Goal: Task Accomplishment & Management: Use online tool/utility

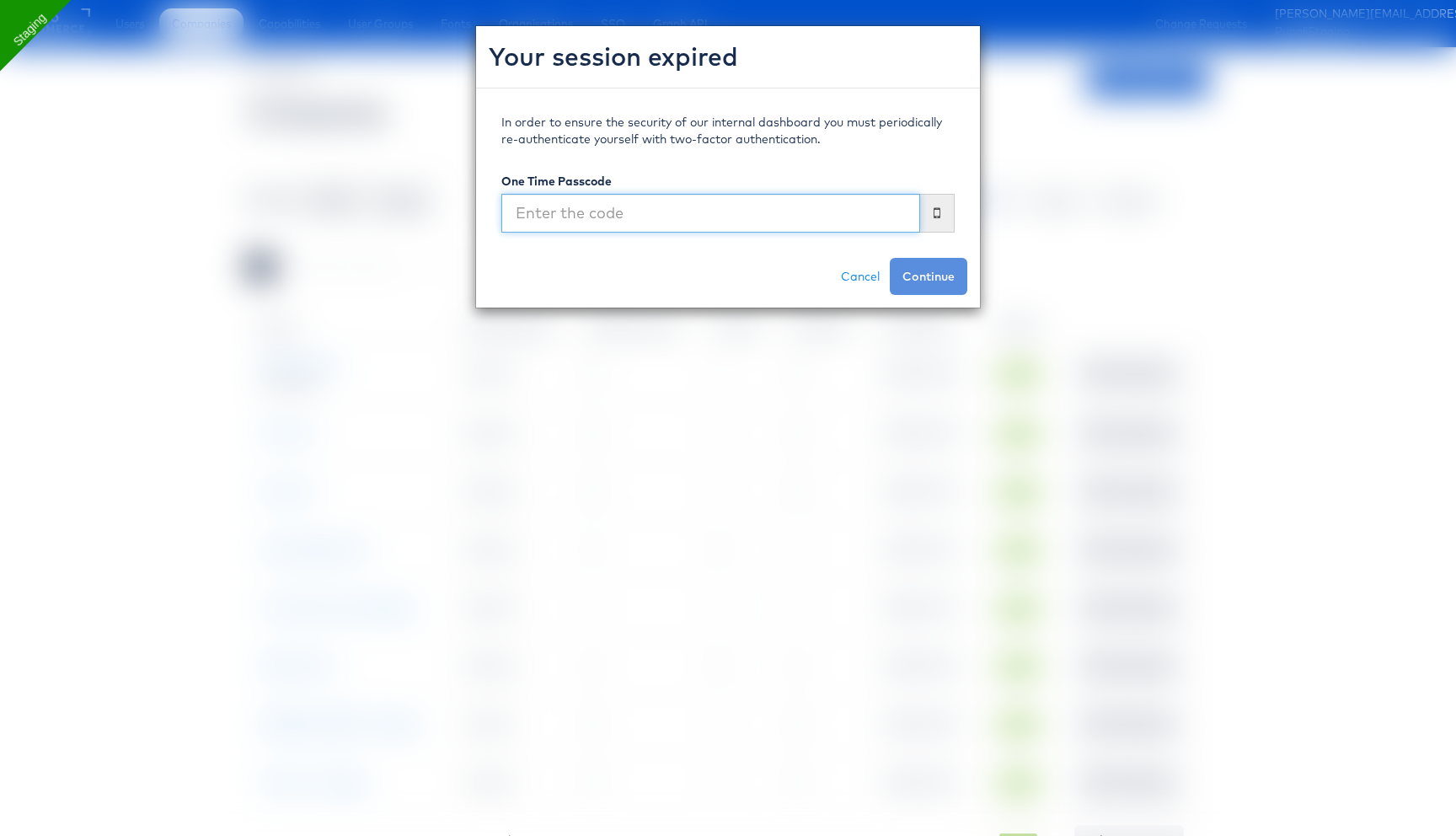
click at [675, 232] on input "text" at bounding box center [710, 212] width 419 height 39
type input "468666"
click at [890, 258] on button "Continue" at bounding box center [929, 276] width 78 height 37
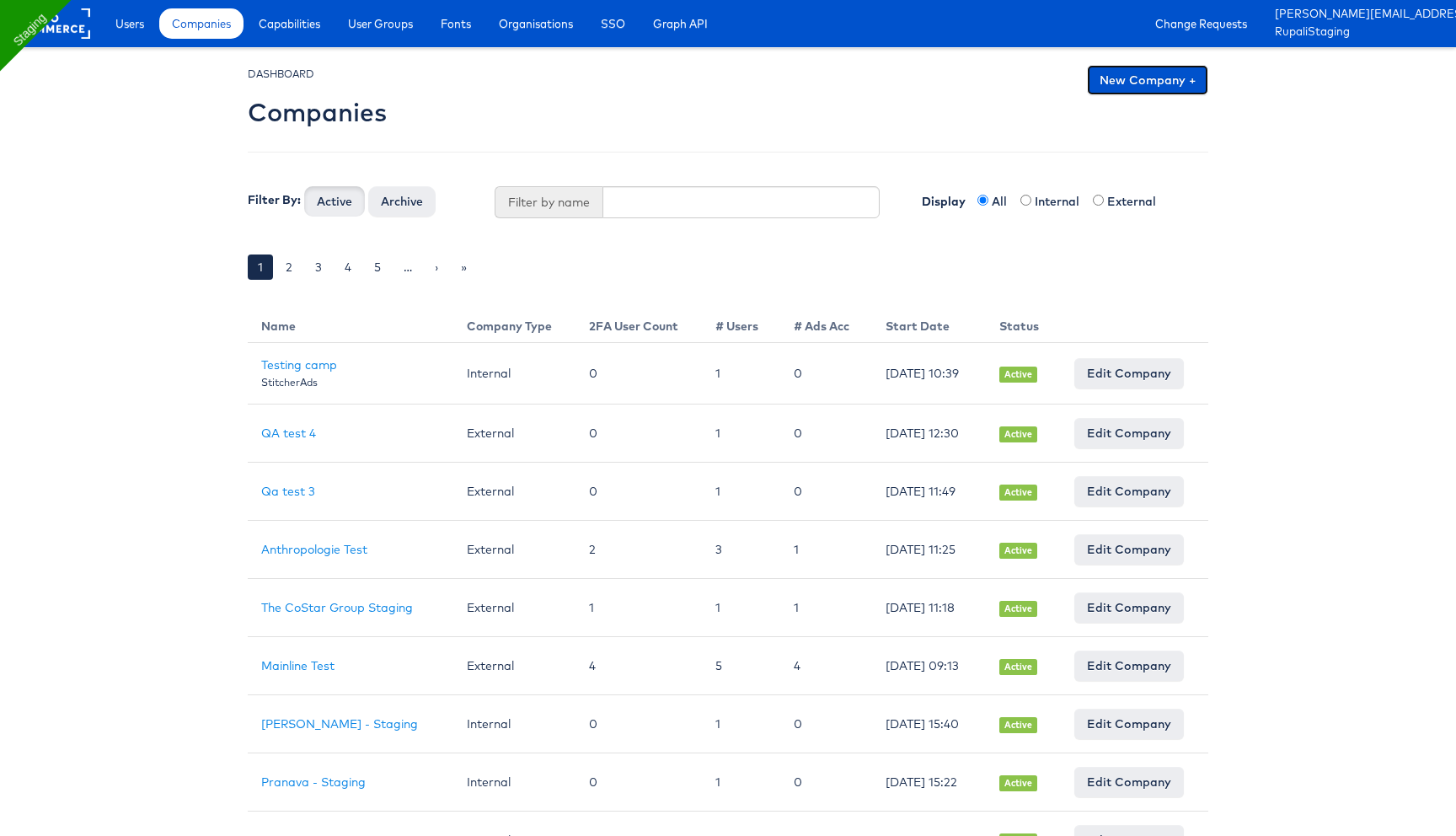
click at [1142, 88] on link "New Company +" at bounding box center [1148, 80] width 122 height 30
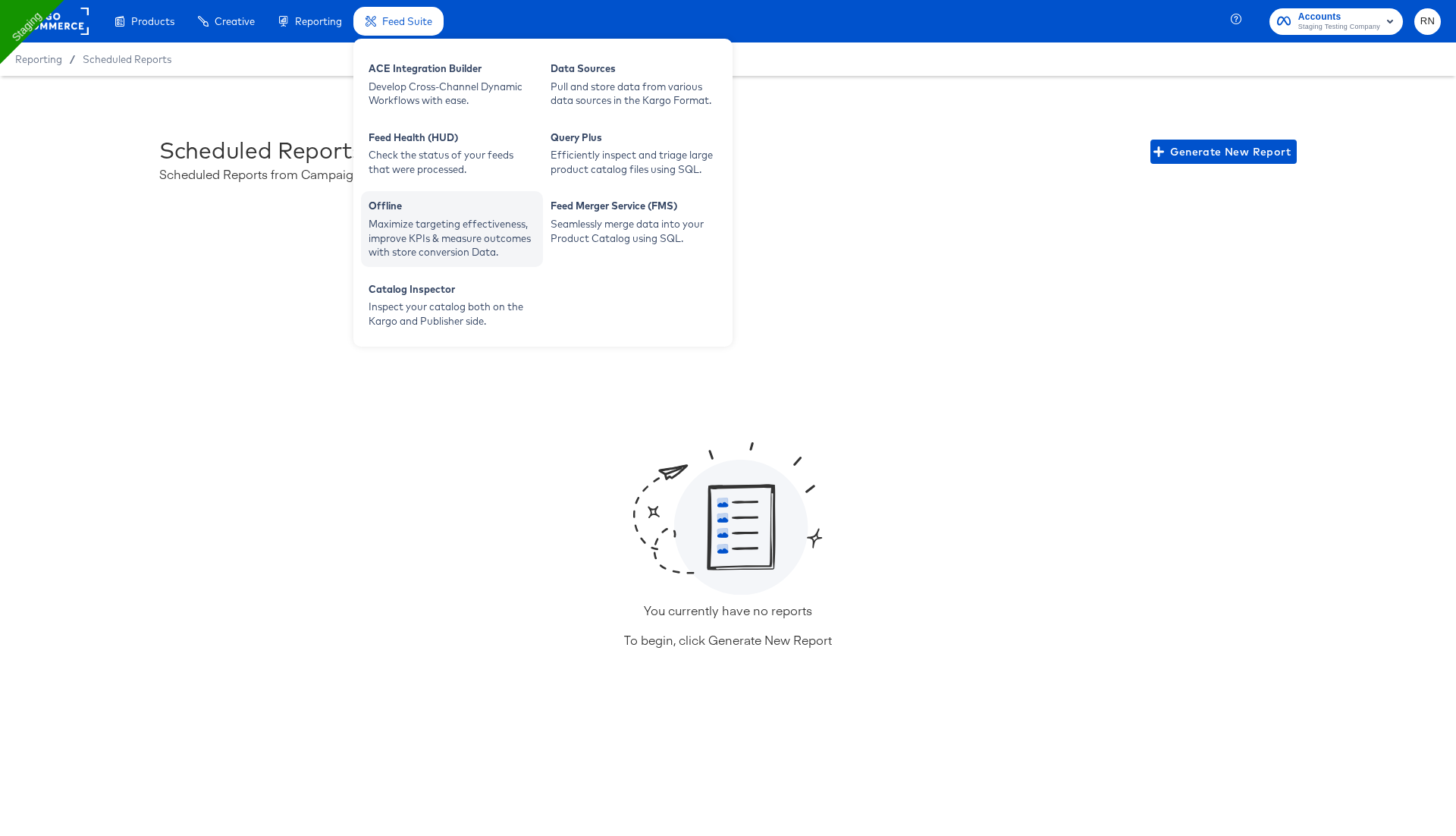
click at [414, 239] on div "Maximize targeting effectiveness, improve KPIs & measure outcomes with store co…" at bounding box center [451, 238] width 167 height 42
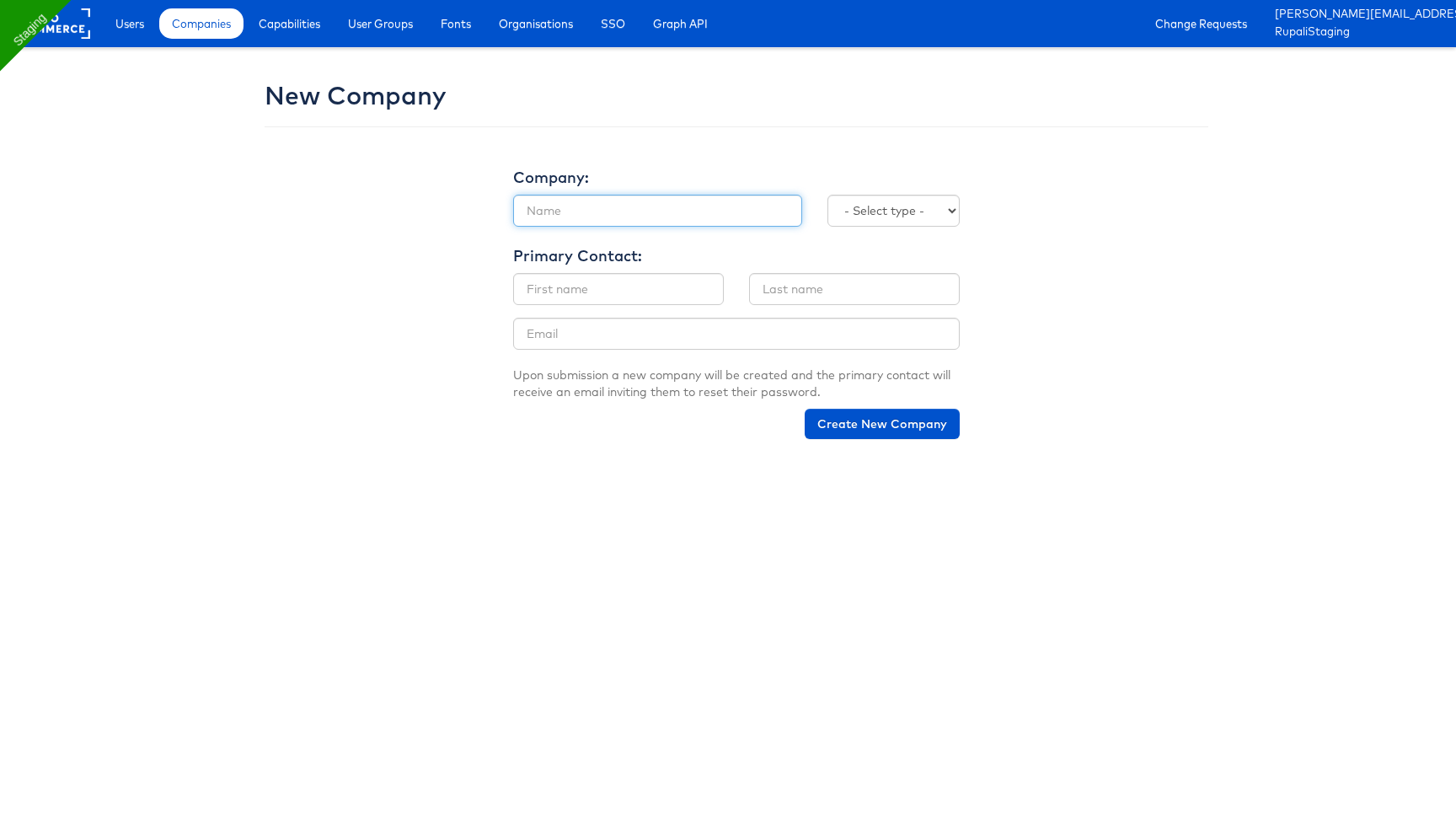
click at [597, 204] on input "text" at bounding box center [658, 210] width 289 height 32
paste input "Forward3d (Landmark) / Assembly"
click at [527, 207] on input "Forward3d (Landmark) / Assembly" at bounding box center [658, 210] width 289 height 32
click at [891, 211] on select "- Select type - Internal External" at bounding box center [894, 210] width 133 height 32
drag, startPoint x: 556, startPoint y: 213, endPoint x: 491, endPoint y: 210, distance: 65.1
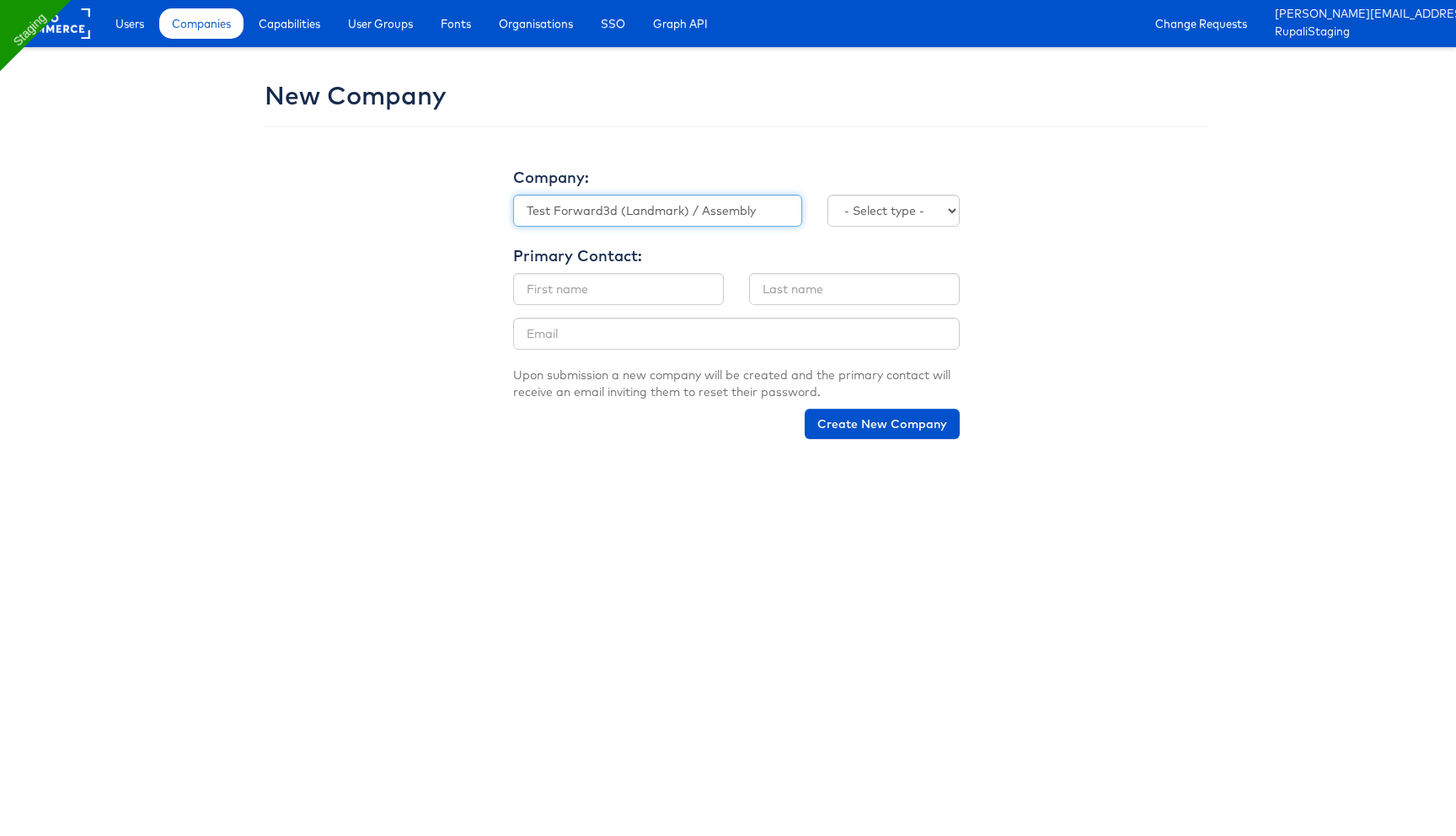
click at [492, 210] on div "New Company Company: Company Name Test Forward3d (Landmark) / Assembly Company …" at bounding box center [728, 258] width 986 height 387
type input "Forward3d (Landmark) / Assembly"
click at [881, 216] on select "- Select type - Internal External" at bounding box center [894, 210] width 133 height 32
select select "EXTERNAL"
click at [828, 194] on select "- Select type - Internal External" at bounding box center [894, 210] width 133 height 32
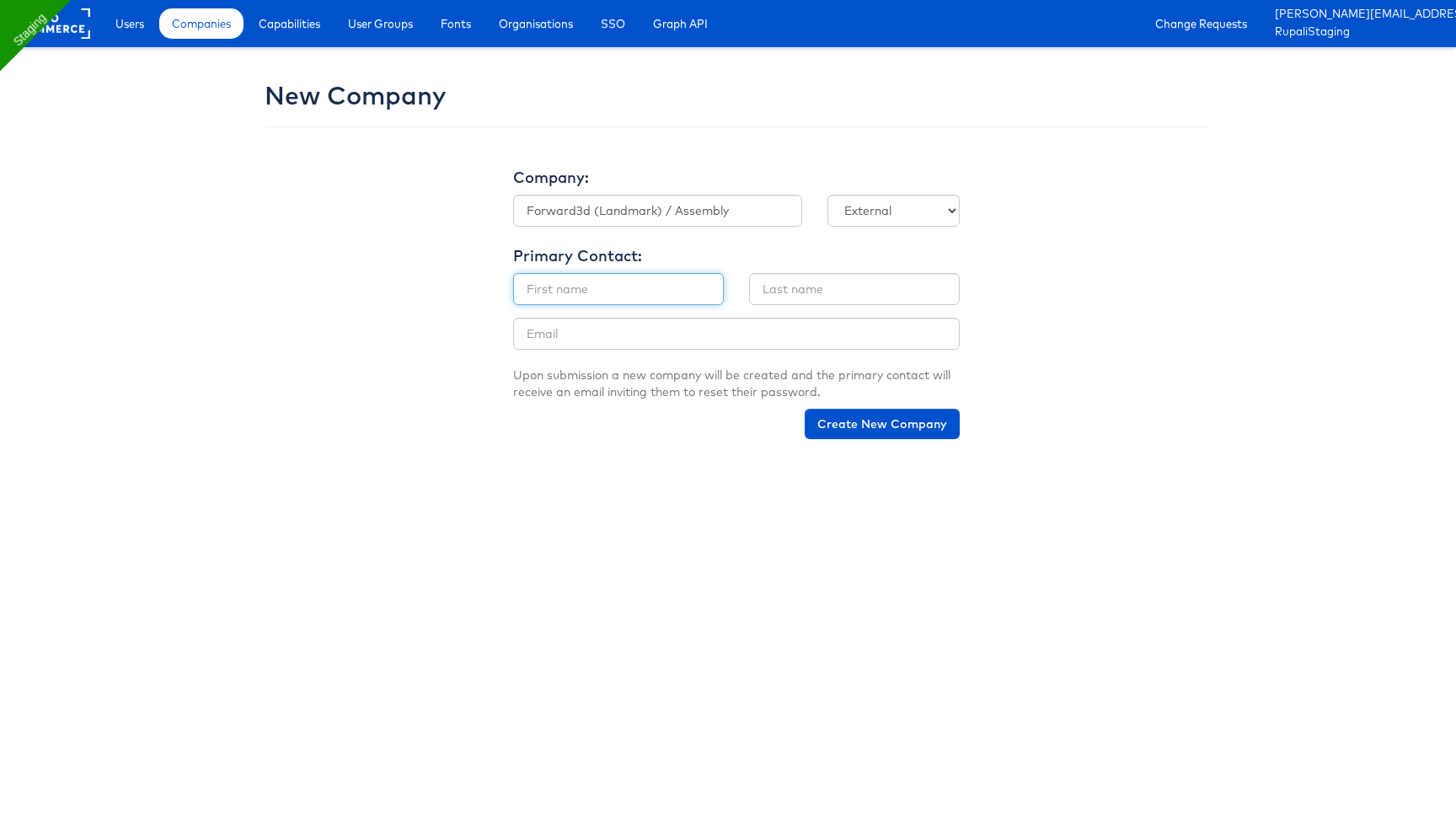
click at [661, 294] on input "text" at bounding box center [619, 288] width 211 height 32
type input "Rupali"
click at [859, 287] on input "text" at bounding box center [854, 288] width 211 height 32
type input "Narkhede"
click at [828, 329] on input "email" at bounding box center [737, 333] width 447 height 32
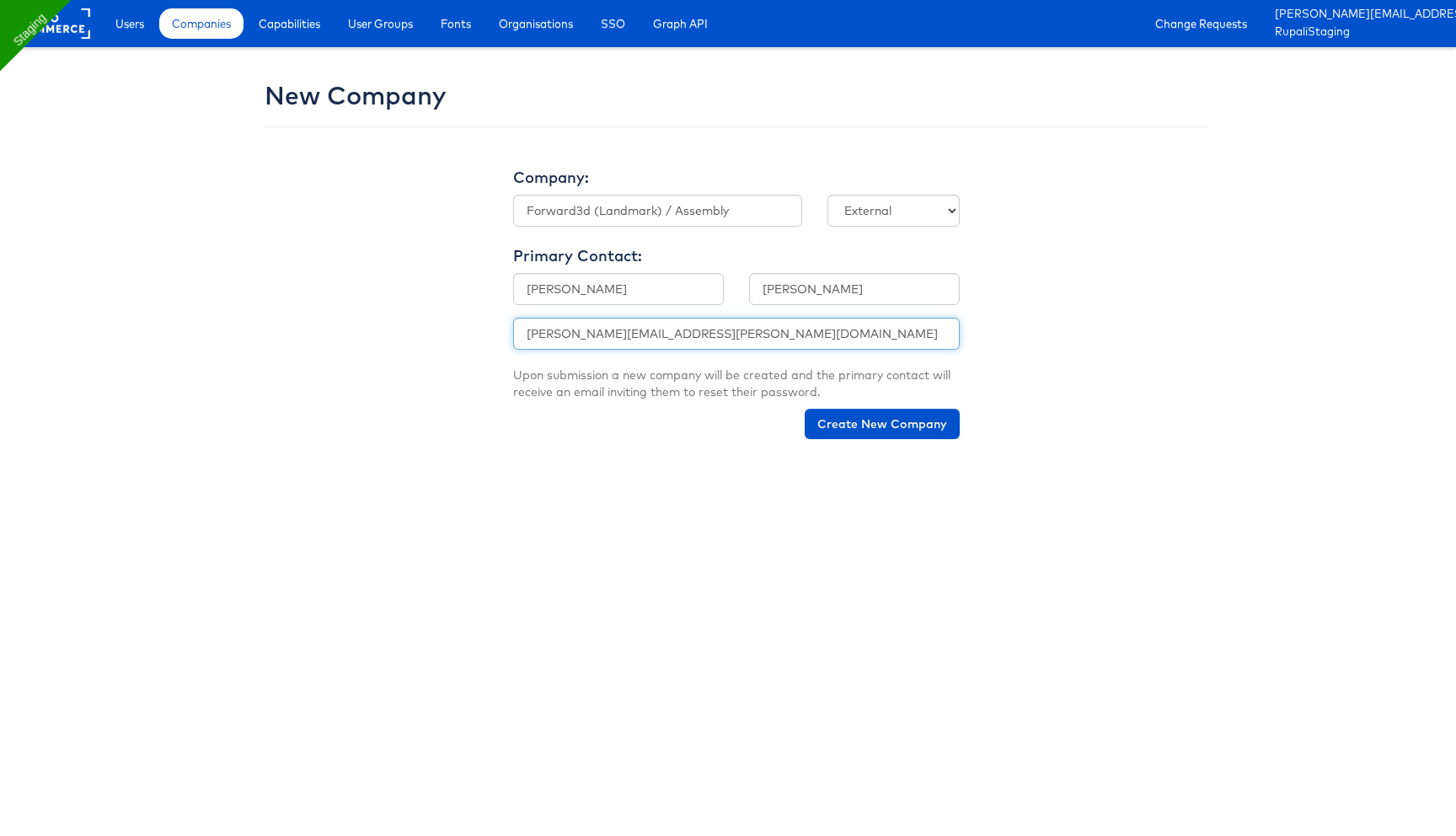
click at [613, 332] on input "[PERSON_NAME][EMAIL_ADDRESS][PERSON_NAME][DOMAIN_NAME]" at bounding box center [737, 333] width 447 height 32
type input "rupali.narkhede+forward3D@kargo.com"
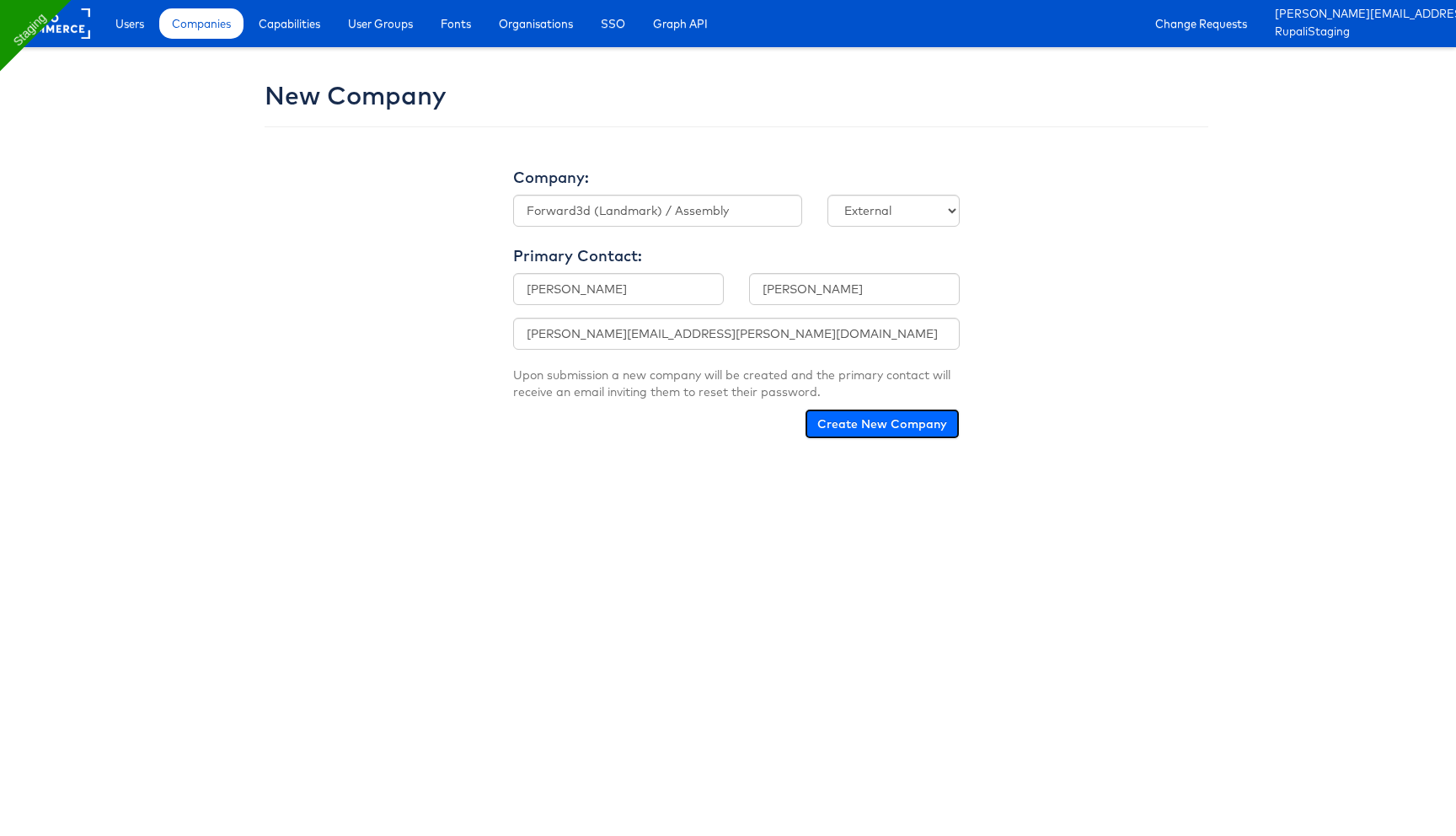
click at [829, 423] on button "Create New Company" at bounding box center [882, 423] width 155 height 30
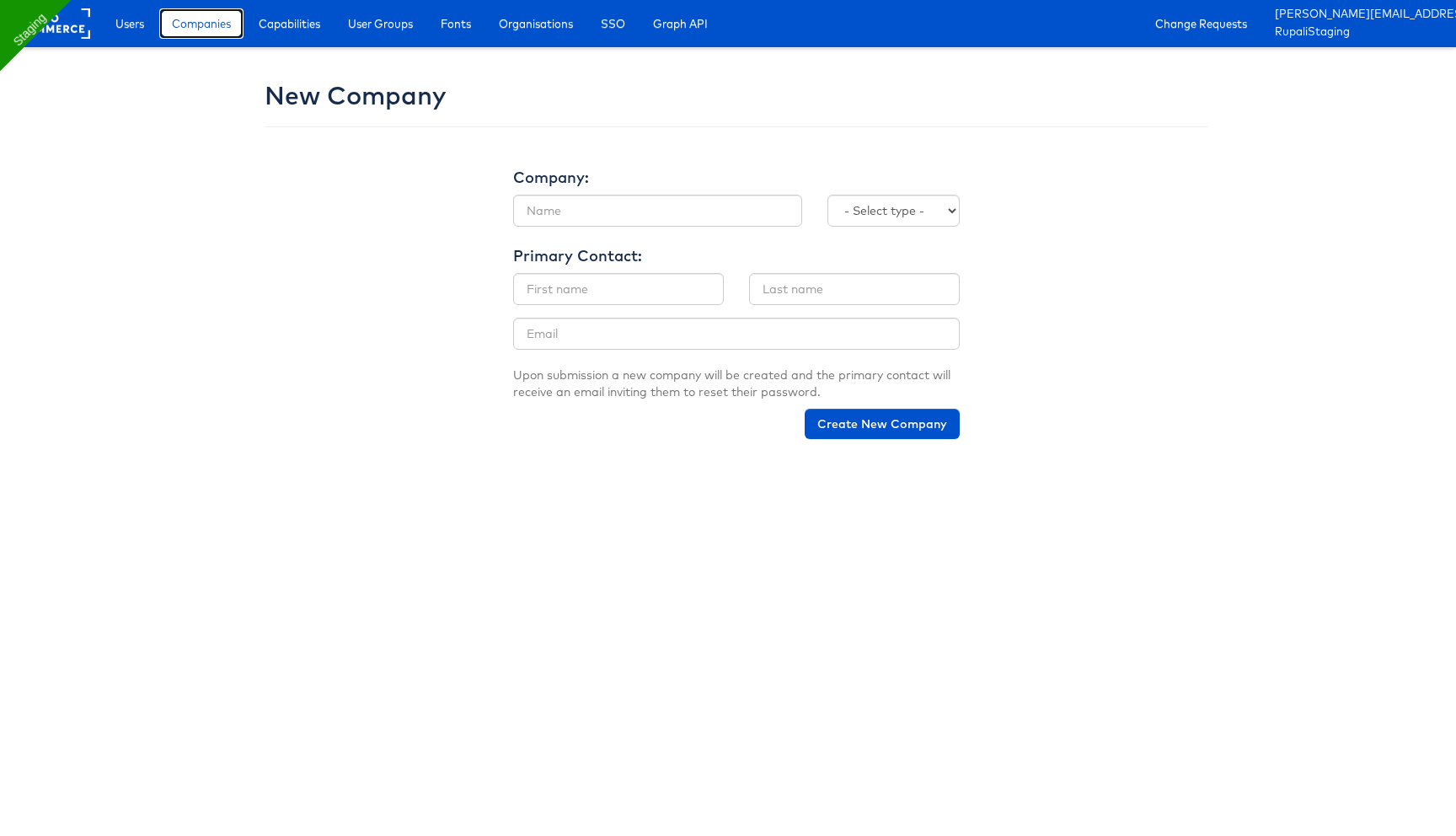
click at [194, 22] on span "Companies" at bounding box center [201, 24] width 59 height 17
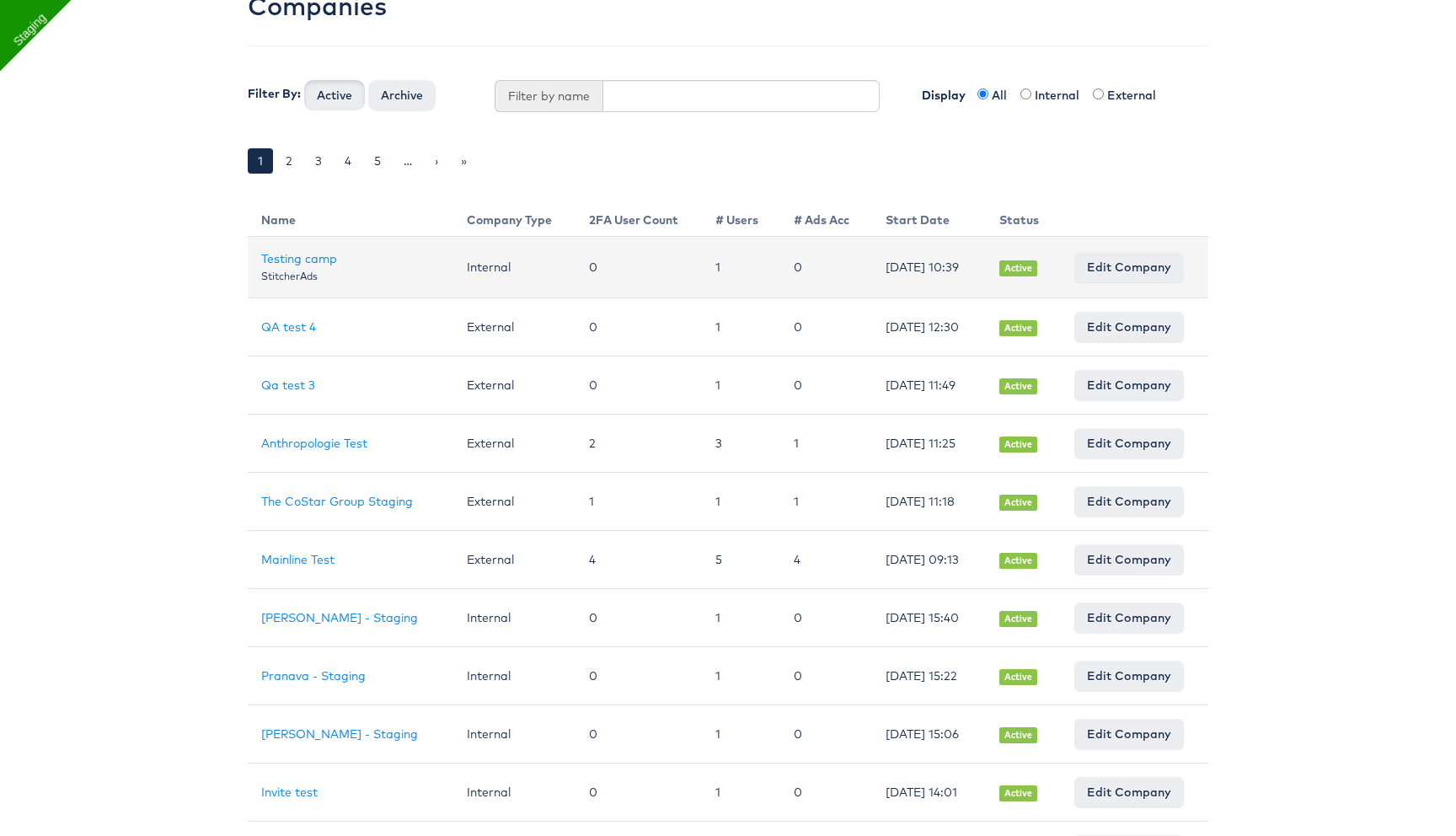
scroll to position [110, 0]
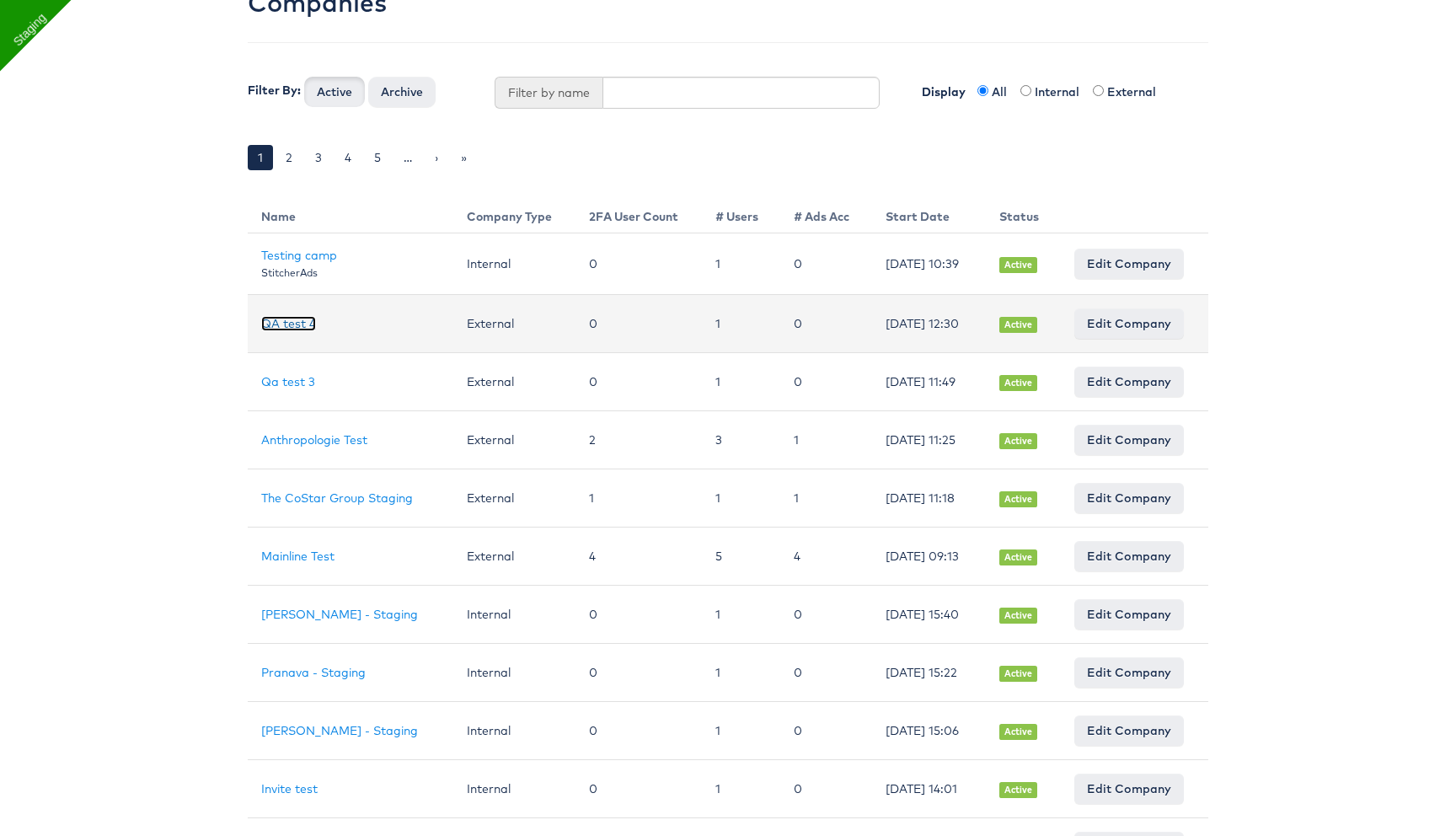
click at [306, 327] on link "QA test 4" at bounding box center [288, 323] width 55 height 15
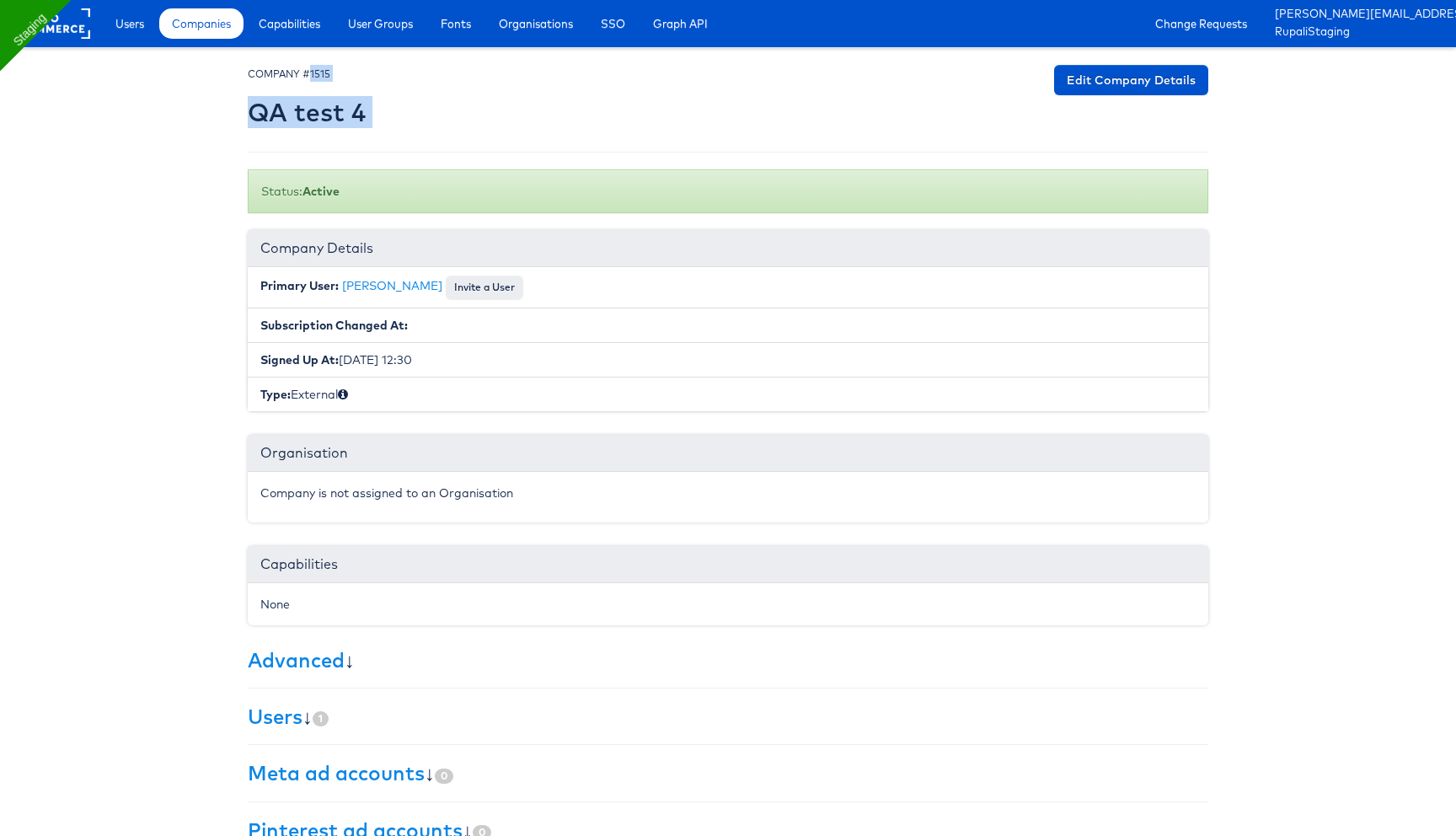
drag, startPoint x: 312, startPoint y: 73, endPoint x: 370, endPoint y: 73, distance: 58.0
click at [370, 73] on div "COMPANY #1515 QA test 4 Edit Company Details" at bounding box center [728, 100] width 960 height 70
click at [213, 24] on span "Companies" at bounding box center [201, 24] width 59 height 17
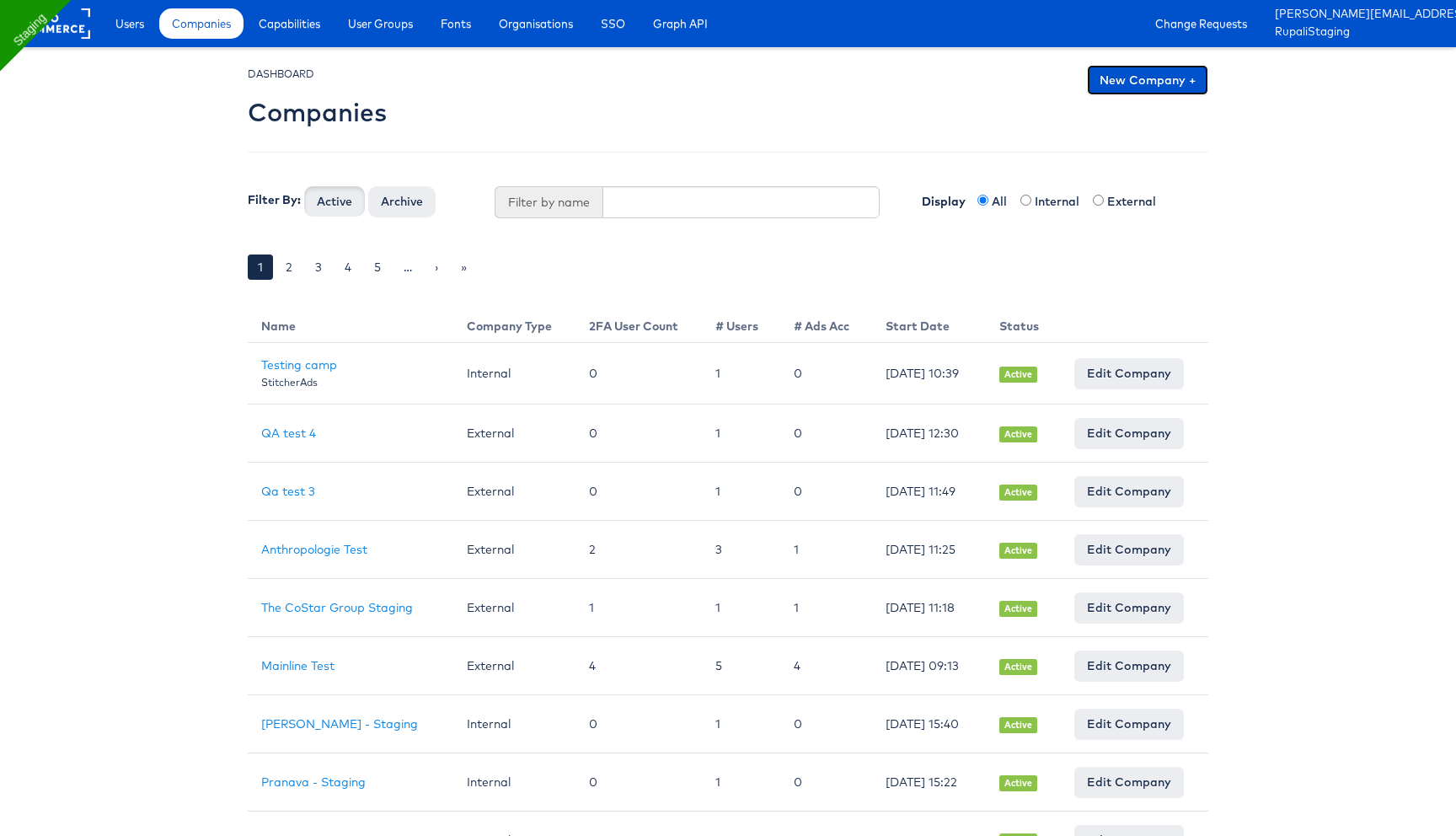
click at [1148, 80] on link "New Company +" at bounding box center [1148, 80] width 122 height 30
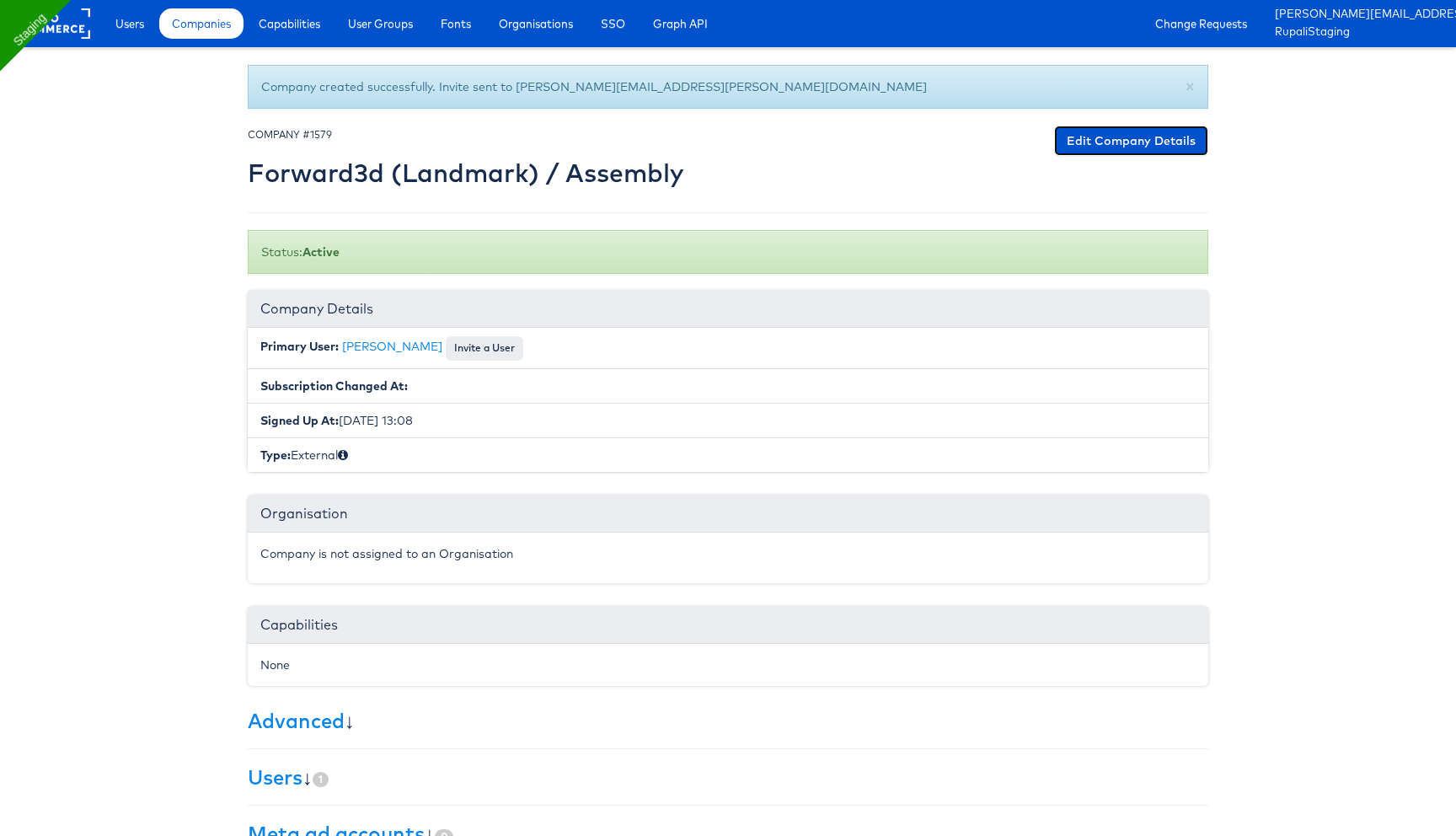
click at [1129, 151] on link "Edit Company Details" at bounding box center [1132, 140] width 154 height 30
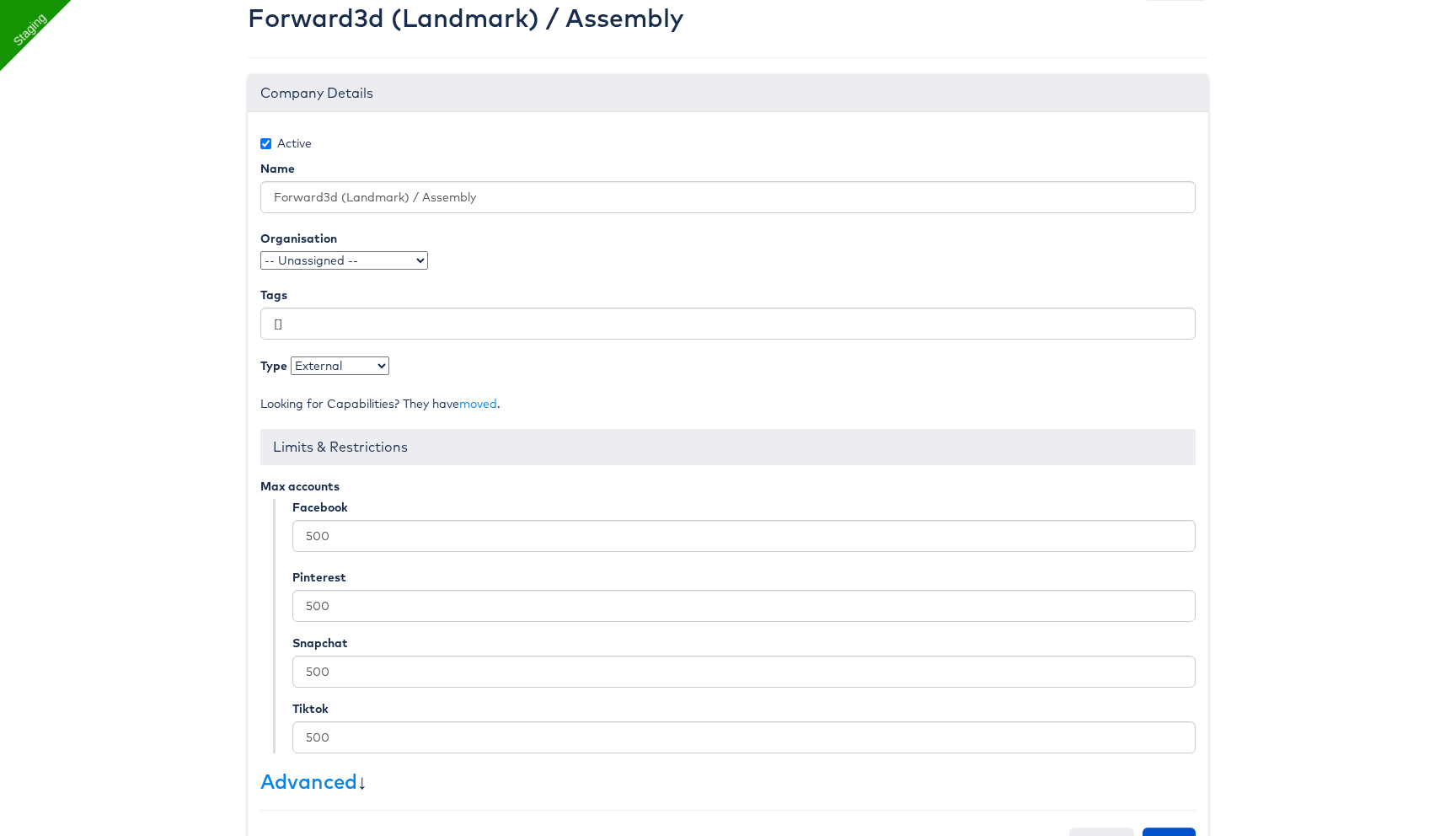
scroll to position [104, 0]
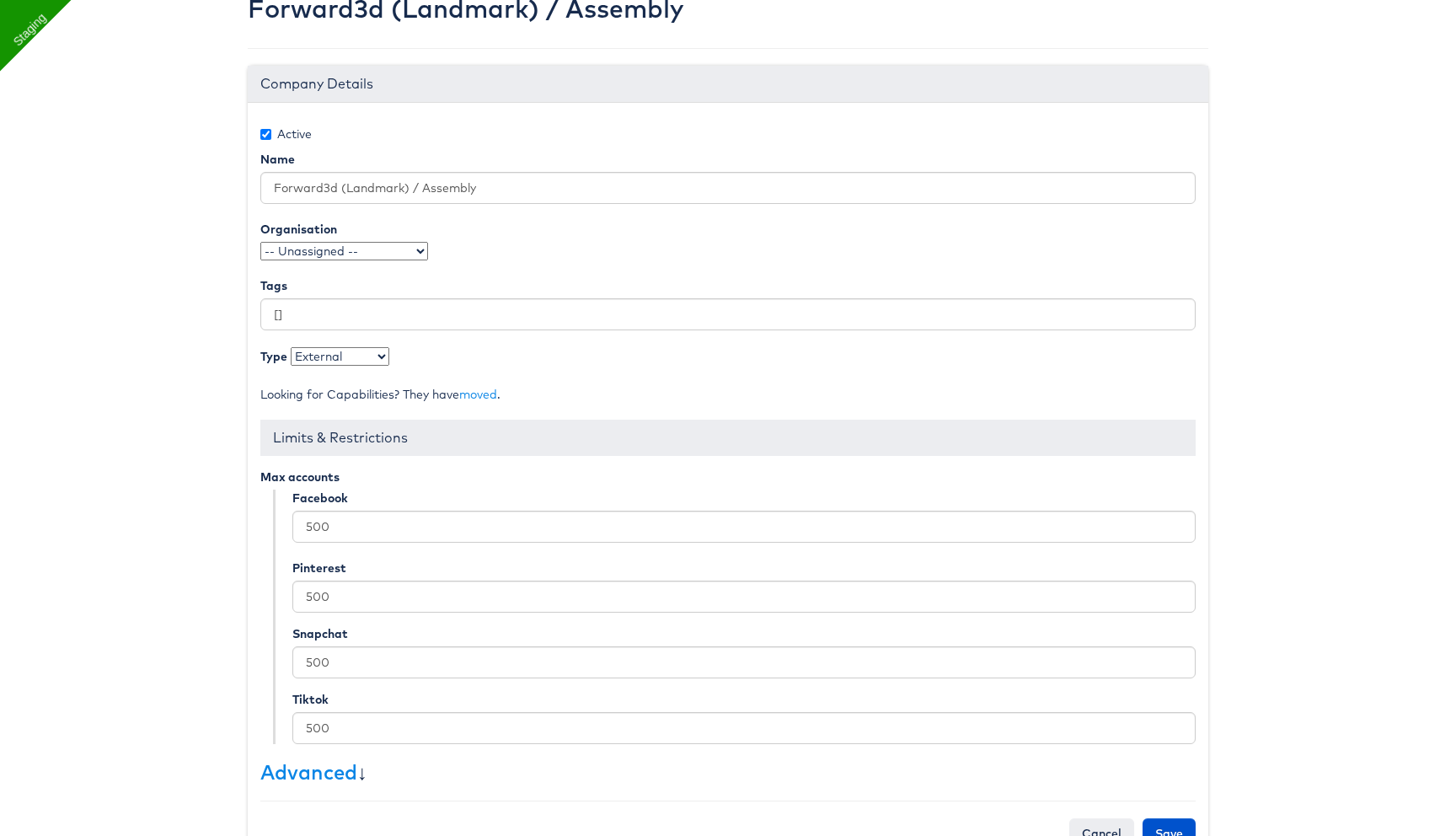
click at [408, 243] on select "-- Unassigned -- TestOrg ccOrg qaSSO QaTestOrg jwqa QA-Team StitcherAds New Org…" at bounding box center [344, 252] width 168 height 19
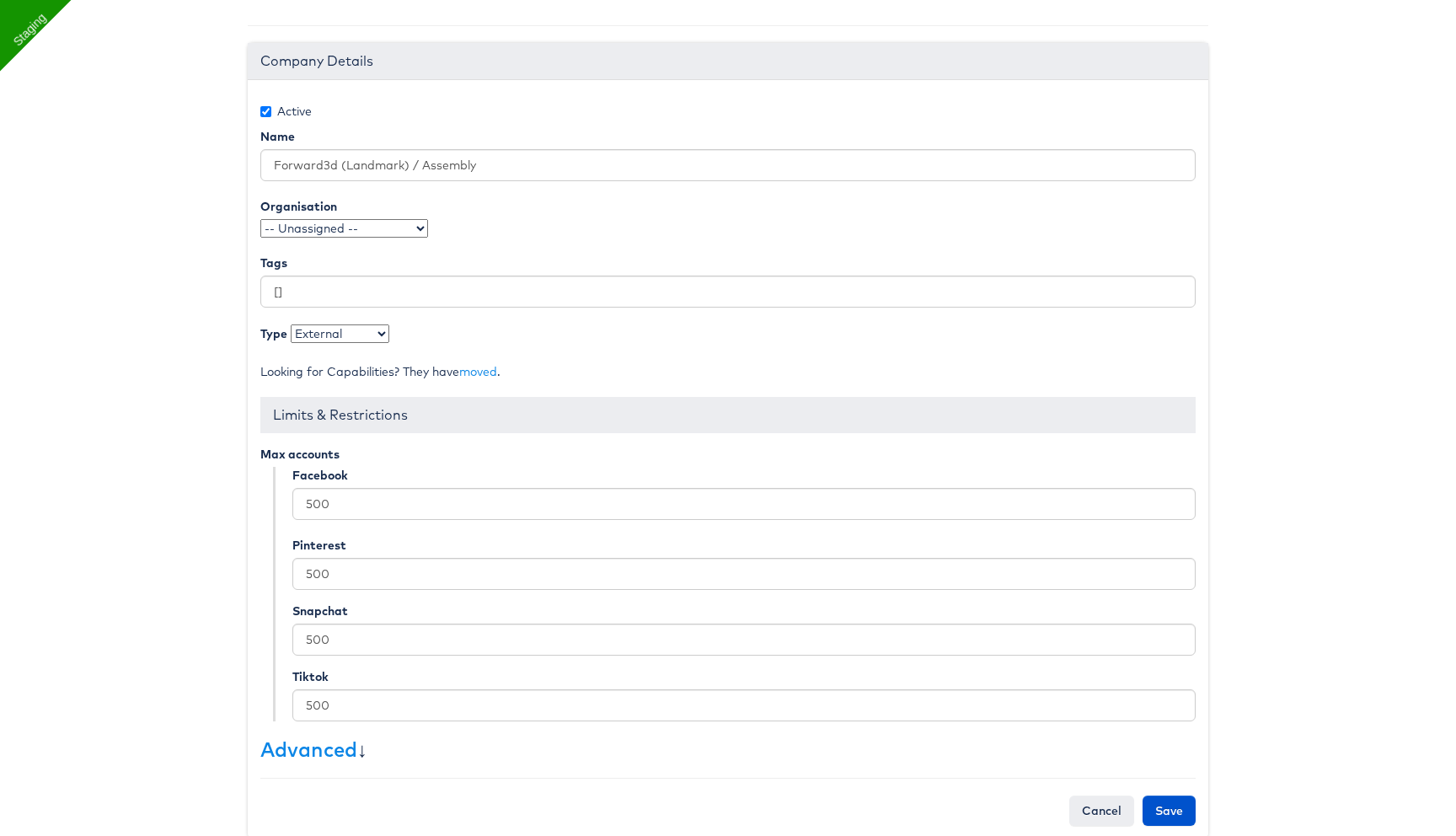
scroll to position [151, 0]
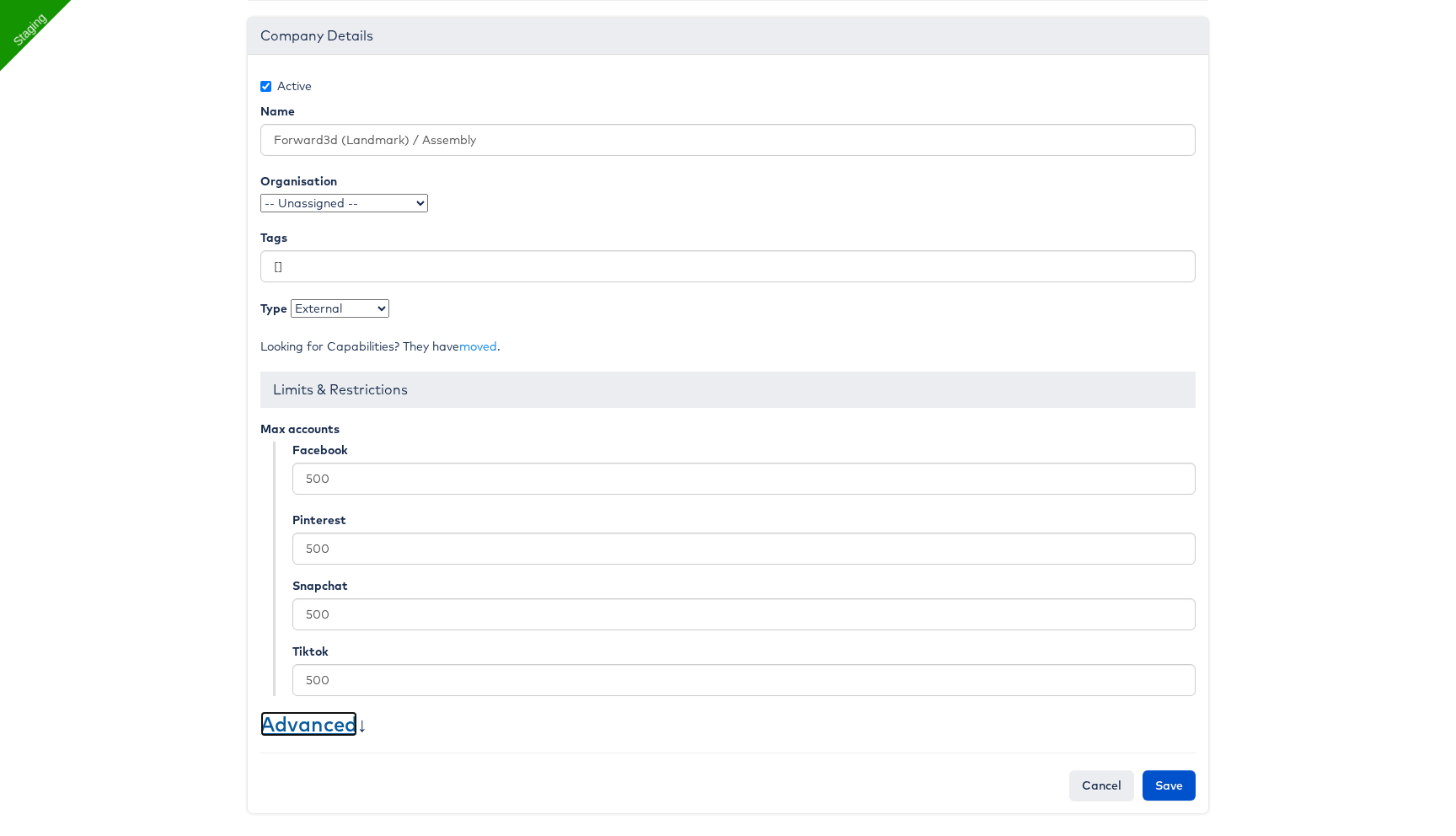
click at [336, 713] on link "Advanced" at bounding box center [308, 724] width 97 height 26
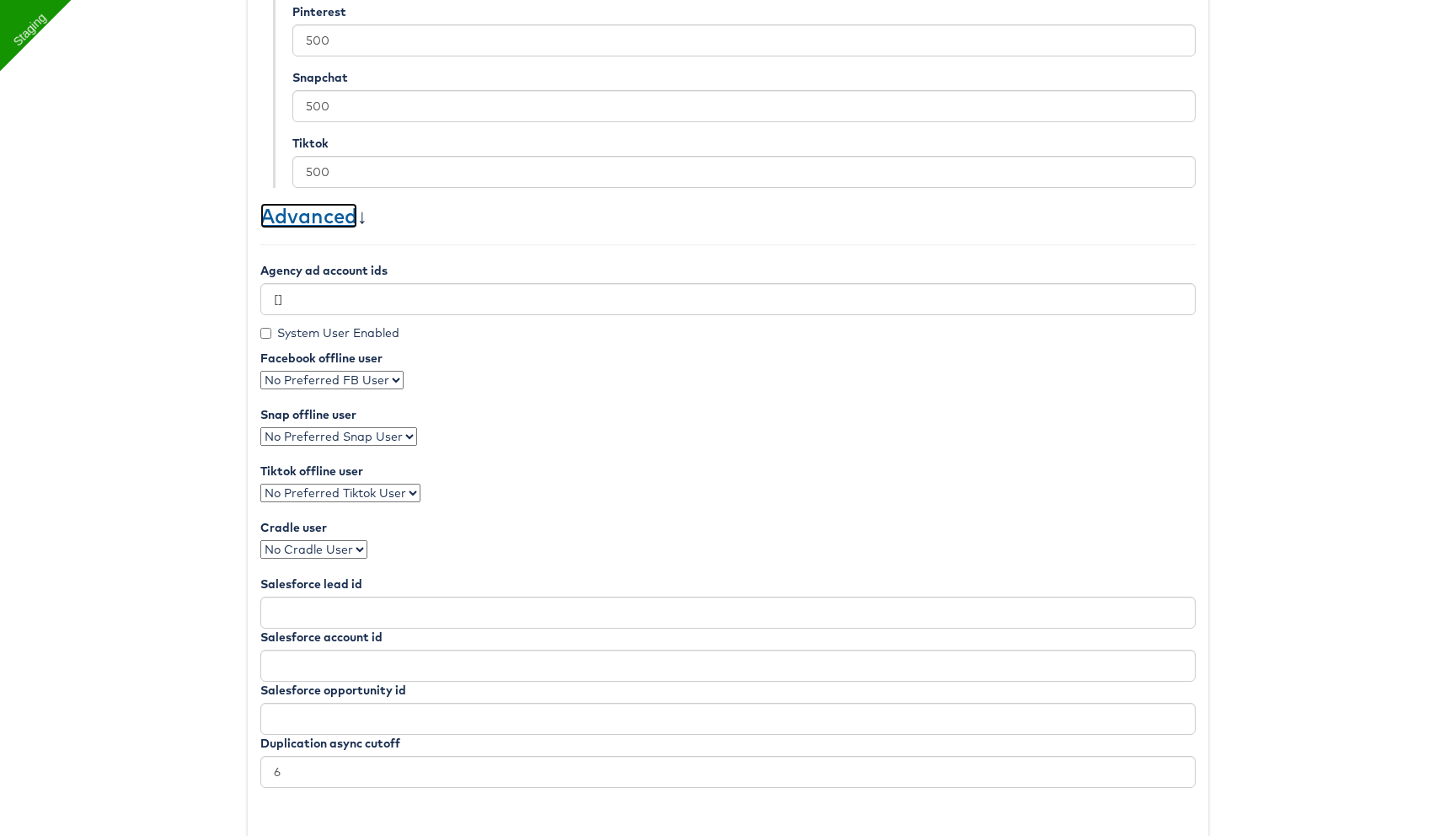
scroll to position [681, 0]
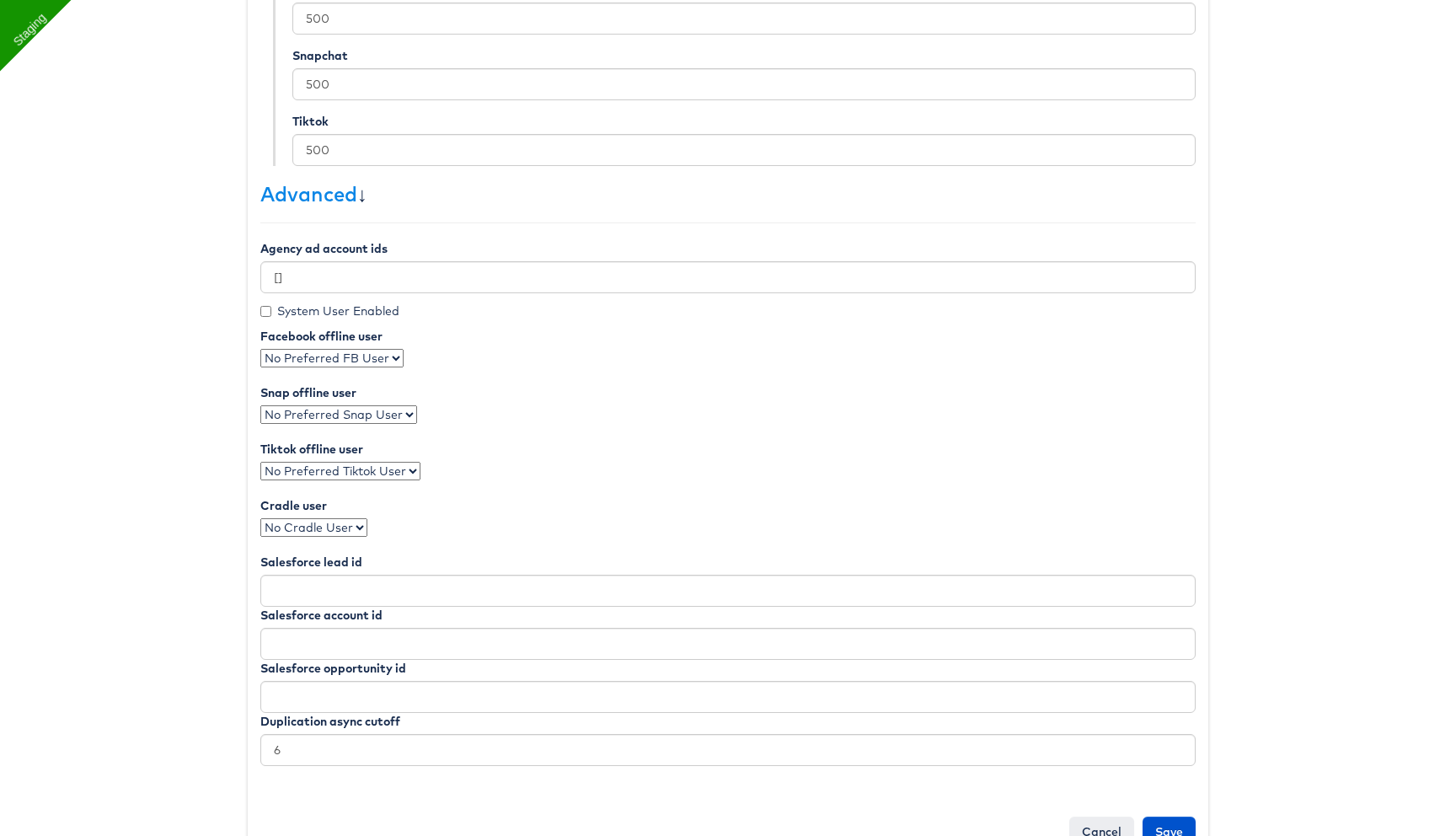
click at [293, 304] on label "System User Enabled" at bounding box center [330, 311] width 139 height 17
click at [271, 305] on input "System User Enabled" at bounding box center [265, 311] width 11 height 11
checkbox input "true"
click at [395, 361] on select "No Preferred FB User" at bounding box center [331, 359] width 143 height 19
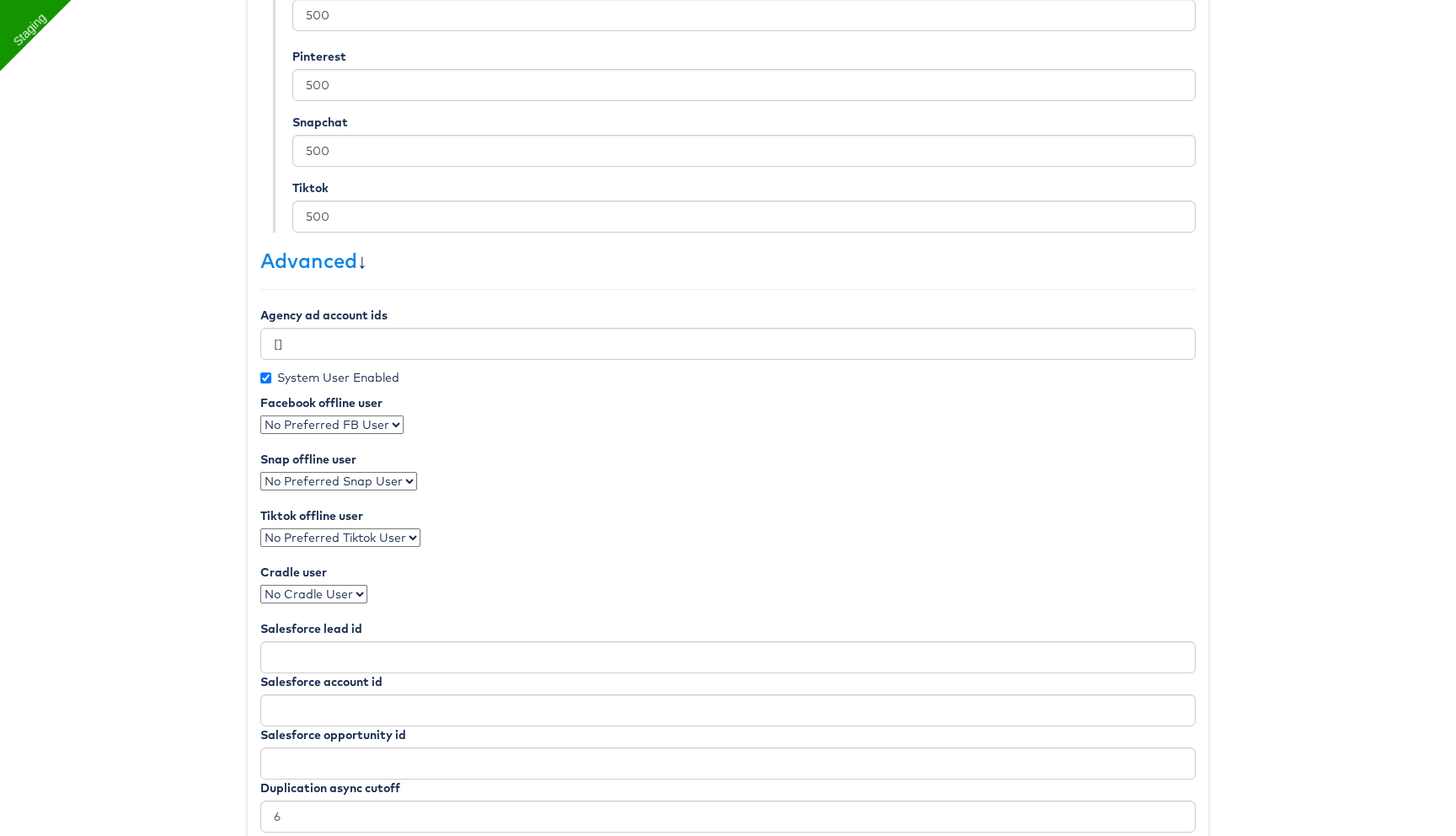
scroll to position [727, 0]
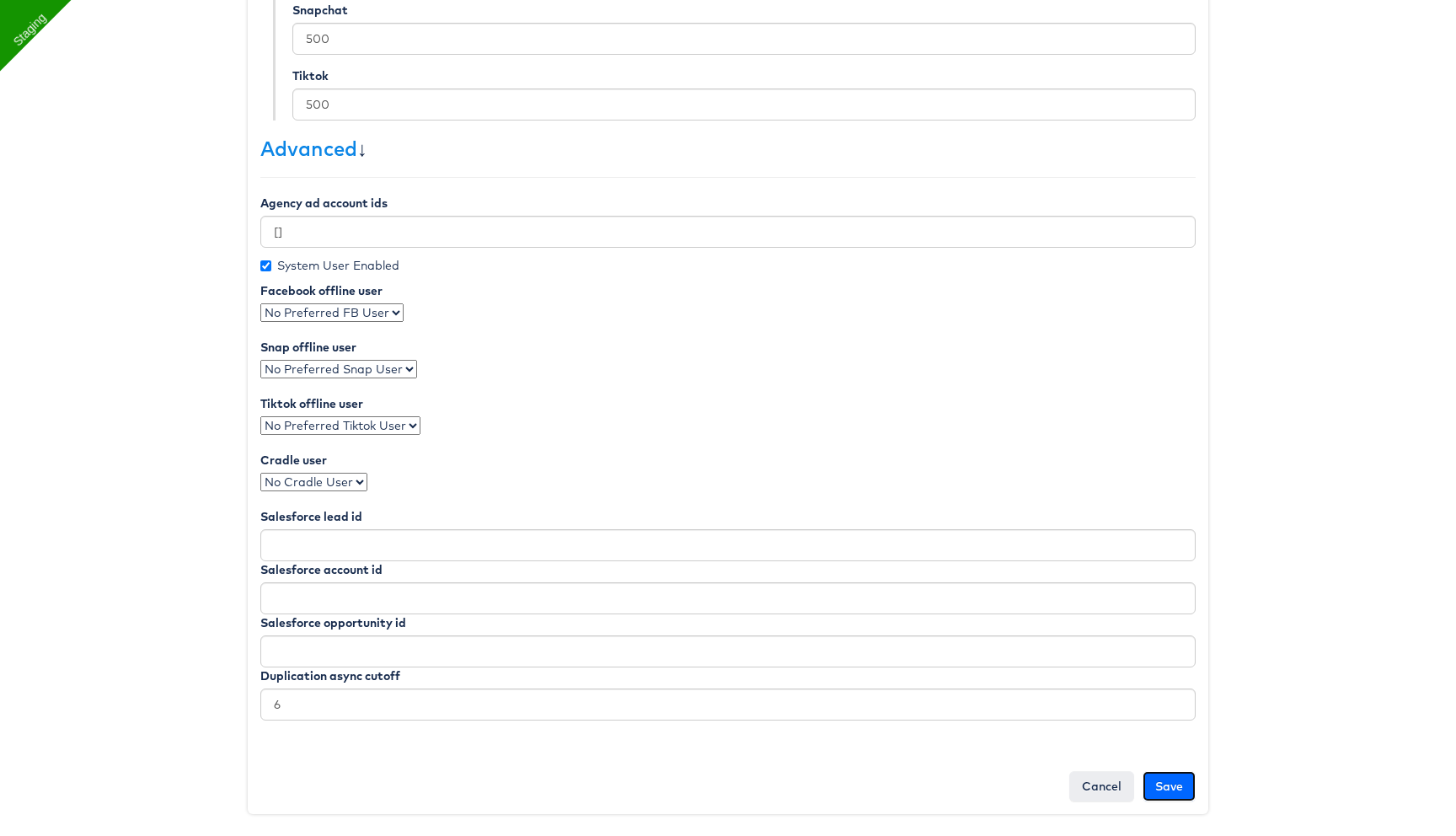
click at [1168, 785] on input "Save" at bounding box center [1169, 786] width 53 height 30
type input "Saving..."
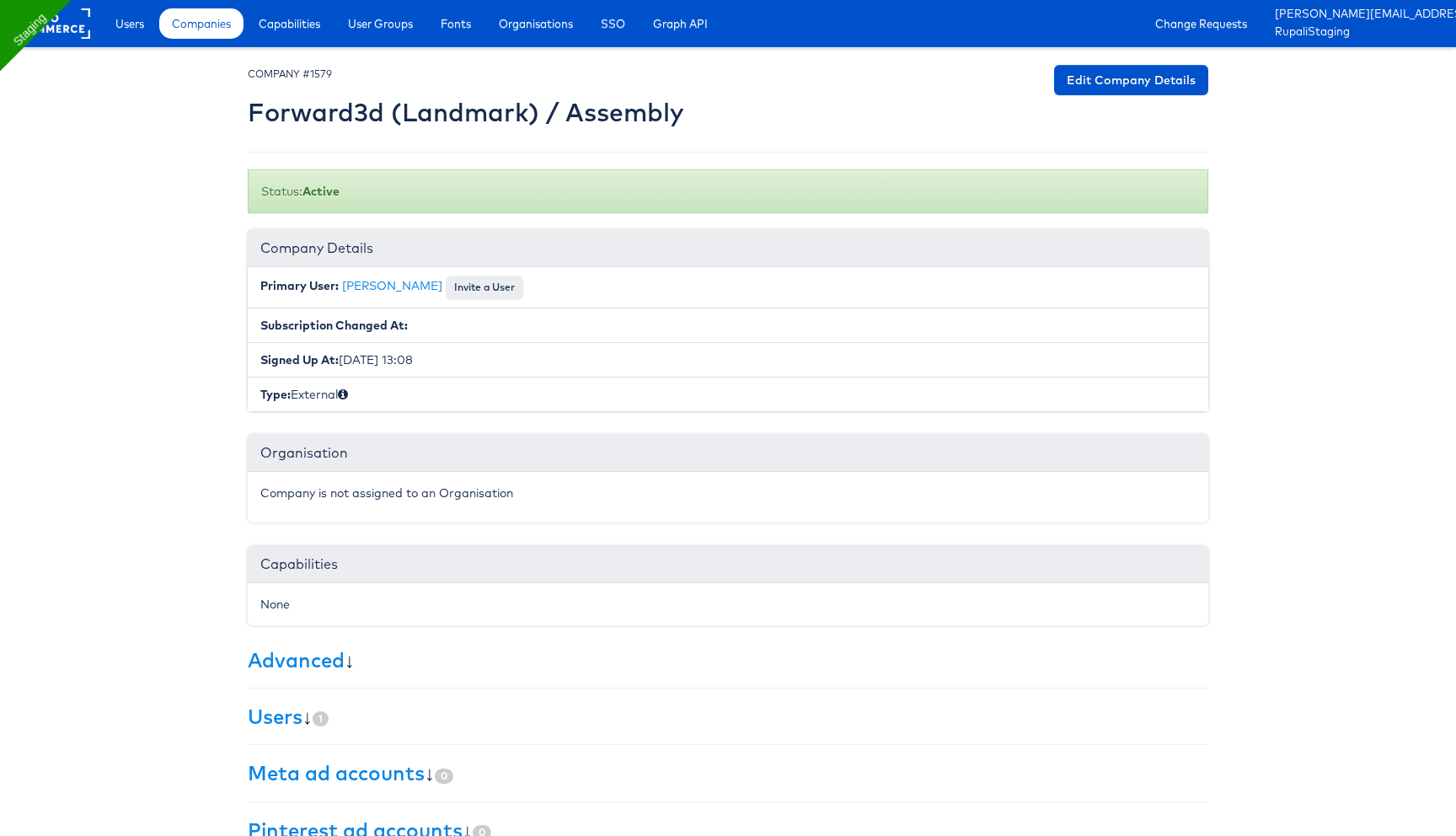
click at [346, 591] on div "None" at bounding box center [728, 603] width 960 height 42
click at [303, 15] on span "Capabilities" at bounding box center [289, 24] width 62 height 17
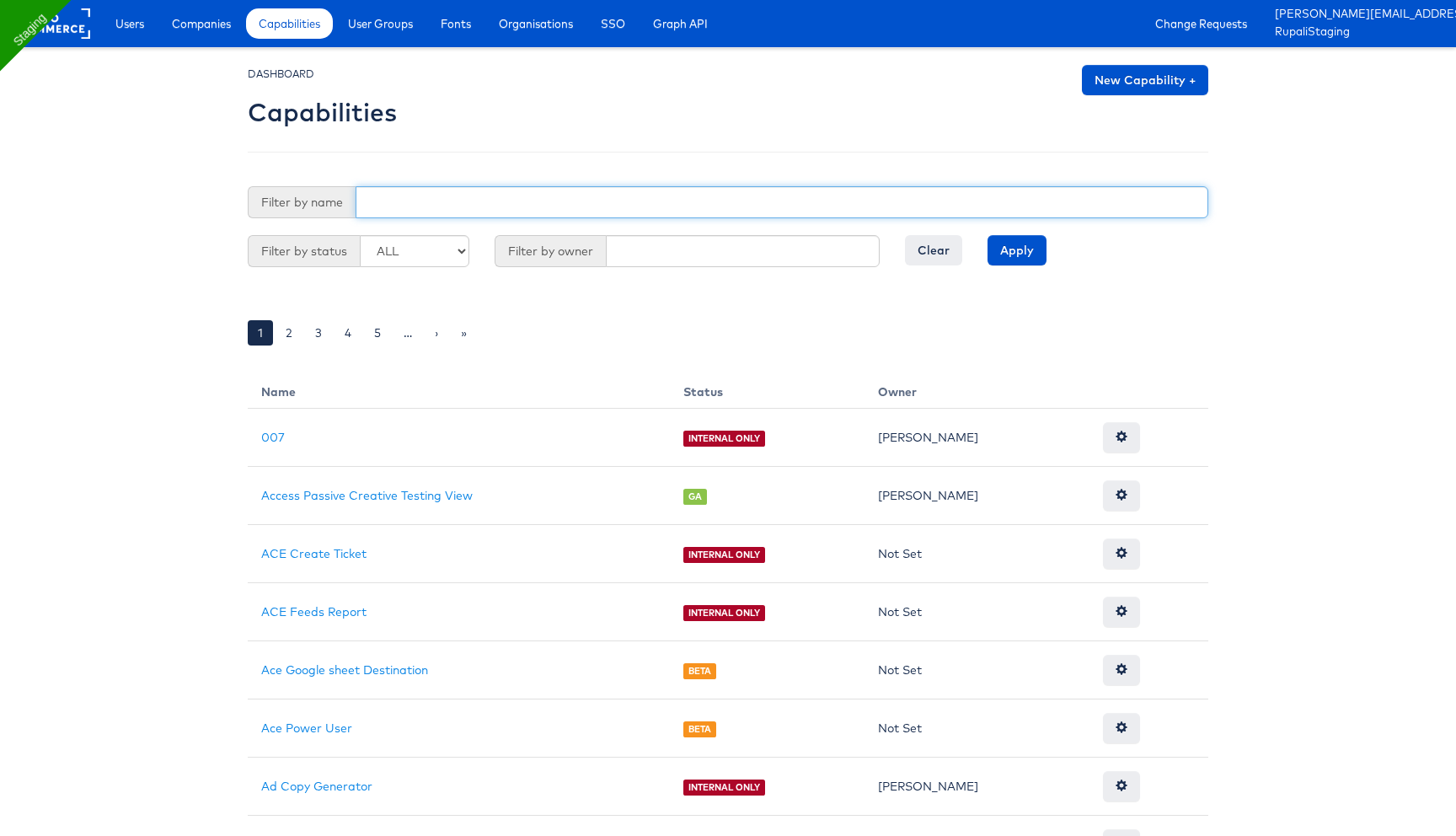
click at [469, 192] on input "text" at bounding box center [781, 202] width 853 height 32
paste input "Use Preferred Offline User"
type input "Use Preferred Offline User"
click at [988, 235] on input "Apply" at bounding box center [1017, 250] width 59 height 30
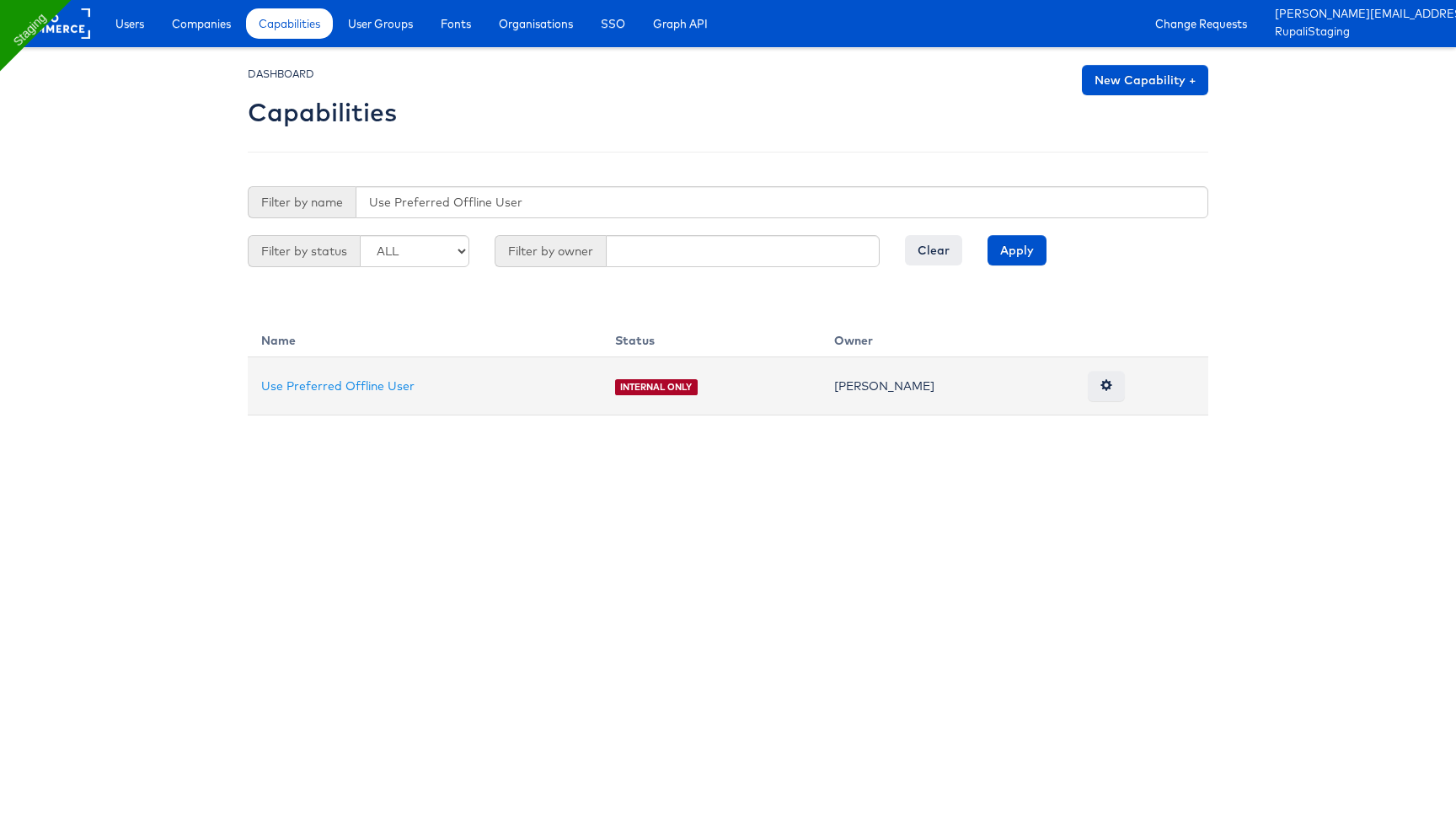
click at [367, 400] on td "Use Preferred Offline User" at bounding box center [424, 386] width 354 height 58
click at [371, 384] on link "Use Preferred Offline User" at bounding box center [337, 386] width 153 height 15
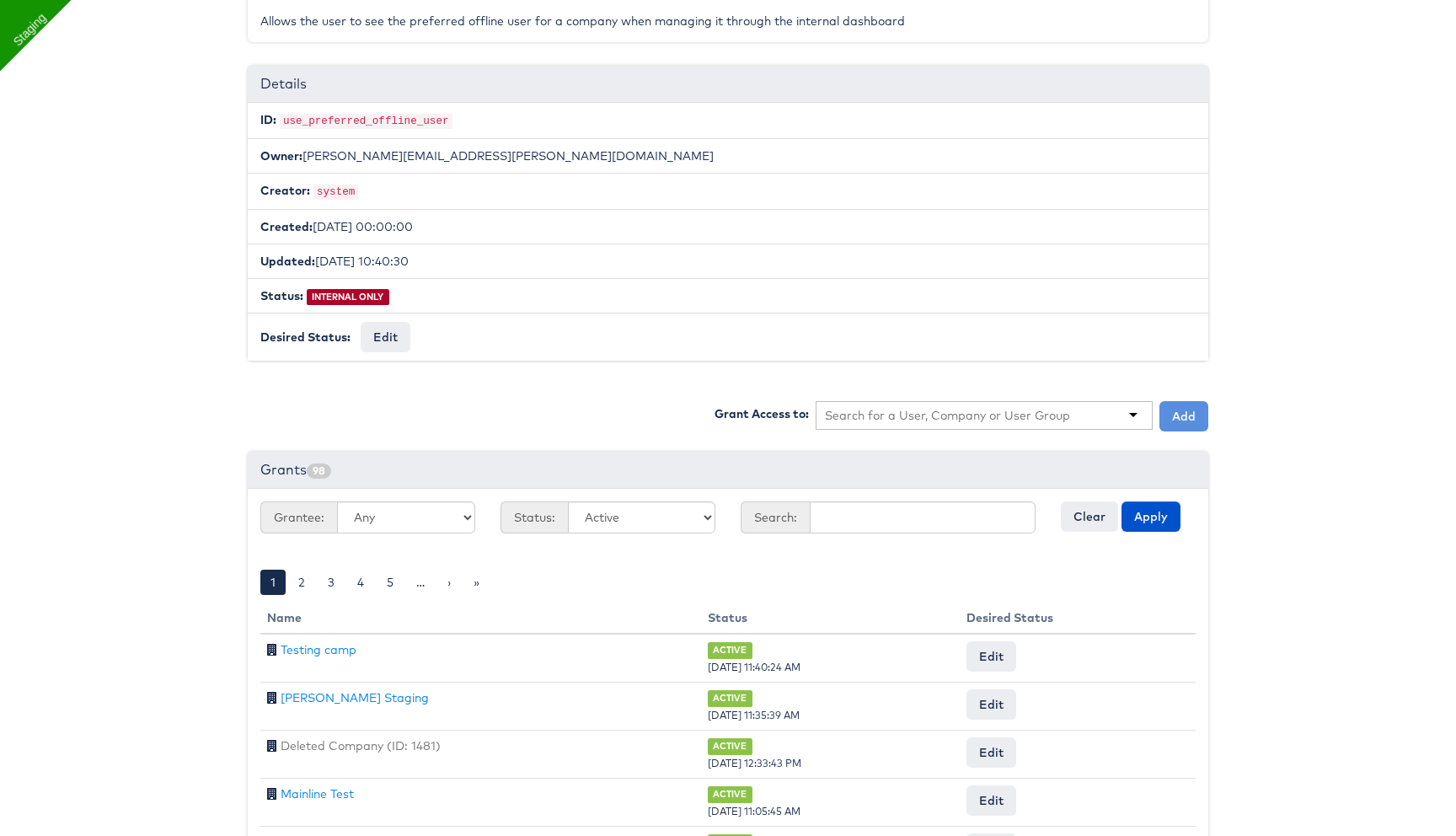
scroll to position [288, 0]
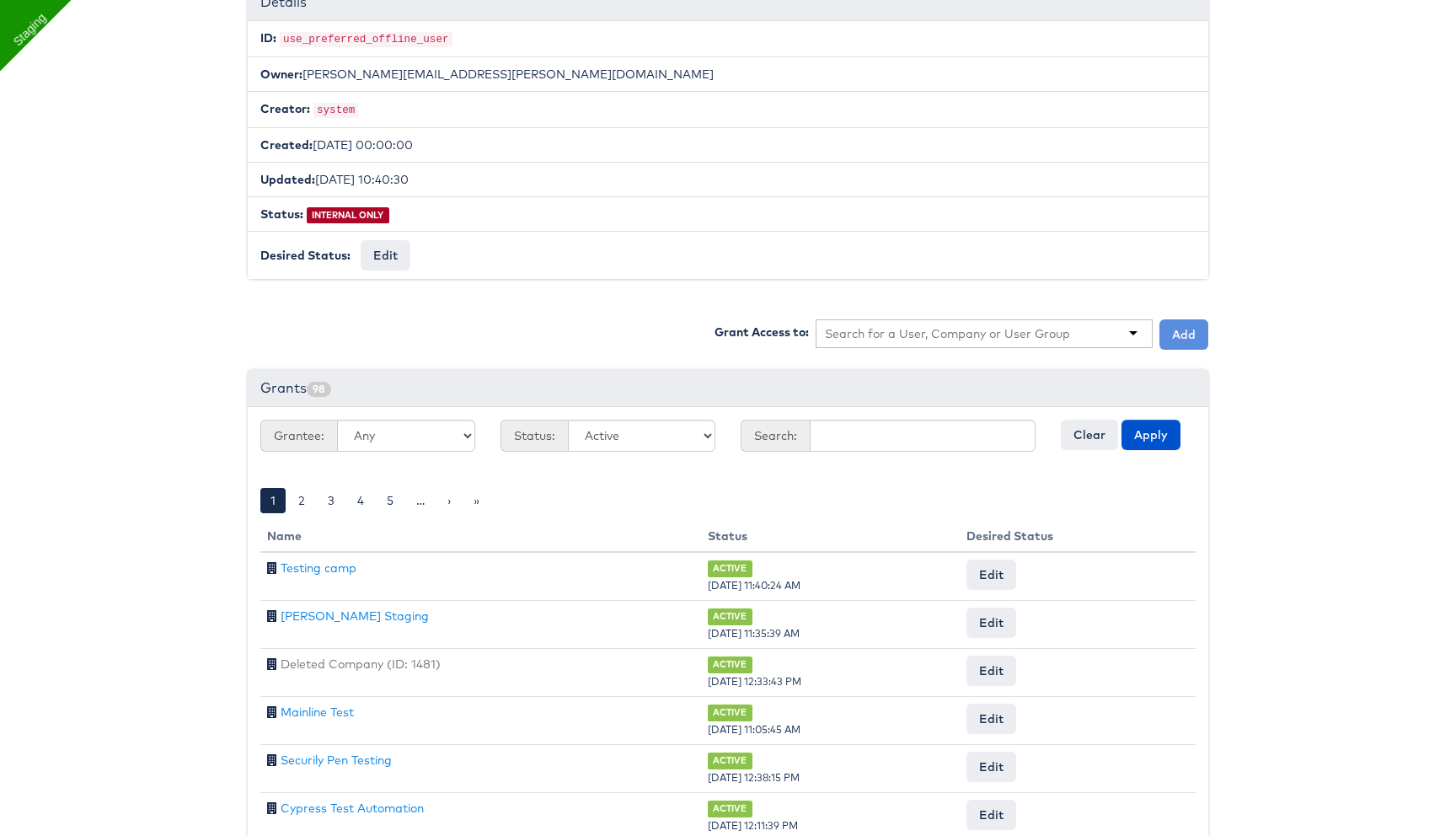
click at [910, 330] on input "text" at bounding box center [948, 334] width 246 height 17
type input "for"
click at [1195, 325] on button "Add" at bounding box center [1184, 334] width 49 height 30
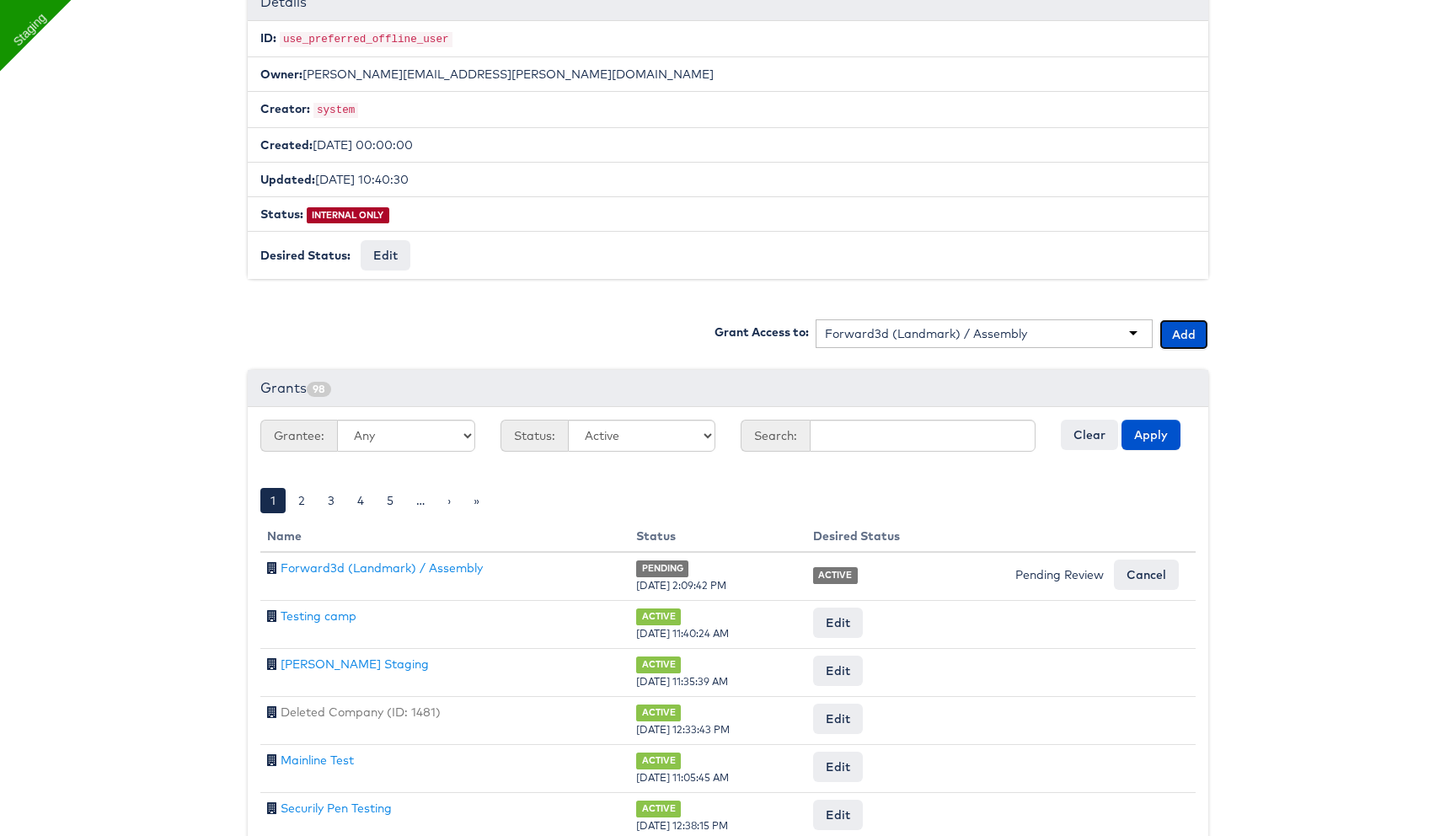
scroll to position [0, 0]
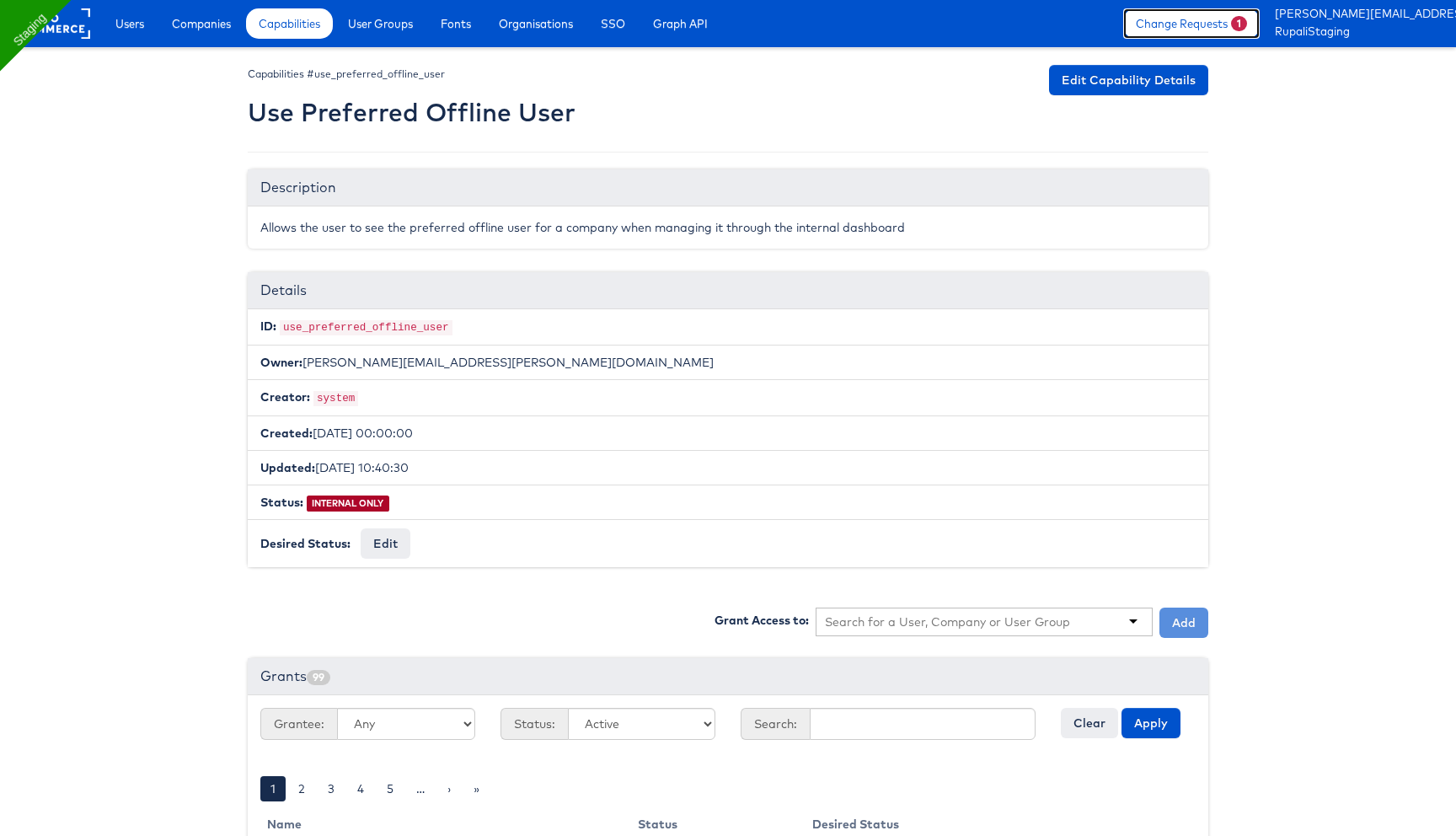
click at [1173, 35] on link "Change Requests 1" at bounding box center [1191, 23] width 136 height 30
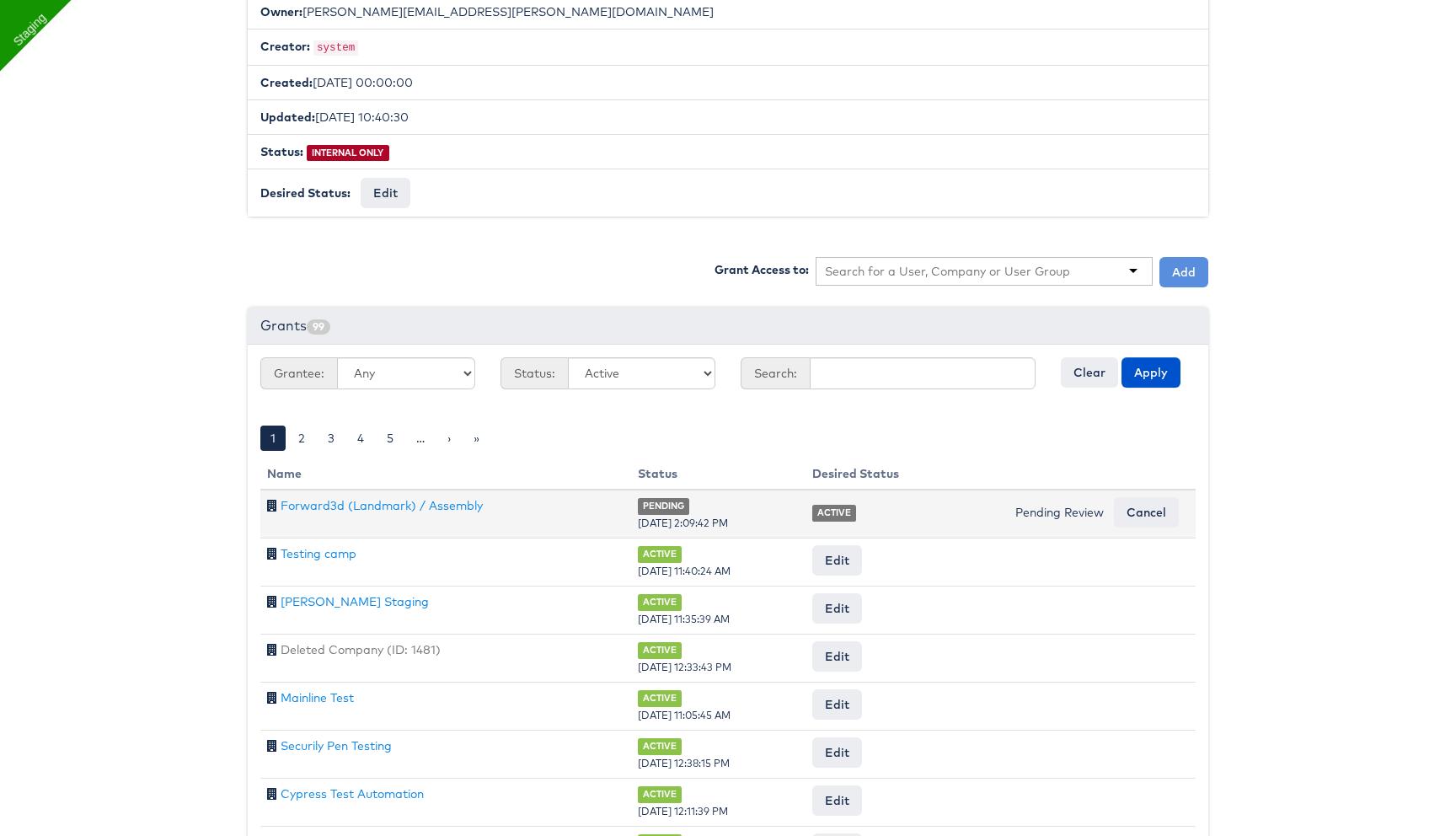
scroll to position [370, 0]
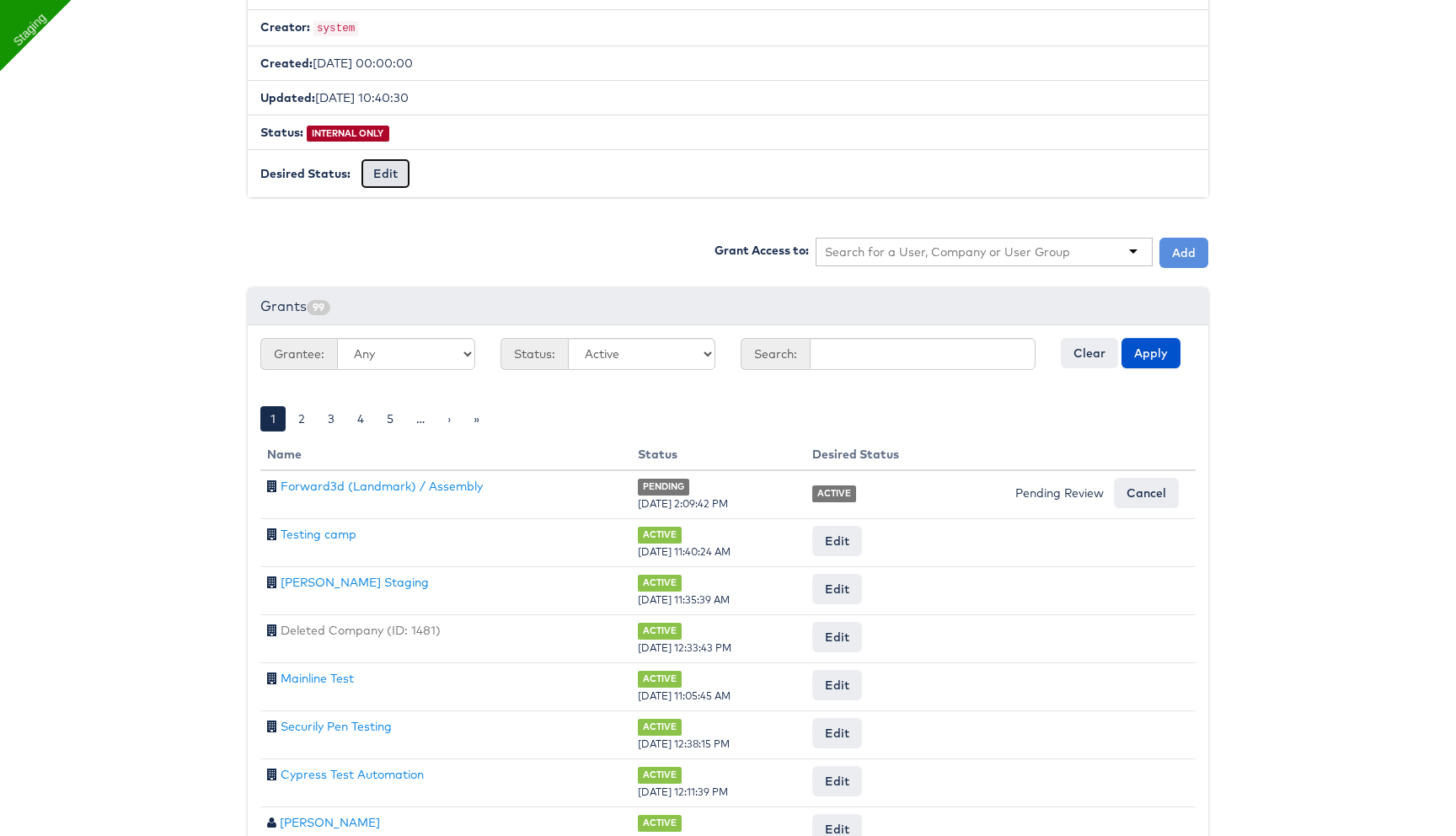
click at [381, 163] on button "Edit" at bounding box center [385, 173] width 50 height 30
click at [413, 177] on select "-- No Change -- GA BETA INTERNAL ONLY ARCHIVED" at bounding box center [430, 174] width 139 height 32
select select "LIMITED_RELEASE"
click at [360, 158] on select "-- No Change -- GA BETA INTERNAL ONLY ARCHIVED" at bounding box center [430, 174] width 139 height 32
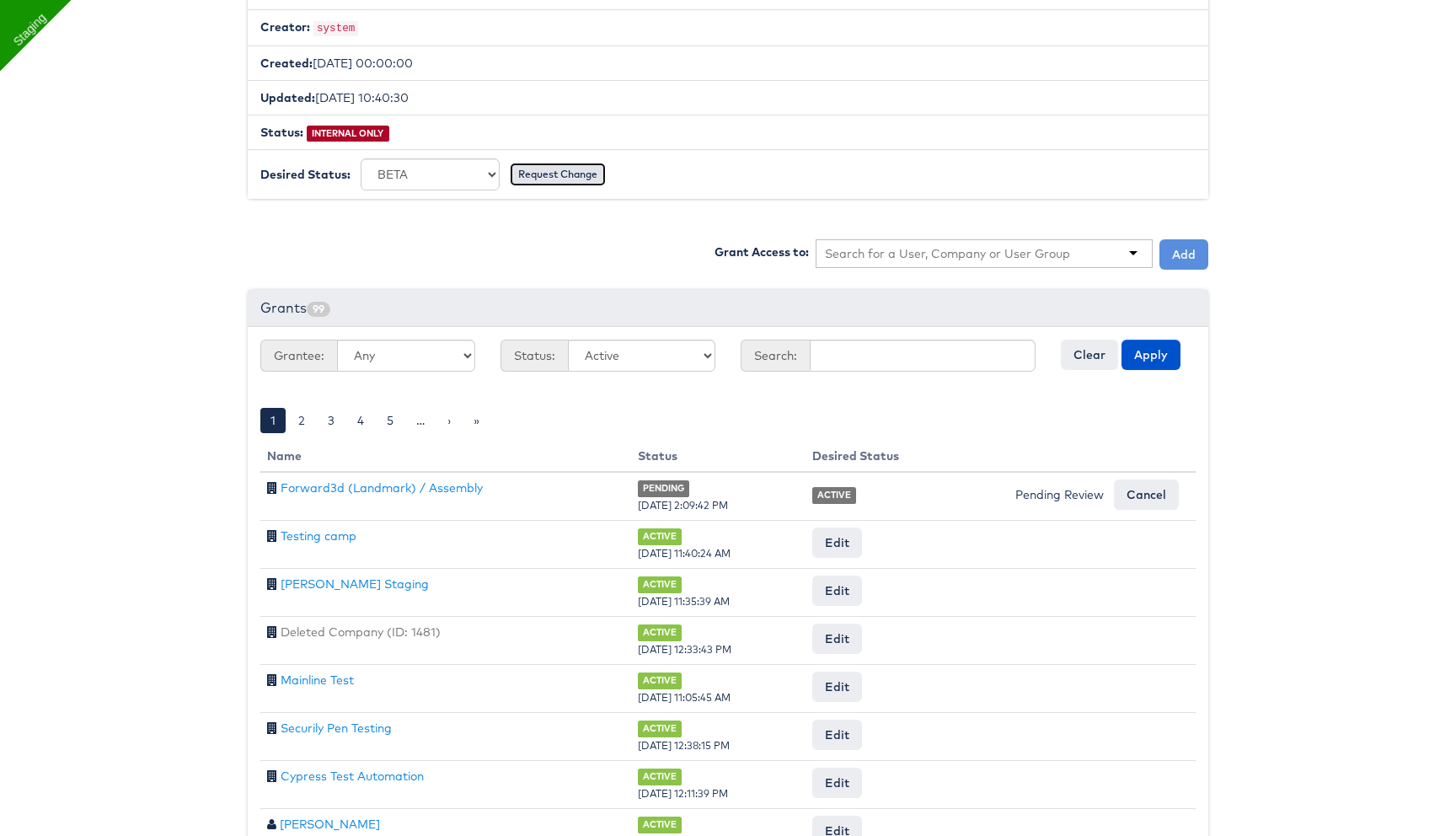
click at [561, 171] on input "Request Change" at bounding box center [558, 175] width 96 height 24
click at [512, 176] on input "Approve" at bounding box center [500, 175] width 74 height 30
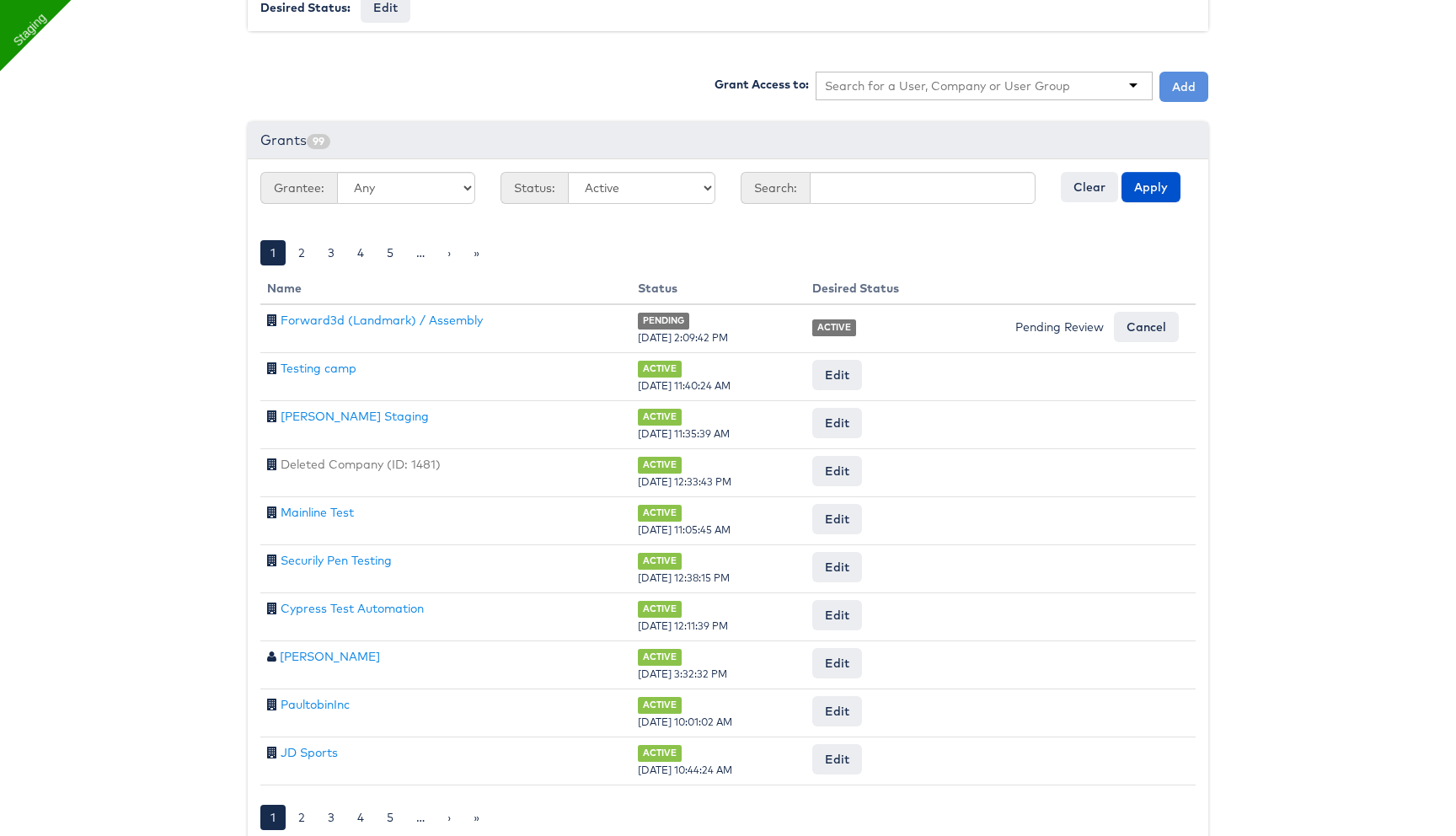
scroll to position [570, 0]
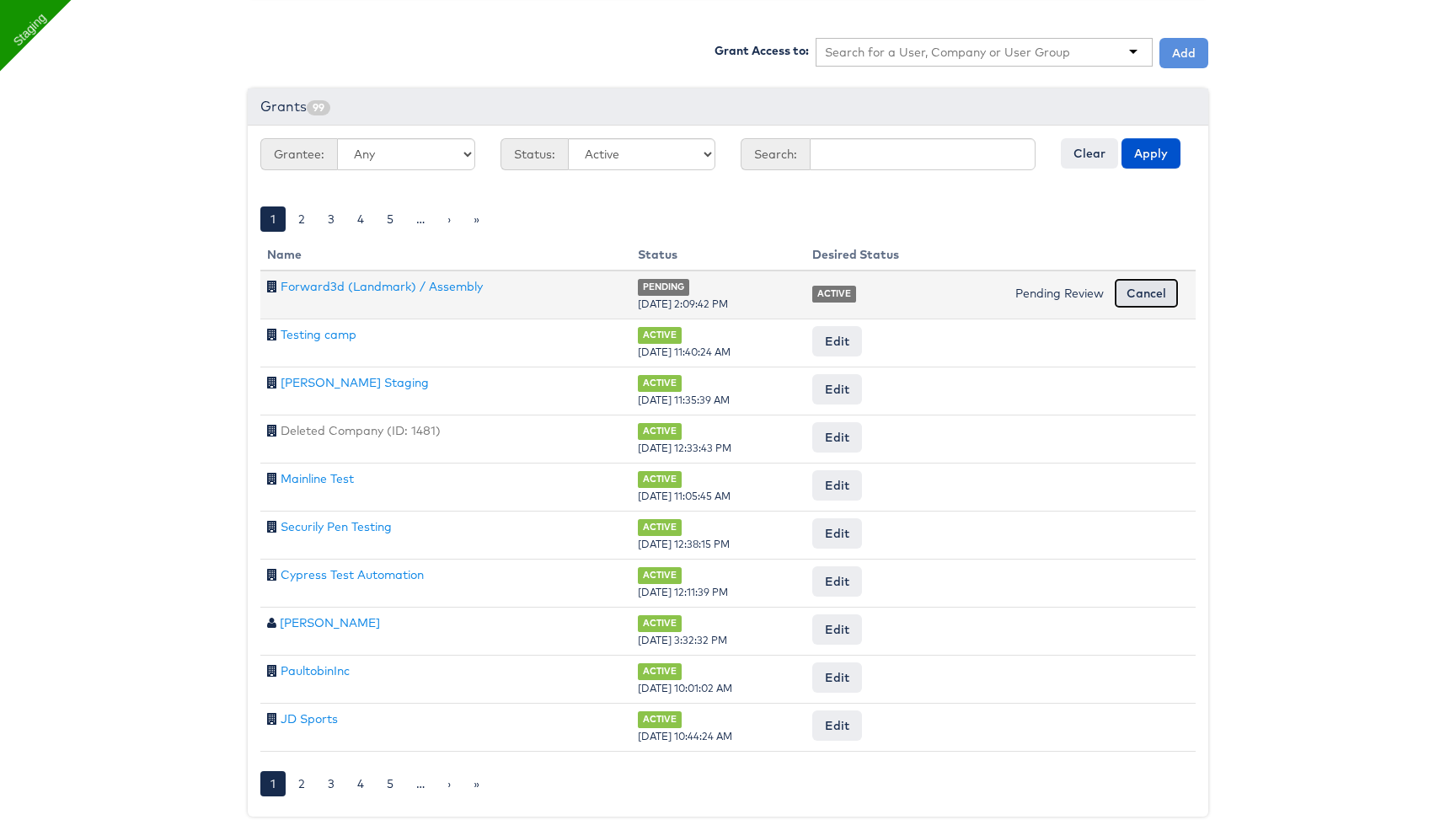
click at [1155, 286] on input "Cancel" at bounding box center [1146, 293] width 65 height 30
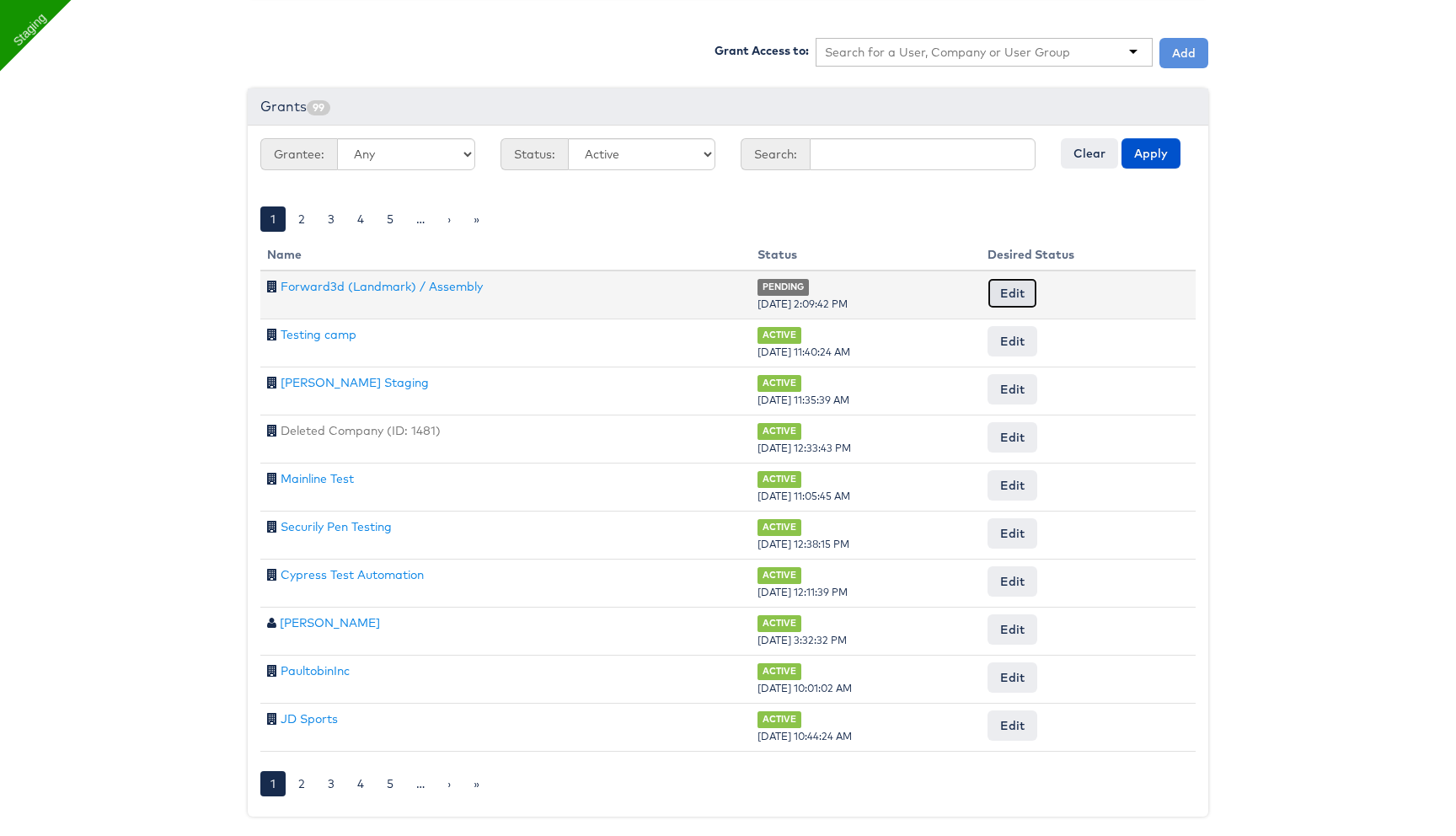
click at [1024, 288] on button "Edit" at bounding box center [1013, 293] width 50 height 30
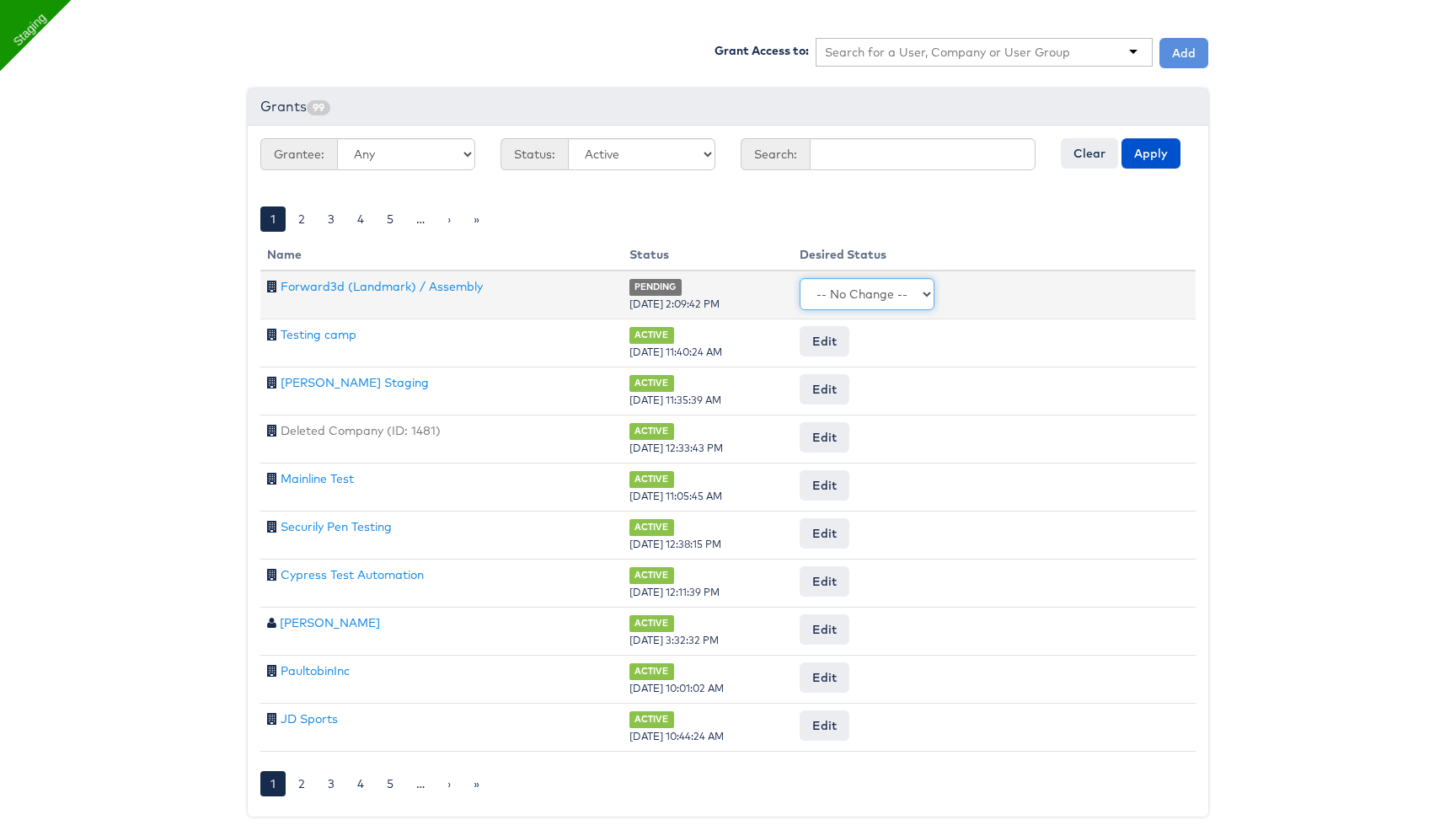
click at [899, 288] on select "-- No Change -- Active Revoked" at bounding box center [867, 293] width 135 height 32
select select "ACTIVE"
click at [810, 278] on select "-- No Change -- Active Revoked" at bounding box center [867, 293] width 135 height 32
click at [1120, 288] on input "Request Change" at bounding box center [1141, 294] width 96 height 24
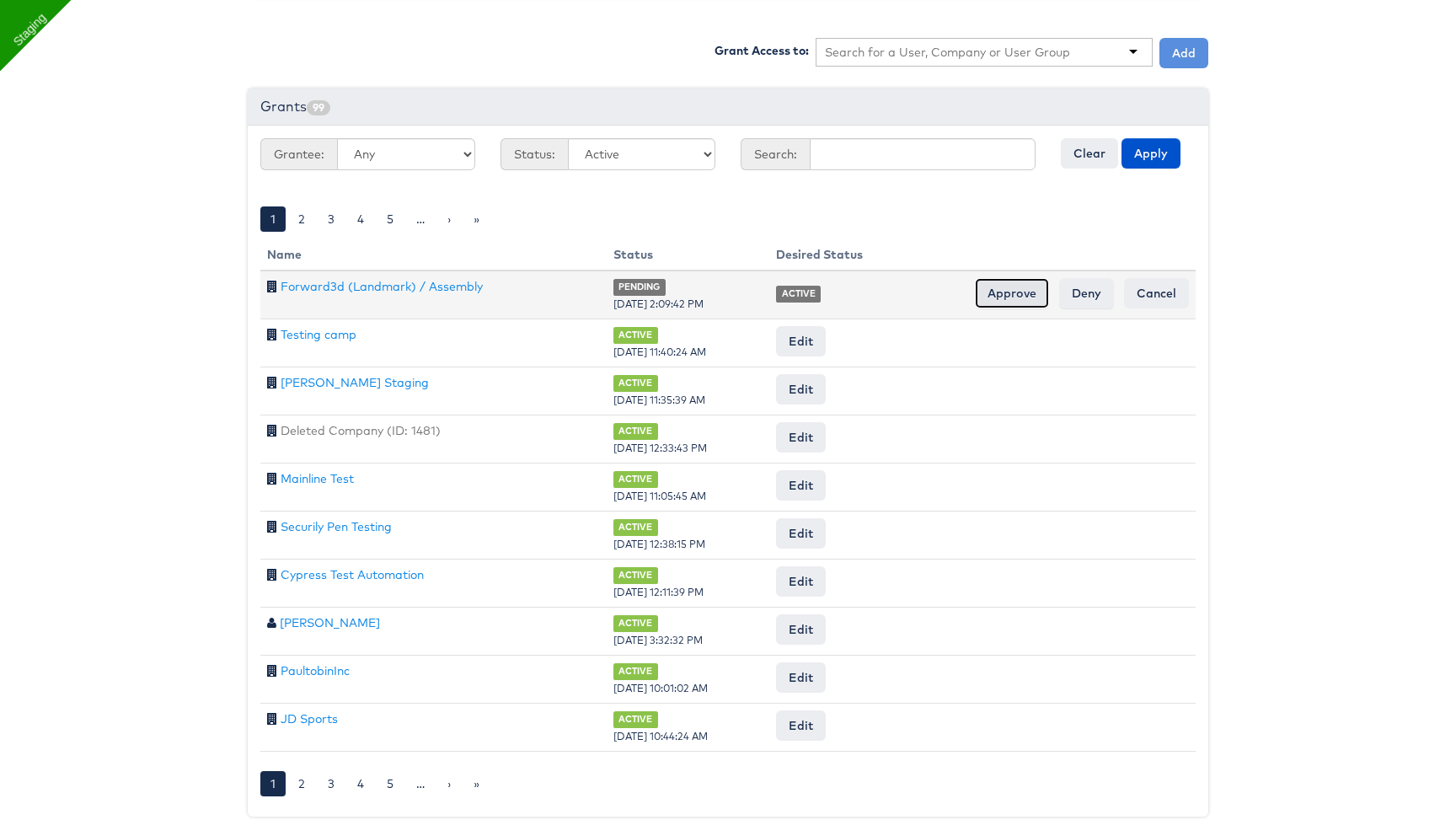
click at [1025, 290] on input "Approve" at bounding box center [1012, 293] width 74 height 30
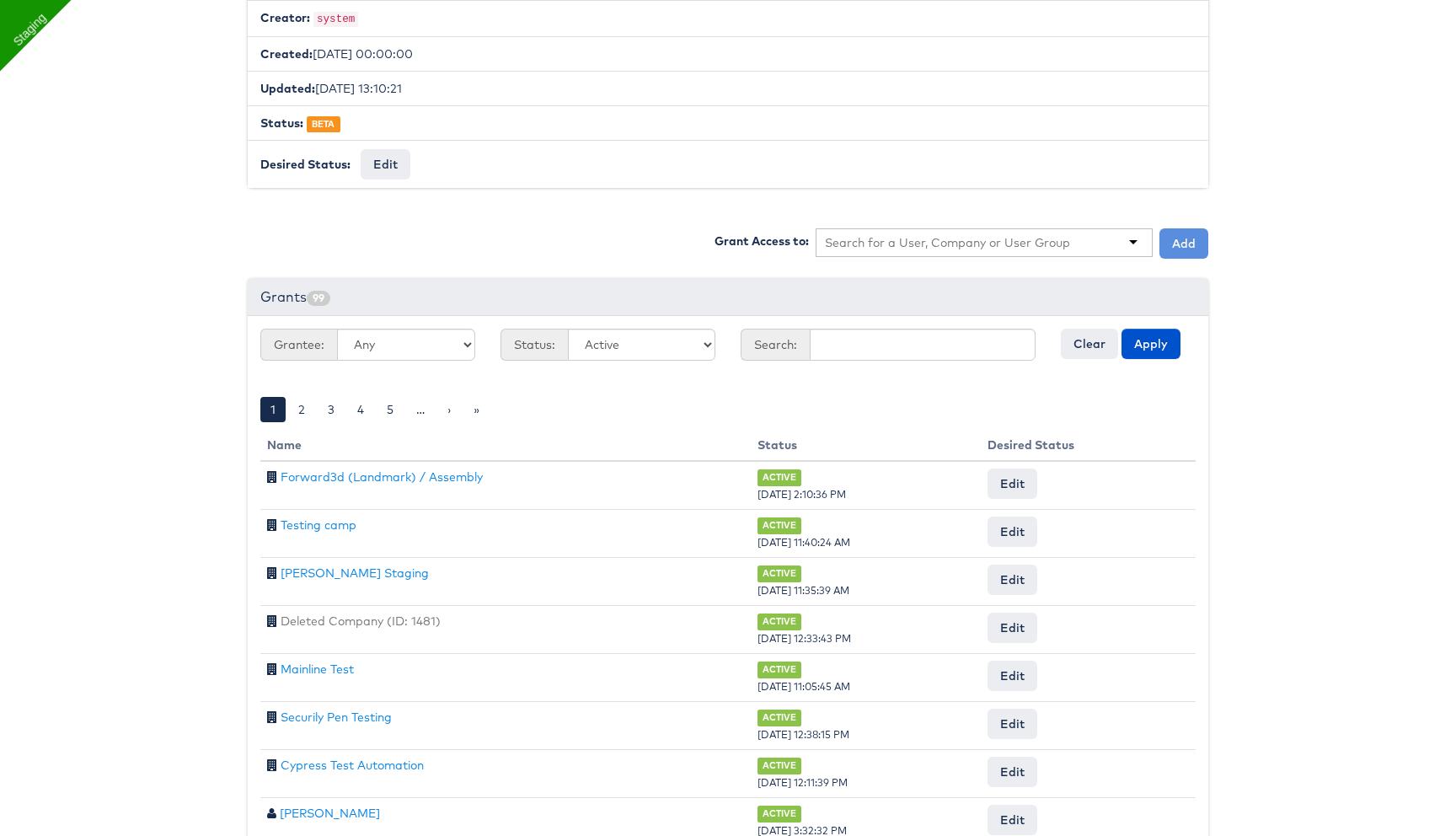
scroll to position [376, 0]
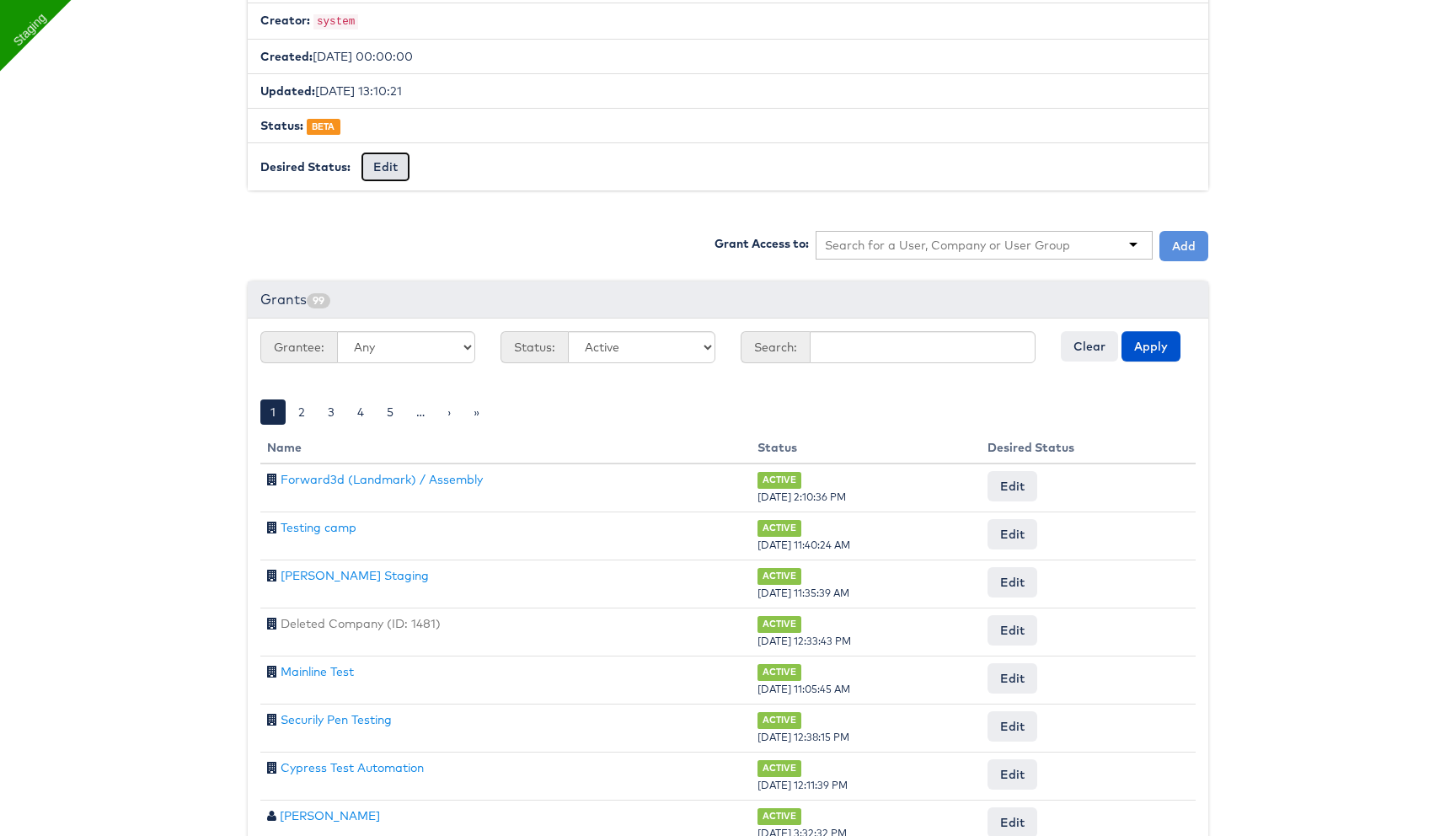
click at [383, 165] on button "Edit" at bounding box center [385, 166] width 50 height 30
click at [425, 165] on select "-- No Change -- GA BETA INTERNAL ONLY ARCHIVED" at bounding box center [430, 167] width 139 height 32
select select "PROTECTED"
click at [360, 151] on select "-- No Change -- GA BETA INTERNAL ONLY ARCHIVED" at bounding box center [430, 167] width 139 height 32
click at [554, 169] on input "Request Change" at bounding box center [558, 168] width 96 height 24
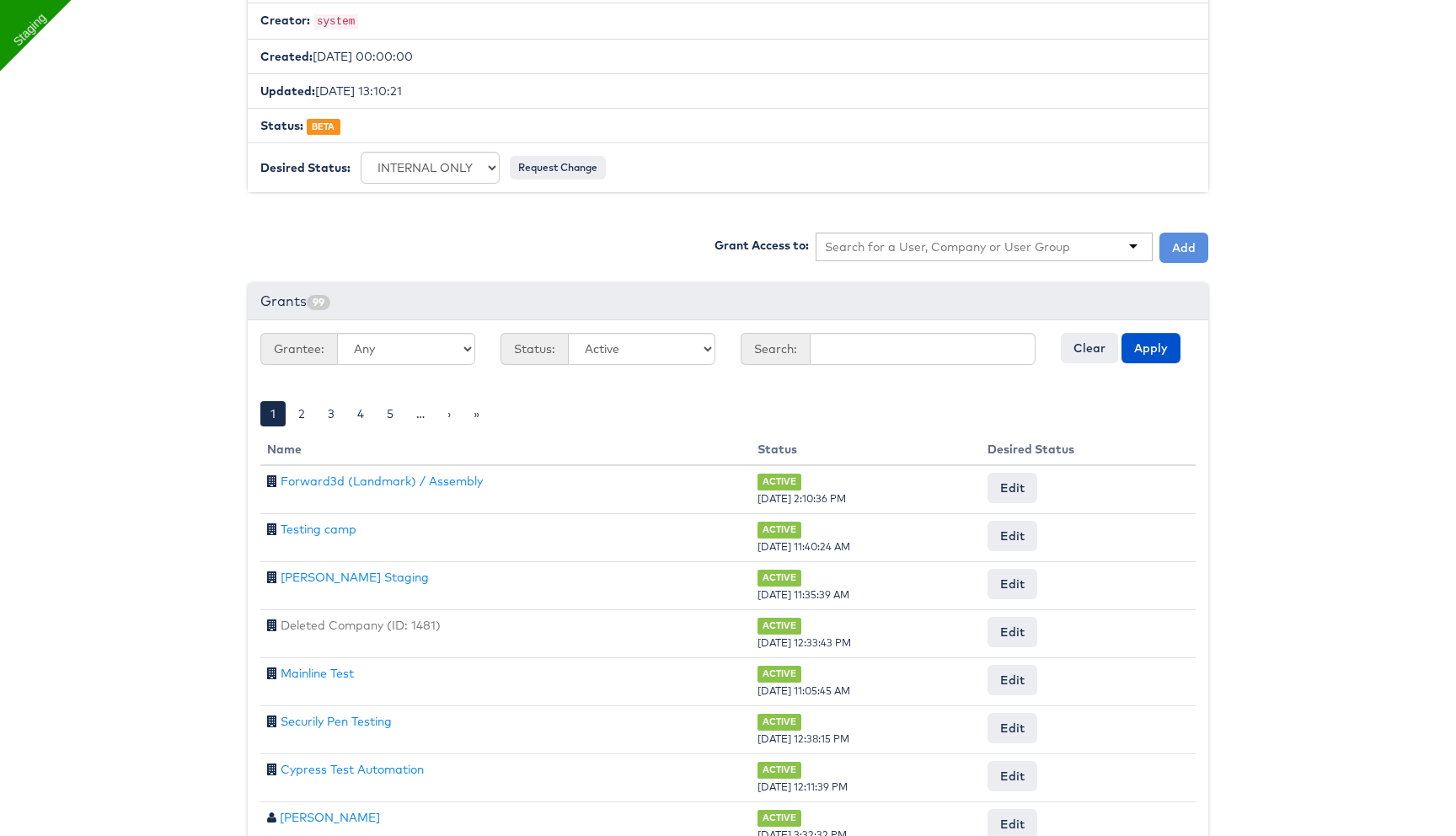
scroll to position [375, 0]
click at [477, 175] on input "Approve" at bounding box center [473, 168] width 74 height 30
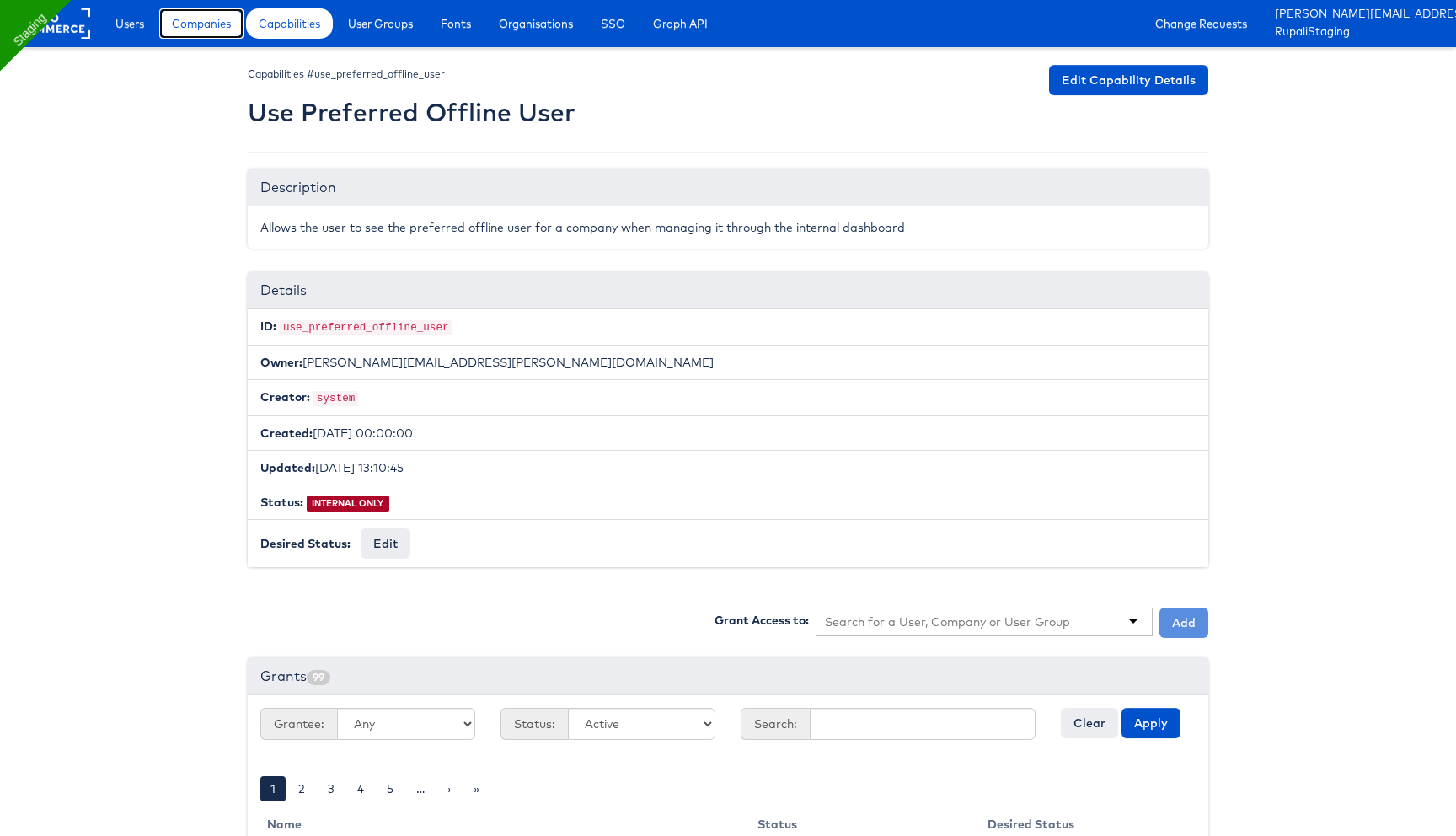
click at [223, 22] on span "Companies" at bounding box center [201, 24] width 59 height 17
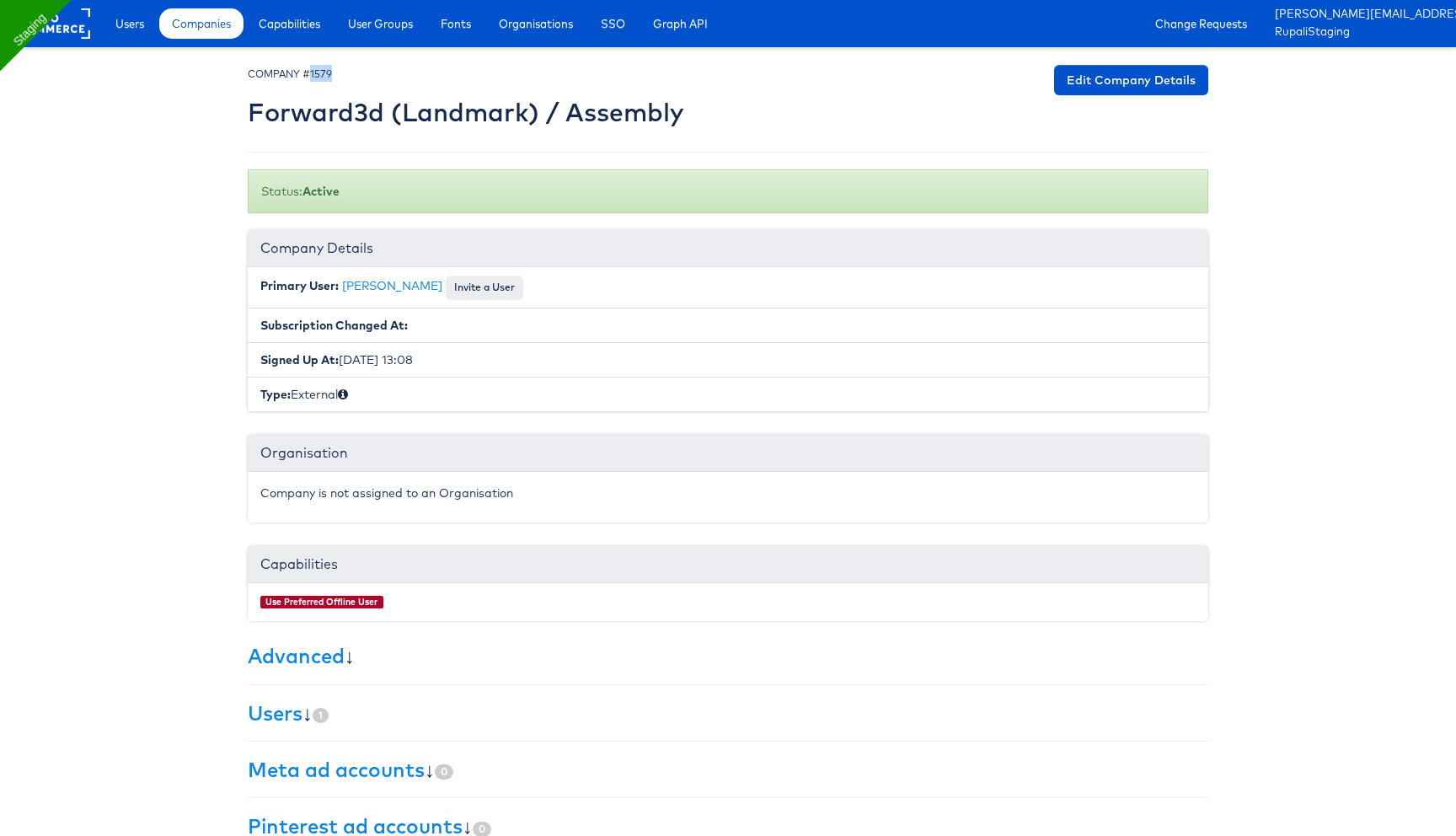
drag, startPoint x: 306, startPoint y: 71, endPoint x: 352, endPoint y: 71, distance: 46.0
click at [352, 71] on div "COMPANY #1579 Forward3d (Landmark) / Assembly" at bounding box center [465, 100] width 436 height 70
click at [208, 27] on span "Companies" at bounding box center [201, 24] width 59 height 17
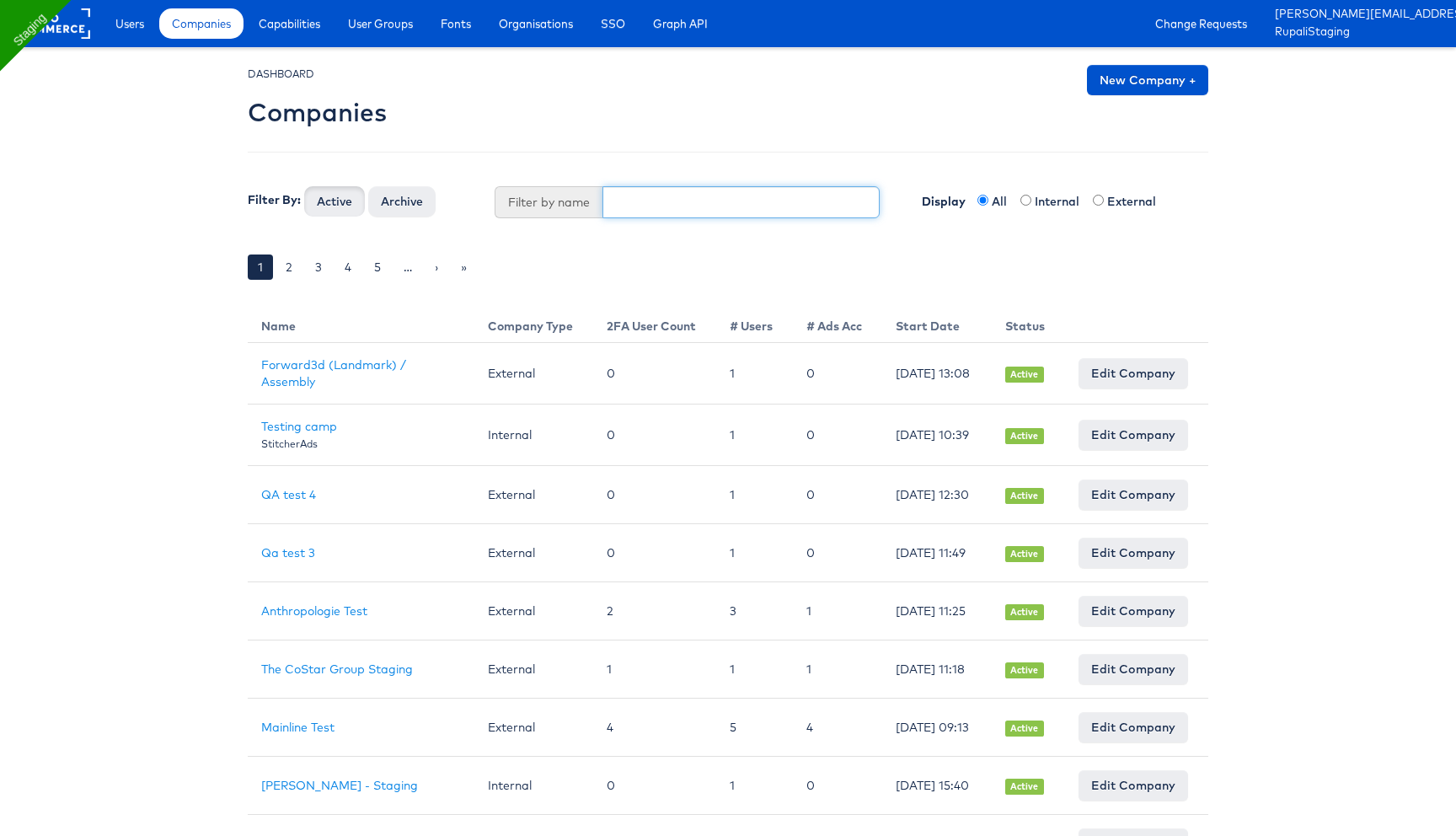
click at [668, 200] on input "text" at bounding box center [741, 202] width 278 height 32
type input "jd"
click at [304, 187] on button "Active" at bounding box center [334, 201] width 61 height 30
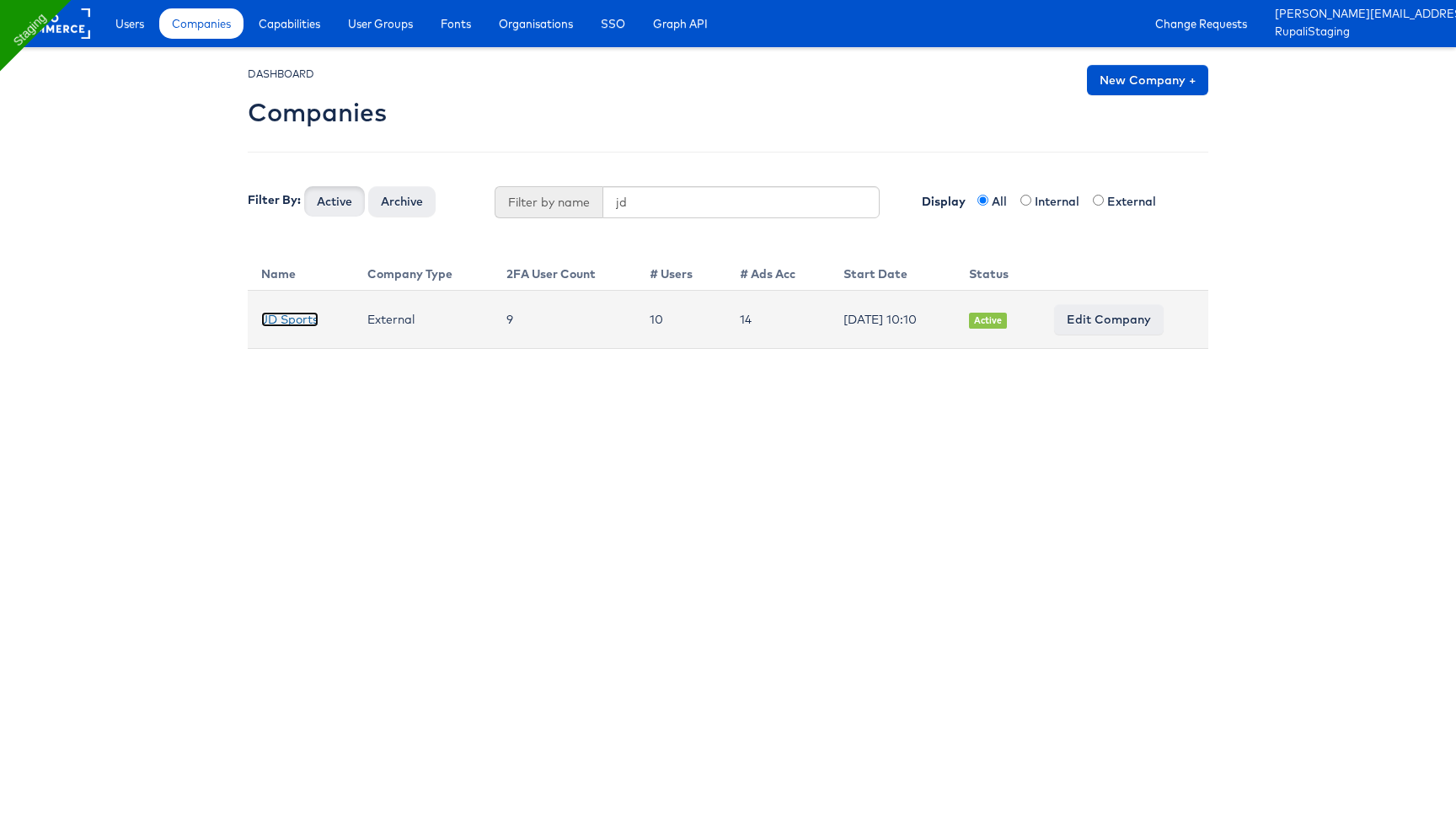
click at [288, 318] on link "JD Sports" at bounding box center [289, 319] width 57 height 15
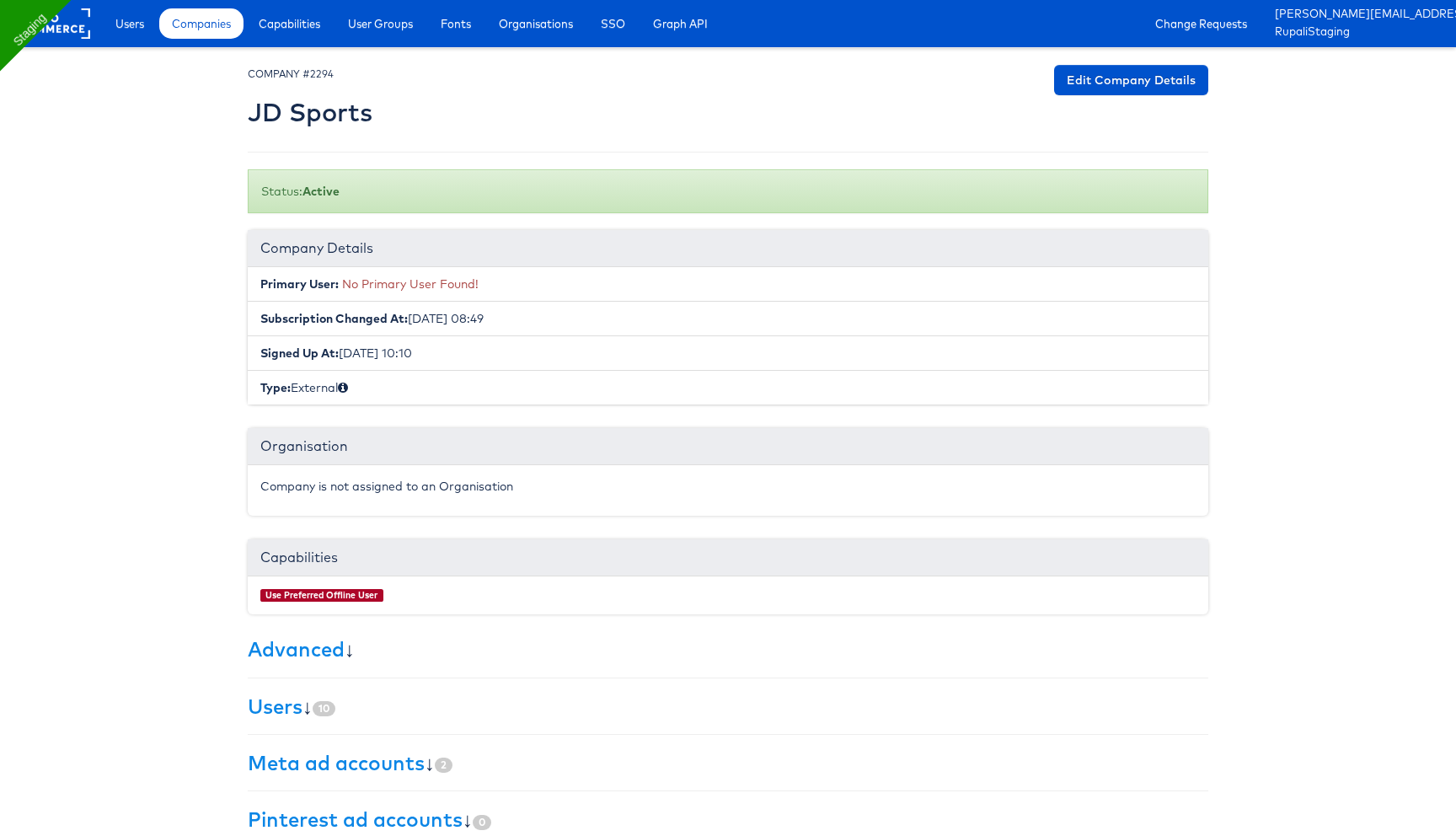
scroll to position [142, 0]
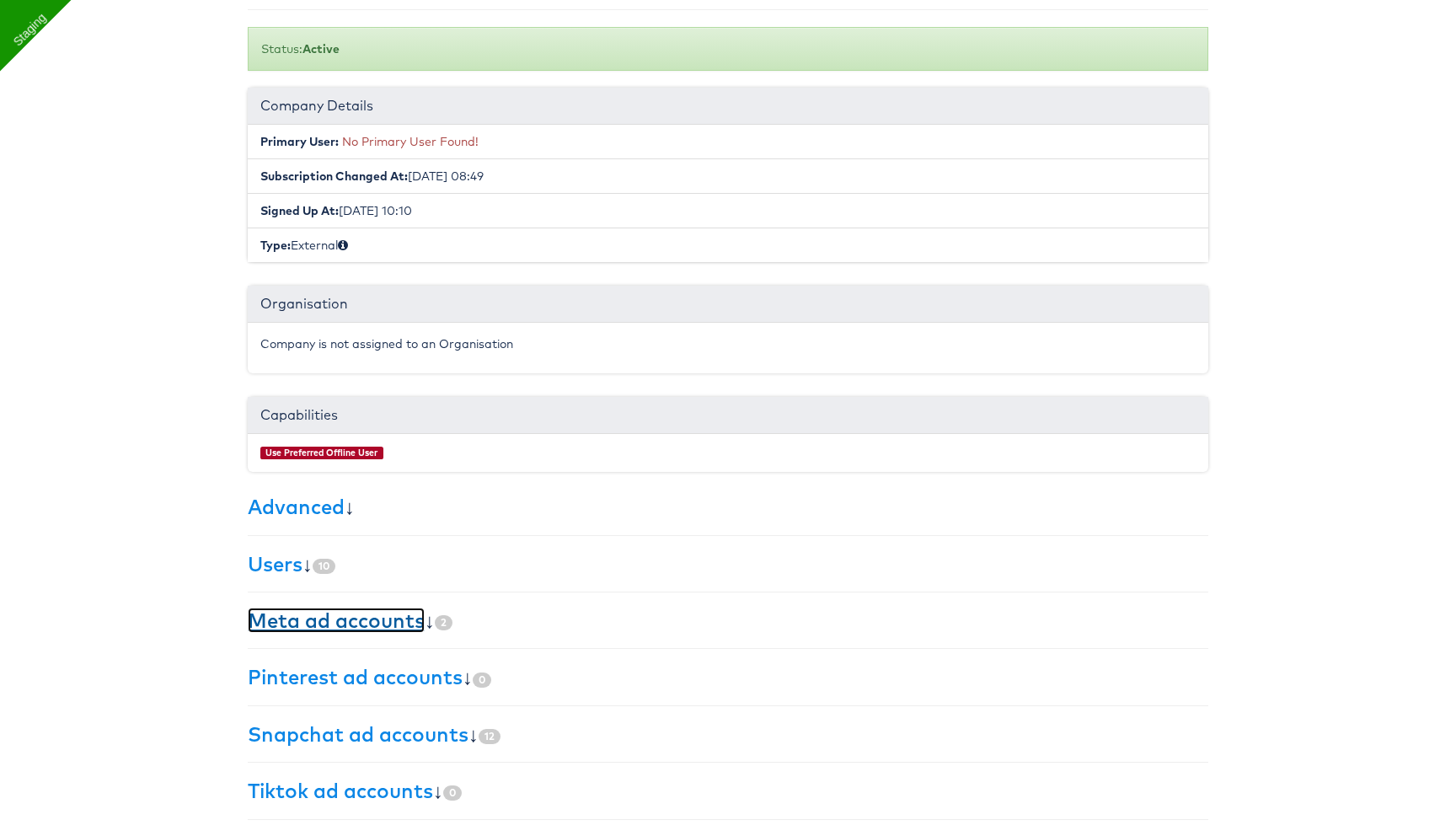
click at [332, 627] on link "Meta ad accounts" at bounding box center [336, 620] width 177 height 26
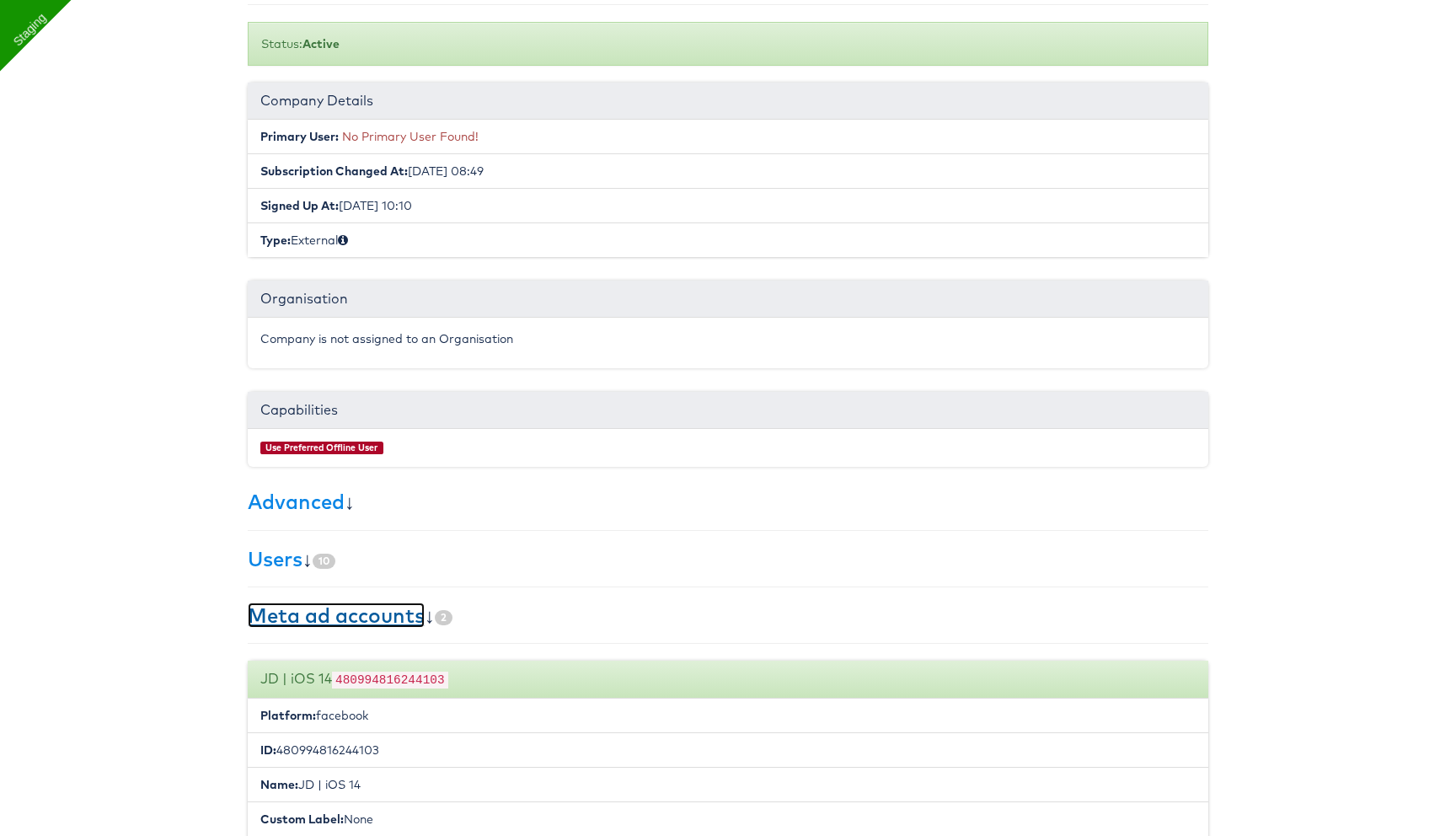
scroll to position [143, 0]
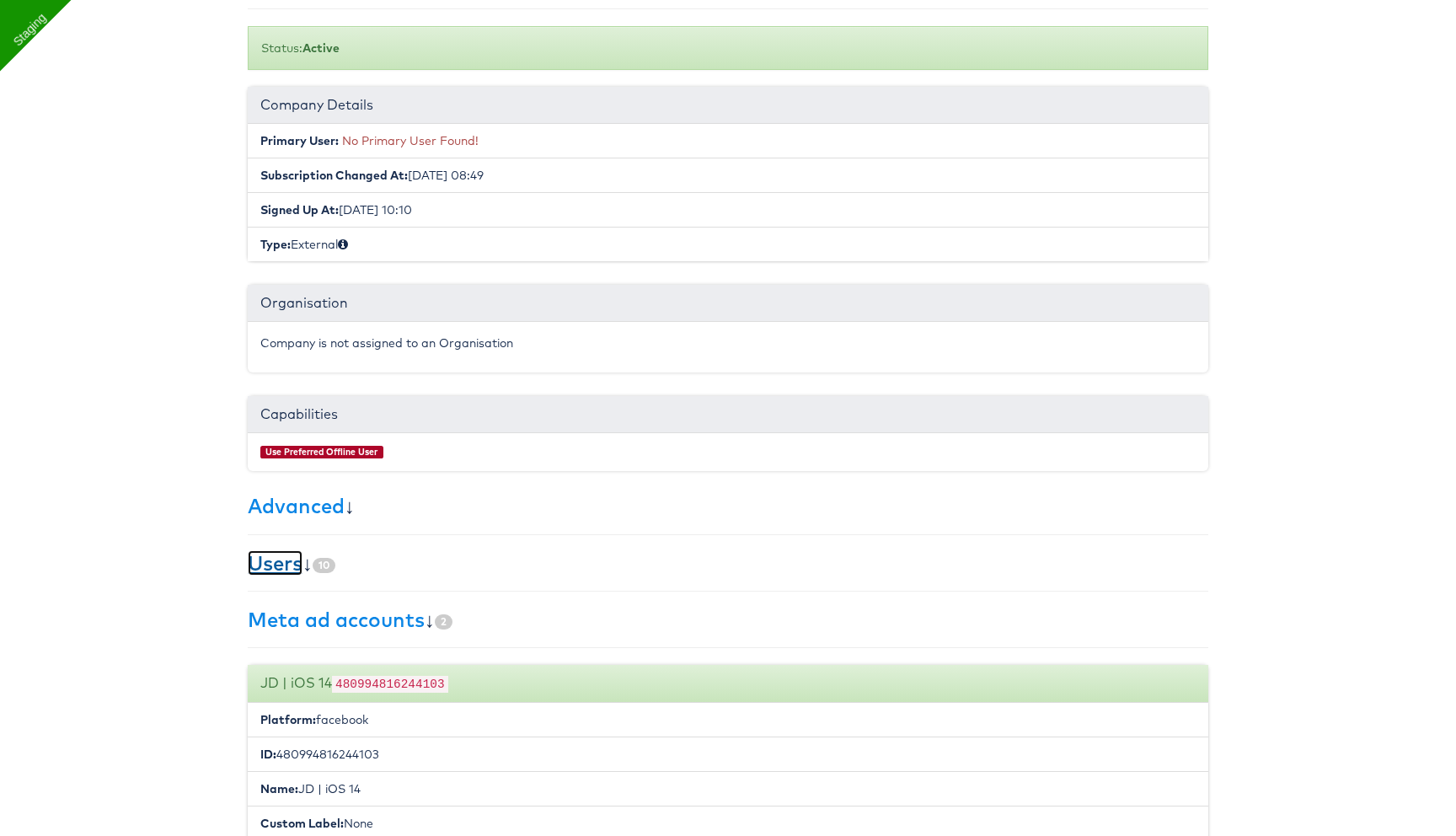
click at [295, 562] on link "Users" at bounding box center [275, 563] width 55 height 26
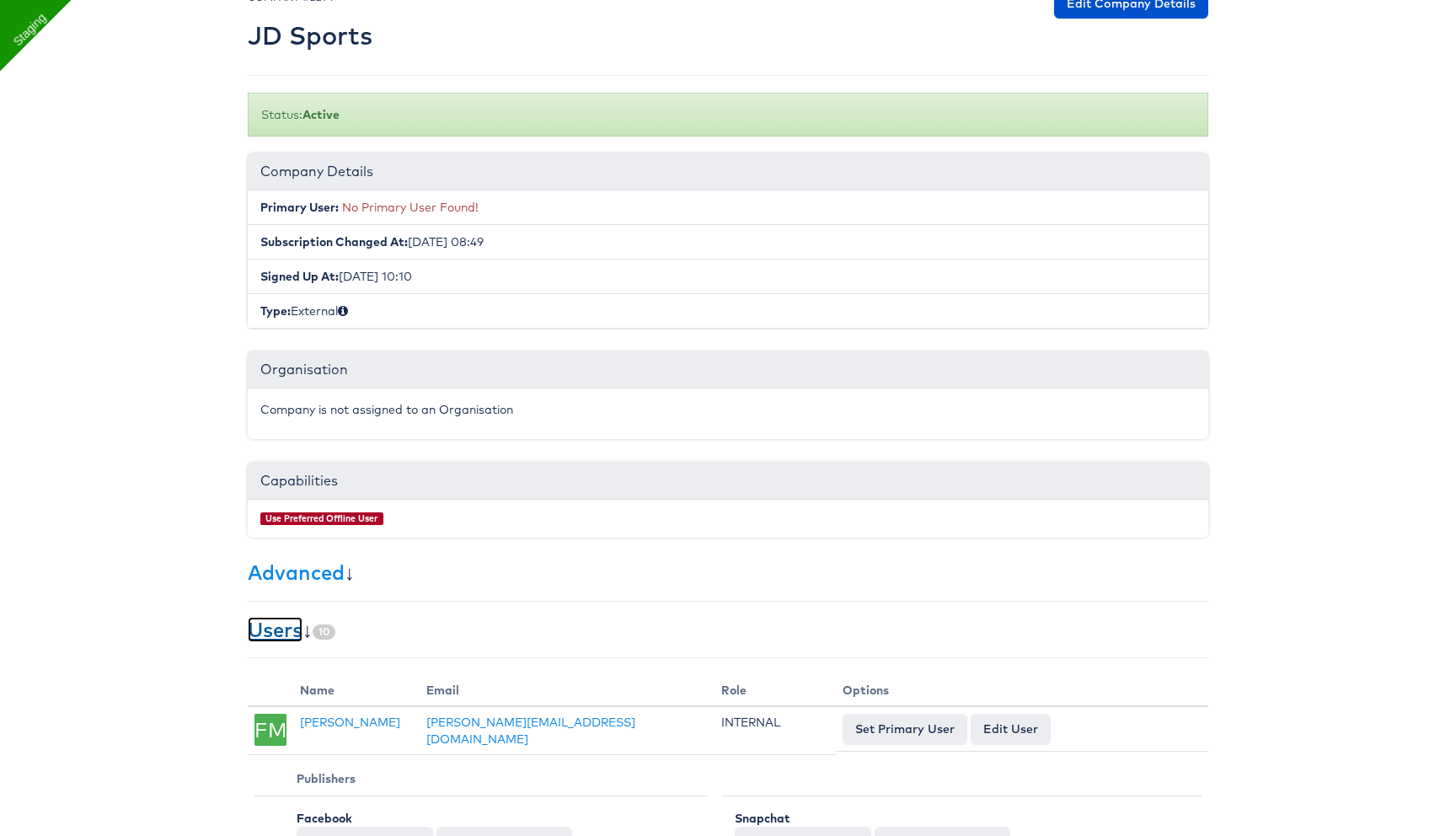
scroll to position [0, 0]
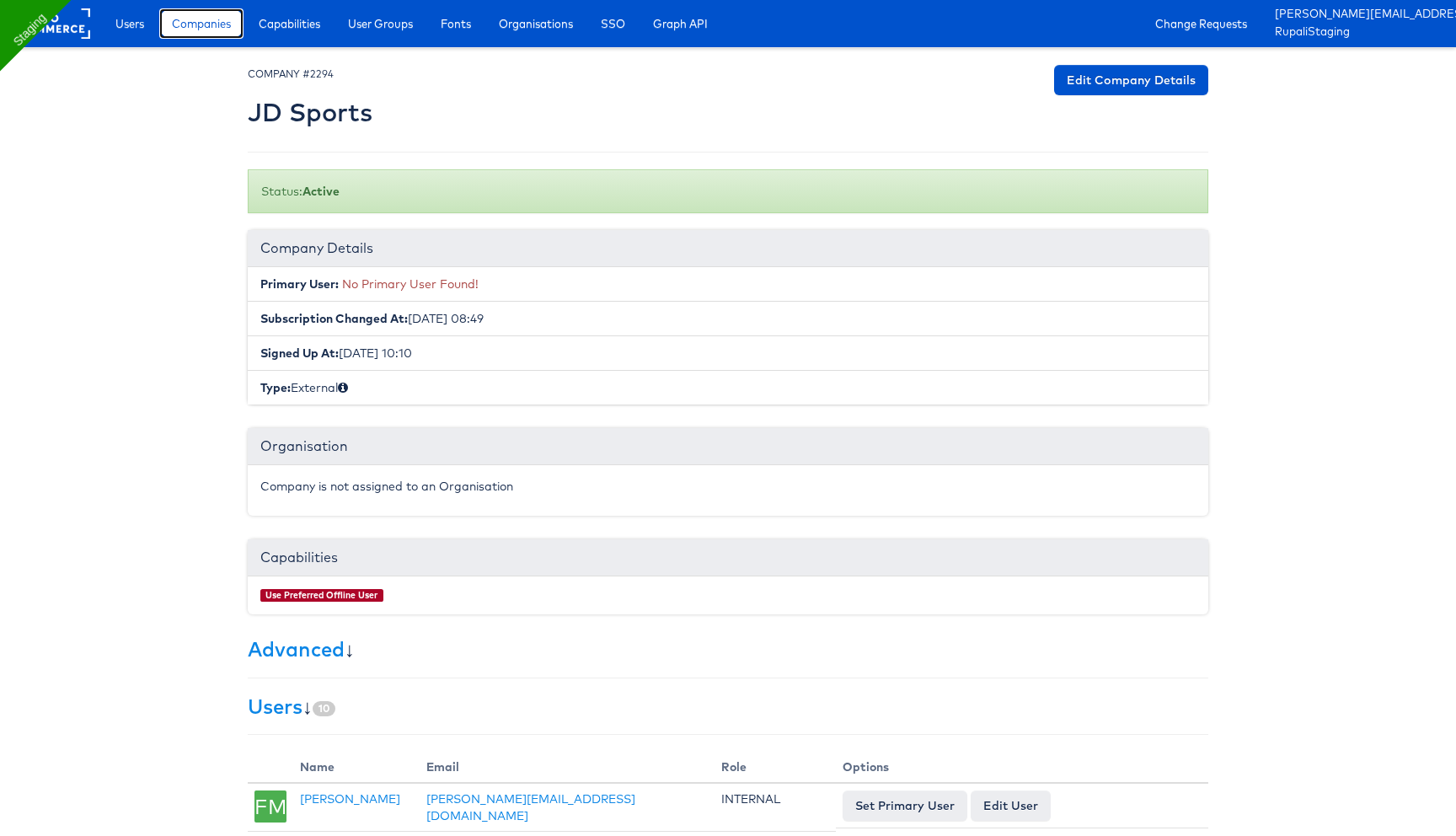
click at [210, 13] on link "Companies" at bounding box center [201, 23] width 84 height 30
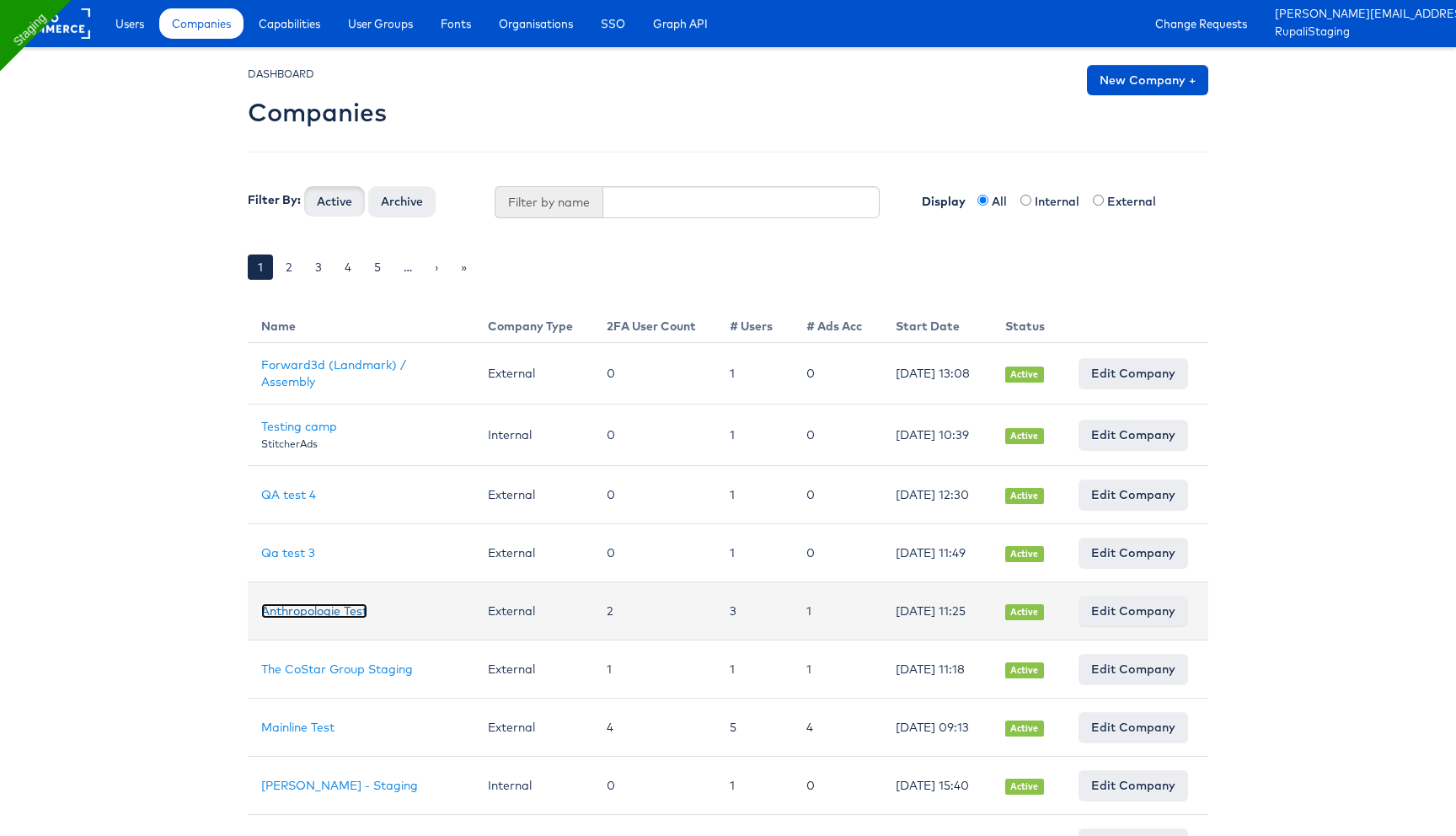
click at [351, 619] on link "Anthropologie Test" at bounding box center [314, 611] width 106 height 15
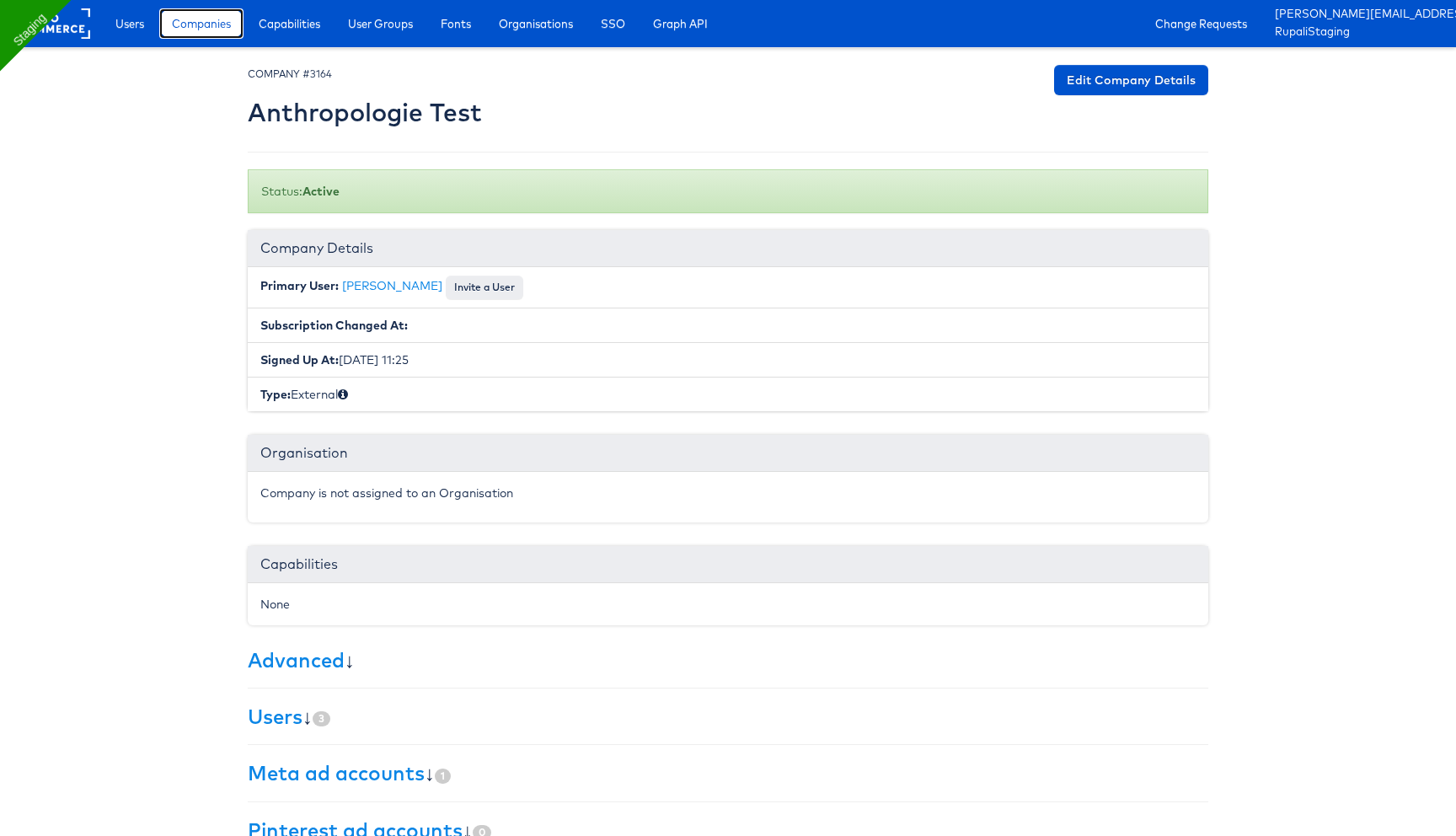
click at [216, 31] on span "Companies" at bounding box center [201, 24] width 59 height 17
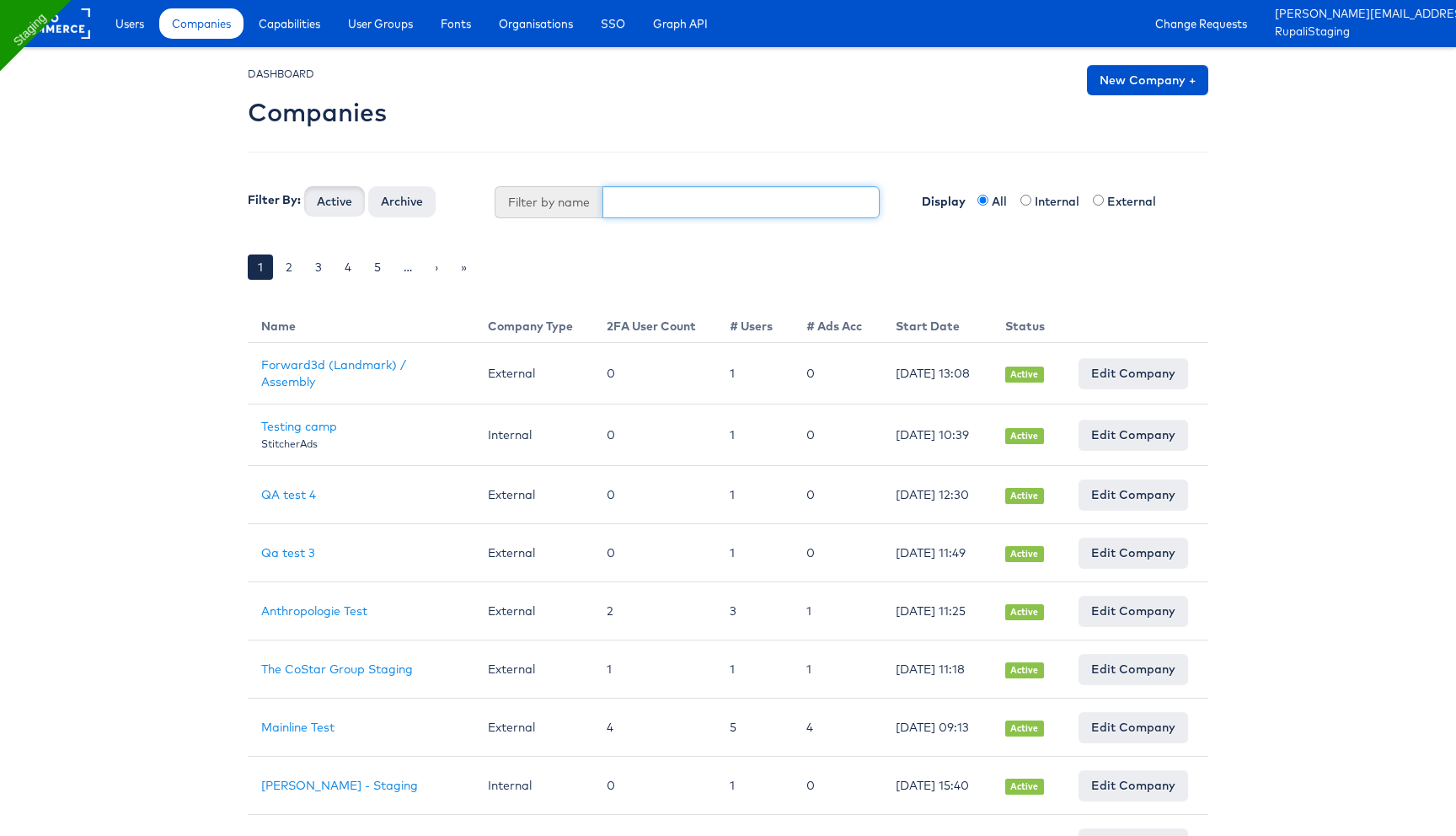
click at [651, 202] on input "text" at bounding box center [741, 202] width 278 height 32
type input "jd"
click at [304, 187] on button "Active" at bounding box center [334, 201] width 61 height 30
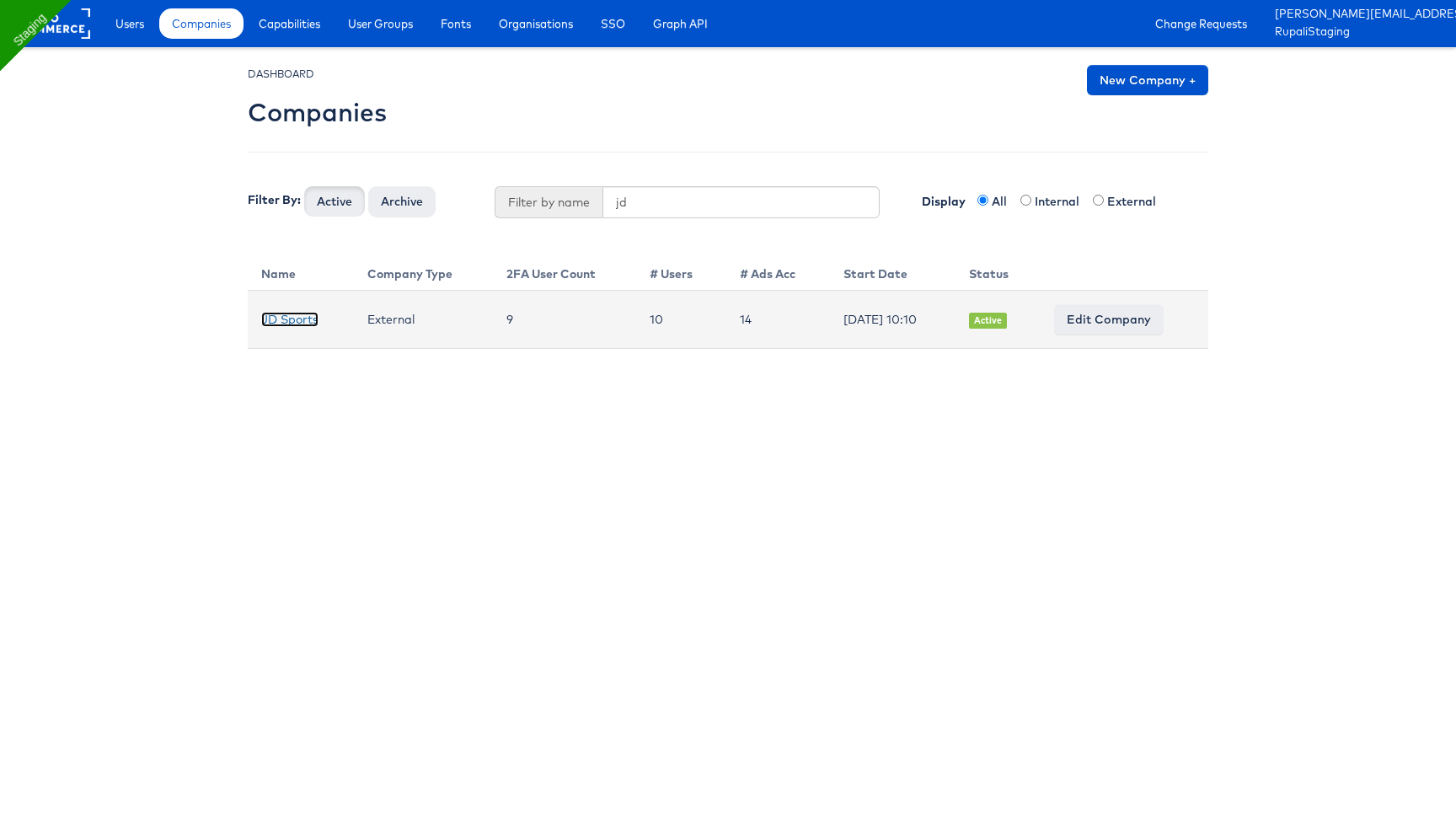
click at [305, 317] on link "JD Sports" at bounding box center [289, 319] width 57 height 15
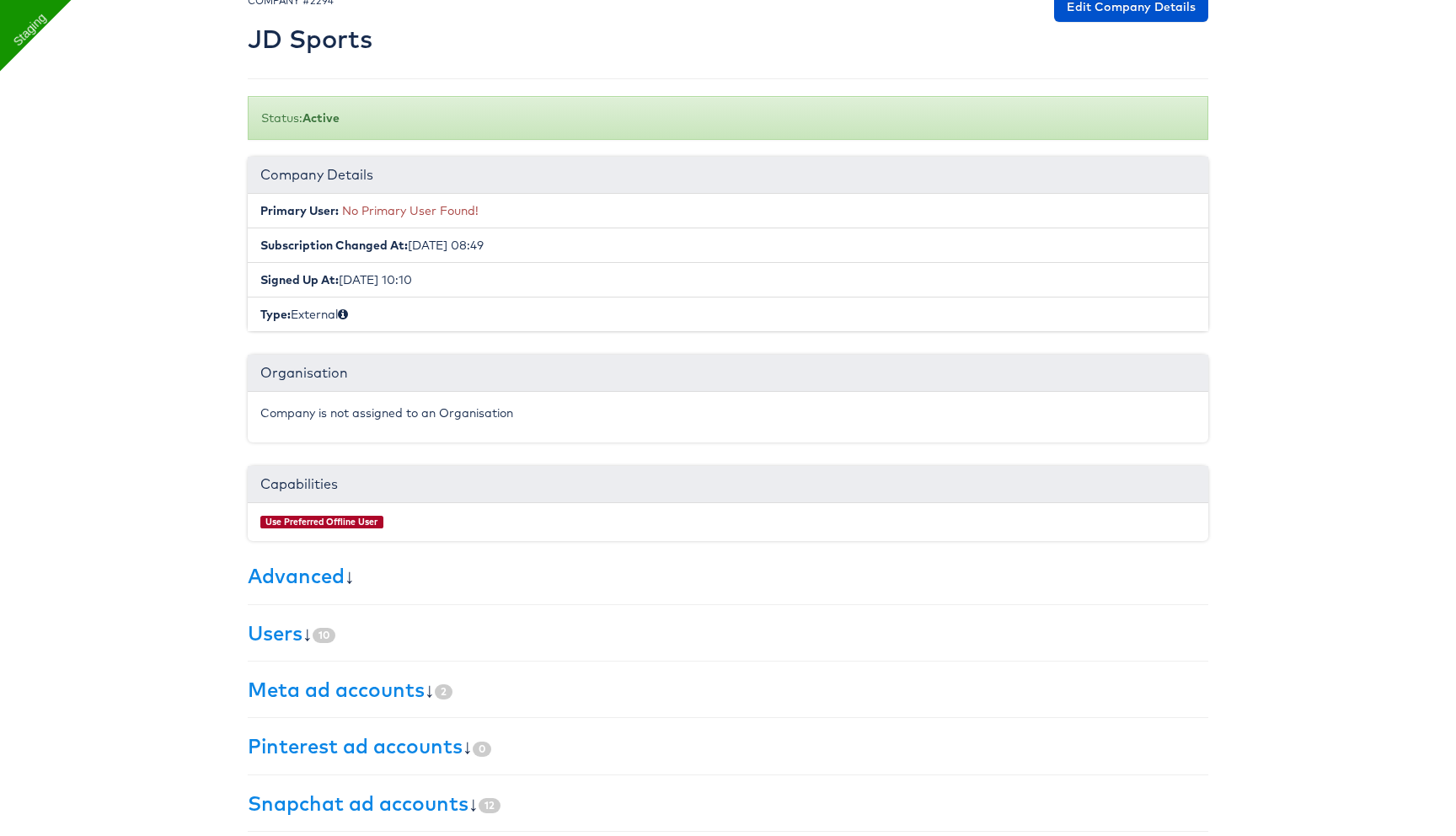
scroll to position [109, 0]
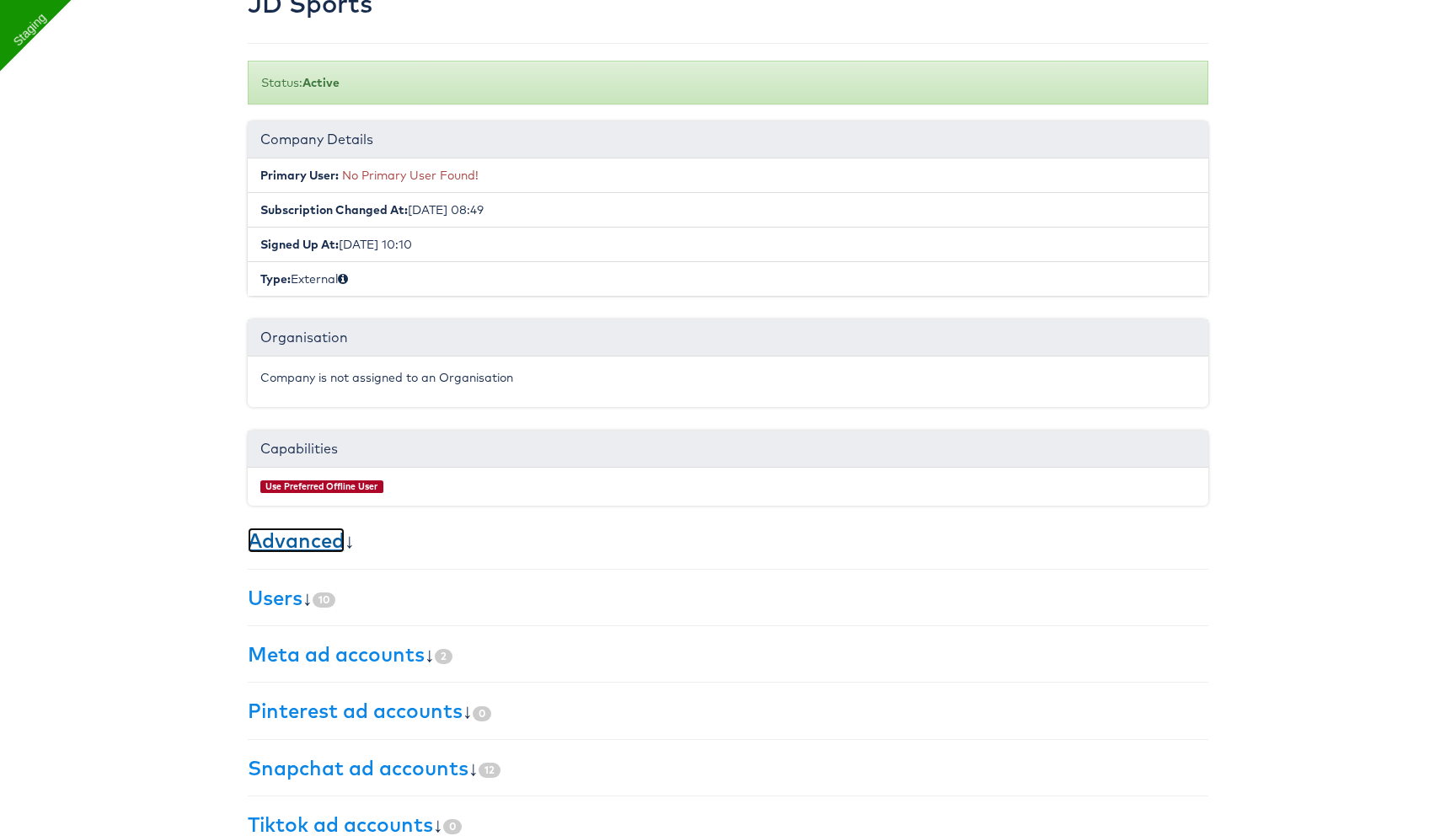
click at [334, 545] on link "Advanced" at bounding box center [295, 540] width 97 height 26
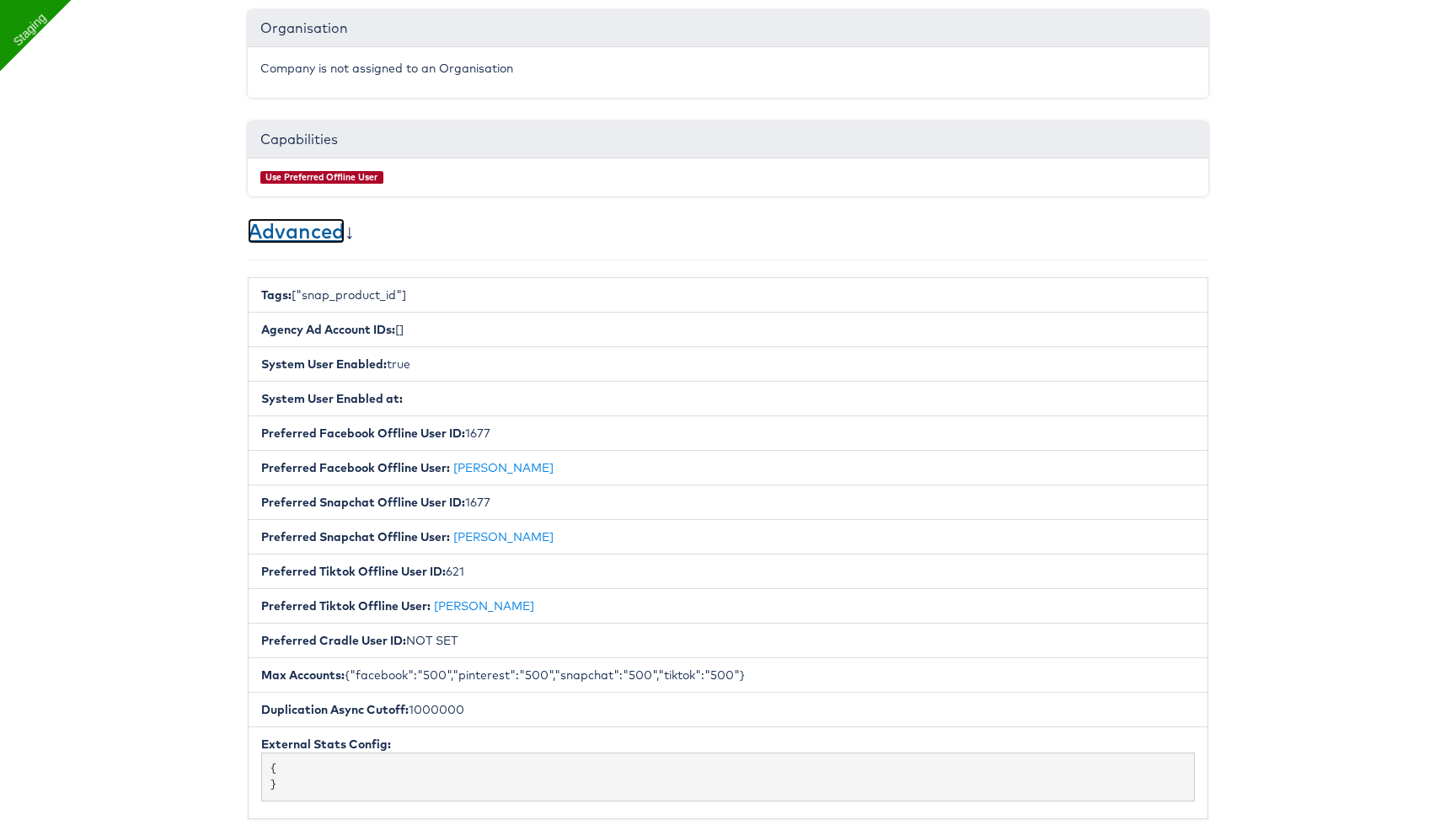
scroll to position [418, 0]
drag, startPoint x: 294, startPoint y: 291, endPoint x: 455, endPoint y: 291, distance: 161.0
click at [455, 291] on li "Tags: ["snap_product_id"]" at bounding box center [728, 293] width 960 height 35
copy li "["snap_product_id"]"
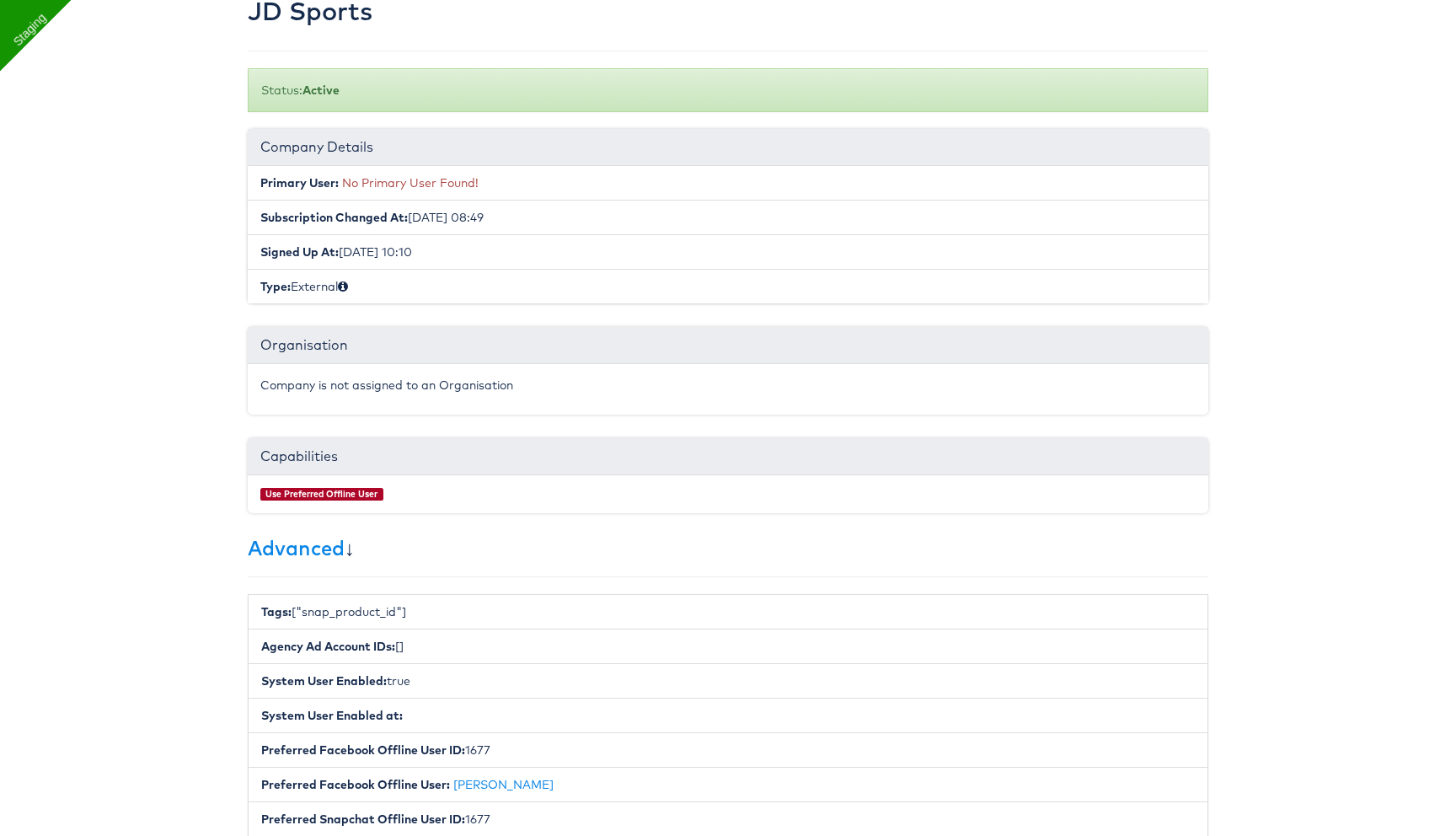
scroll to position [0, 0]
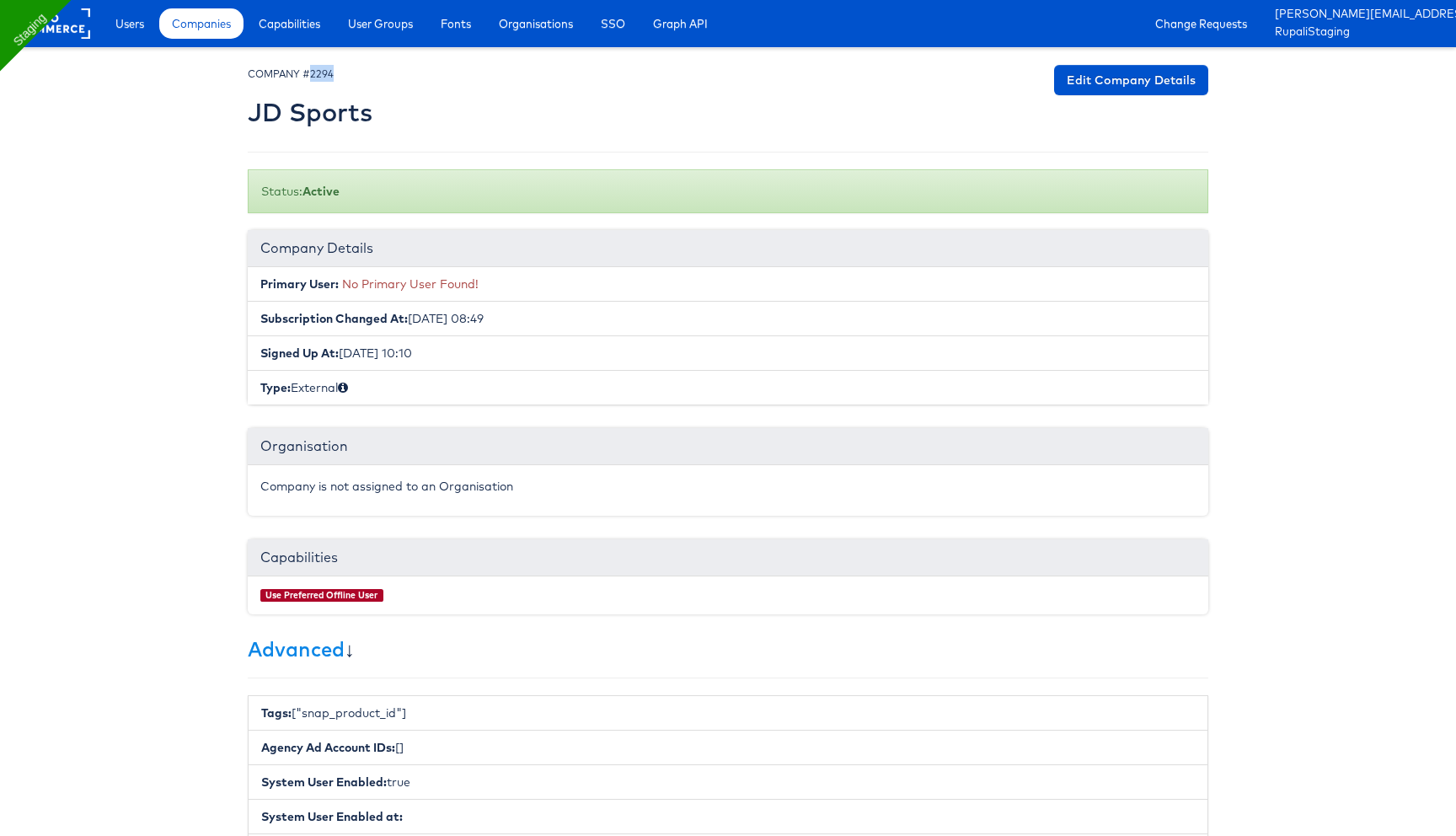
drag, startPoint x: 311, startPoint y: 74, endPoint x: 368, endPoint y: 74, distance: 57.0
click at [368, 74] on div "COMPANY #2294 JD Sports" at bounding box center [310, 100] width 125 height 70
click at [211, 25] on span "Companies" at bounding box center [201, 24] width 59 height 17
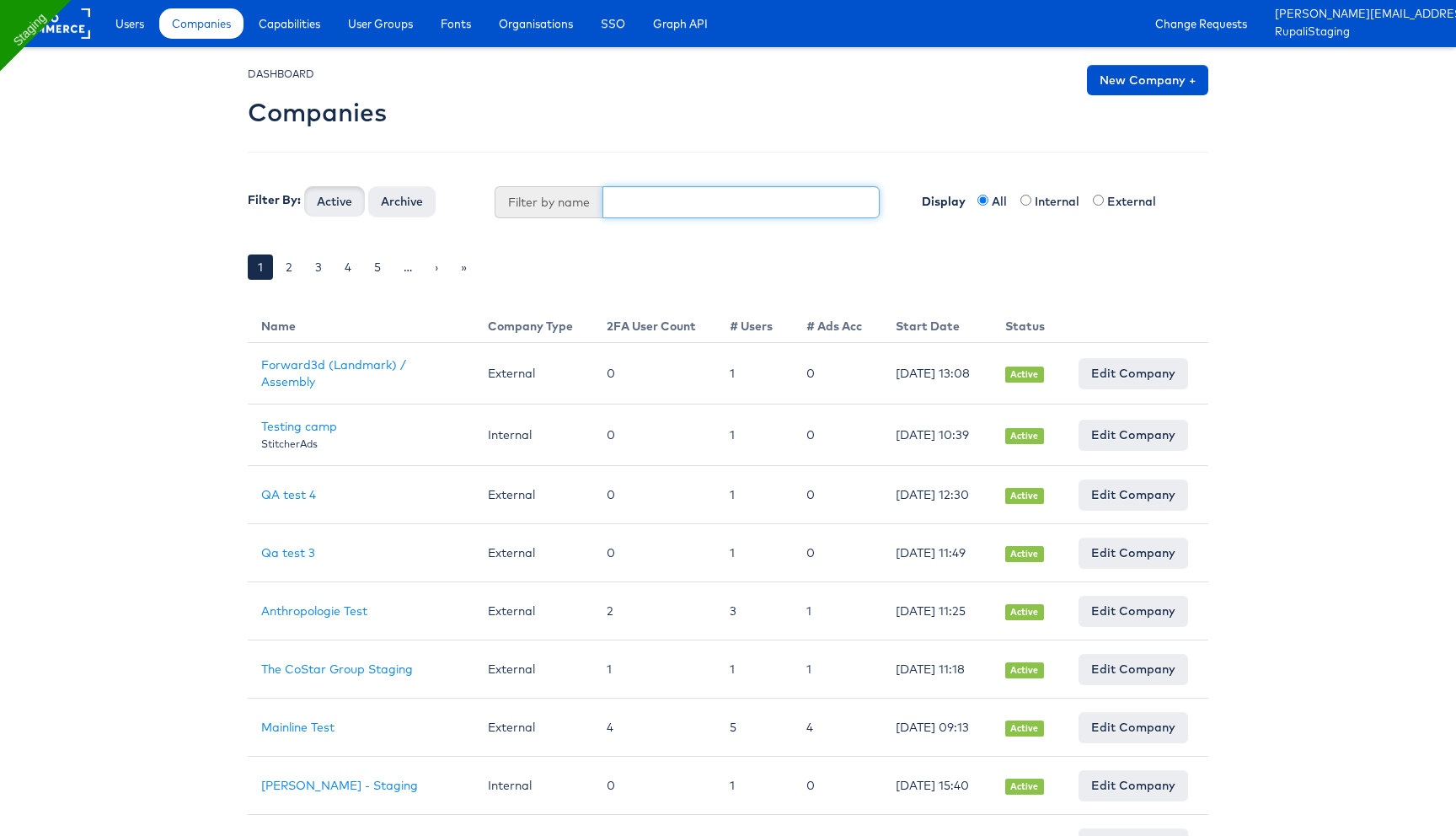
click at [643, 209] on input "text" at bounding box center [741, 202] width 278 height 32
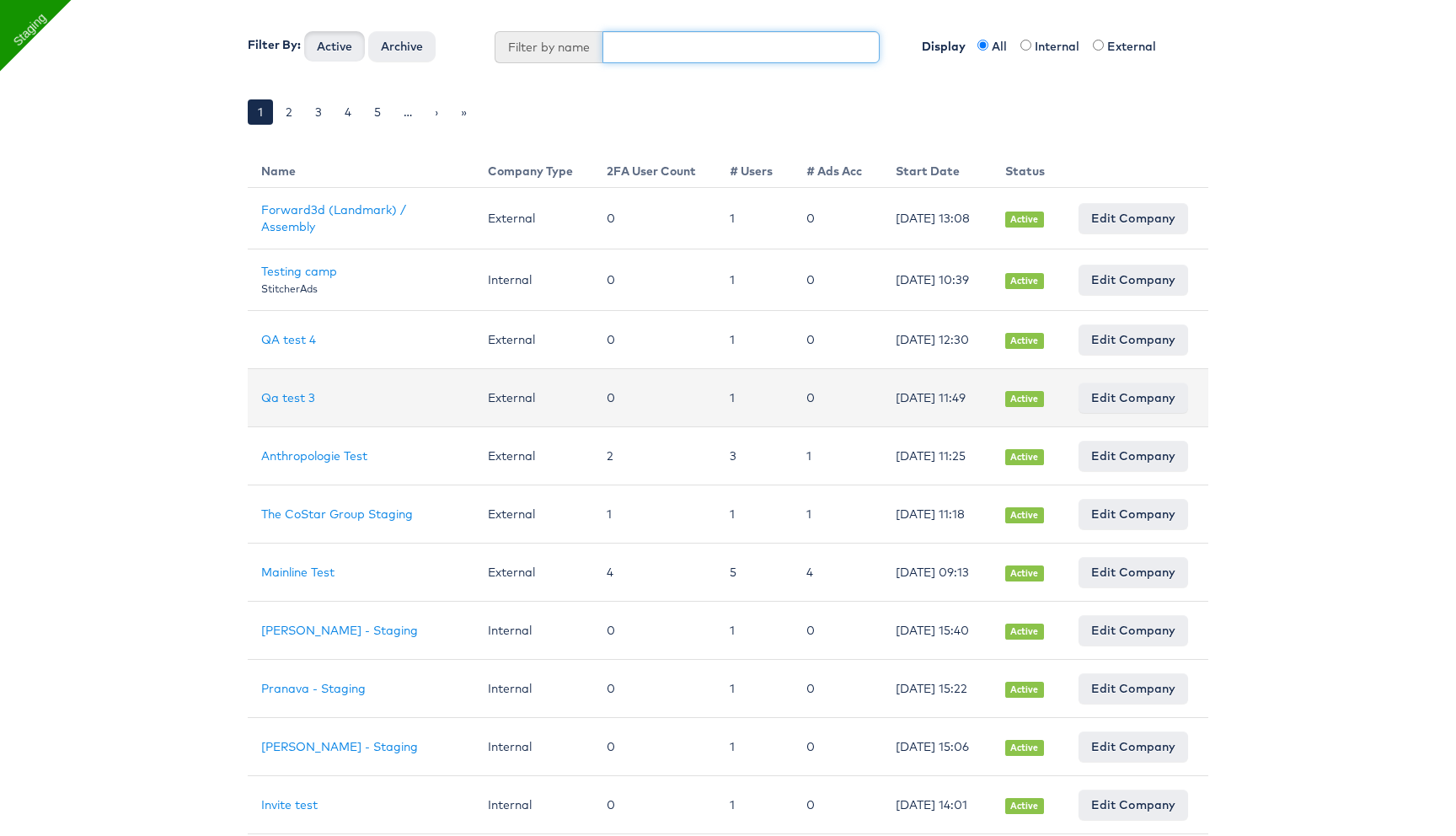
scroll to position [158, 0]
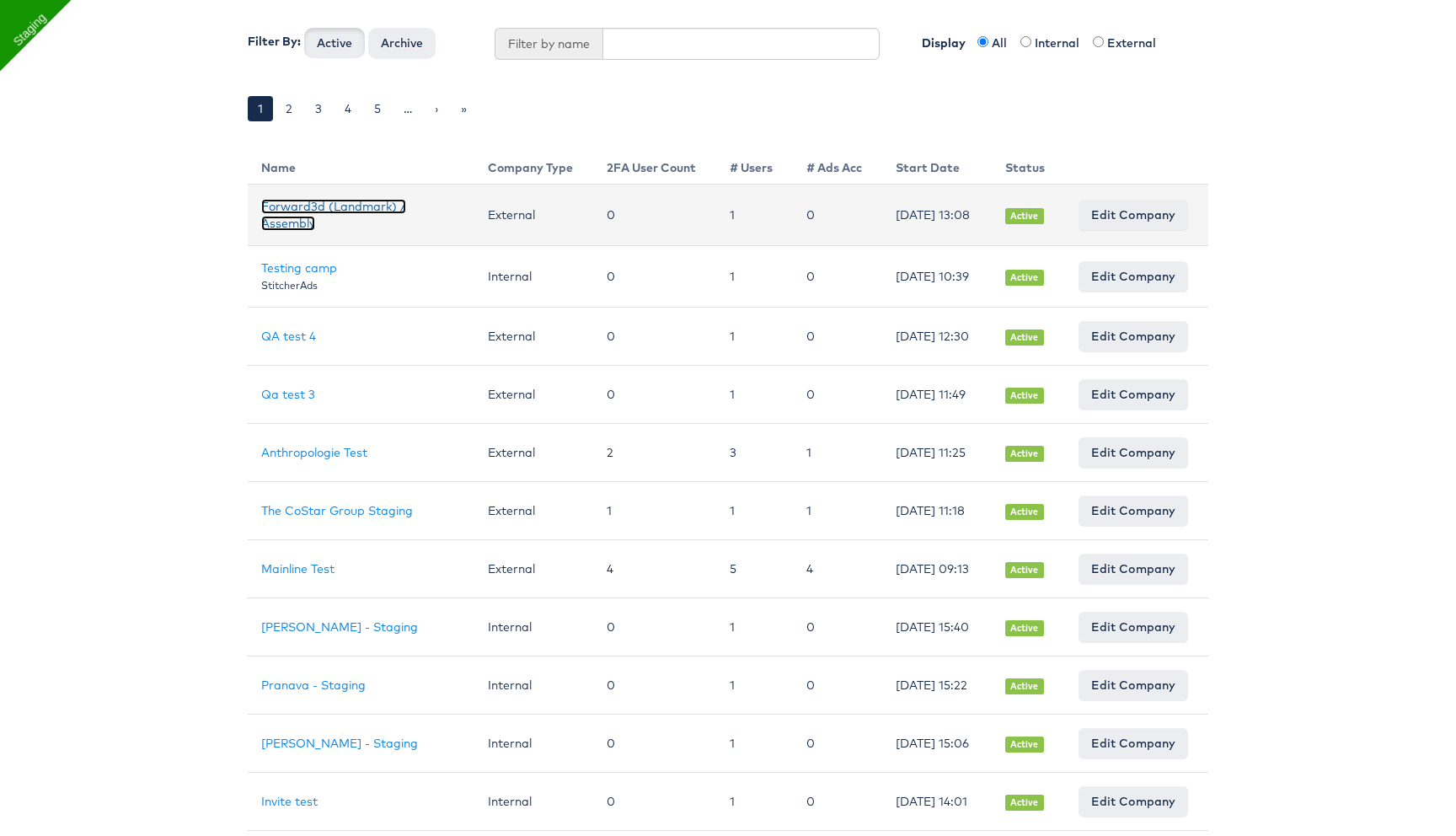
click at [362, 208] on link "Forward3d (Landmark) / Assembly" at bounding box center [333, 214] width 145 height 32
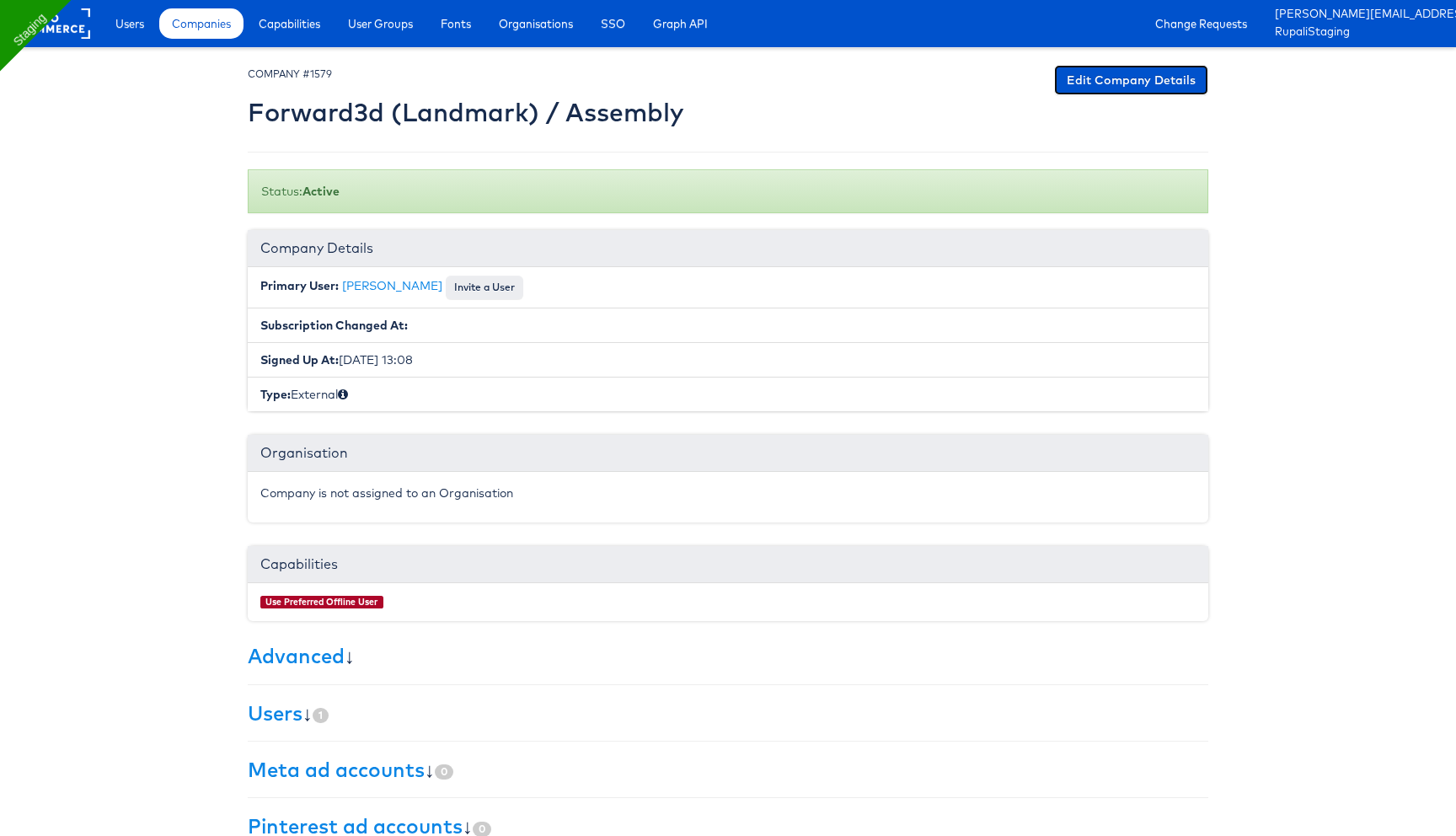
click at [1155, 85] on link "Edit Company Details" at bounding box center [1132, 80] width 154 height 30
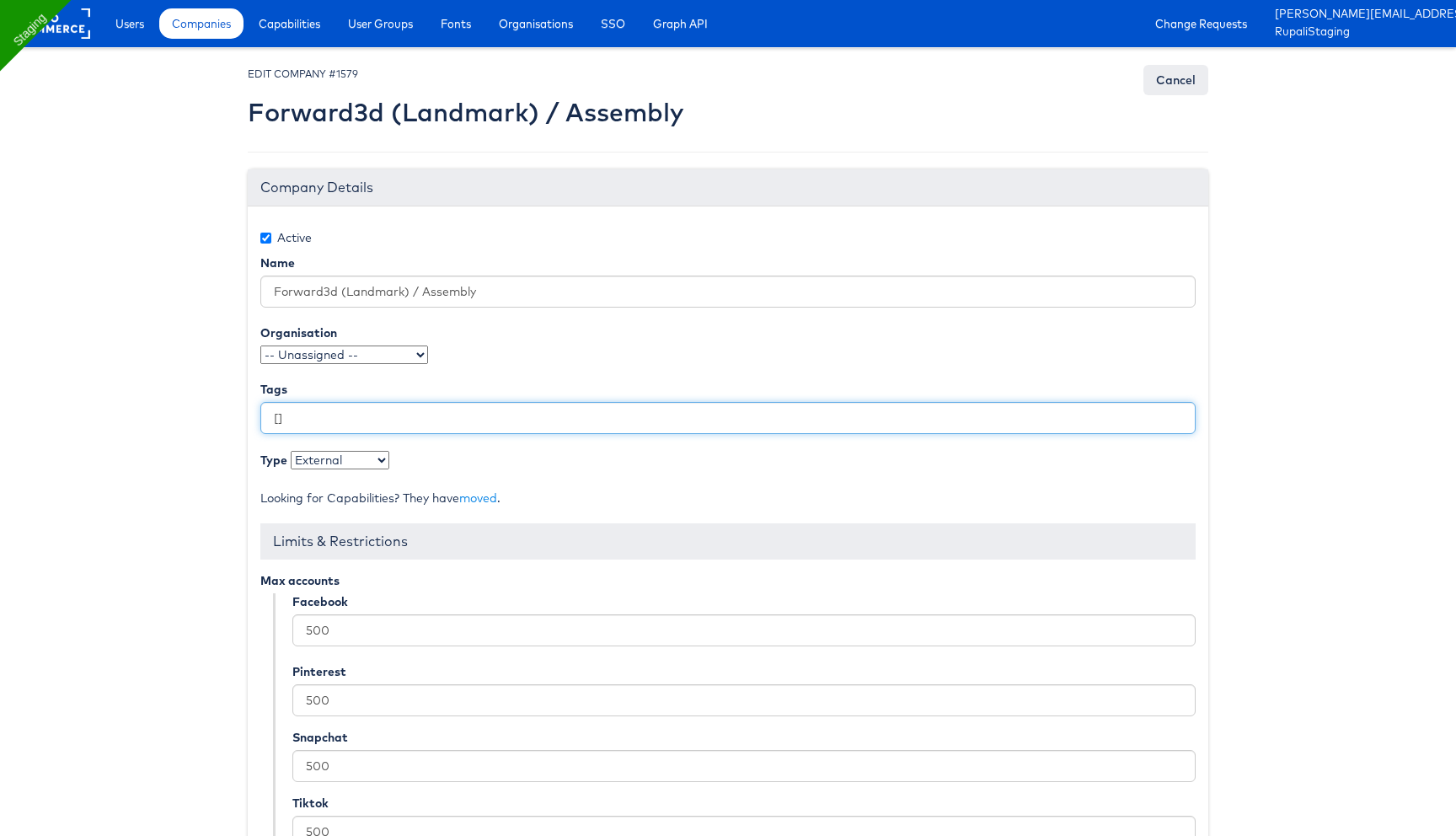
drag, startPoint x: 287, startPoint y: 418, endPoint x: 249, endPoint y: 418, distance: 38.0
click at [250, 418] on div "Active Name Forward3d (Landmark) / Assembly Organisation -- Unassigned -- TestO…" at bounding box center [728, 585] width 960 height 758
paste input ""snap_product_id""
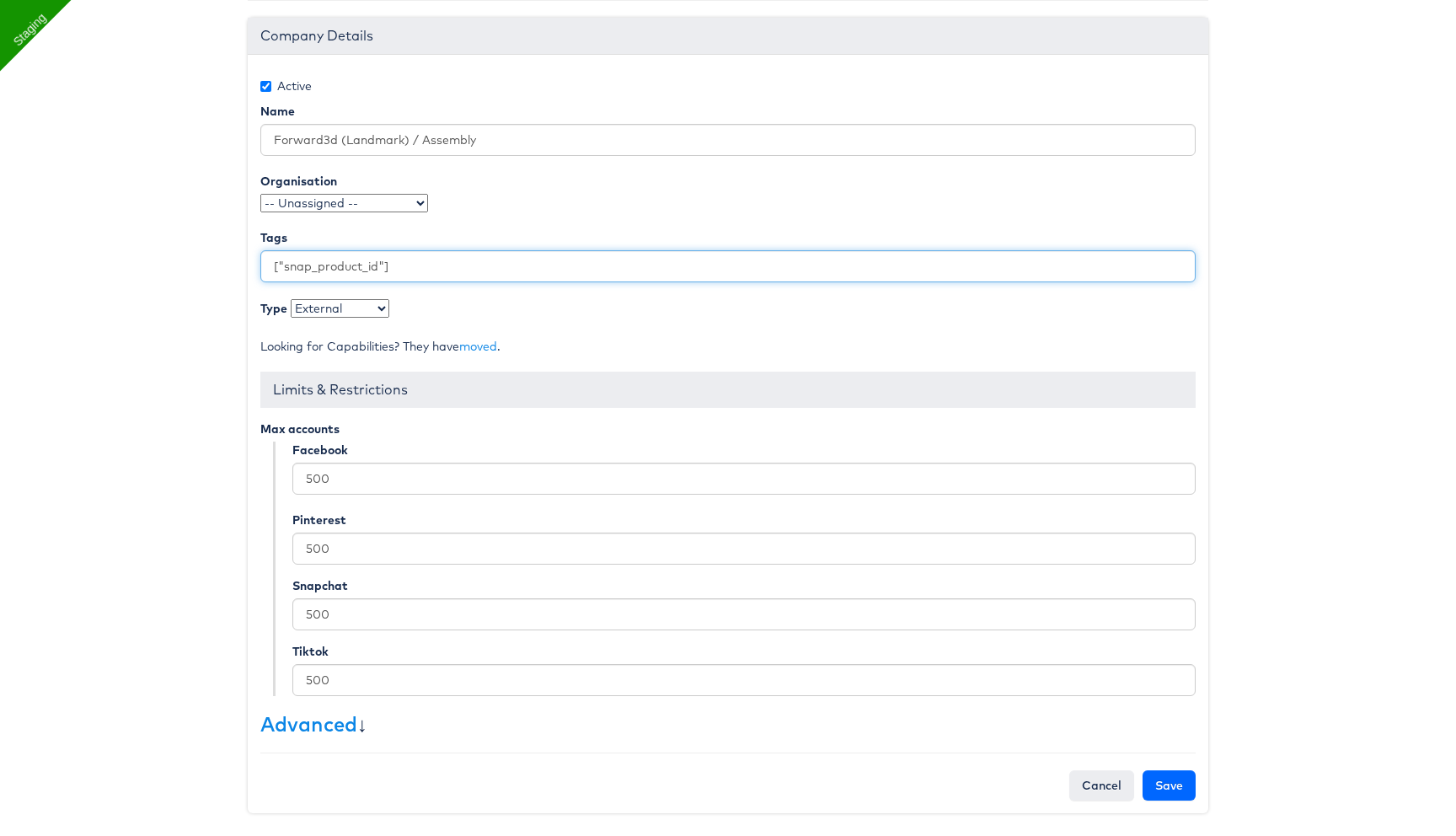
type input "["snap_product_id"]"
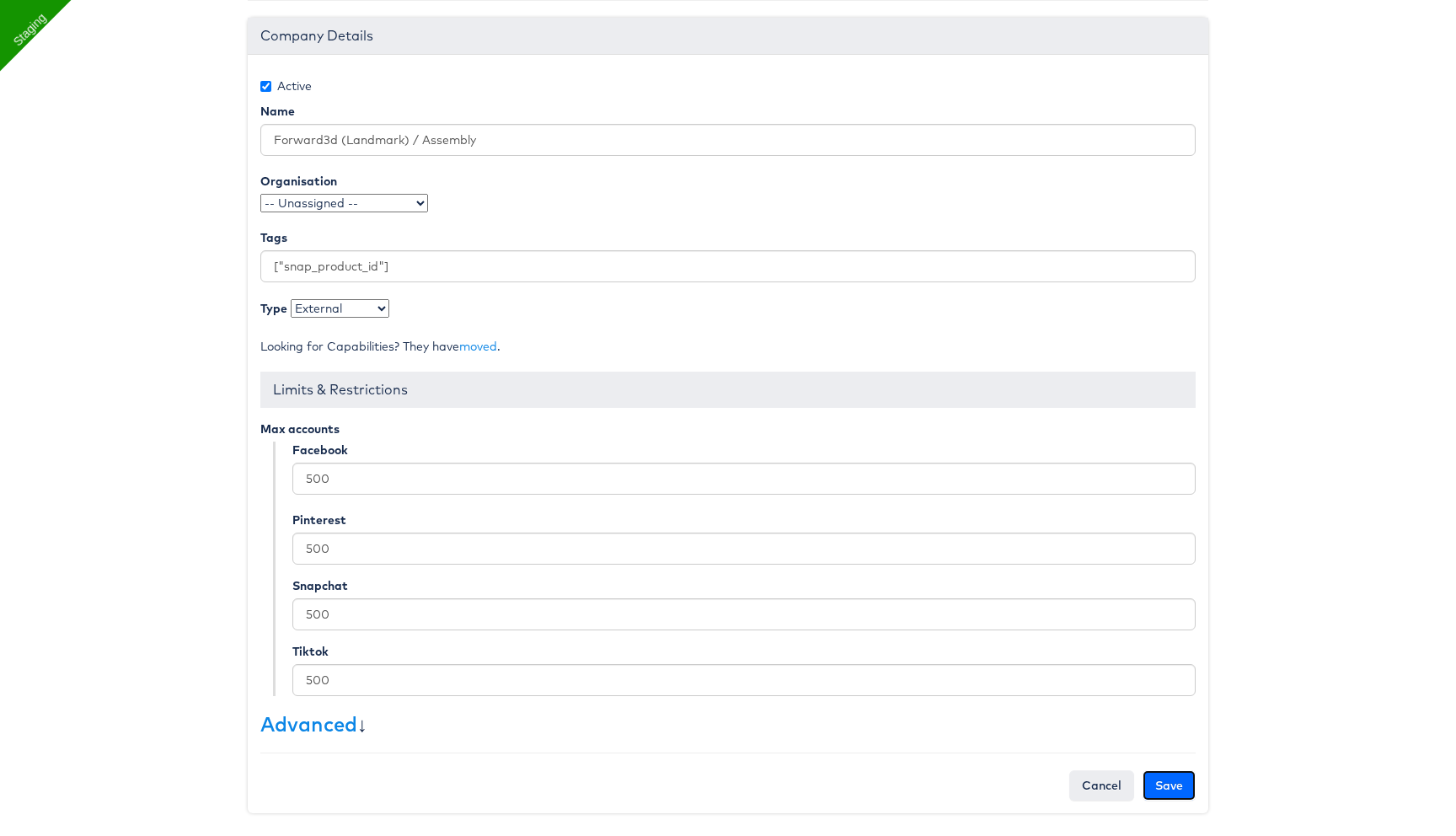
click at [1171, 786] on input "Save" at bounding box center [1169, 785] width 53 height 30
type input "Saving..."
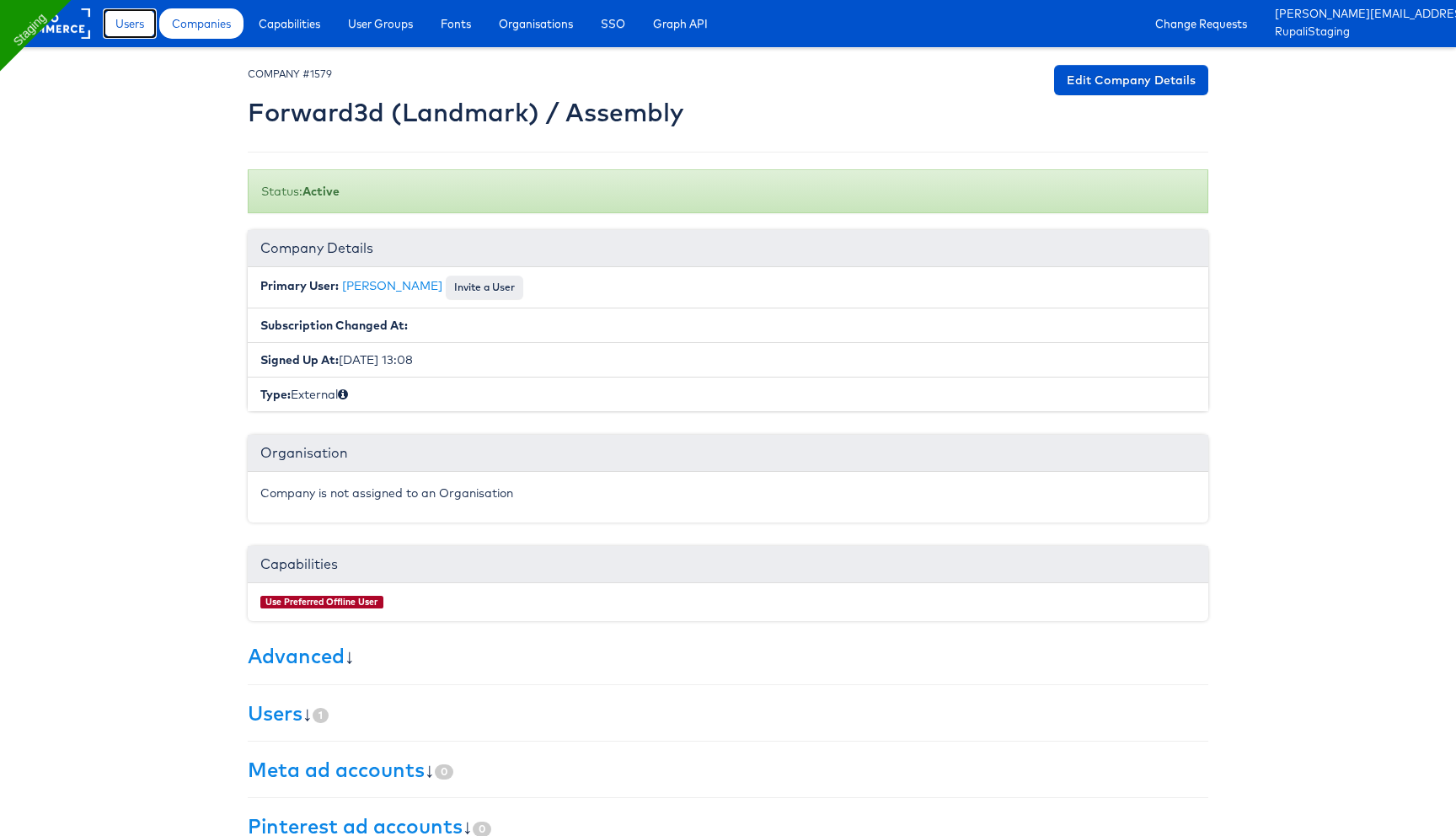
click at [141, 27] on span "Users" at bounding box center [129, 24] width 28 height 17
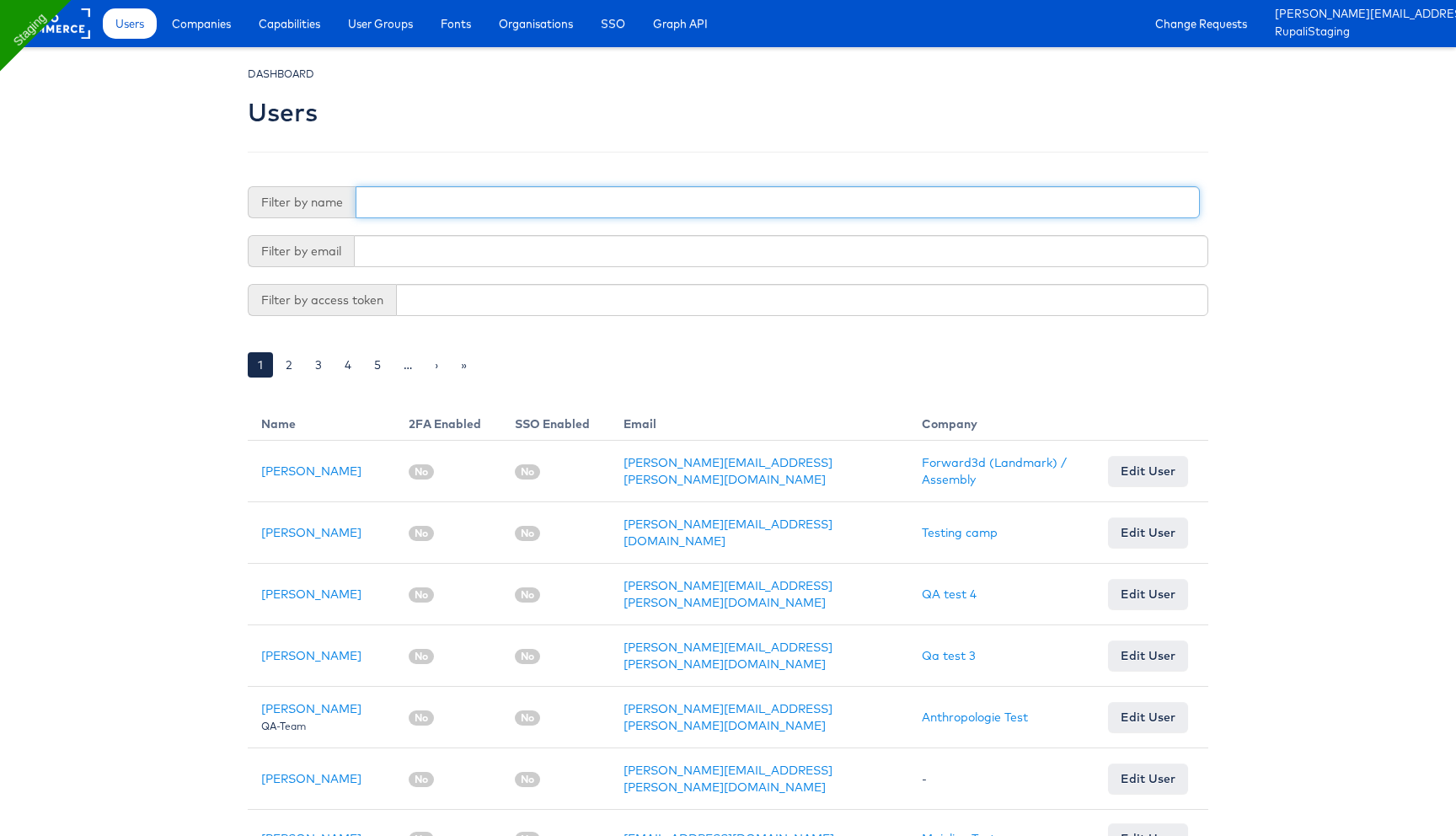
click at [461, 193] on input "text" at bounding box center [777, 202] width 844 height 32
type input "rupali"
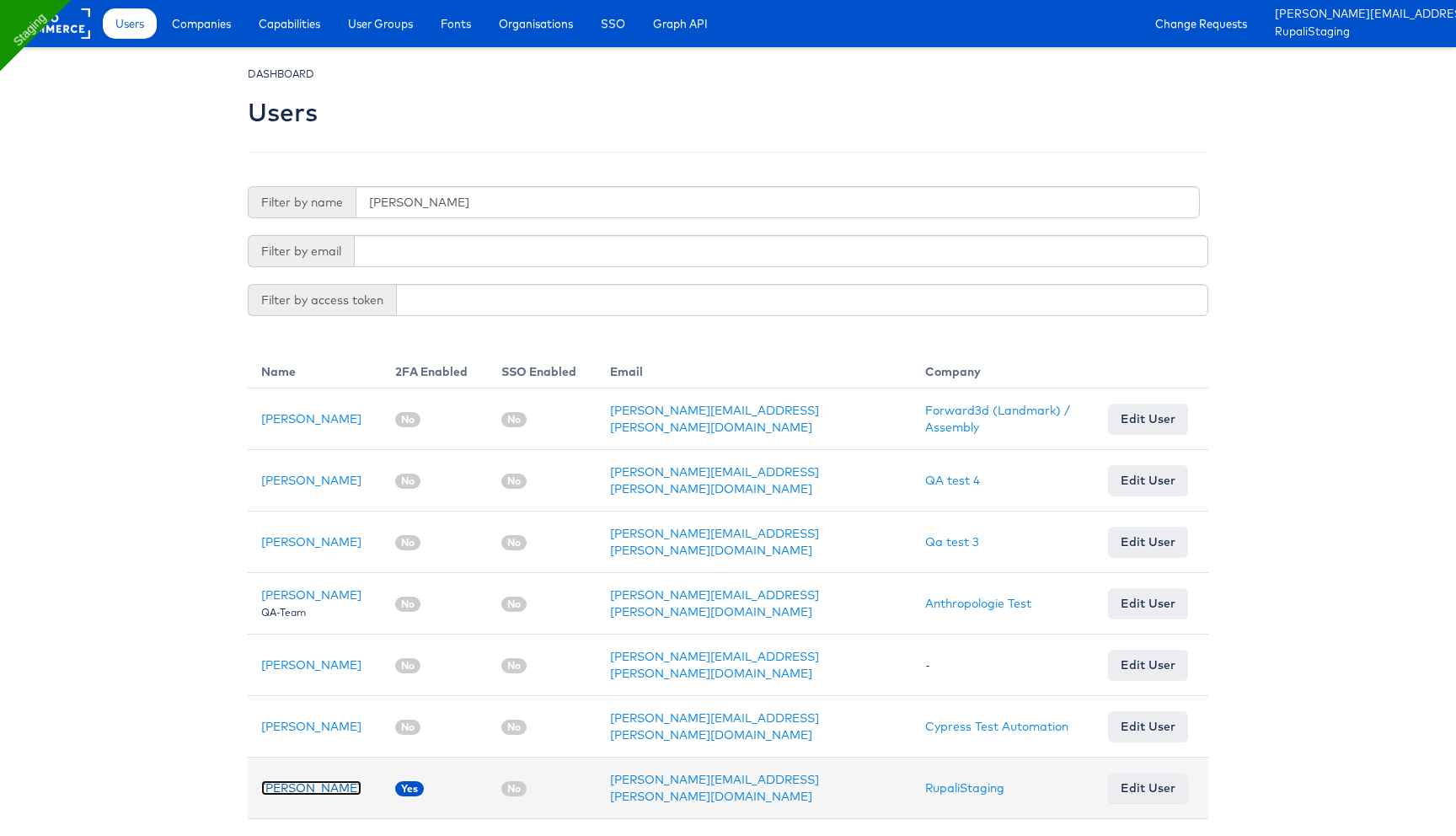
click at [318, 780] on link "[PERSON_NAME]" at bounding box center [311, 788] width 100 height 15
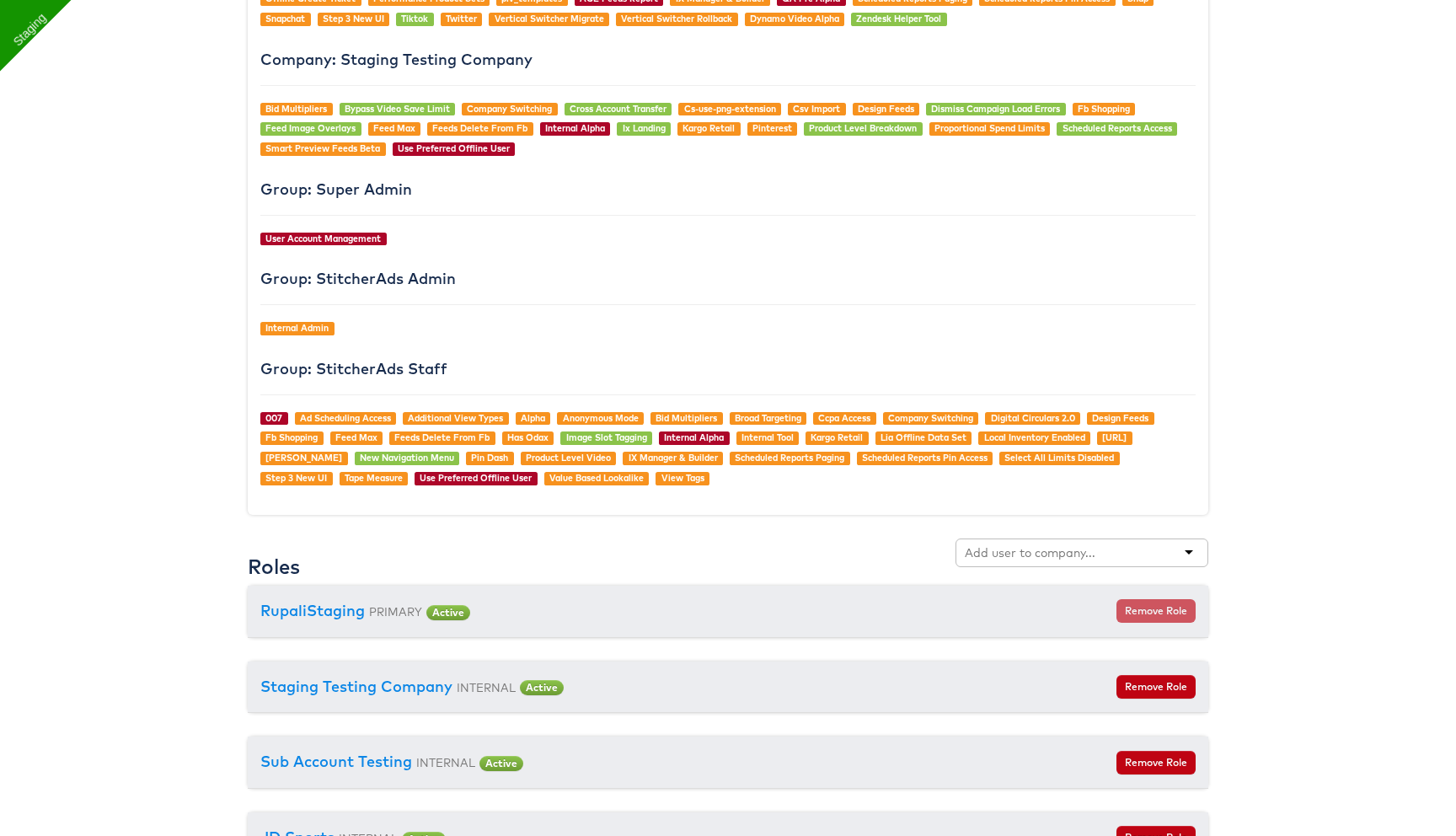
scroll to position [1622, 0]
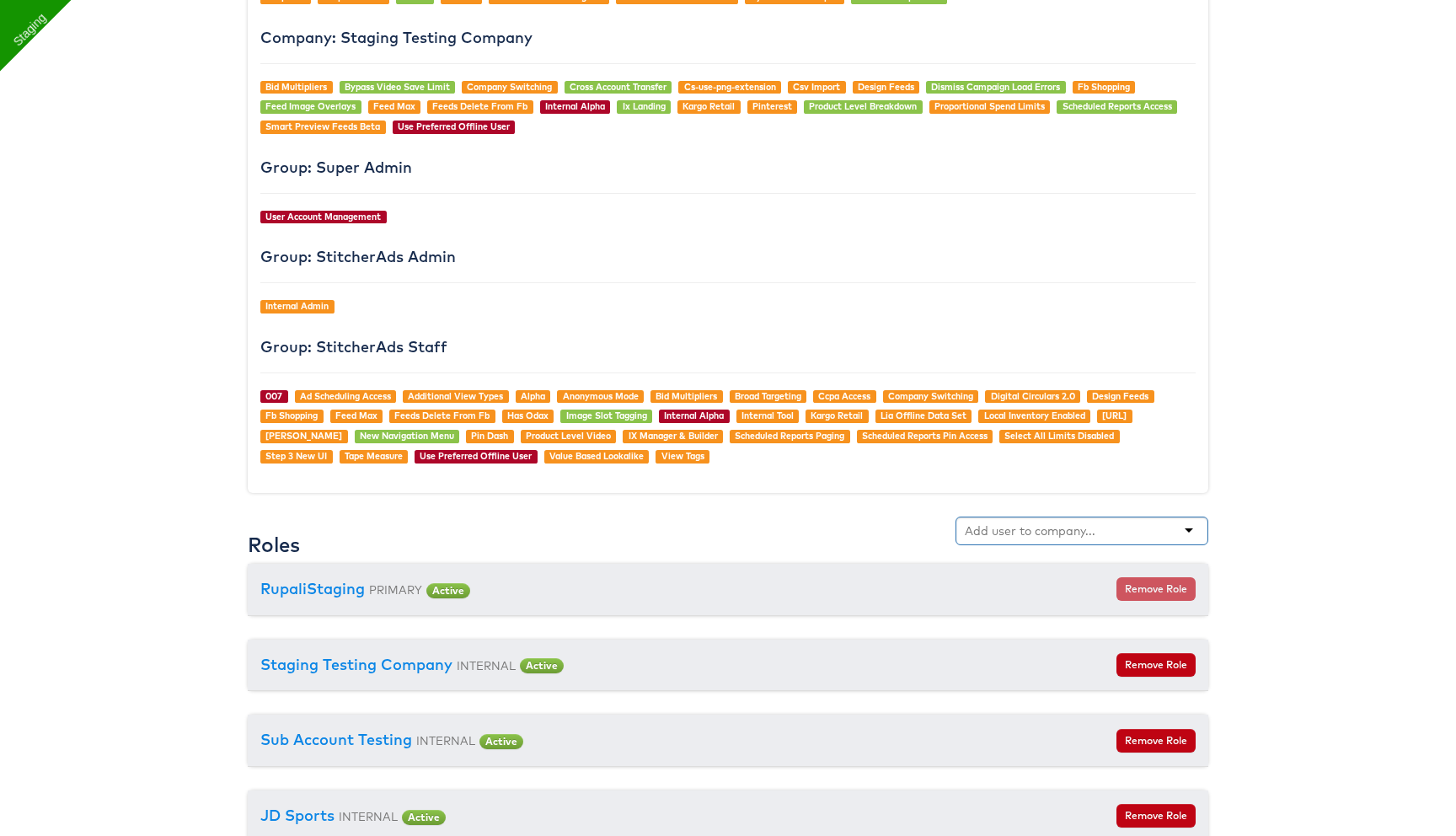
click at [1009, 535] on input "text" at bounding box center [1031, 531] width 134 height 17
type input "for"
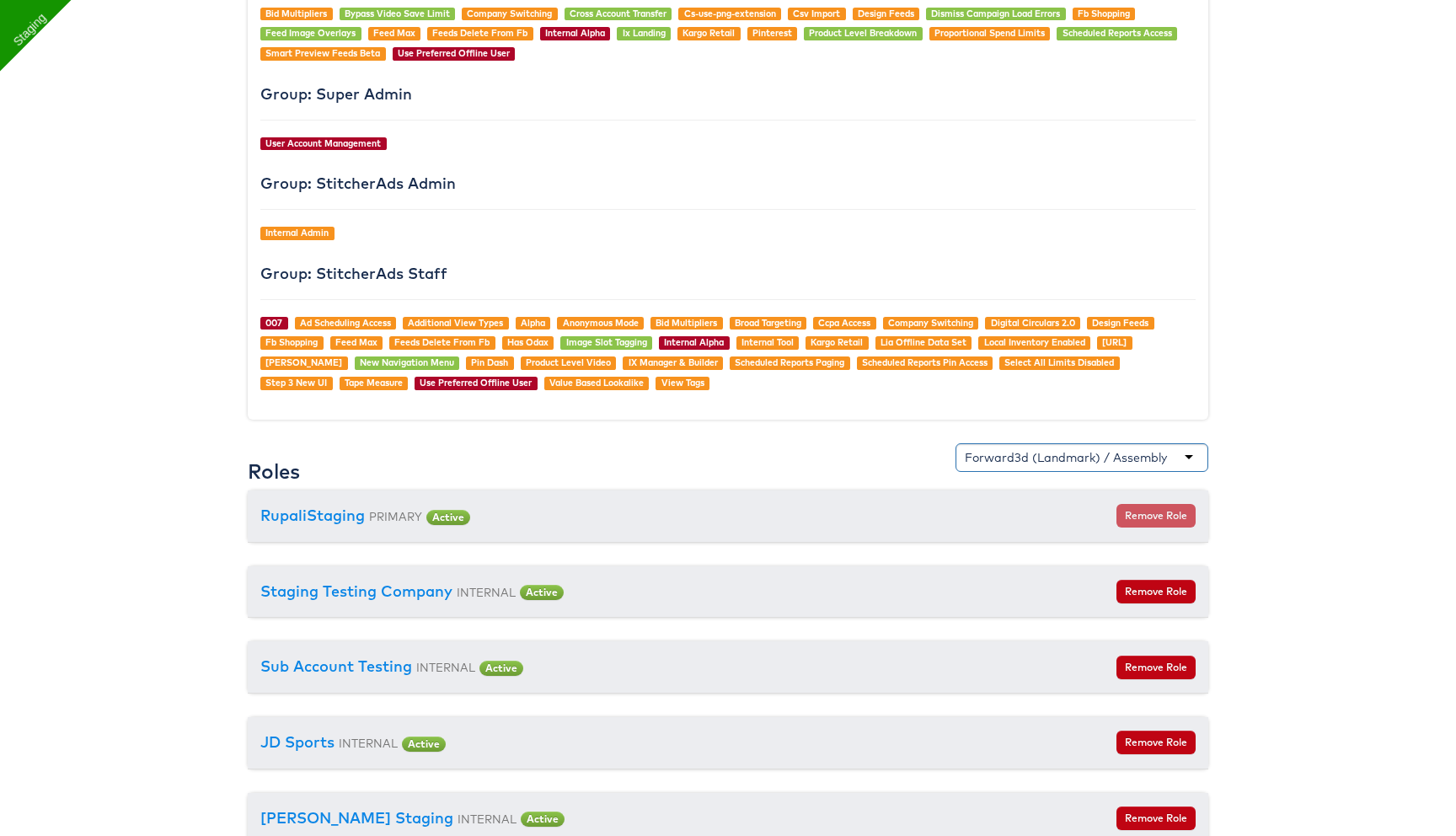
scroll to position [1690, 0]
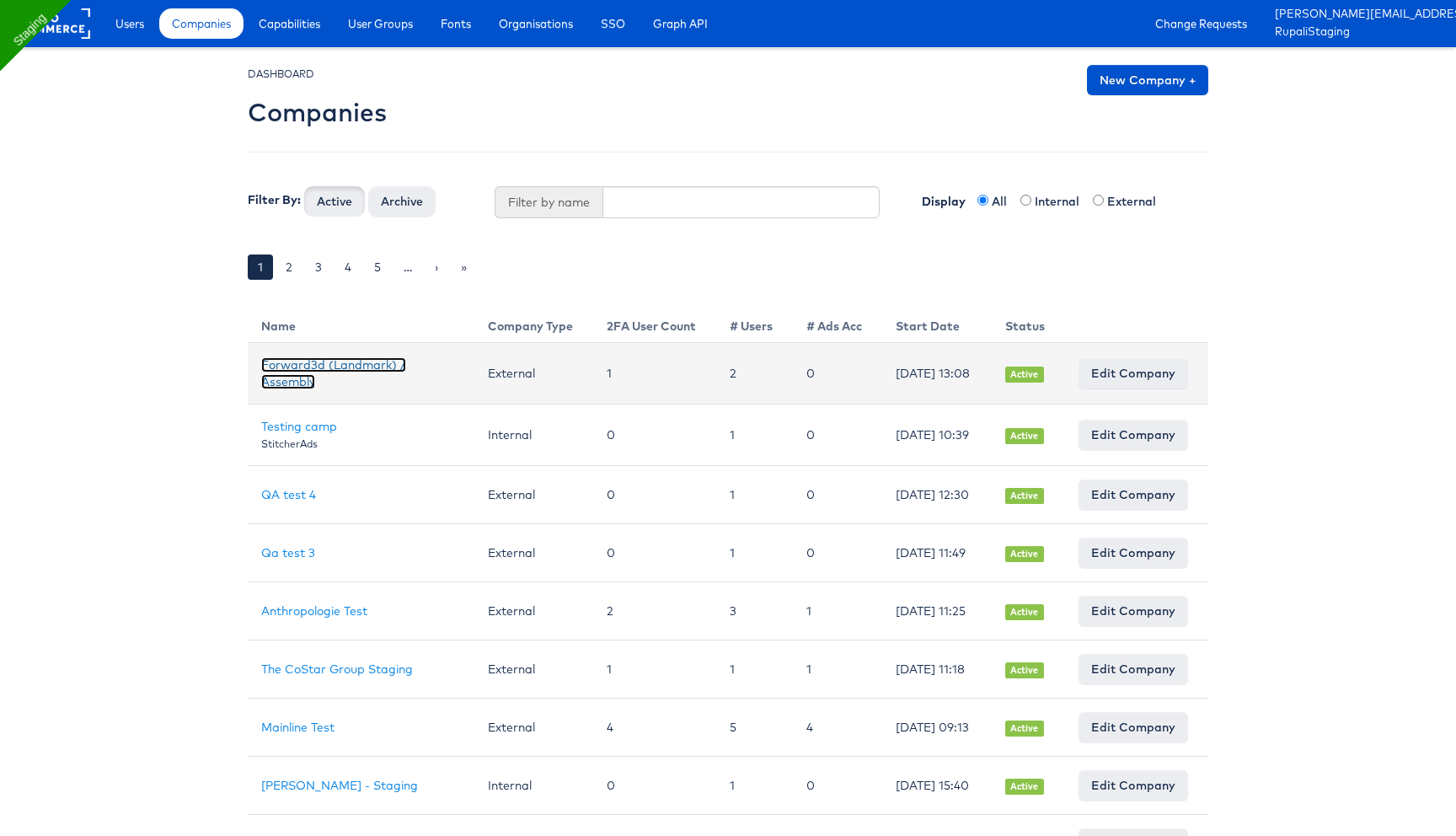
click at [316, 368] on link "Forward3d (Landmark) / Assembly" at bounding box center [333, 372] width 145 height 32
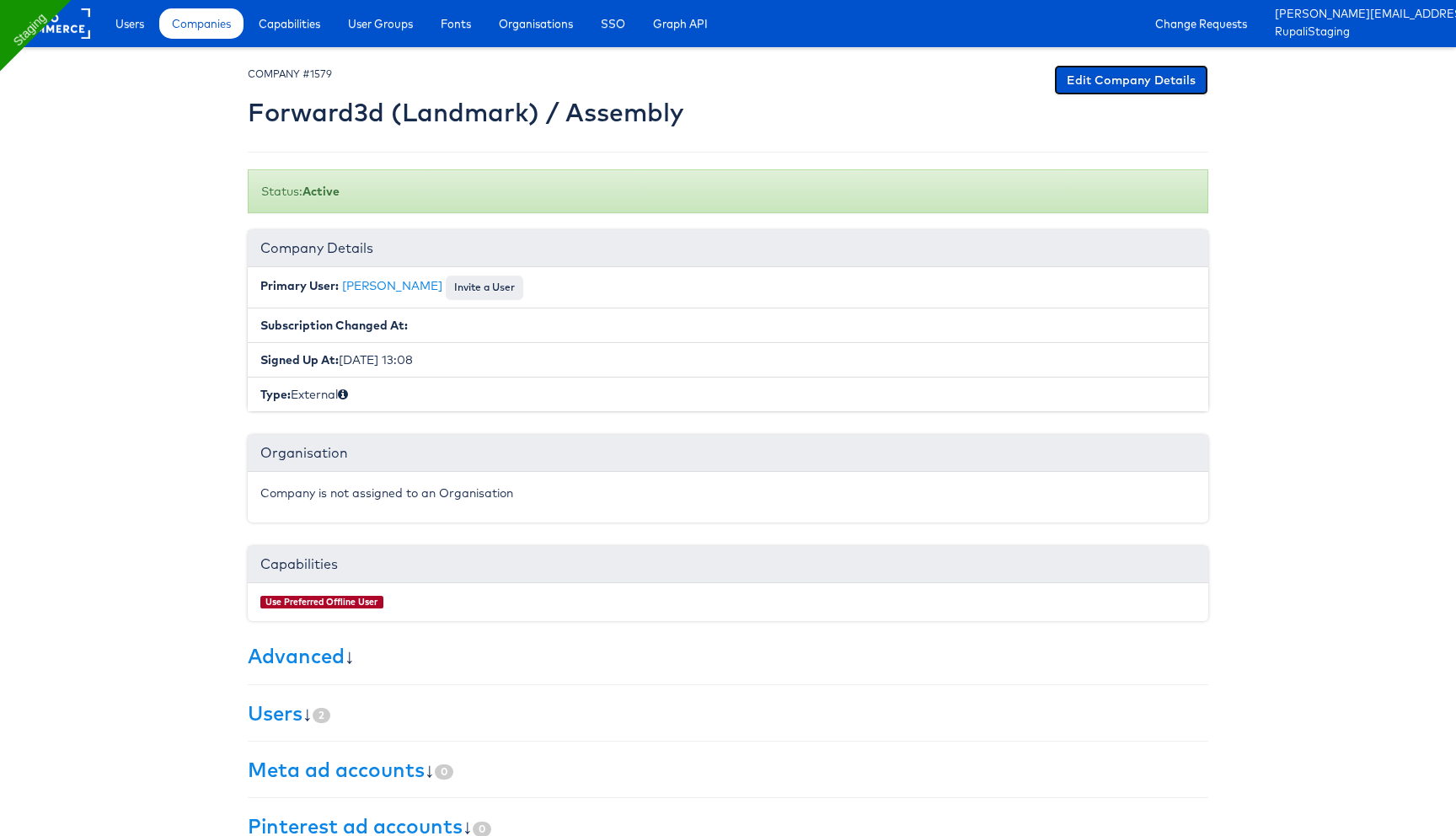
click at [1146, 90] on link "Edit Company Details" at bounding box center [1132, 80] width 154 height 30
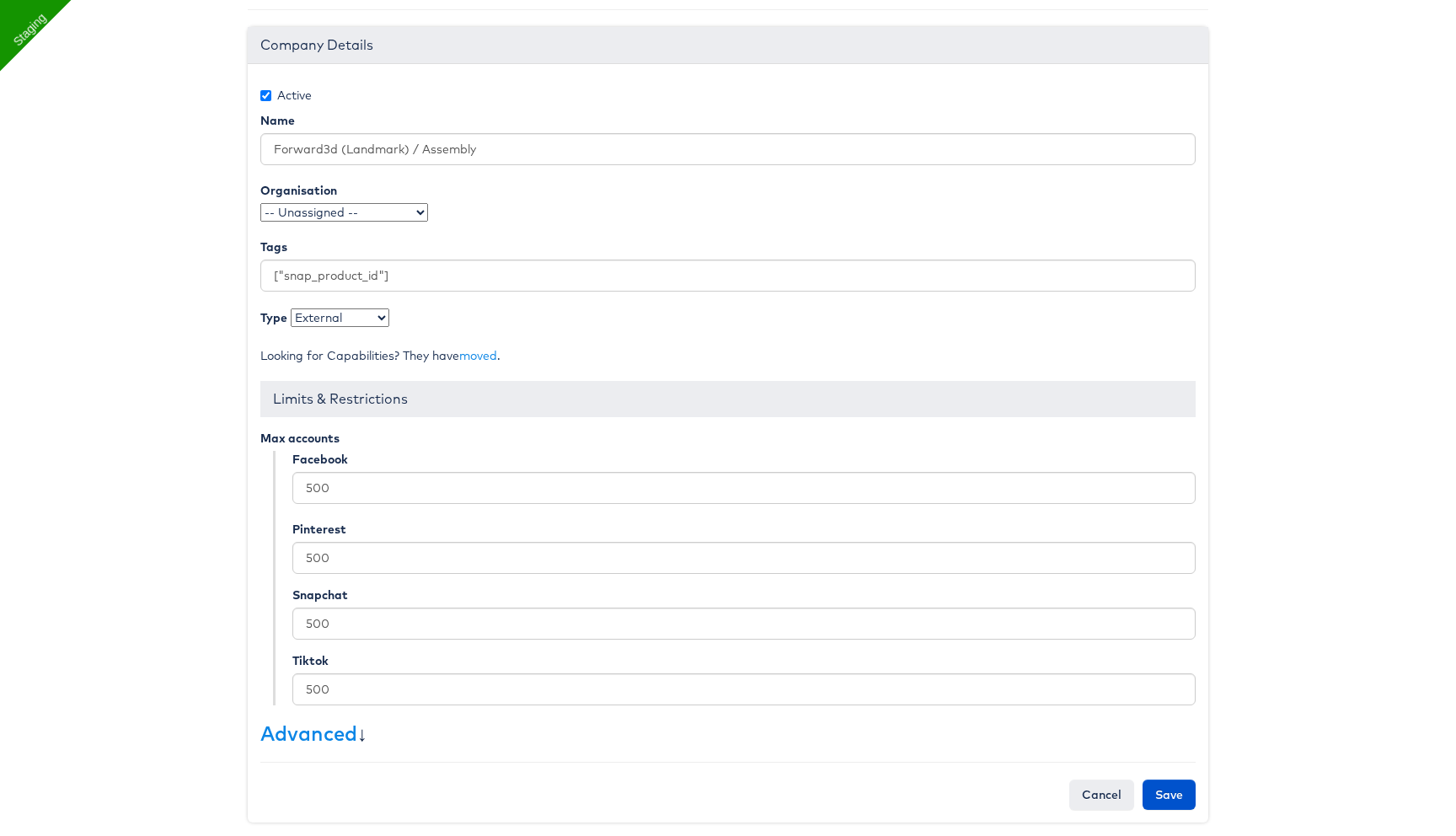
scroll to position [151, 0]
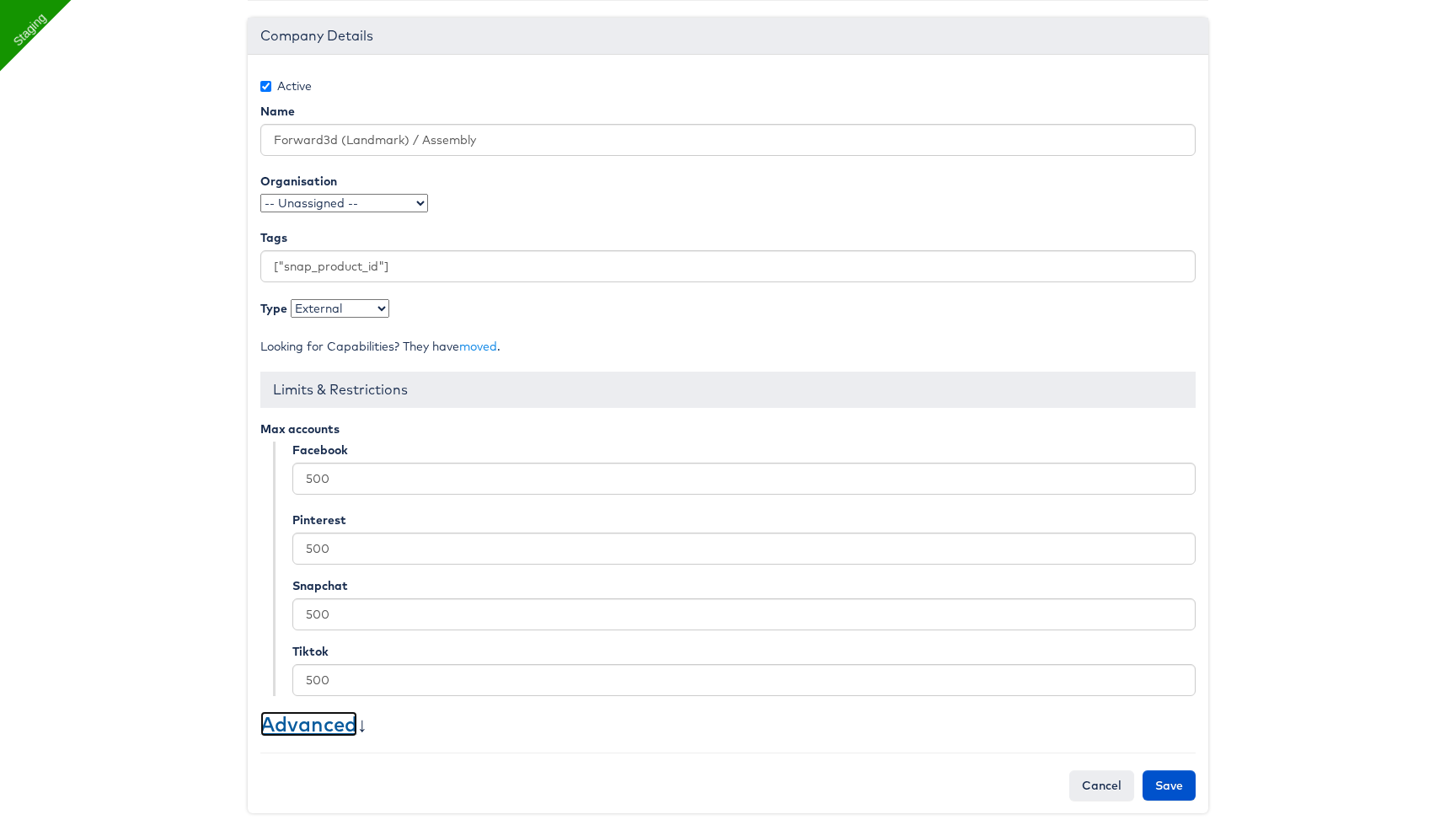
click at [304, 729] on link "Advanced" at bounding box center [308, 724] width 97 height 26
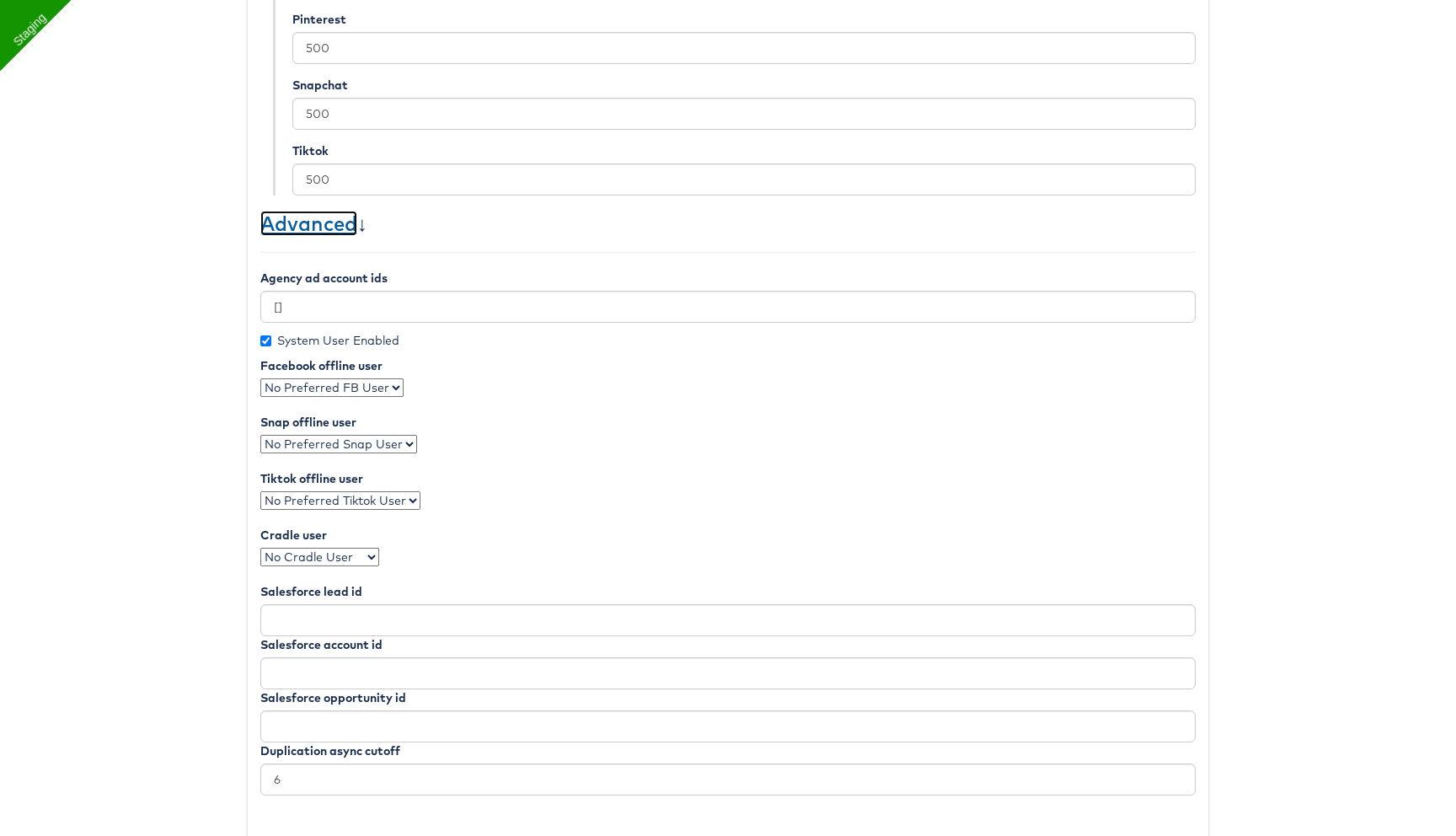
scroll to position [679, 0]
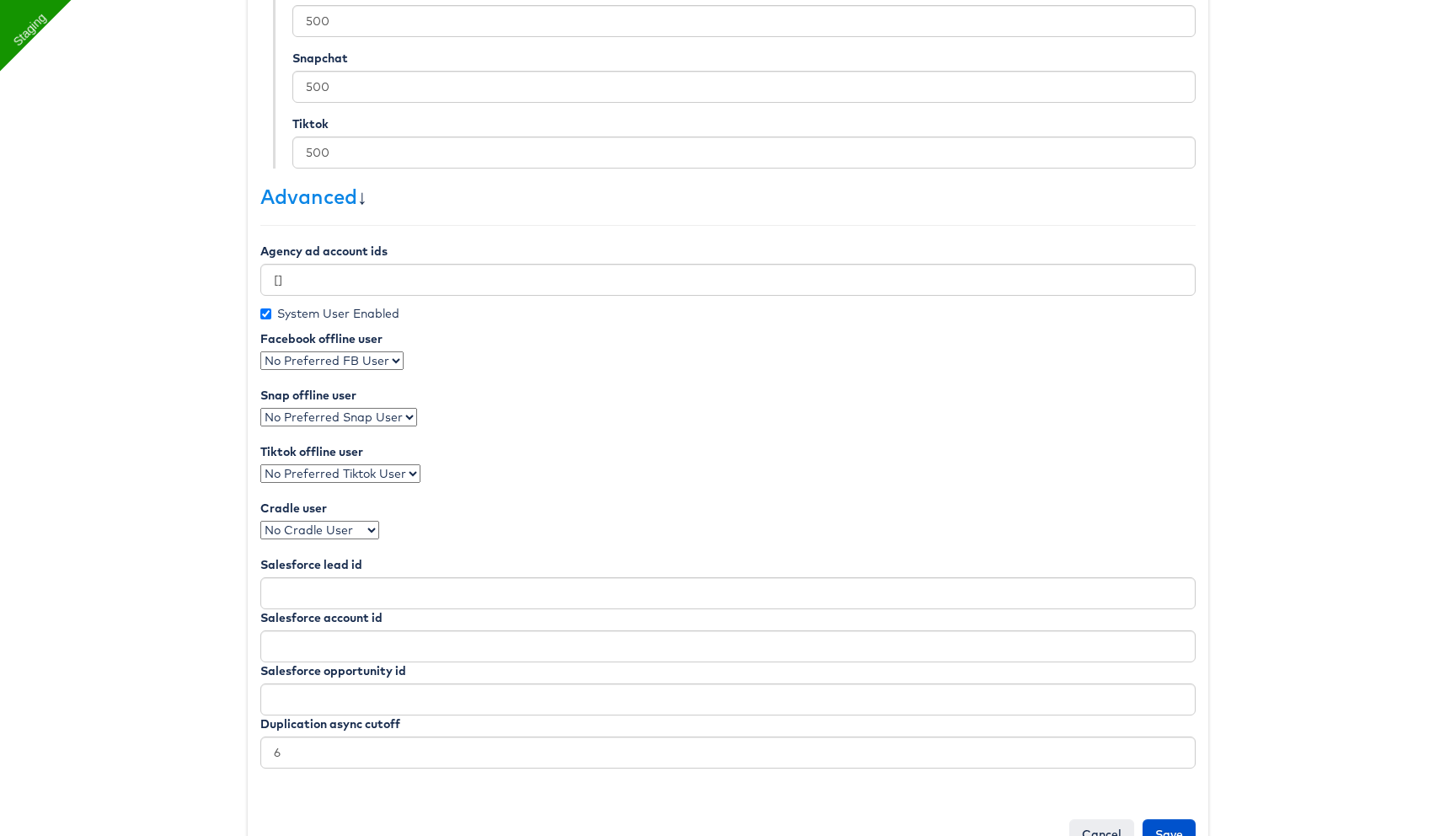
click at [357, 356] on select "No Preferred FB User Rupali Narkhede" at bounding box center [331, 361] width 143 height 19
select select "1677"
click at [260, 352] on select "No Preferred FB User Rupali Narkhede" at bounding box center [331, 361] width 143 height 19
click at [350, 424] on select "No Preferred Snap User Rupali Narkhede" at bounding box center [338, 417] width 157 height 19
select select "1677"
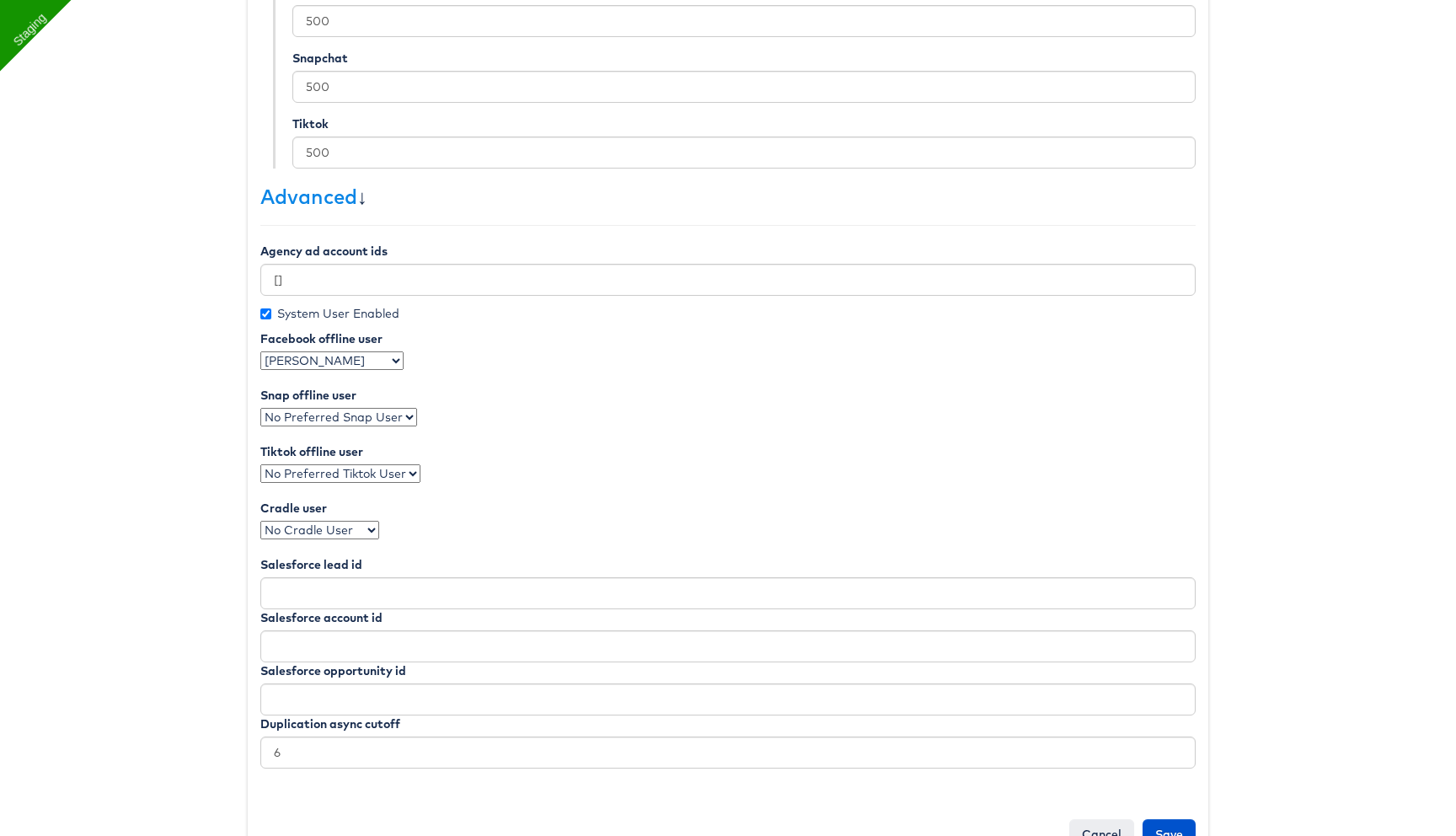
click at [260, 407] on select "No Preferred Snap User Rupali Narkhede" at bounding box center [338, 417] width 157 height 19
click at [346, 471] on select "No Preferred Tiktok User Rupali Narkhede" at bounding box center [340, 473] width 160 height 19
select select "1677"
click at [260, 464] on select "No Preferred Tiktok User Rupali Narkhede" at bounding box center [340, 473] width 160 height 19
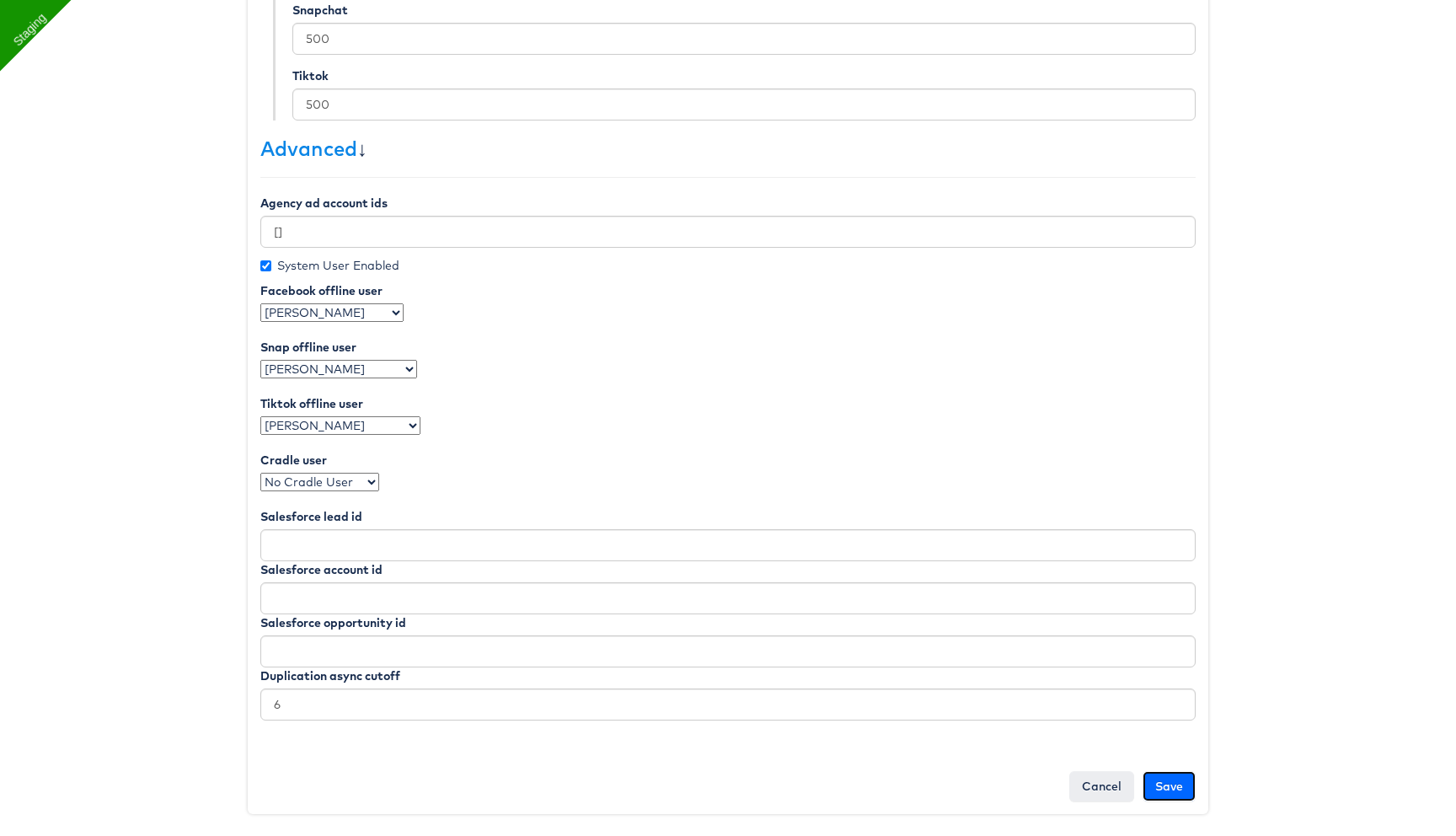
click at [1177, 774] on input "Save" at bounding box center [1169, 786] width 53 height 30
type input "Saving..."
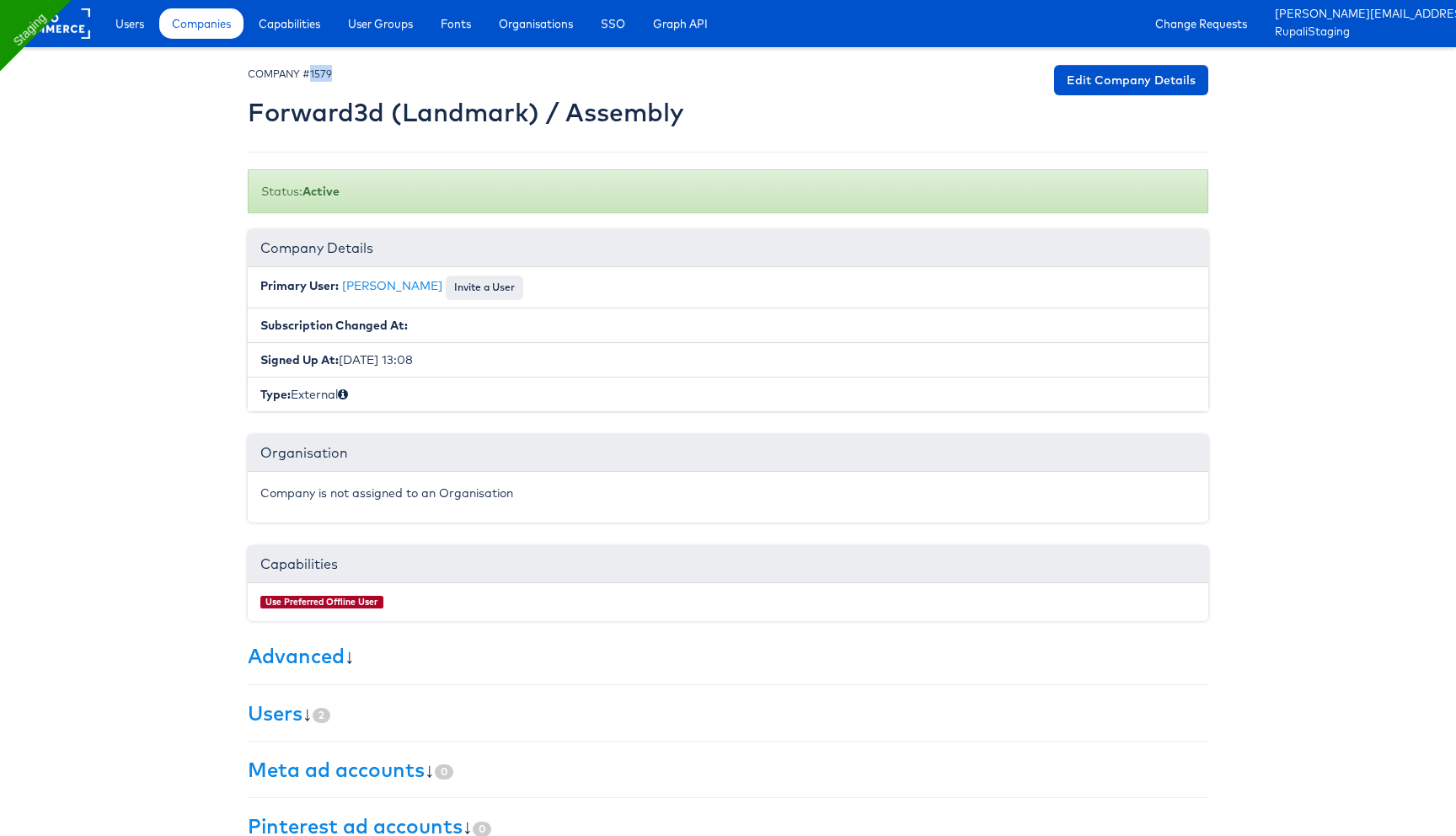
drag, startPoint x: 310, startPoint y: 75, endPoint x: 362, endPoint y: 75, distance: 52.0
click at [362, 75] on div "COMPANY #1579 Forward3d (Landmark) / Assembly" at bounding box center [465, 100] width 436 height 70
copy small "1579"
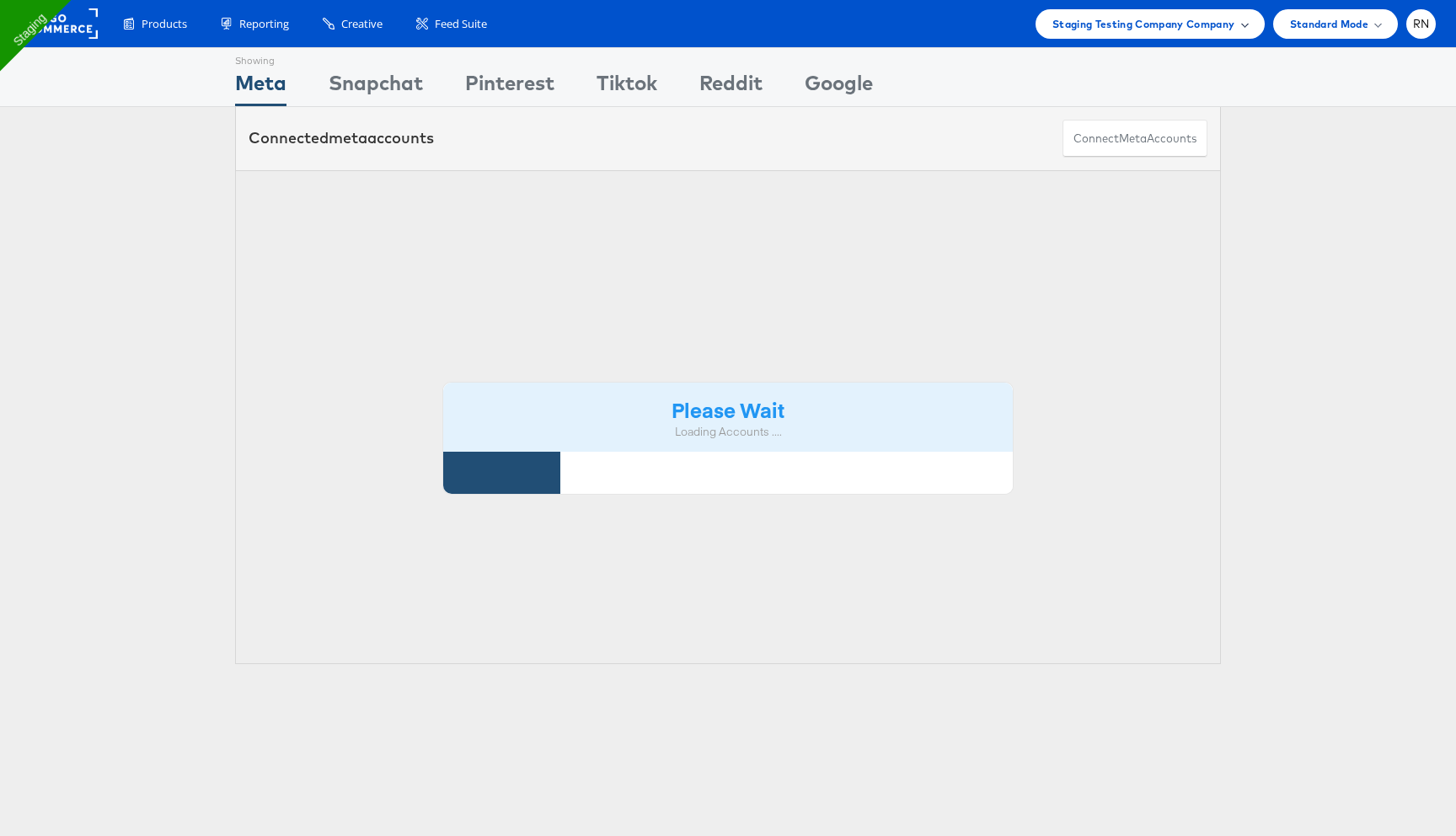
click at [1113, 21] on span "Staging Testing Company Company" at bounding box center [1144, 24] width 183 height 18
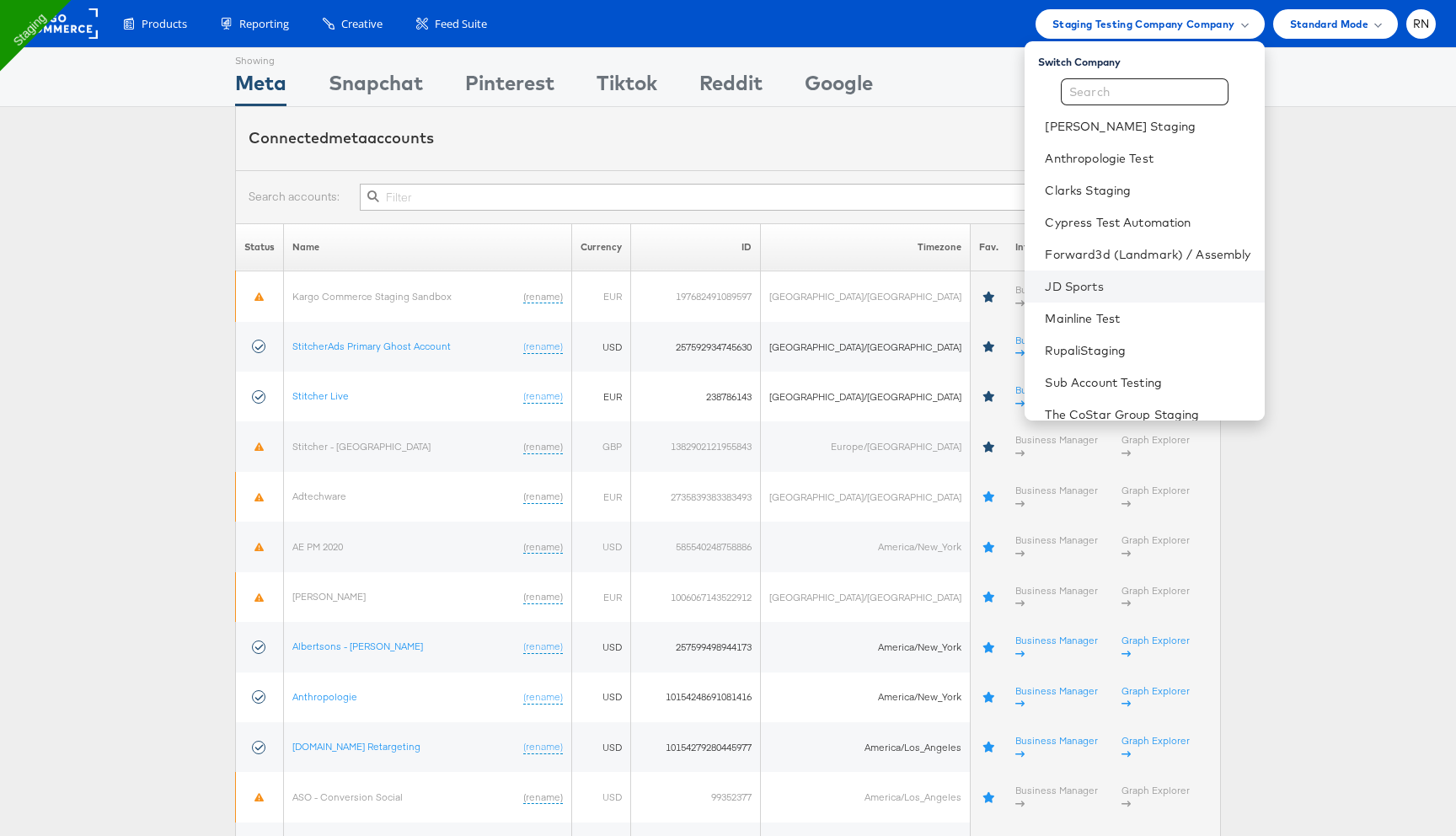
scroll to position [77, 0]
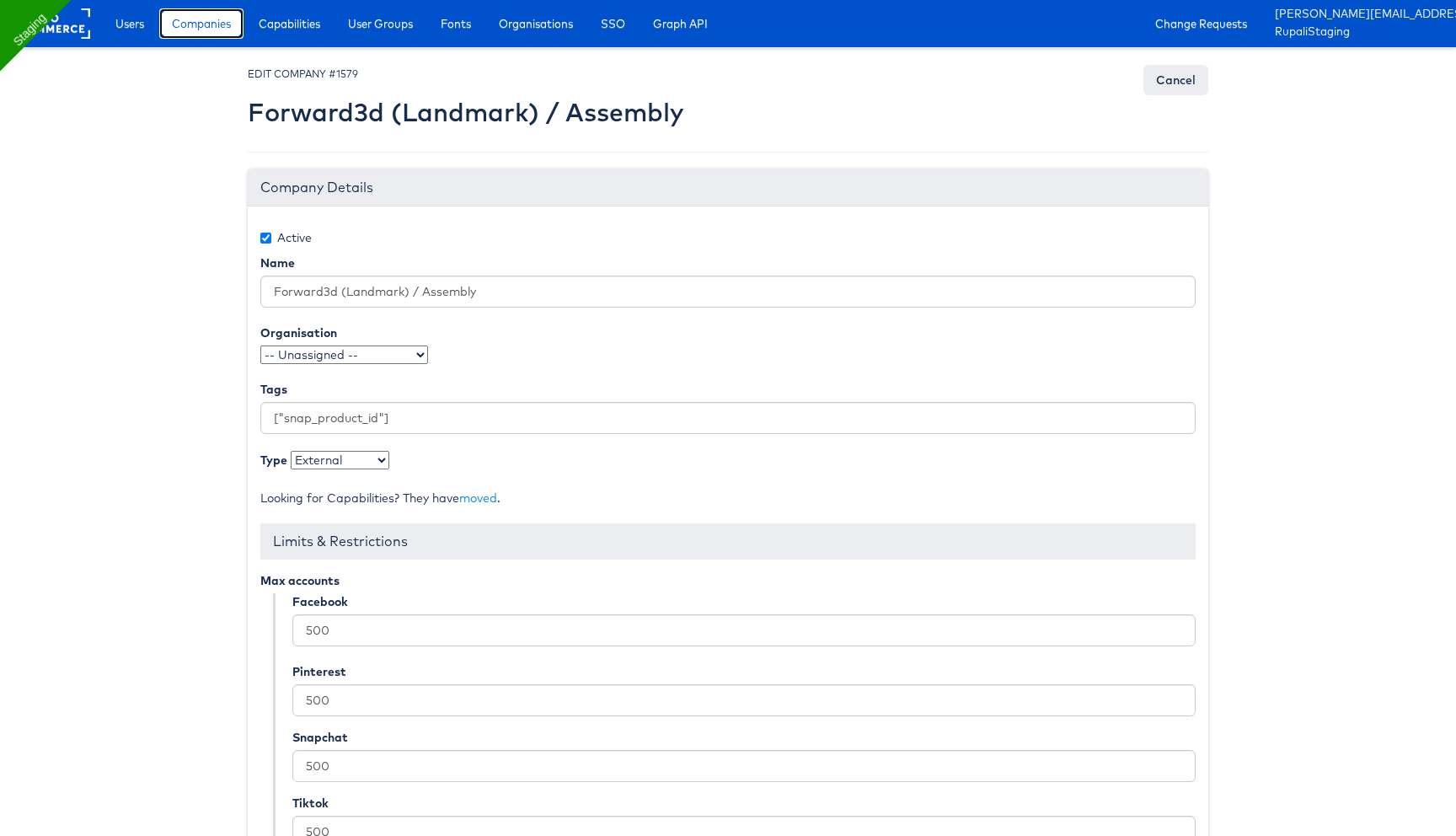
click at [217, 24] on span "Companies" at bounding box center [201, 24] width 59 height 17
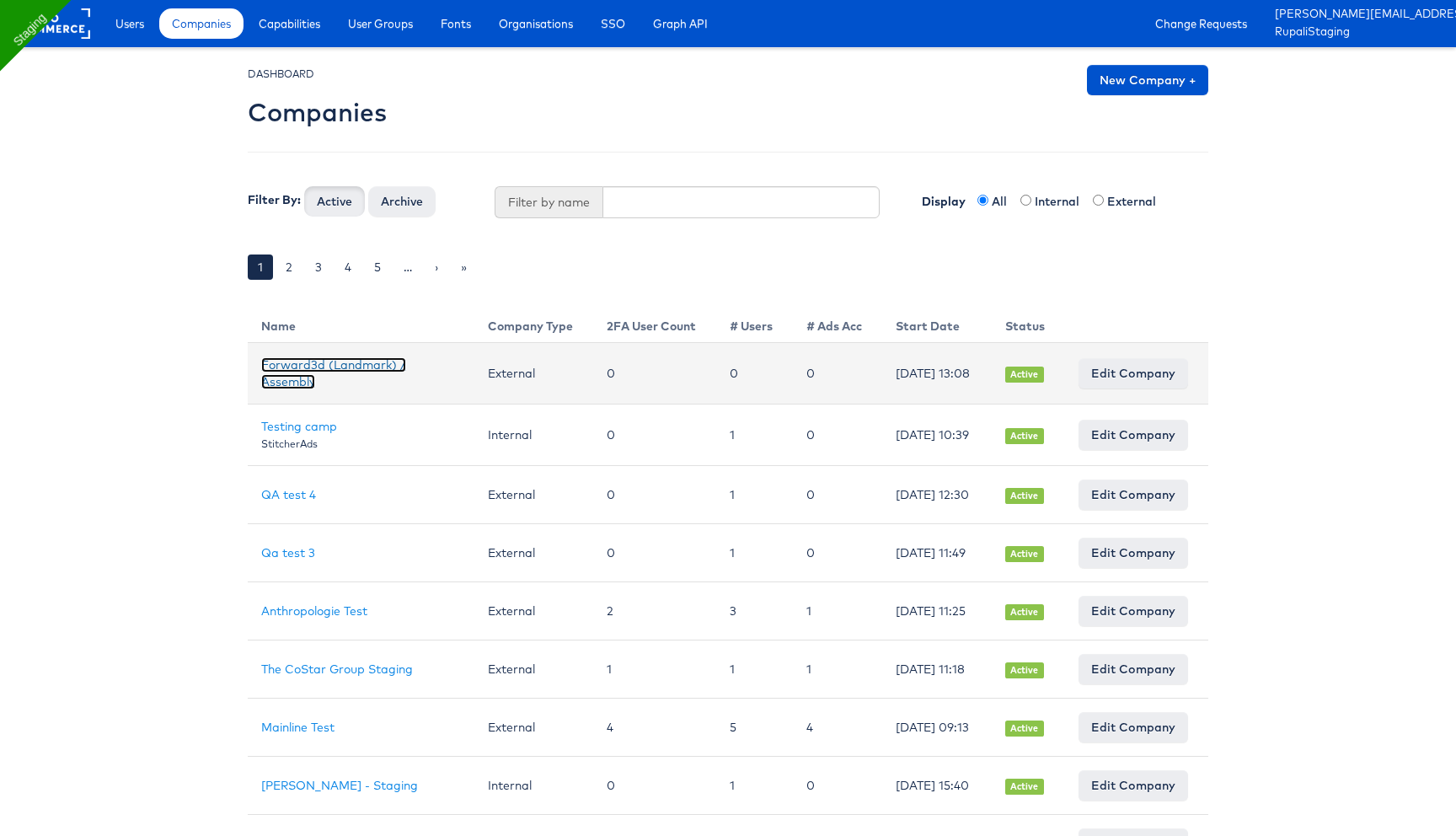
click at [330, 365] on link "Forward3d (Landmark) / Assembly" at bounding box center [333, 372] width 145 height 32
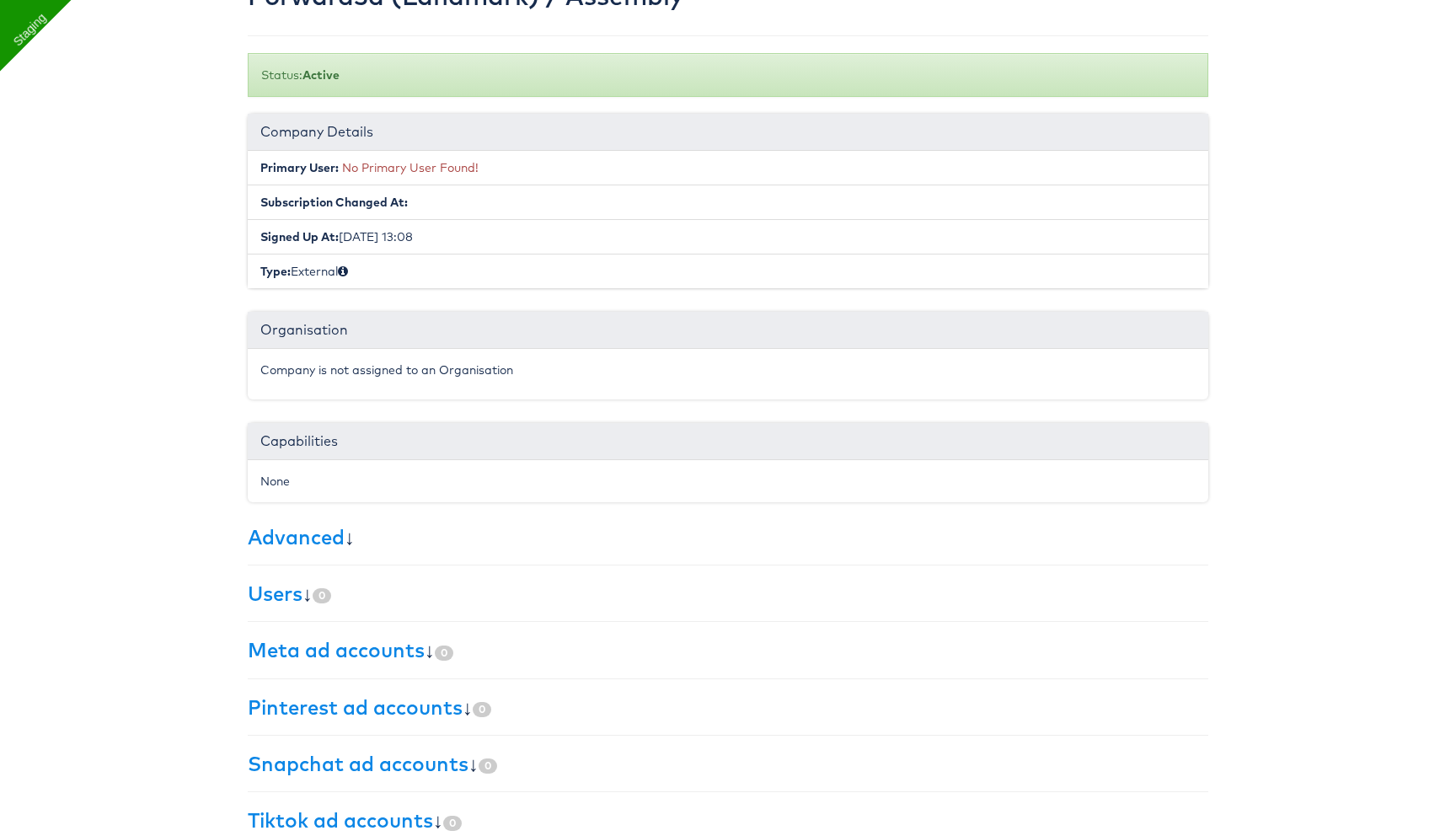
scroll to position [146, 0]
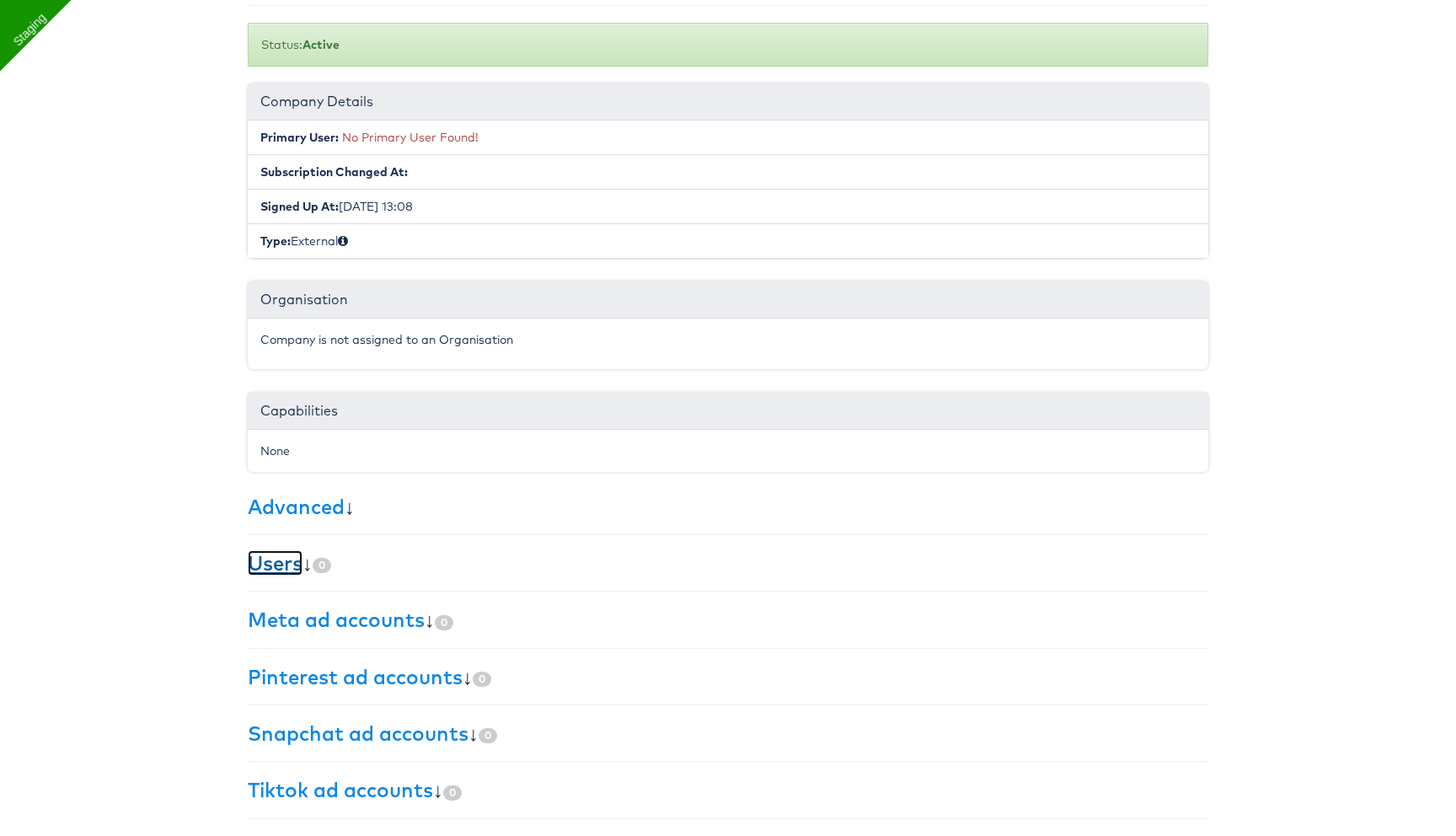
click at [285, 564] on link "Users" at bounding box center [275, 563] width 55 height 26
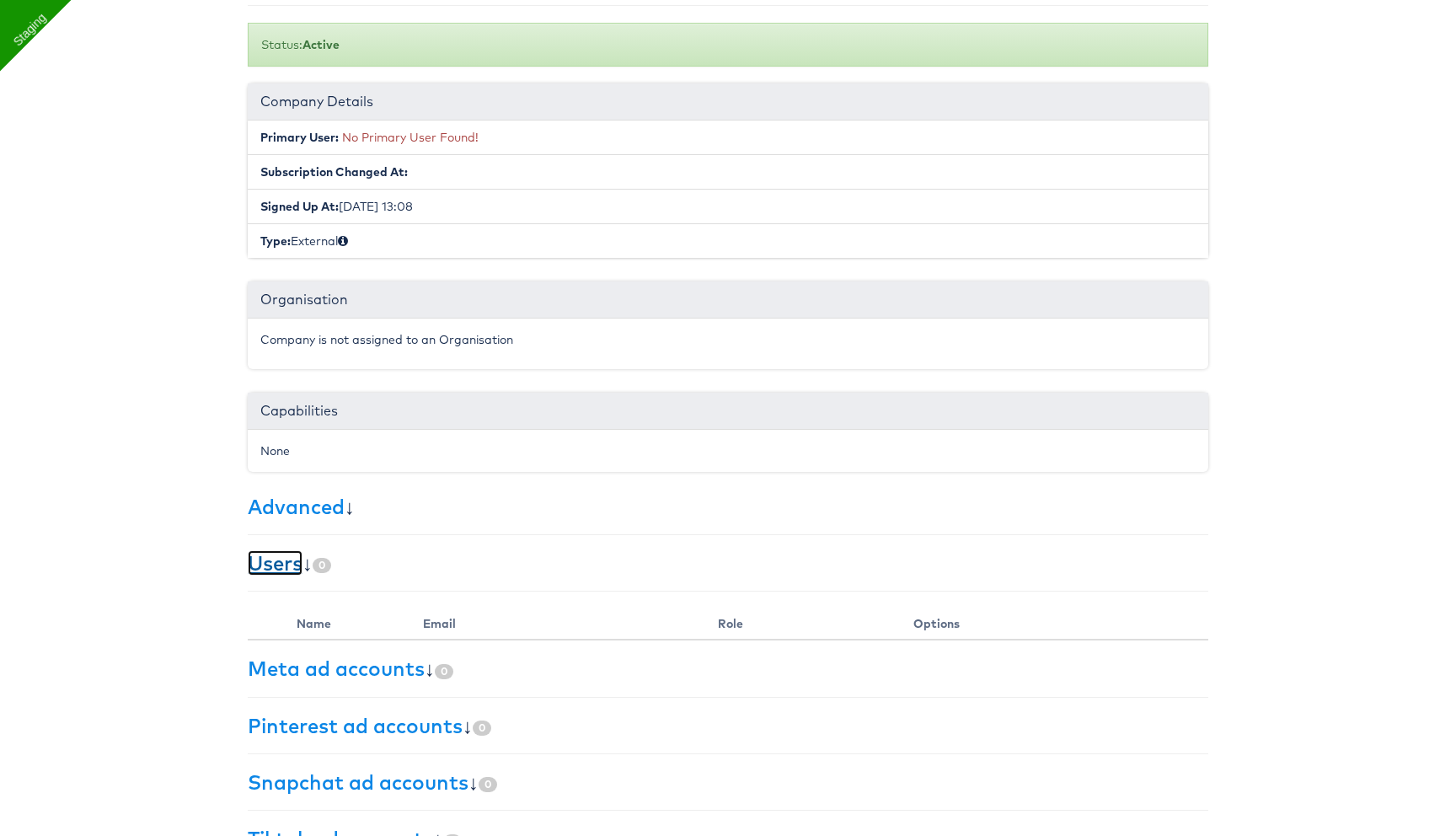
click at [285, 564] on link "Users" at bounding box center [275, 563] width 55 height 26
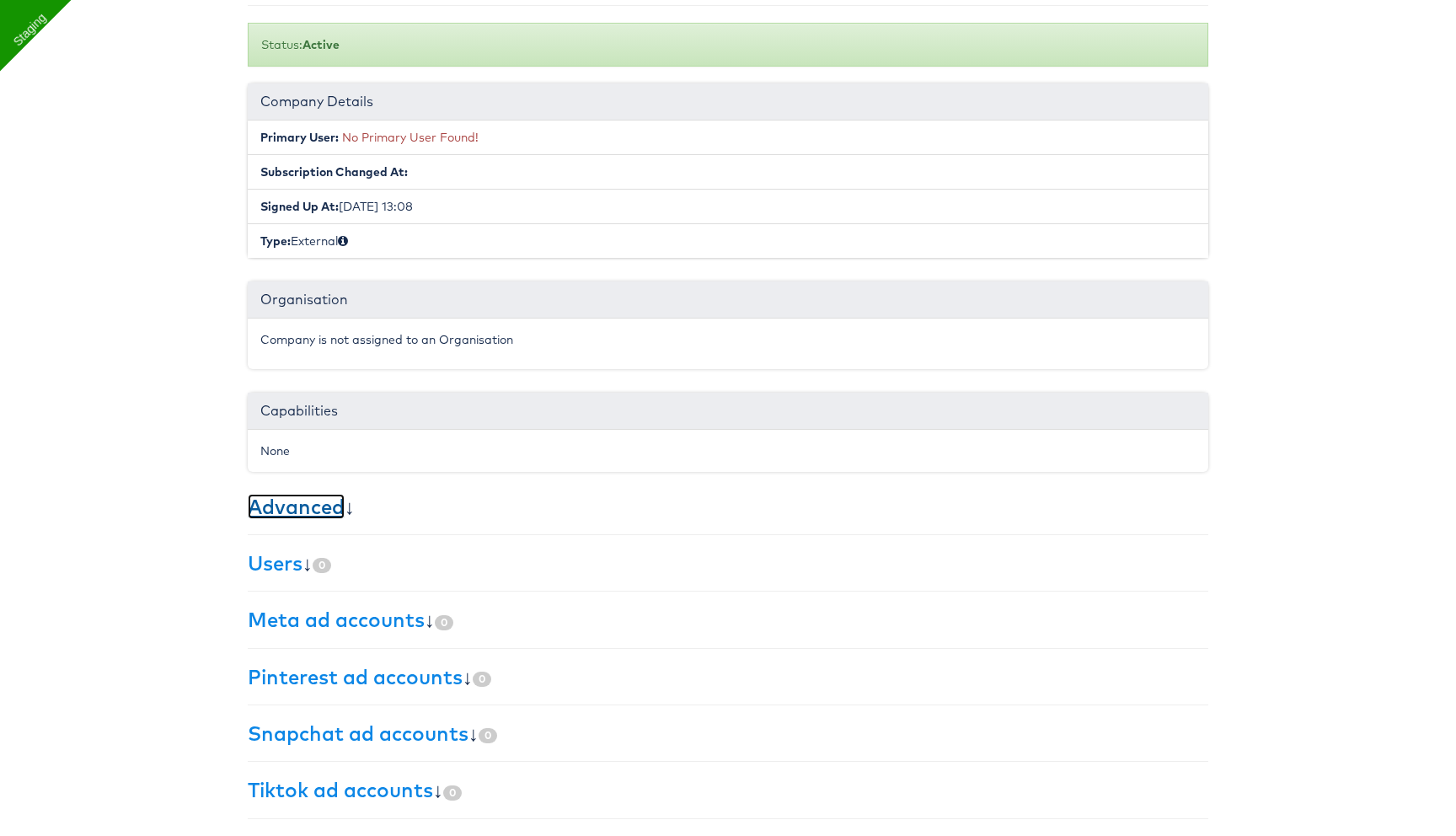
click at [296, 509] on link "Advanced" at bounding box center [295, 507] width 97 height 26
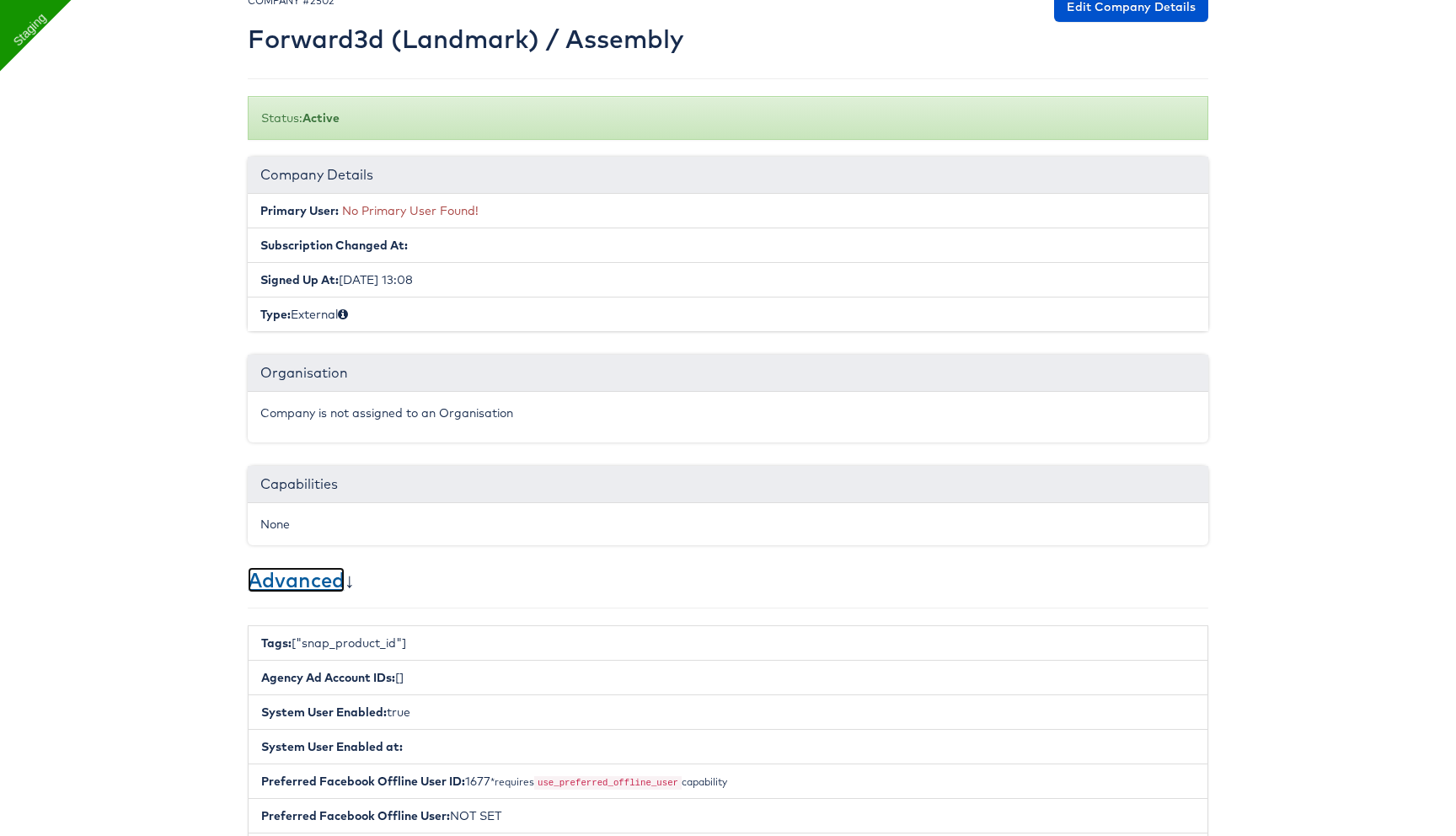
scroll to position [68, 0]
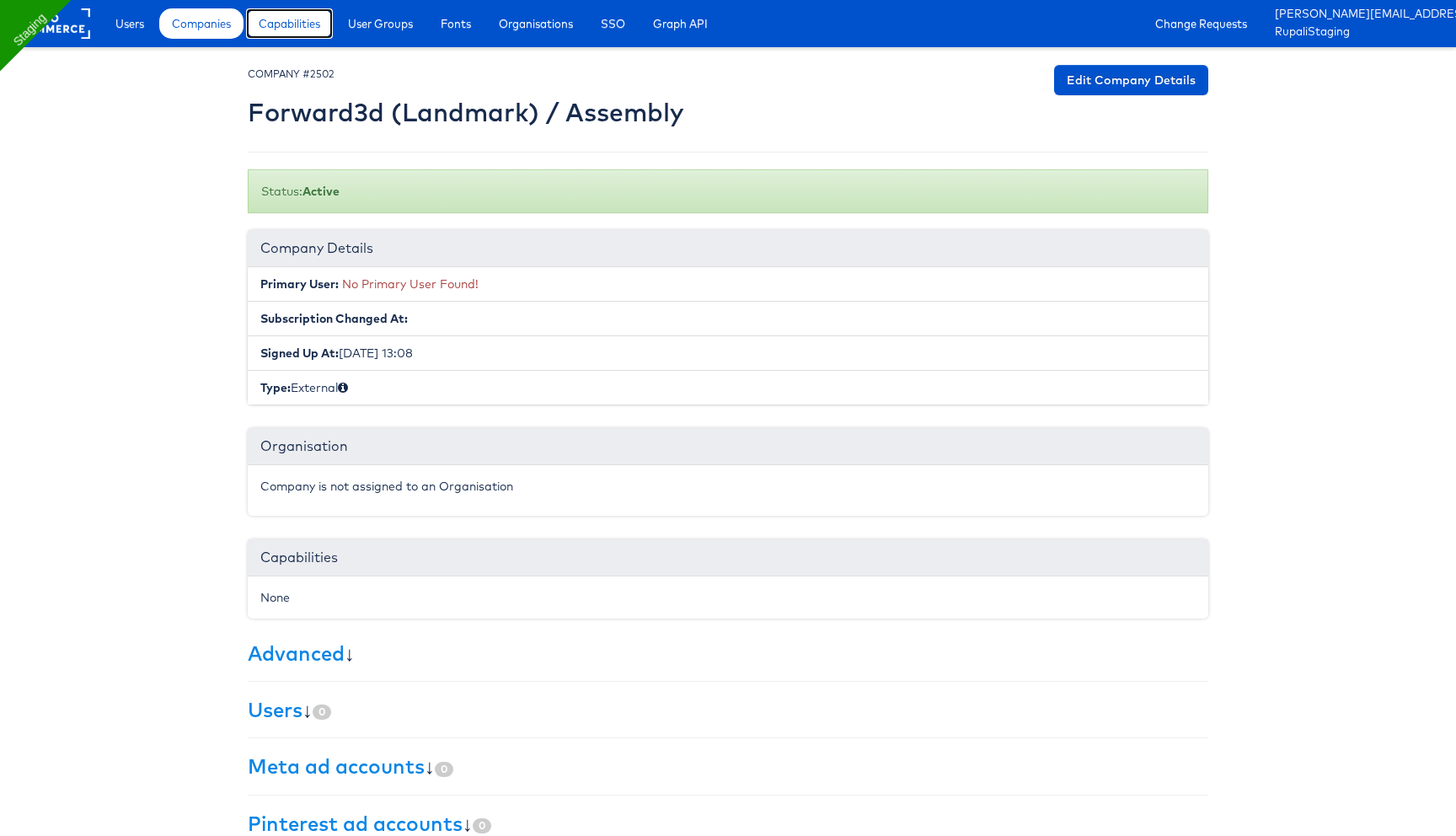
click at [288, 17] on span "Capabilities" at bounding box center [289, 24] width 62 height 17
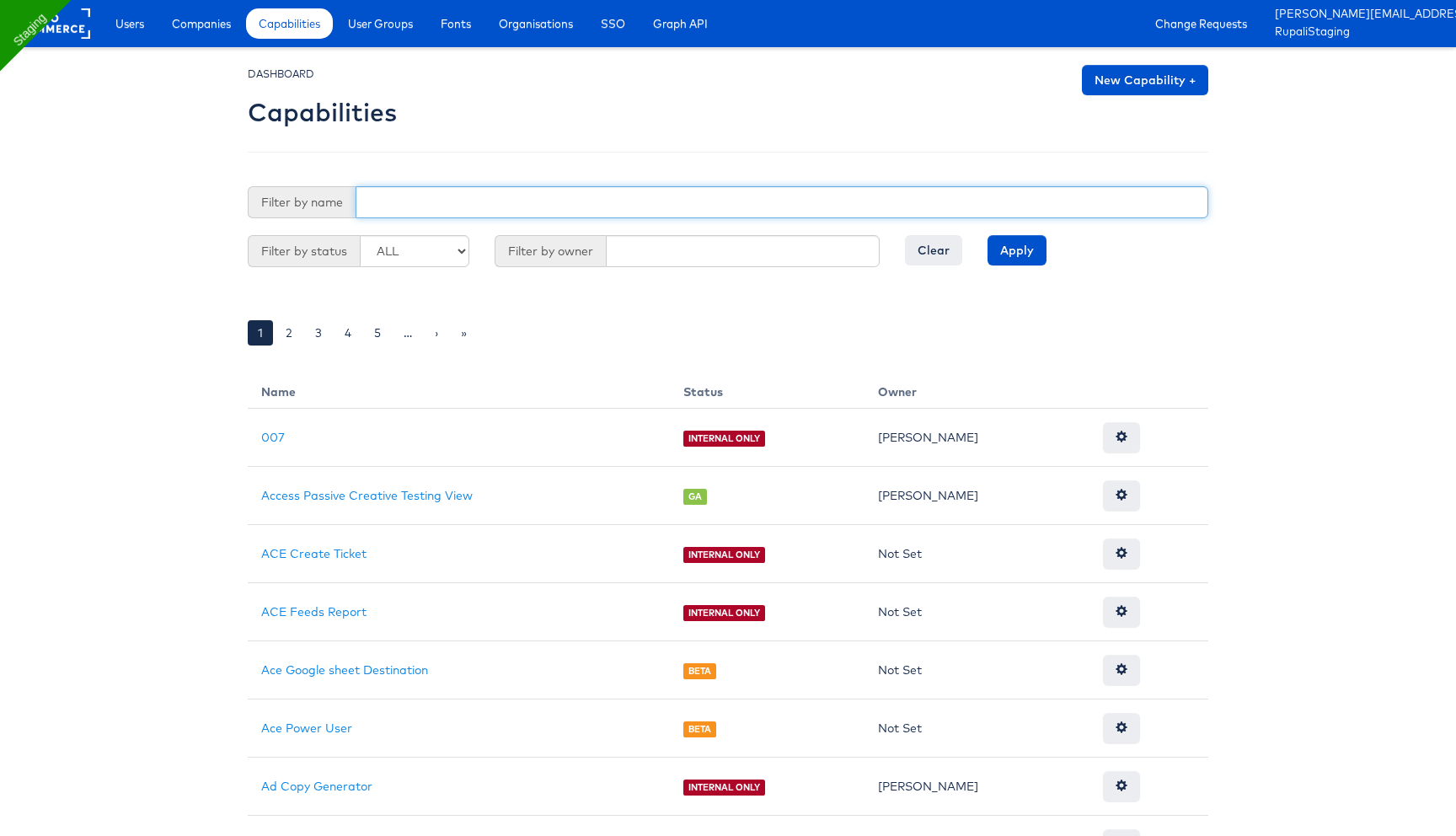
click at [479, 208] on input "text" at bounding box center [781, 202] width 853 height 32
type input "user"
click at [988, 235] on input "Apply" at bounding box center [1017, 250] width 59 height 30
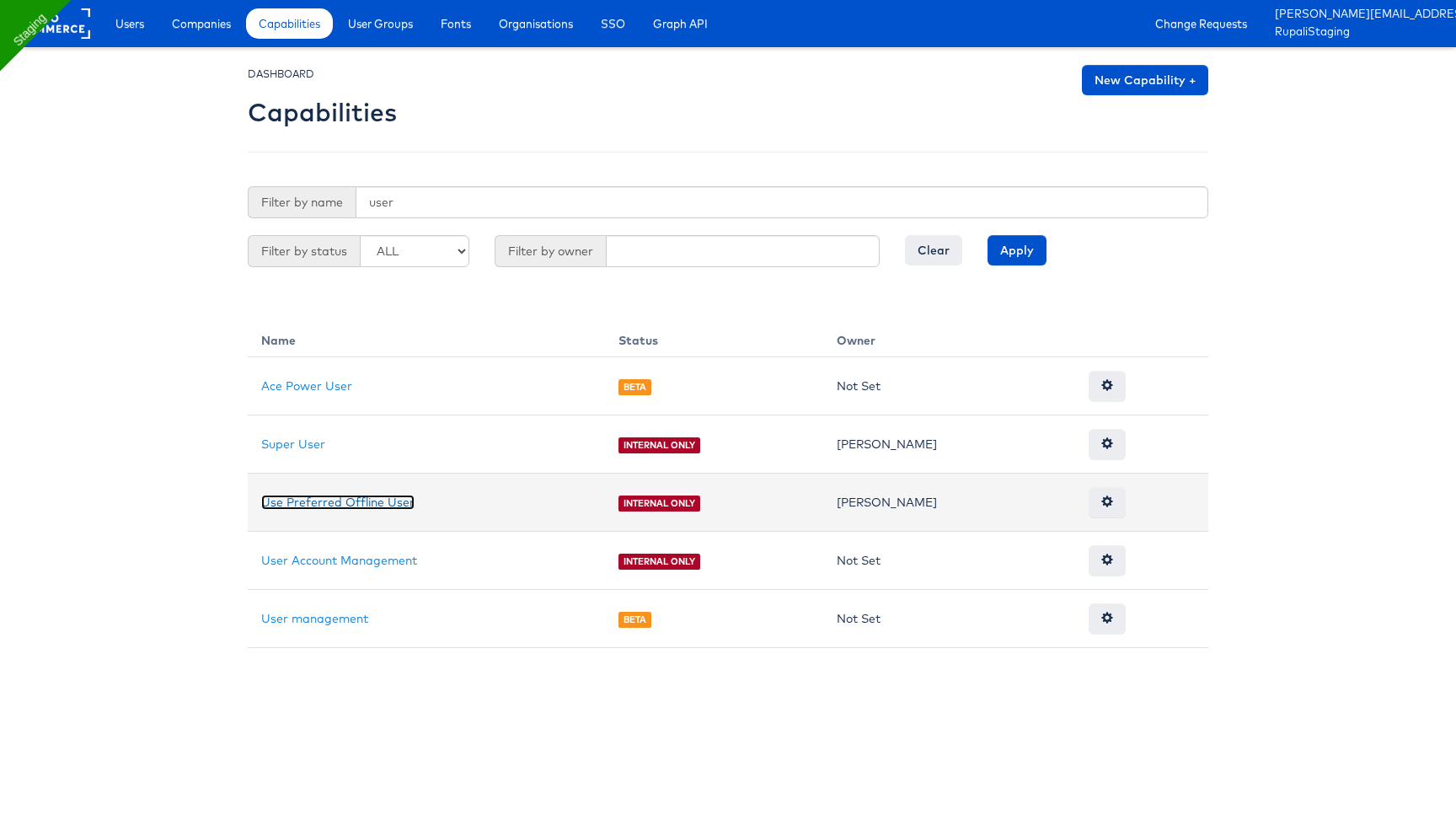
click at [350, 501] on link "Use Preferred Offline User" at bounding box center [337, 502] width 153 height 15
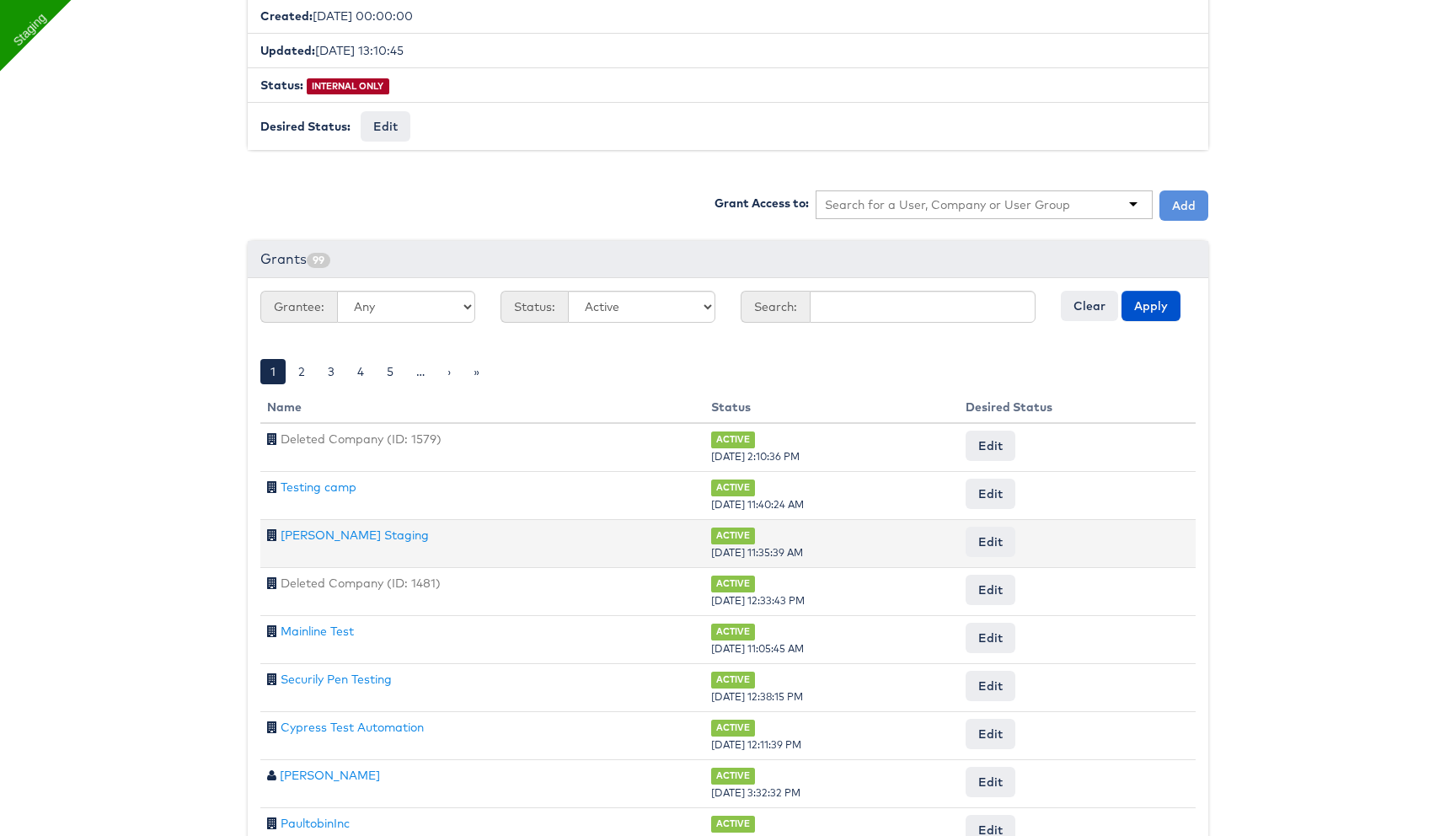
scroll to position [464, 0]
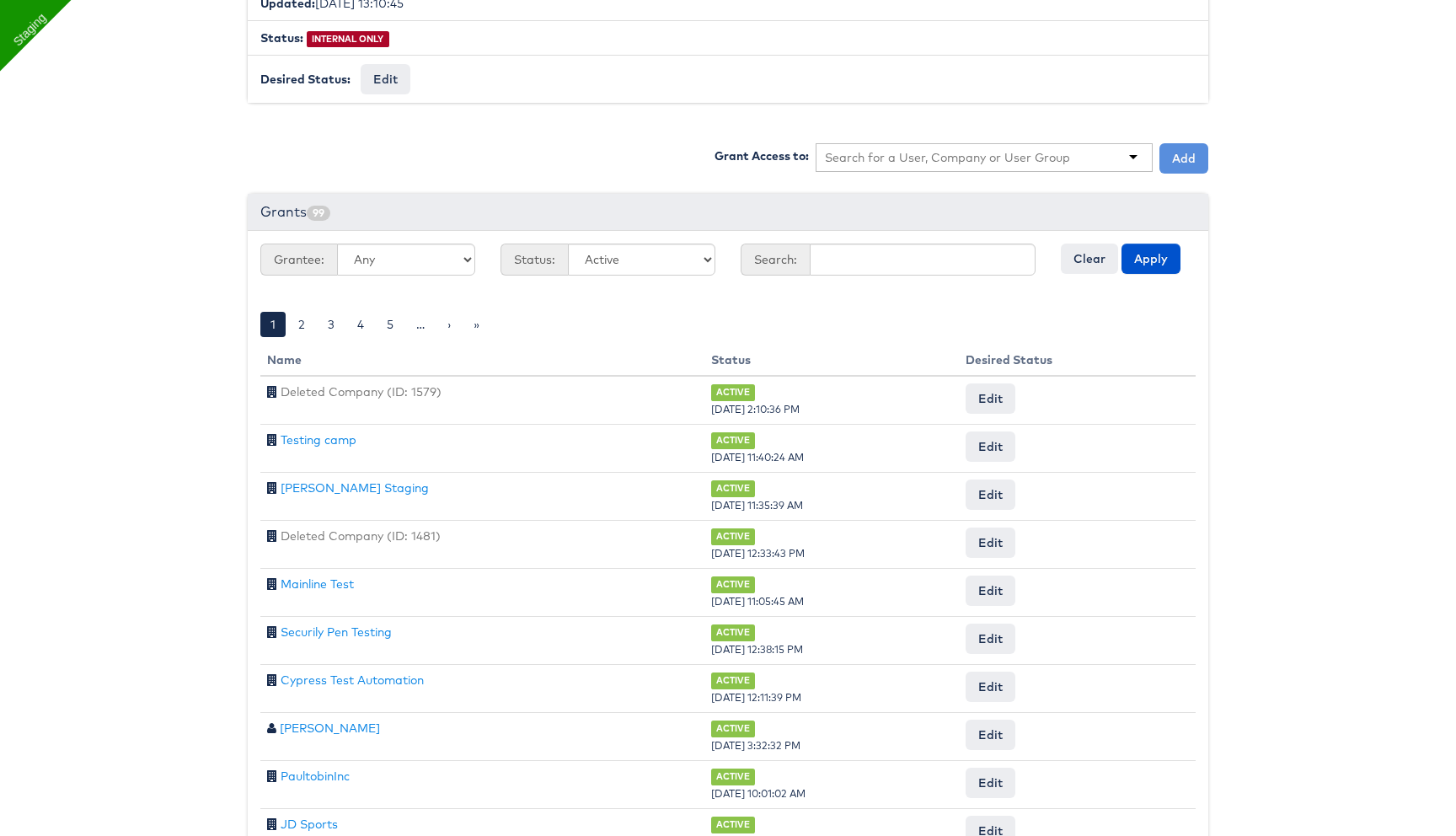
click at [883, 157] on input "text" at bounding box center [948, 157] width 246 height 17
type input "for"
click at [1186, 148] on button "Add" at bounding box center [1184, 157] width 49 height 30
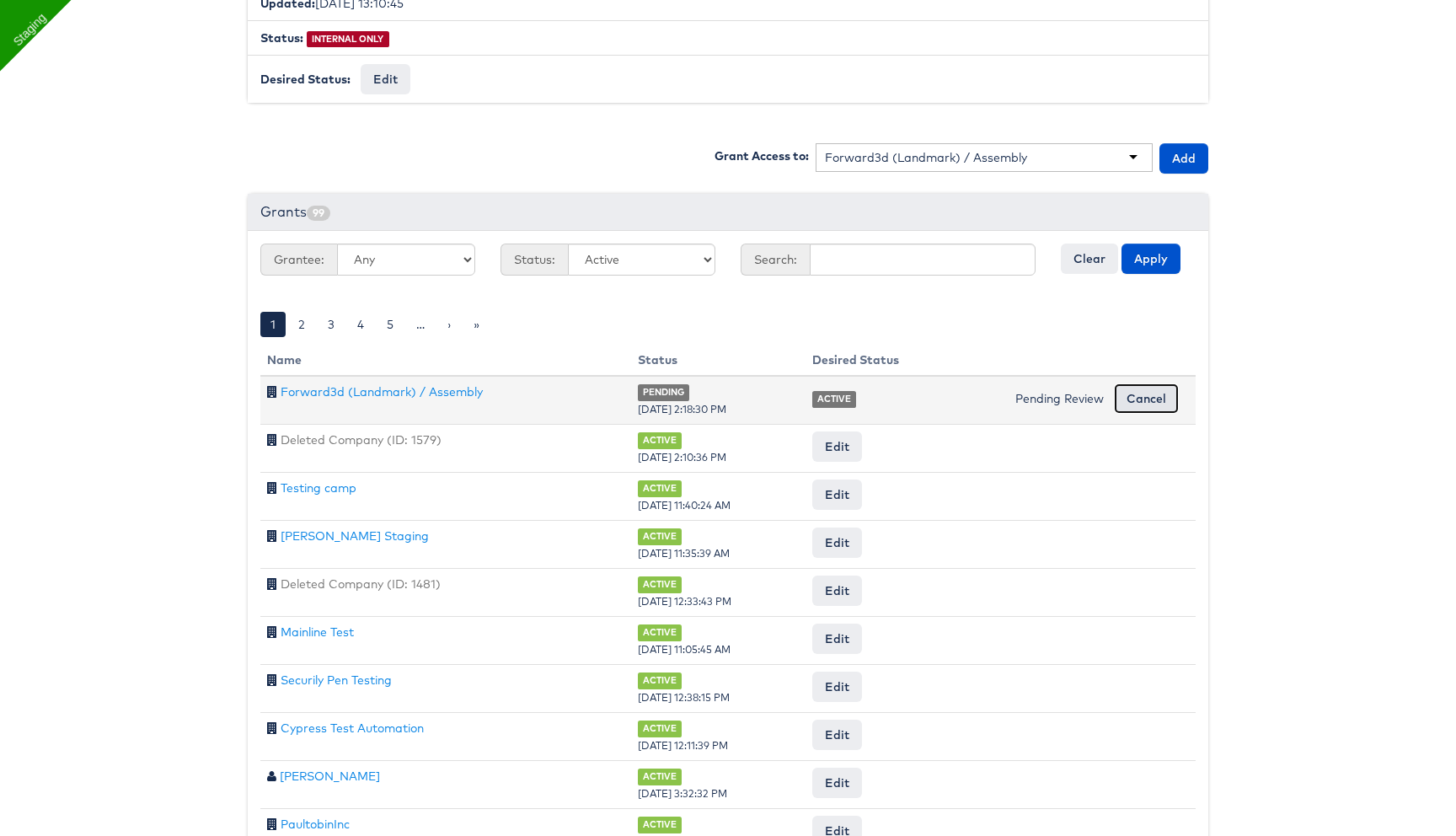
click at [1141, 390] on input "Cancel" at bounding box center [1146, 398] width 65 height 30
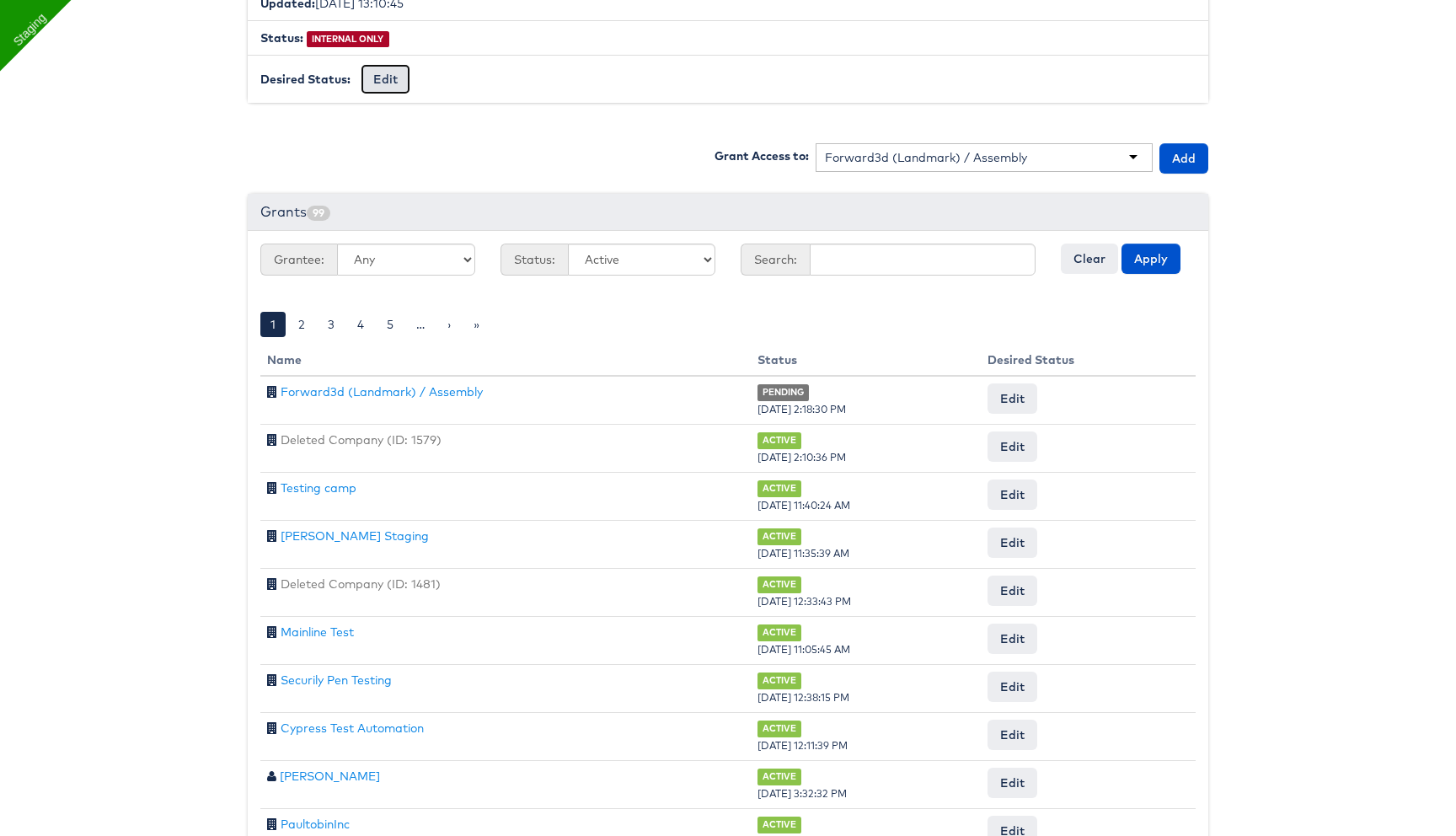
click at [383, 87] on button "Edit" at bounding box center [385, 79] width 50 height 30
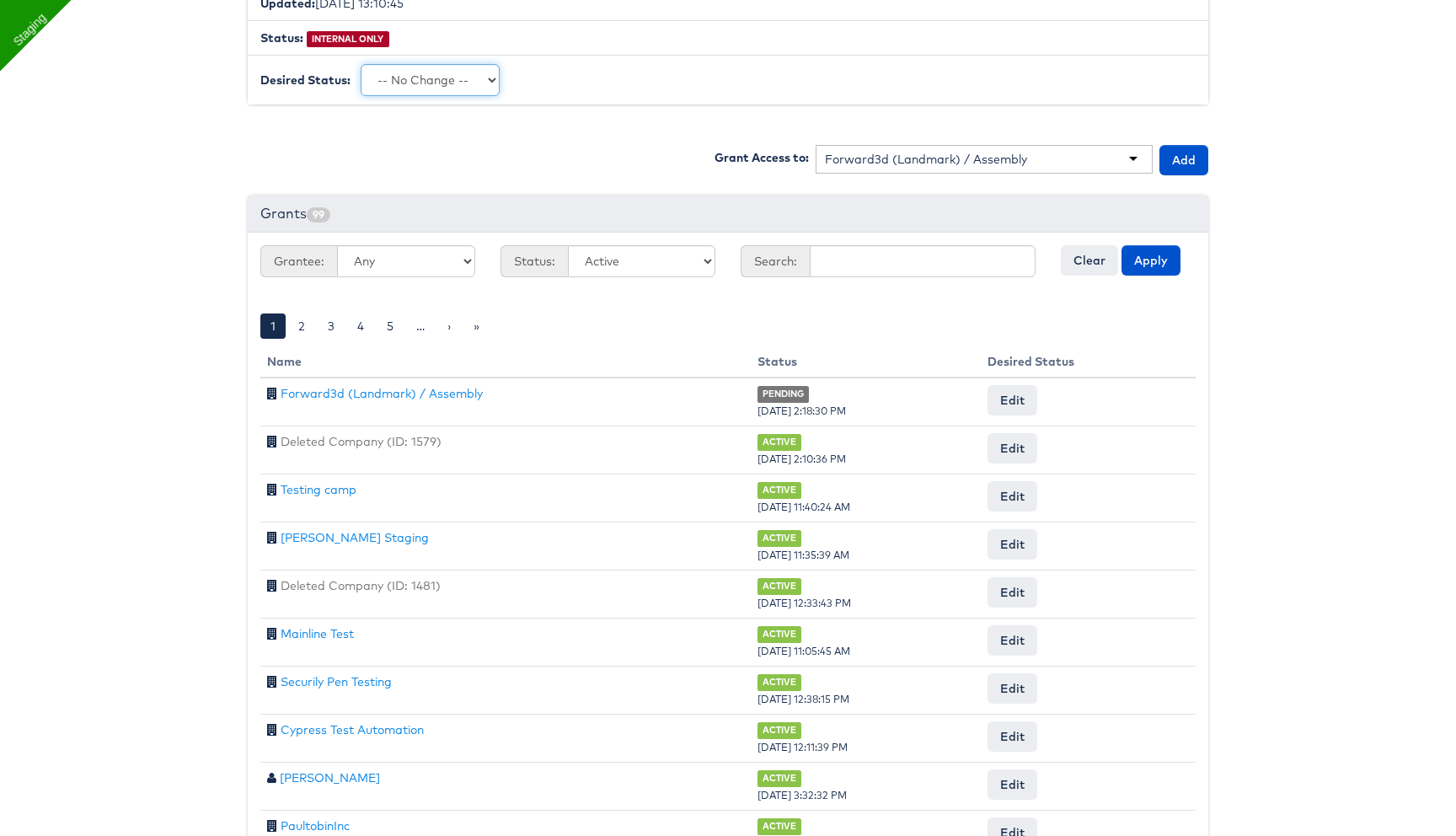
click at [432, 80] on select "-- No Change -- GA BETA INTERNAL ONLY ARCHIVED" at bounding box center [430, 80] width 139 height 32
select select "LIMITED_RELEASE"
click at [360, 64] on select "-- No Change -- GA BETA INTERNAL ONLY ARCHIVED" at bounding box center [430, 80] width 139 height 32
click at [550, 71] on input "Request Change" at bounding box center [558, 80] width 96 height 24
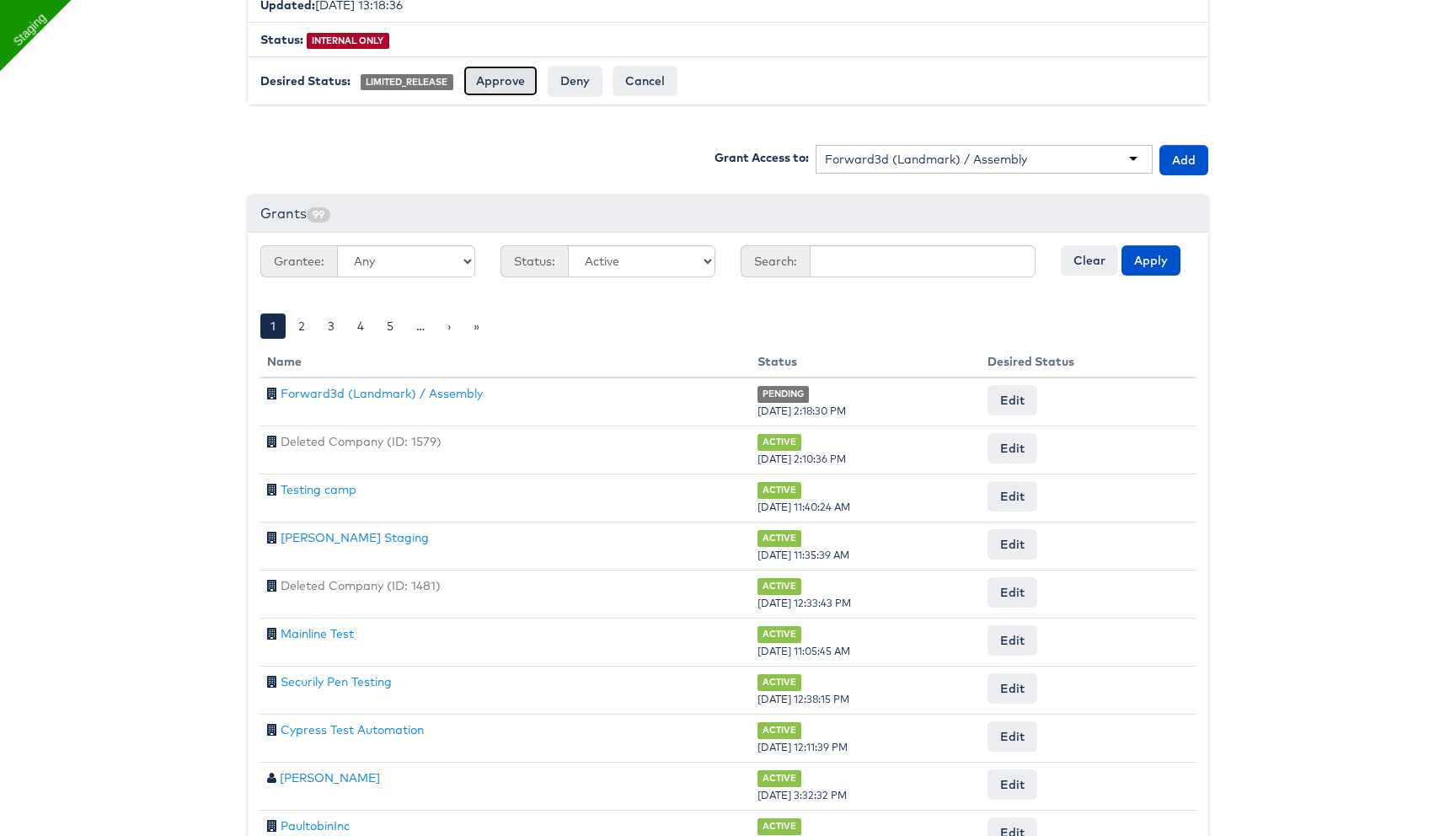
click at [501, 83] on input "Approve" at bounding box center [500, 80] width 74 height 30
click at [960, 155] on div "Forward3d (Landmark) / Assembly" at bounding box center [926, 159] width 202 height 17
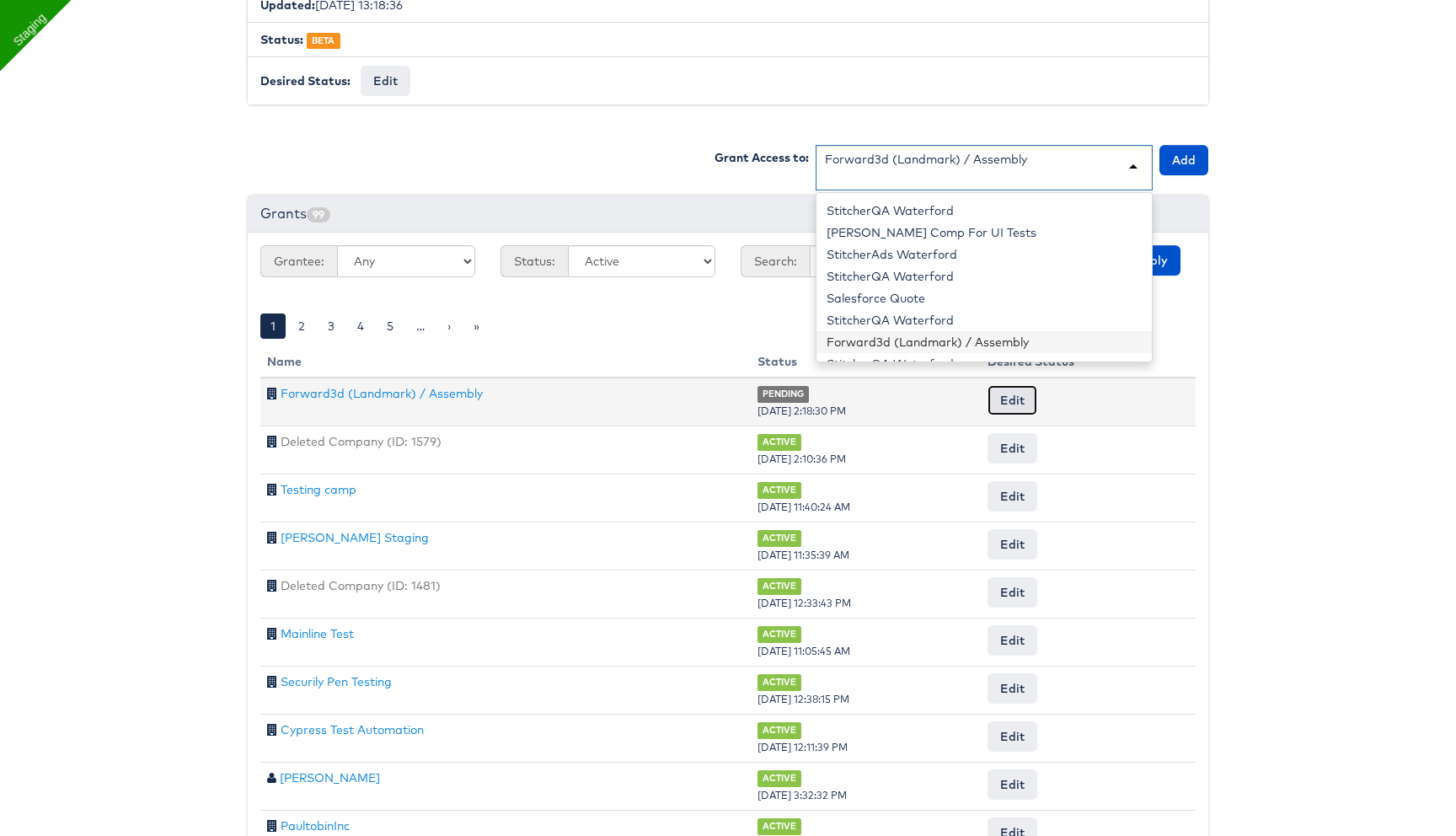
click at [1026, 404] on button "Edit" at bounding box center [1013, 400] width 50 height 30
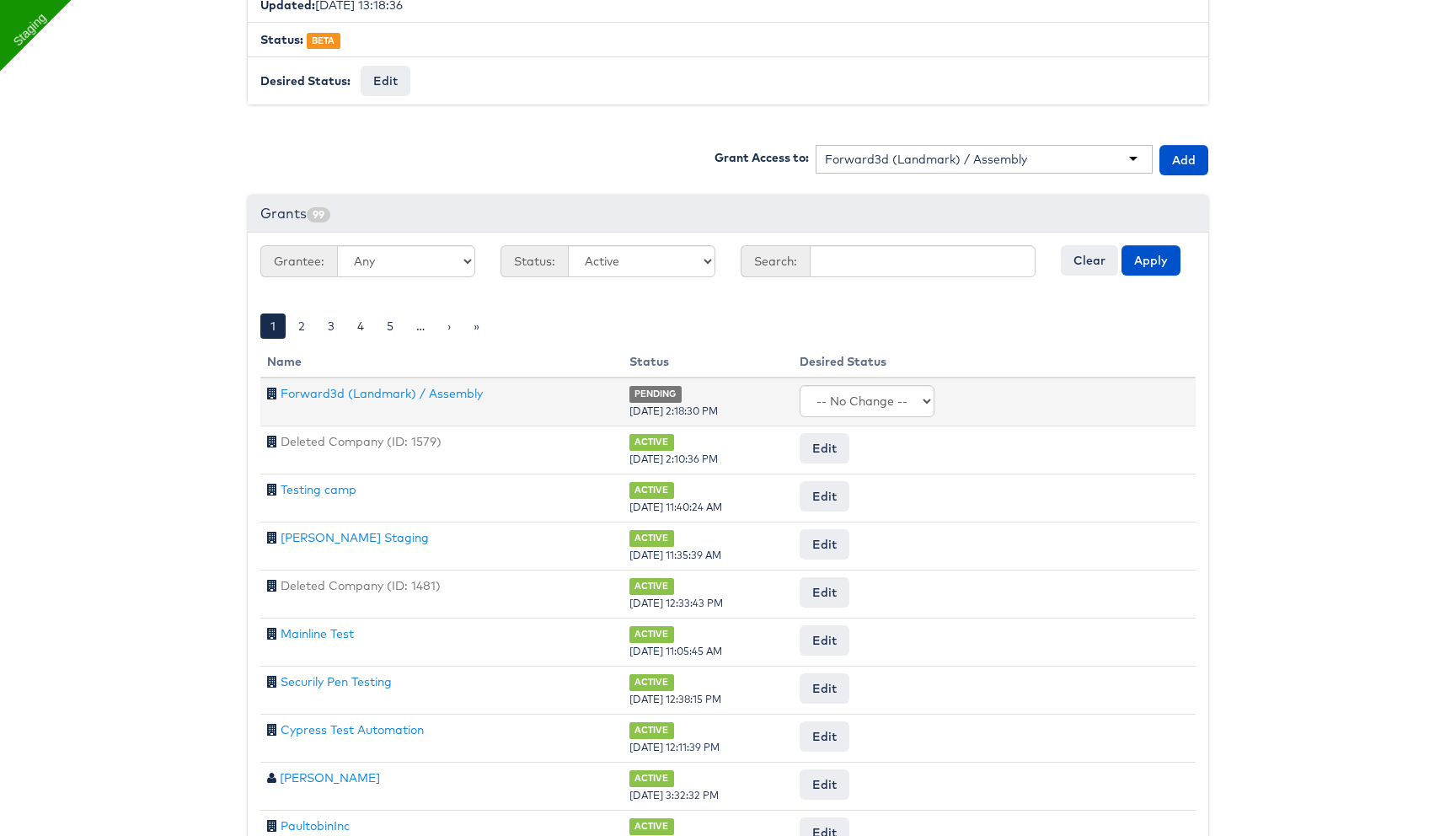
click at [1026, 404] on div "-- No Change -- Active Revoked Request Change" at bounding box center [994, 400] width 389 height 32
click at [890, 401] on select "-- No Change -- Active Revoked" at bounding box center [867, 400] width 135 height 32
select select "ACTIVE"
click at [810, 385] on select "-- No Change -- Active Revoked" at bounding box center [867, 400] width 135 height 32
click at [1112, 402] on input "Request Change" at bounding box center [1141, 401] width 96 height 24
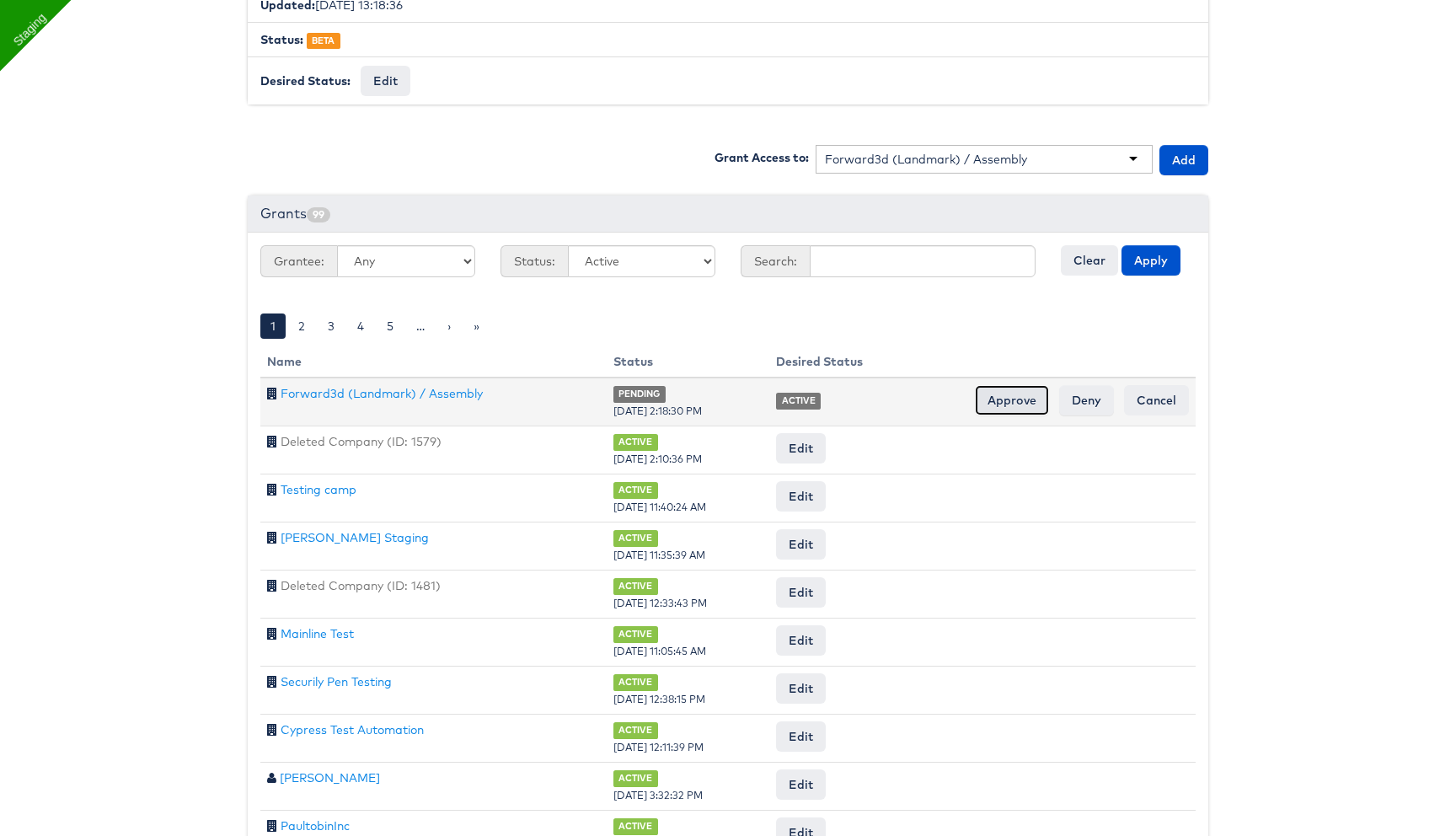
click at [1004, 398] on input "Approve" at bounding box center [1012, 400] width 74 height 30
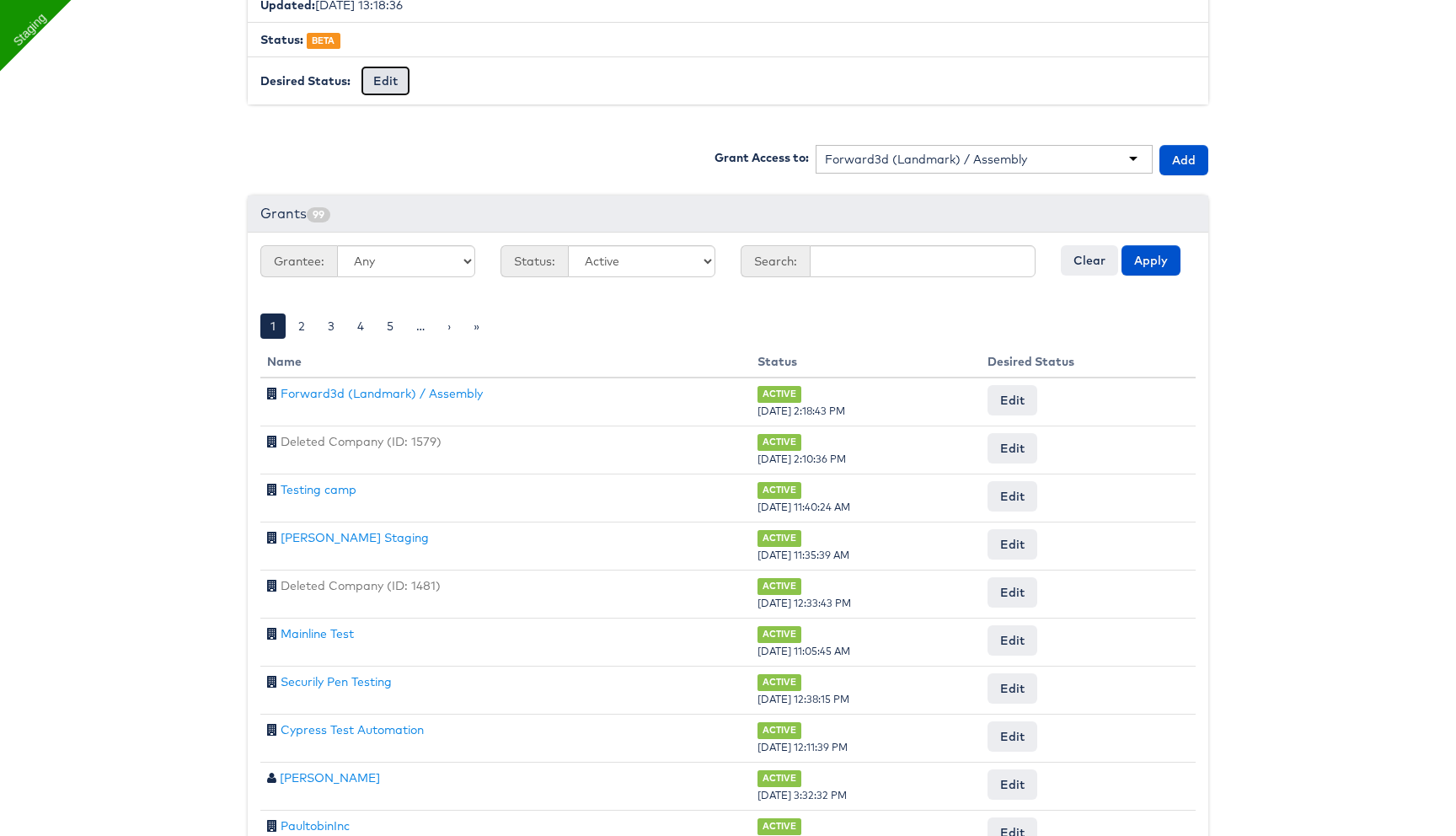
click at [389, 81] on button "Edit" at bounding box center [385, 80] width 50 height 30
click at [404, 85] on select "-- No Change -- GA BETA INTERNAL ONLY ARCHIVED" at bounding box center [430, 81] width 139 height 32
select select "PROTECTED"
click at [360, 66] on select "-- No Change -- GA BETA INTERNAL ONLY ARCHIVED" at bounding box center [430, 81] width 139 height 32
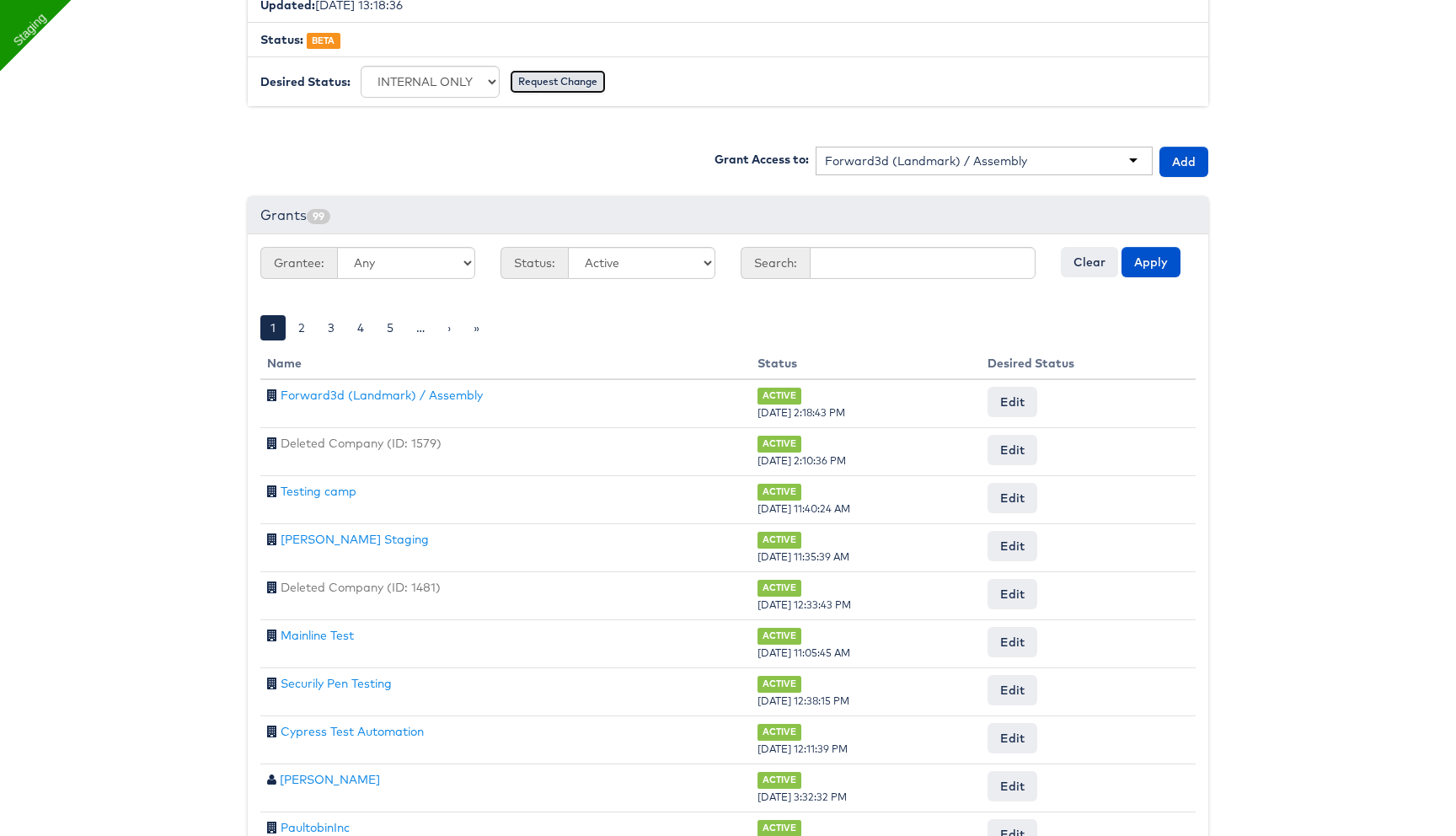
click at [539, 85] on input "Request Change" at bounding box center [558, 82] width 96 height 24
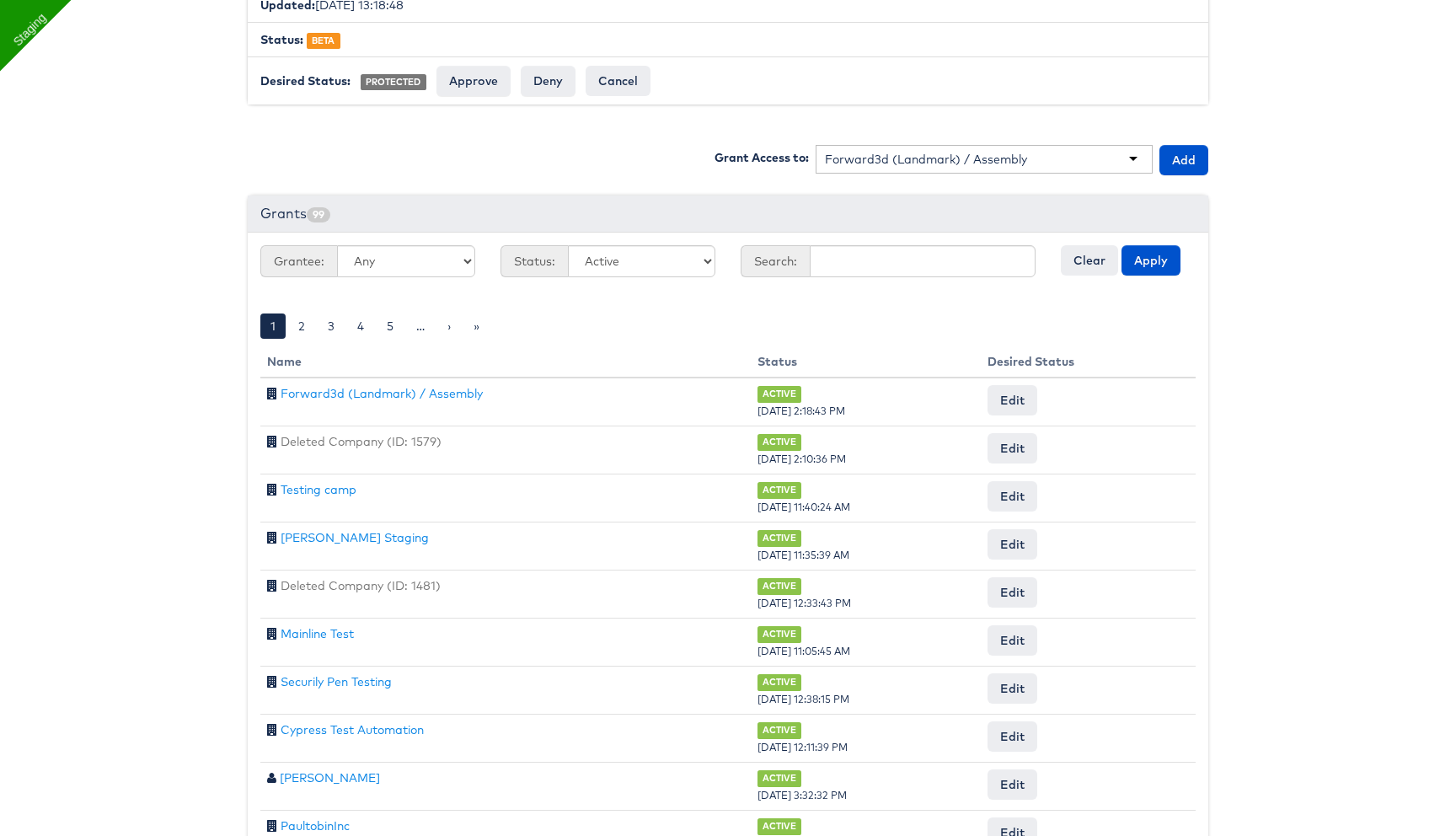
scroll to position [461, 0]
click at [475, 87] on input "Approve" at bounding box center [473, 82] width 74 height 30
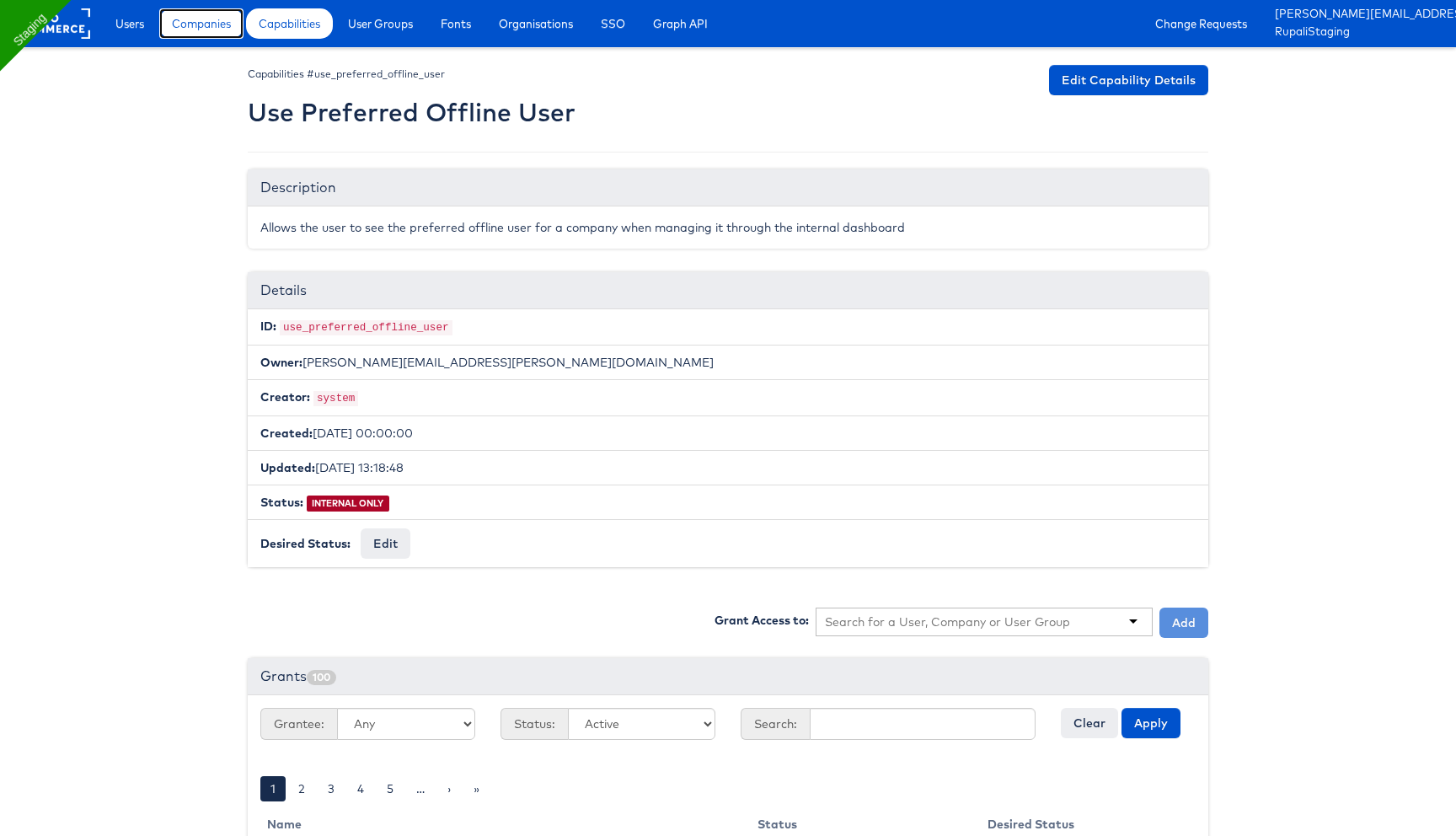
click at [198, 29] on span "Companies" at bounding box center [201, 24] width 59 height 17
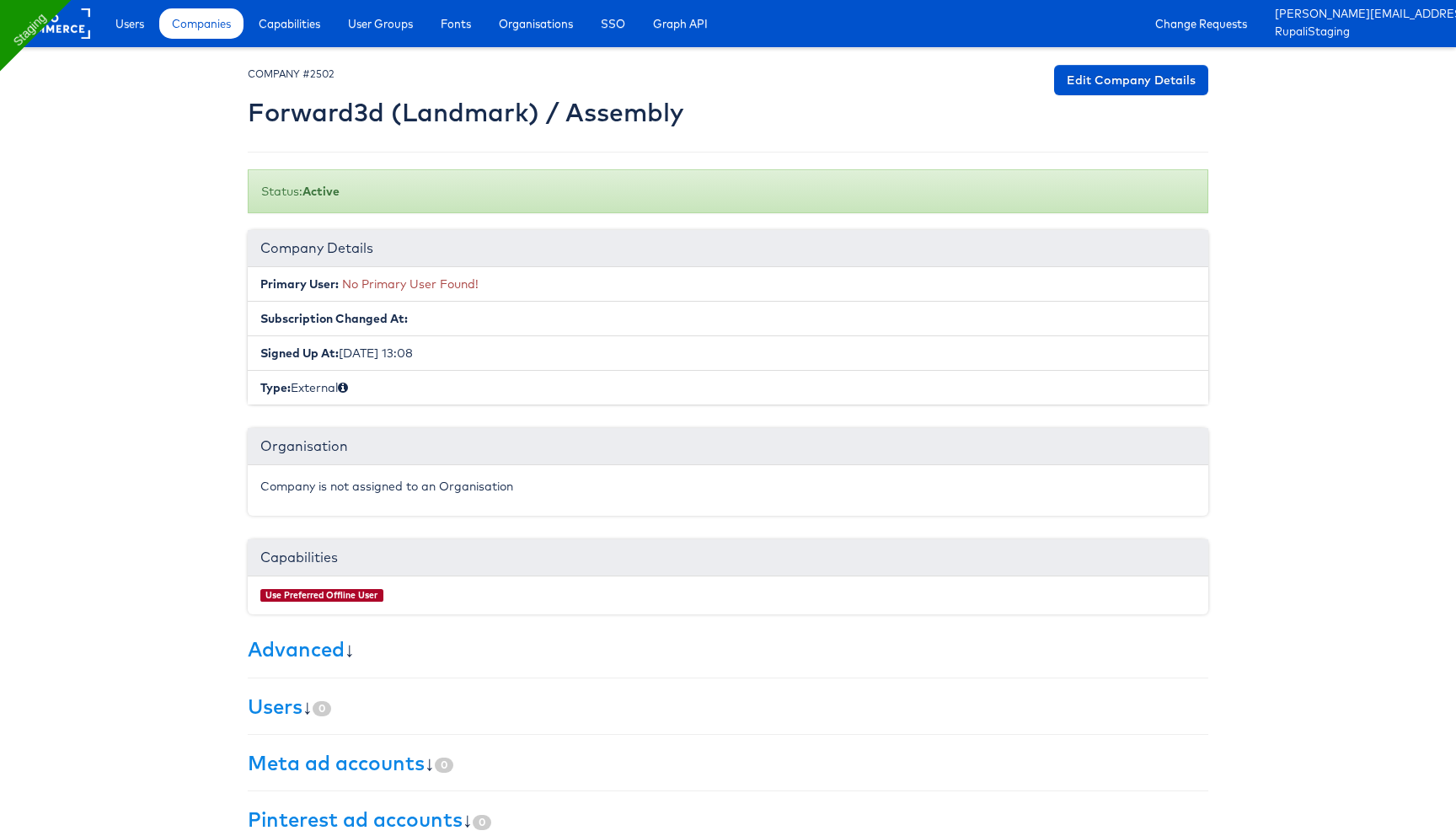
scroll to position [68, 0]
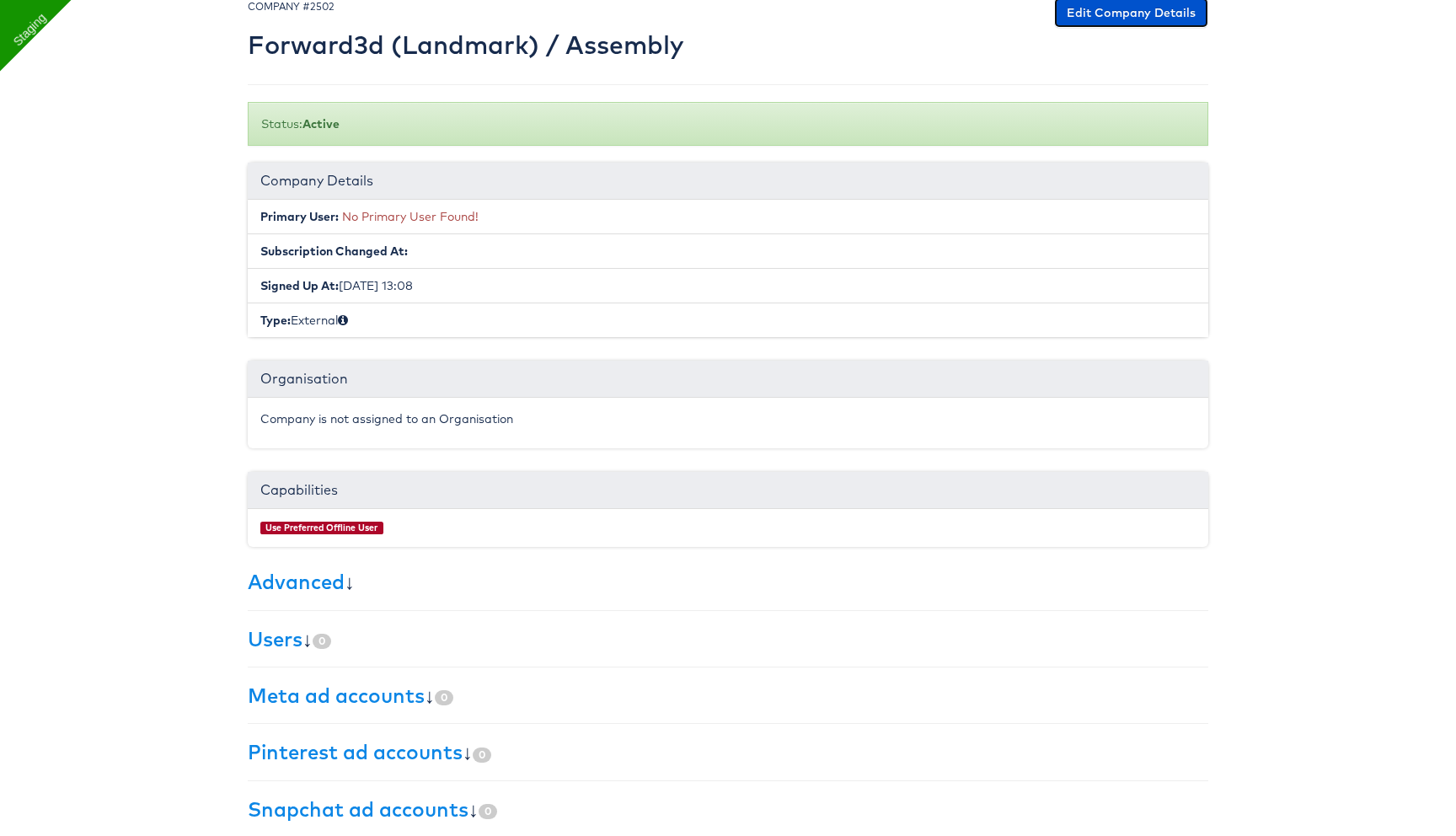
click at [1124, 14] on link "Edit Company Details" at bounding box center [1132, 12] width 154 height 30
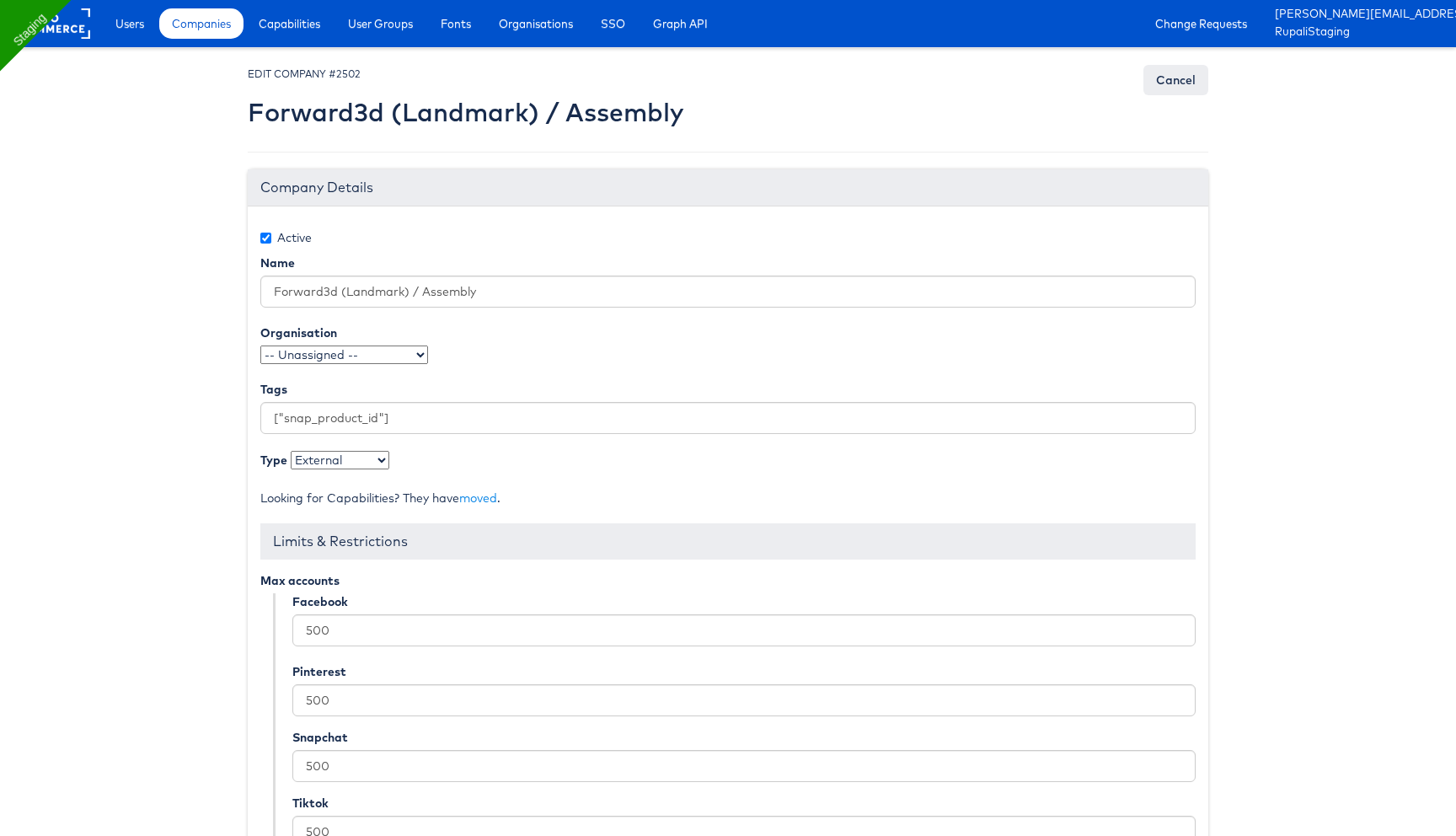
scroll to position [151, 0]
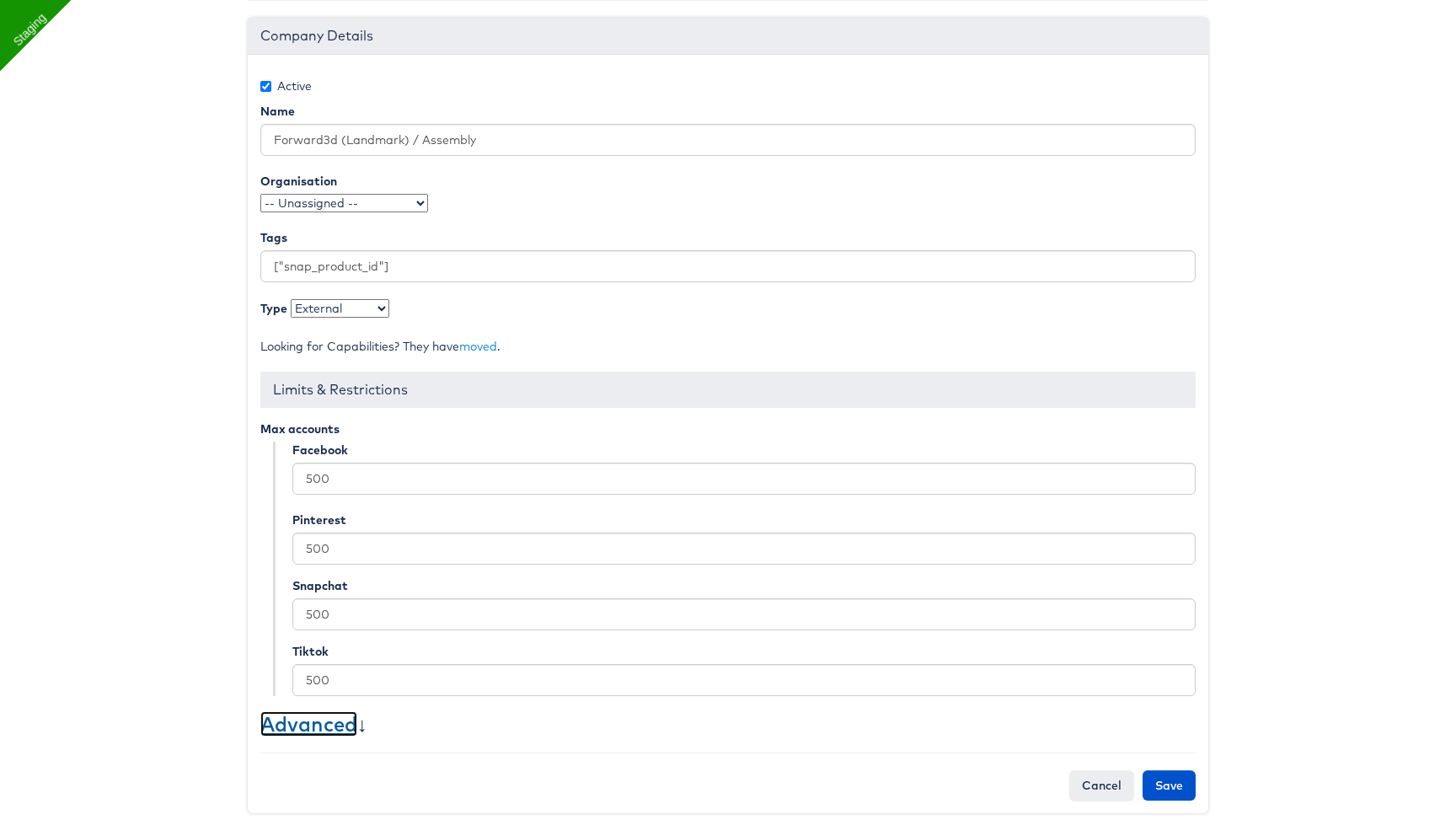
click at [318, 722] on link "Advanced" at bounding box center [308, 724] width 97 height 26
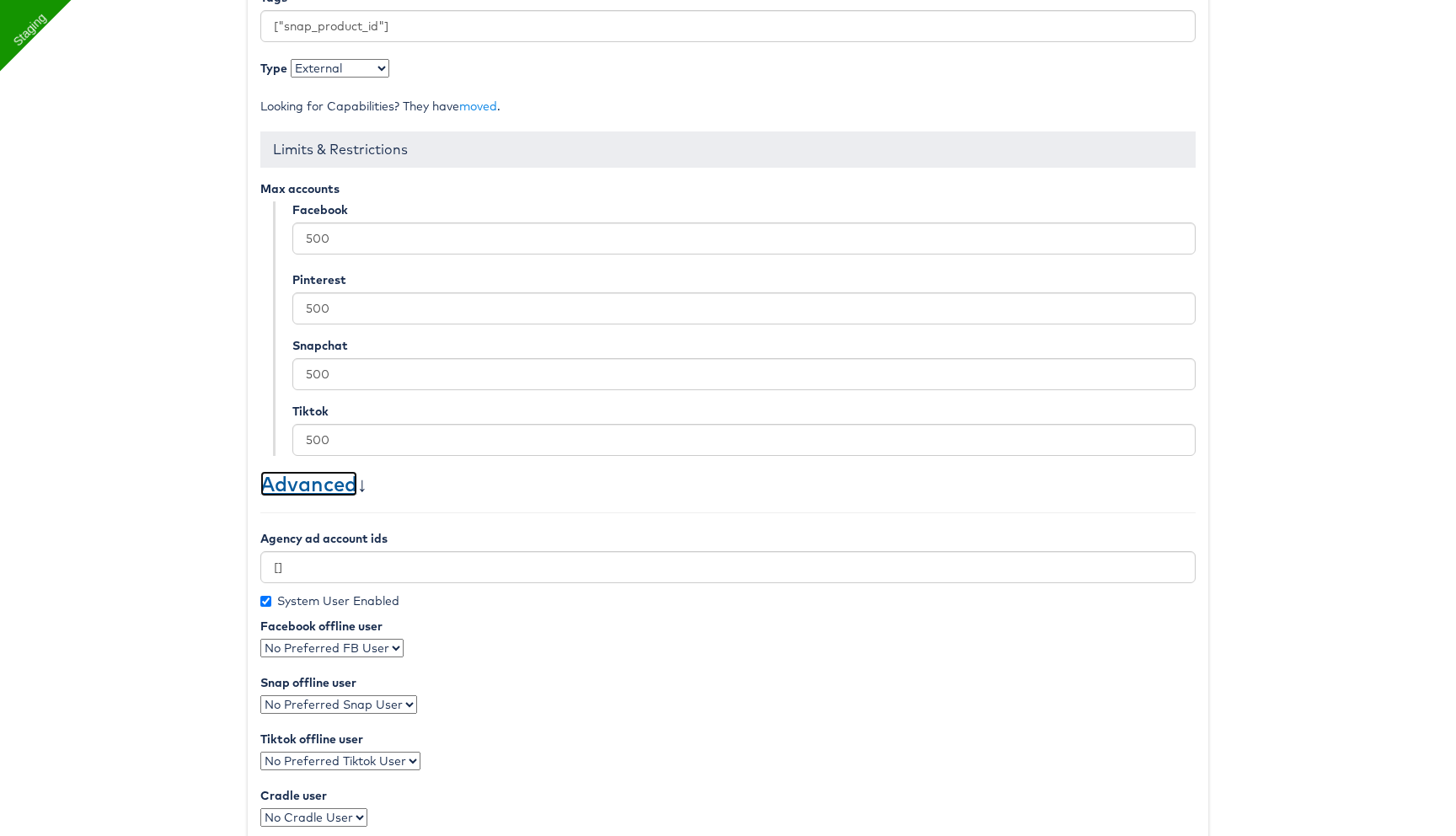
scroll to position [727, 0]
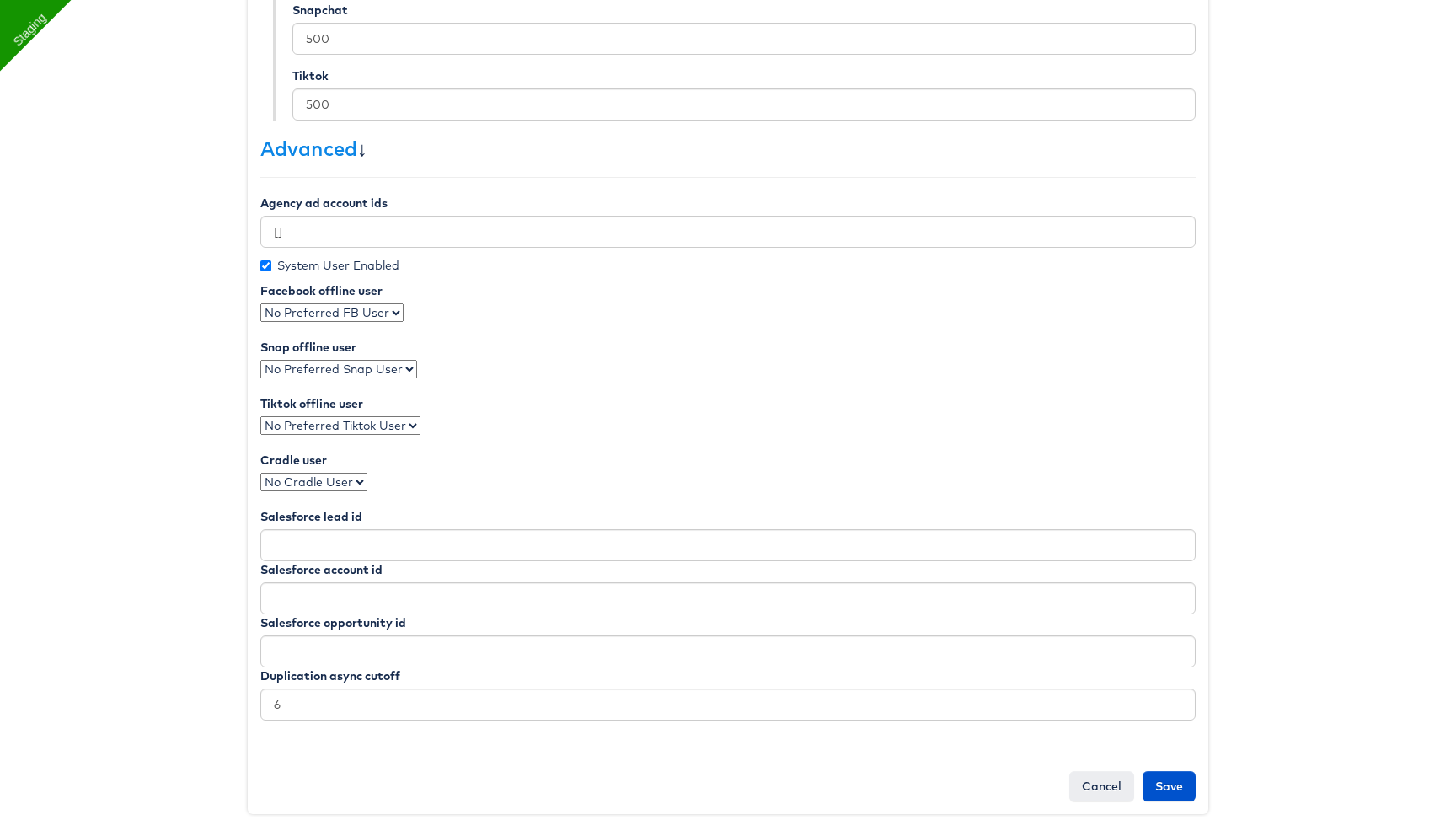
click at [365, 312] on select "No Preferred FB User" at bounding box center [331, 312] width 143 height 19
click at [260, 303] on select "No Preferred FB User" at bounding box center [331, 312] width 143 height 19
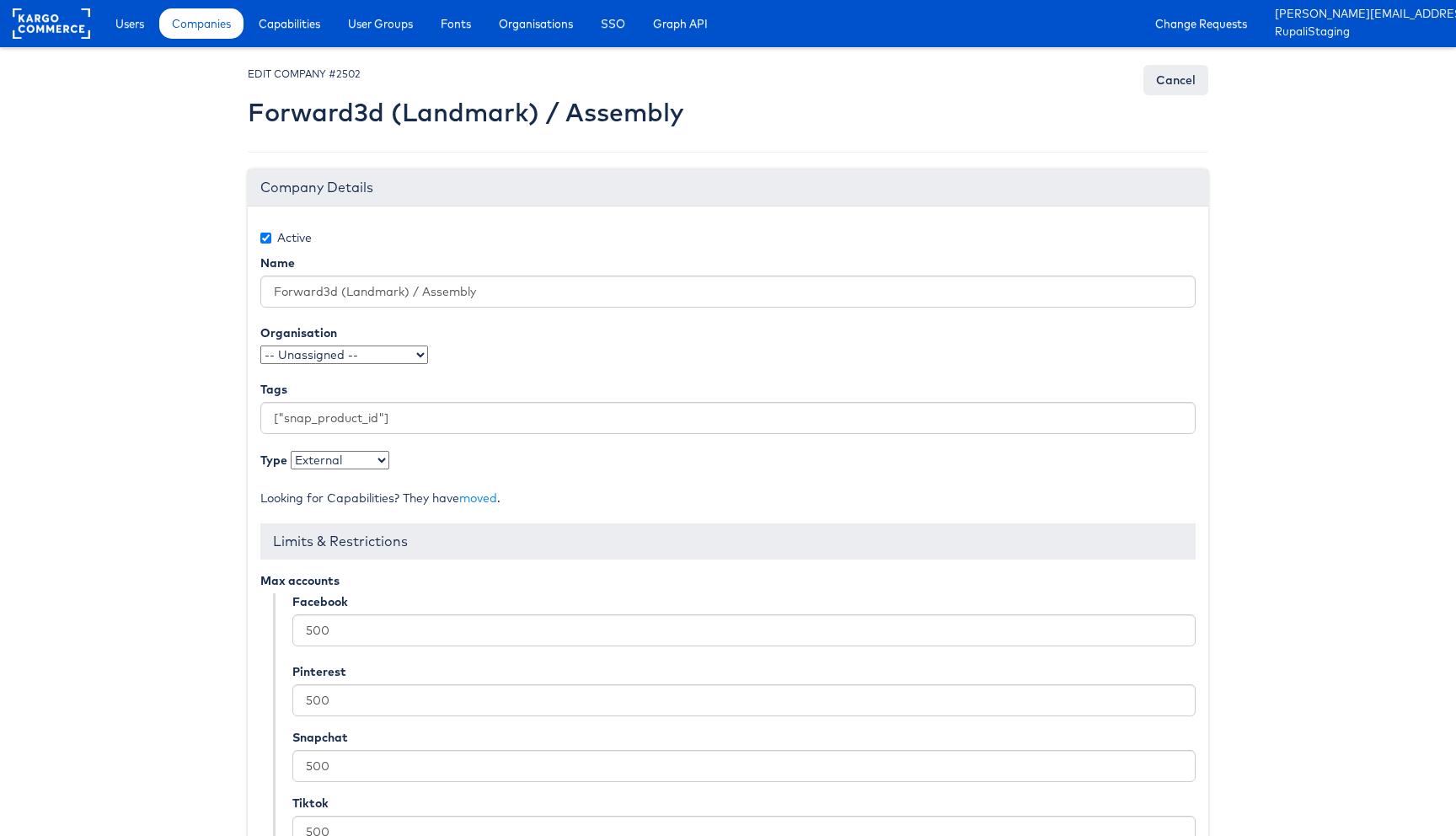
scroll to position [151, 0]
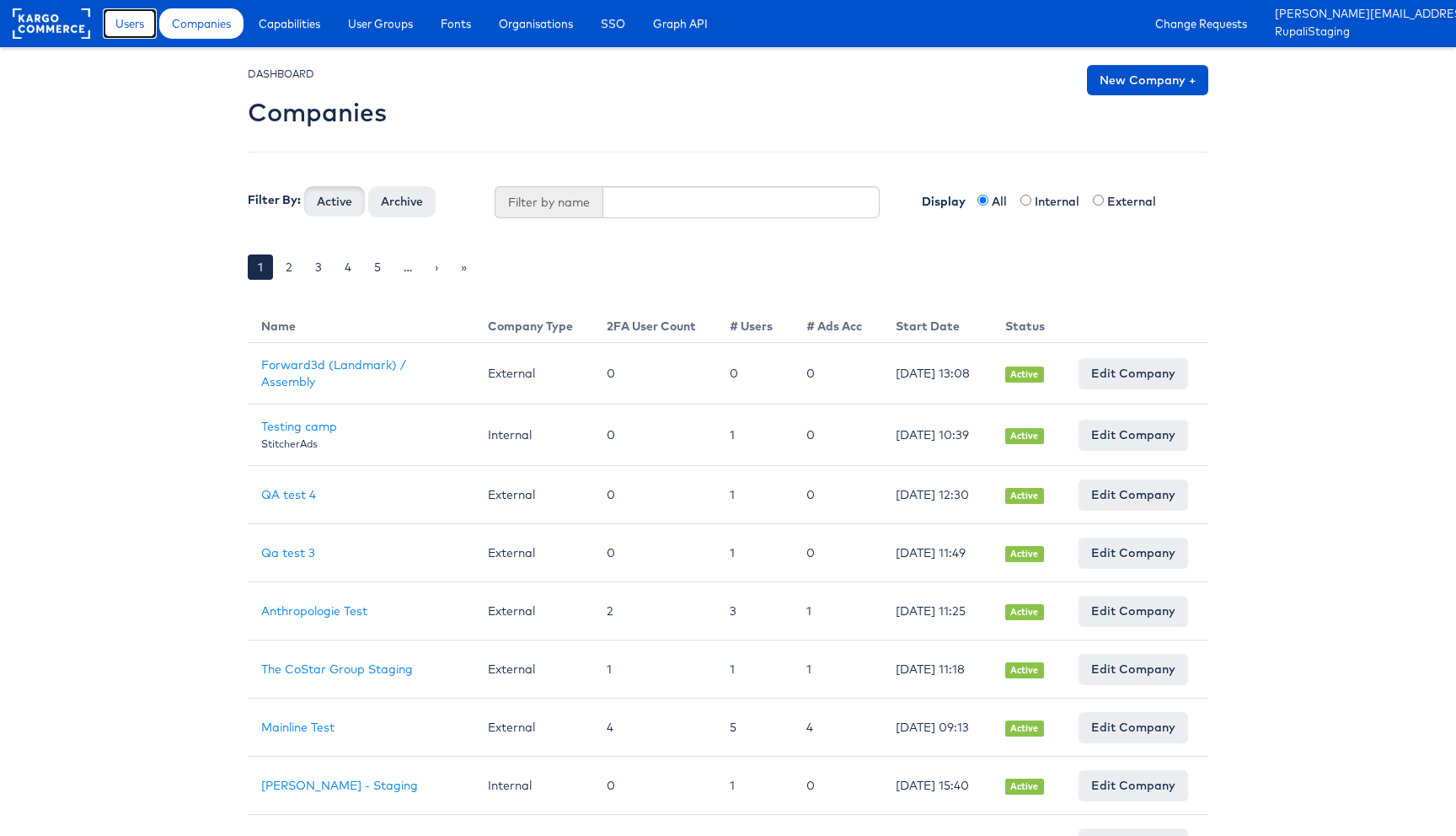
click at [133, 25] on span "Users" at bounding box center [129, 24] width 28 height 17
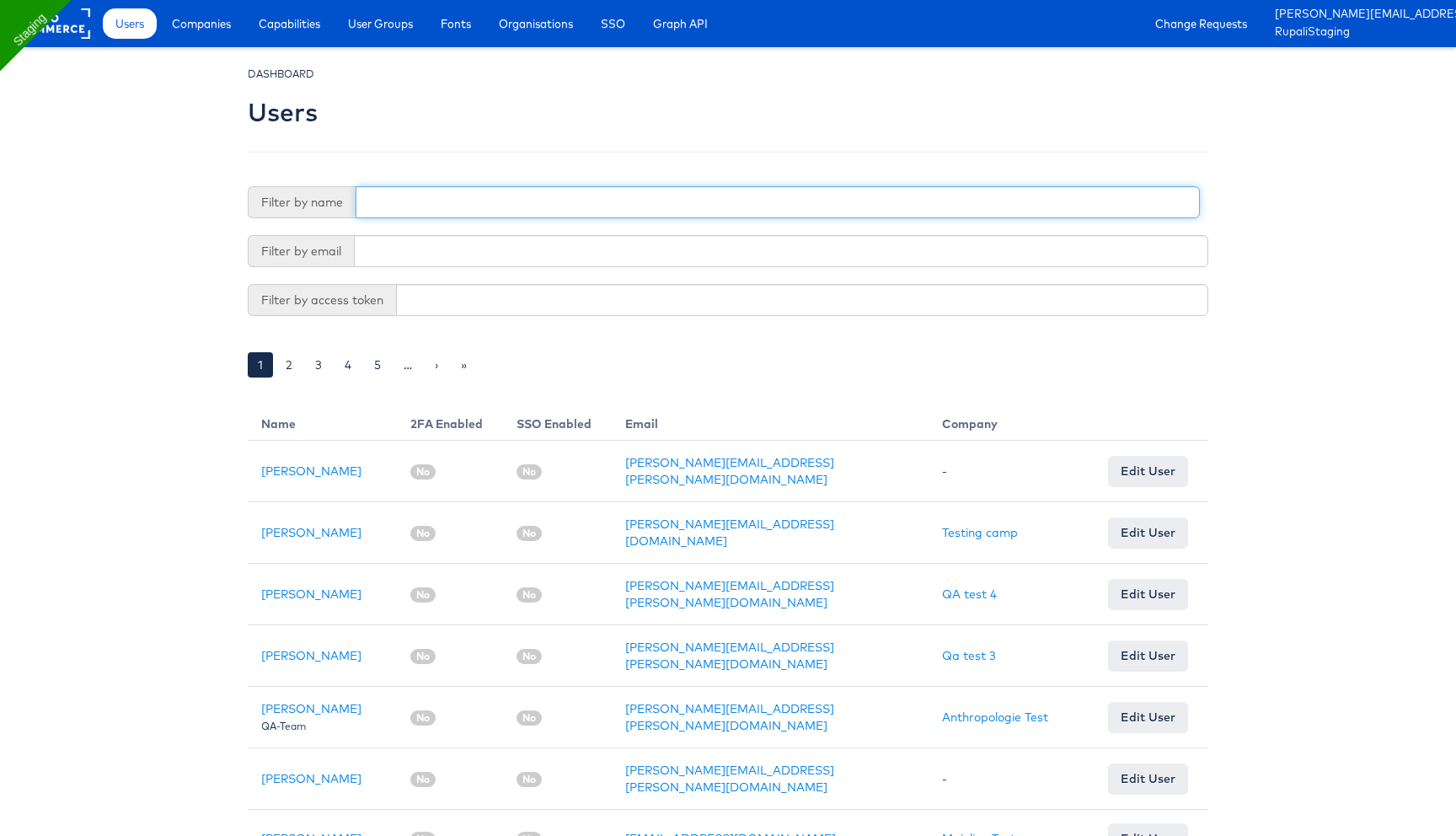
click at [570, 190] on input "text" at bounding box center [777, 202] width 844 height 32
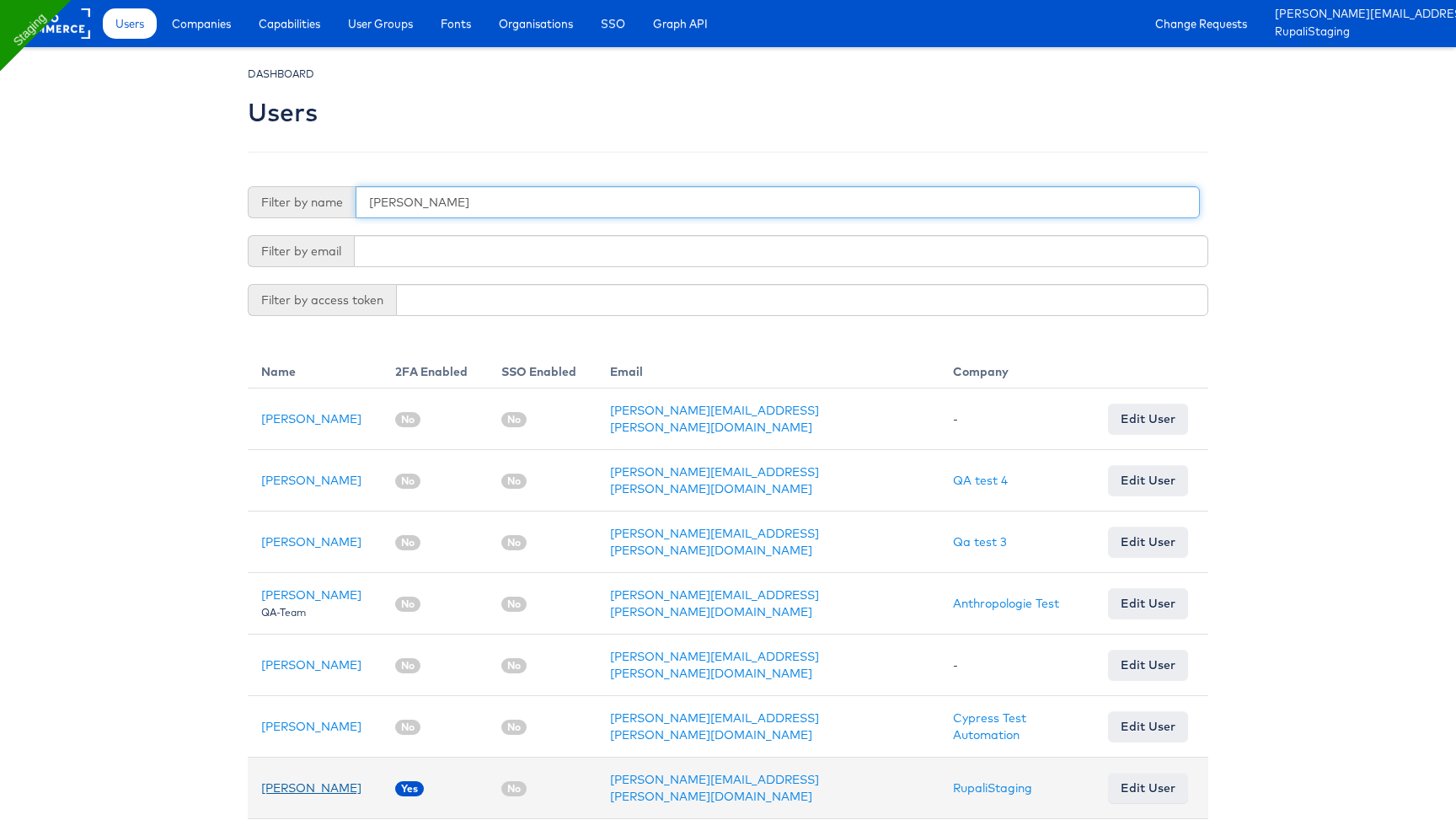
type input "rupali"
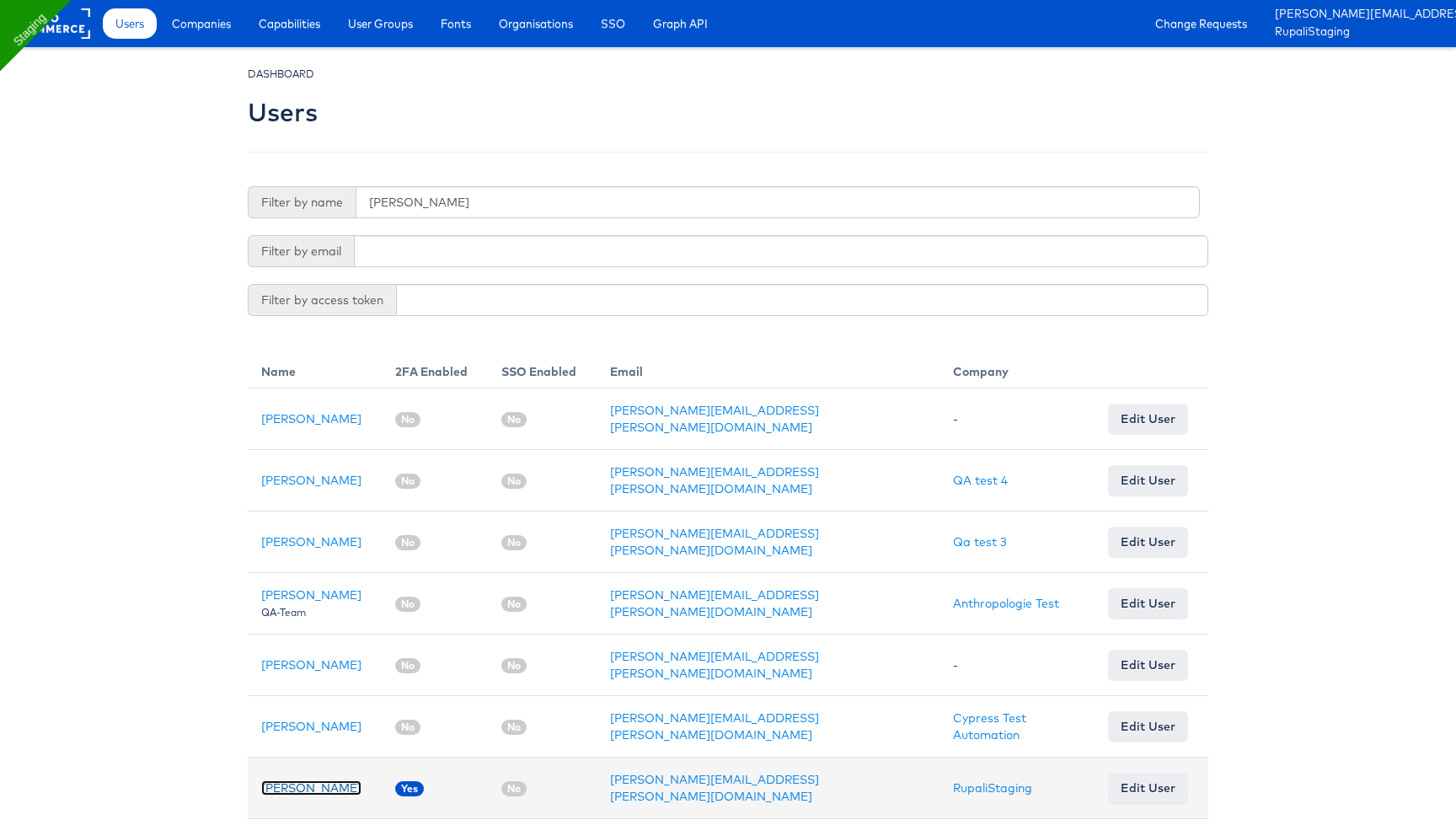
click at [306, 780] on link "[PERSON_NAME]" at bounding box center [311, 788] width 100 height 15
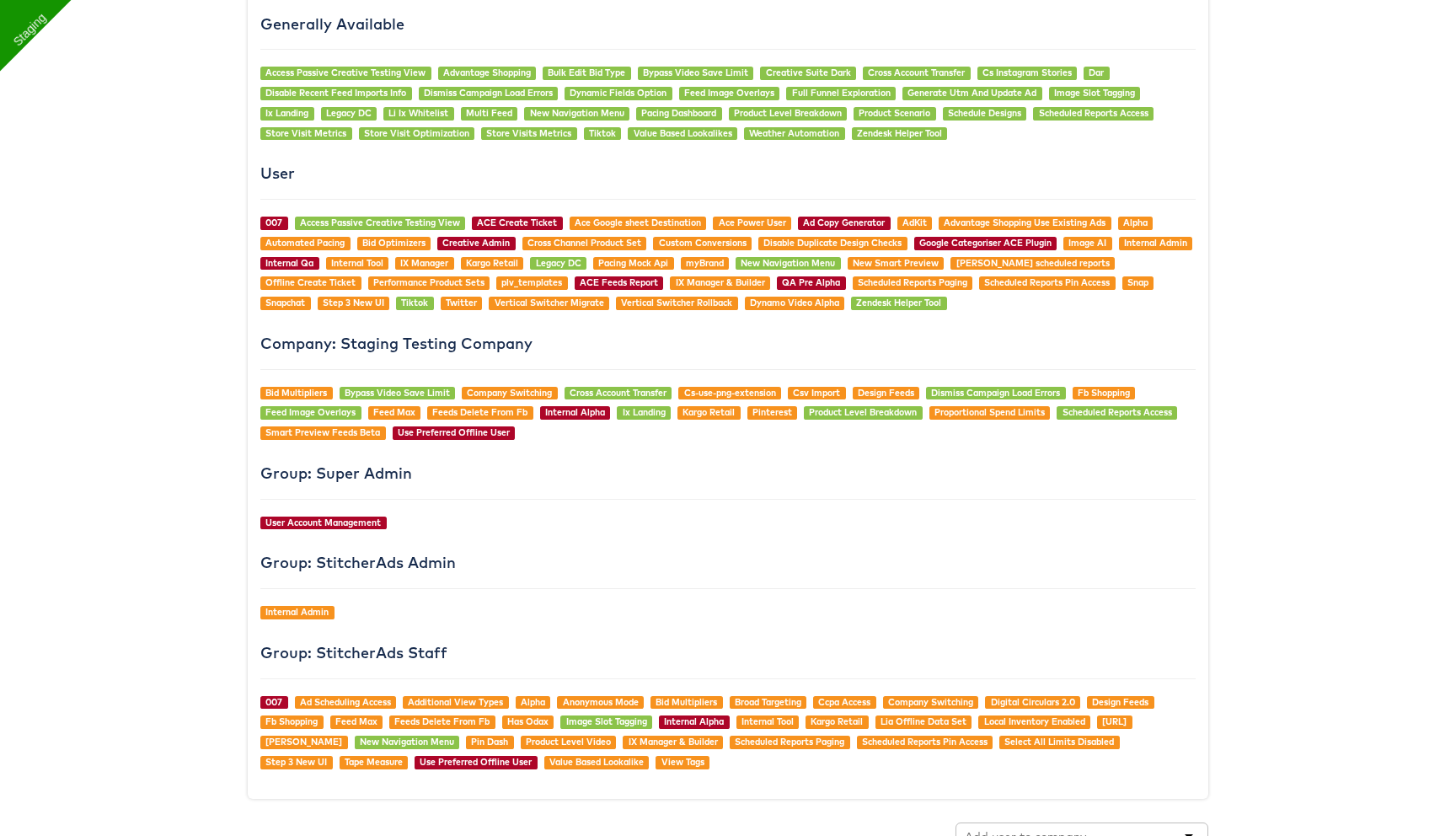
scroll to position [1862, 0]
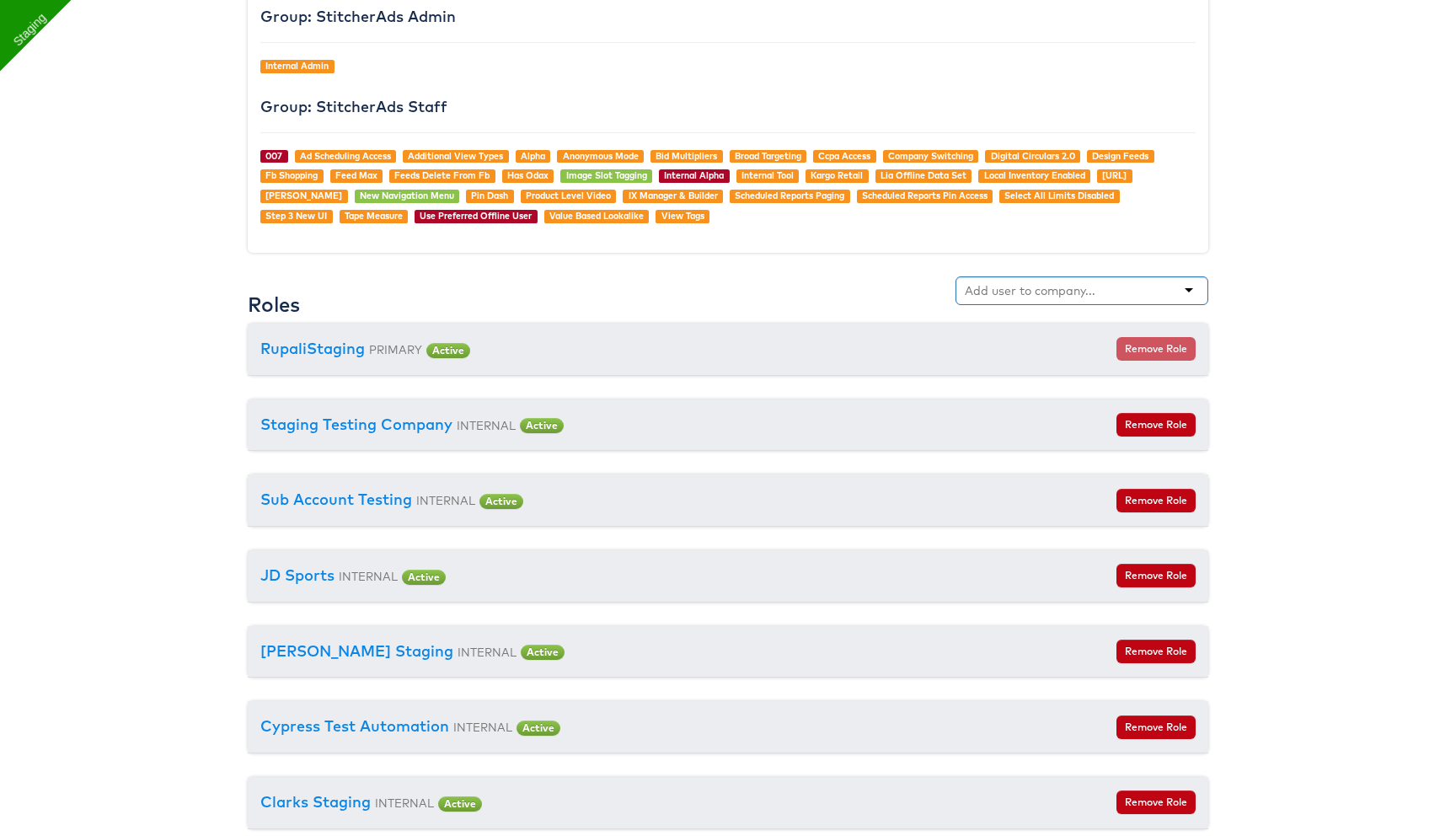
click at [984, 288] on input "text" at bounding box center [1031, 291] width 134 height 17
type input "for"
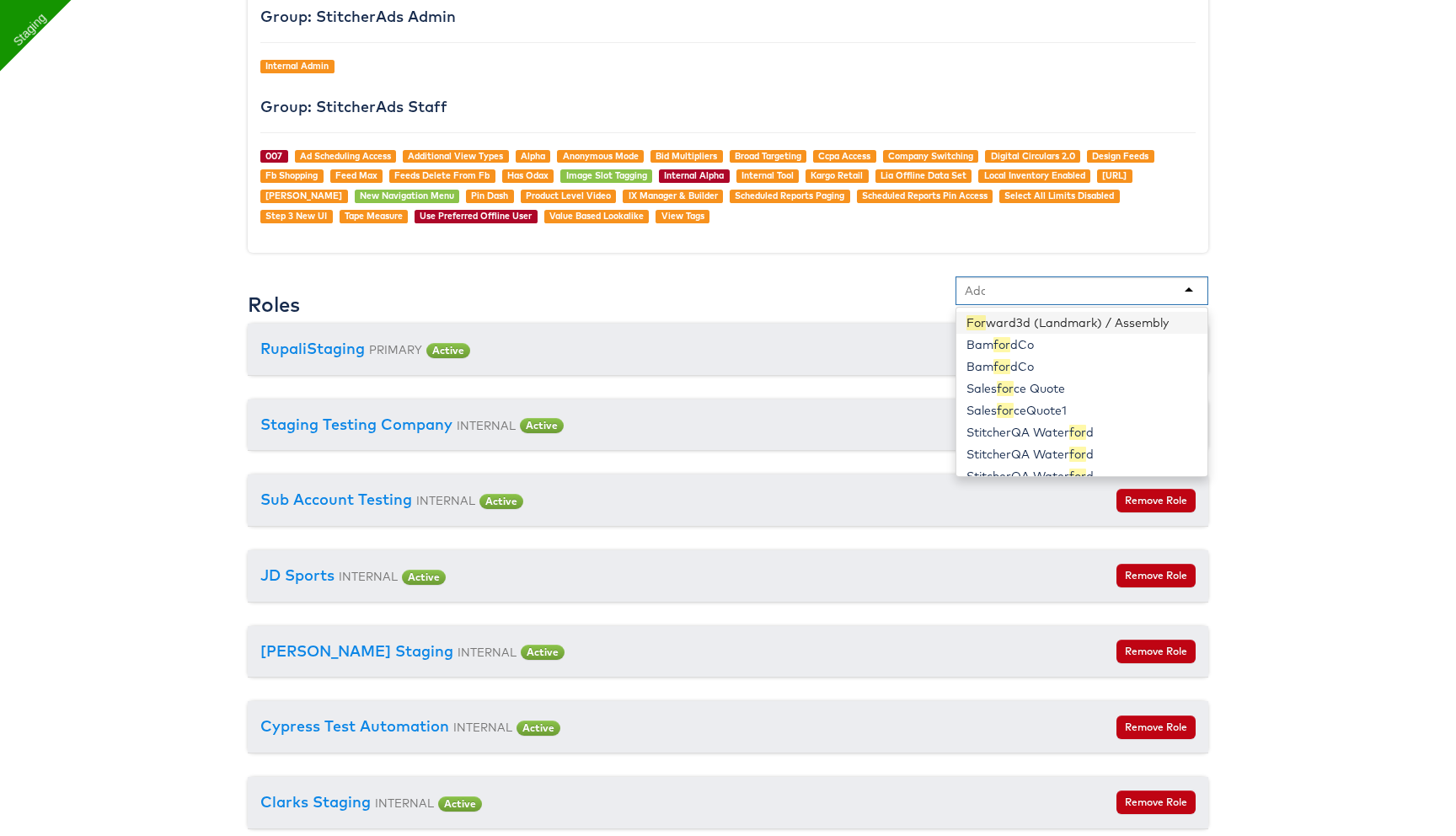
scroll to position [2430, 0]
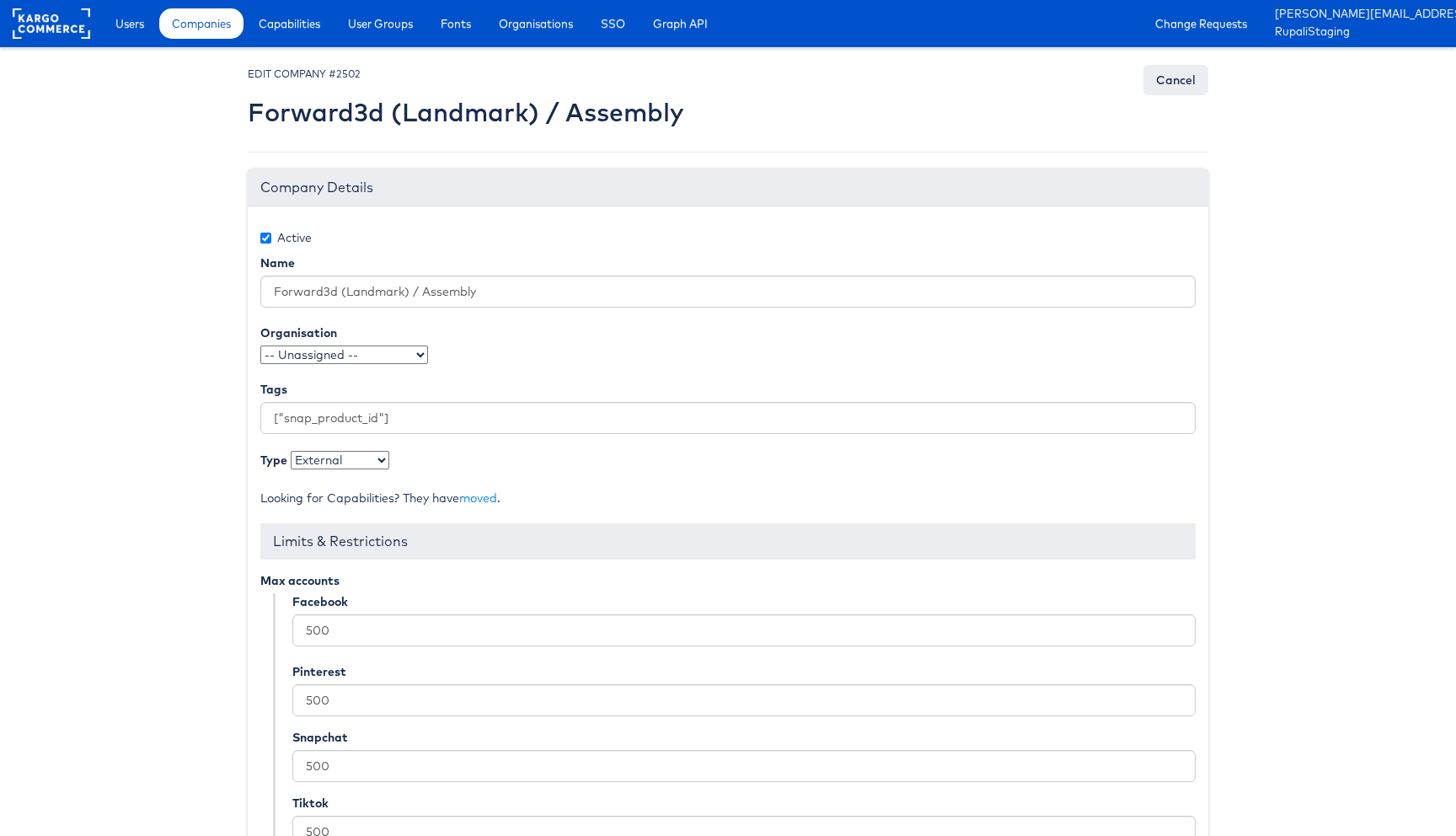
scroll to position [151, 0]
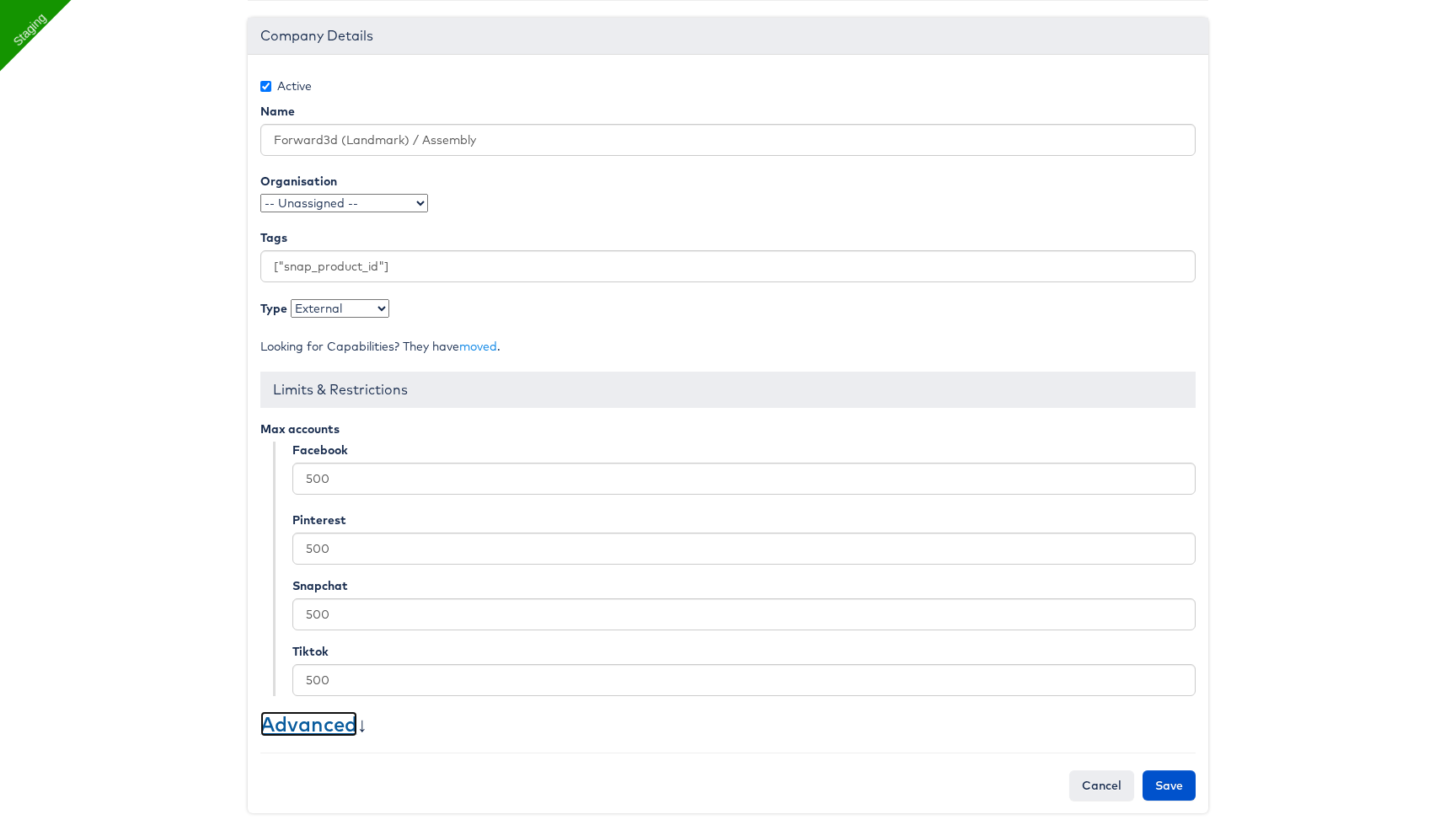
click at [332, 719] on link "Advanced" at bounding box center [308, 724] width 97 height 26
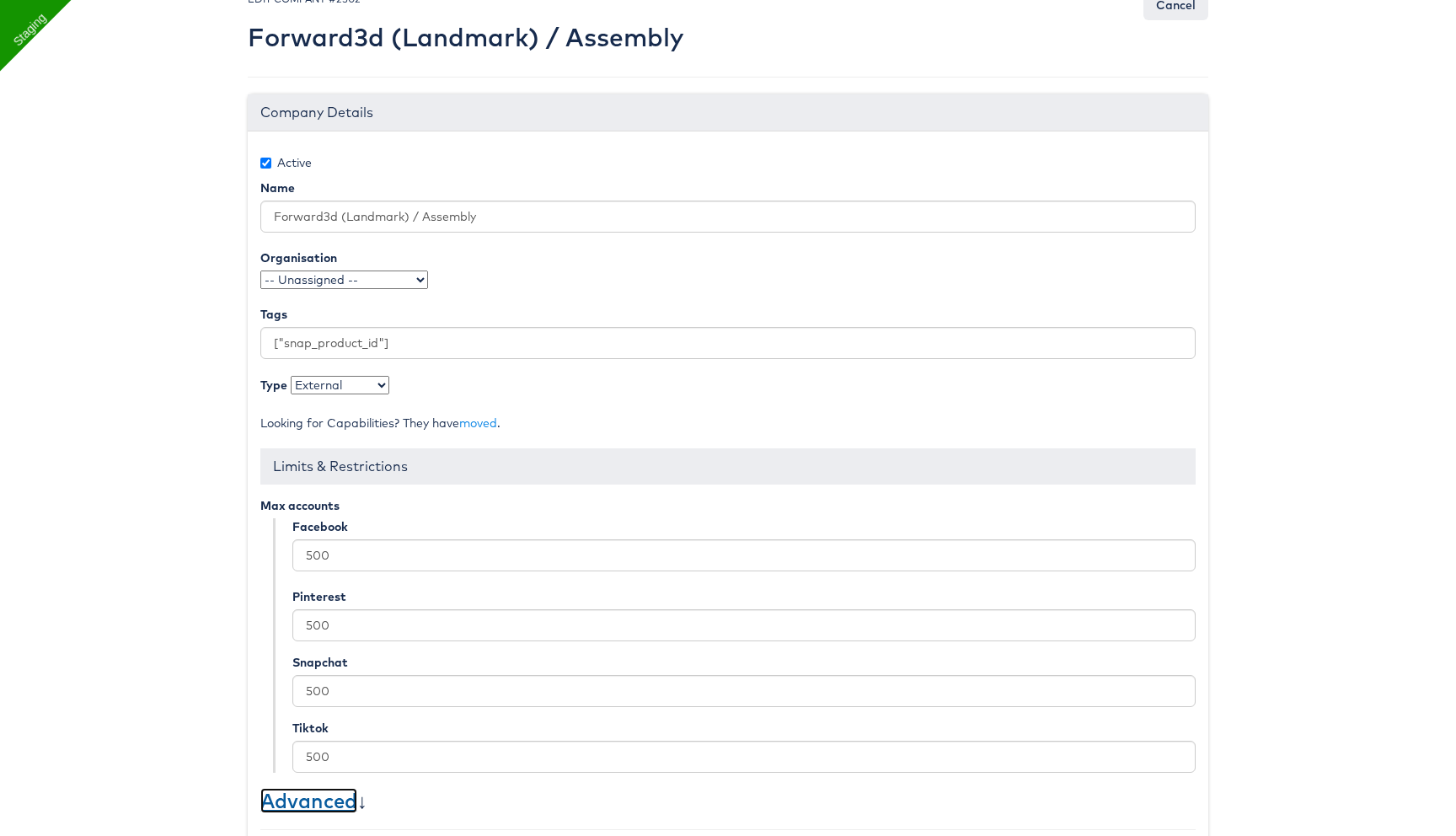
scroll to position [0, 0]
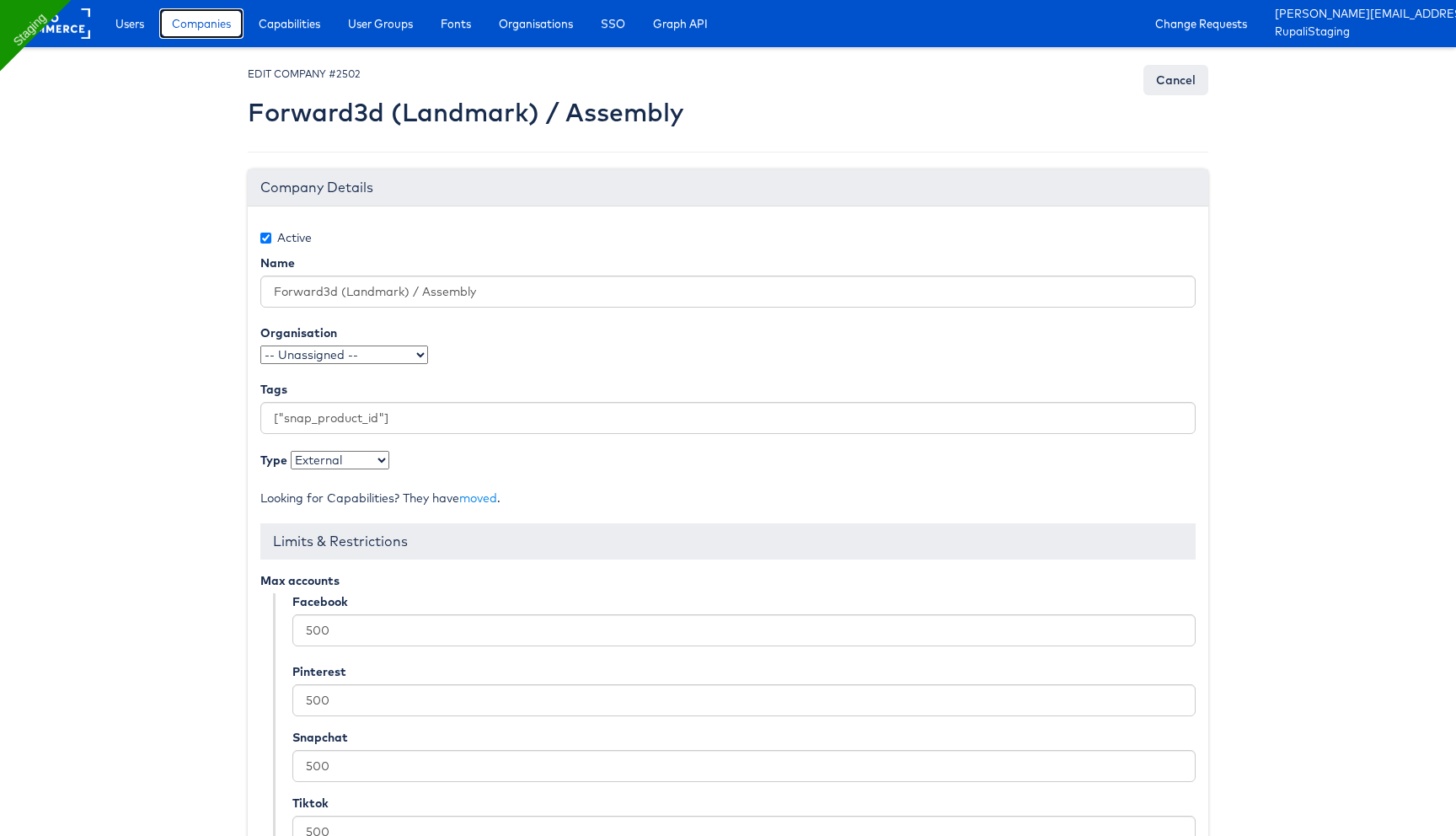
click at [213, 19] on span "Companies" at bounding box center [201, 24] width 59 height 17
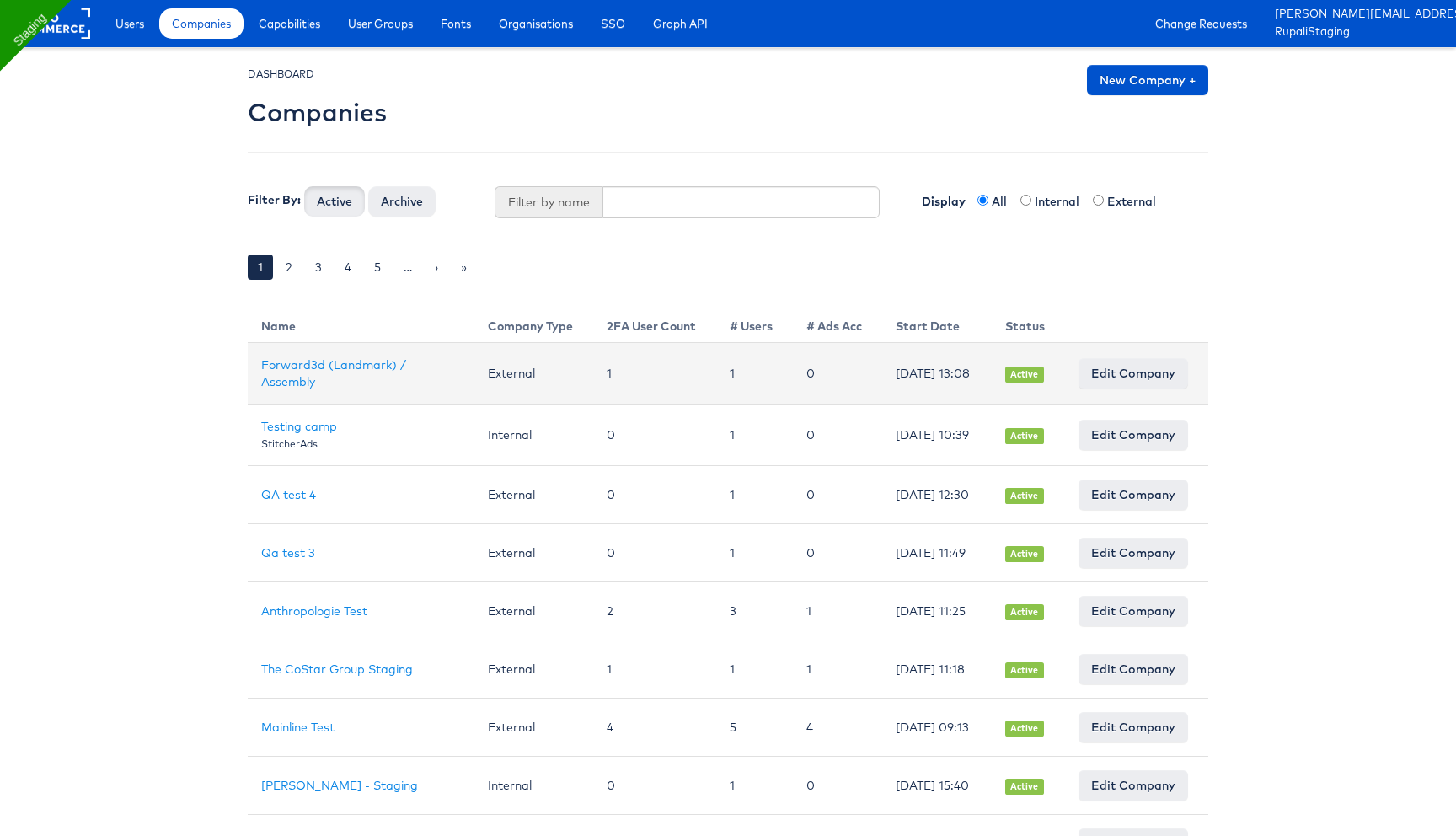
click at [352, 371] on td "Forward3d (Landmark) / Assembly" at bounding box center [360, 374] width 227 height 62
click at [353, 360] on link "Forward3d (Landmark) / Assembly" at bounding box center [333, 372] width 145 height 32
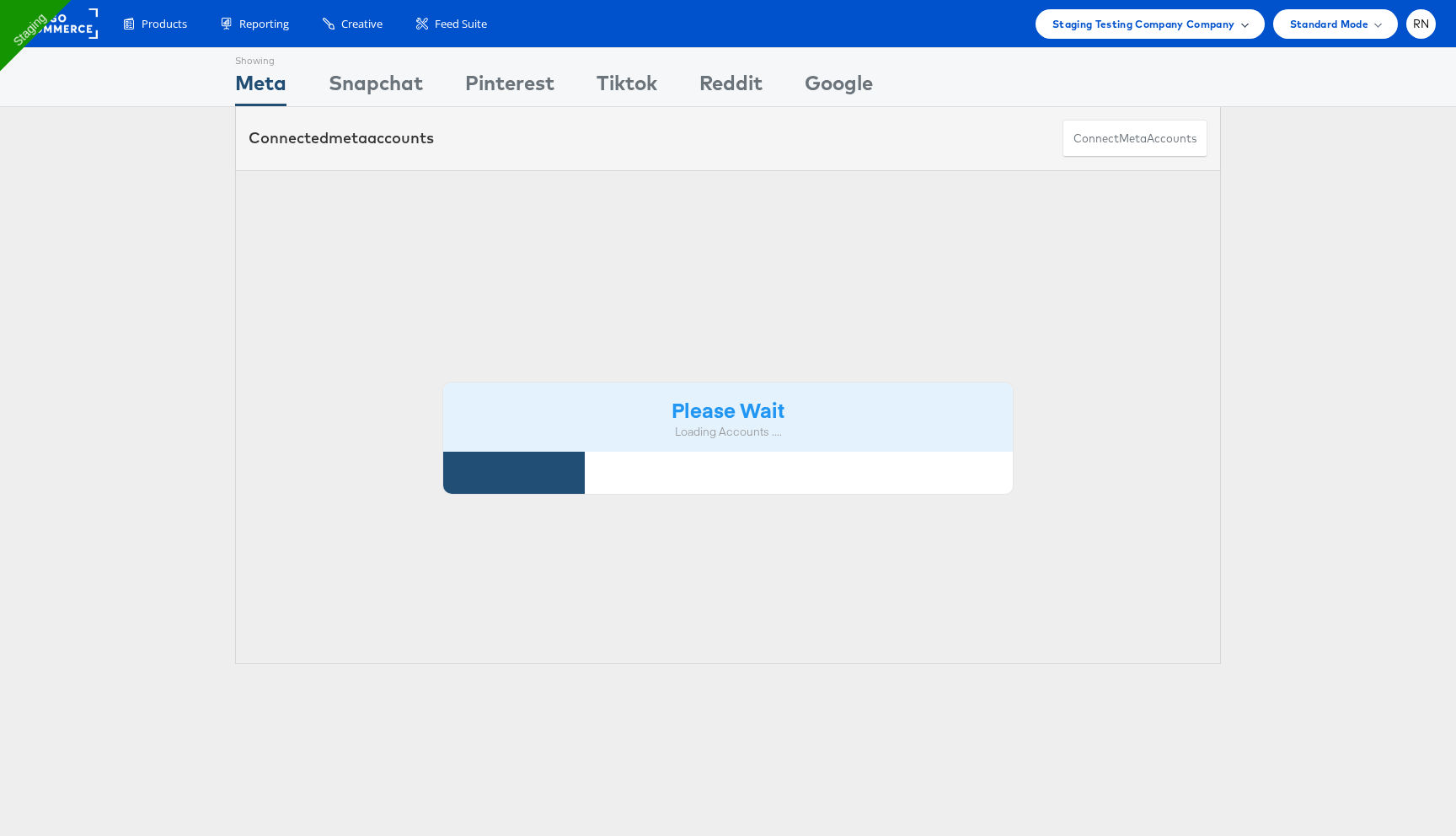
click at [1156, 23] on span "Staging Testing Company Company" at bounding box center [1144, 24] width 183 height 18
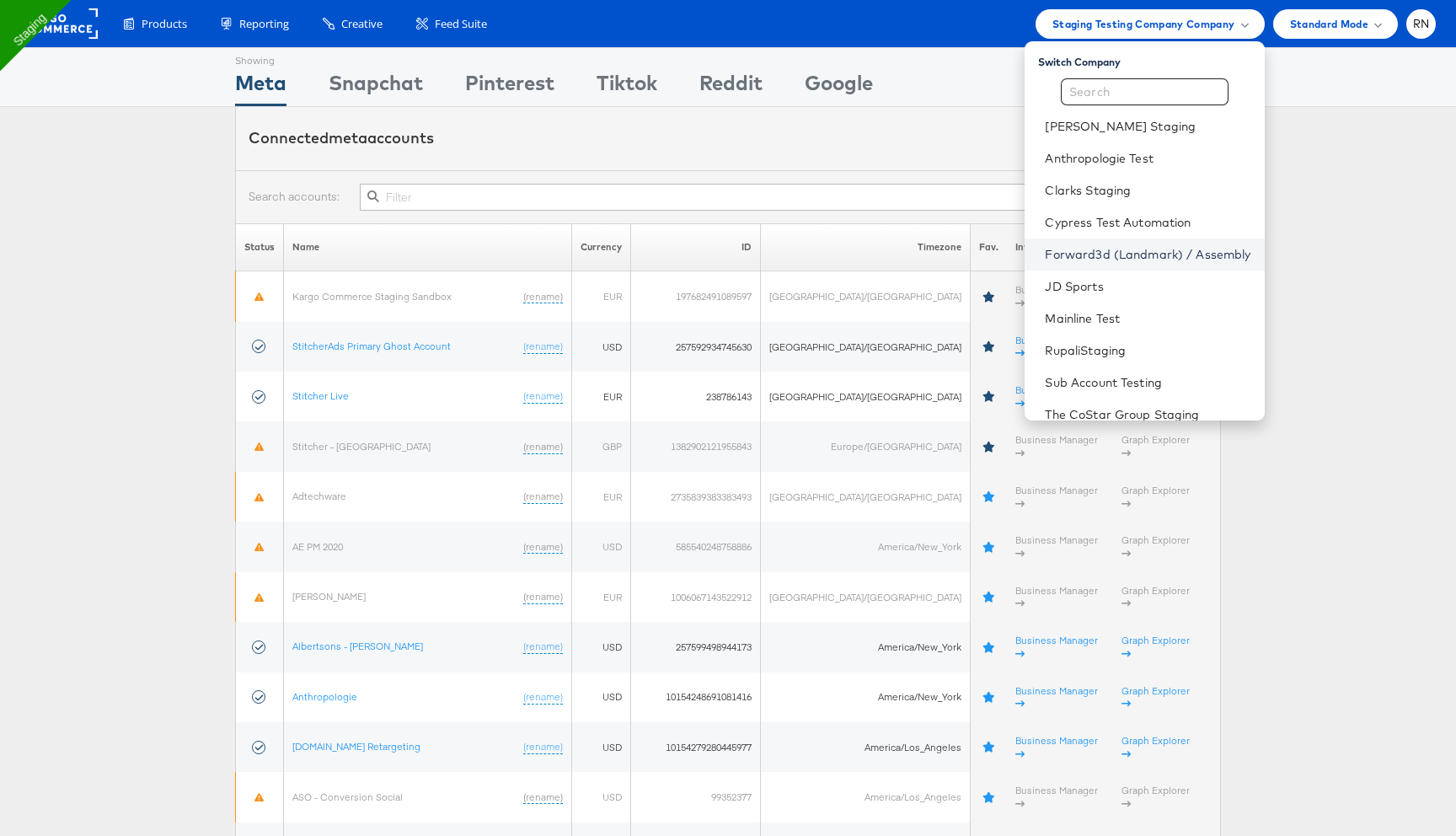
click at [1081, 255] on link "Forward3d (Landmark) / Assembly" at bounding box center [1148, 254] width 205 height 17
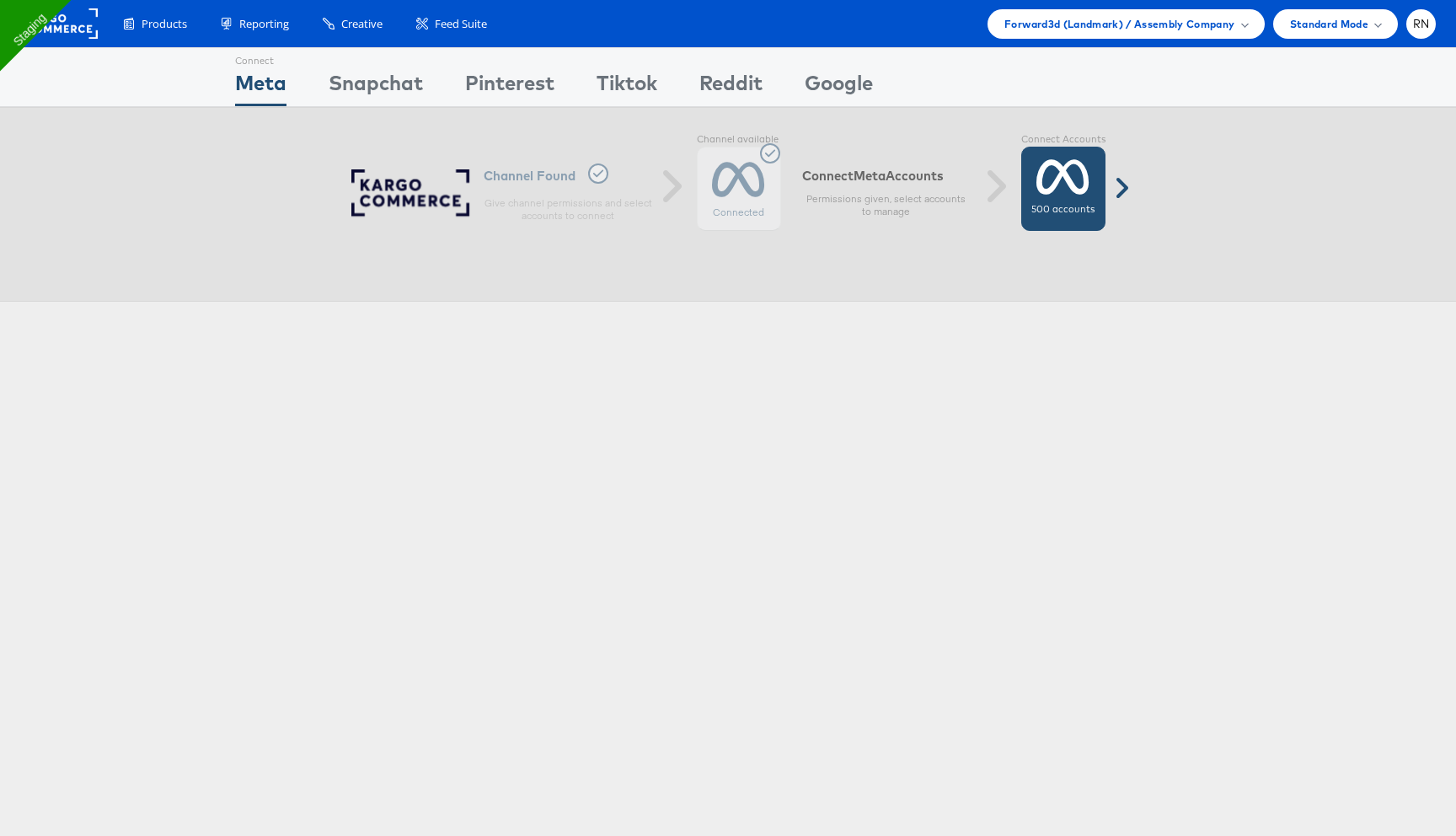
click at [1034, 197] on div "500 accounts" at bounding box center [1063, 188] width 84 height 84
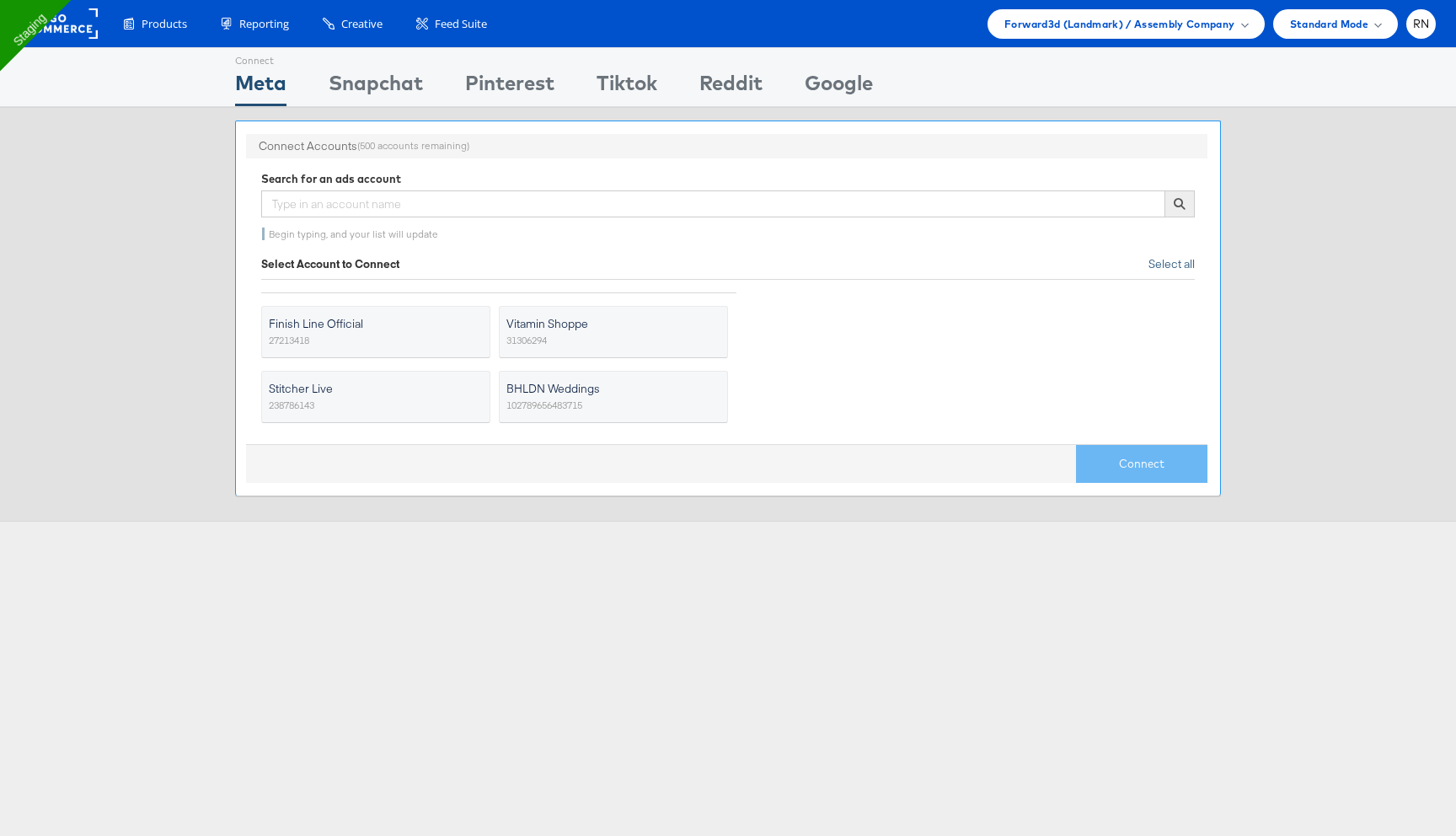
click at [1174, 264] on span "Select all" at bounding box center [1172, 264] width 46 height 15
click at [1126, 471] on button "Connect" at bounding box center [1142, 464] width 132 height 38
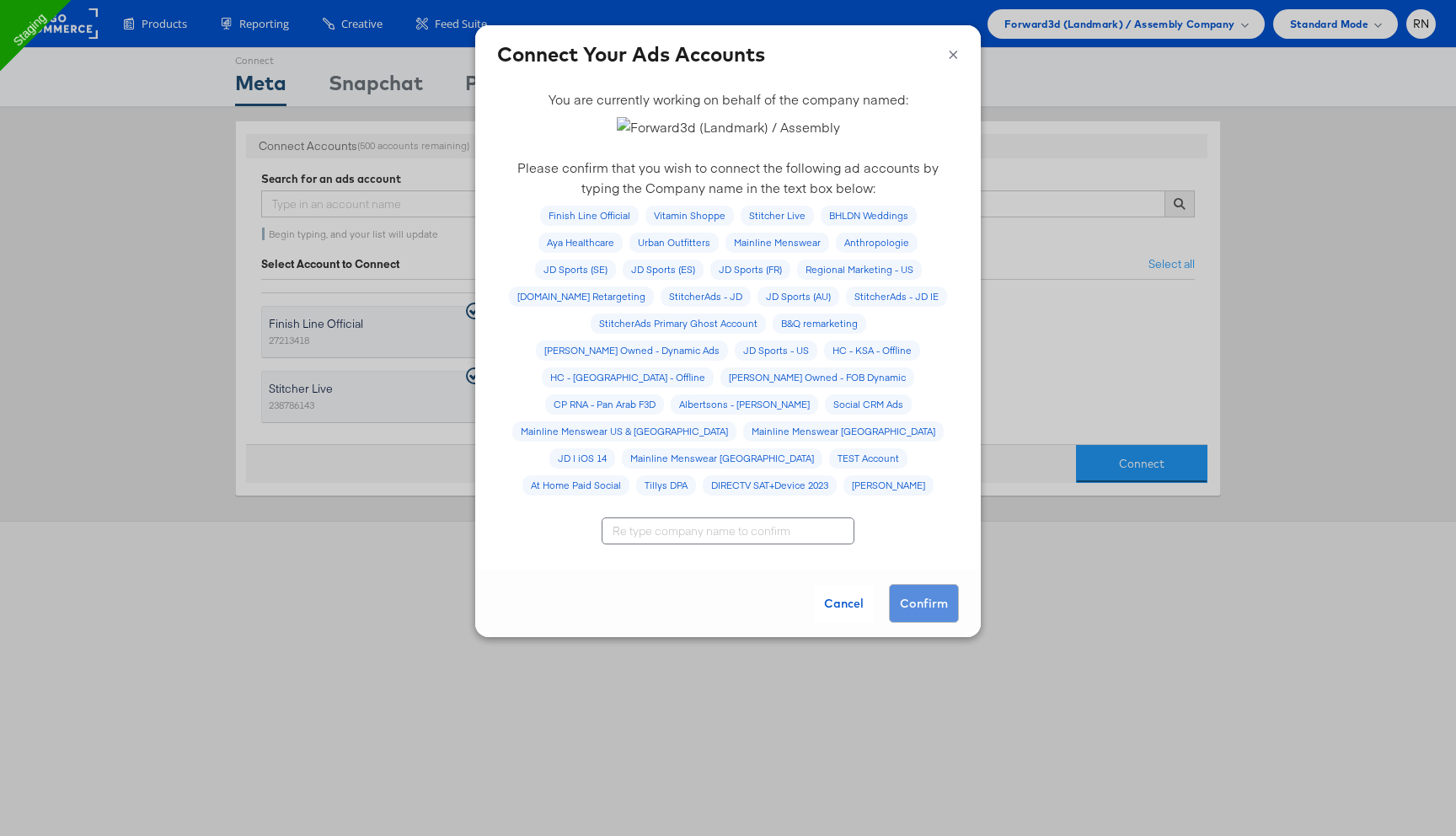
click at [663, 517] on input "text" at bounding box center [728, 531] width 253 height 27
type input "Forward3d (Landmark) / Assembly"
click at [913, 584] on button "Confirm" at bounding box center [924, 602] width 70 height 39
drag, startPoint x: 841, startPoint y: 123, endPoint x: 634, endPoint y: 128, distance: 207.1
click at [634, 128] on div at bounding box center [728, 127] width 461 height 21
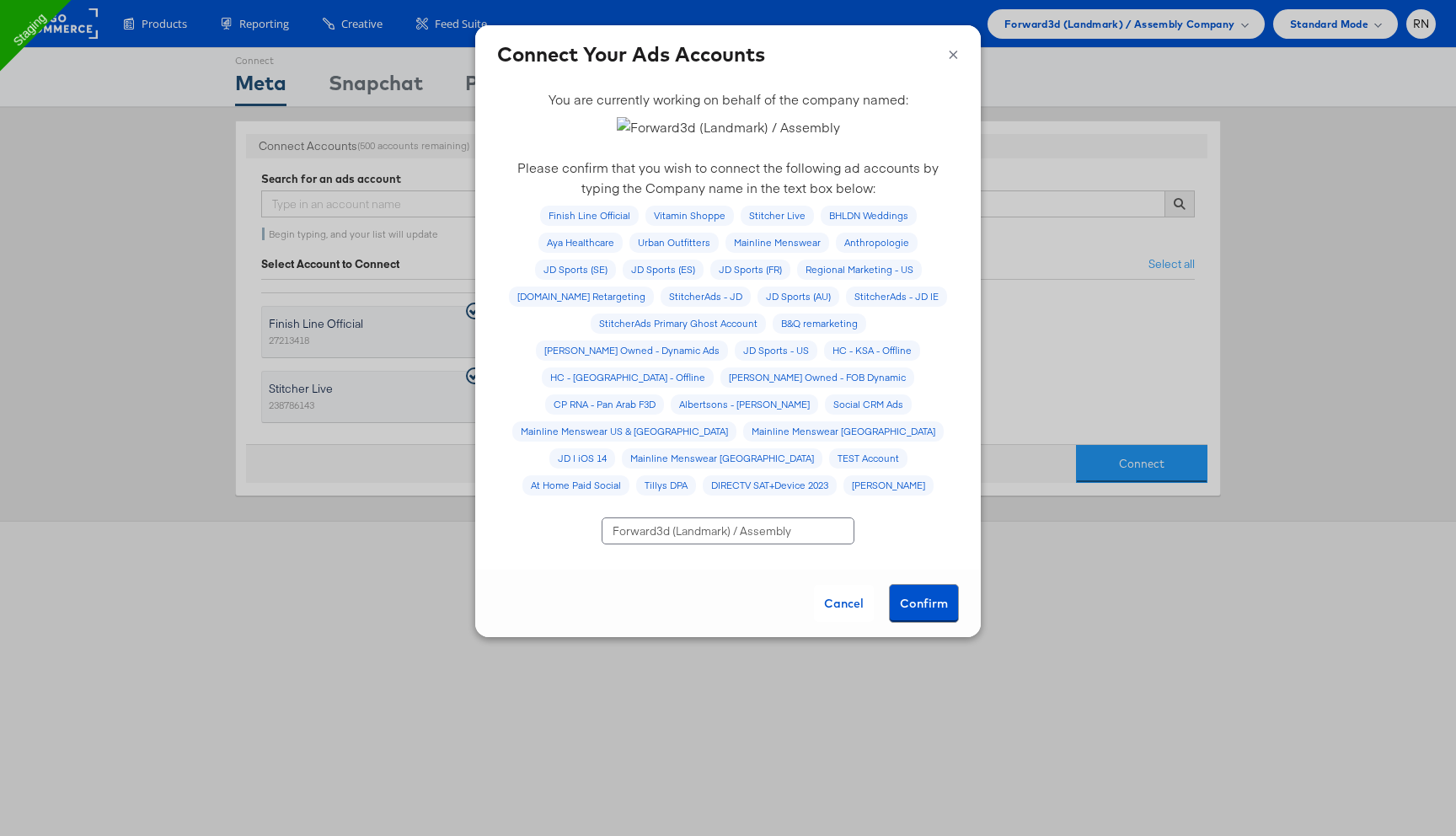
click at [657, 517] on input "Forward3d (Landmark) / Assembly" at bounding box center [728, 531] width 253 height 27
click at [919, 584] on button "Confirm" at bounding box center [924, 602] width 70 height 39
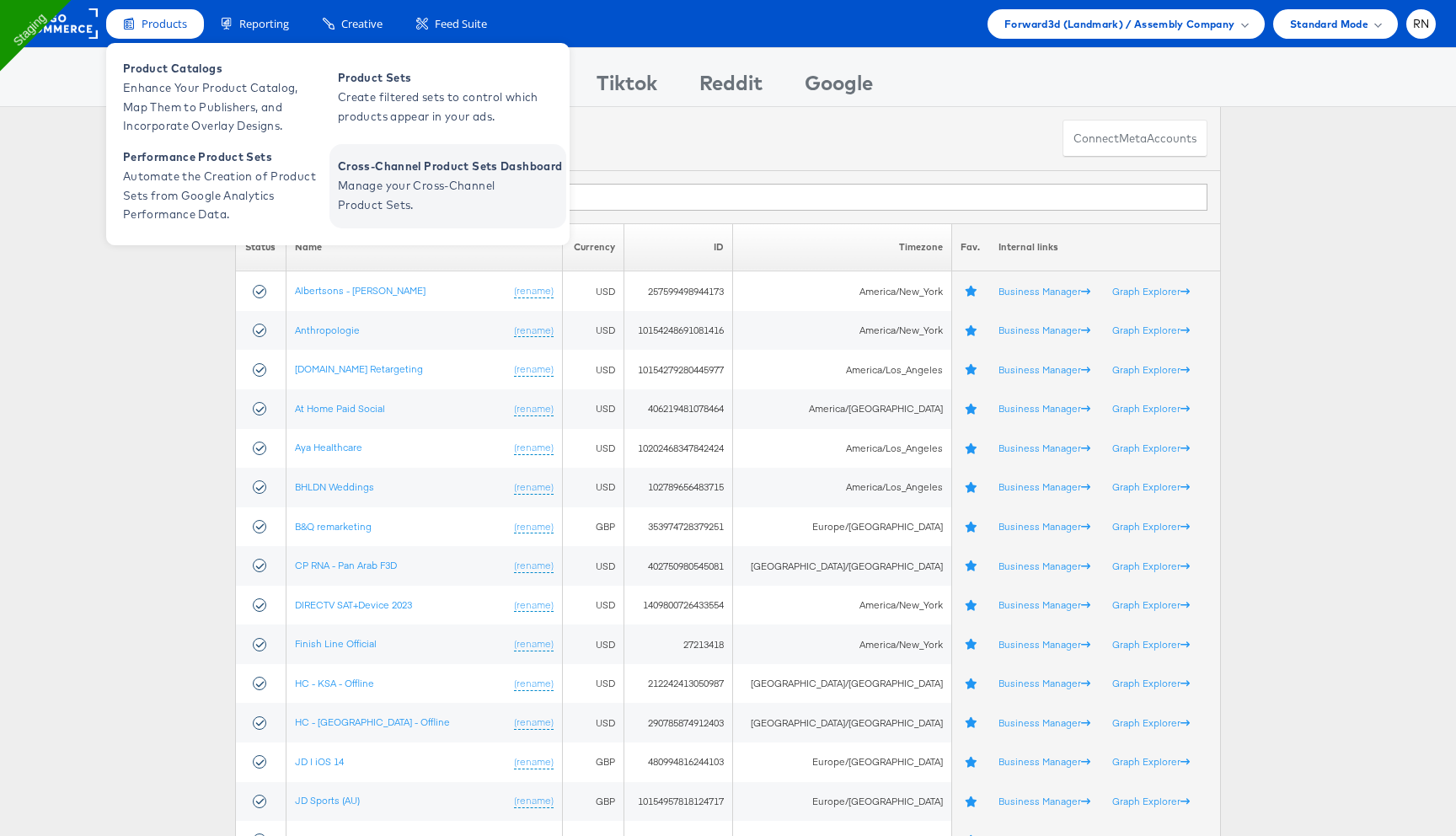
click at [370, 181] on span "Manage your Cross-Channel Product Sets." at bounding box center [439, 195] width 202 height 39
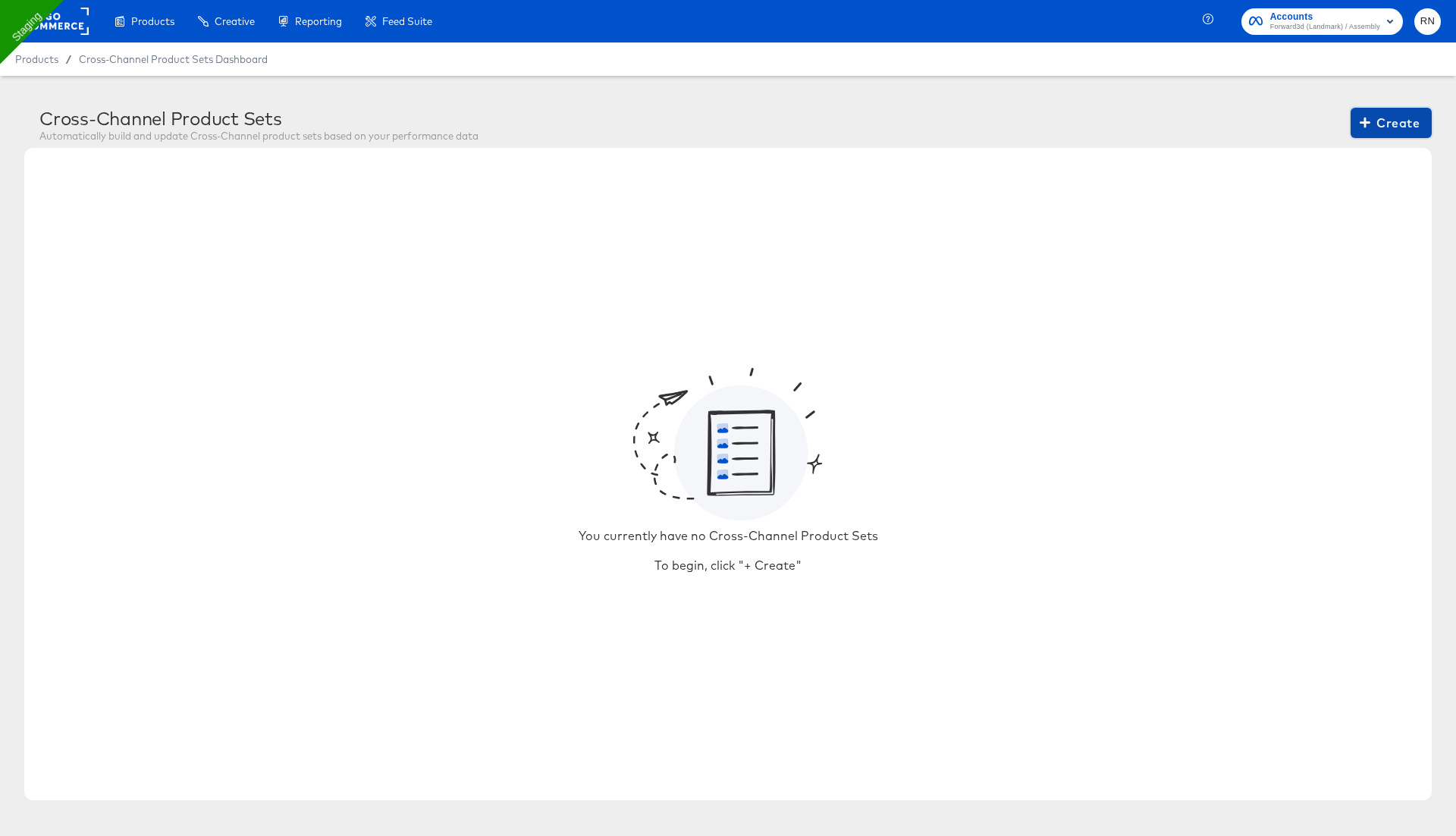
click at [1388, 133] on span "Create" at bounding box center [1391, 123] width 57 height 22
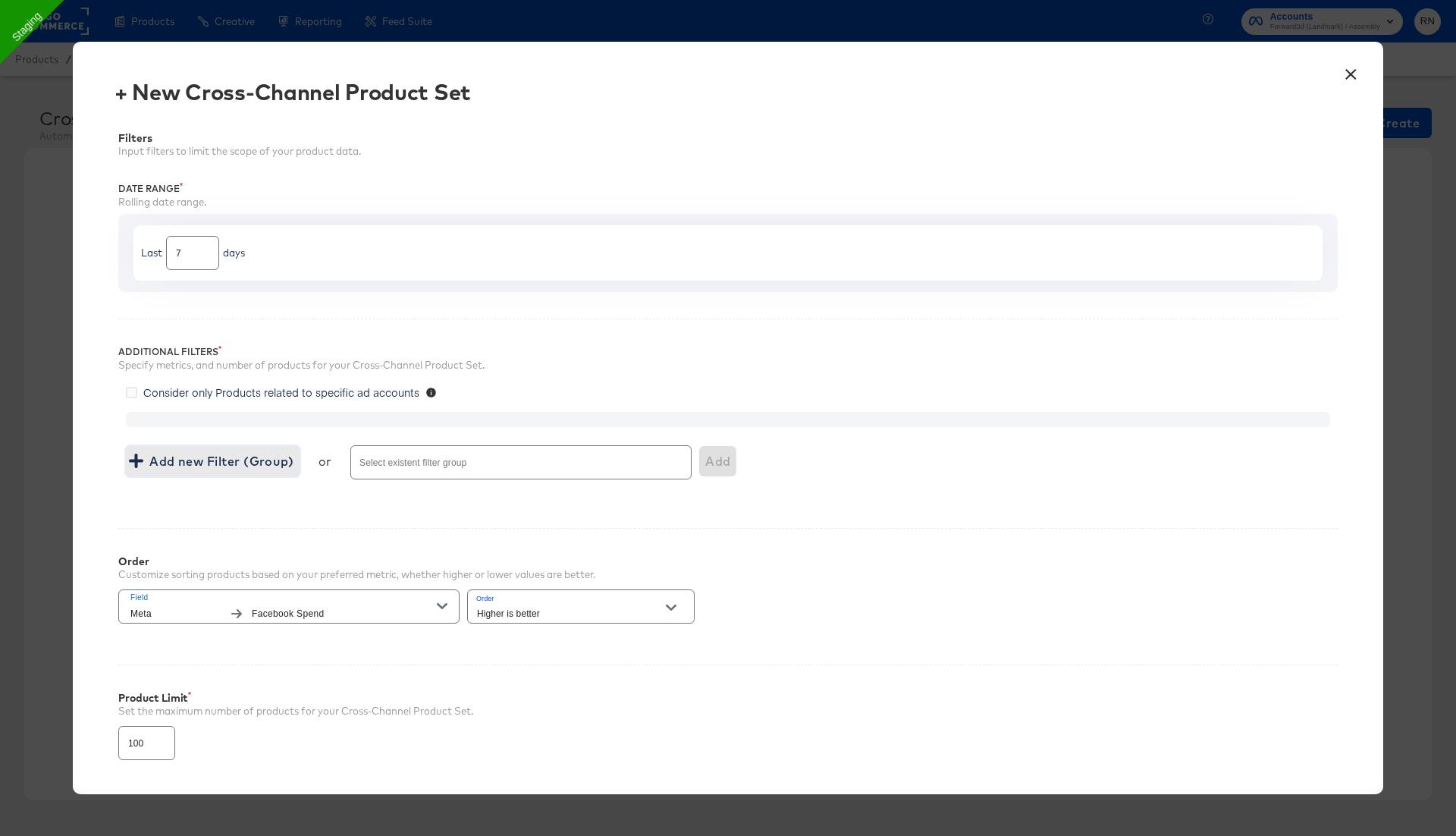
click at [223, 463] on span "Add new Filter (Group)" at bounding box center [213, 462] width 162 height 22
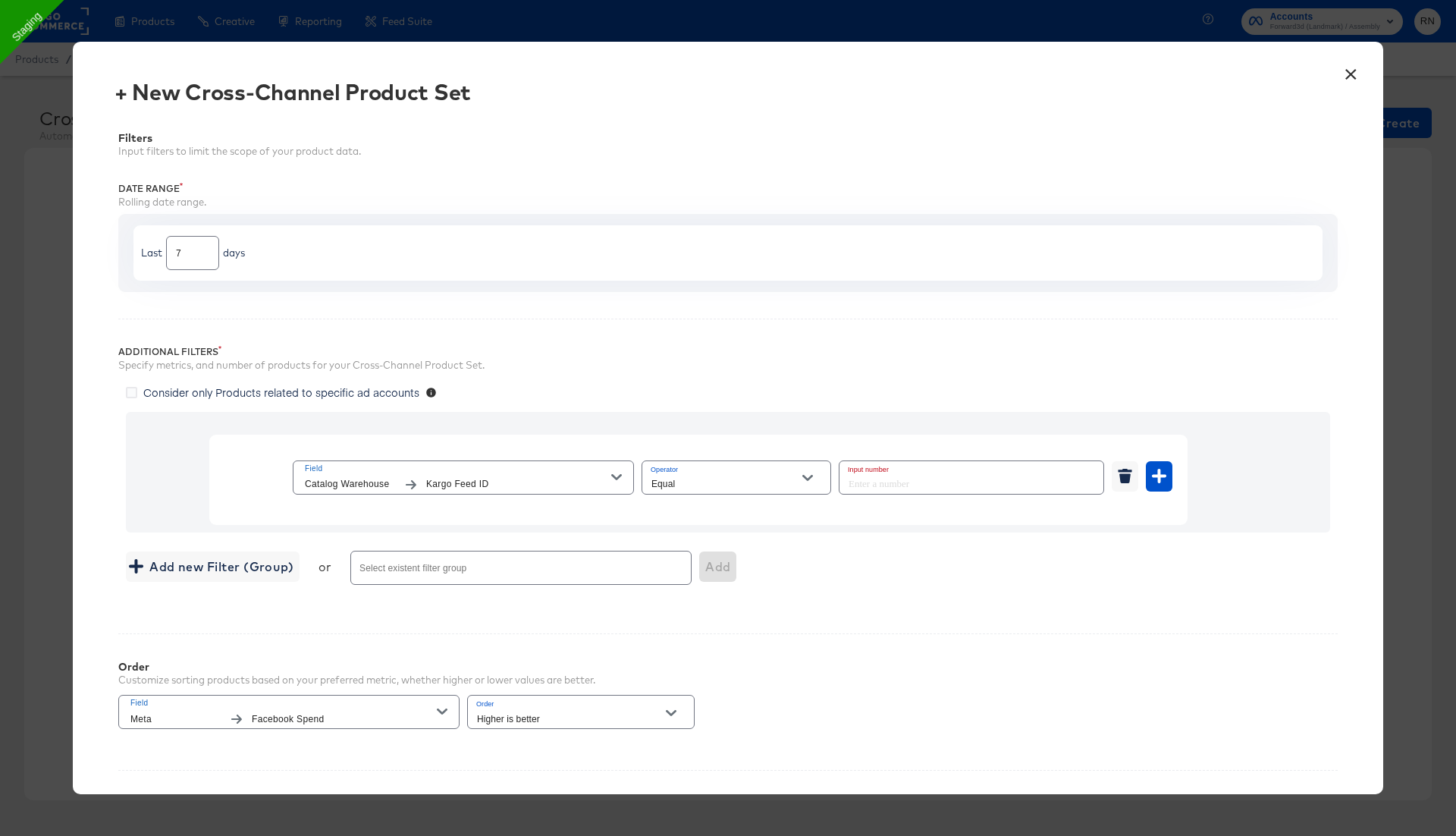
click at [370, 476] on span "Catalog Warehouse" at bounding box center [351, 484] width 91 height 16
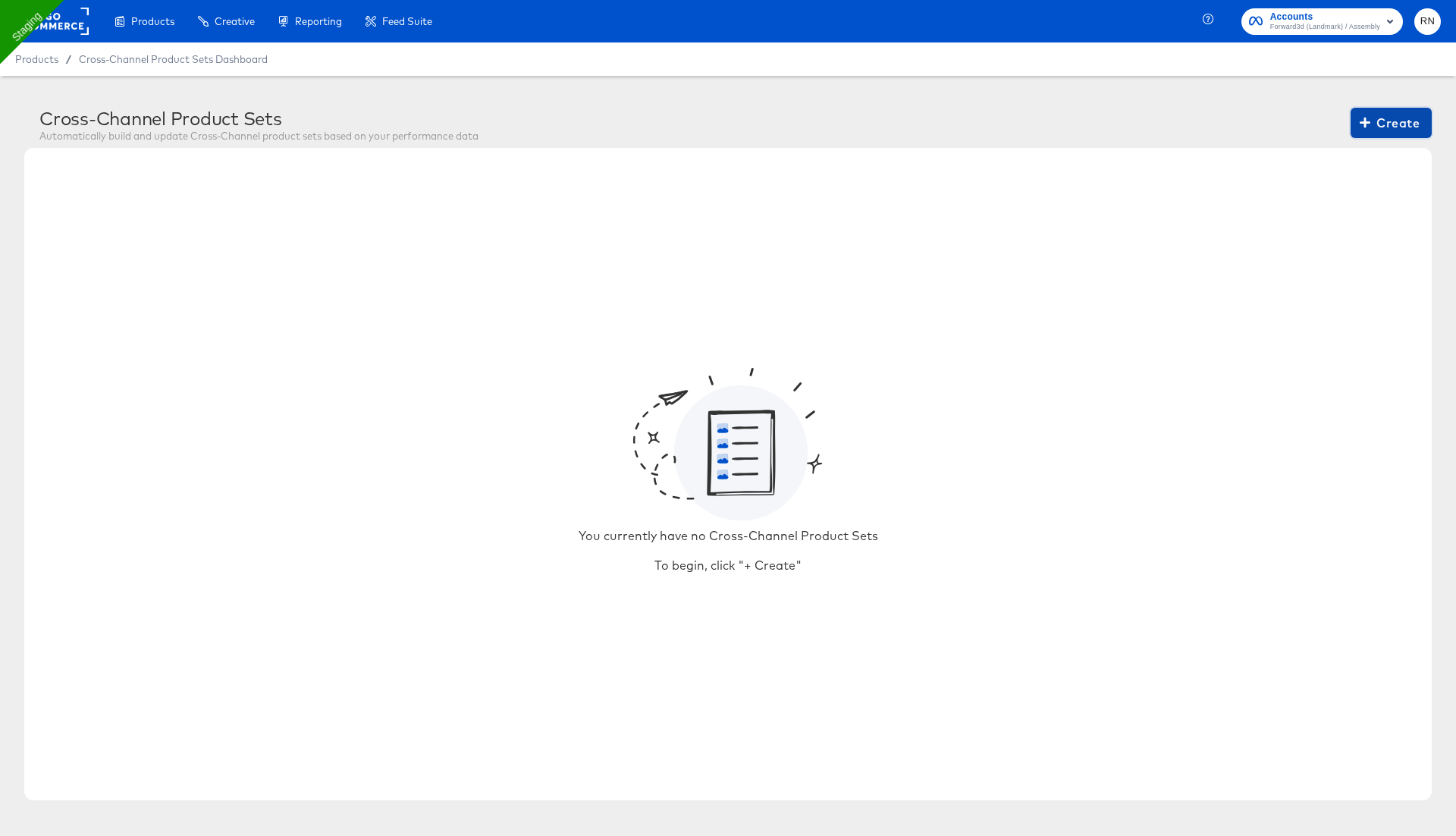
click at [1399, 122] on span "Create" at bounding box center [1391, 123] width 57 height 22
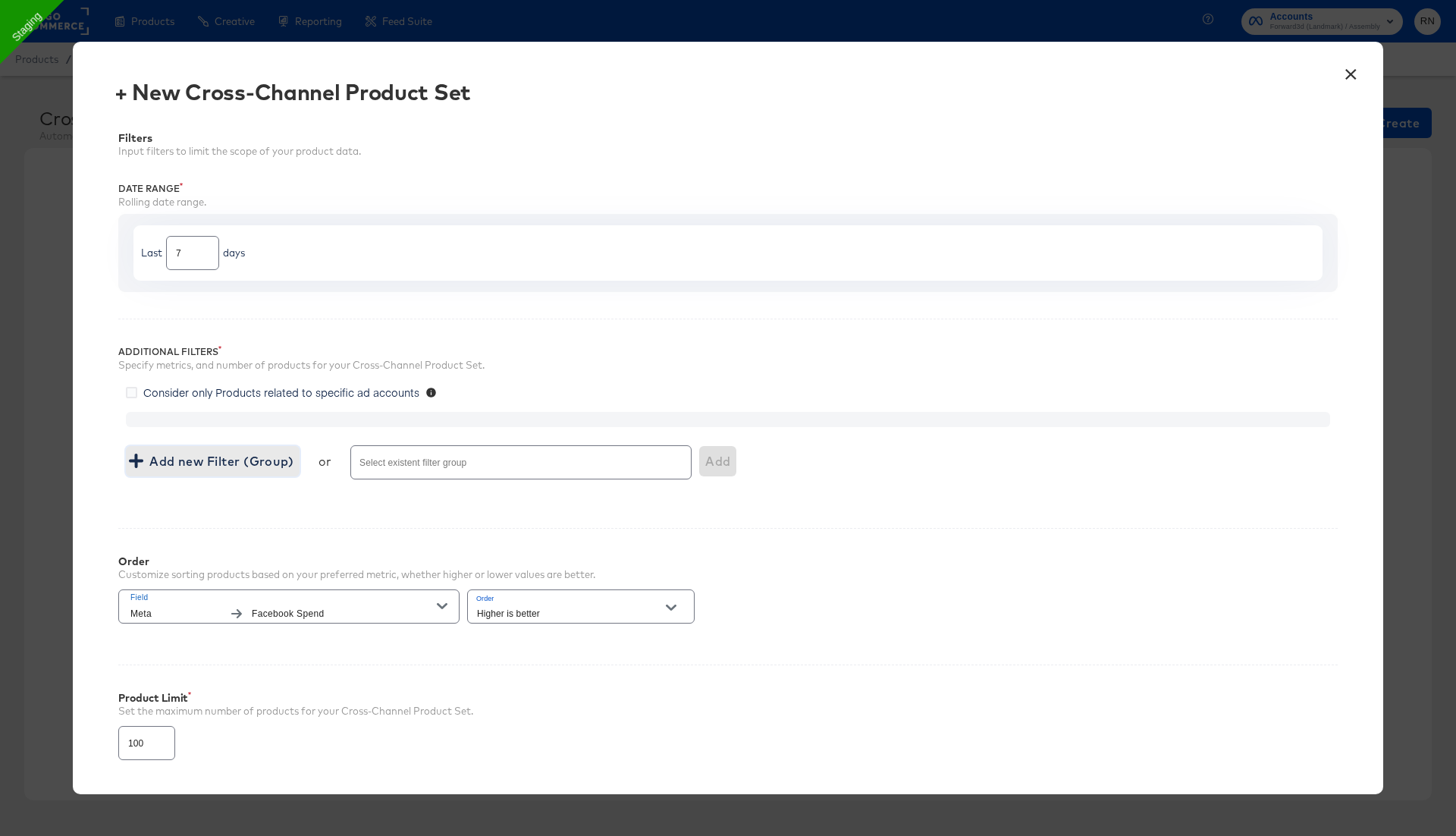
click at [290, 464] on span "Add new Filter (Group)" at bounding box center [213, 462] width 162 height 22
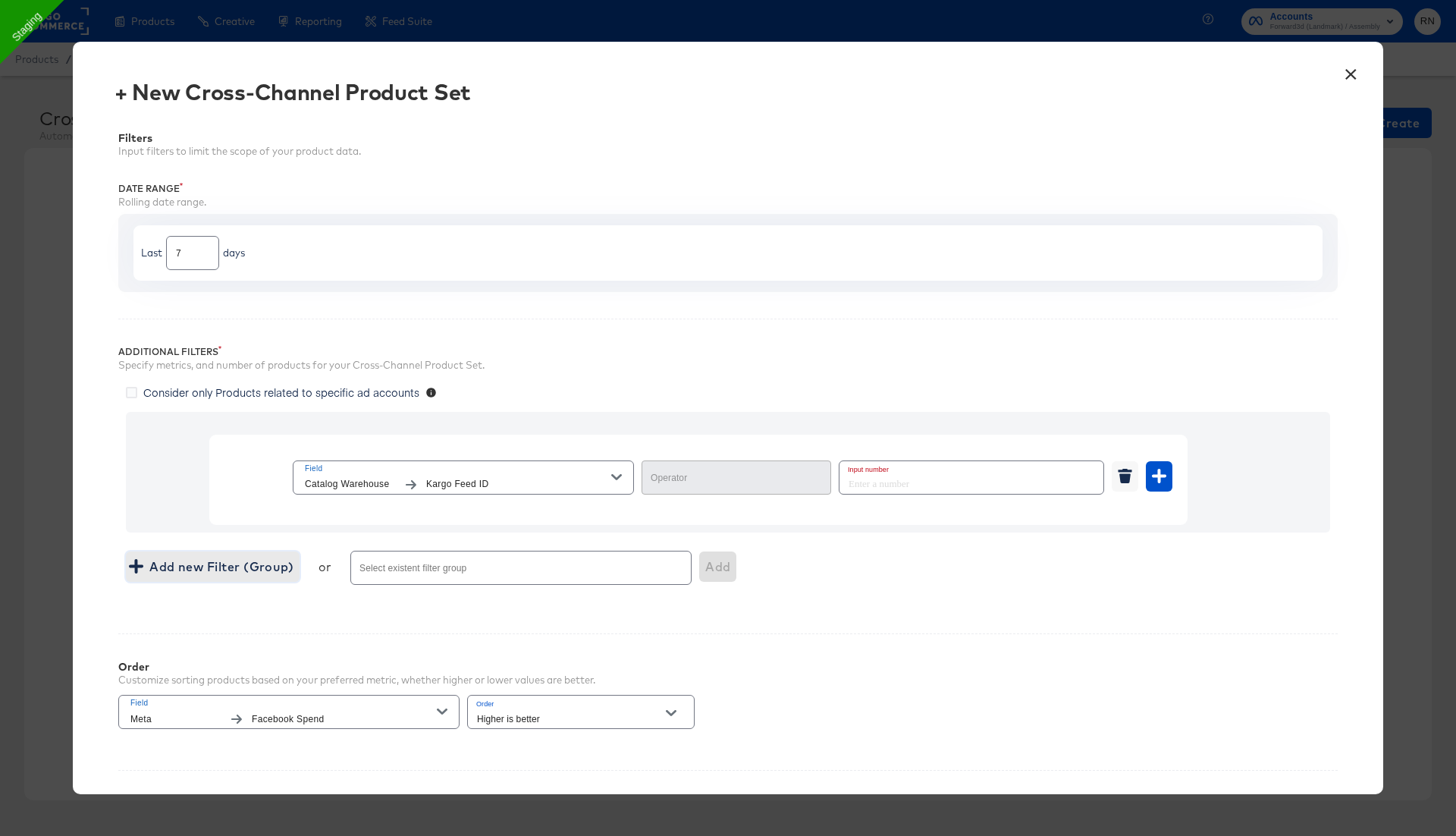
type input "Equal"
click at [388, 484] on span "Catalog Warehouse" at bounding box center [351, 484] width 91 height 16
click at [1350, 62] on button "×" at bounding box center [1350, 70] width 27 height 27
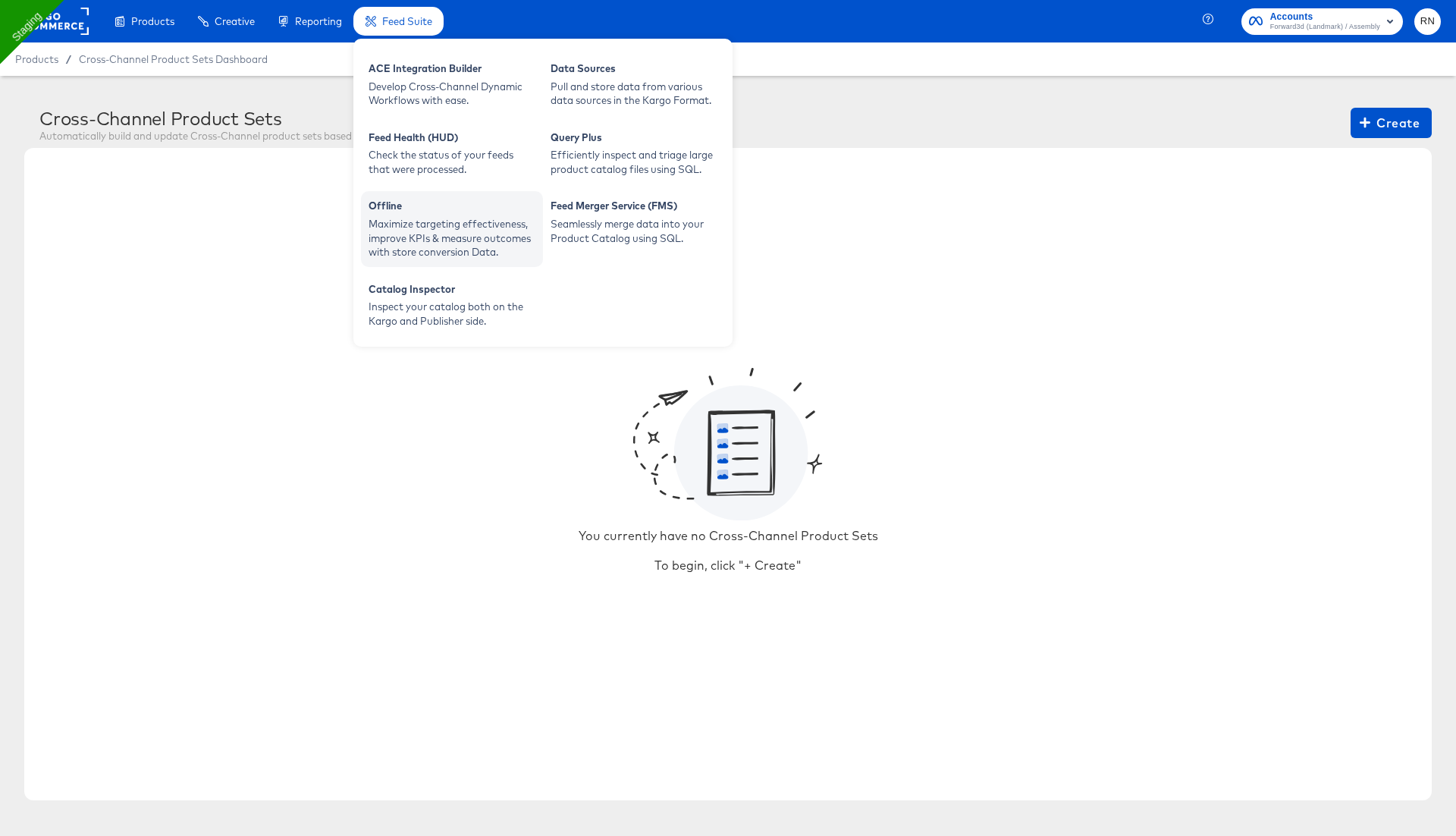
click at [479, 212] on div "Offline" at bounding box center [451, 208] width 167 height 18
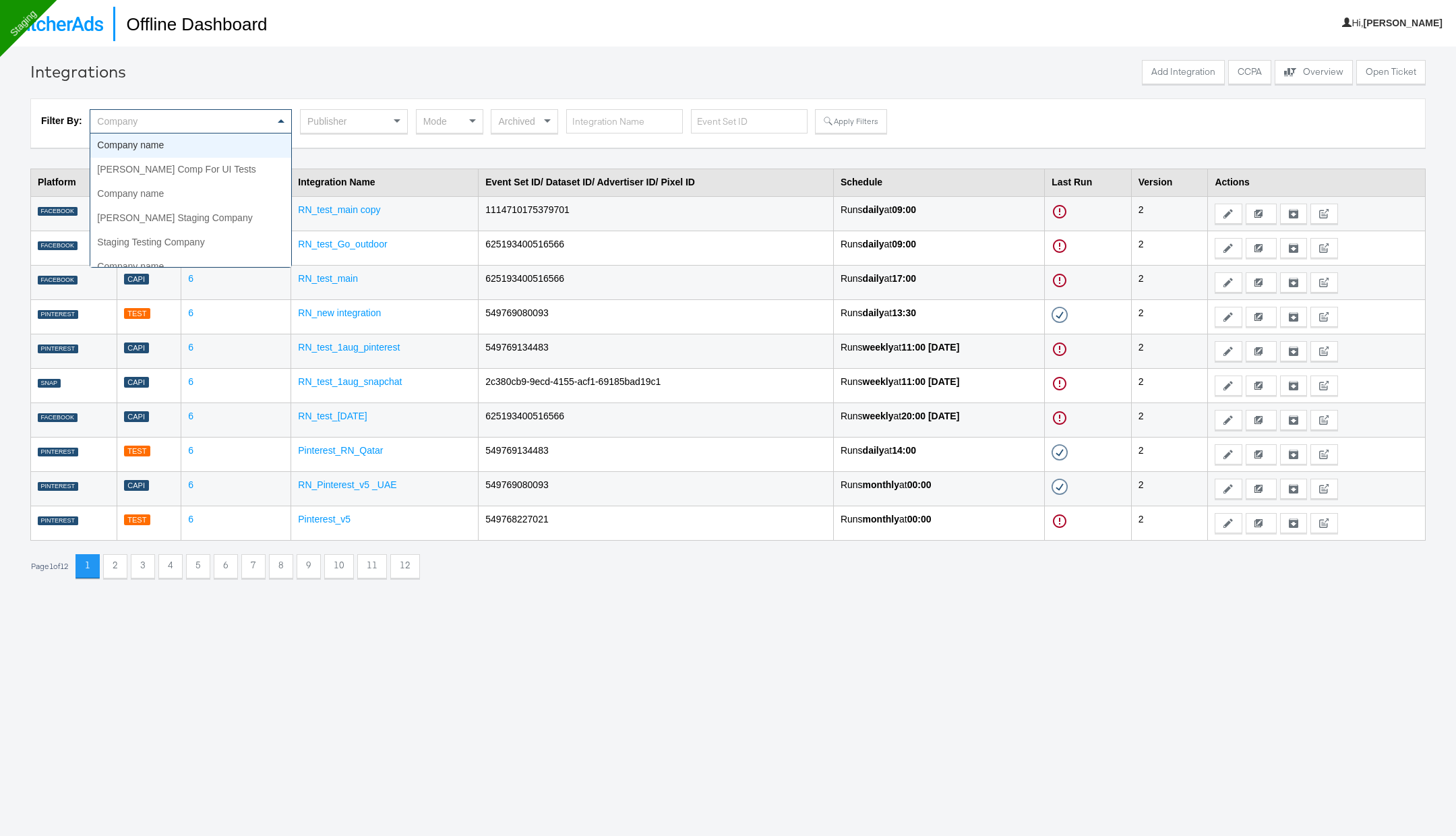
click at [260, 122] on div "Company" at bounding box center [190, 121] width 201 height 23
type input "forward"
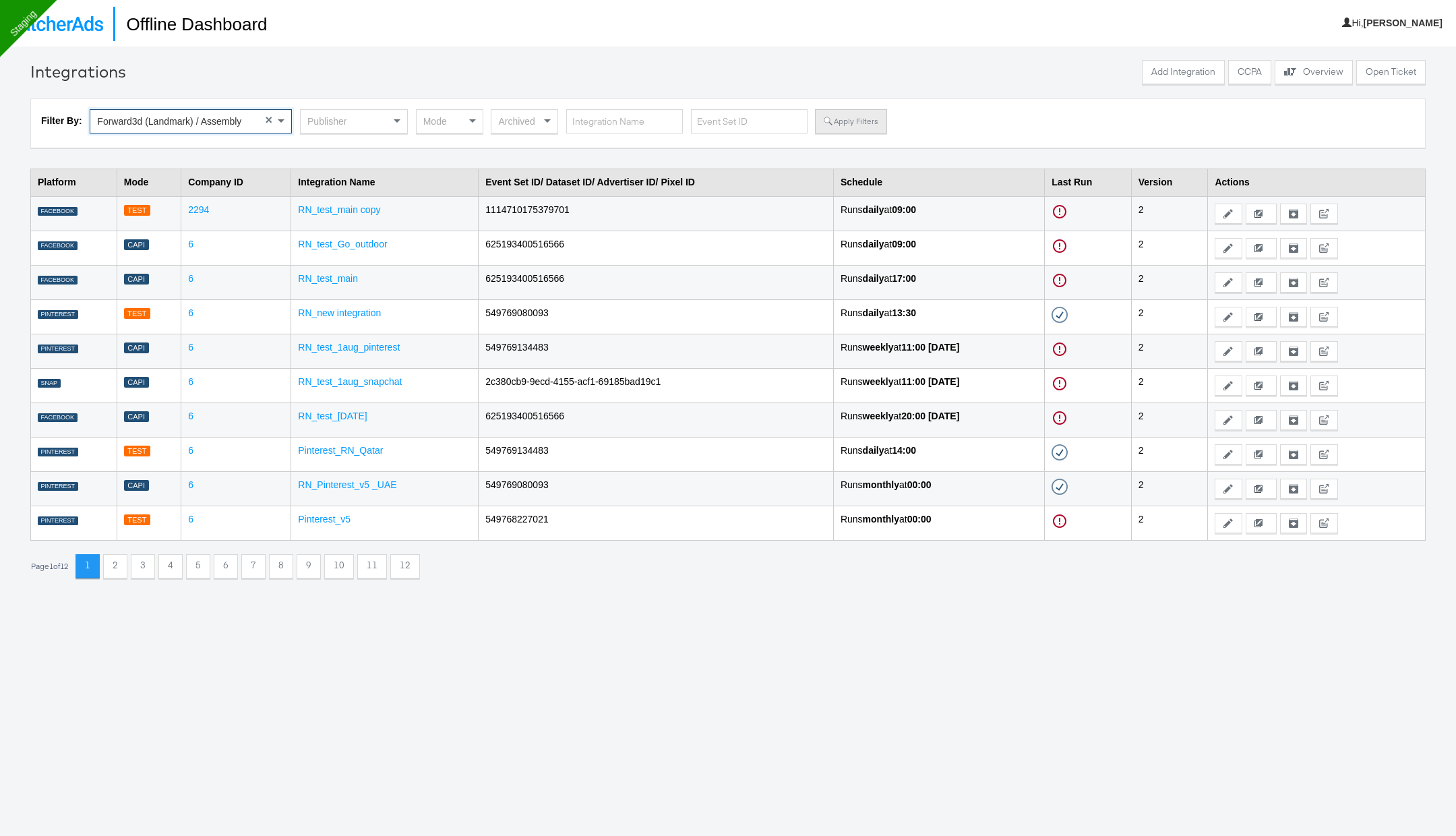
click at [838, 123] on button "Apply Filters" at bounding box center [851, 121] width 71 height 24
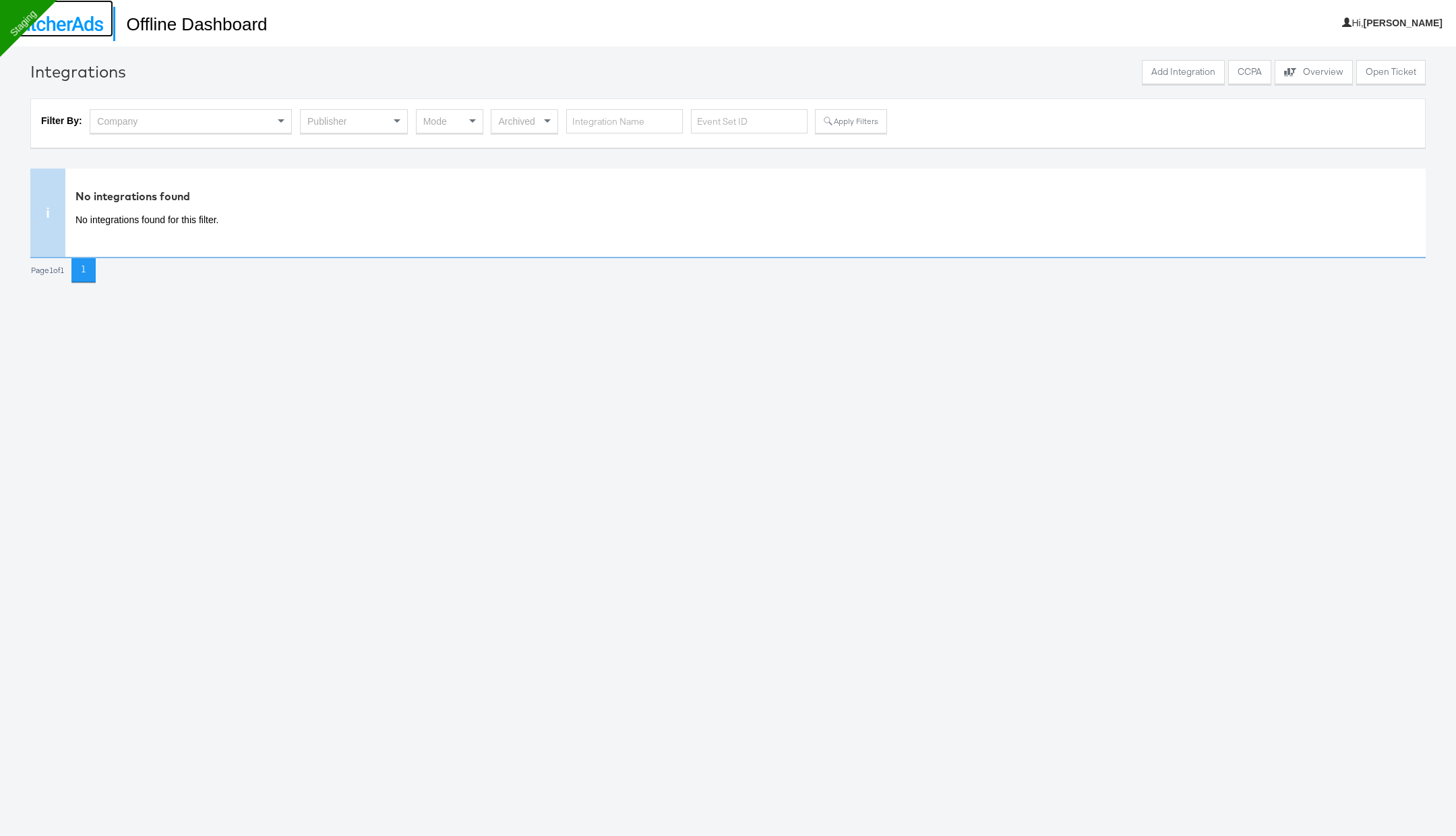
click at [79, 24] on img at bounding box center [57, 24] width 93 height 15
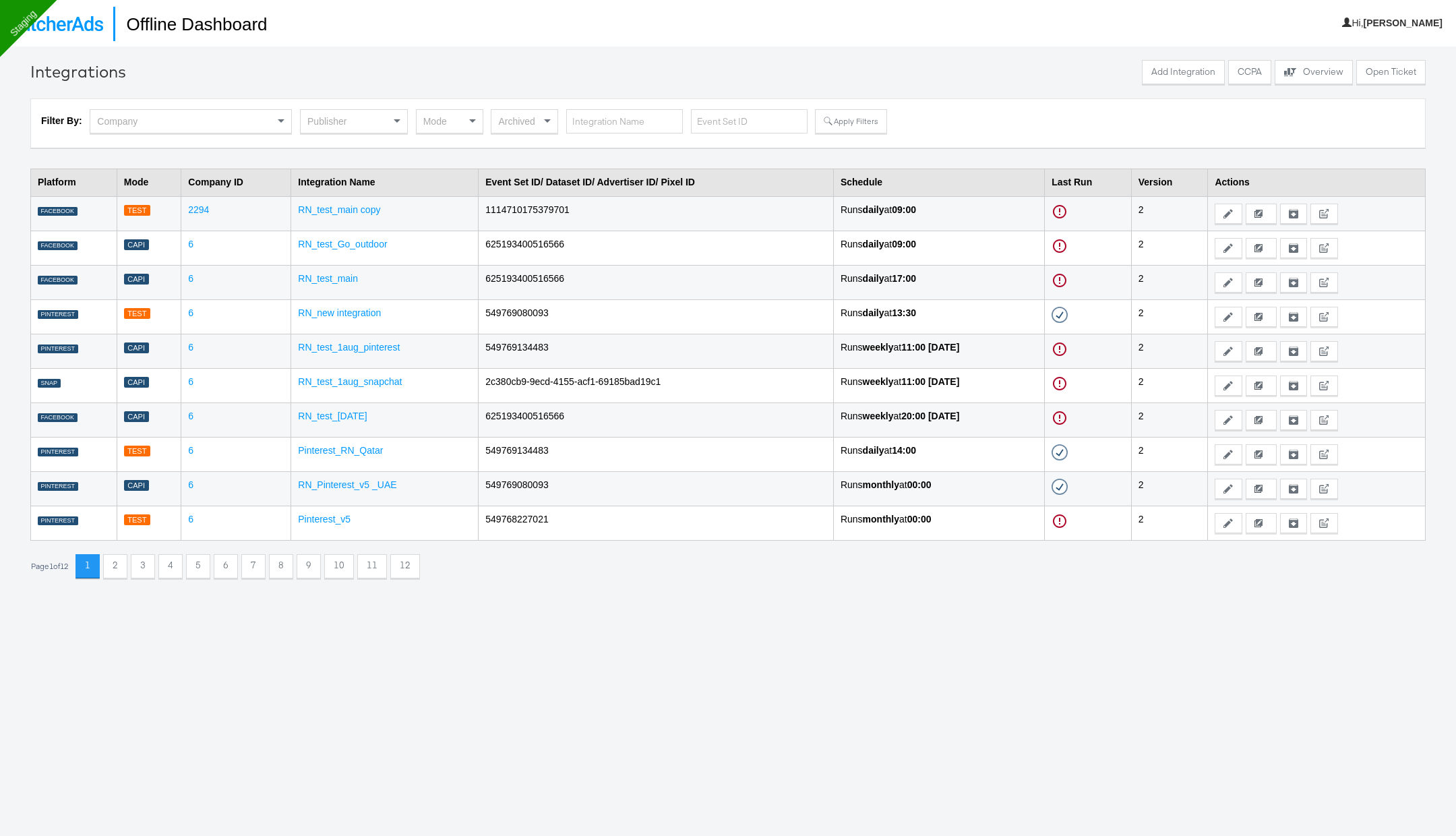
click at [374, 137] on div "Publisher" at bounding box center [354, 123] width 108 height 28
click at [378, 129] on div "Publisher" at bounding box center [354, 121] width 107 height 23
click at [453, 123] on div "Mode" at bounding box center [449, 121] width 66 height 23
click at [828, 120] on button "Apply Filters" at bounding box center [851, 121] width 71 height 24
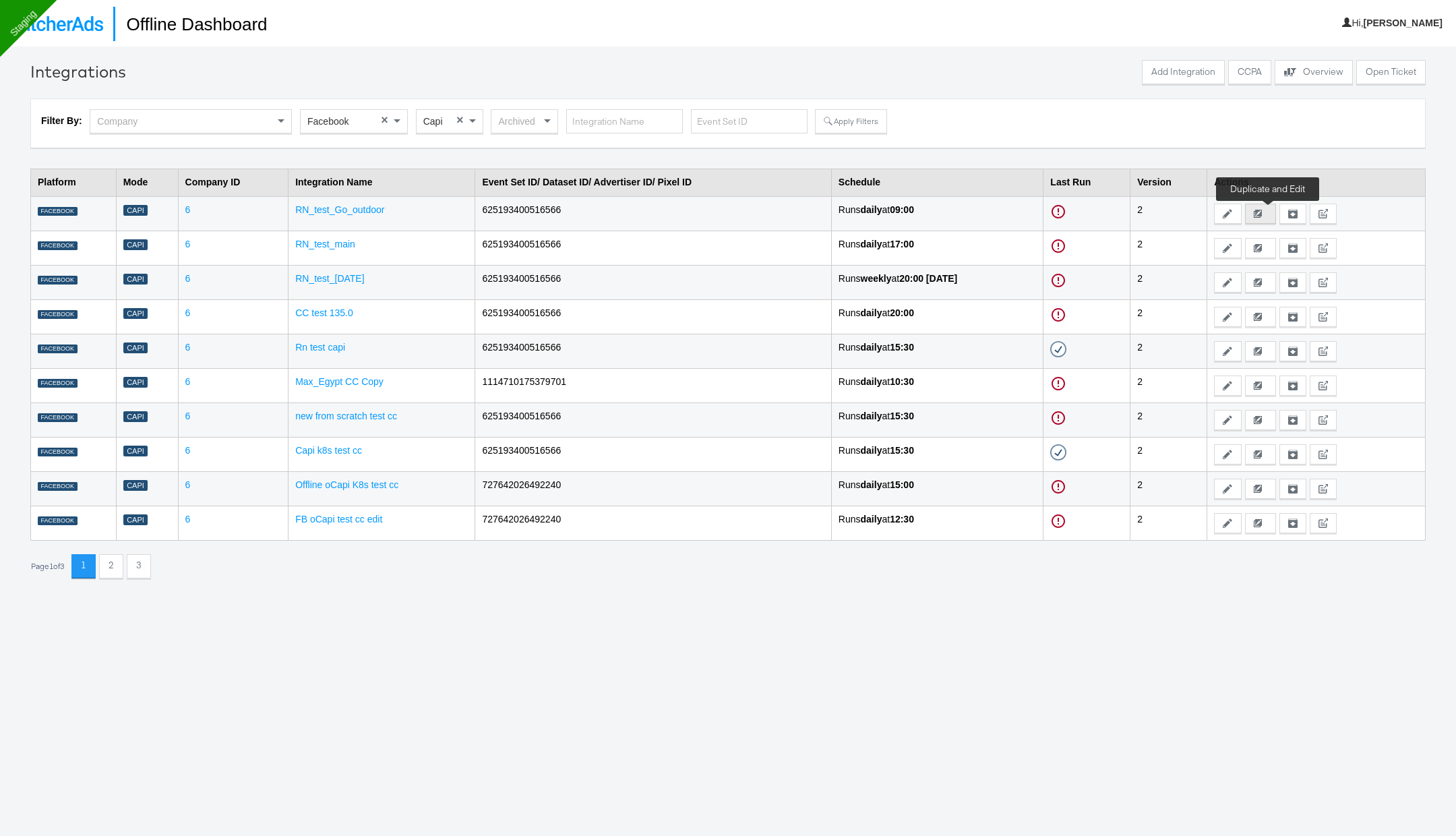
click at [1262, 210] on icon at bounding box center [1258, 214] width 8 height 8
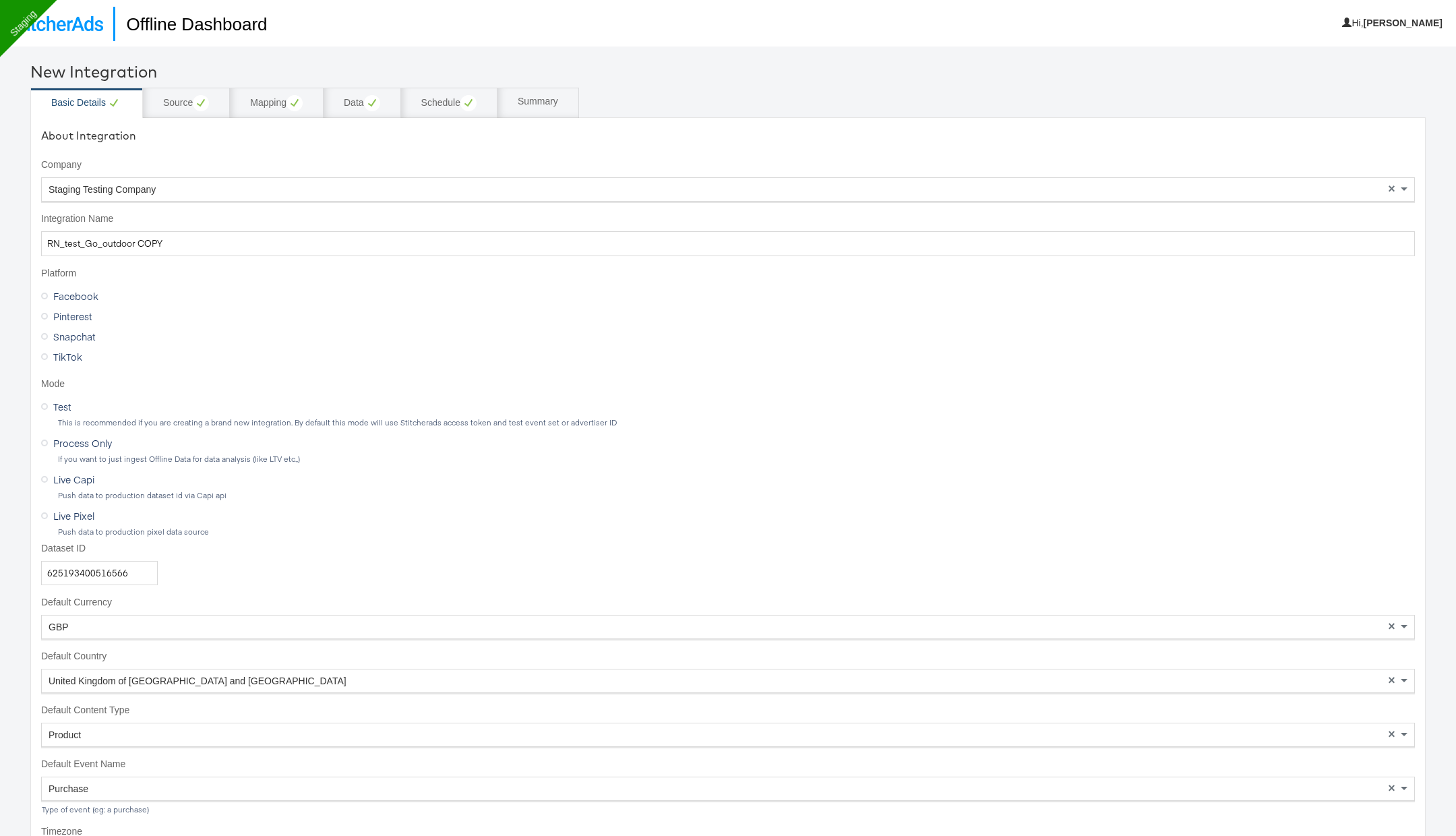
scroll to position [202, 0]
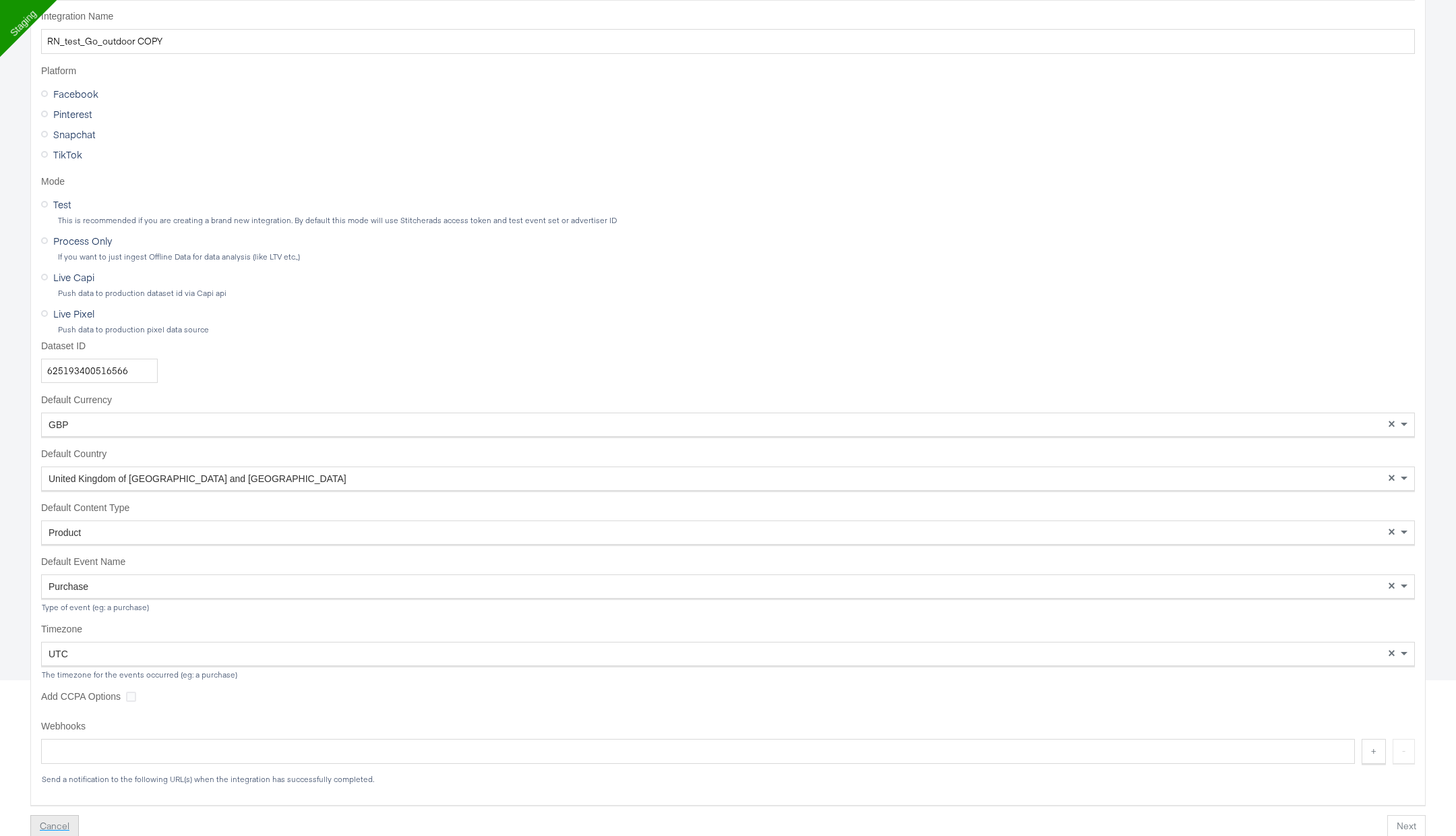
click at [60, 833] on button "Cancel" at bounding box center [54, 826] width 49 height 24
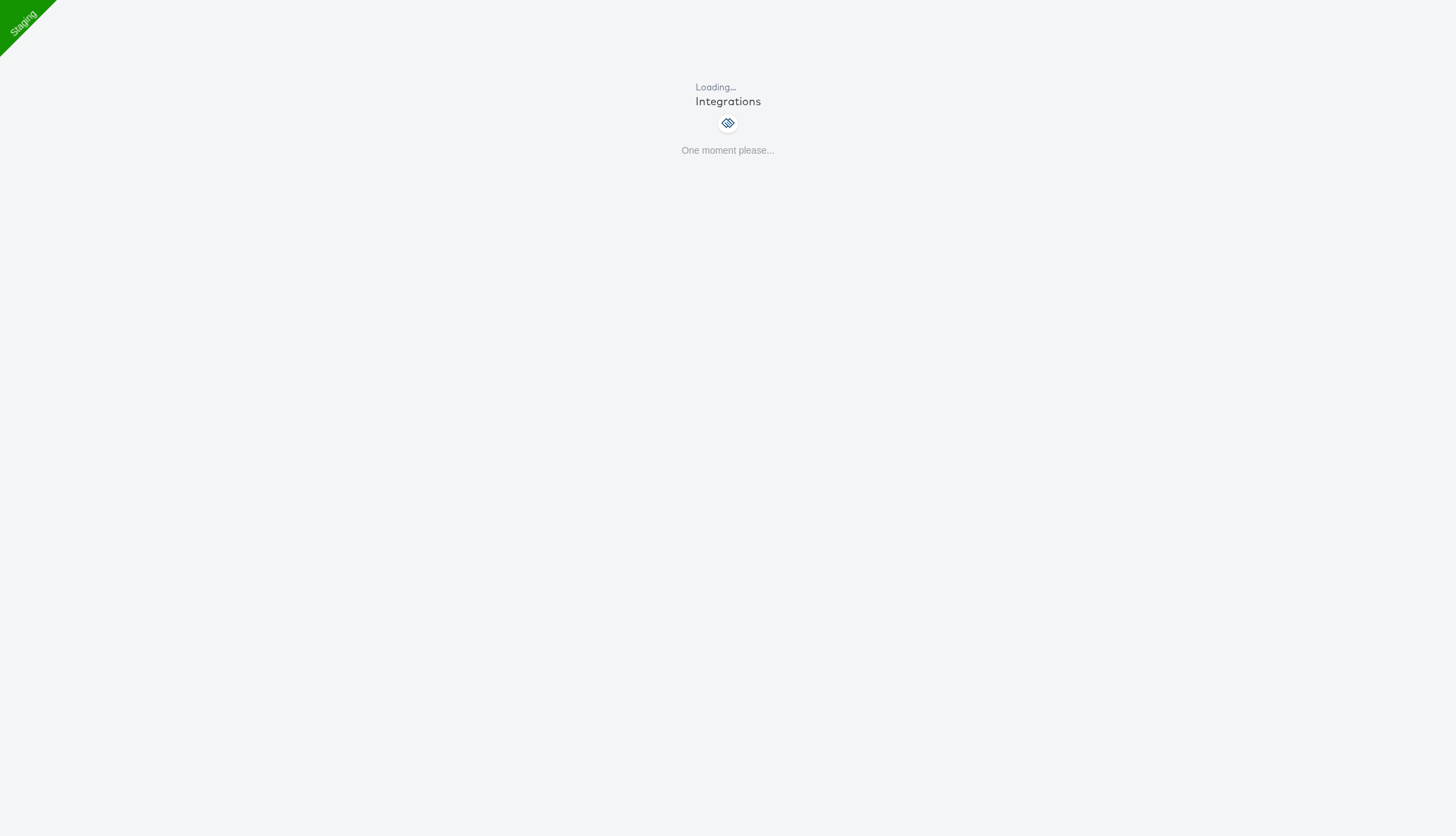
scroll to position [46, 0]
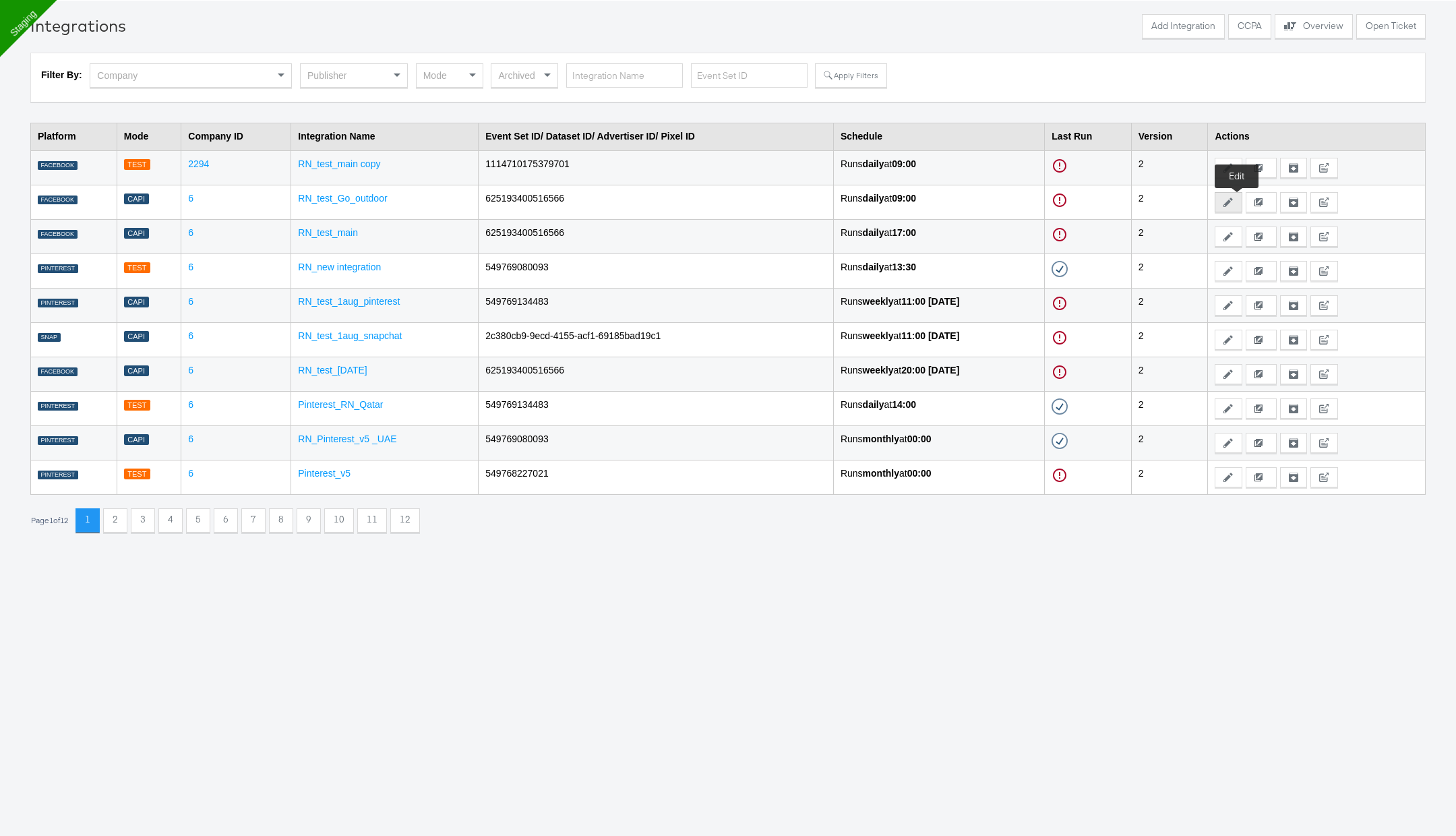
click at [1233, 200] on icon at bounding box center [1229, 202] width 10 height 10
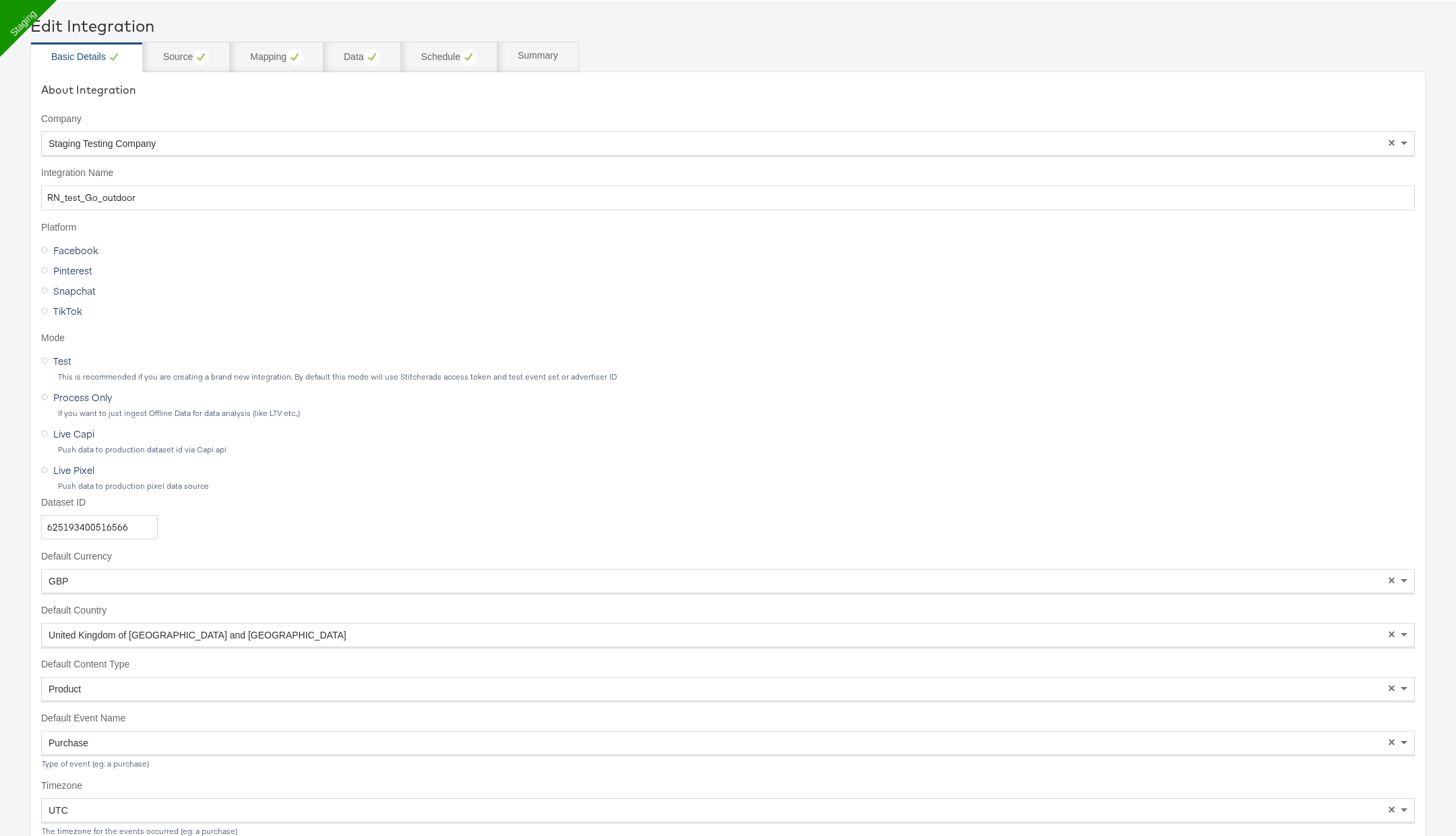
click at [260, 133] on div "Staging Testing Company" at bounding box center [728, 143] width 1372 height 23
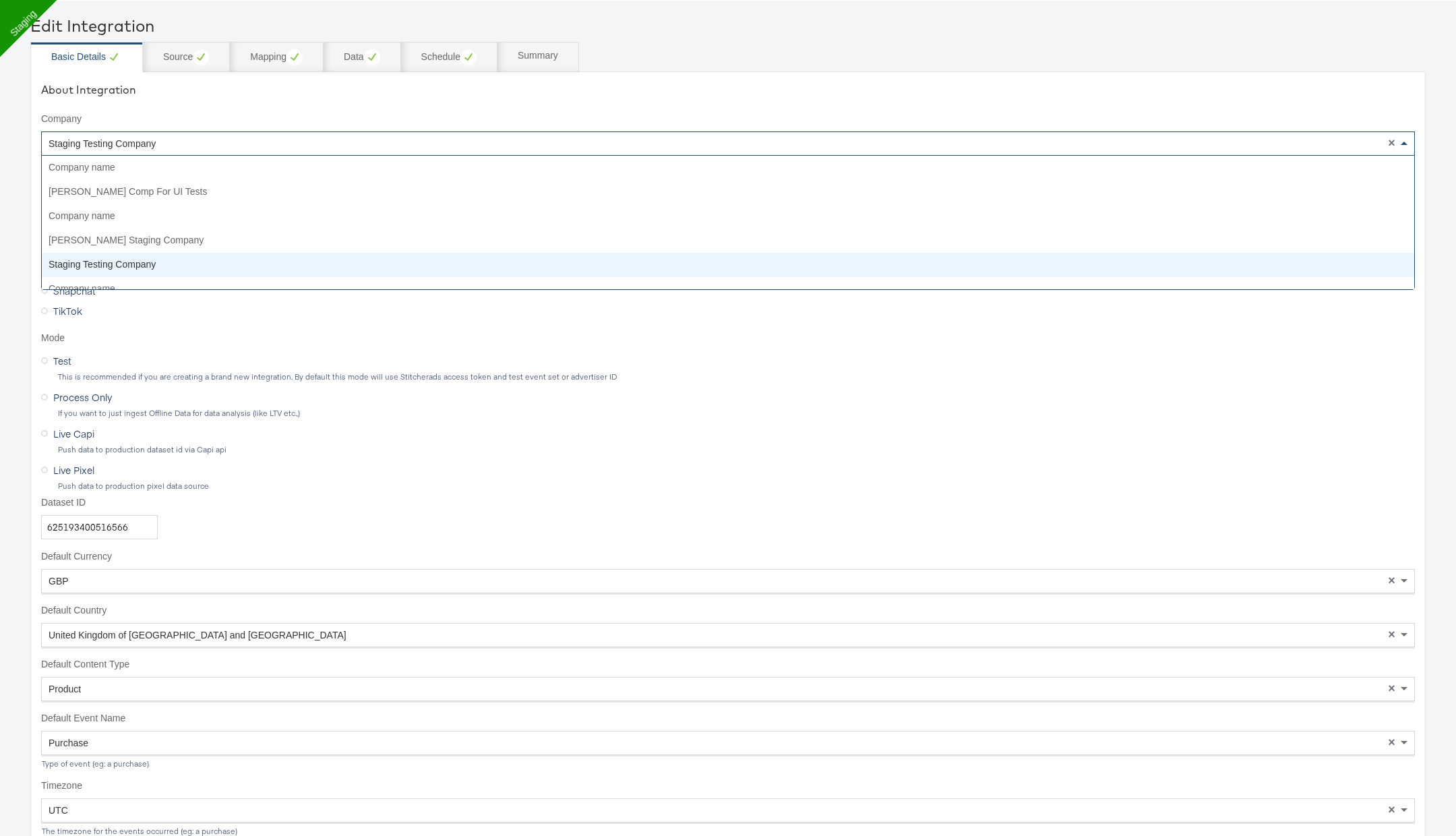
scroll to position [97, 0]
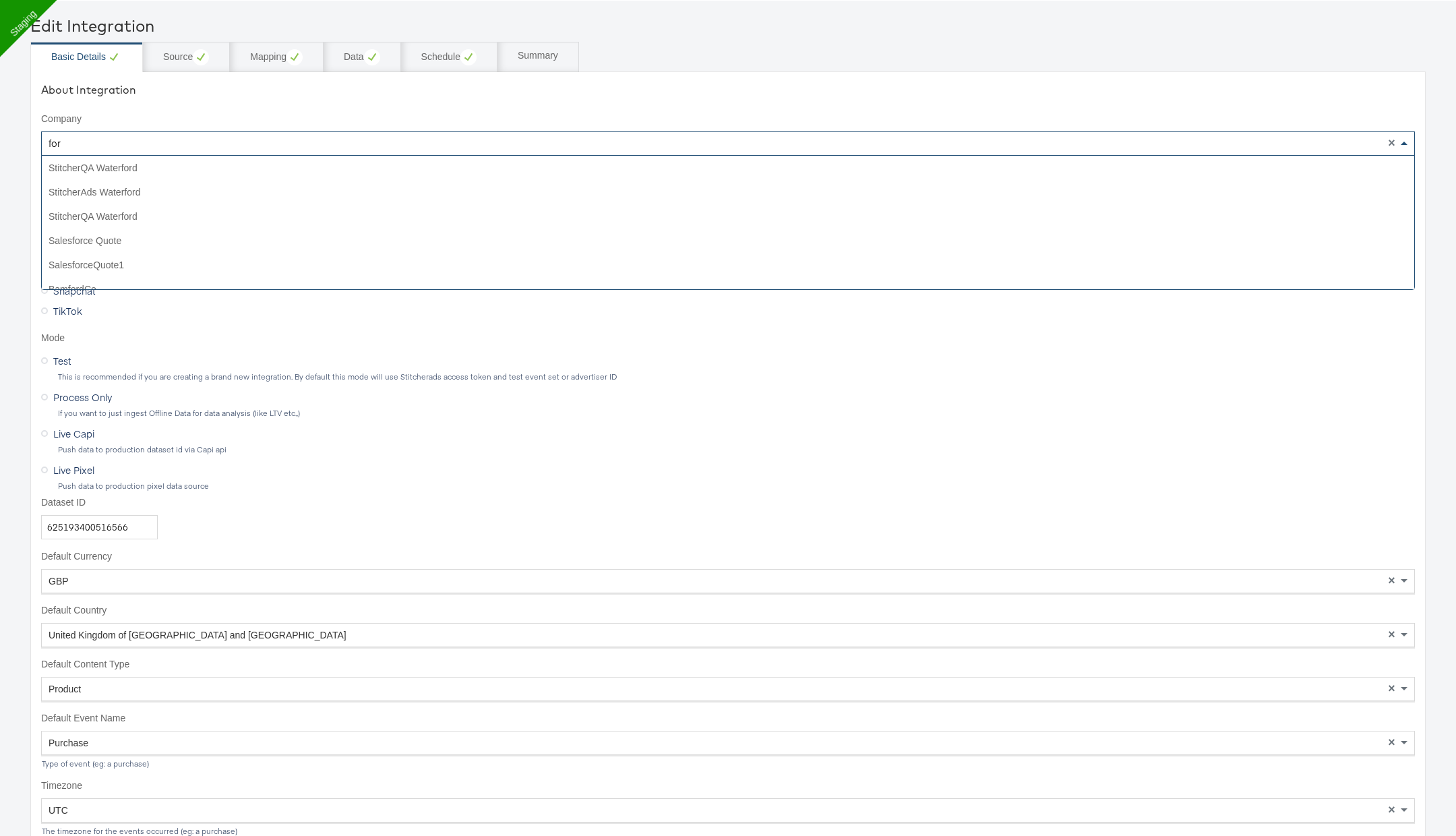
type input "forw"
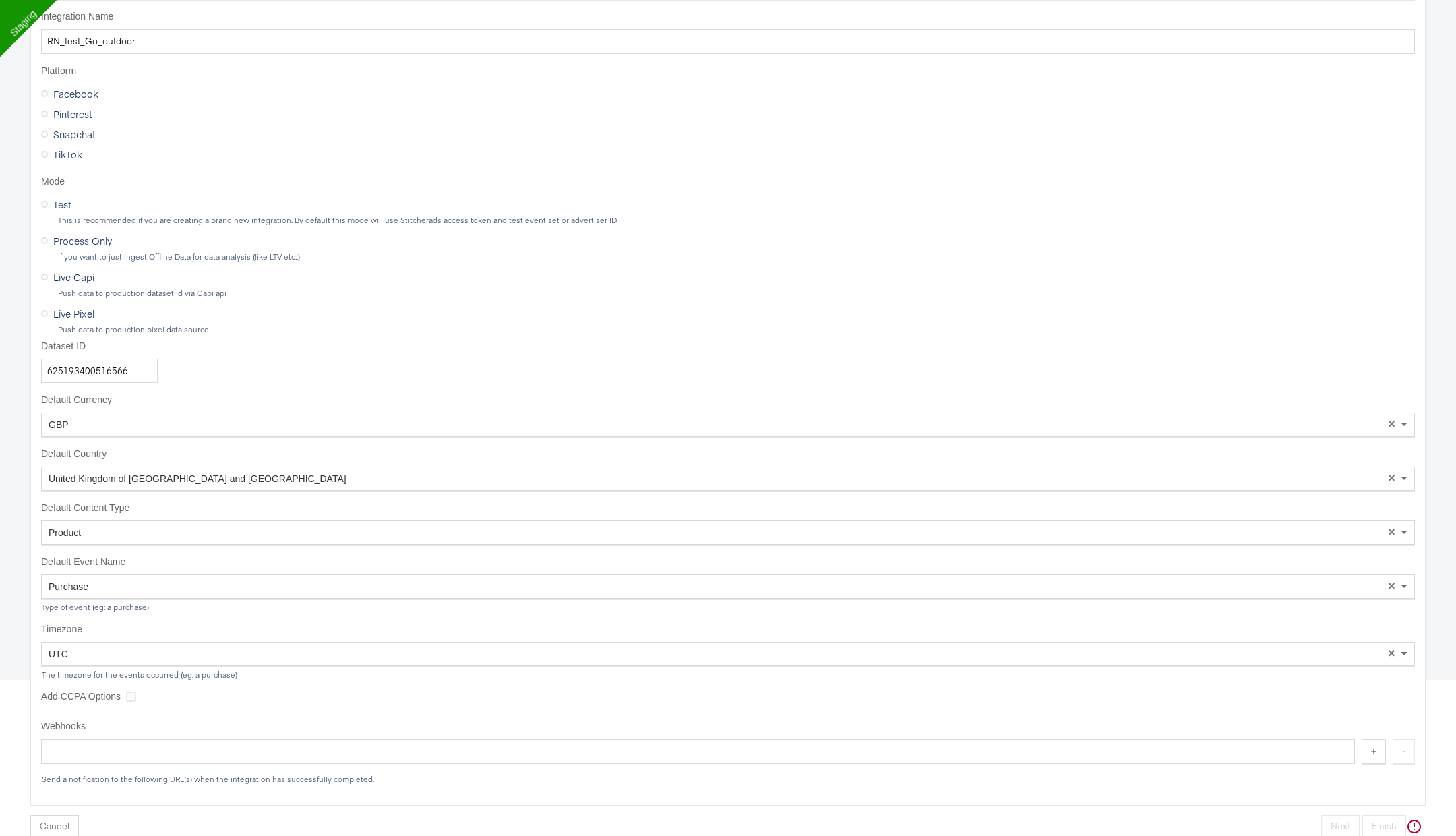
scroll to position [0, 0]
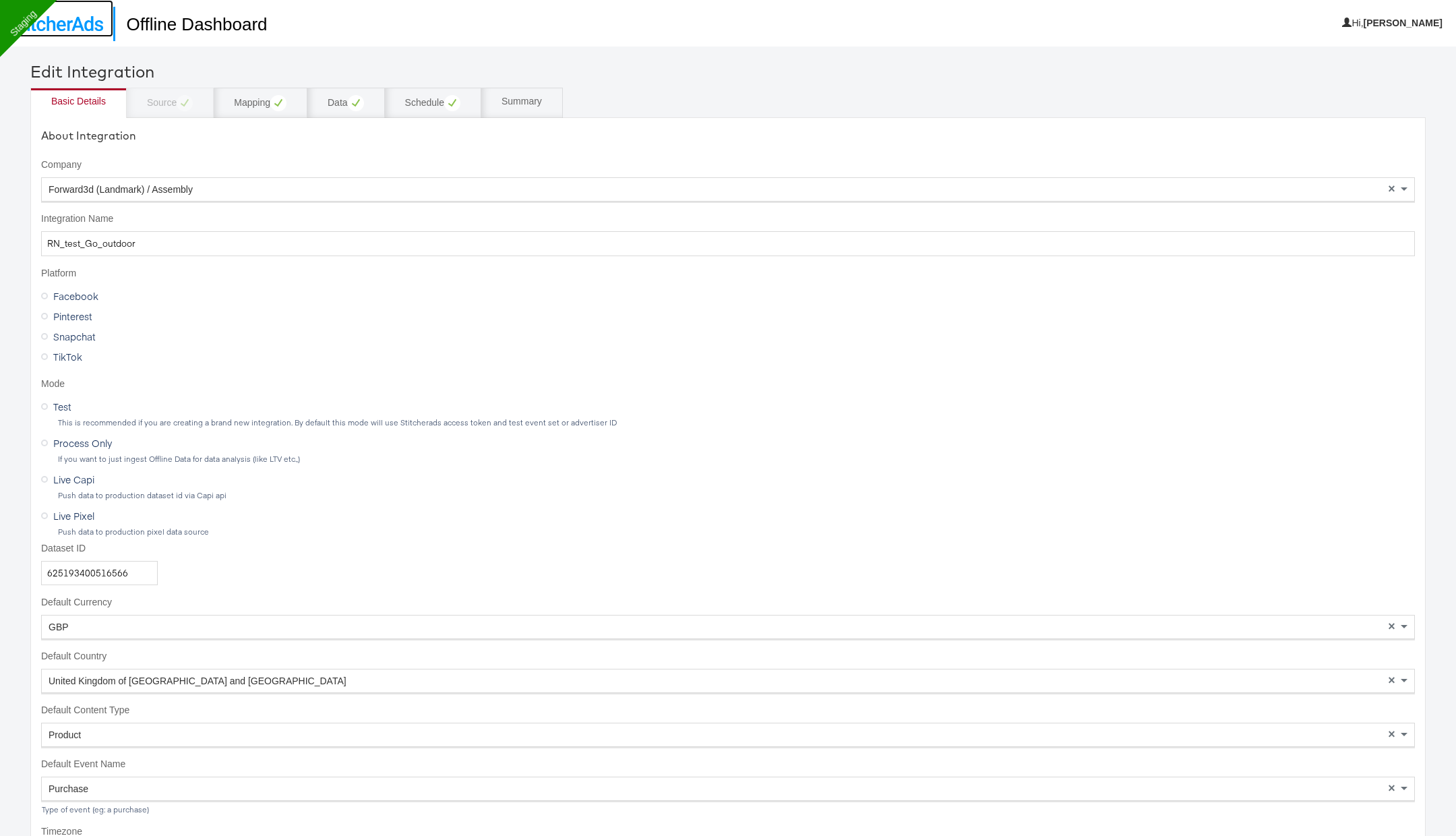
click at [96, 30] on img at bounding box center [57, 24] width 93 height 15
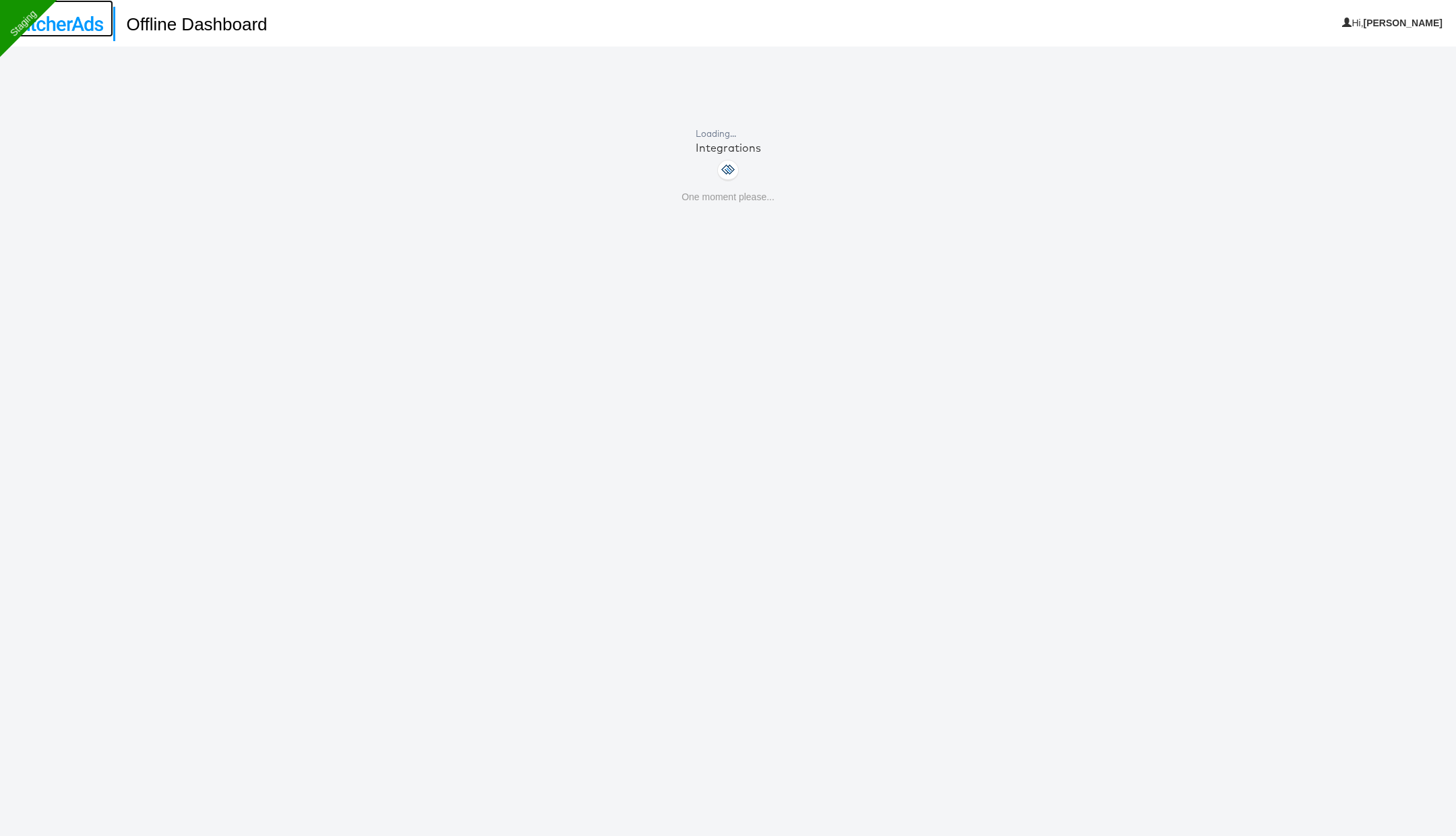
click at [96, 30] on img at bounding box center [57, 24] width 93 height 15
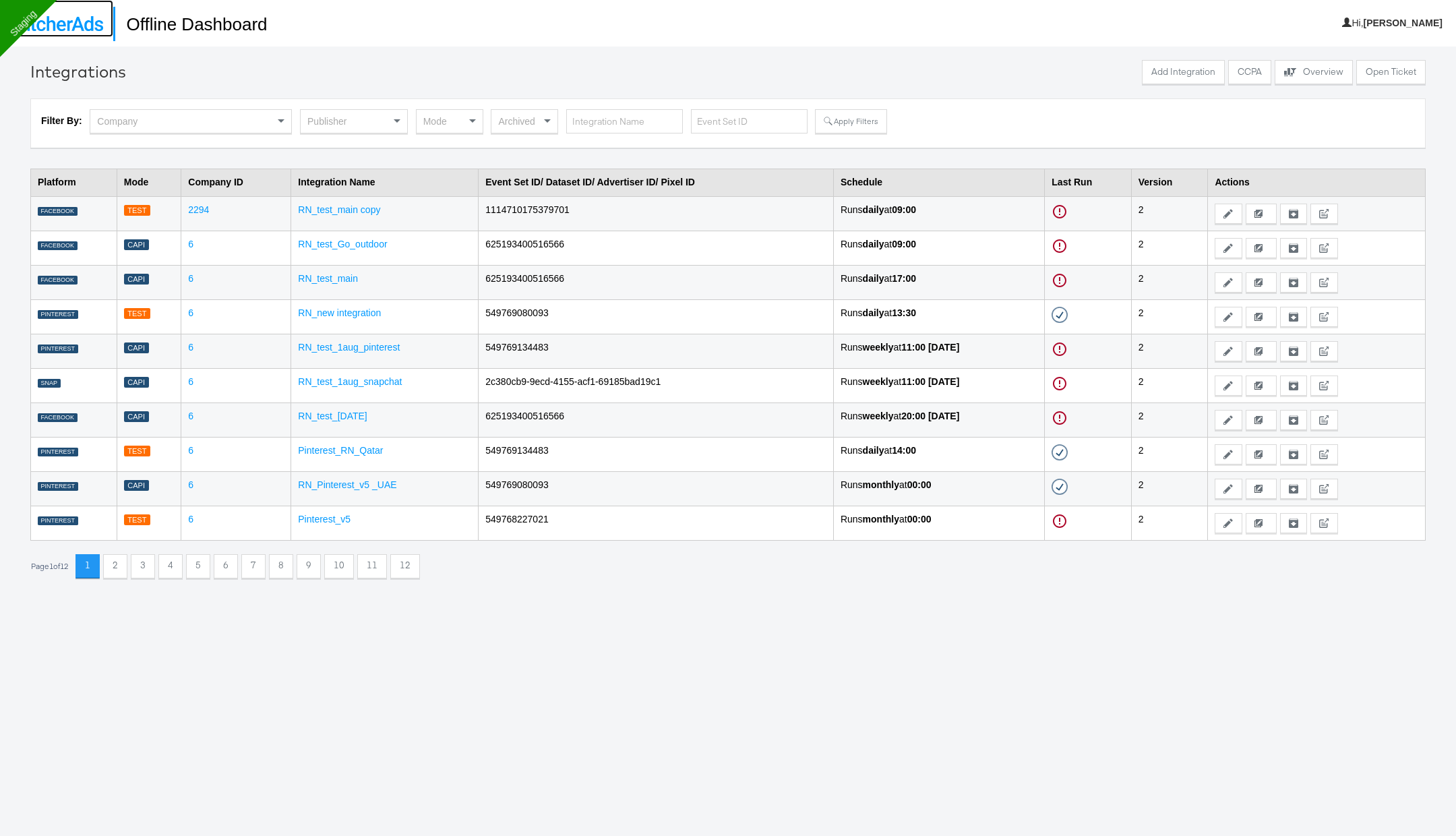
click at [96, 30] on img at bounding box center [57, 24] width 93 height 15
click at [1189, 62] on button "Add Integration" at bounding box center [1183, 72] width 83 height 24
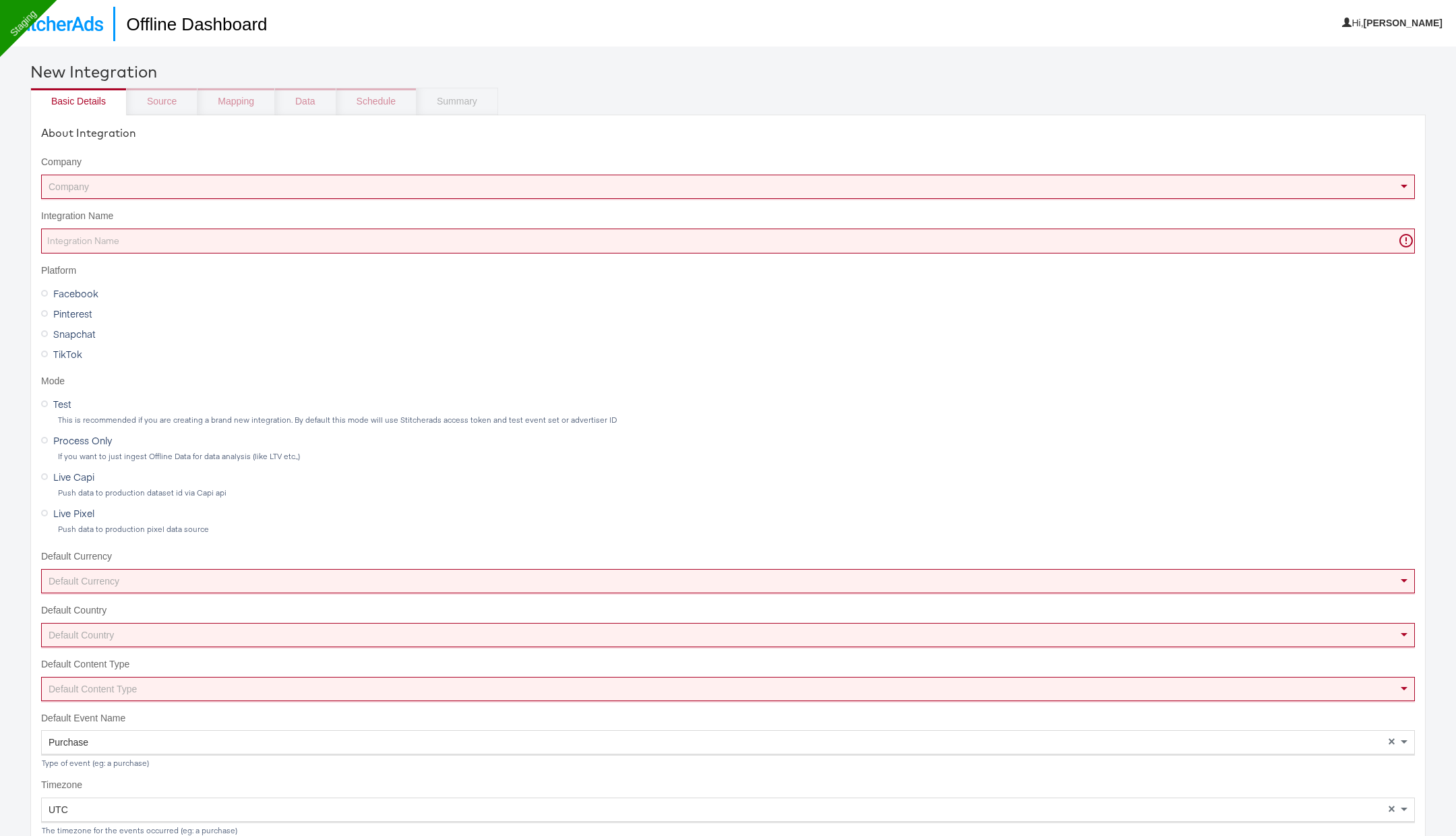
click at [418, 196] on div "Company" at bounding box center [728, 186] width 1372 height 23
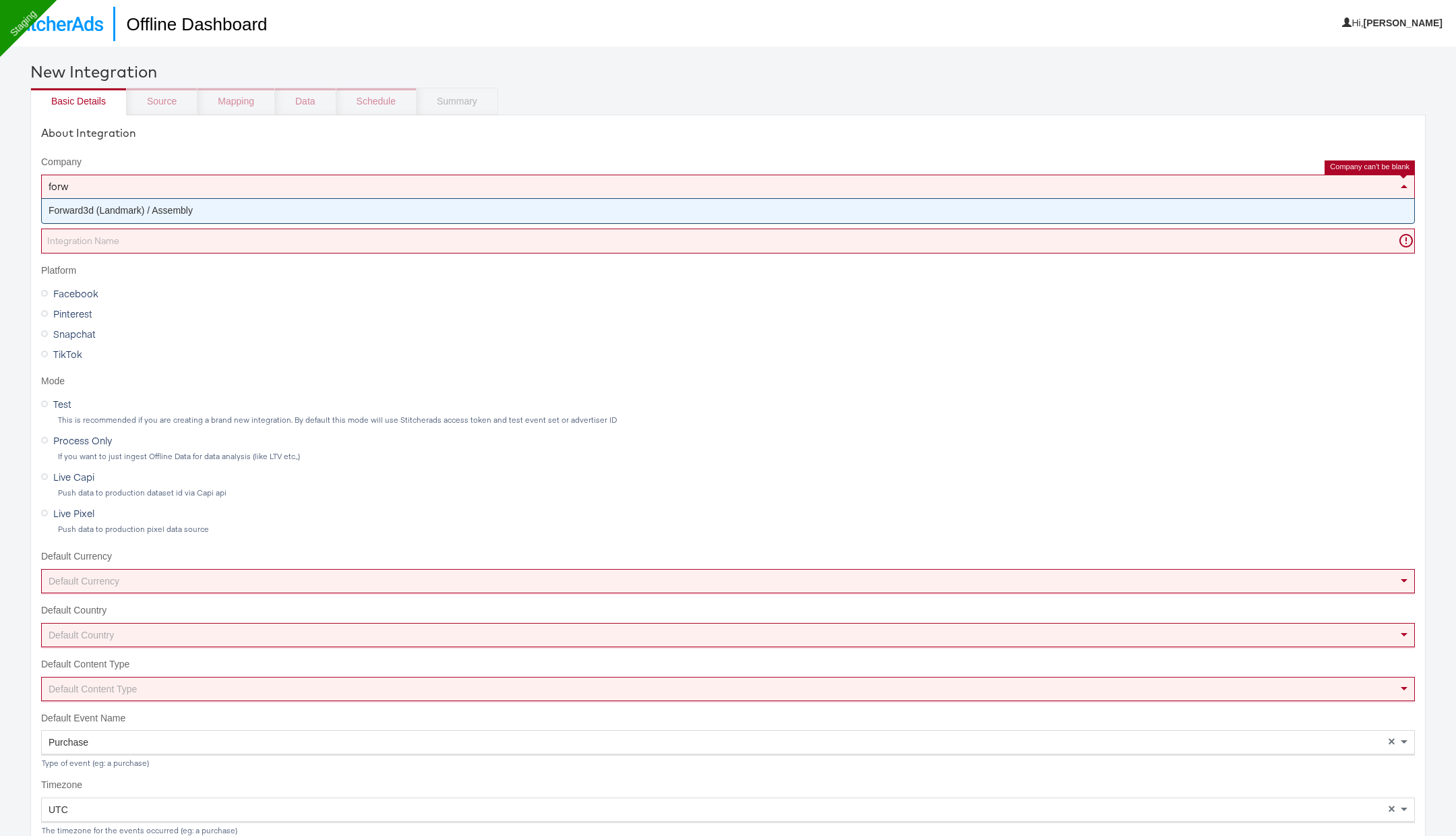
type input "forwa"
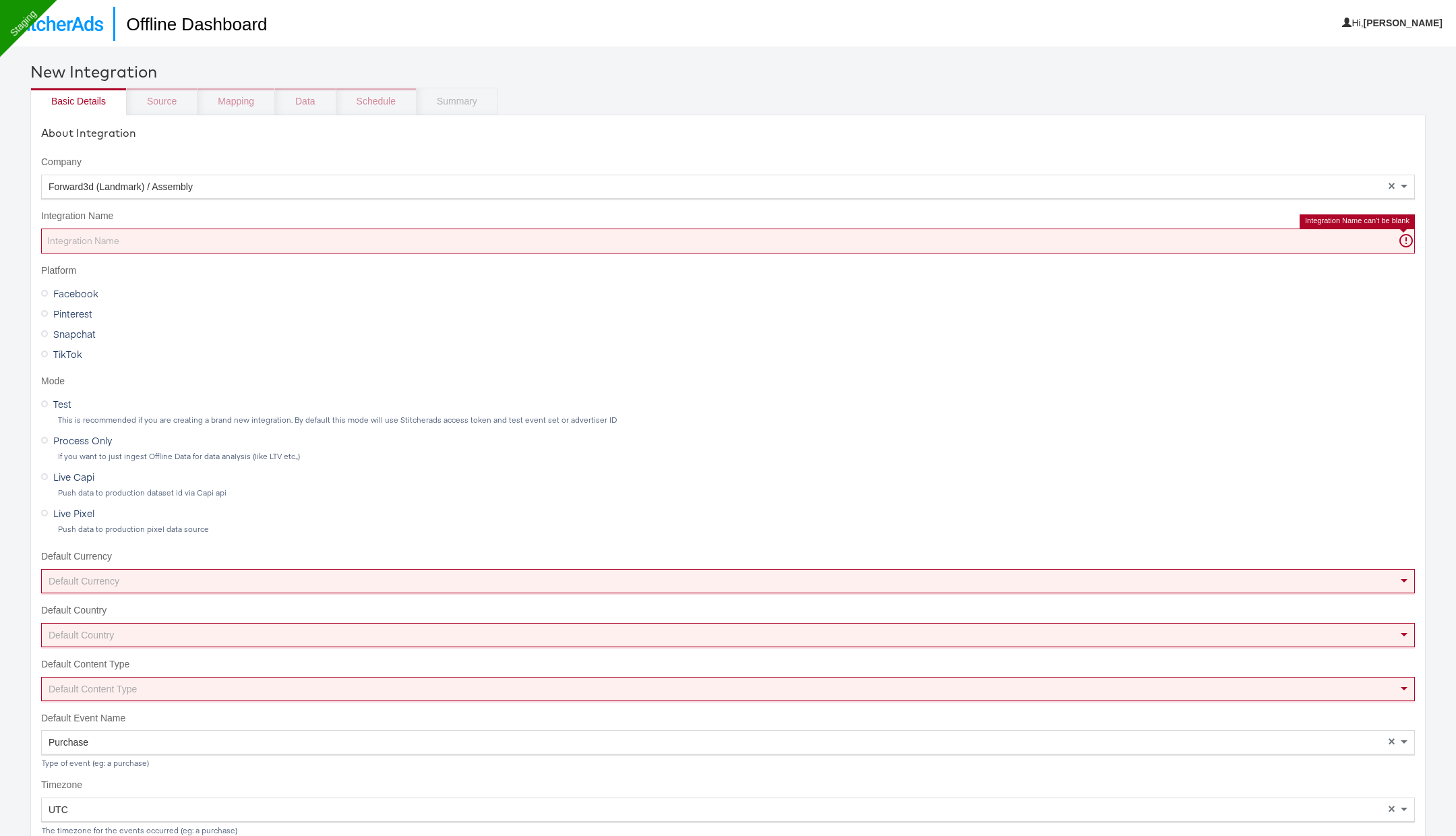
click at [348, 239] on input "Integration Name" at bounding box center [728, 241] width 1374 height 25
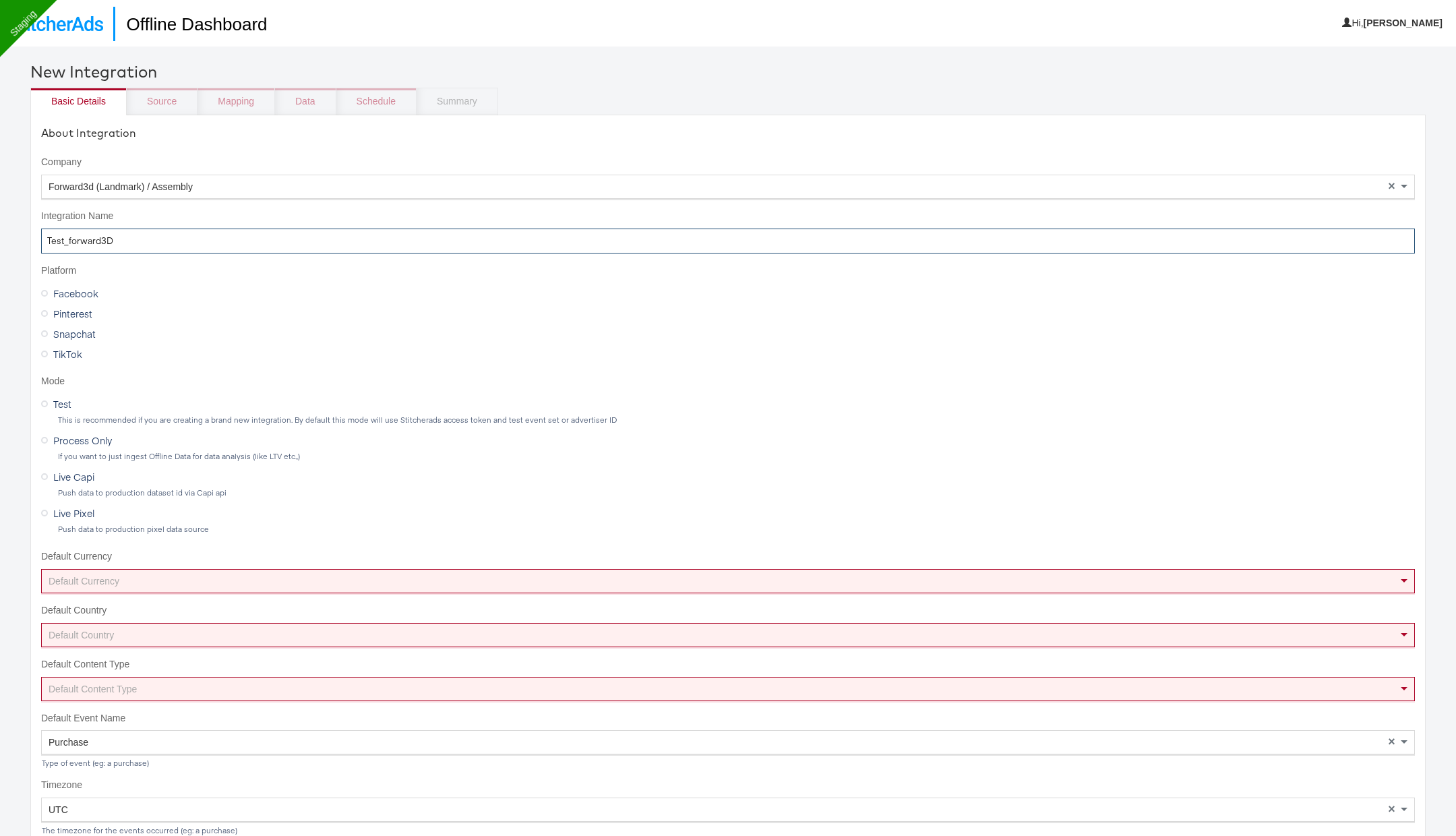
type input "Test_forward3D"
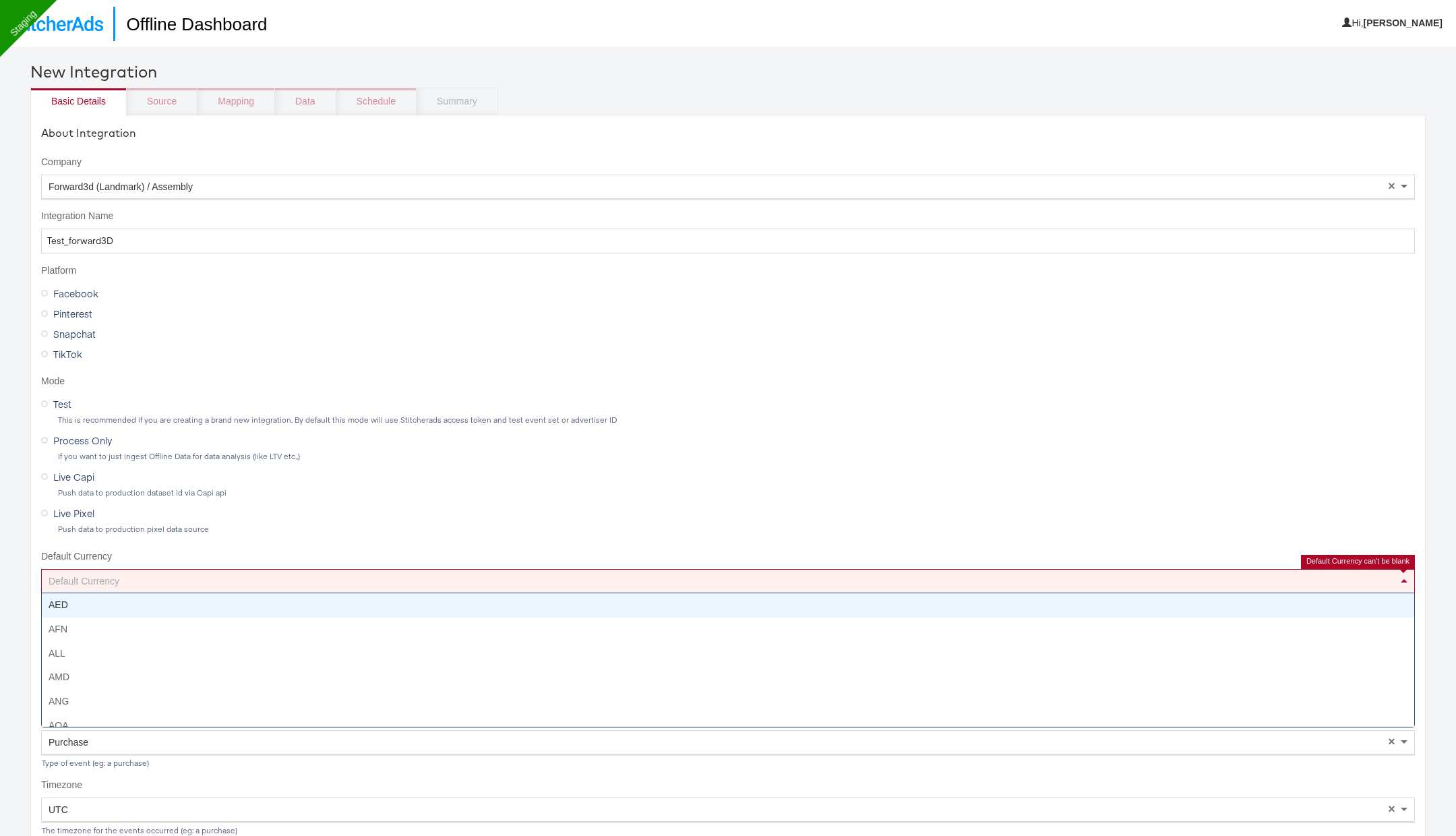
click at [103, 582] on div "Default Currency" at bounding box center [728, 581] width 1372 height 23
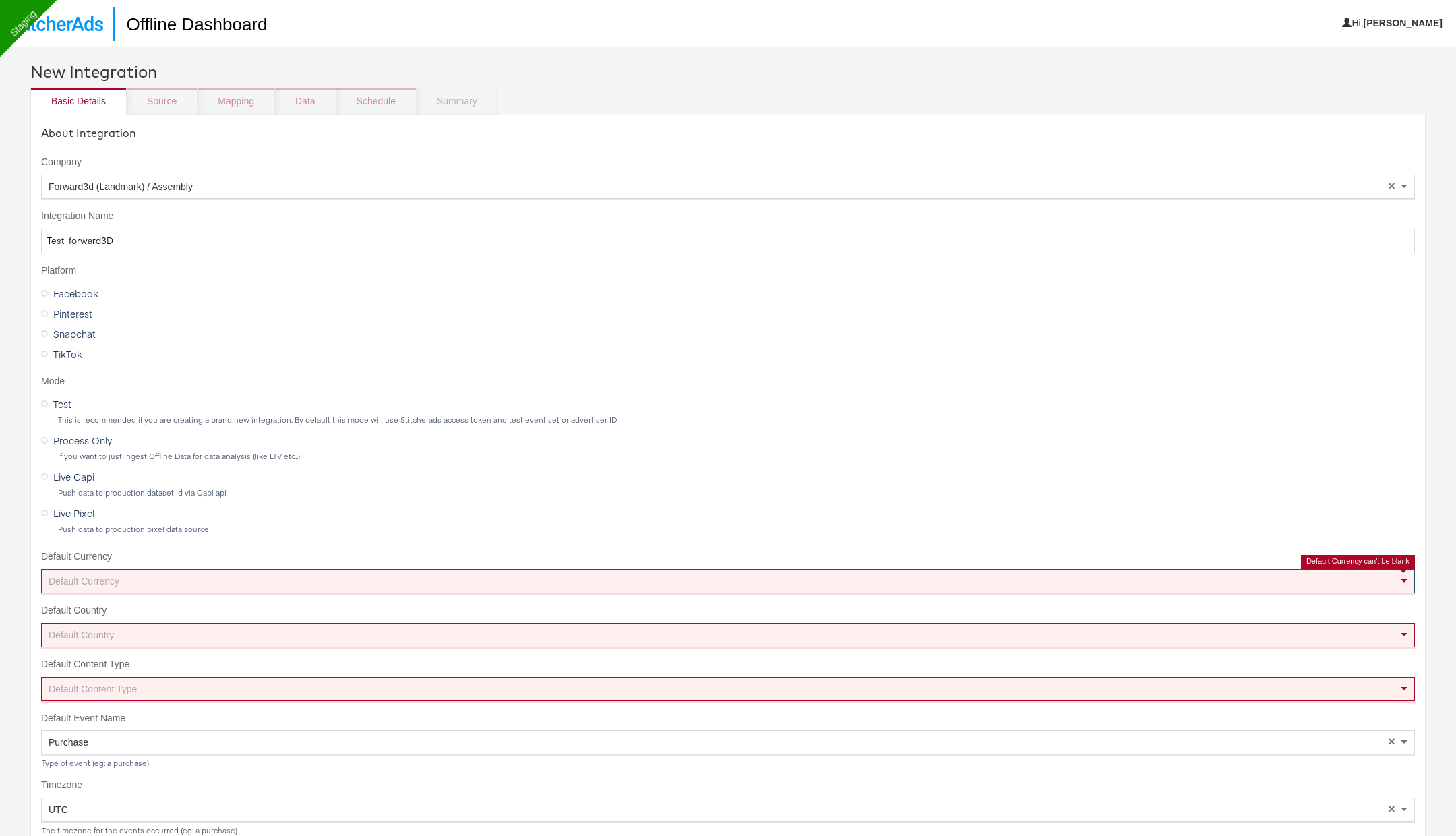
click at [282, 579] on div "Default Currency" at bounding box center [728, 581] width 1372 height 23
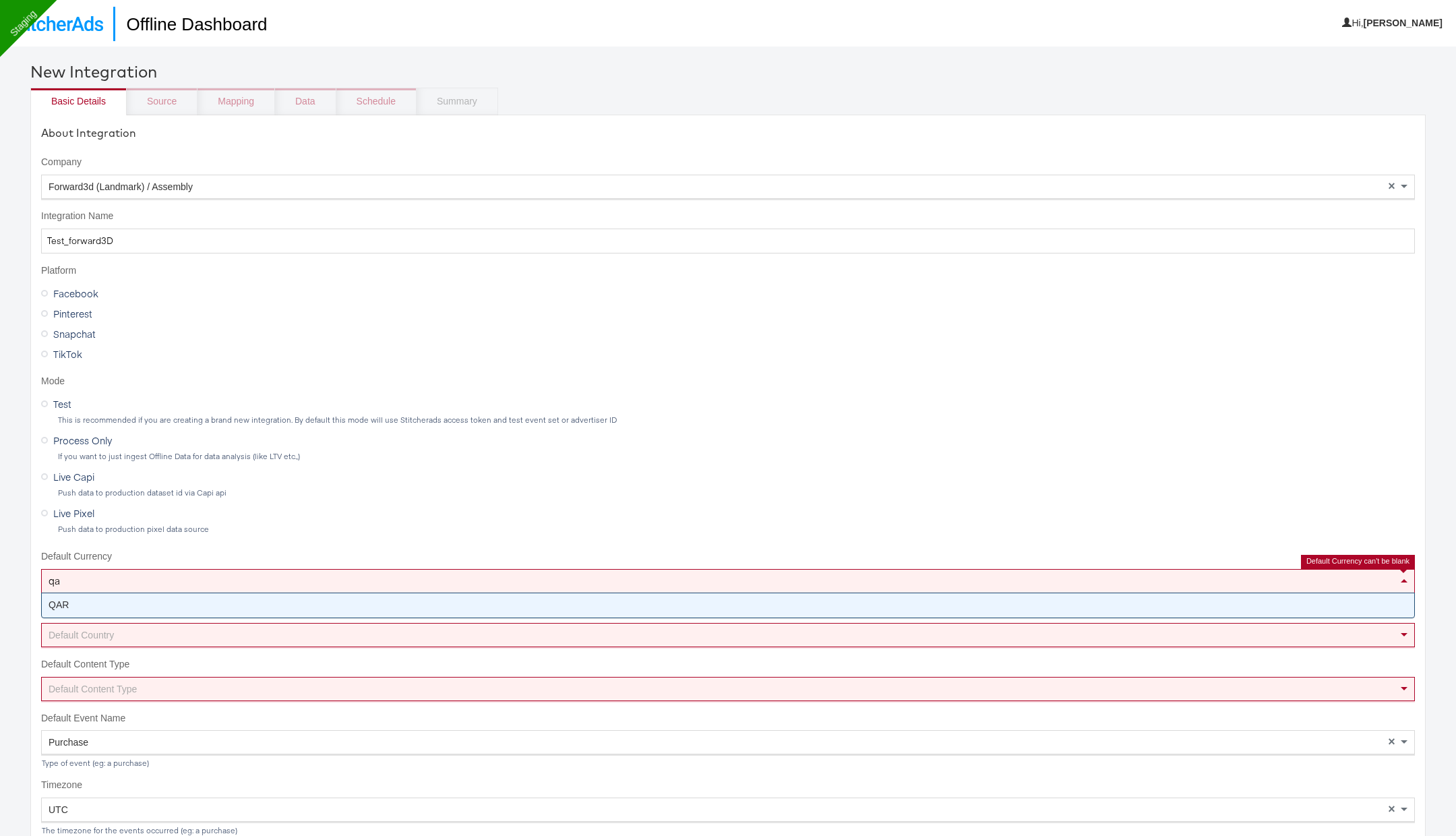
type input "qar"
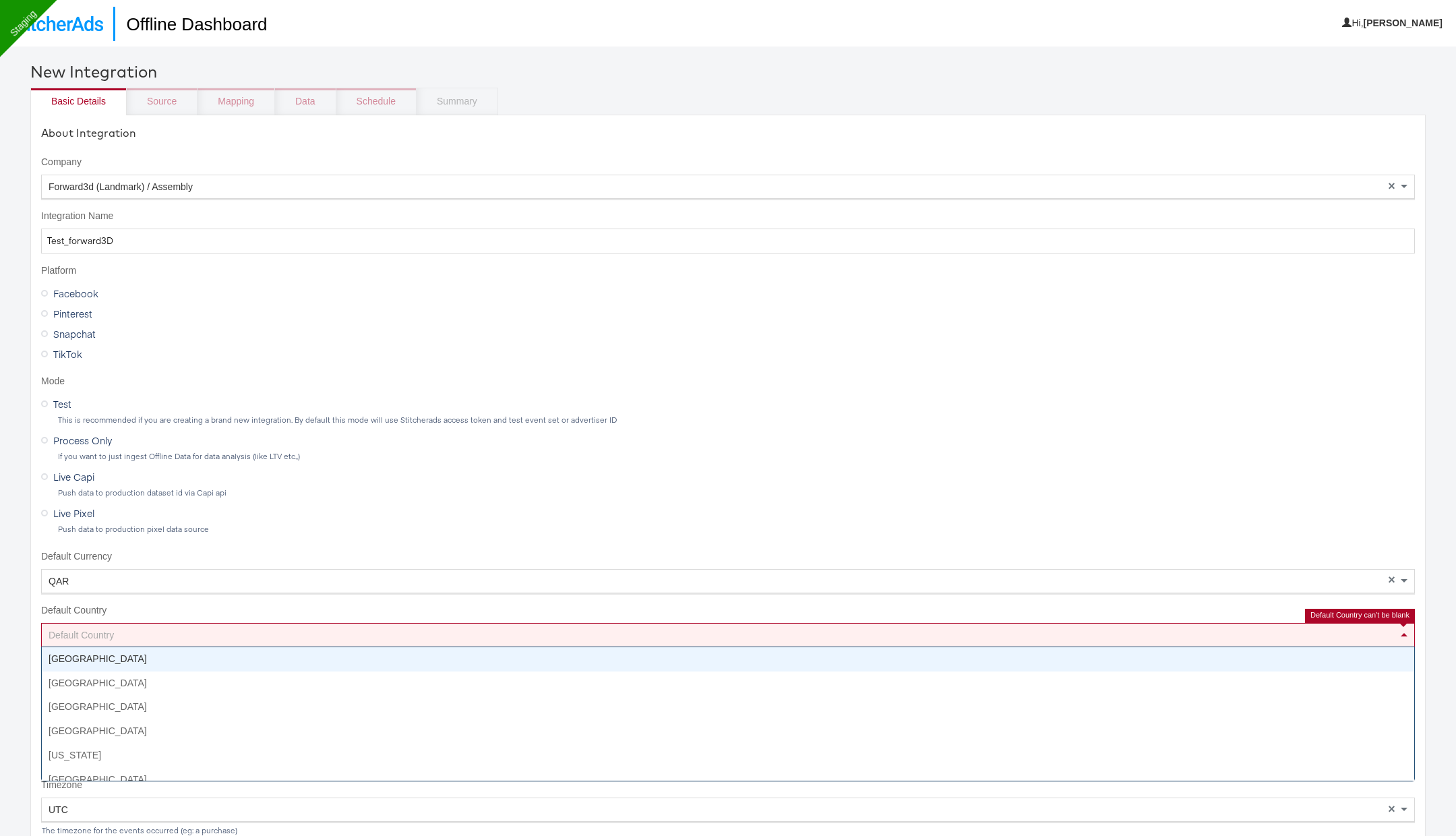
click at [266, 627] on div "Default Country" at bounding box center [728, 635] width 1372 height 23
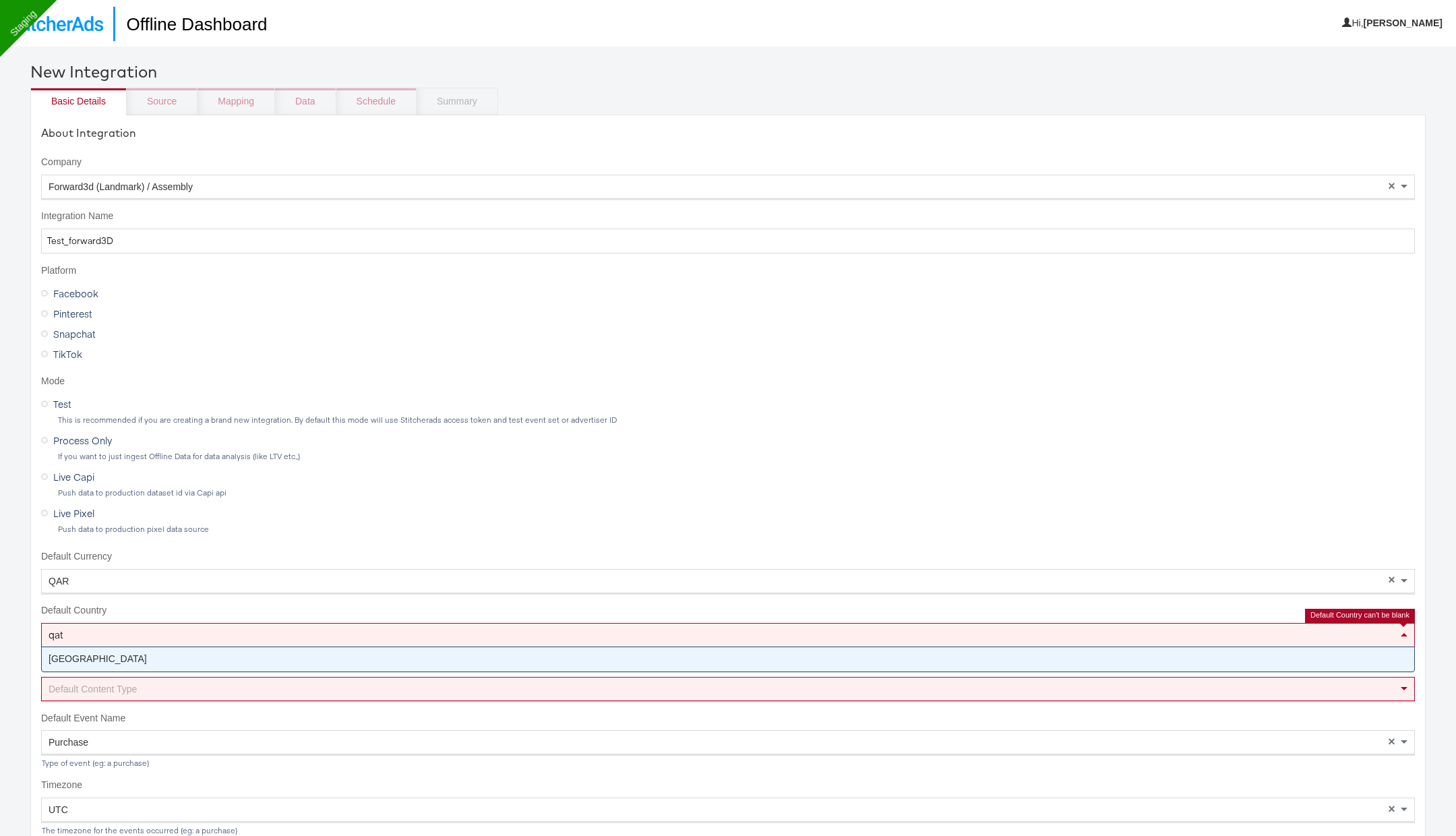
type input "qata"
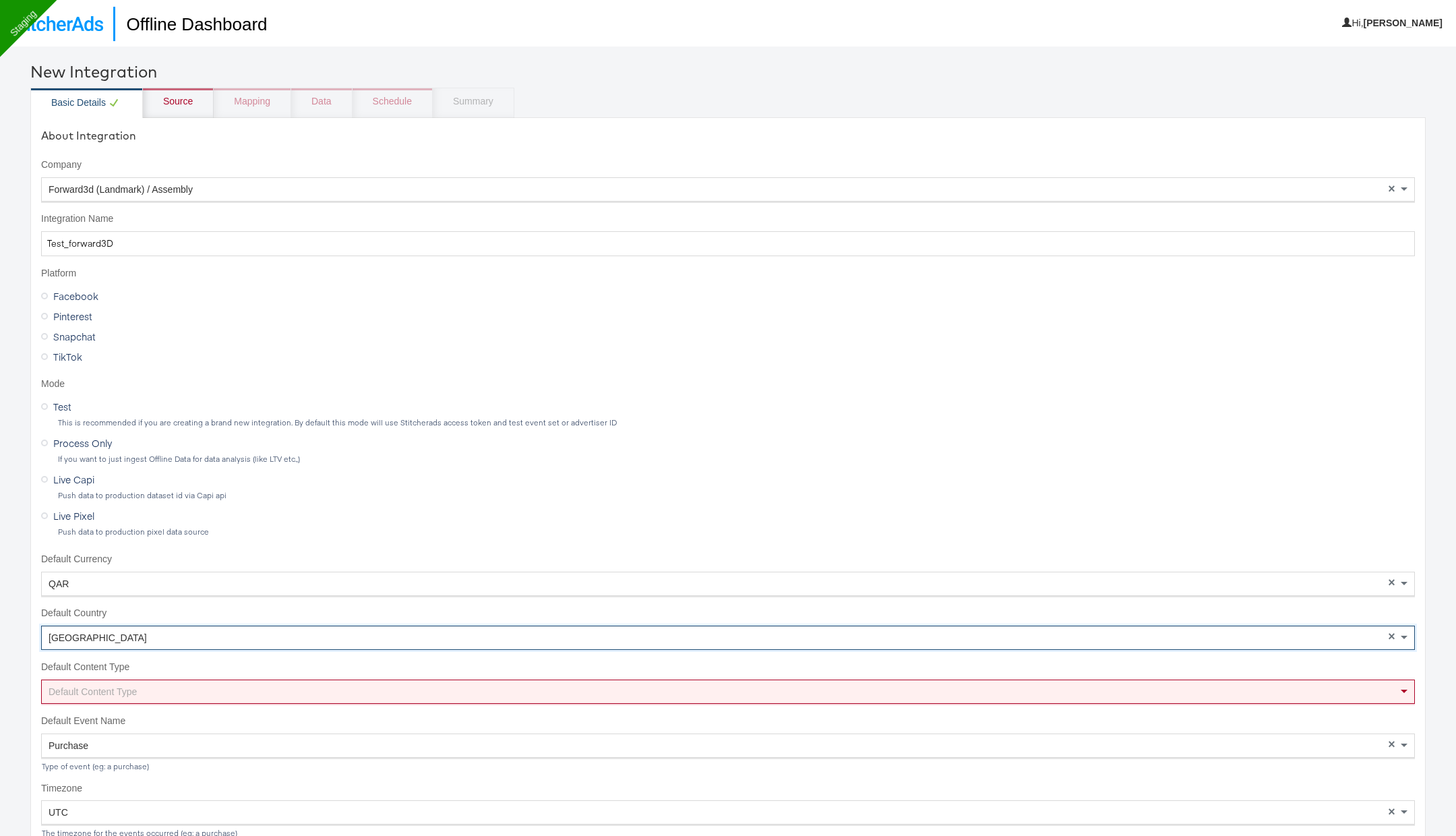
click at [255, 687] on div "Default Content Type" at bounding box center [728, 691] width 1372 height 23
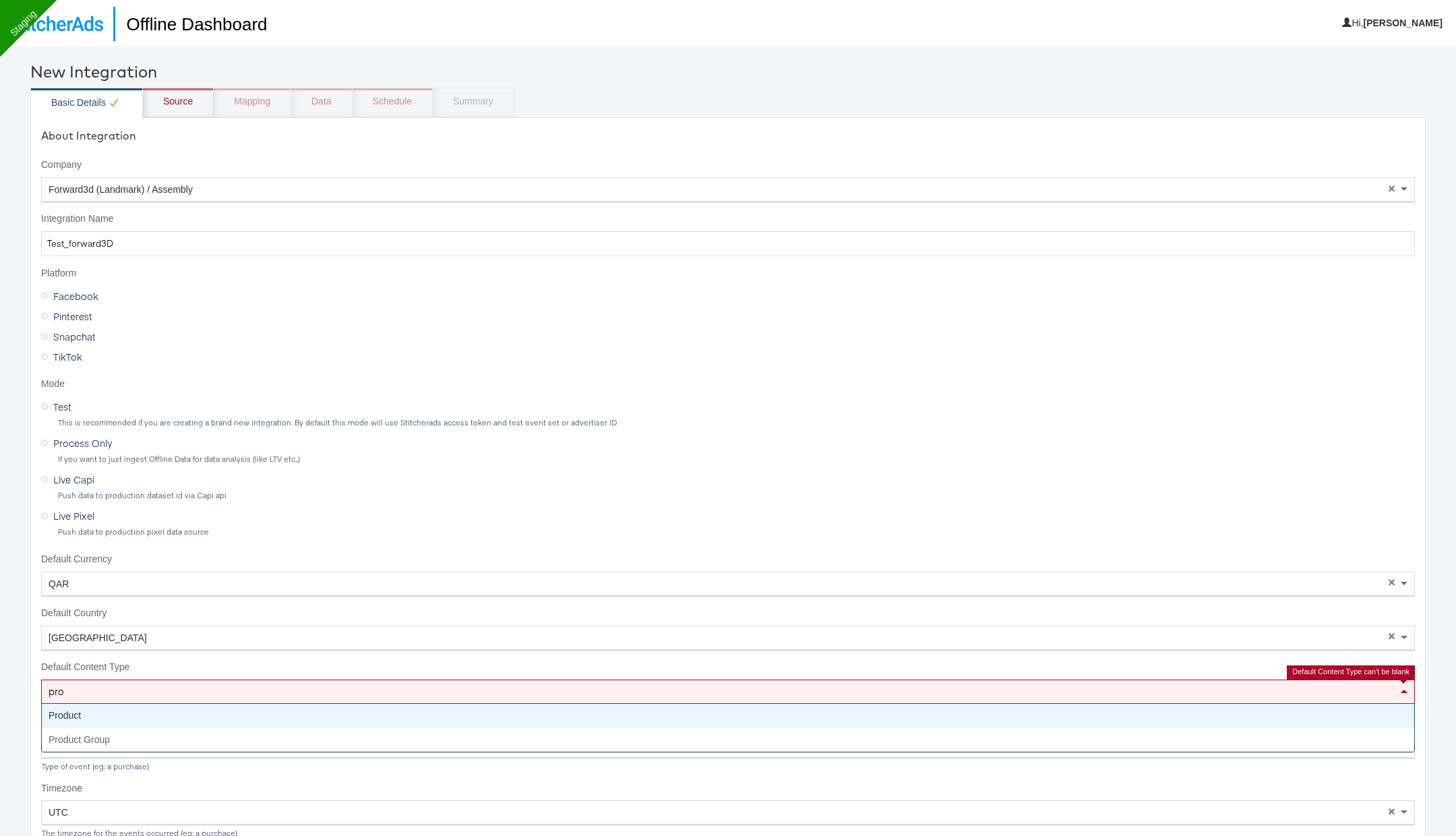
type input "pro"
click at [254, 699] on div "pro pro" at bounding box center [728, 691] width 1374 height 24
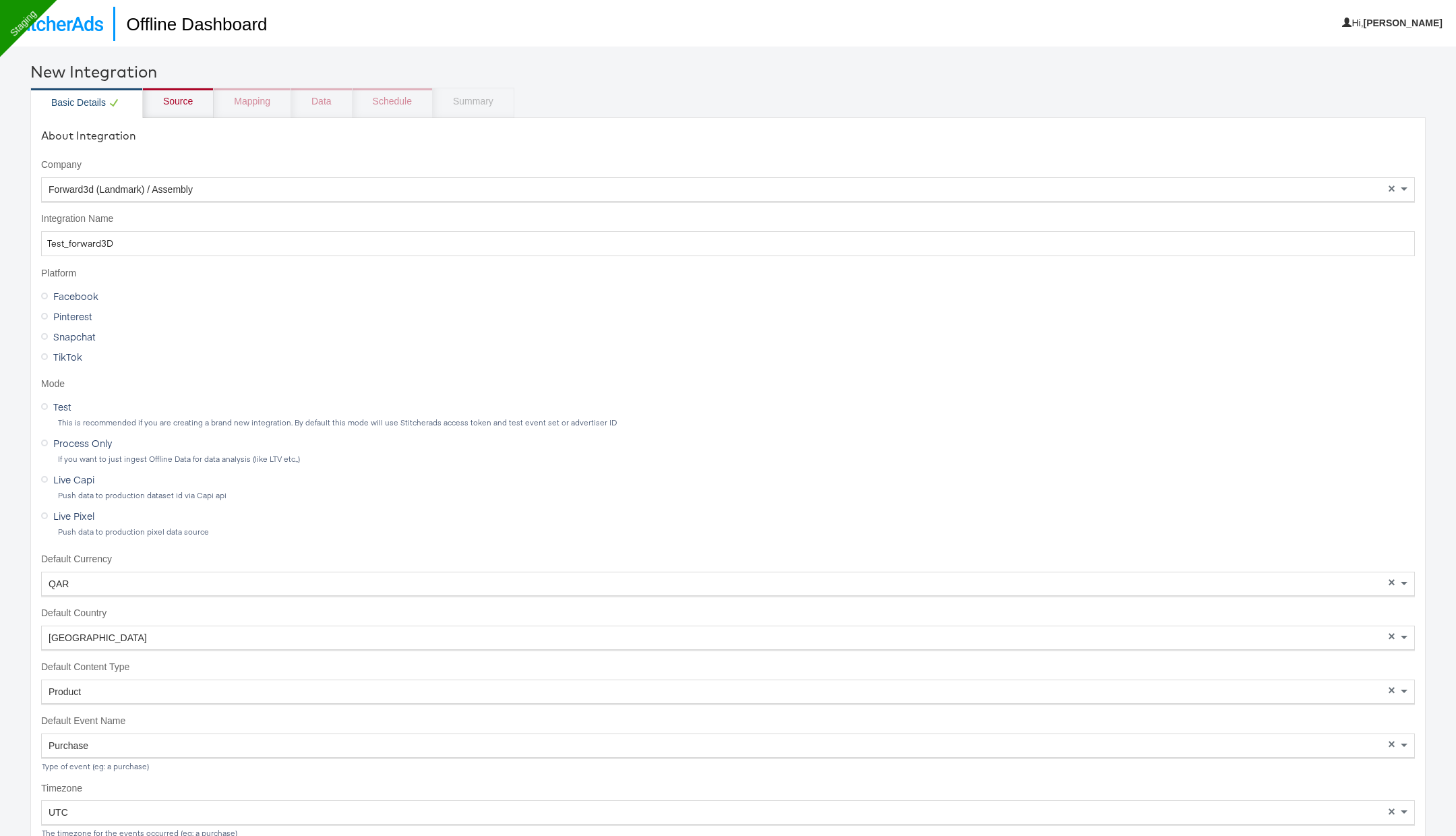
click at [184, 109] on div "Source" at bounding box center [178, 103] width 71 height 30
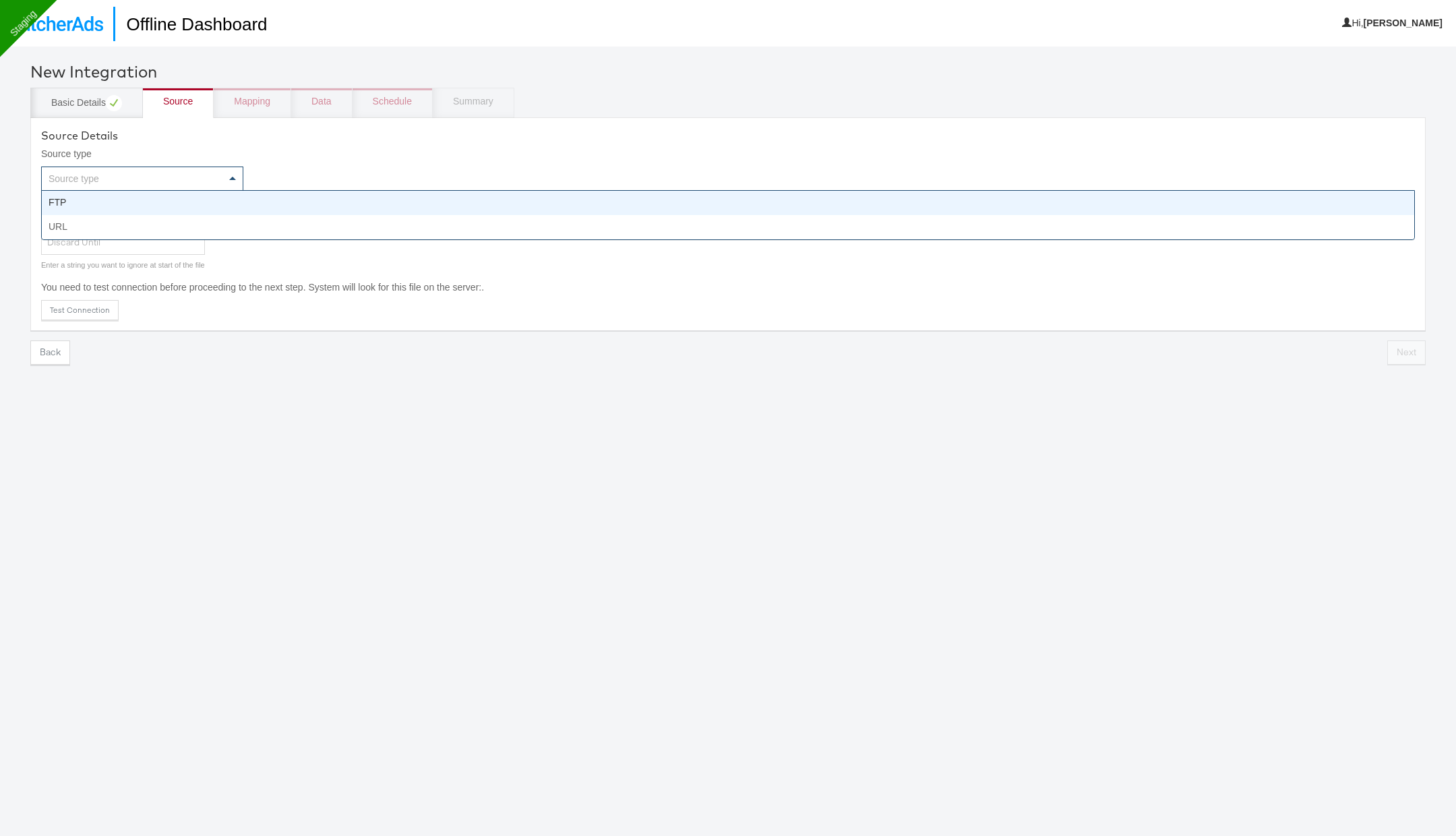
click at [209, 189] on div "Source type" at bounding box center [142, 178] width 201 height 23
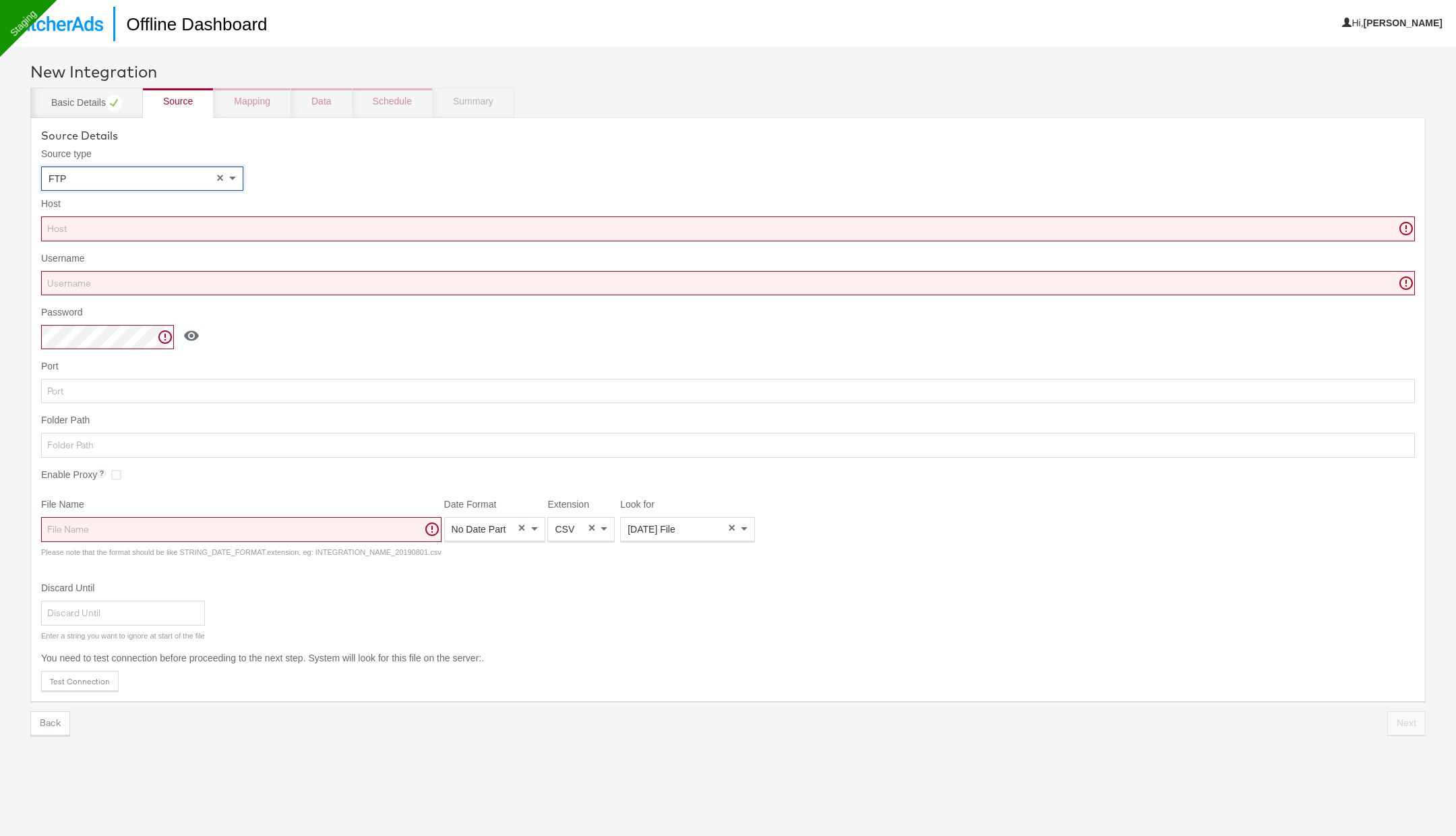
click at [181, 234] on input "Host" at bounding box center [728, 229] width 1374 height 25
paste input "ftp.wip.cplmg.com"
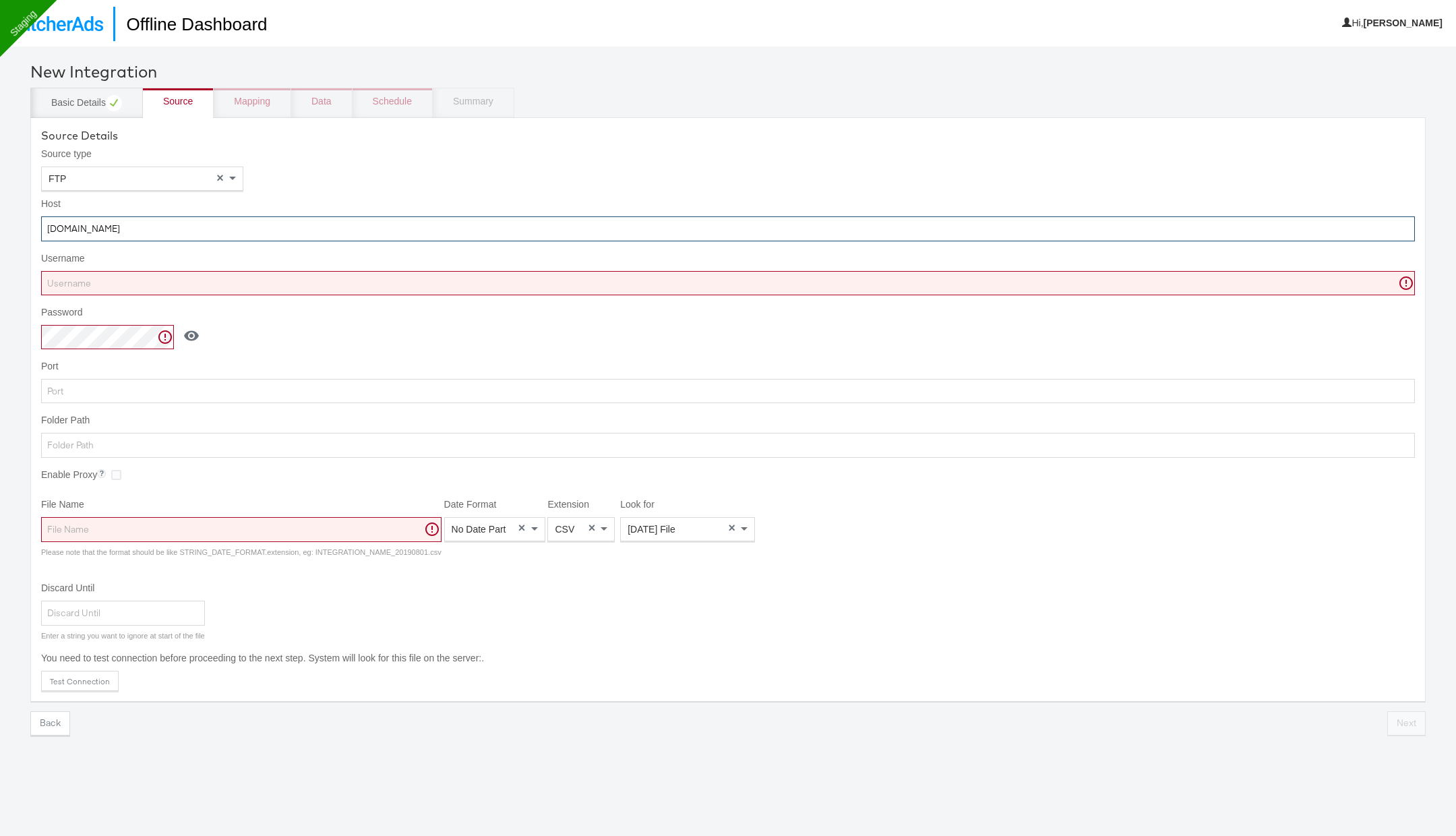
type input "ftp.wip.cplmg.com"
click at [357, 281] on input "Username" at bounding box center [728, 283] width 1374 height 25
paste input "shk_ropo"
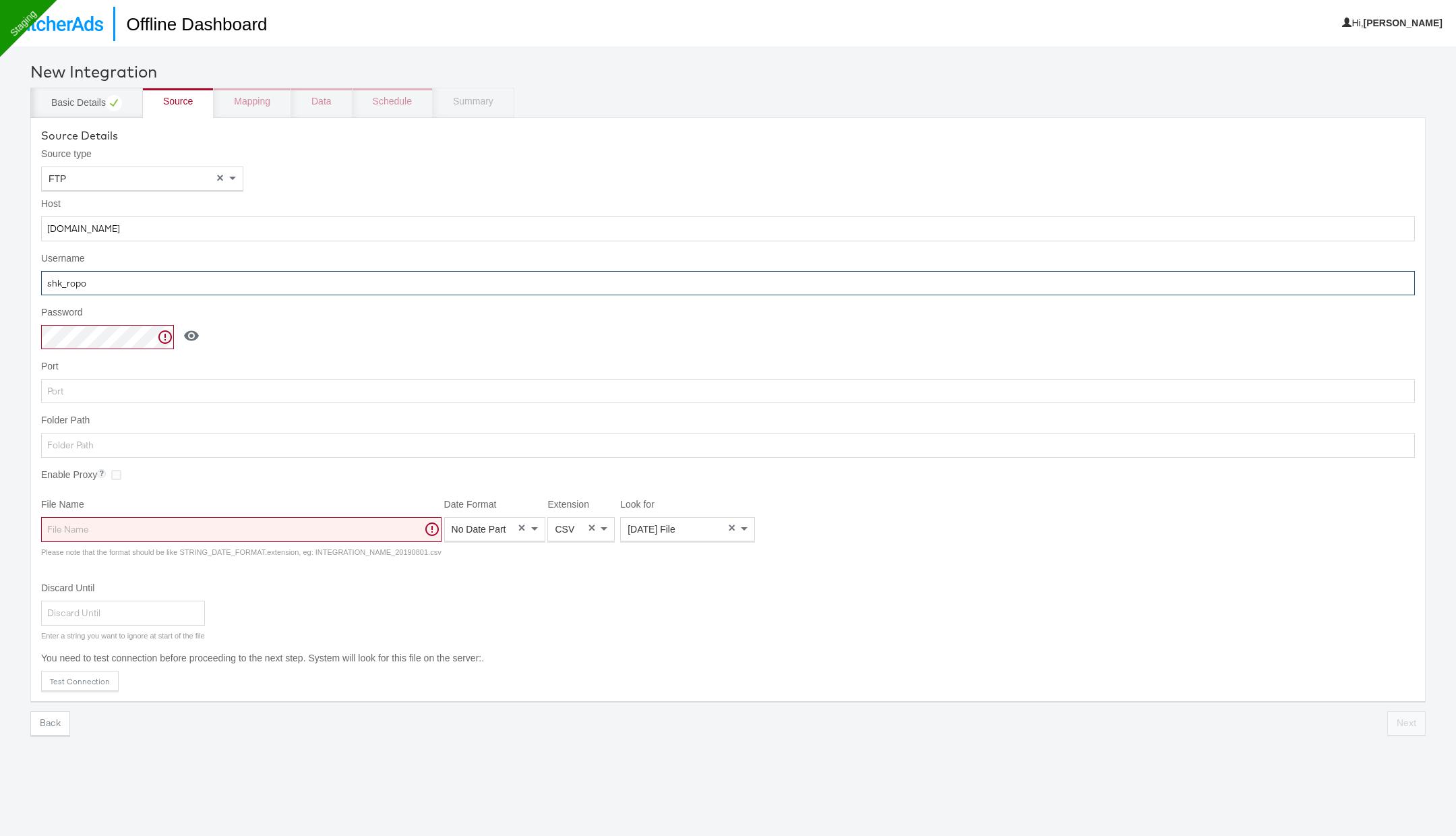
type input "shk_ropo"
click at [328, 440] on input "Folder Path" at bounding box center [728, 445] width 1374 height 25
paste input "/HomeBox"
type input "/HomeBox"
click at [334, 529] on input "File Name" at bounding box center [241, 529] width 401 height 25
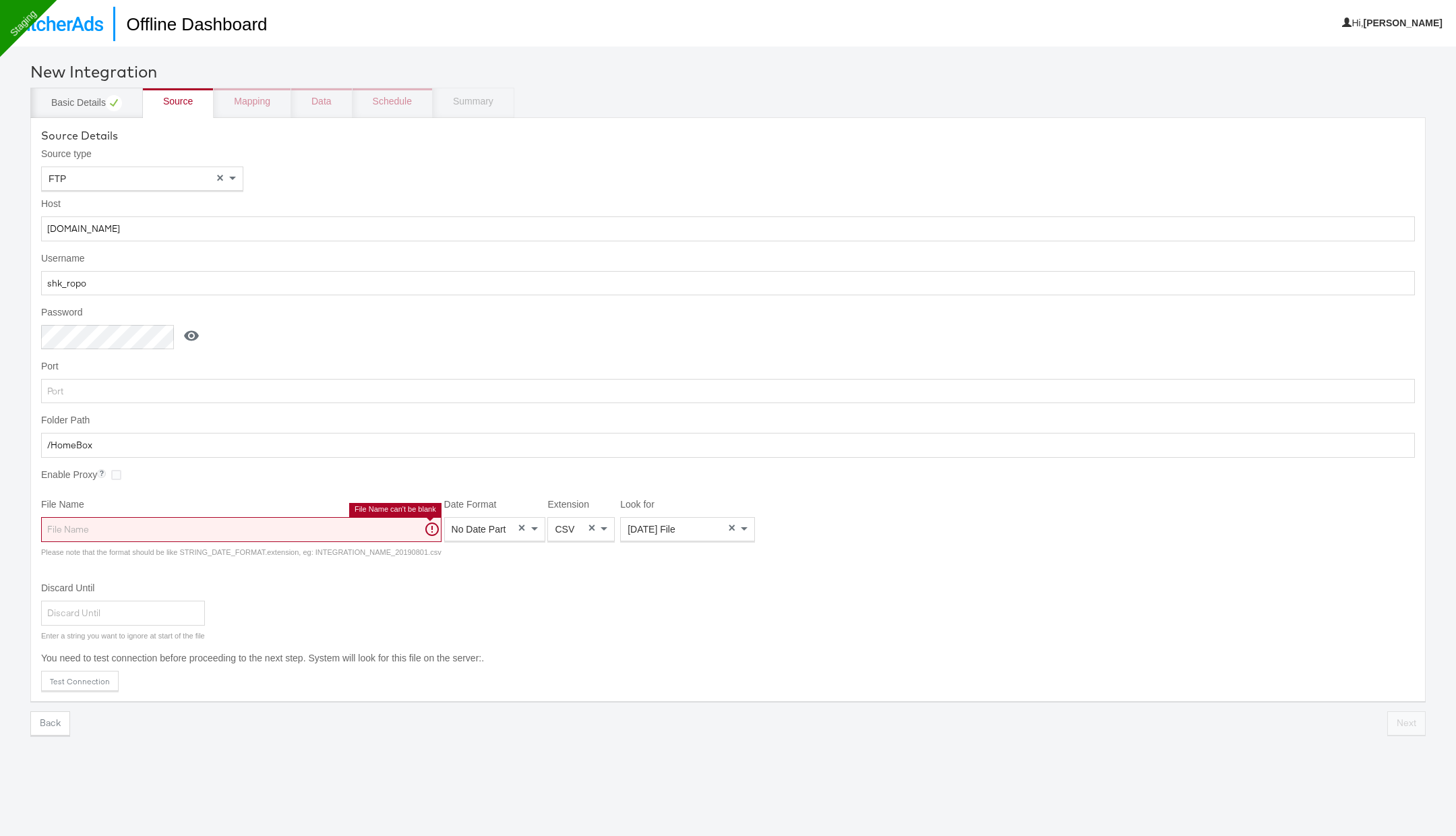
paste input "HomeBox_Qatar"
type input "HomeBox_Qatar"
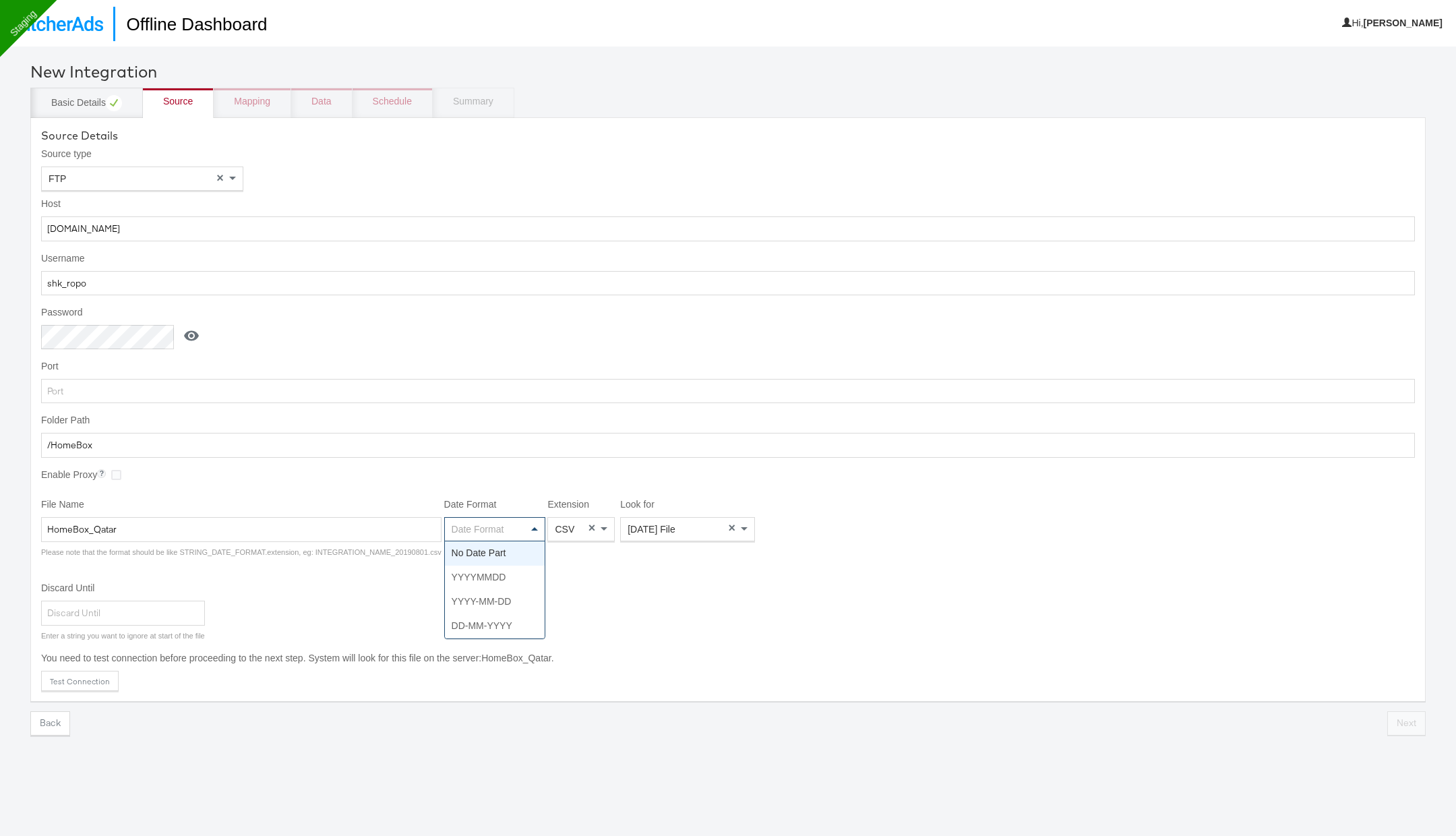
click at [516, 520] on div "Date Format" at bounding box center [495, 529] width 100 height 23
click at [574, 523] on div "CSV" at bounding box center [581, 529] width 66 height 23
click at [728, 522] on span "×" at bounding box center [731, 528] width 8 height 12
click at [728, 526] on span "×" at bounding box center [731, 528] width 8 height 12
click at [738, 529] on span at bounding box center [746, 529] width 17 height 23
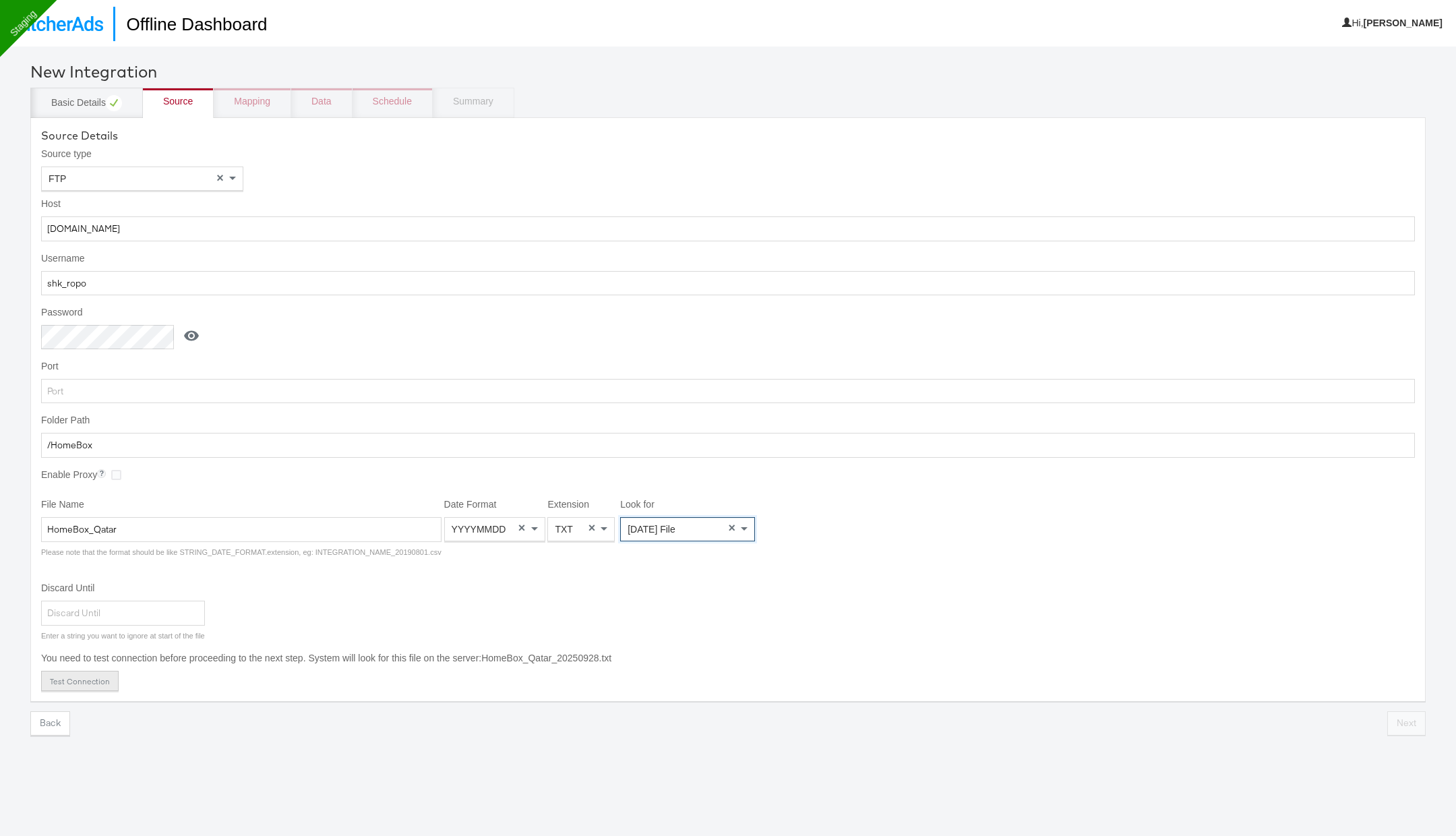
click at [98, 671] on button "Test Connection" at bounding box center [79, 681] width 77 height 21
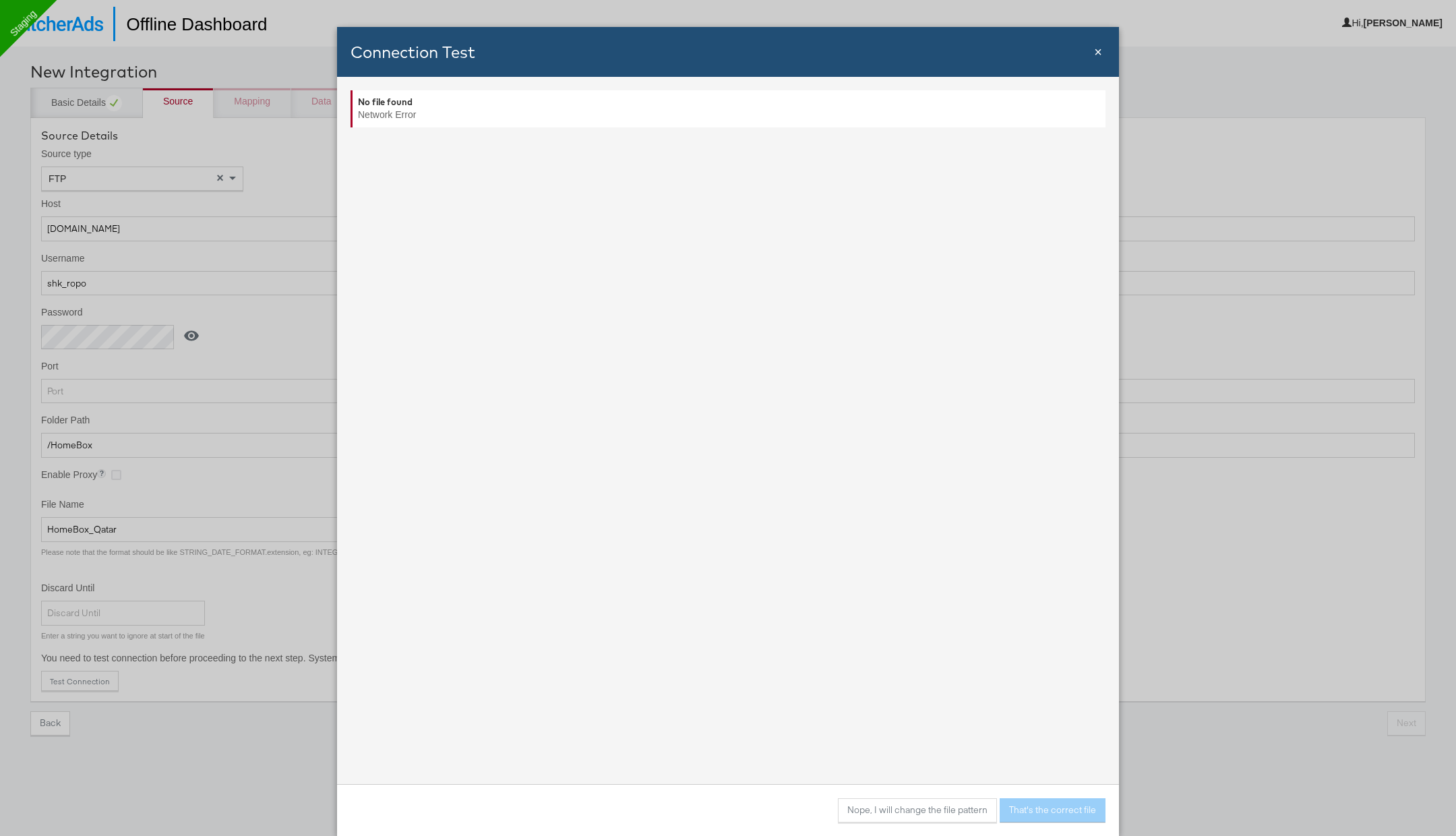
click at [1096, 54] on span "×" at bounding box center [1099, 52] width 8 height 15
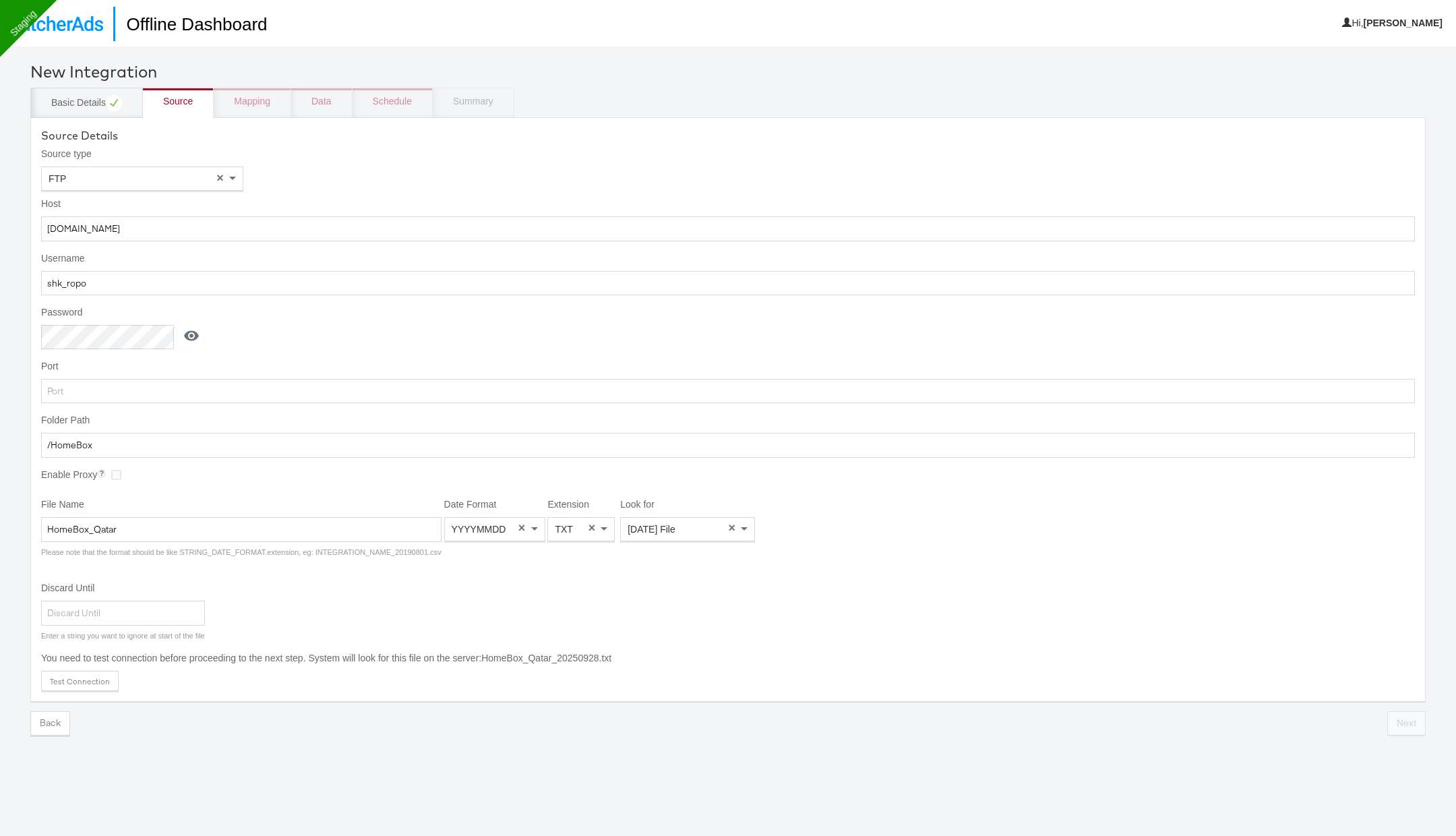
click at [184, 333] on icon at bounding box center [192, 335] width 15 height 10
click at [663, 529] on span "Yesterday's File" at bounding box center [652, 530] width 48 height 11
click at [100, 672] on button "Test Connection" at bounding box center [79, 682] width 77 height 21
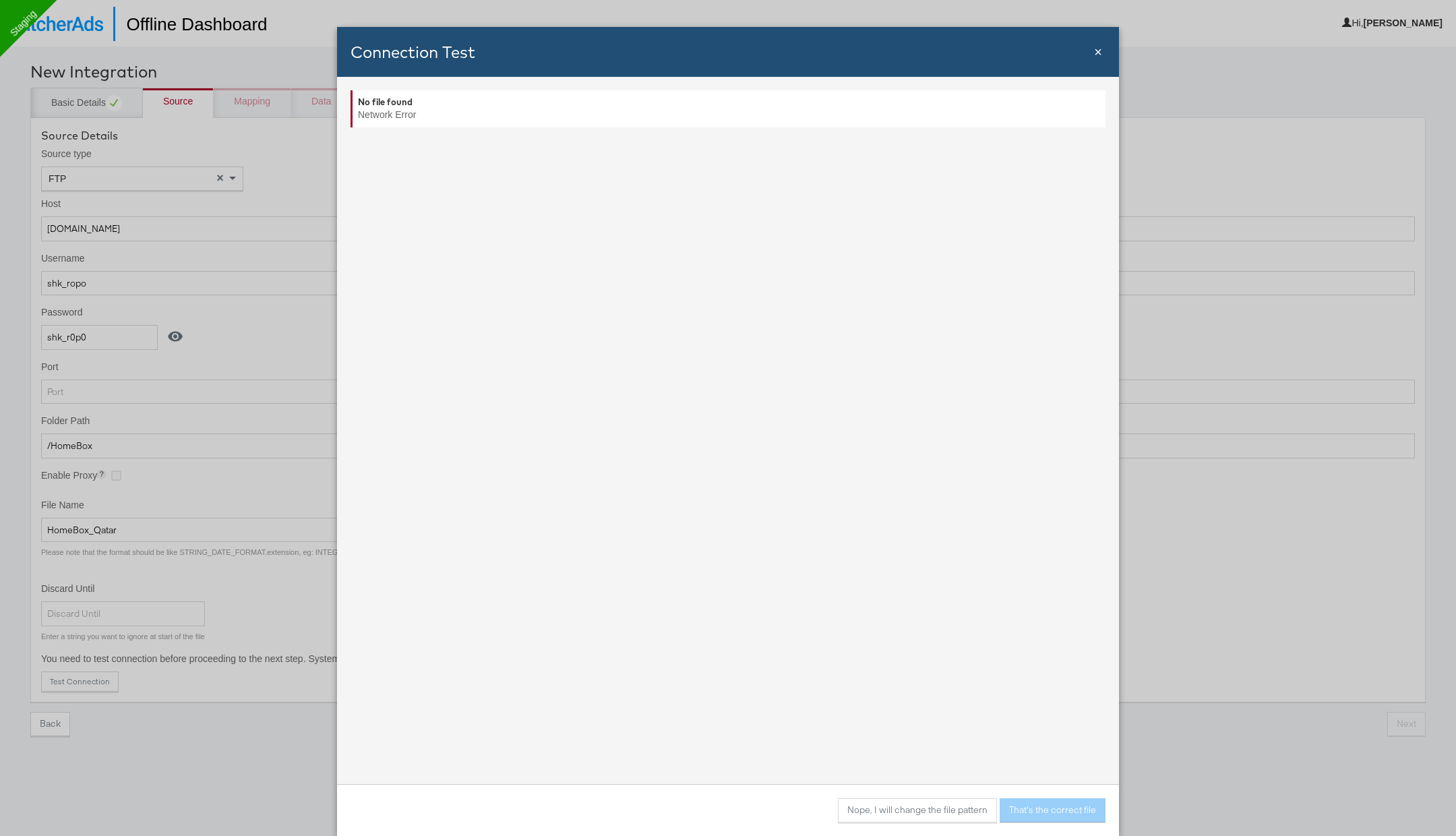
click at [1102, 55] on span "×" at bounding box center [1099, 52] width 8 height 15
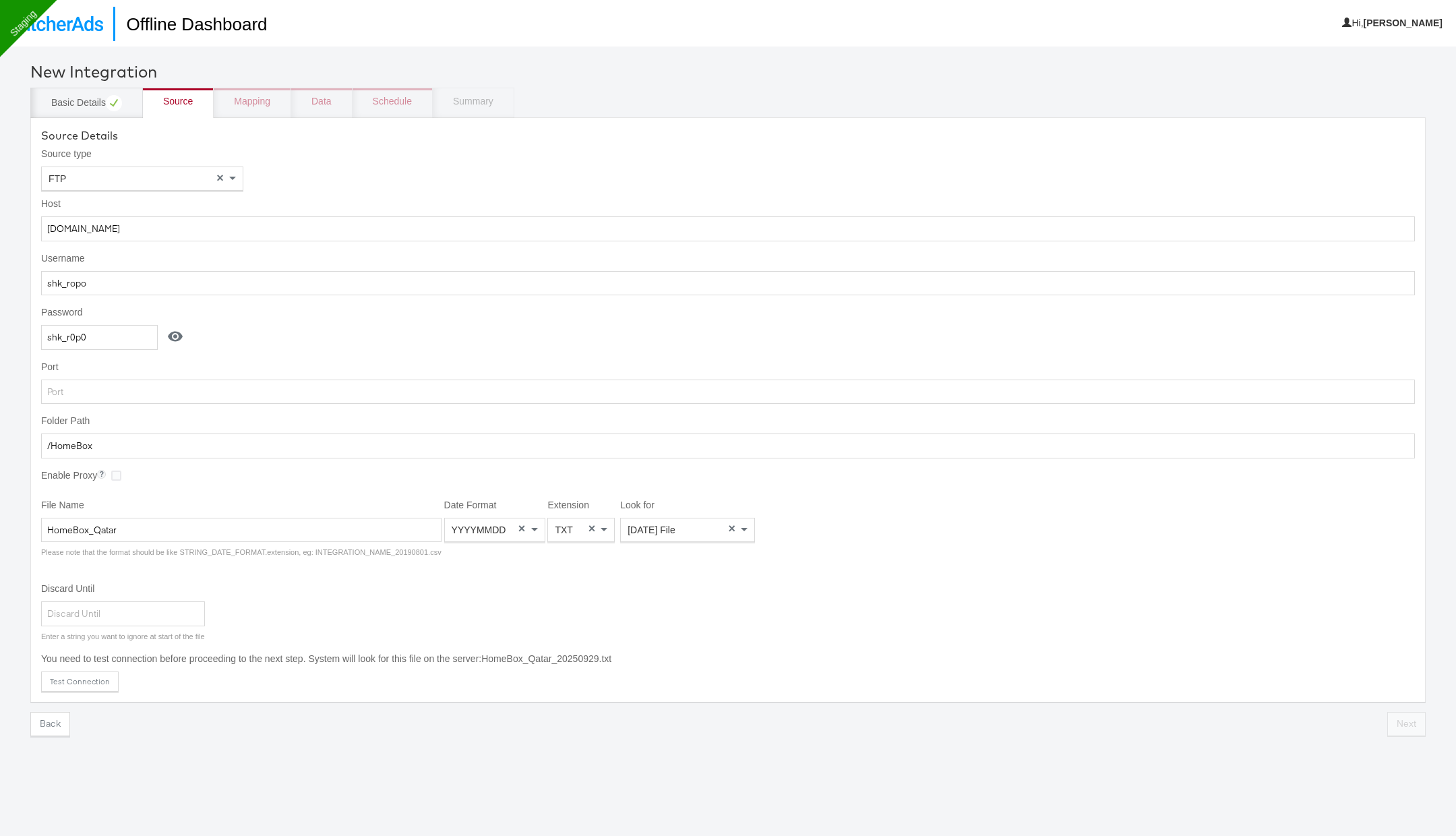
click at [657, 531] on span "Today's File" at bounding box center [652, 530] width 48 height 11
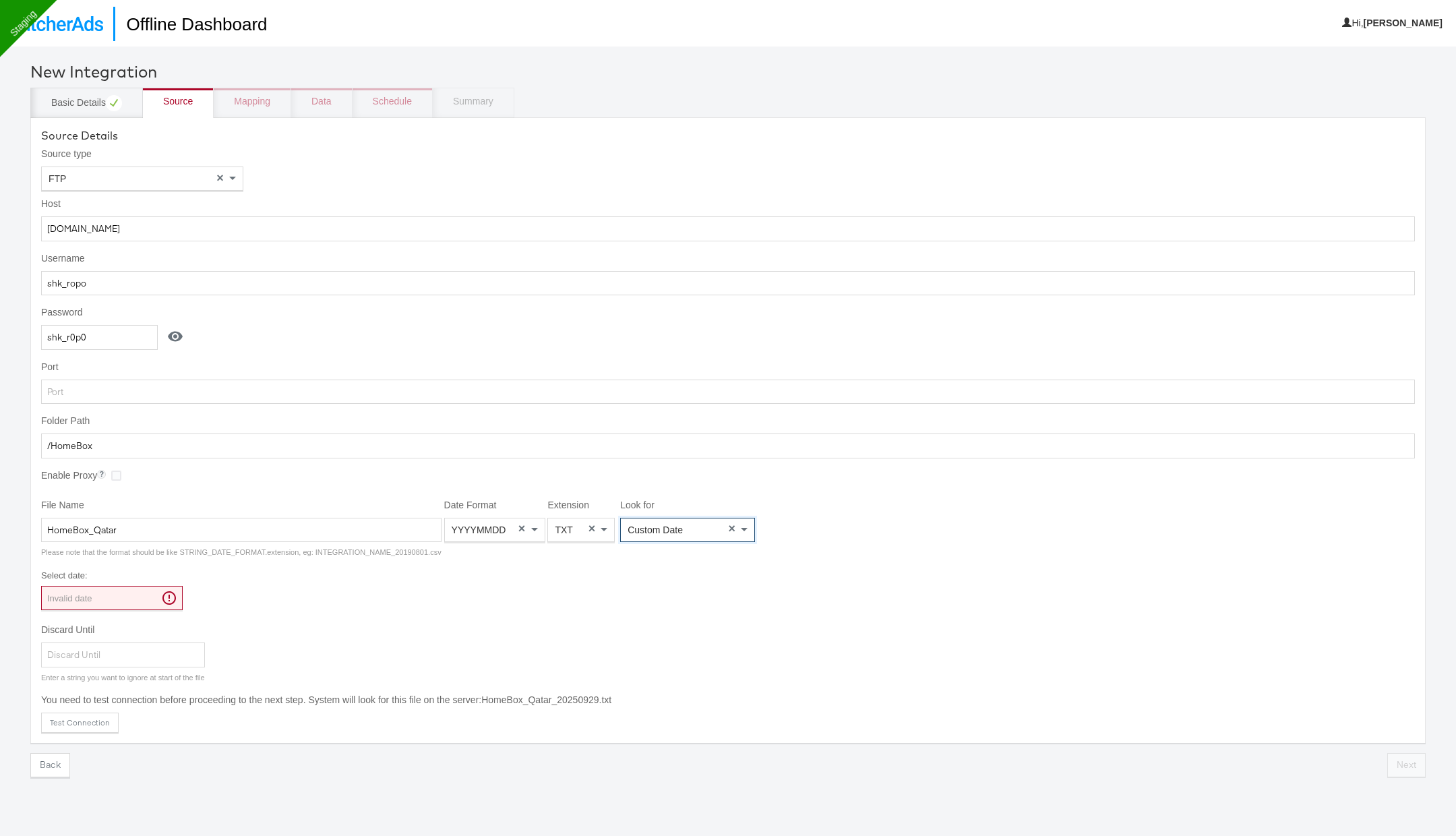
click at [123, 598] on input "Invalid date" at bounding box center [112, 598] width 142 height 24
click at [170, 717] on td "26" at bounding box center [171, 723] width 23 height 19
type input "2025-09-26 00:00"
click at [325, 613] on div "Source Details Source type FTP × Host ftp.wip.cplmg.com Username shk_ropo Passw…" at bounding box center [728, 430] width 1396 height 626
click at [100, 719] on button "Test Connection" at bounding box center [79, 723] width 77 height 21
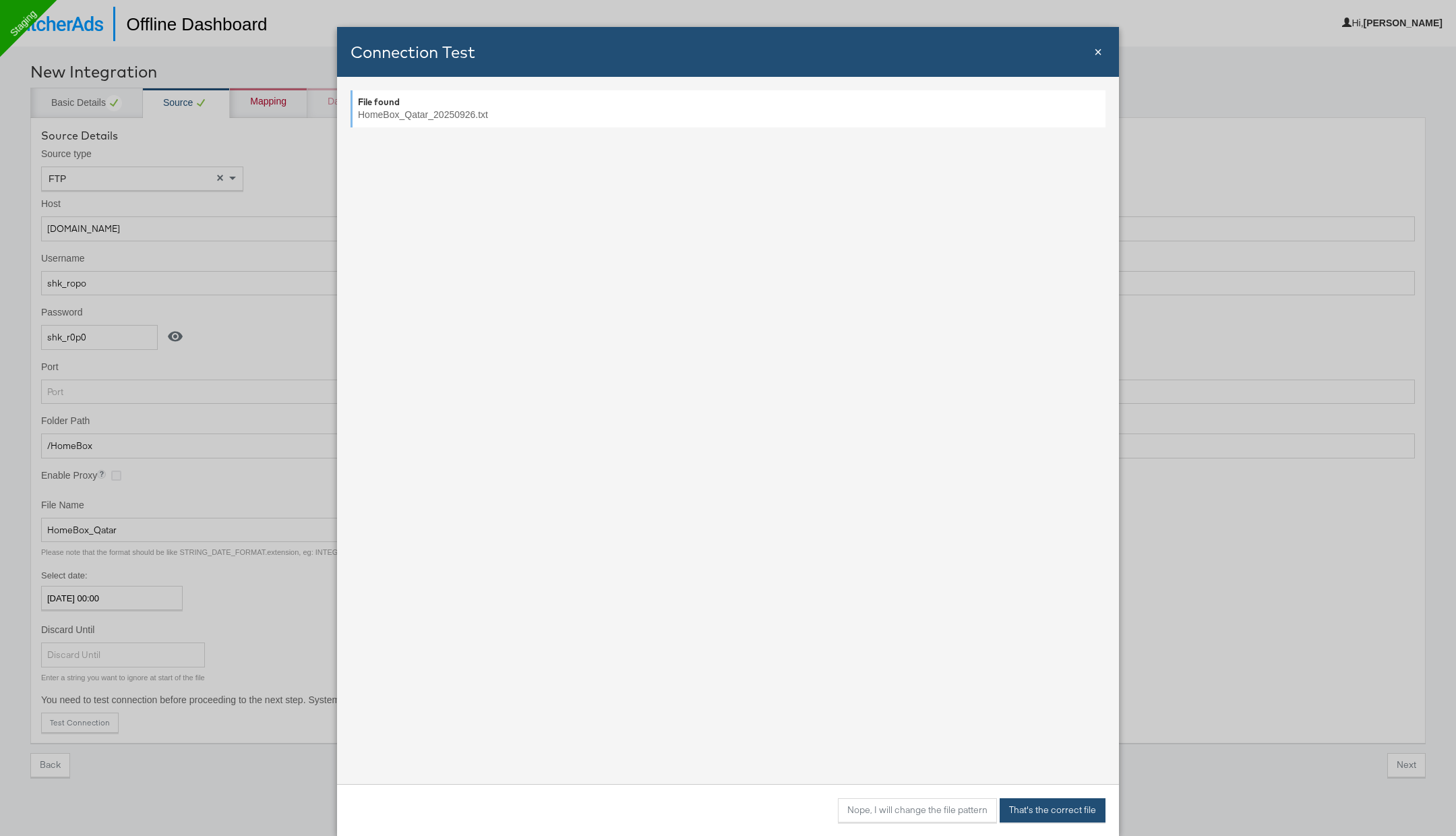
click at [1024, 810] on button "That's the correct file" at bounding box center [1053, 810] width 106 height 24
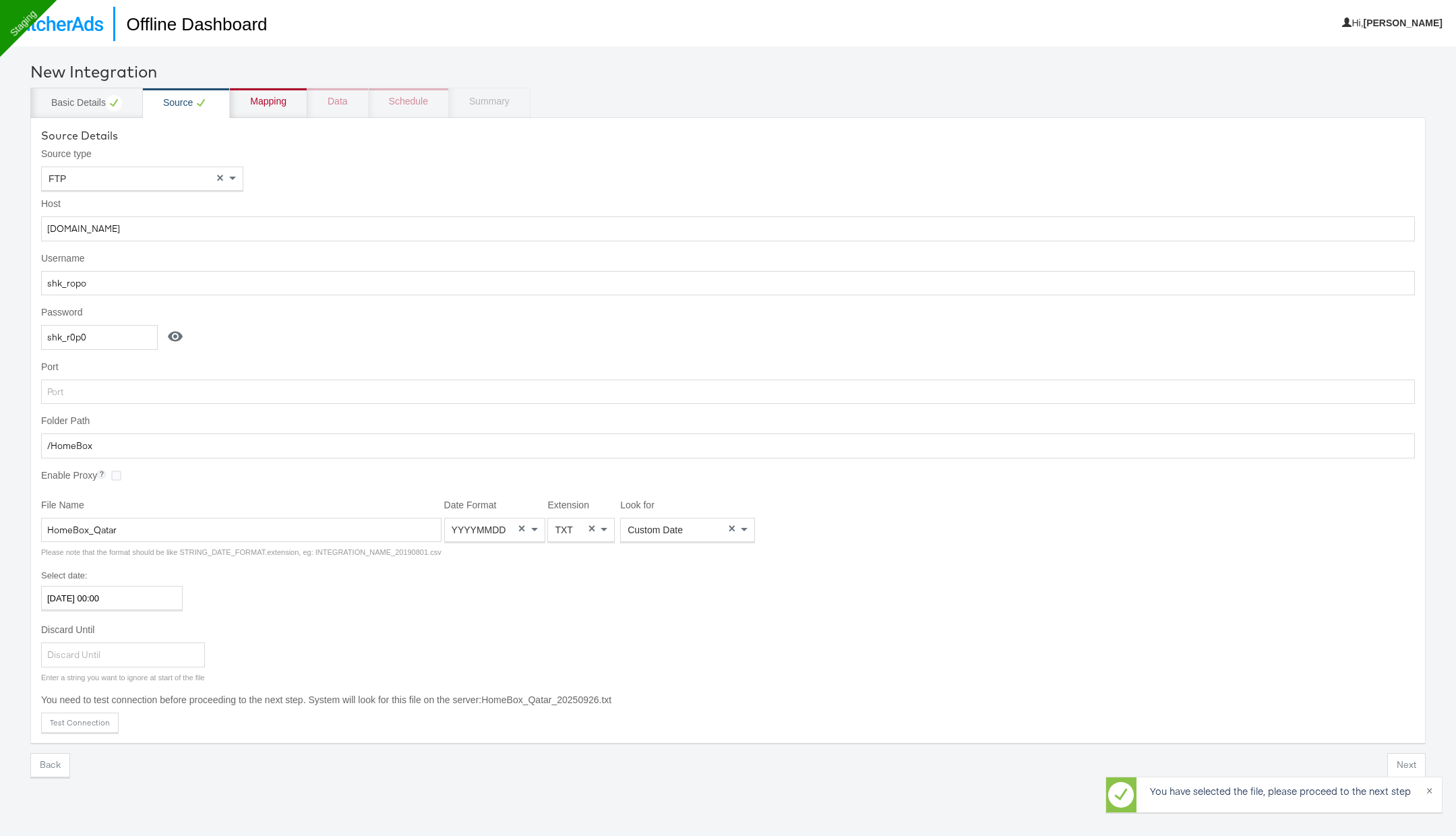
click at [284, 103] on div "Mapping" at bounding box center [268, 102] width 36 height 14
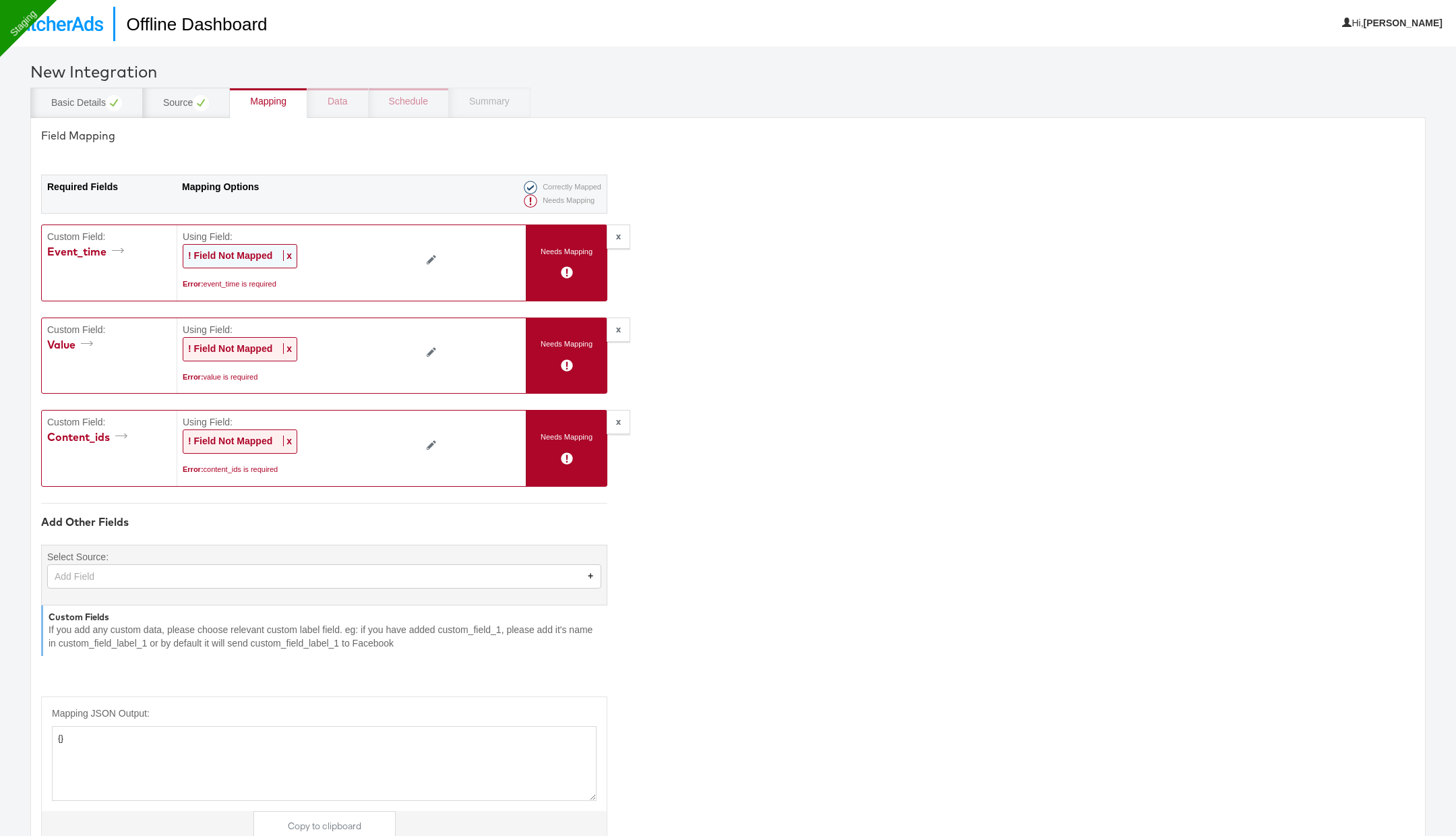
click at [285, 255] on span "x" at bounding box center [287, 255] width 9 height 11
click at [285, 255] on div "Select..." at bounding box center [270, 255] width 173 height 23
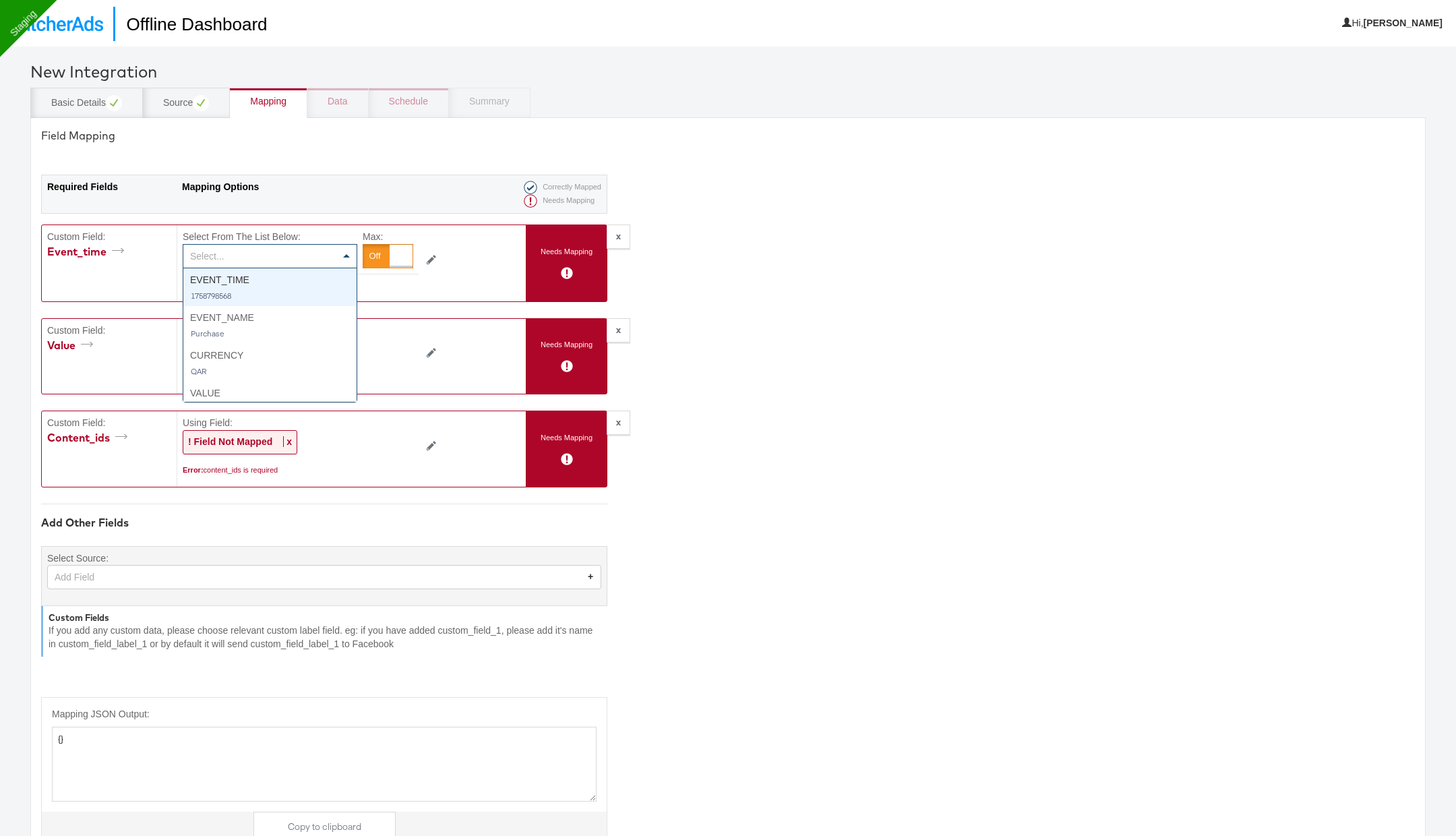
type textarea "{"event_time":"{{{\"EVENT_TIME\"}}}"}"
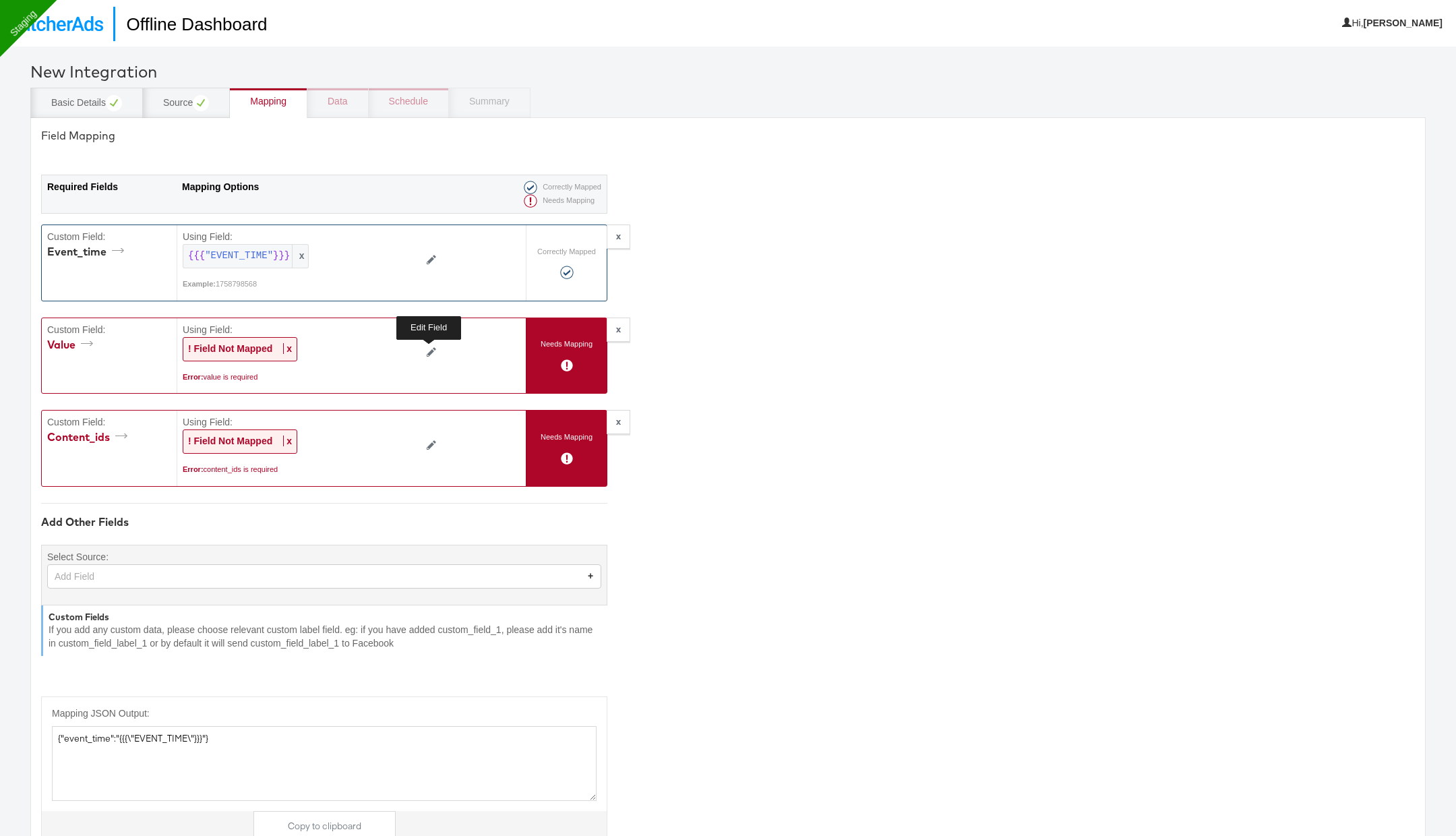
click at [429, 349] on icon at bounding box center [431, 352] width 10 height 10
click at [381, 346] on div at bounding box center [388, 349] width 51 height 24
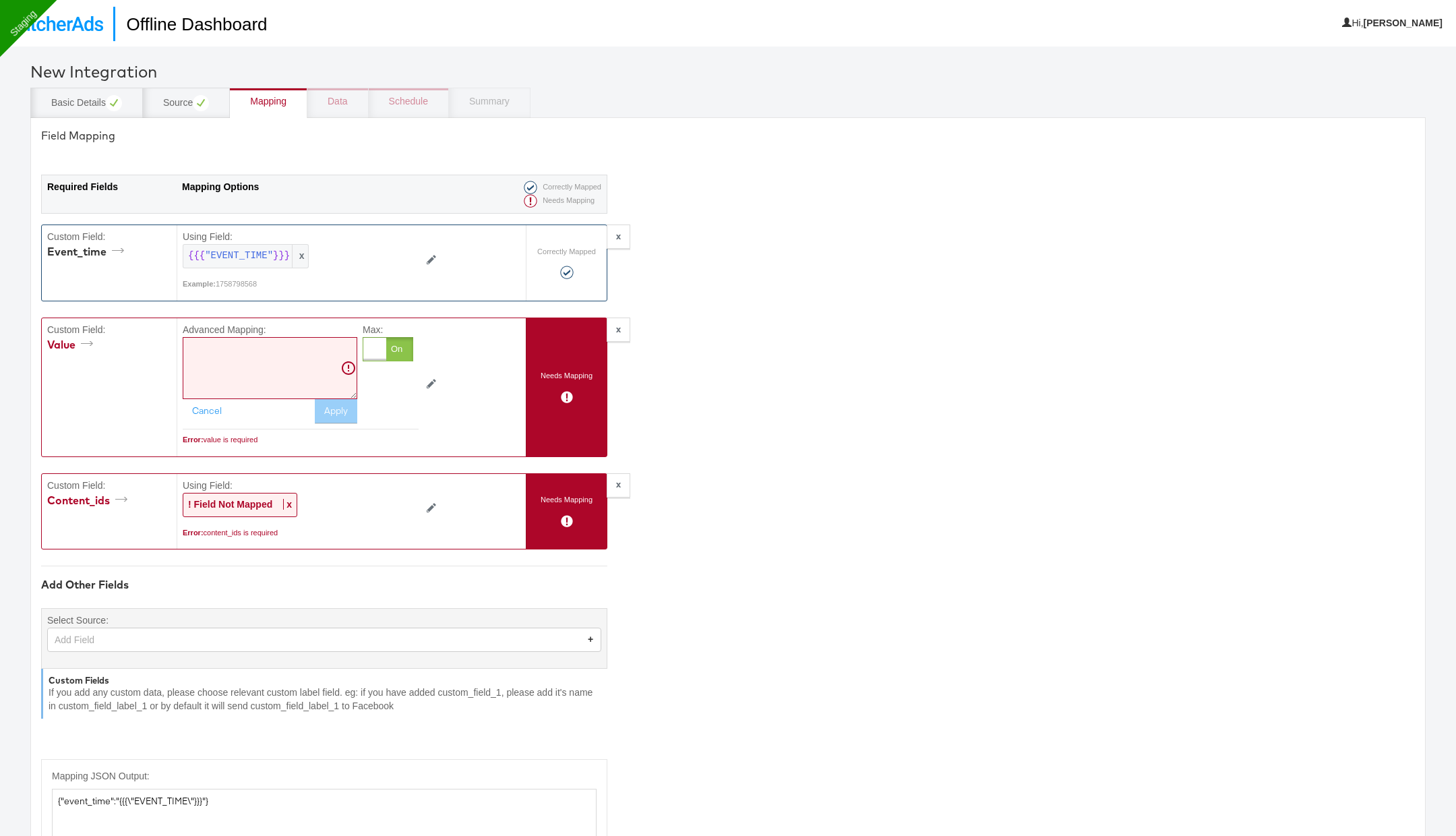
click at [315, 359] on textarea at bounding box center [270, 368] width 175 height 62
paste textarea "{{#if (is_equal VALUE '0.00')}}0.01{{else}}{{VALUE}}{{/if}}"
type textarea "{{#if (is_equal VALUE '0.00')}}0.01{{else}}{{VALUE}}{{/if}}"
click at [340, 409] on button "Apply" at bounding box center [336, 411] width 42 height 24
type textarea "{"event_time":"{{{\"EVENT_TIME\"}}}","value":"{{#if (is_equal VALUE '0.00')}}0.…"
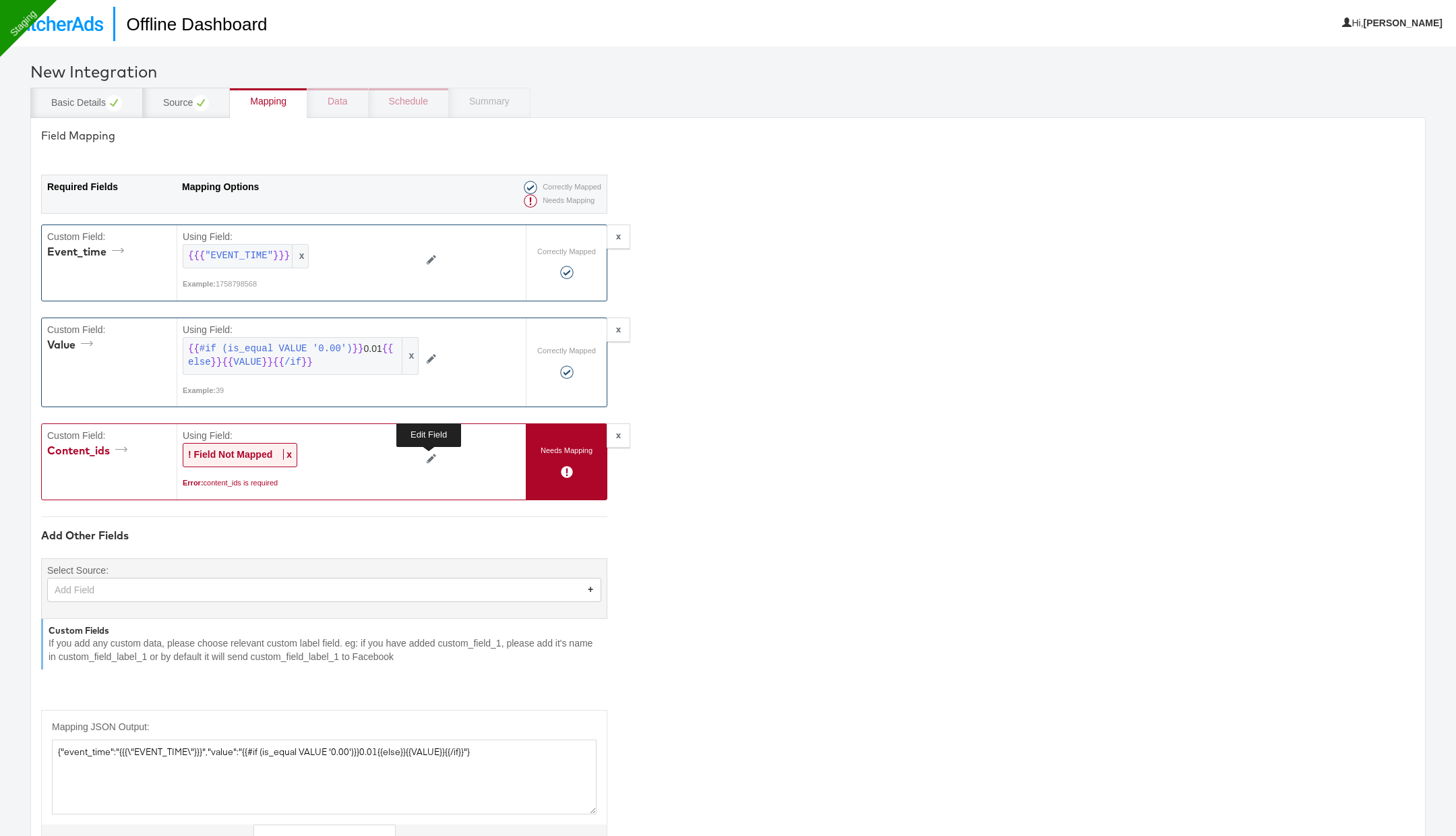
click at [429, 456] on icon at bounding box center [431, 459] width 10 height 10
click at [331, 455] on div "Select..." at bounding box center [270, 455] width 173 height 23
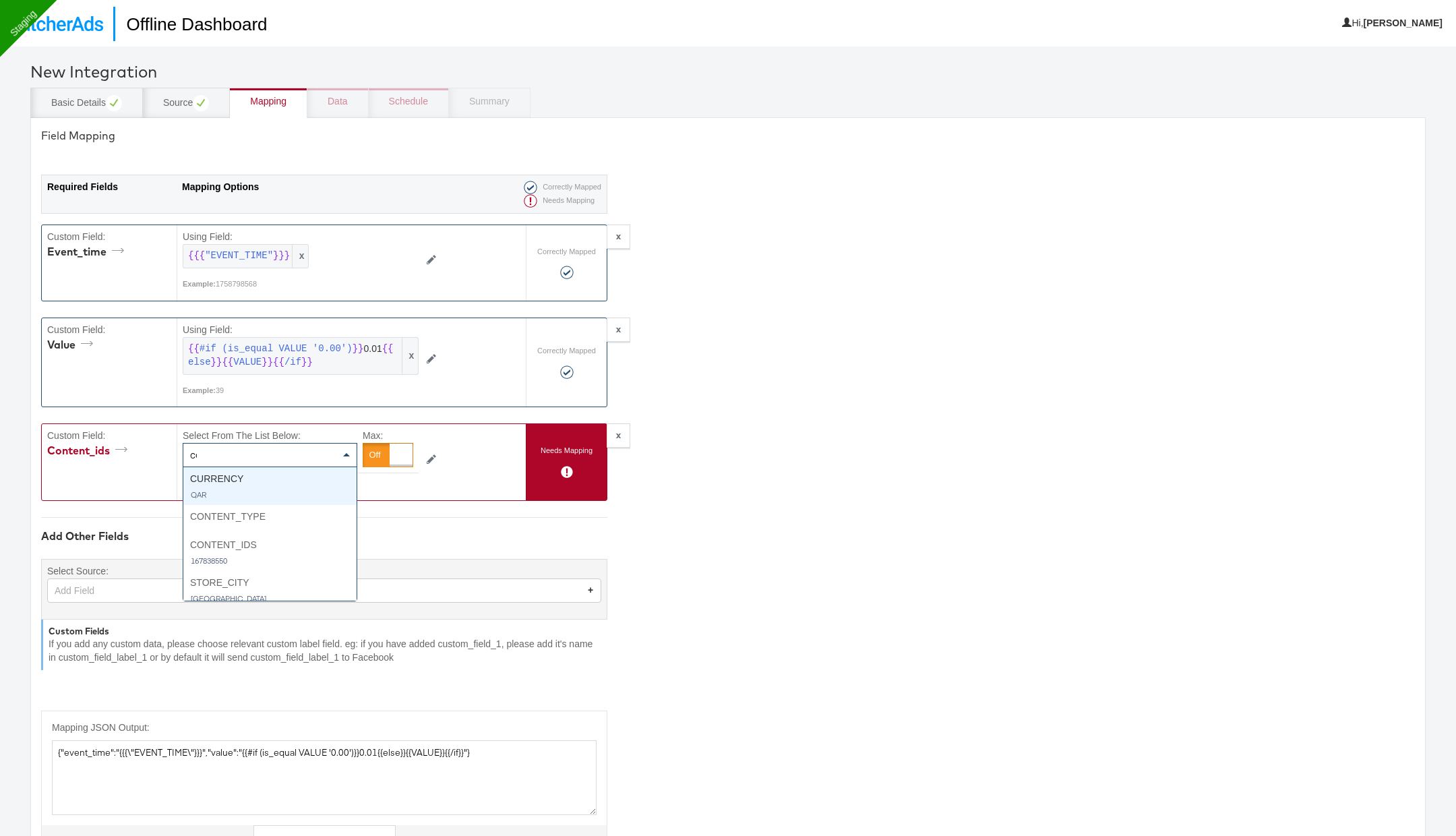
type input "con"
type textarea "{"event_time":"{{{\"EVENT_TIME\"}}}","value":"{{#if (is_equal VALUE '0.00')}}0.…"
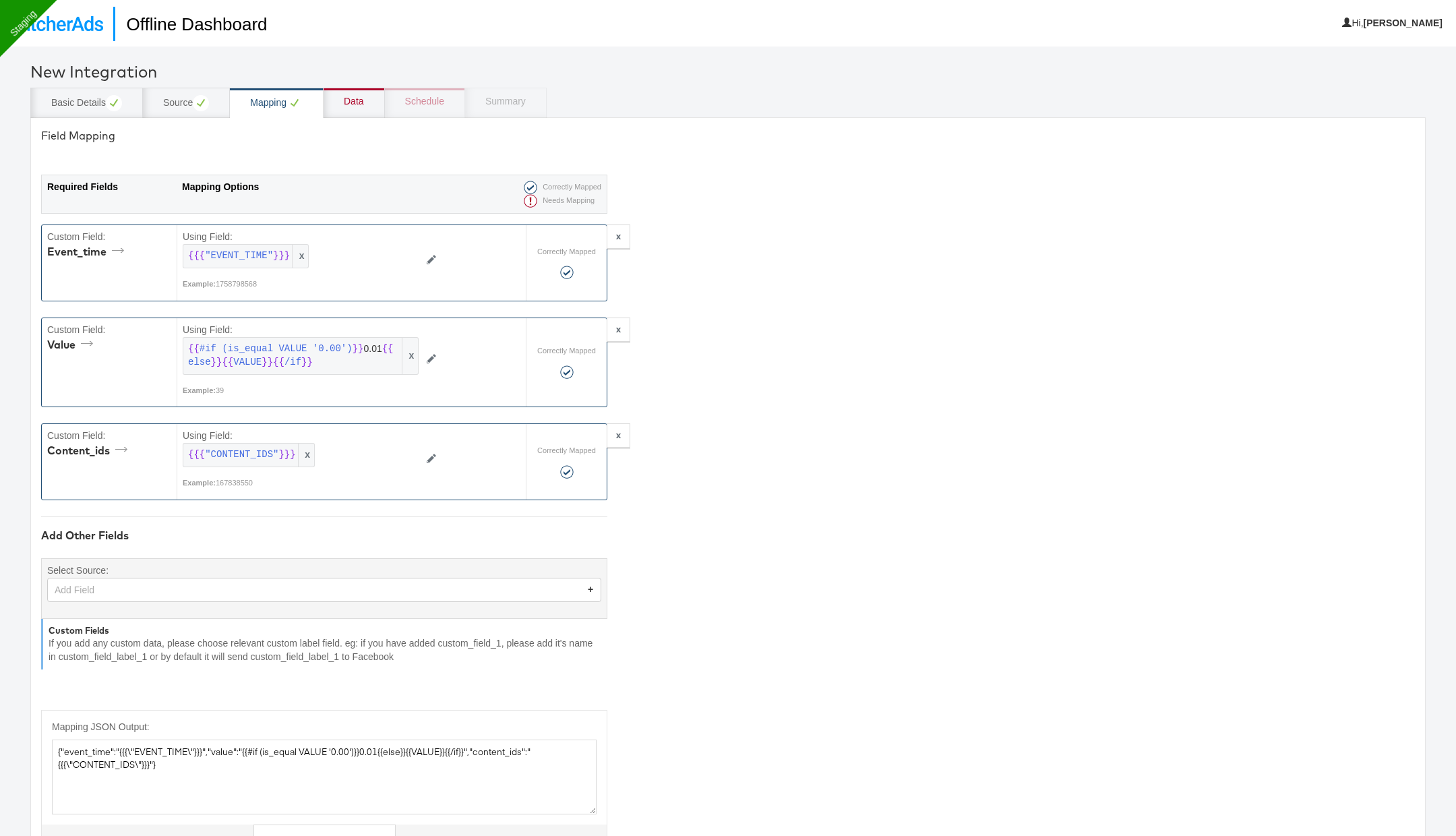
click at [363, 101] on div "Data" at bounding box center [354, 102] width 21 height 14
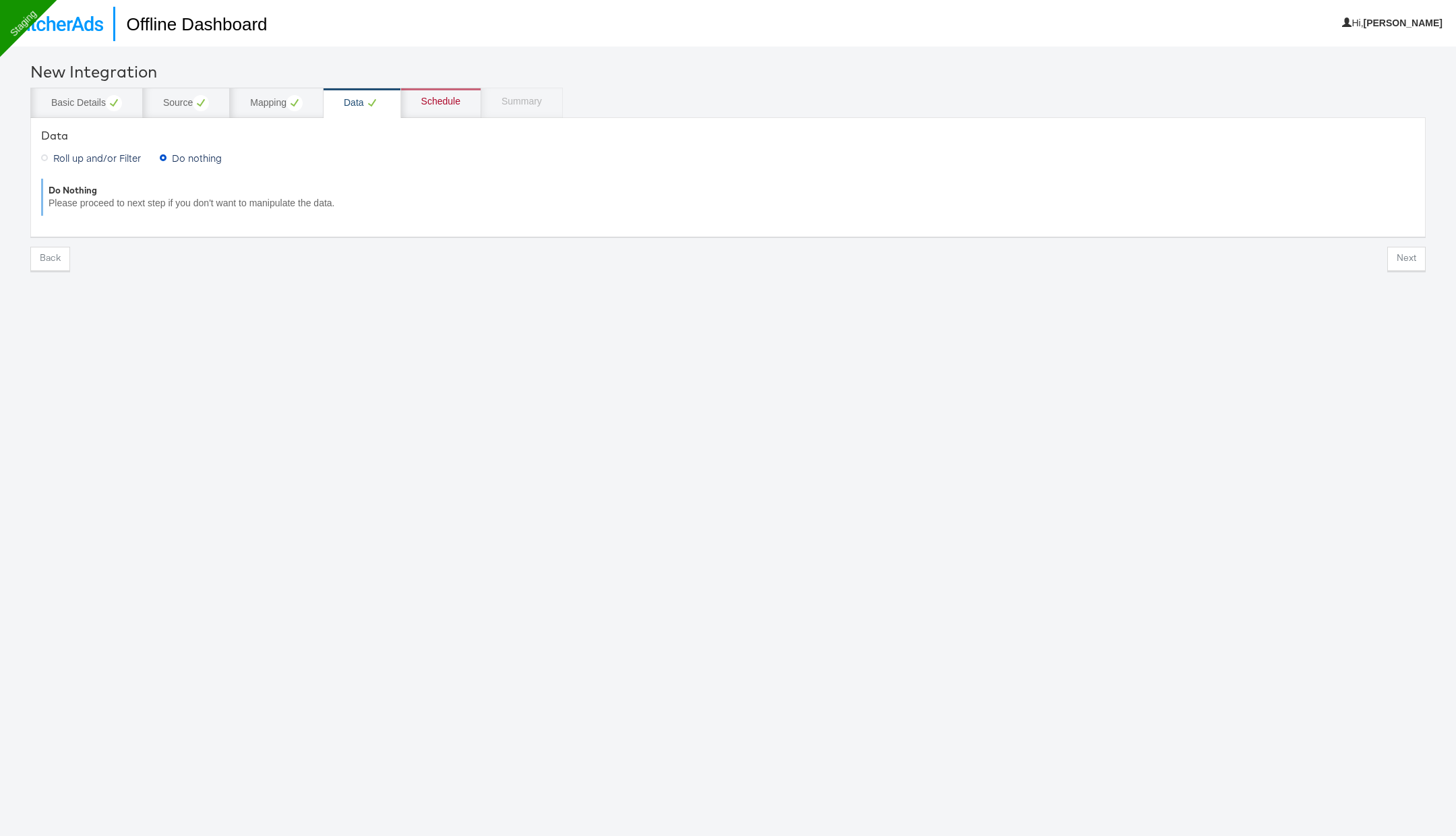
click at [108, 158] on span "Roll up and/or Filter" at bounding box center [97, 158] width 88 height 14
click at [0, 0] on input "Roll up and/or Filter" at bounding box center [0, 0] width 0 height 0
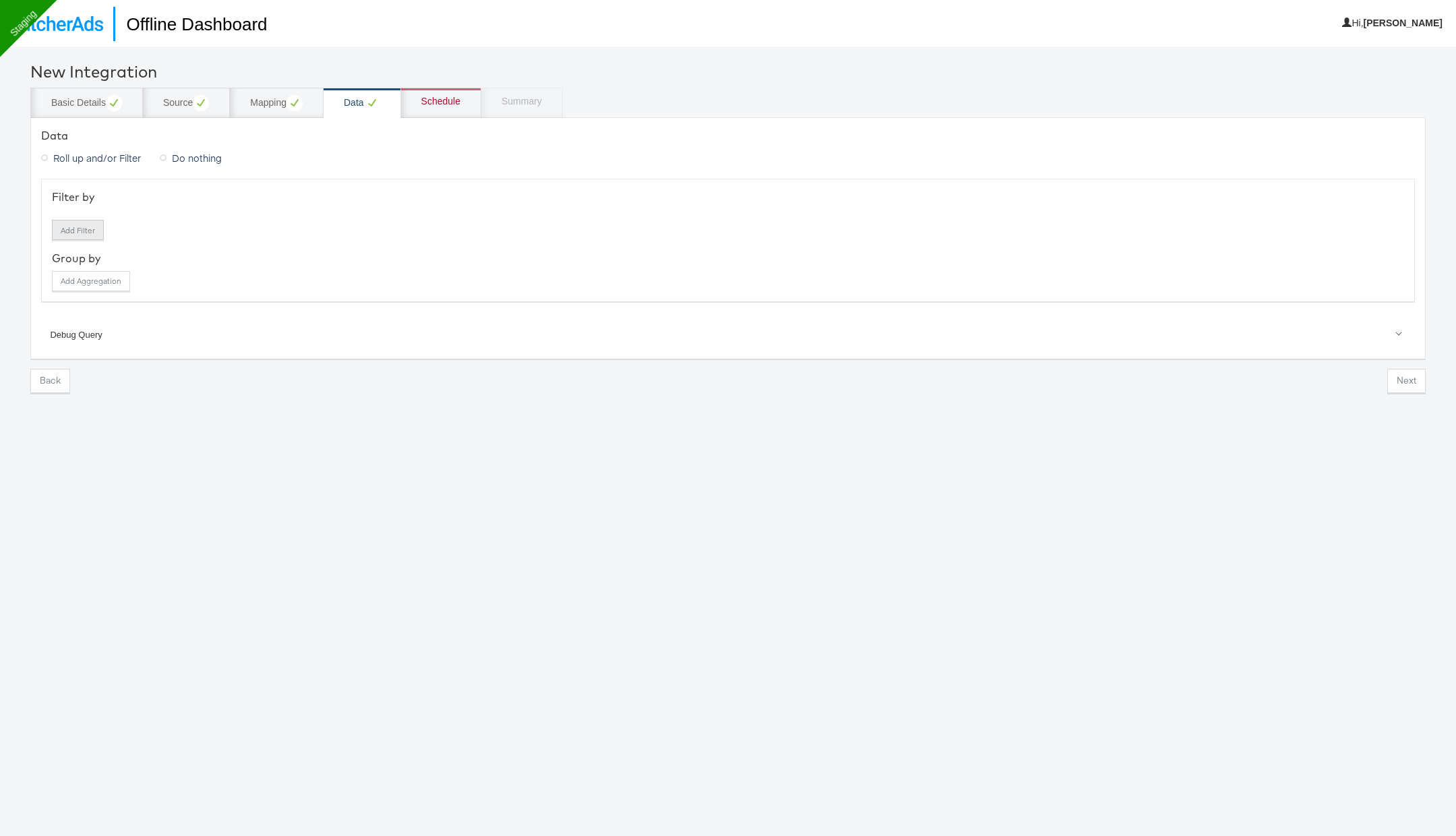
click at [81, 235] on button "Add Filter" at bounding box center [78, 230] width 52 height 21
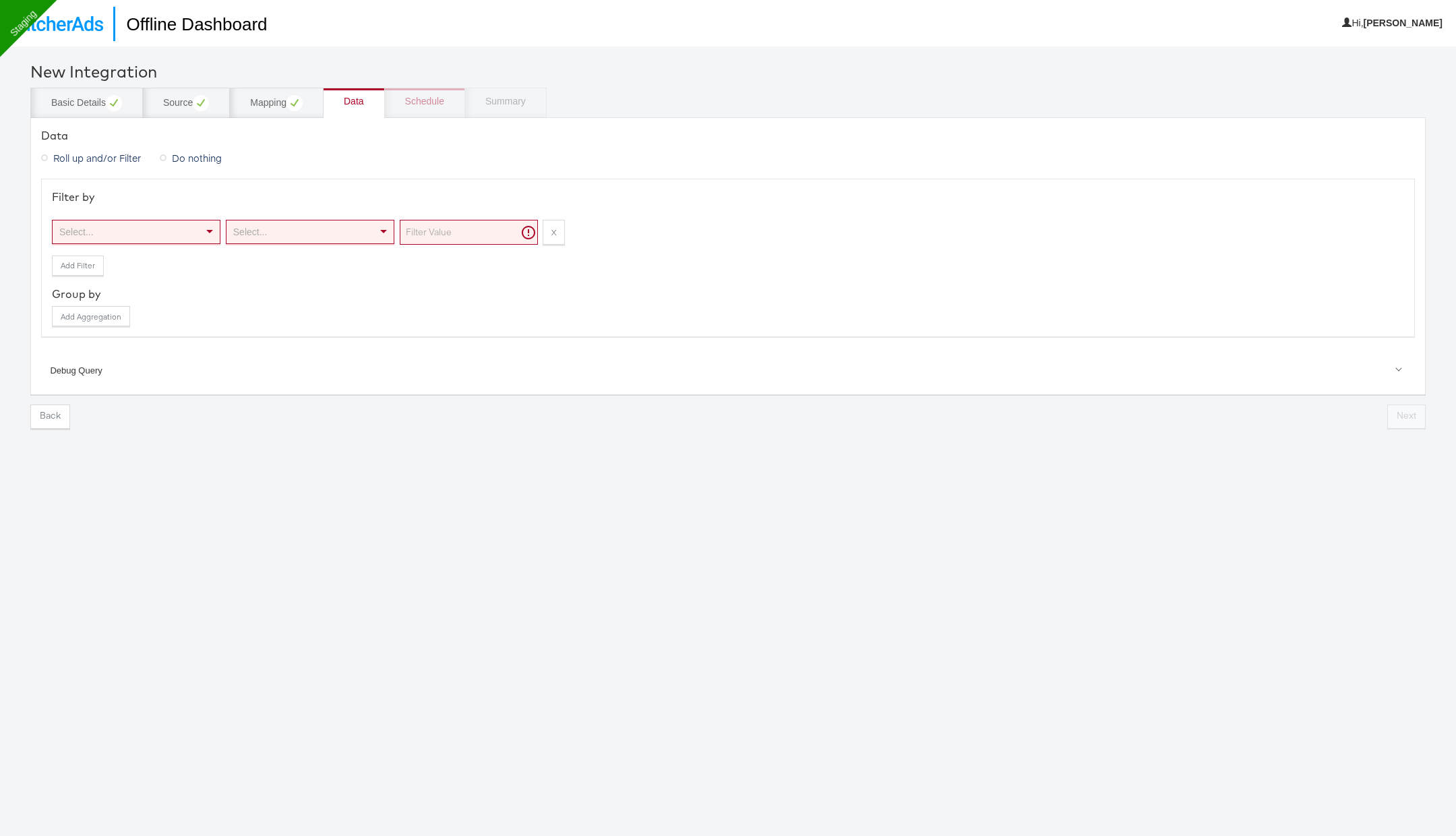
click at [103, 236] on div "Select..." at bounding box center [136, 231] width 167 height 23
type input "ev"
click at [278, 109] on div "Mapping" at bounding box center [276, 103] width 53 height 16
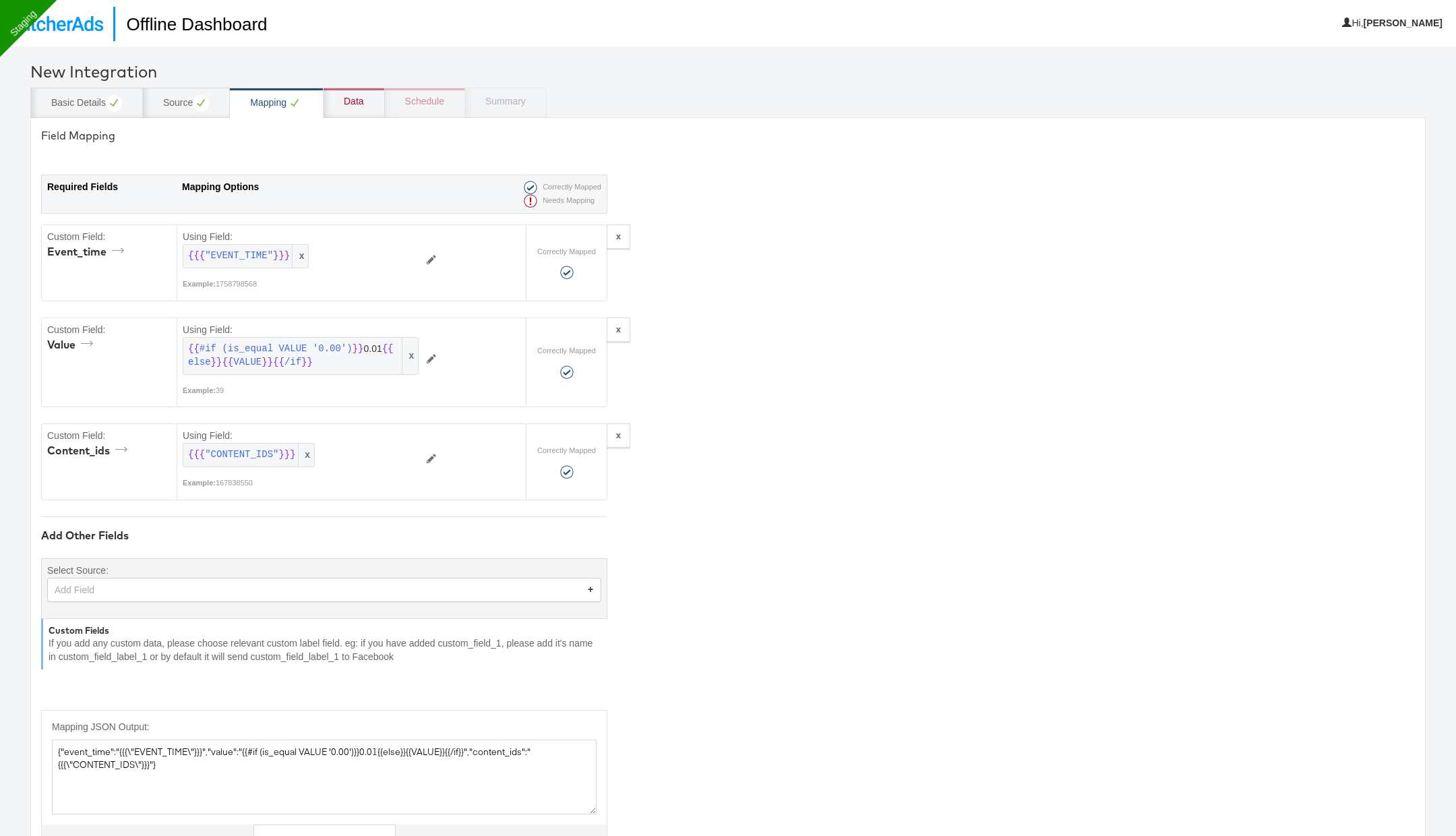
click at [197, 588] on div "Add Field" at bounding box center [324, 590] width 553 height 23
type input "name"
type textarea "{"event_time":"{{{\"EVENT_TIME\"}}}","value":"{{#if (is_equal VALUE '0.00')}}0.…"
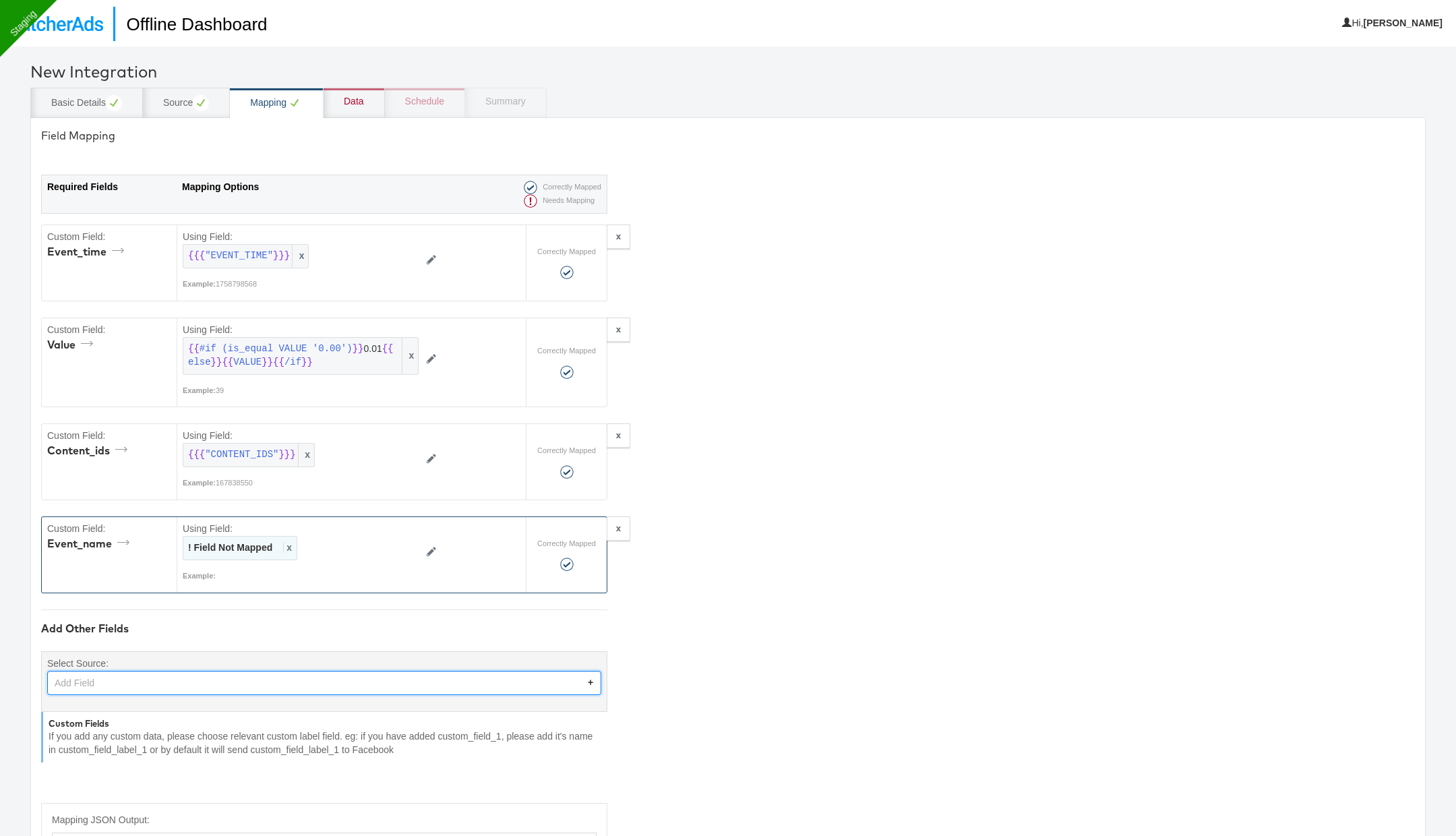
click at [286, 542] on span "x" at bounding box center [287, 548] width 9 height 11
click at [384, 542] on div at bounding box center [388, 548] width 51 height 24
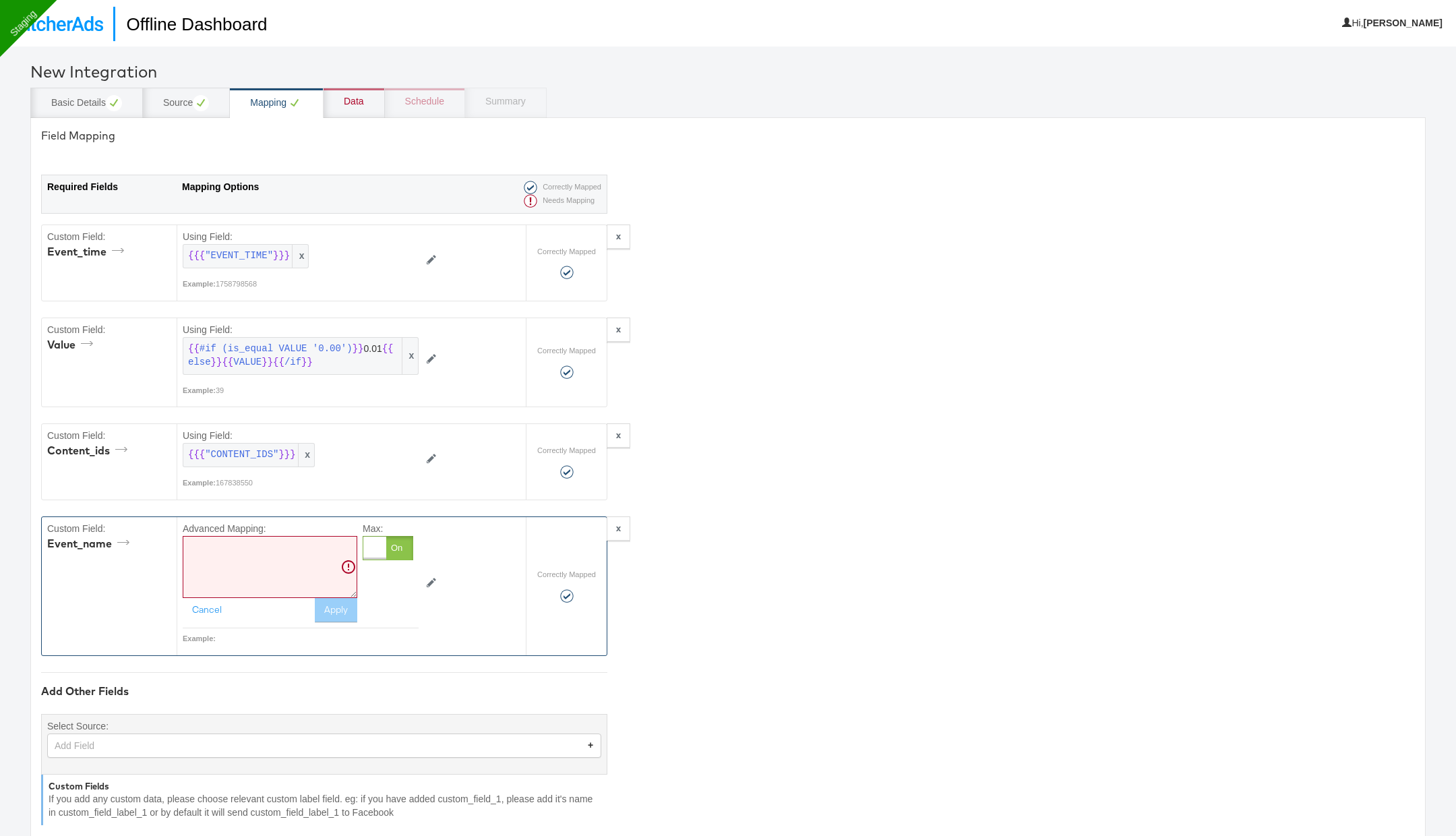
click at [292, 565] on textarea at bounding box center [270, 567] width 175 height 62
paste textarea "{{{EVENT_NAME}}}"
type textarea "{{{EVENT_NAME}}}"
click at [336, 607] on button "Apply" at bounding box center [336, 609] width 42 height 24
type textarea "{"event_time":"{{{\"EVENT_TIME\"}}}","value":"{{#if (is_equal VALUE '0.00')}}0.…"
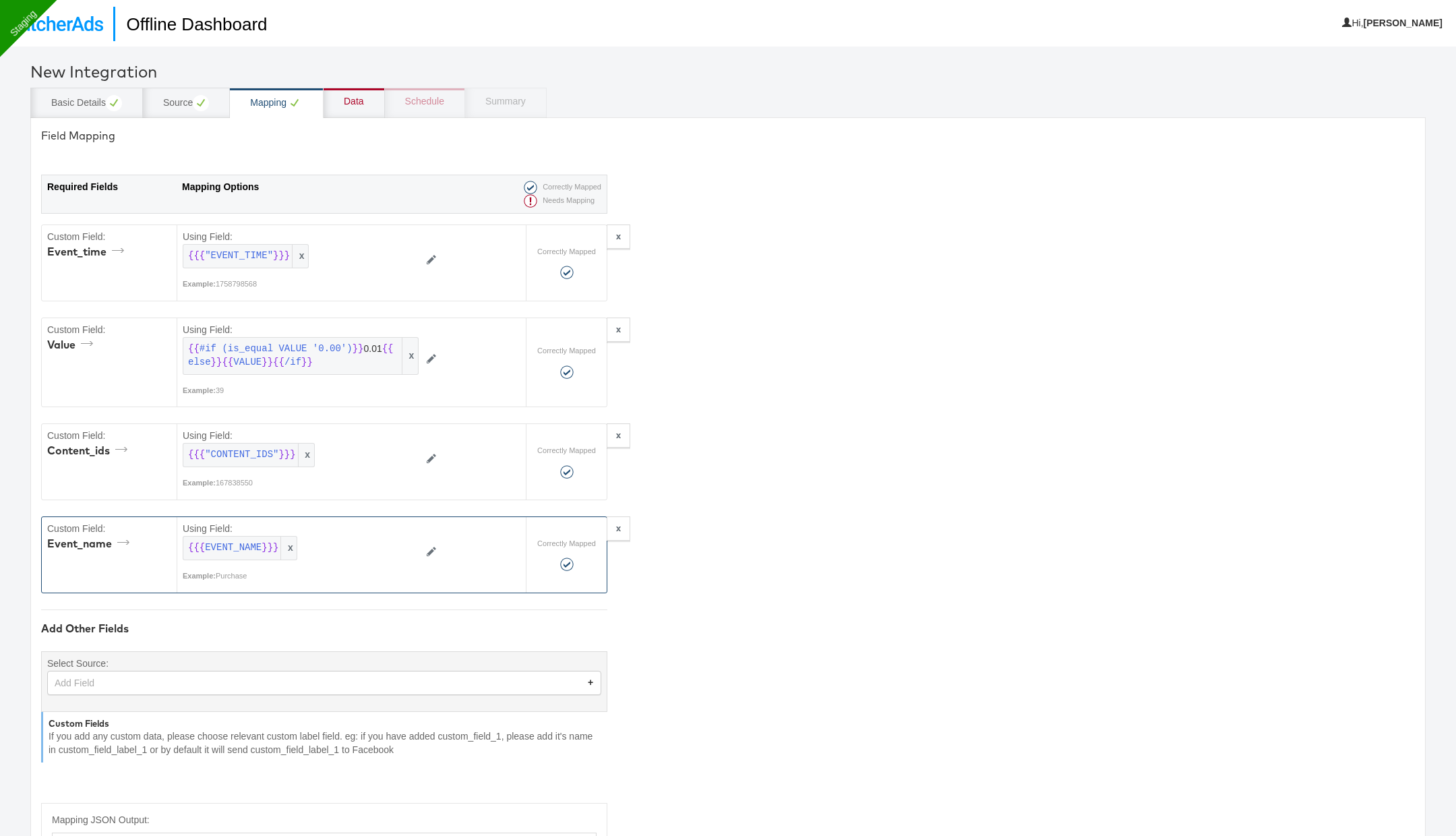
click at [363, 110] on div "Data" at bounding box center [355, 103] width 62 height 30
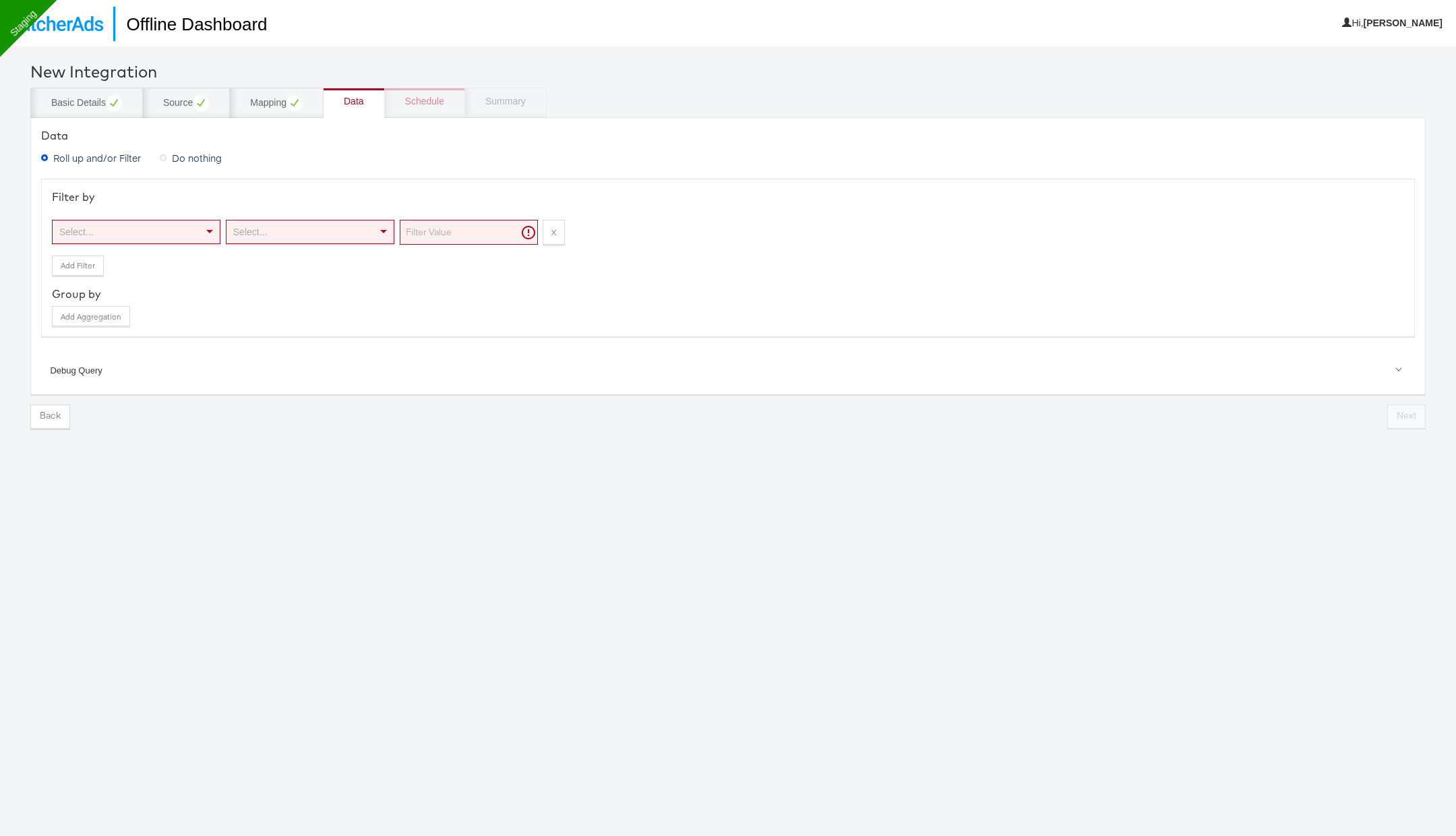
click at [139, 224] on div "Select..." at bounding box center [136, 231] width 167 height 23
click at [318, 236] on div "Select..." at bounding box center [310, 231] width 167 height 23
click at [478, 225] on input "text" at bounding box center [469, 232] width 138 height 25
click at [492, 241] on input "text" at bounding box center [469, 232] width 138 height 25
paste input "Return,Non Trading"
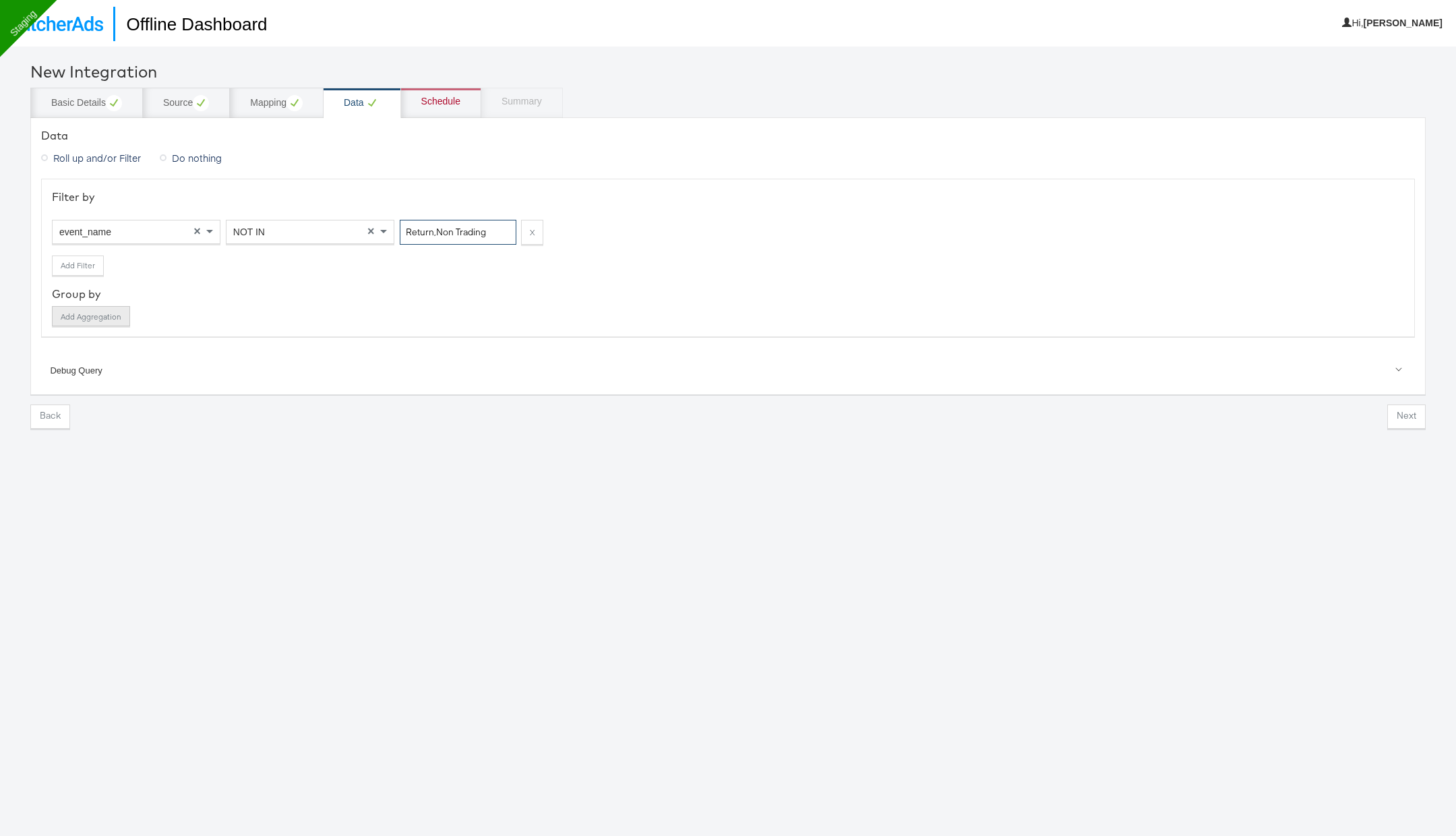
type input "Return,Non Trading"
click at [86, 324] on button "Add Aggregation" at bounding box center [91, 316] width 78 height 21
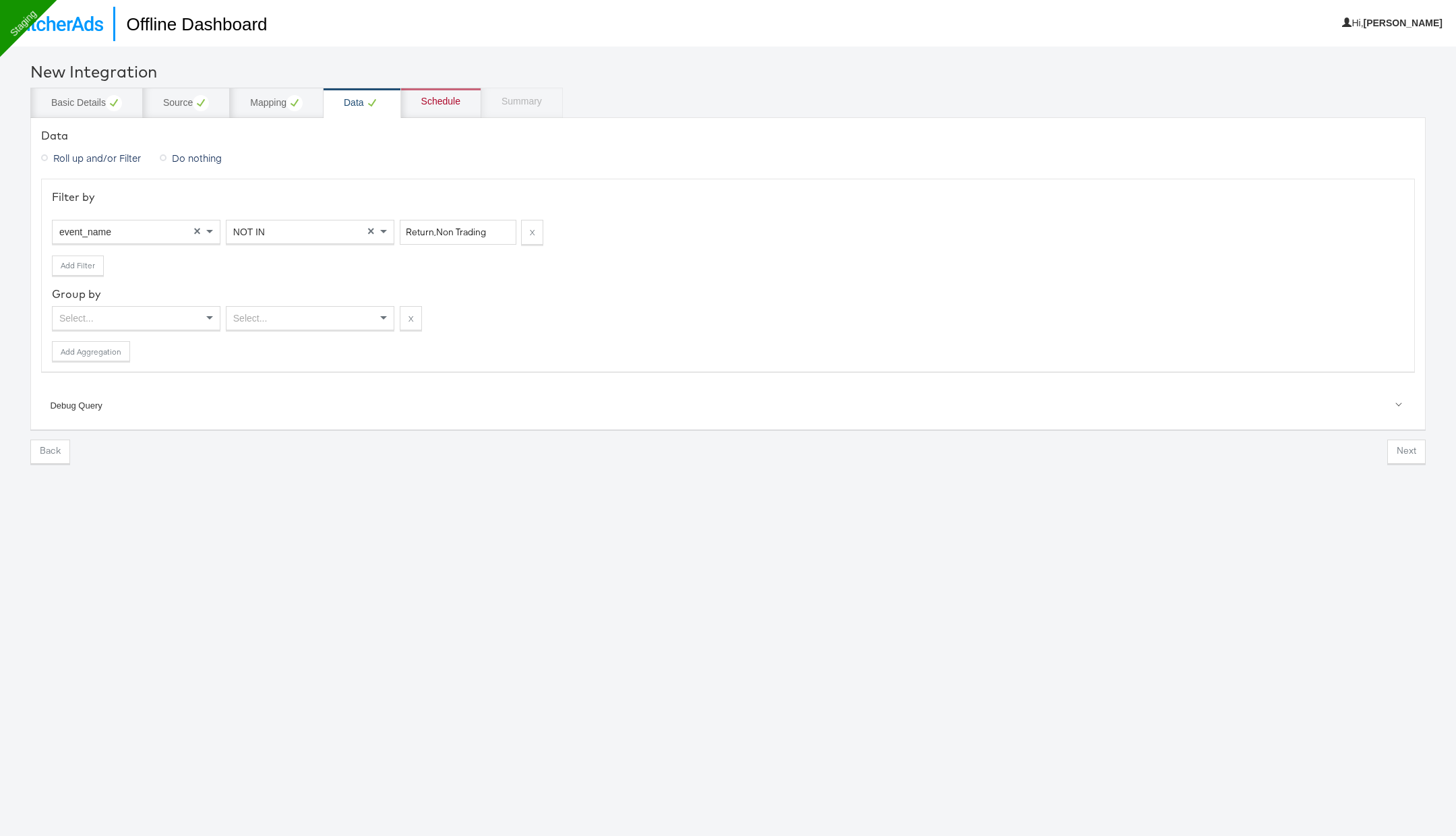
click at [130, 330] on div "Filter by event_name × NOT IN × Return,Non Trading X Add Filter Group by Select…" at bounding box center [728, 275] width 1374 height 193
click at [148, 319] on div "Select..." at bounding box center [136, 318] width 167 height 23
click at [111, 353] on button "Add Aggregation" at bounding box center [91, 351] width 78 height 21
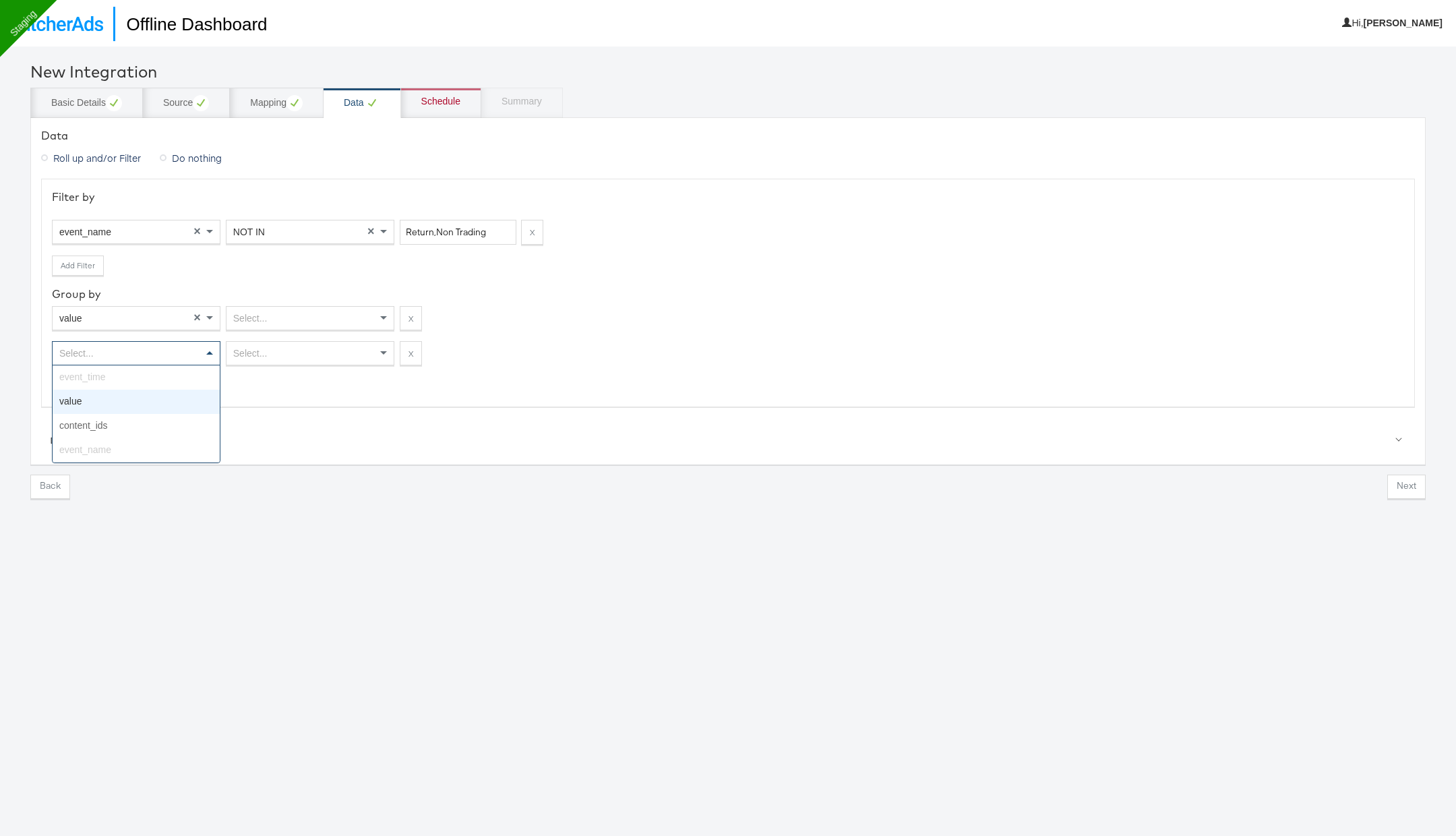
click at [111, 353] on div "Select..." at bounding box center [136, 353] width 167 height 23
click at [380, 321] on span at bounding box center [385, 318] width 17 height 23
click at [362, 349] on div "Select..." at bounding box center [310, 353] width 167 height 23
click at [447, 118] on div "Data Roll up and/or Filter Do nothing Filter by event_name × NOT IN × Return,No…" at bounding box center [728, 290] width 1396 height 347
click at [445, 112] on div "Schedule" at bounding box center [441, 103] width 80 height 30
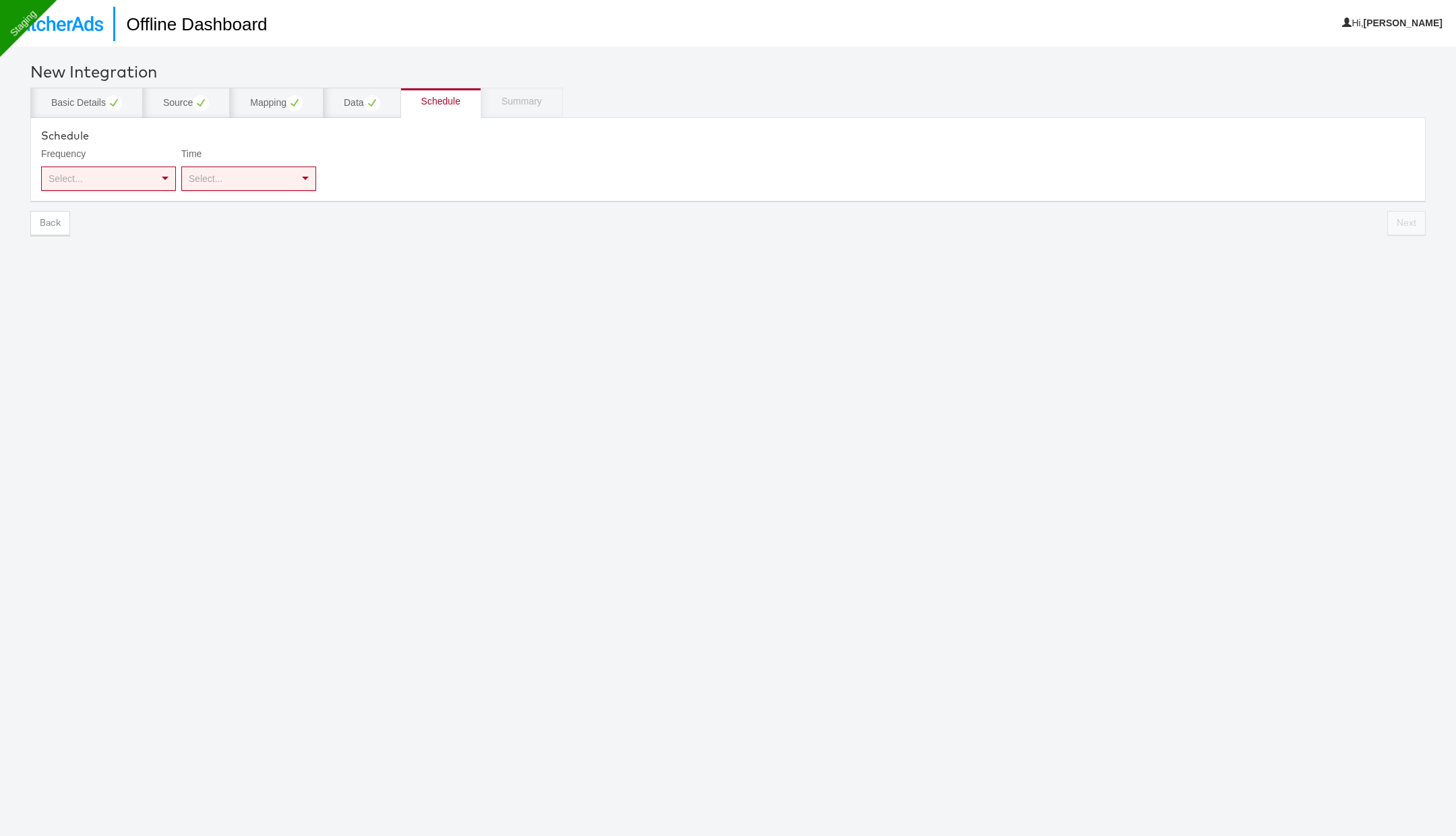
click at [162, 177] on span at bounding box center [165, 179] width 7 height 5
click at [234, 196] on div "Schedule Frequency Daily × Time Select... Delay Select..." at bounding box center [728, 159] width 1396 height 84
click at [240, 196] on div "Schedule Frequency Daily × Time Select... Delay Select..." at bounding box center [728, 159] width 1396 height 84
click at [307, 177] on span at bounding box center [305, 179] width 7 height 5
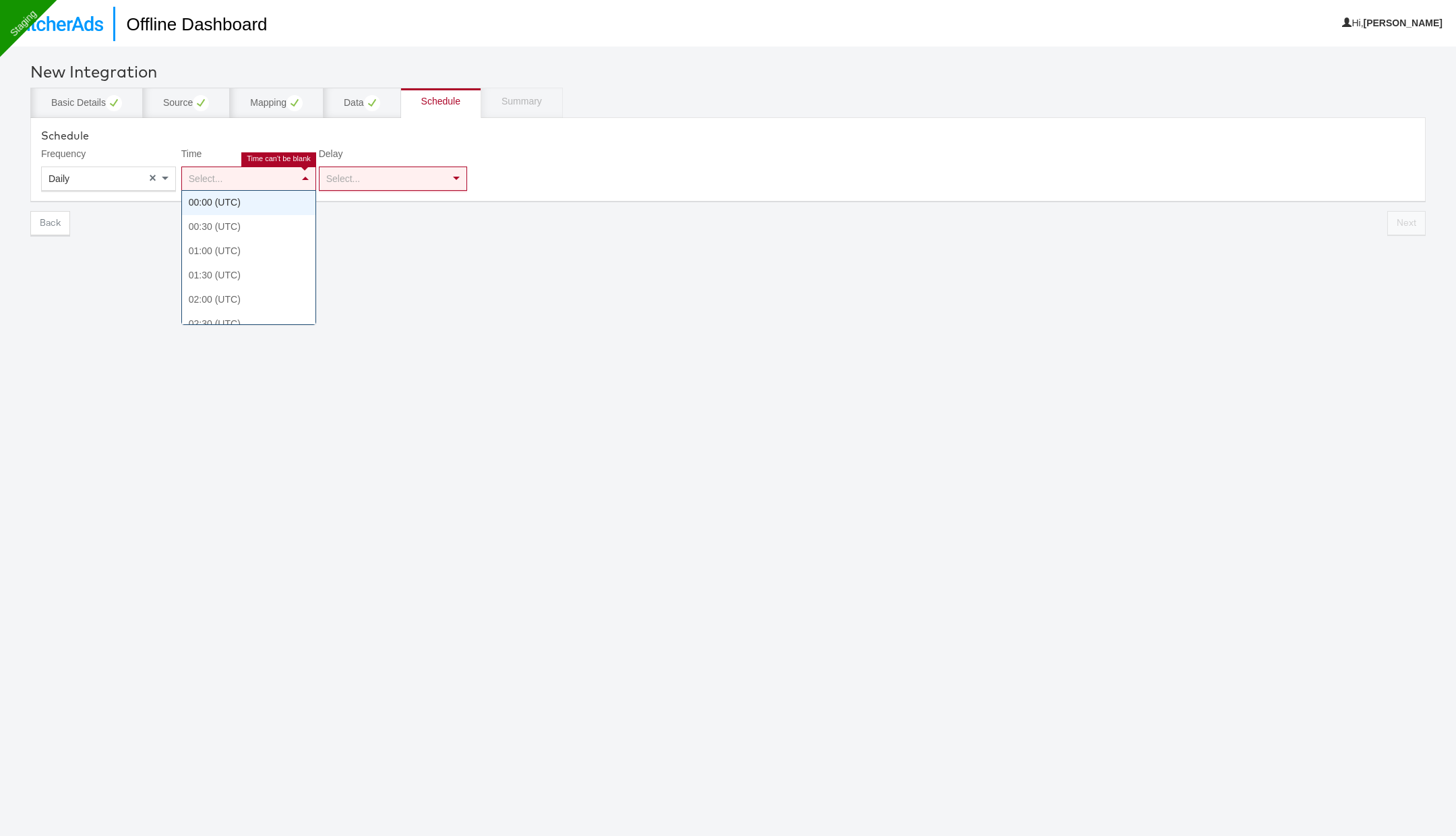
click at [282, 173] on div "Select..." at bounding box center [249, 178] width 134 height 23
type input "05"
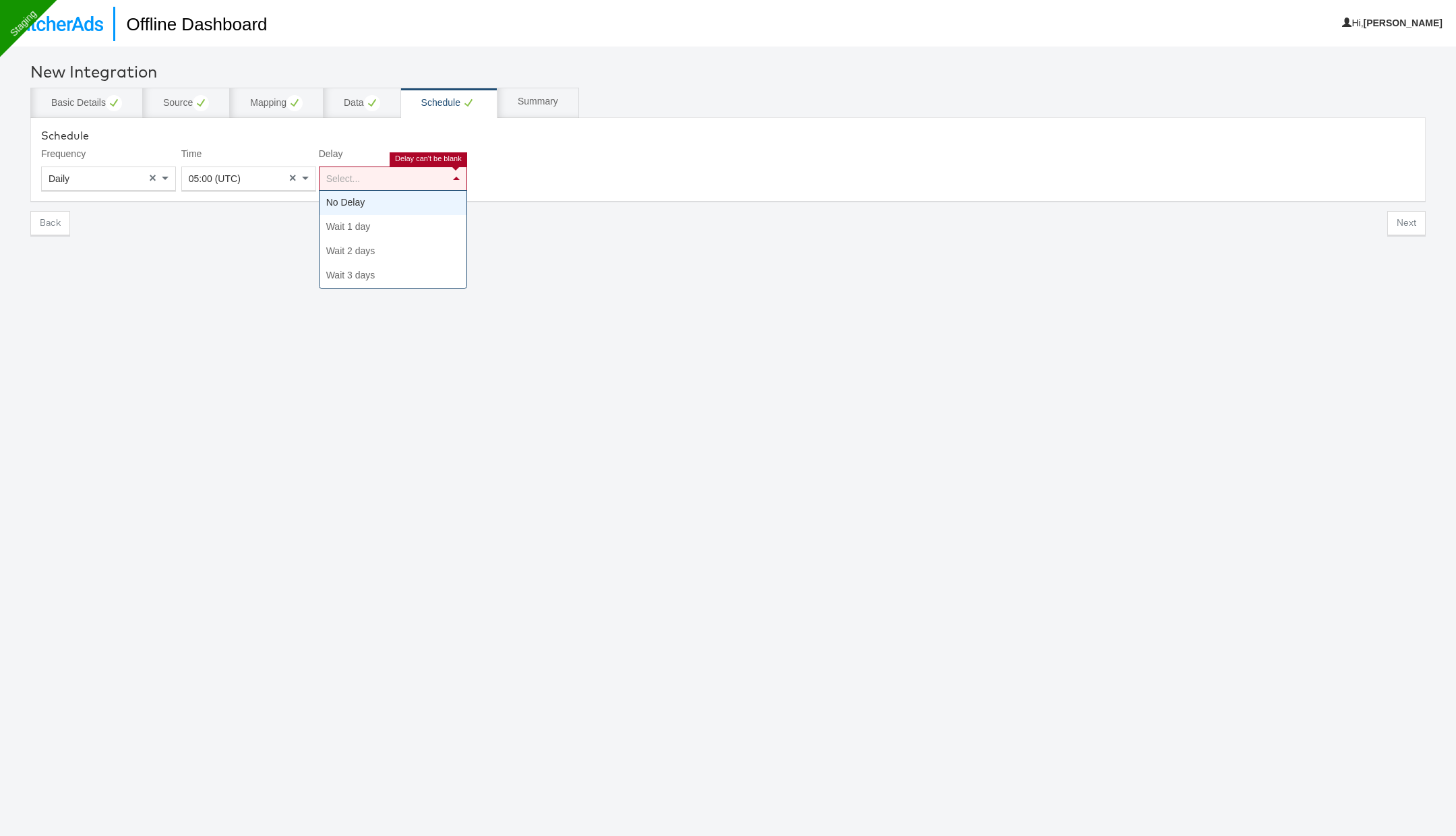
click at [378, 176] on div "Select..." at bounding box center [393, 178] width 147 height 23
click at [553, 105] on div "Summary" at bounding box center [538, 102] width 40 height 14
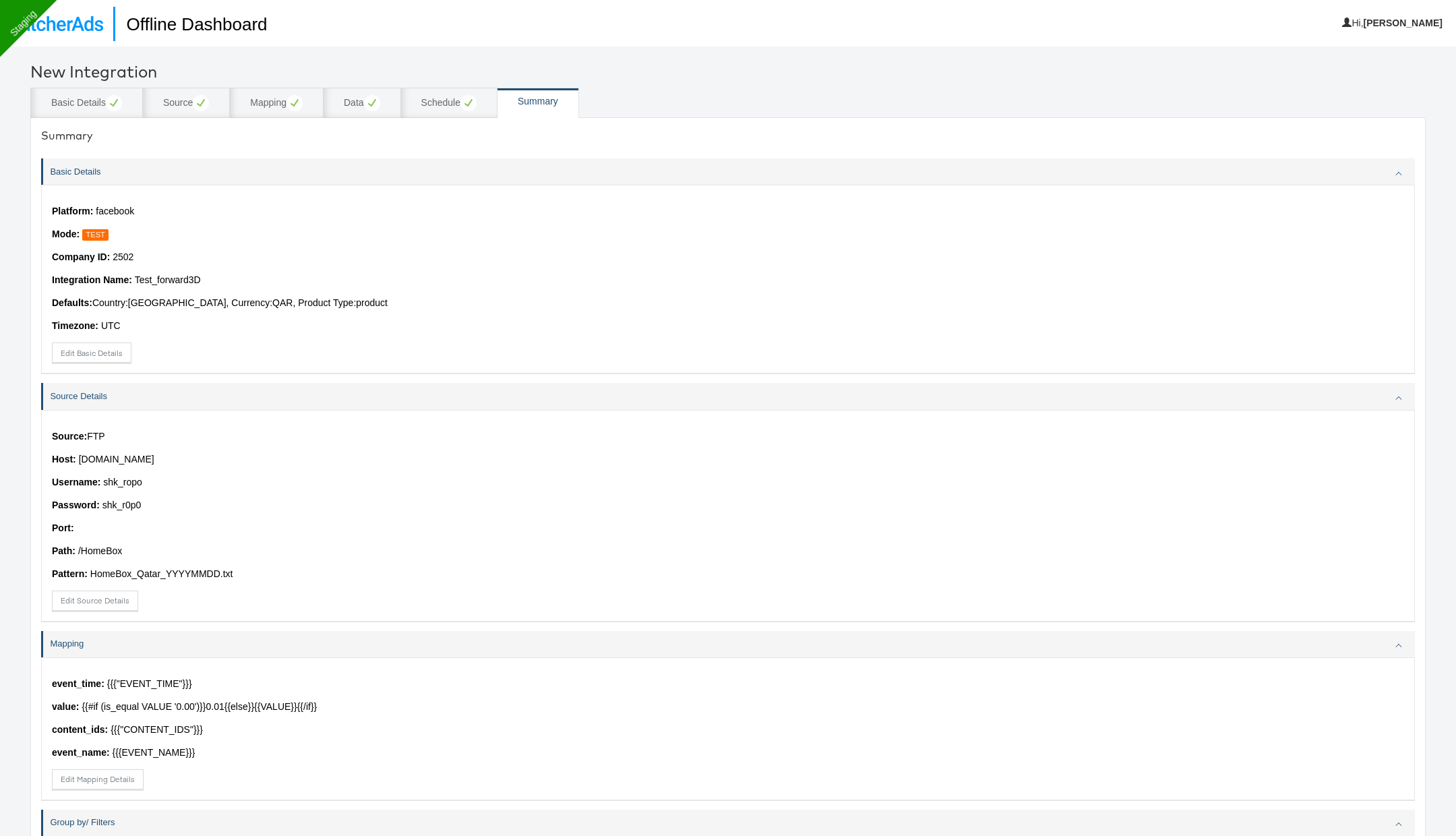
scroll to position [393, 0]
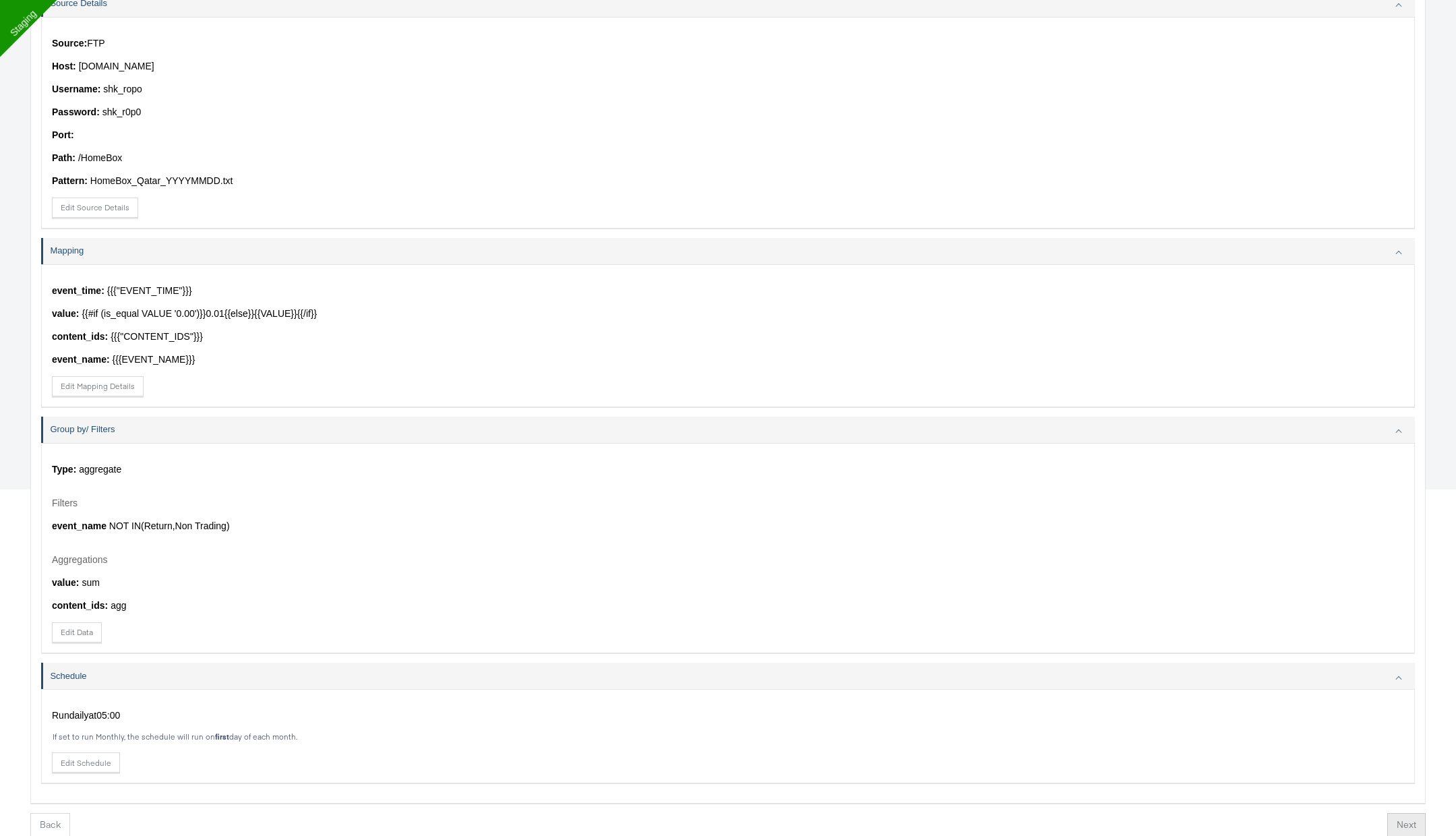
click at [1405, 813] on button "Next" at bounding box center [1407, 824] width 38 height 24
click at [1397, 490] on html "Offline Dashboard Hi, Rupali New Integration Basic Details Source Mapping Data …" at bounding box center [728, 48] width 1456 height 883
click at [1398, 820] on button "Finish" at bounding box center [1401, 824] width 44 height 24
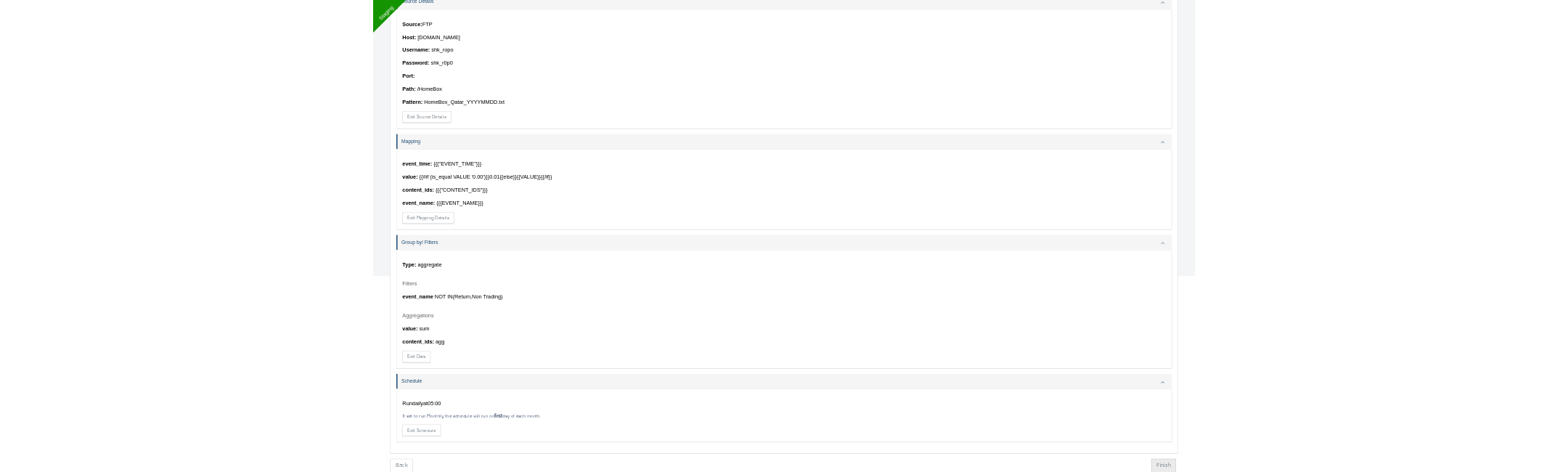
scroll to position [49, 0]
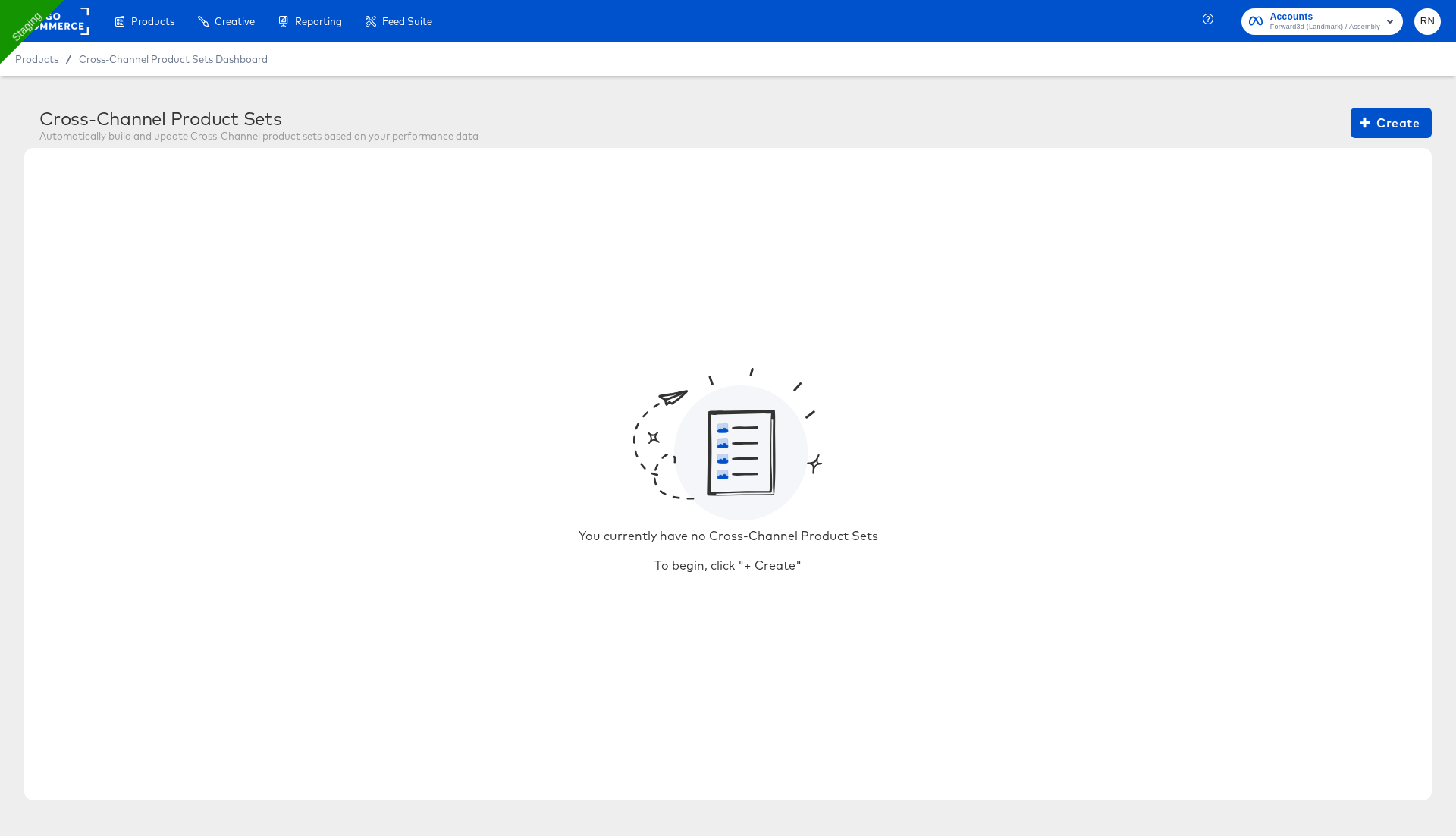
click at [41, 18] on rect at bounding box center [54, 21] width 70 height 27
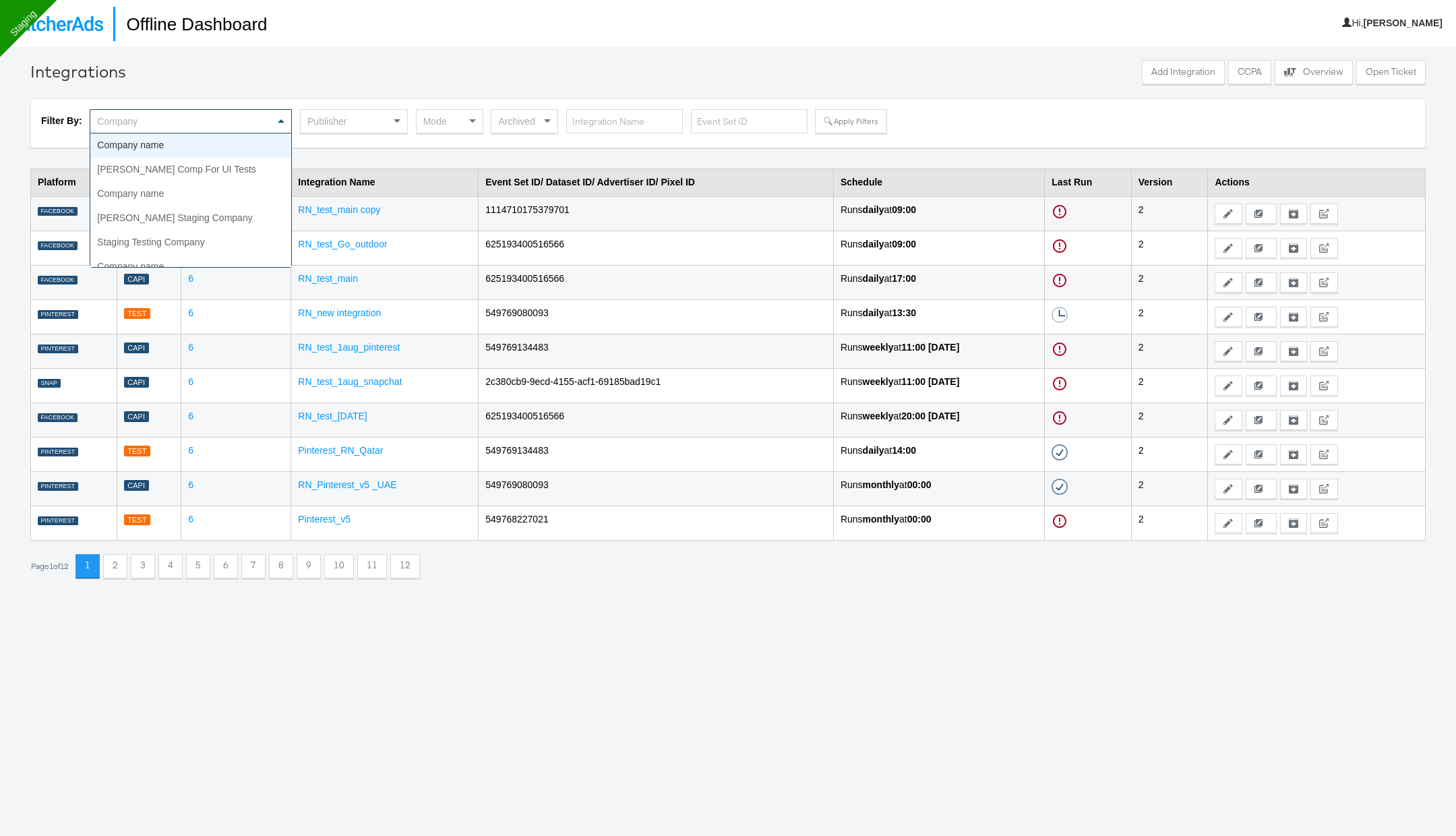
click at [244, 120] on div "Company" at bounding box center [190, 121] width 201 height 23
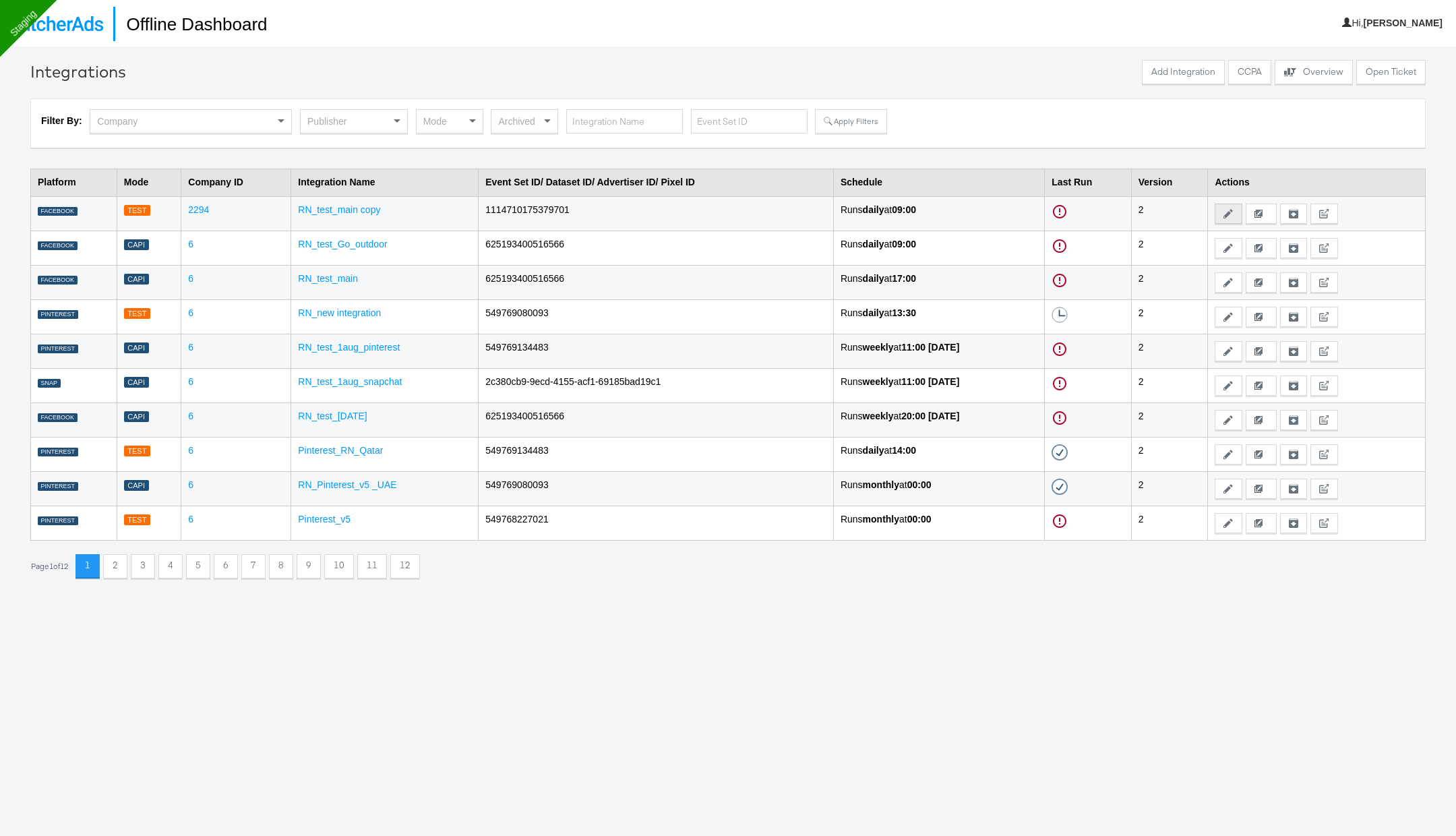
click at [1242, 212] on button "Edit" at bounding box center [1228, 214] width 27 height 21
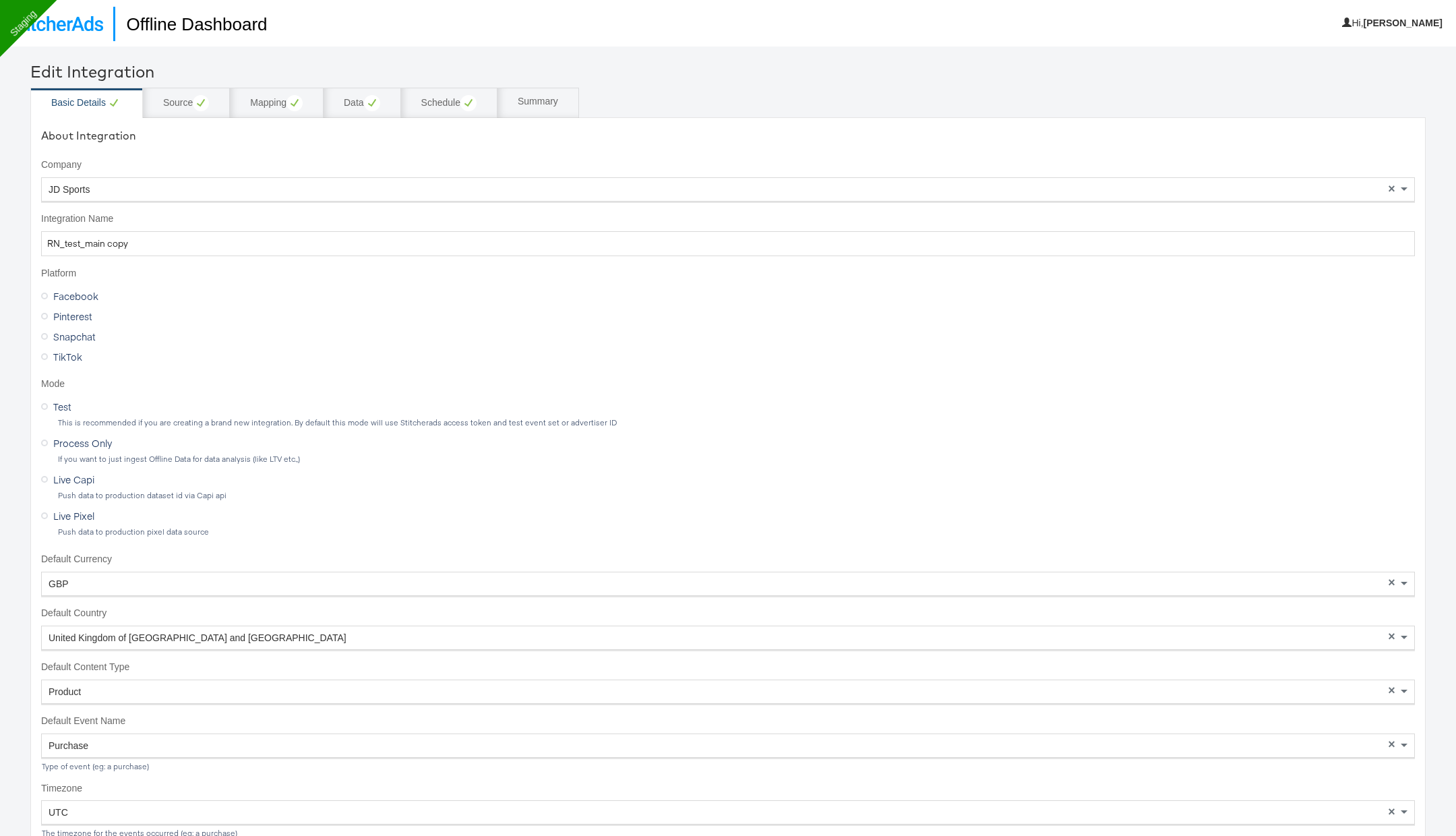
click at [308, 190] on div "JD Sports" at bounding box center [728, 189] width 1372 height 23
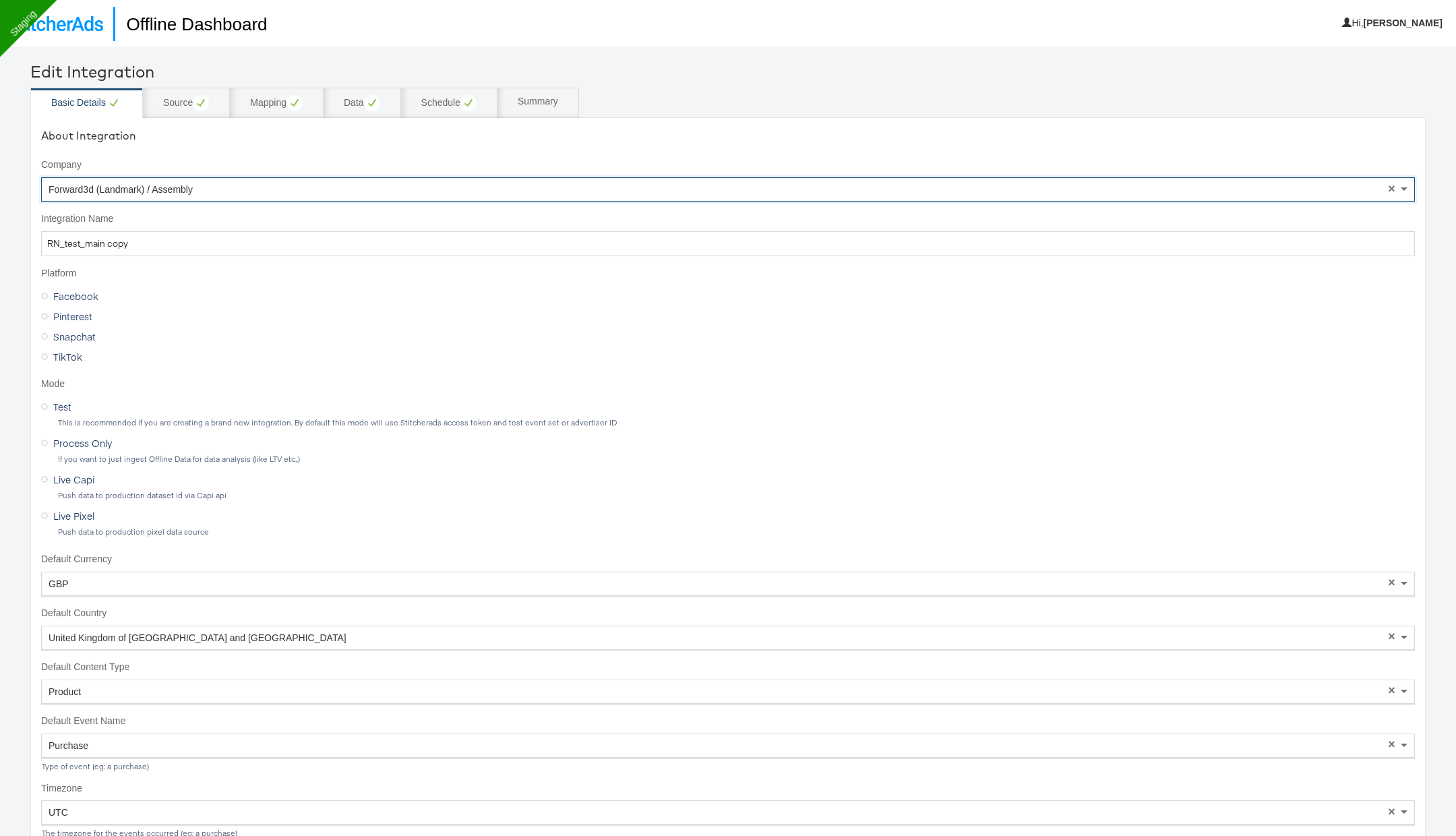
scroll to position [159, 0]
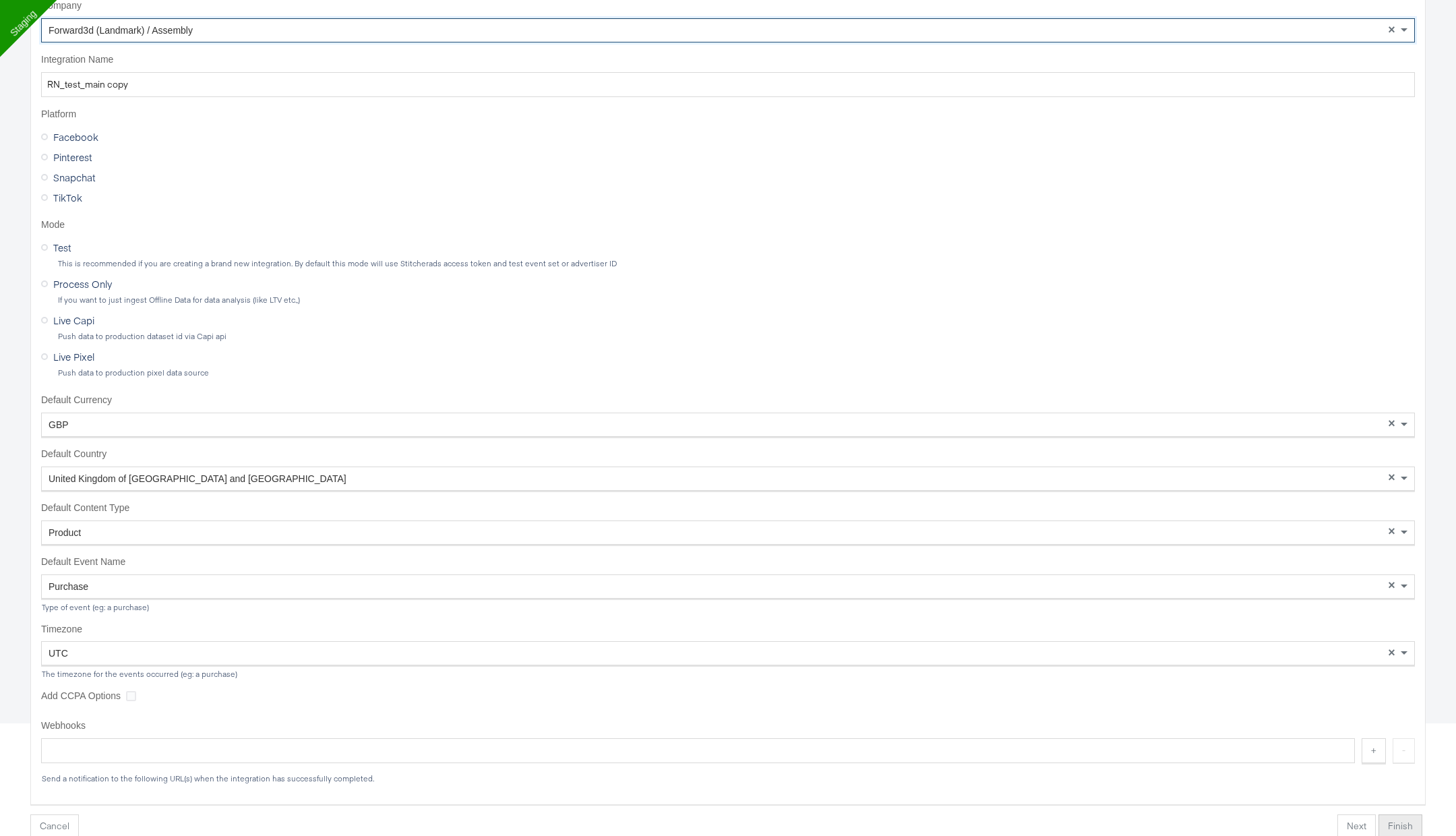
click at [1408, 824] on button "Finish" at bounding box center [1401, 826] width 44 height 24
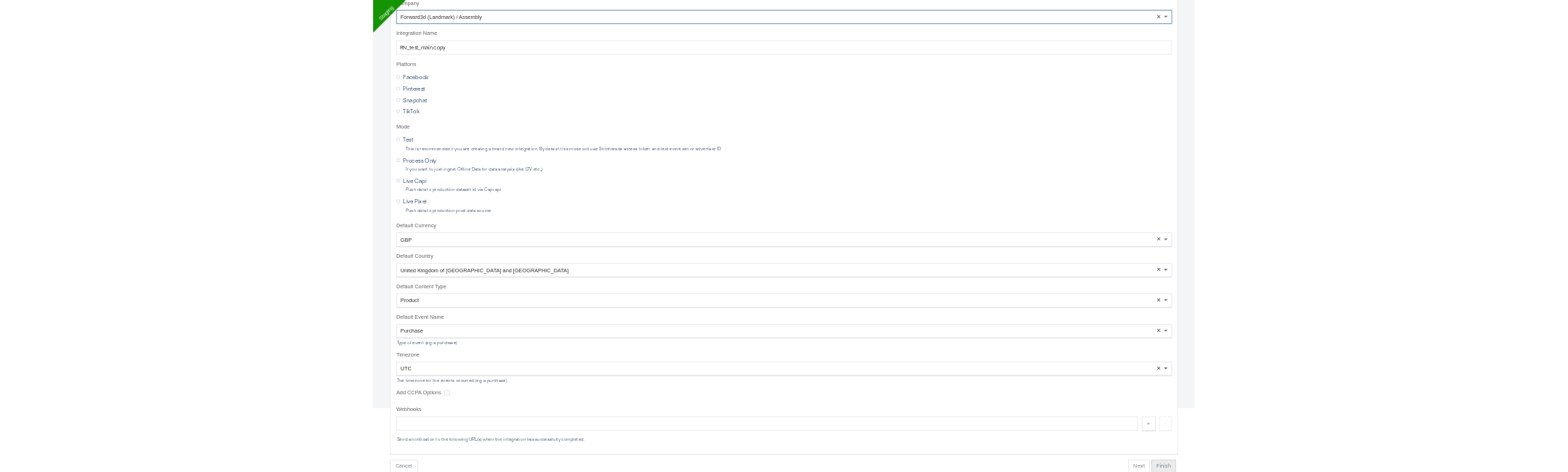
scroll to position [49, 0]
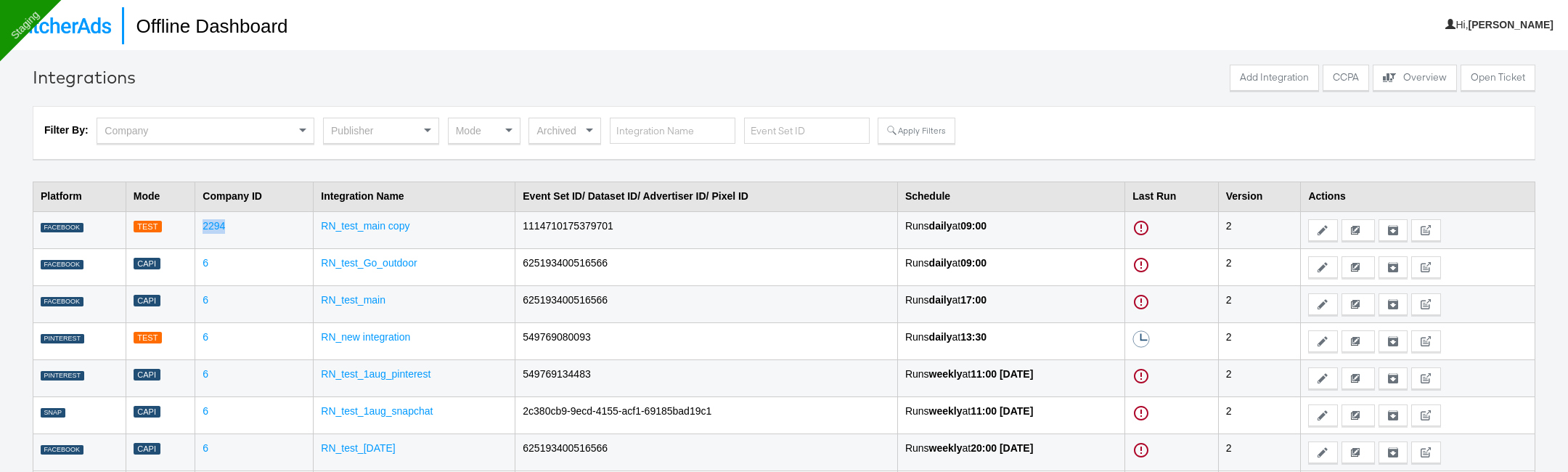
drag, startPoint x: 196, startPoint y: 226, endPoint x: 229, endPoint y: 226, distance: 33.0
click at [229, 226] on td "2294" at bounding box center [254, 229] width 118 height 37
click at [1327, 274] on button "Edit" at bounding box center [1322, 268] width 29 height 22
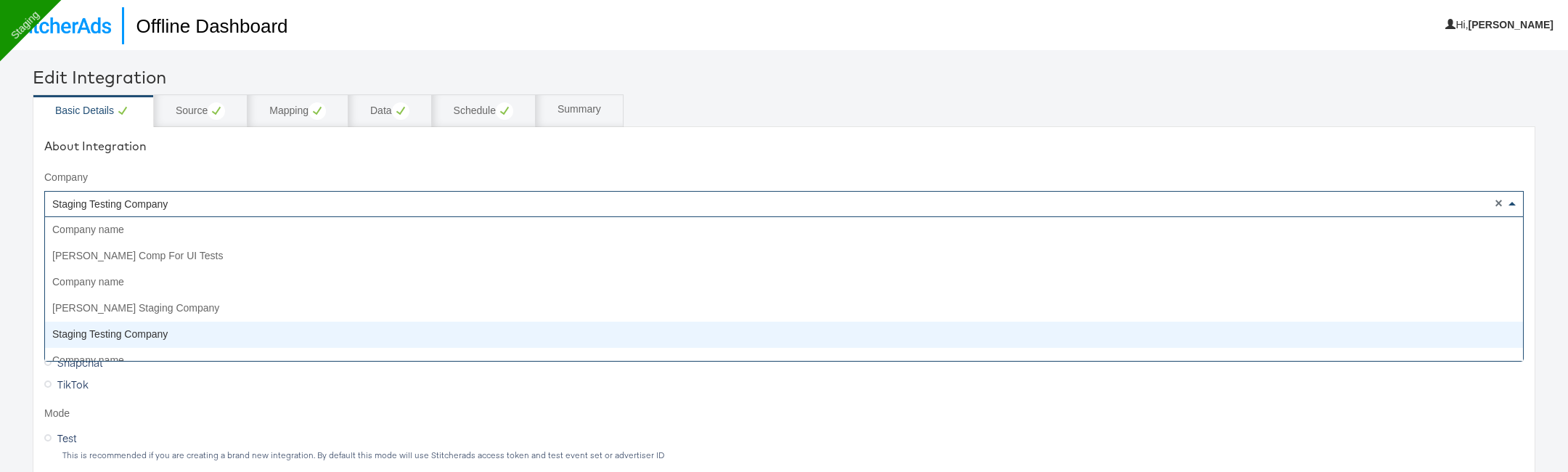
click at [177, 199] on div "Staging Testing Company" at bounding box center [784, 204] width 1478 height 24
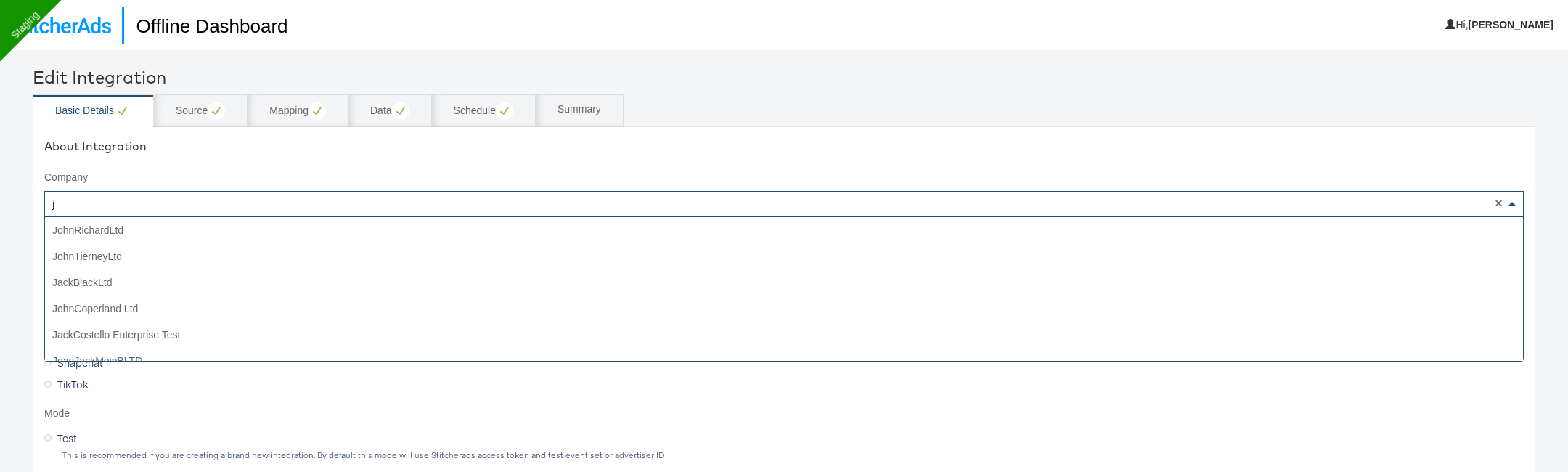
type input "jd"
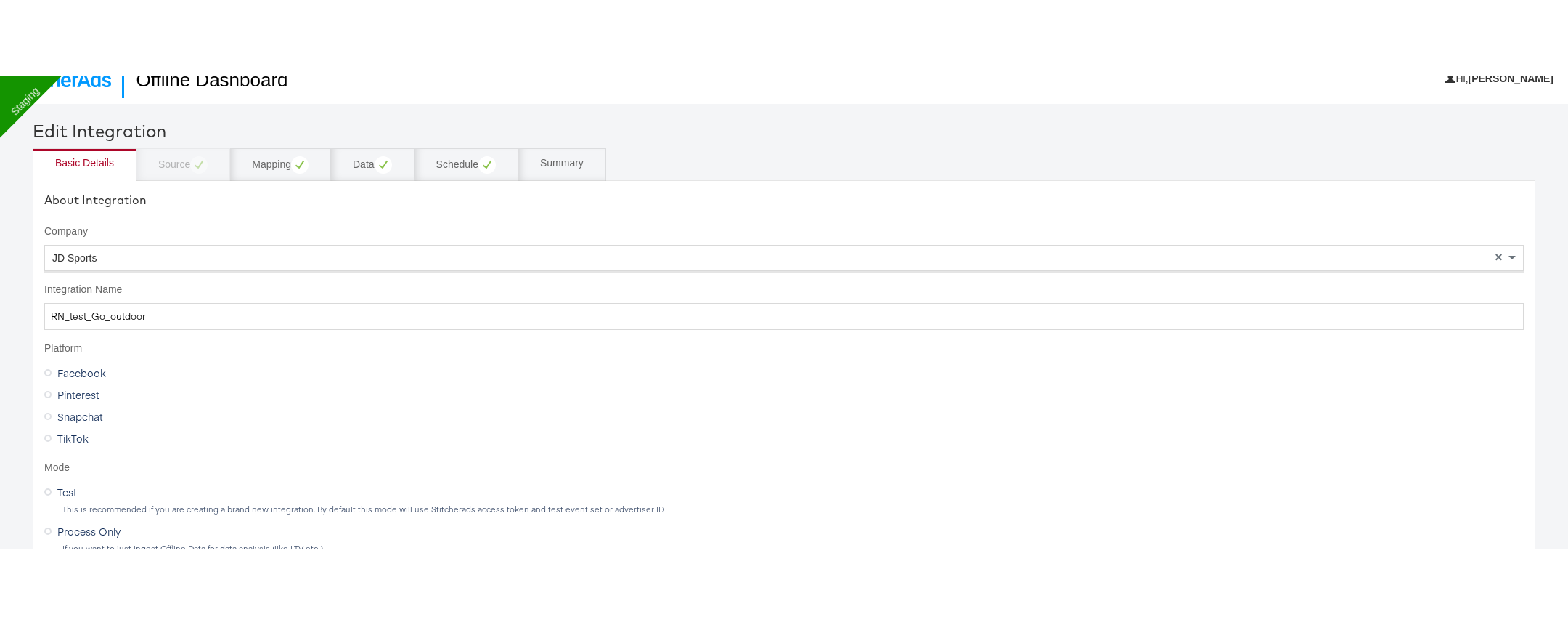
scroll to position [0, 0]
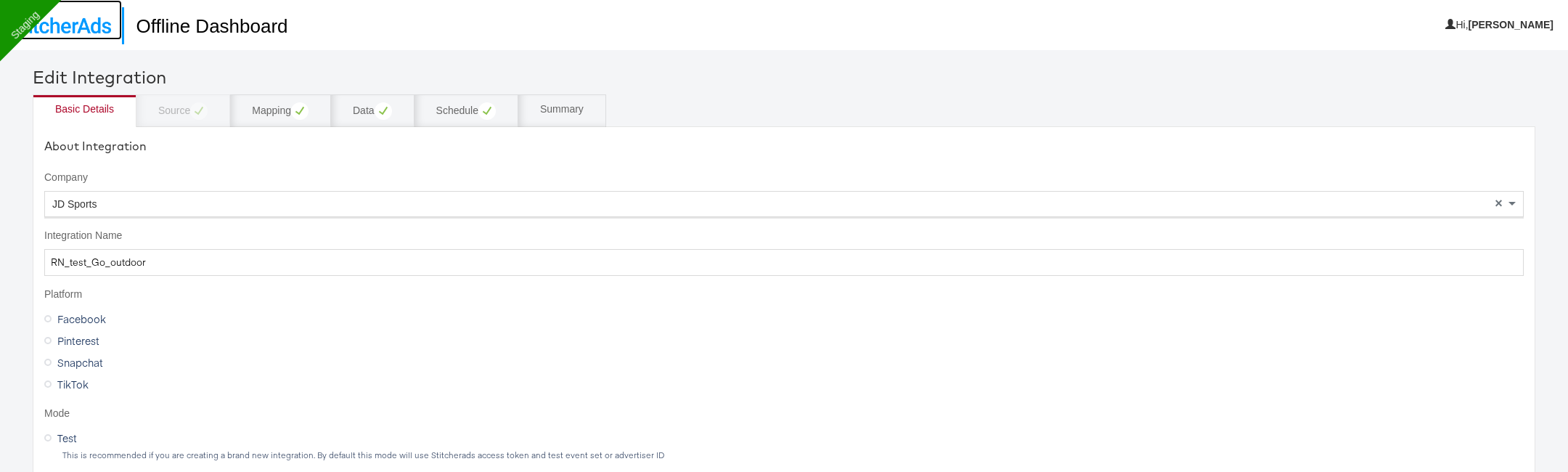
click at [95, 24] on img at bounding box center [61, 26] width 100 height 16
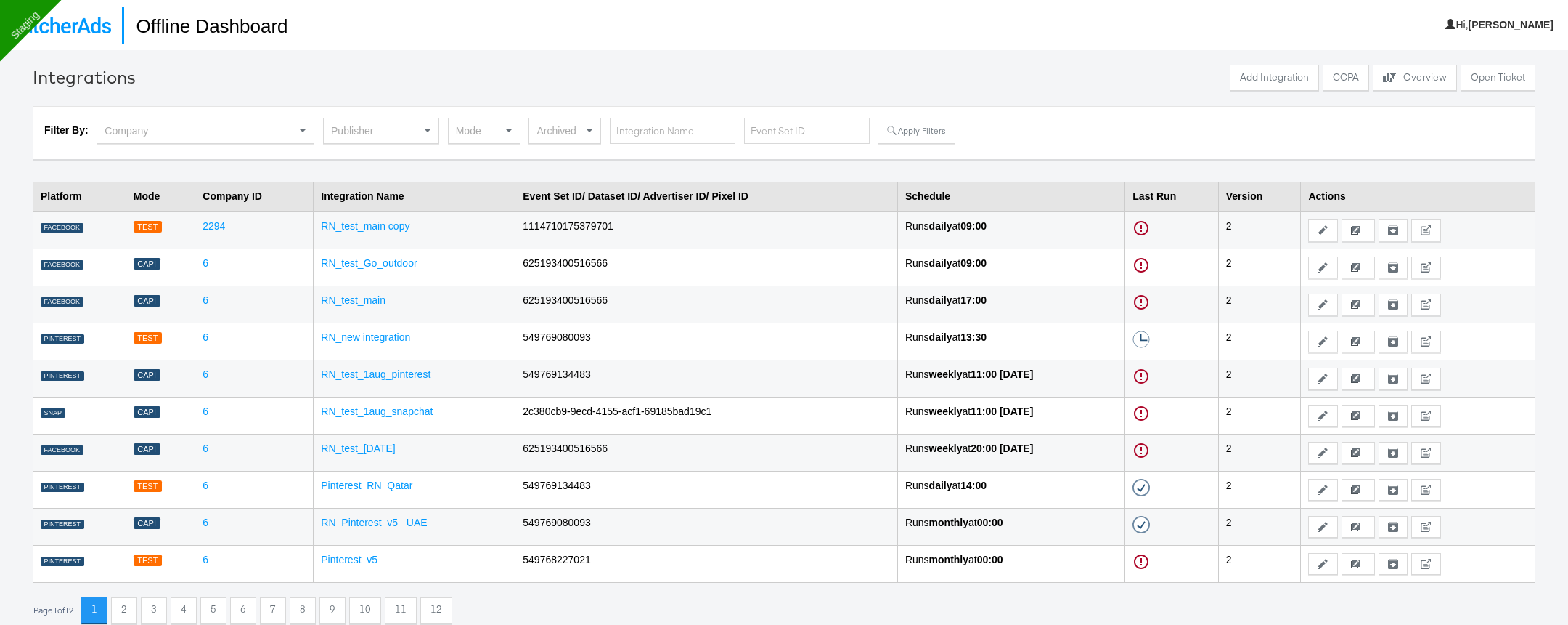
scroll to position [49, 0]
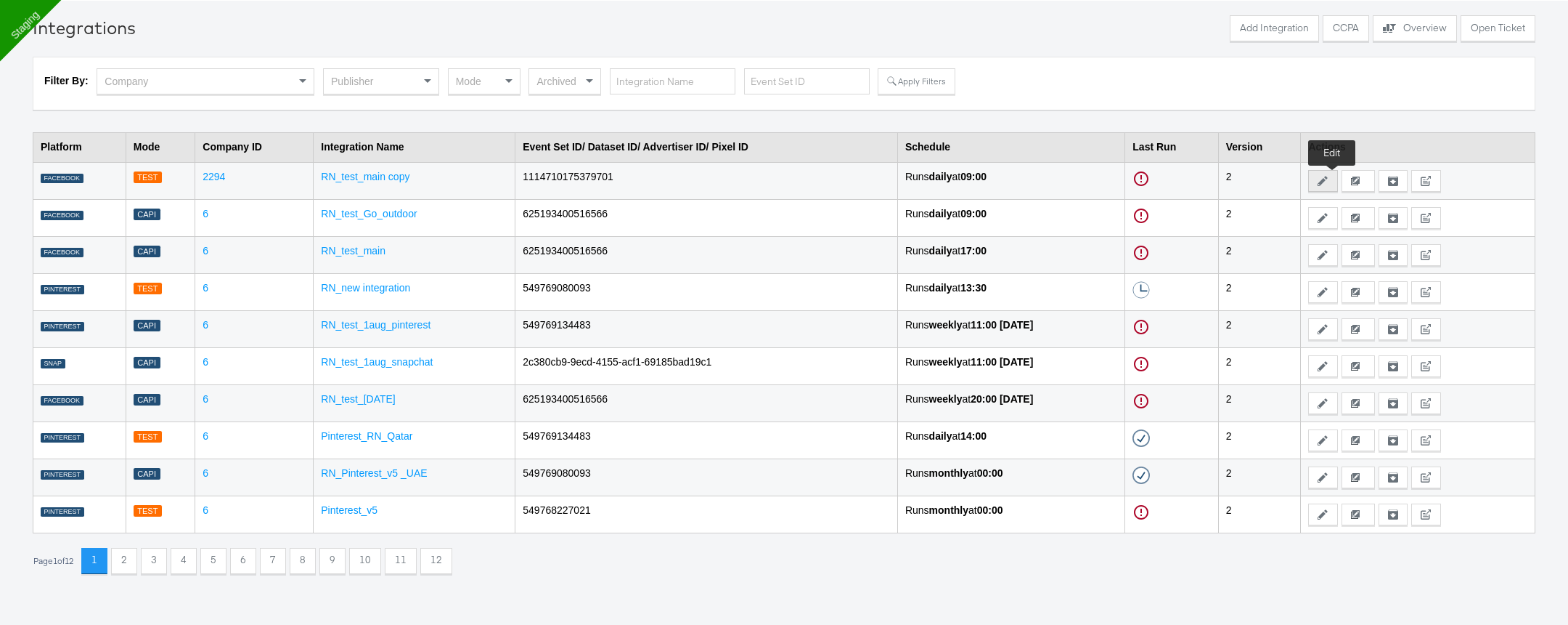
click at [1328, 179] on icon at bounding box center [1323, 181] width 10 height 10
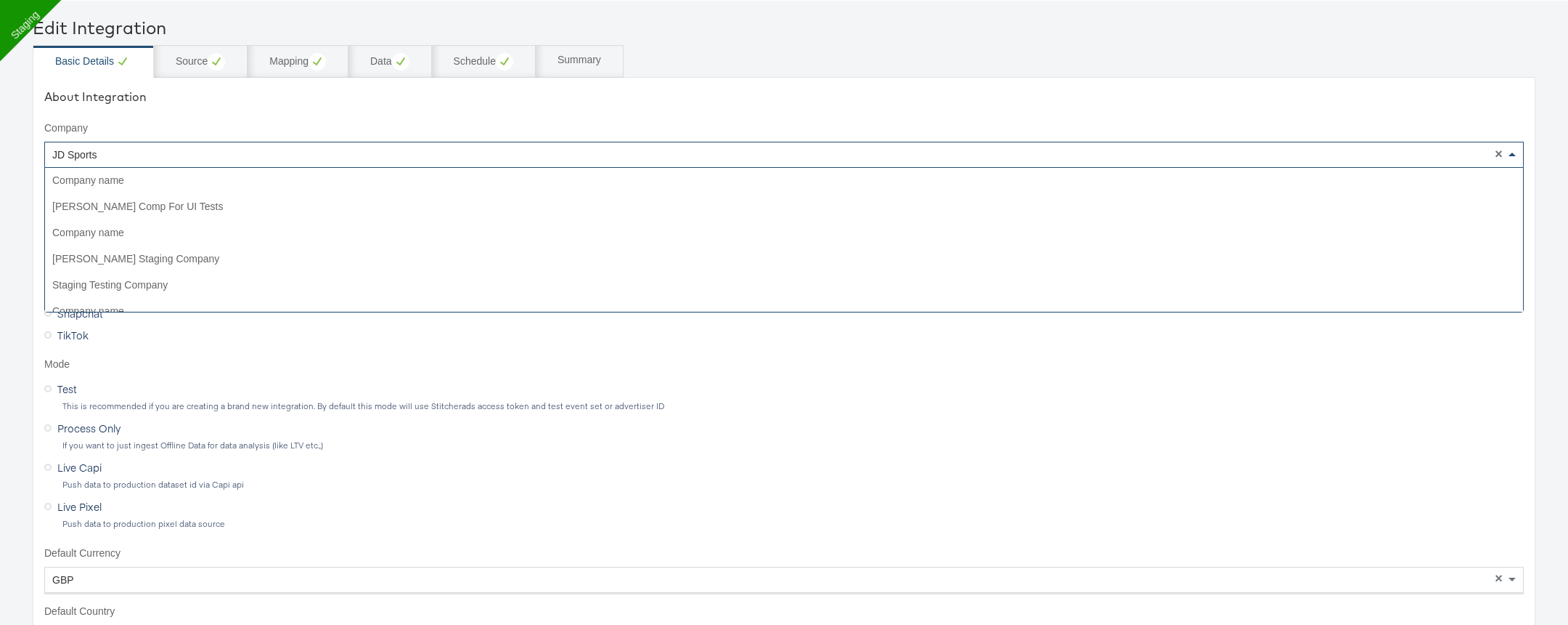
click at [207, 145] on div "JD Sports" at bounding box center [784, 154] width 1478 height 24
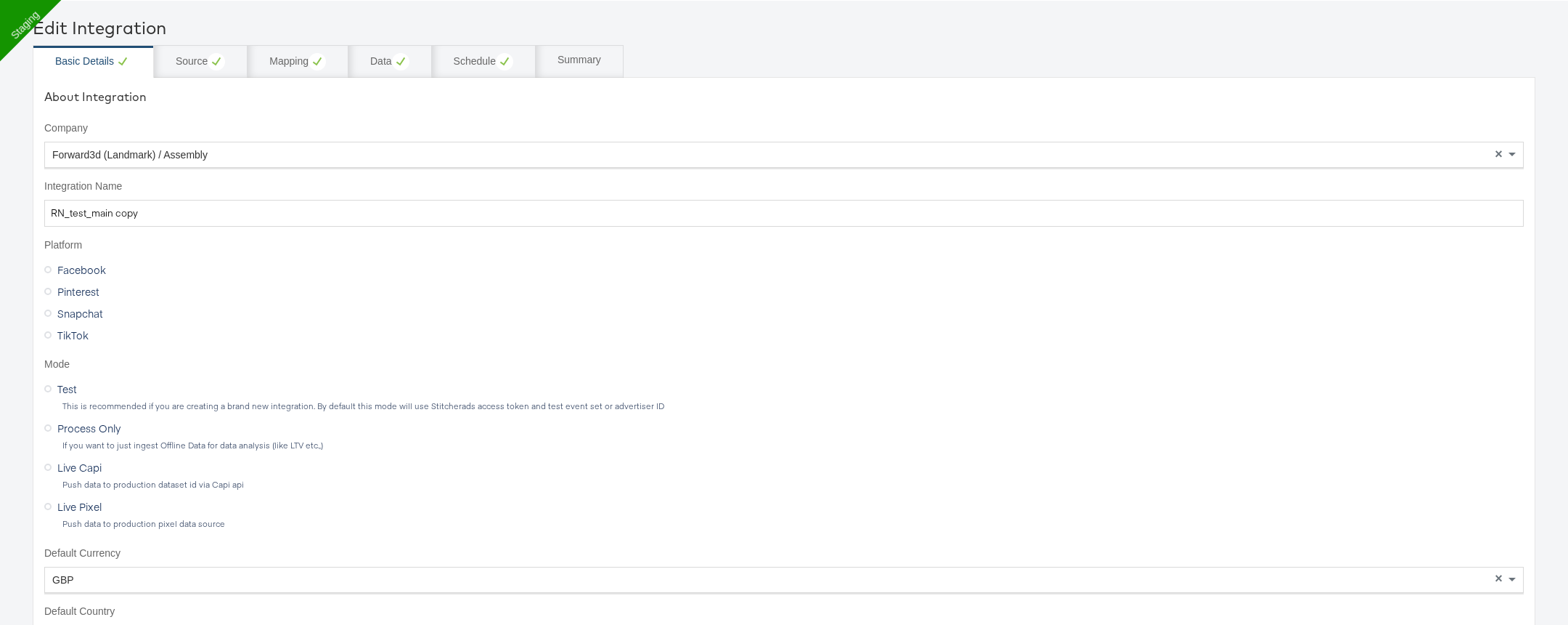
click at [724, 314] on div "Snapchat" at bounding box center [784, 314] width 1479 height 22
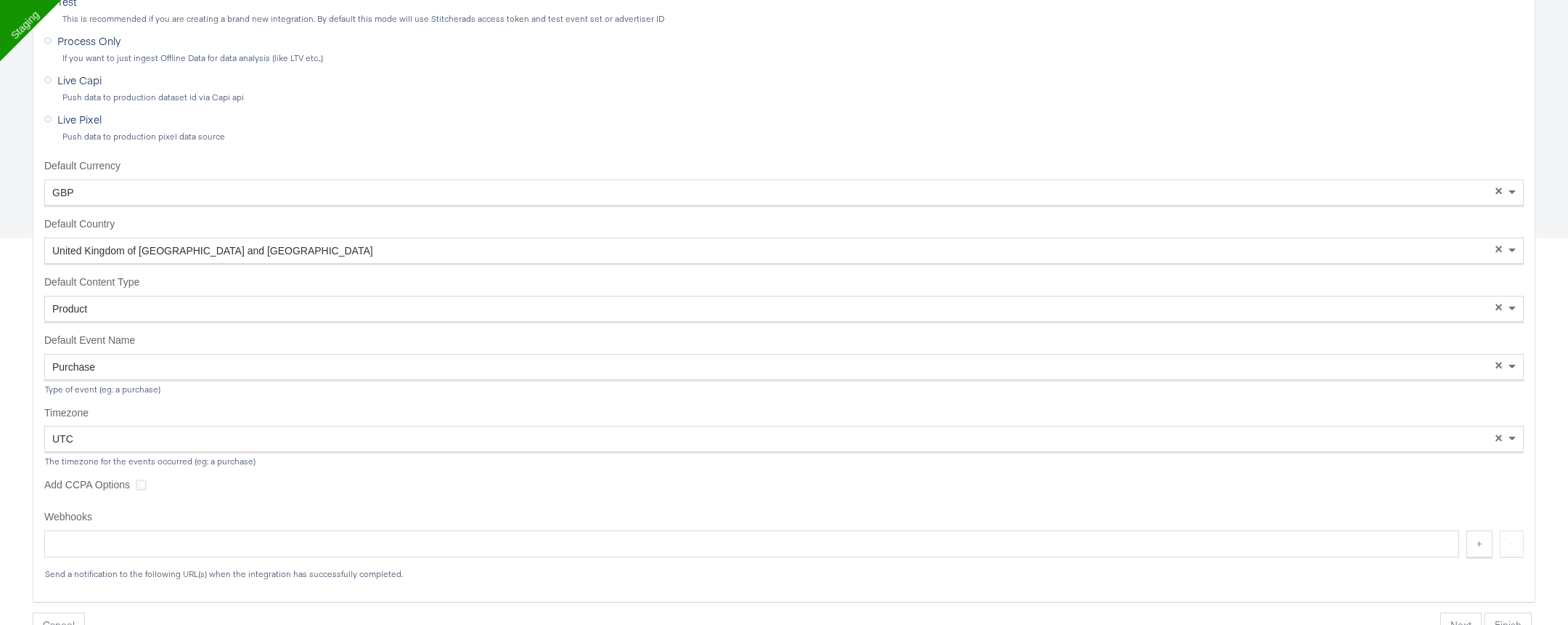
scroll to position [447, 0]
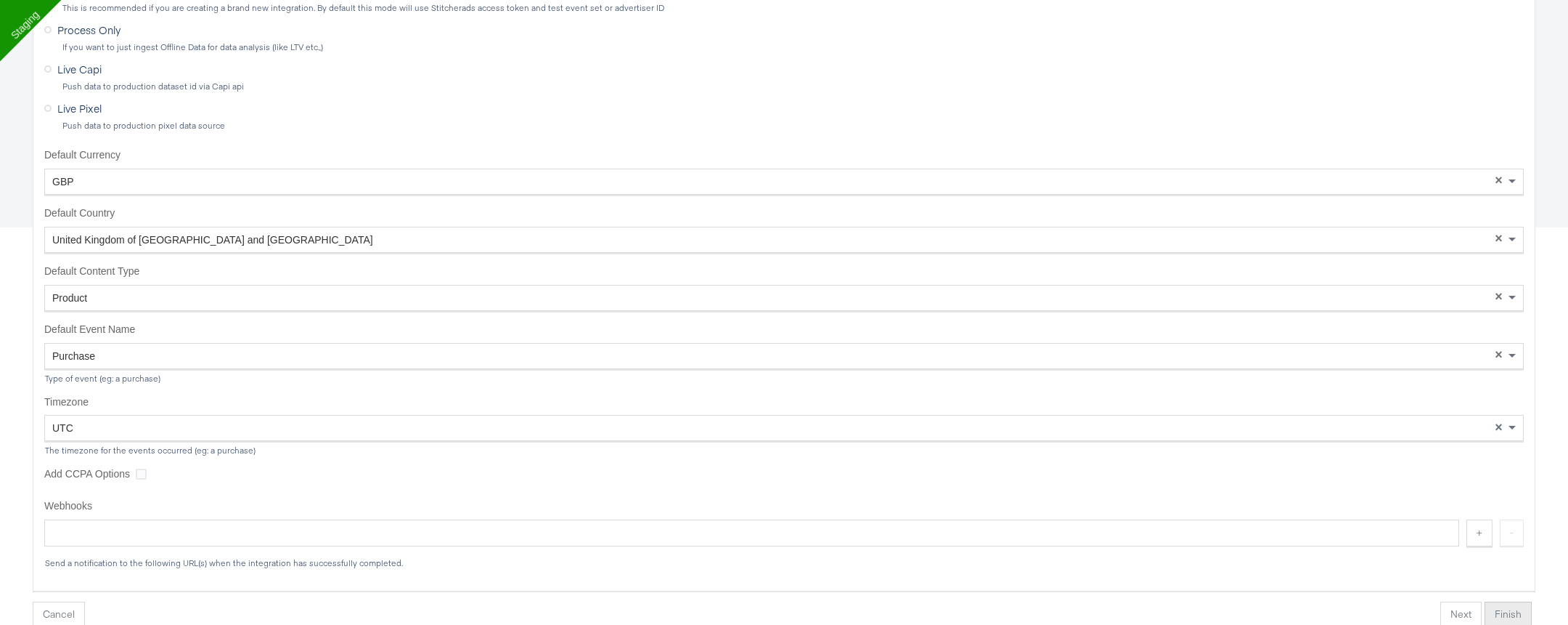
click at [1512, 616] on button "Finish" at bounding box center [1508, 614] width 47 height 26
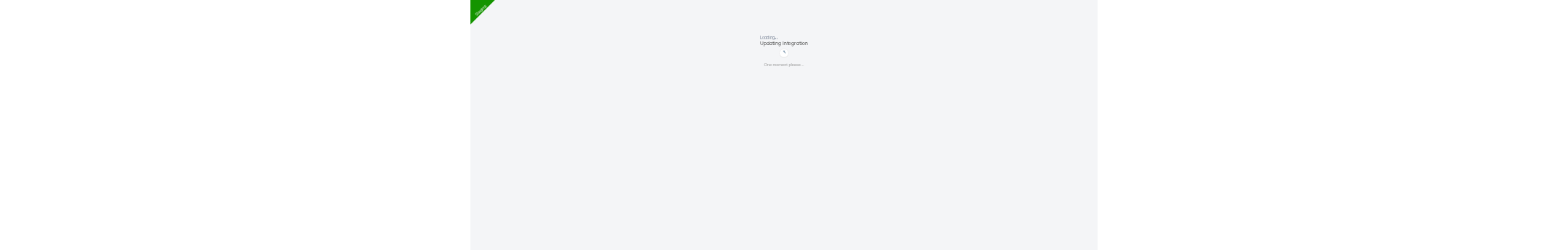
scroll to position [49, 0]
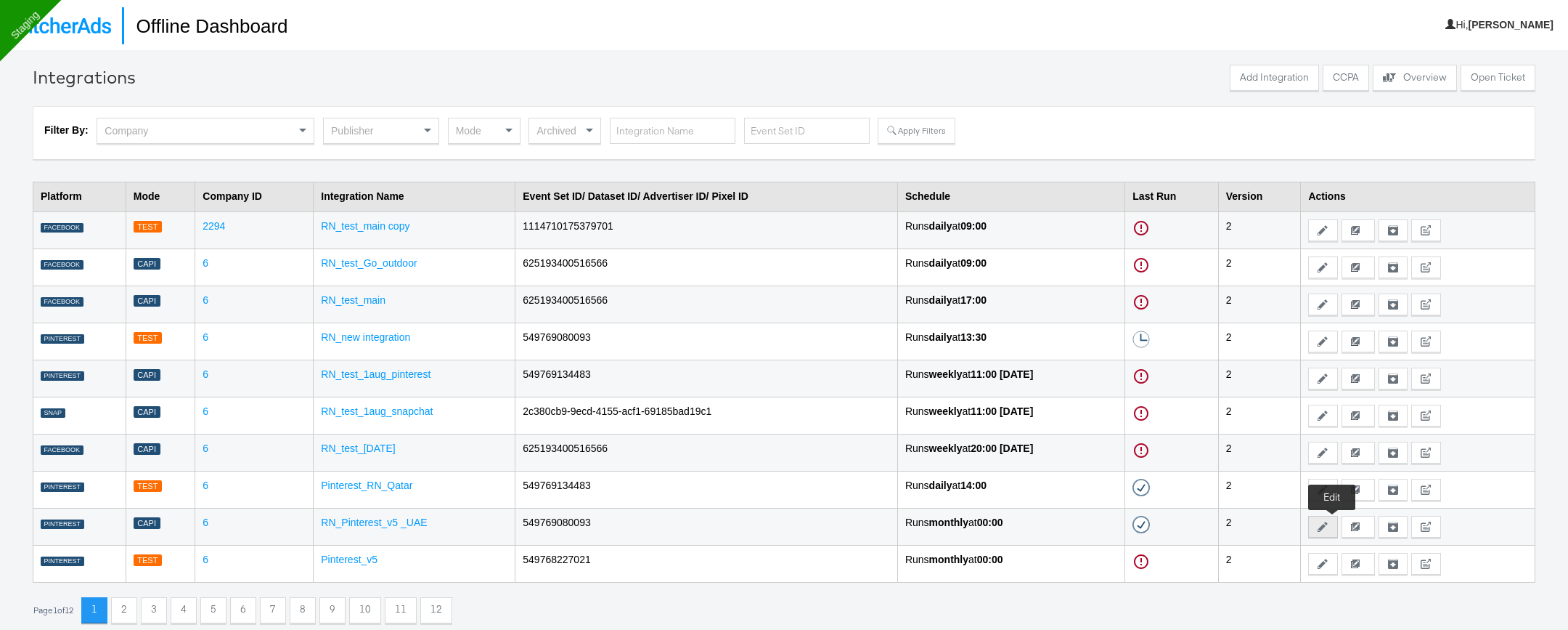
click at [1328, 471] on icon at bounding box center [1323, 527] width 10 height 10
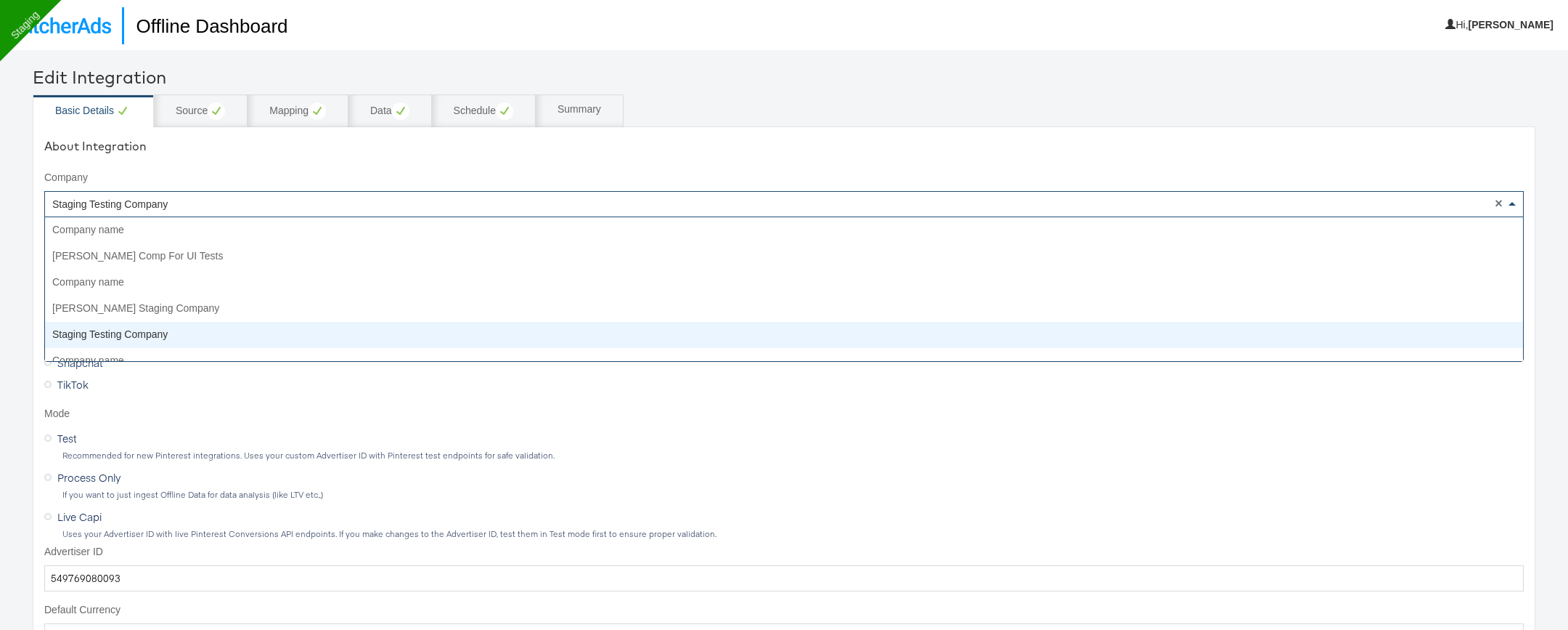
click at [323, 207] on div "Staging Testing Company" at bounding box center [784, 204] width 1478 height 24
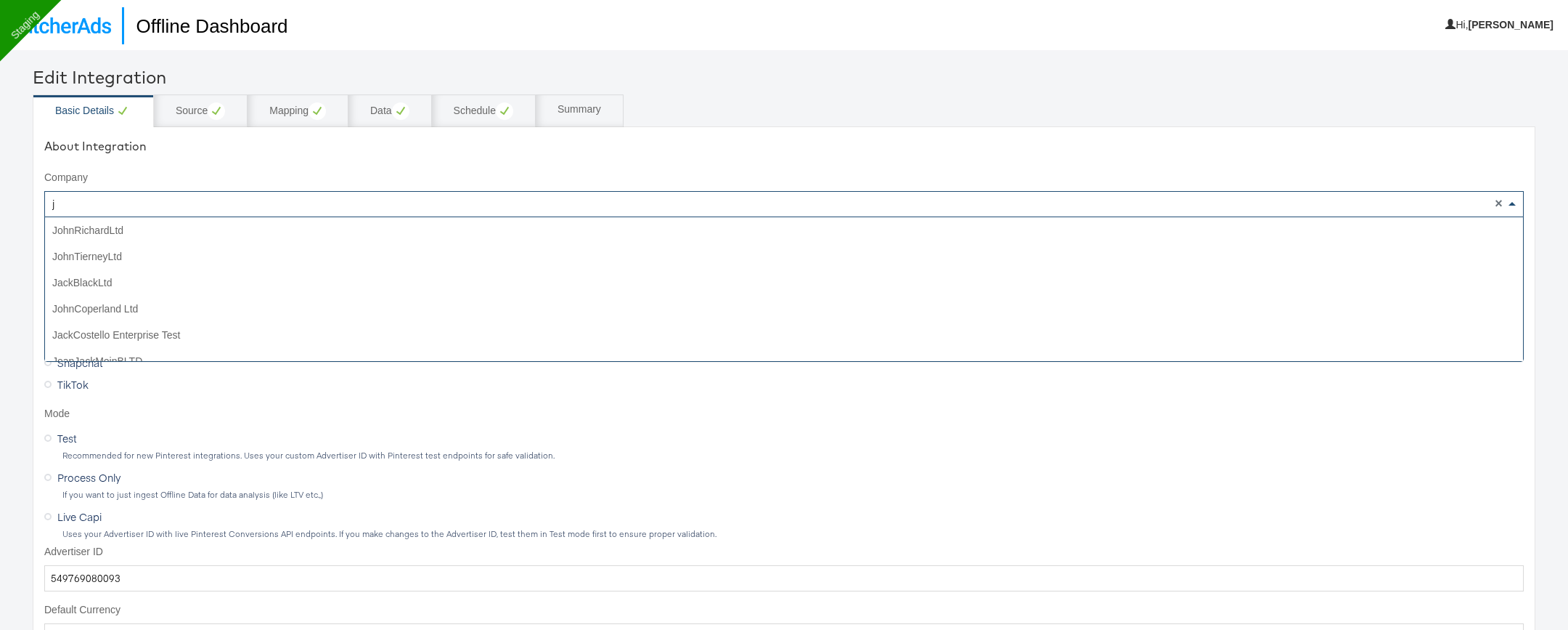
type input "jd"
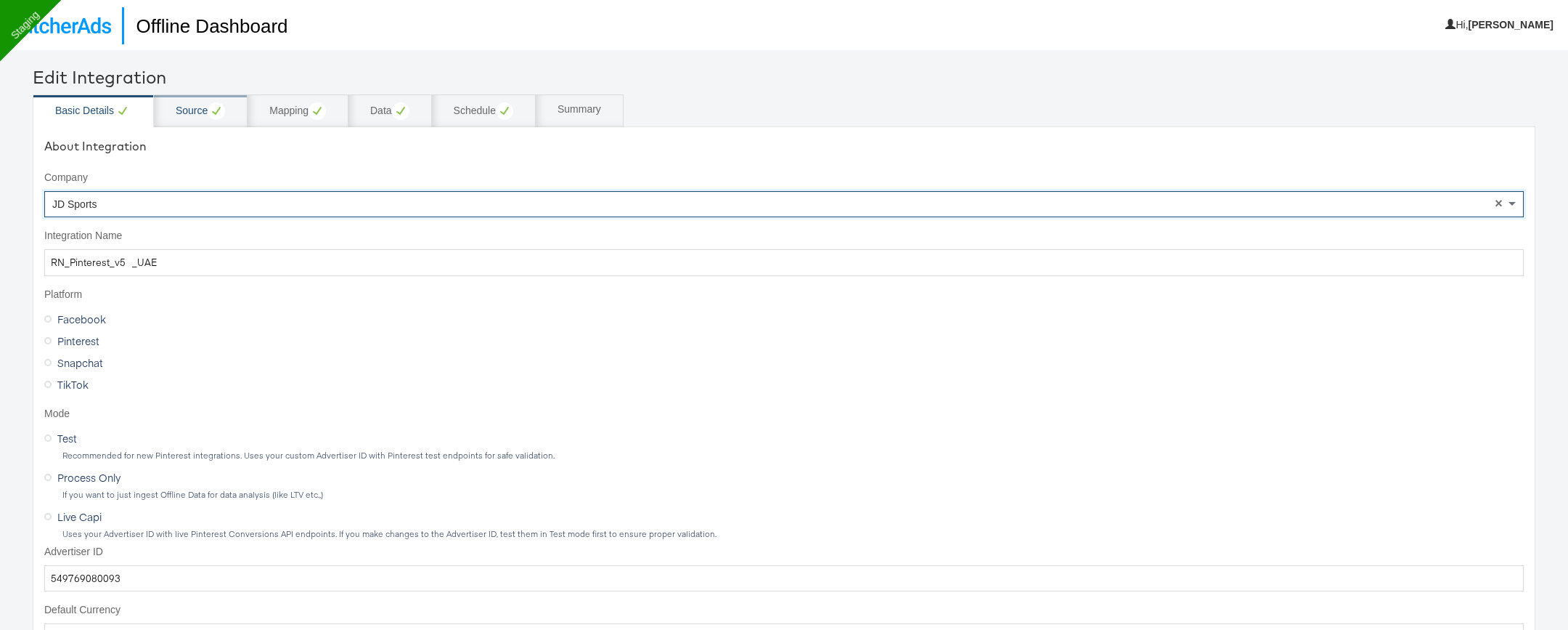
click at [200, 112] on div "Source" at bounding box center [200, 111] width 49 height 18
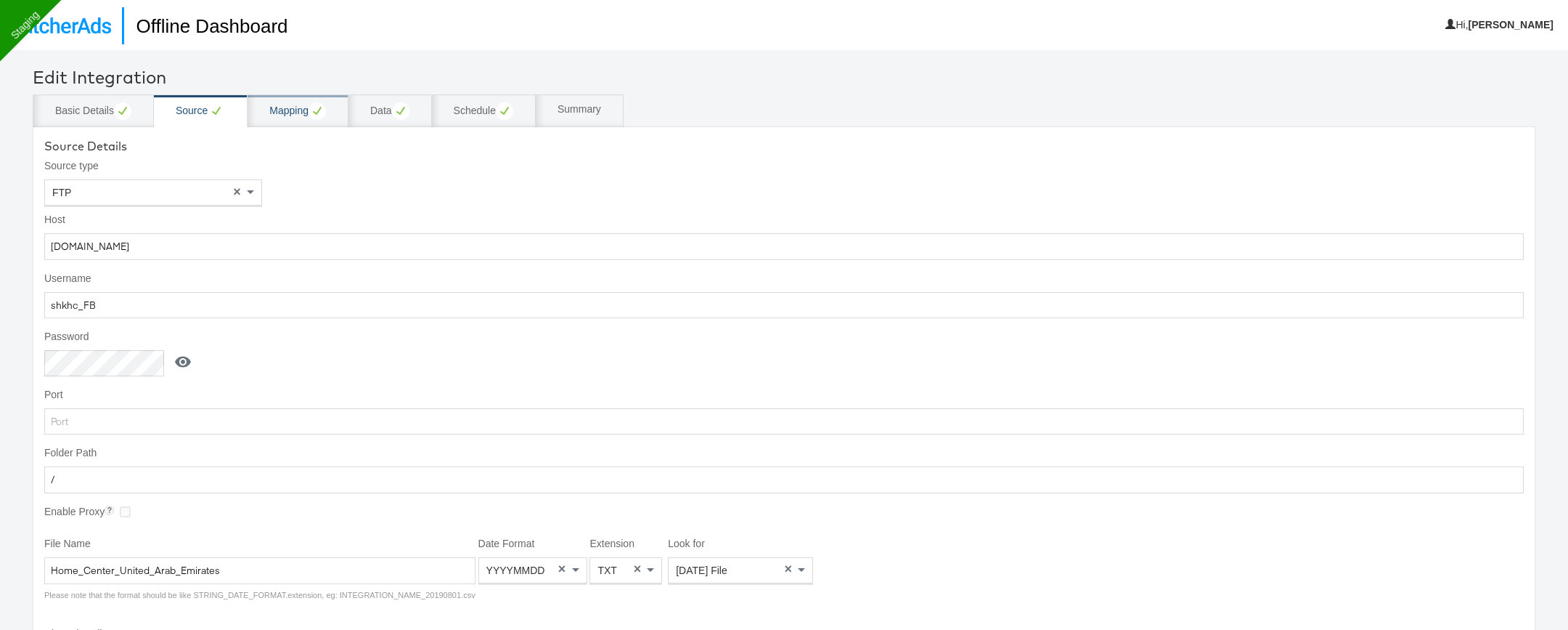
click at [273, 112] on div "Mapping" at bounding box center [297, 111] width 57 height 18
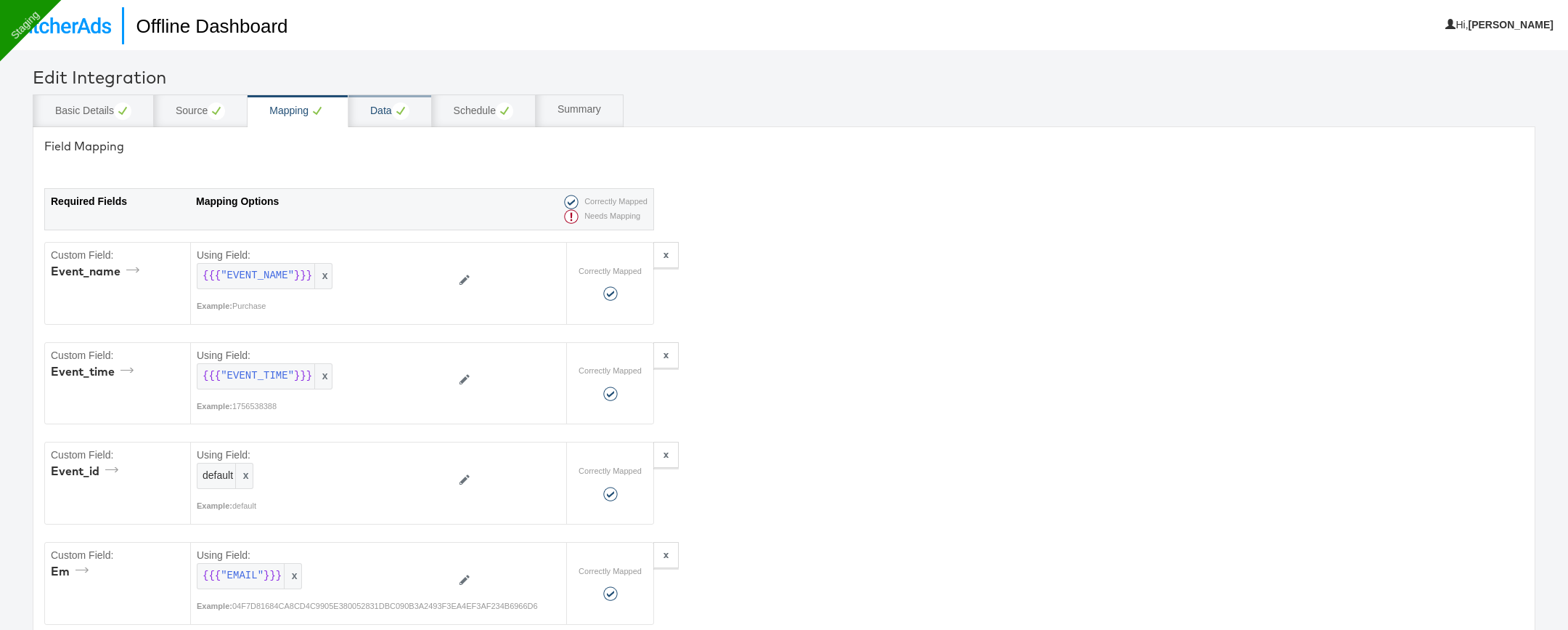
click at [394, 115] on circle at bounding box center [401, 111] width 18 height 18
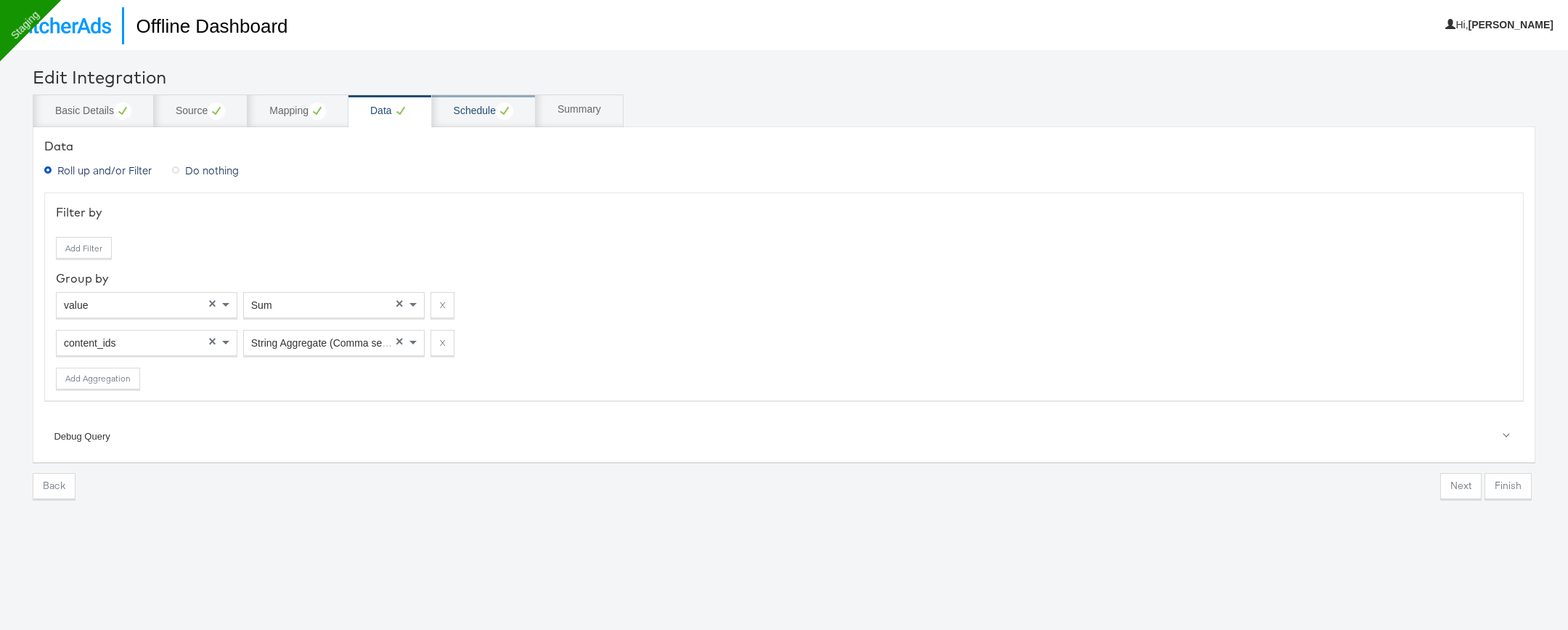
click at [482, 119] on div "Schedule" at bounding box center [484, 111] width 104 height 32
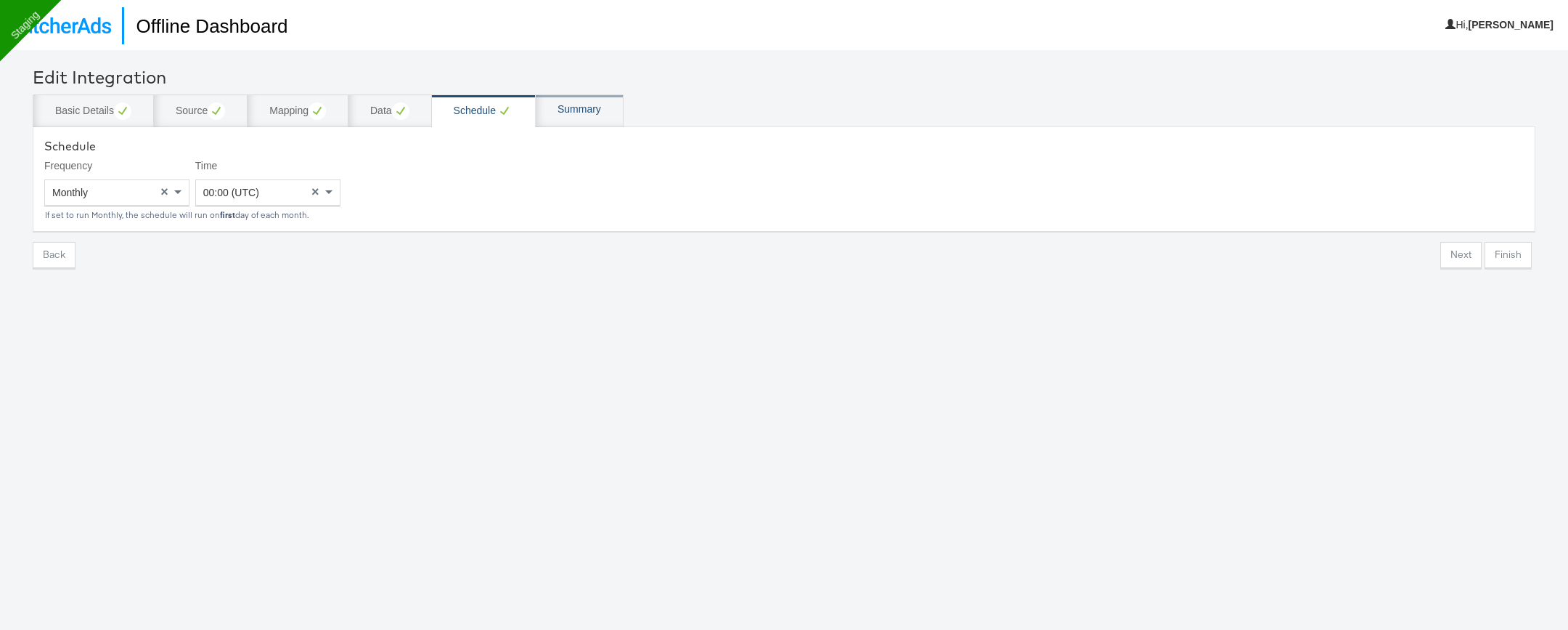
click at [610, 108] on div "Summary" at bounding box center [580, 111] width 88 height 32
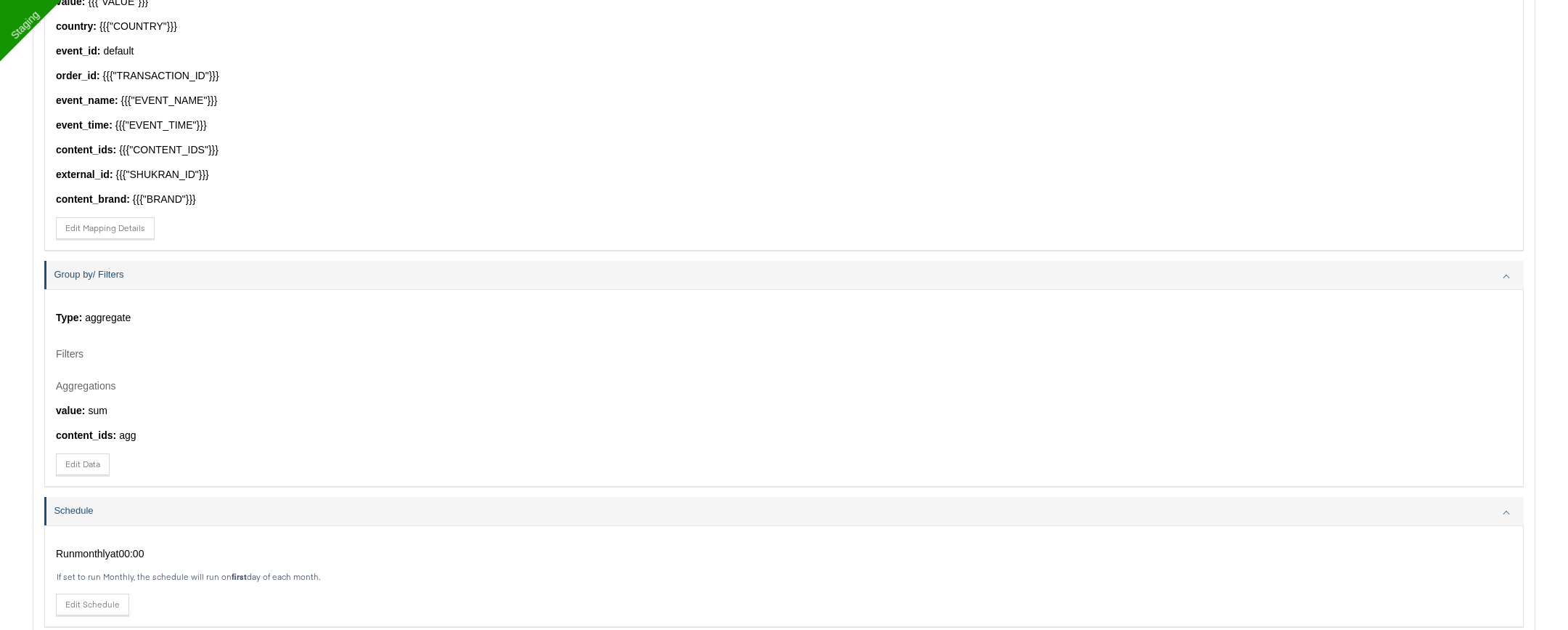
scroll to position [1010, 0]
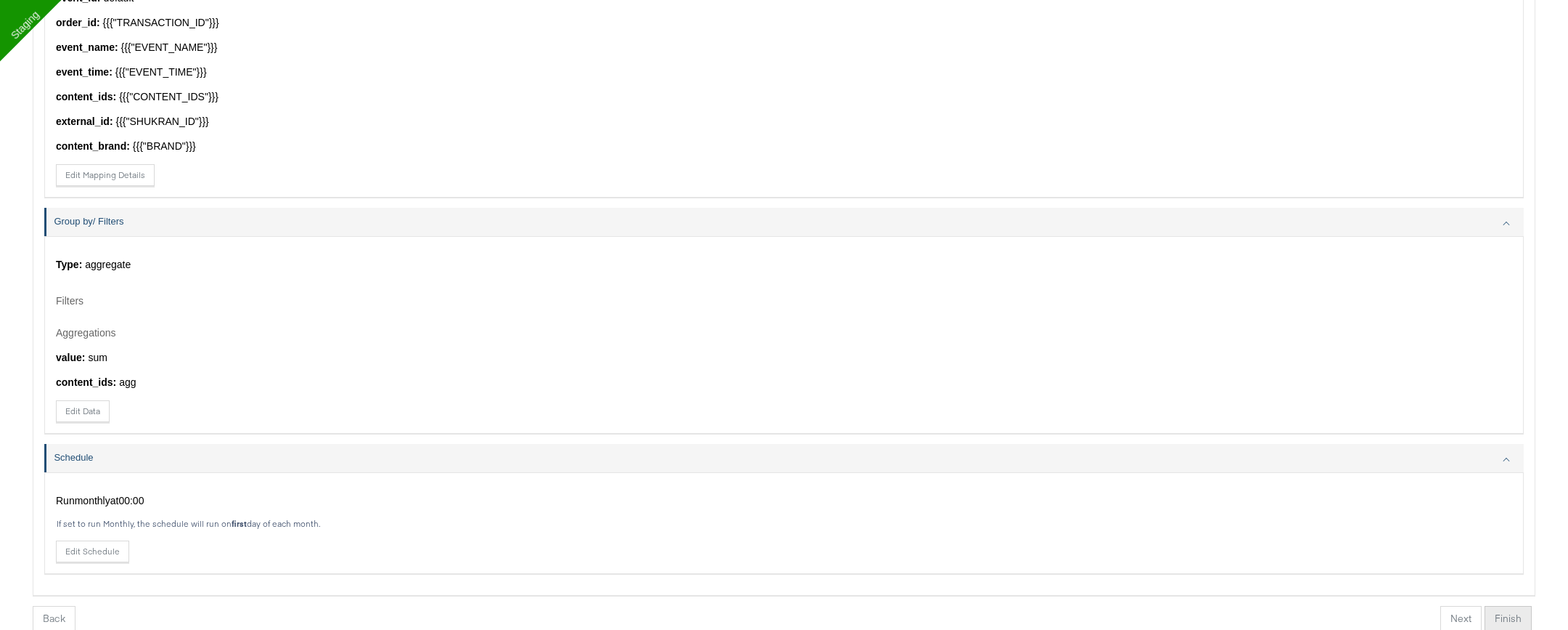
click at [1510, 471] on button "Finish" at bounding box center [1508, 618] width 47 height 26
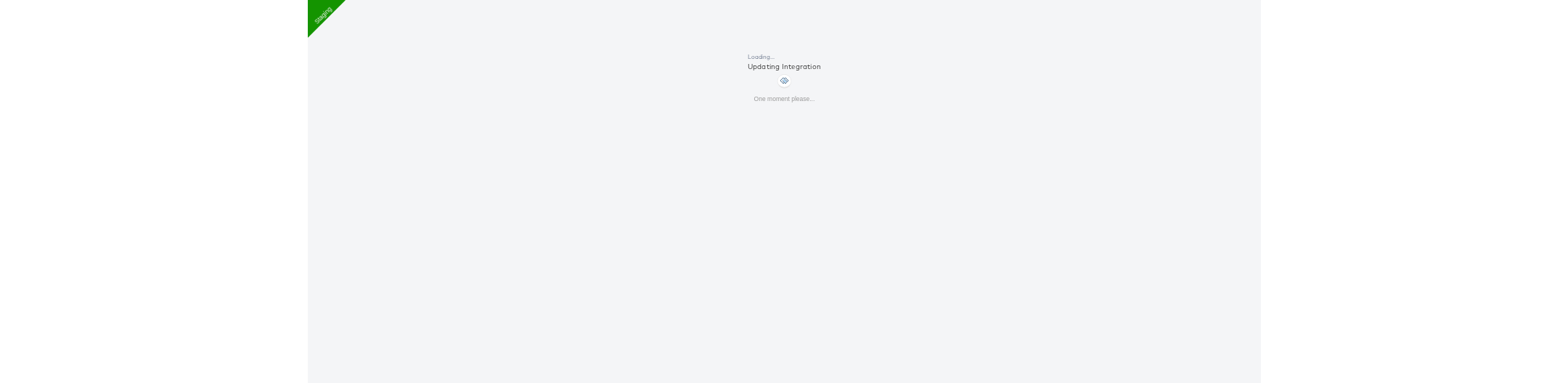
scroll to position [49, 0]
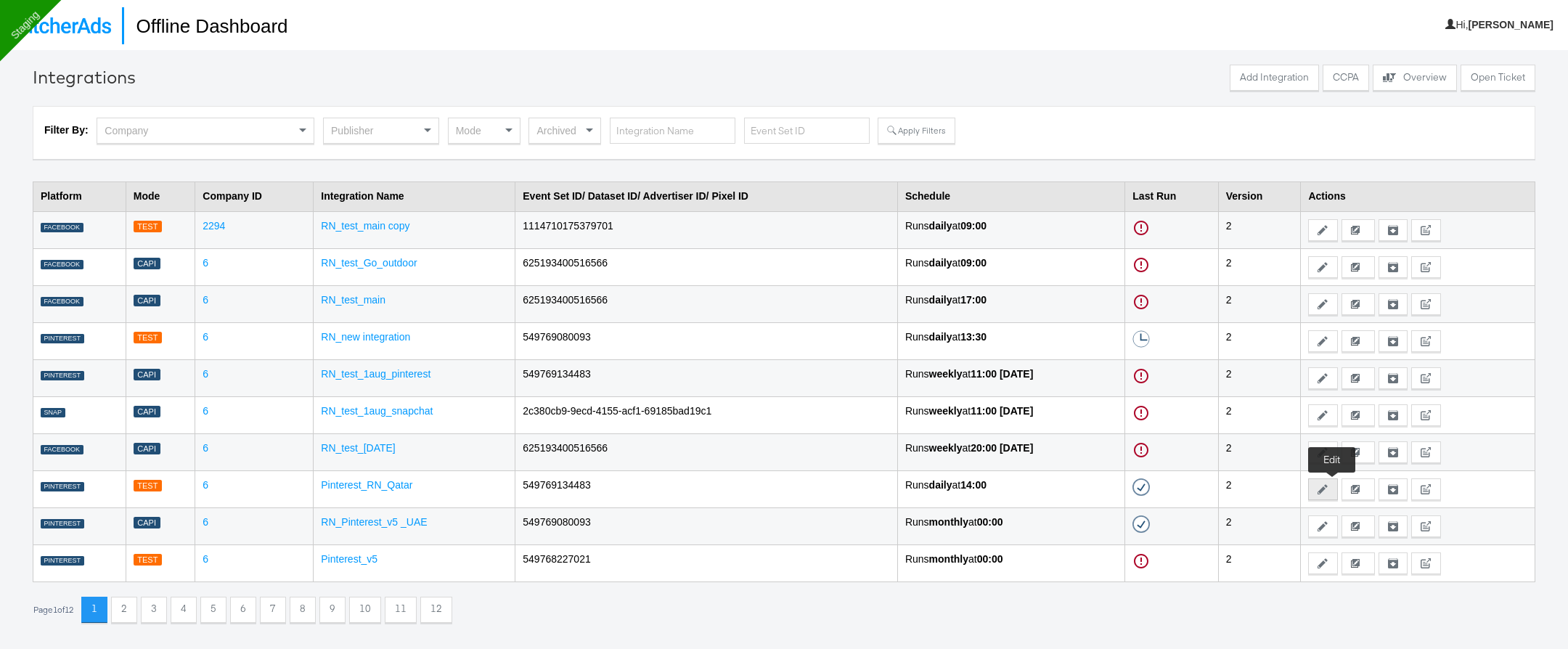
click at [1328, 471] on icon at bounding box center [1323, 490] width 10 height 10
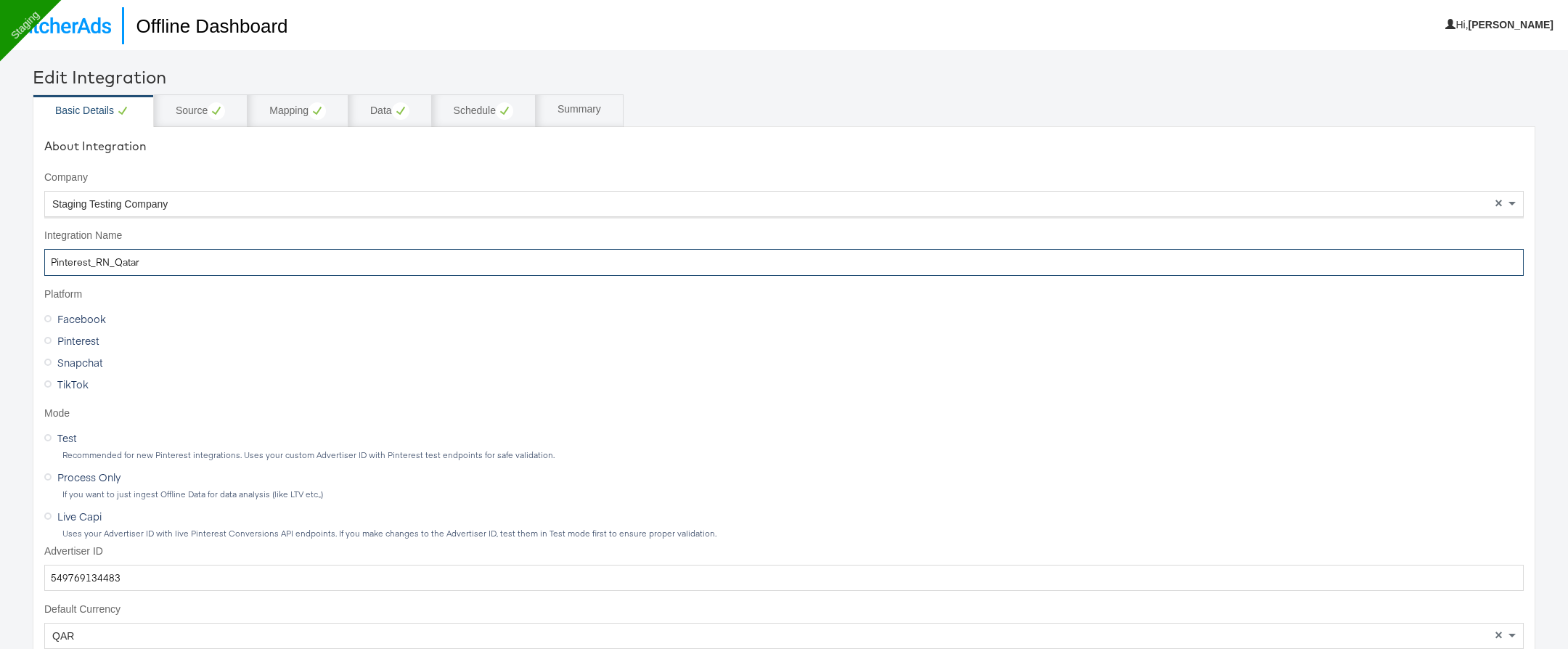
click at [370, 271] on input "Pinterest_RN_Qatar" at bounding box center [784, 263] width 1479 height 27
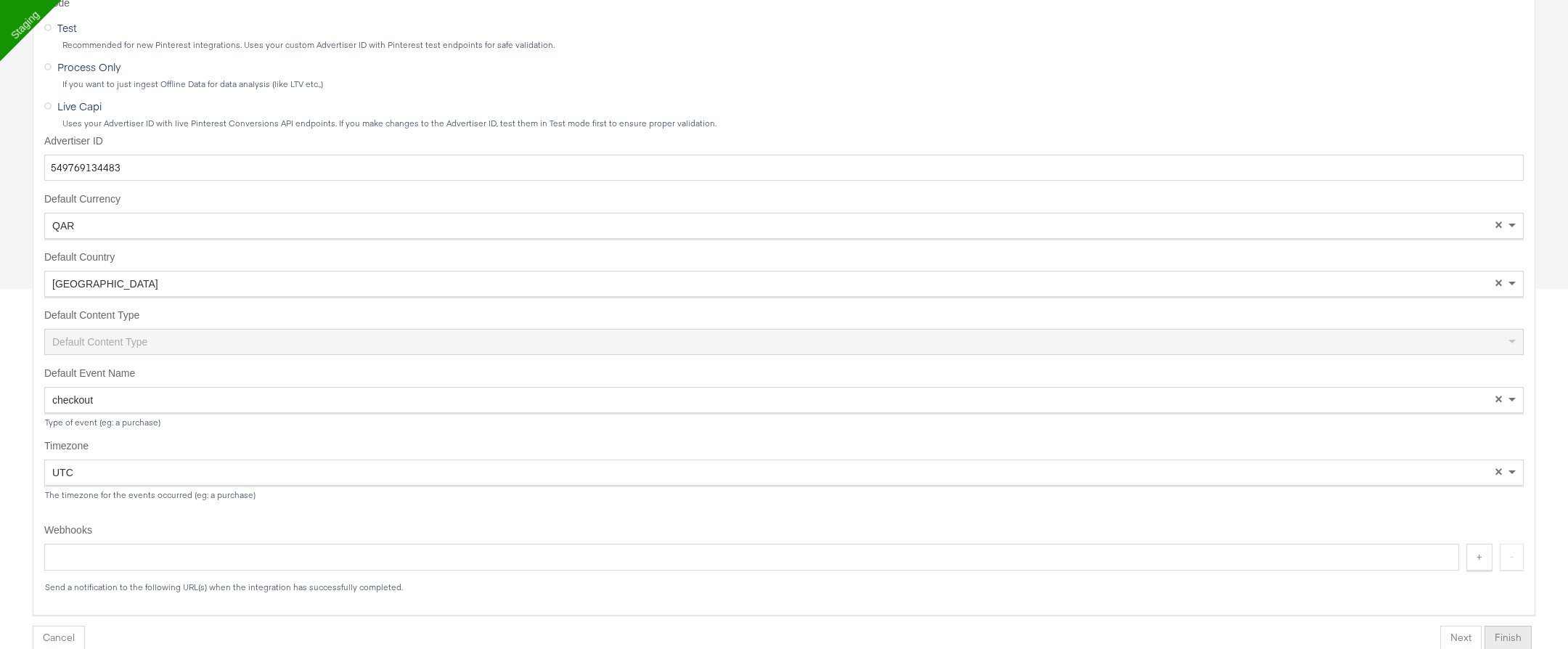
type input "Pinterest_RN_Qatar testestest"
click at [1506, 471] on button "Finish" at bounding box center [1508, 639] width 47 height 26
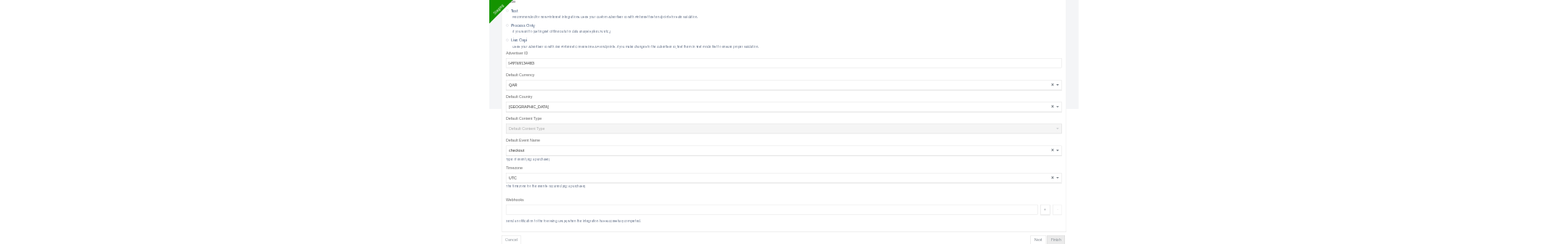
scroll to position [49, 0]
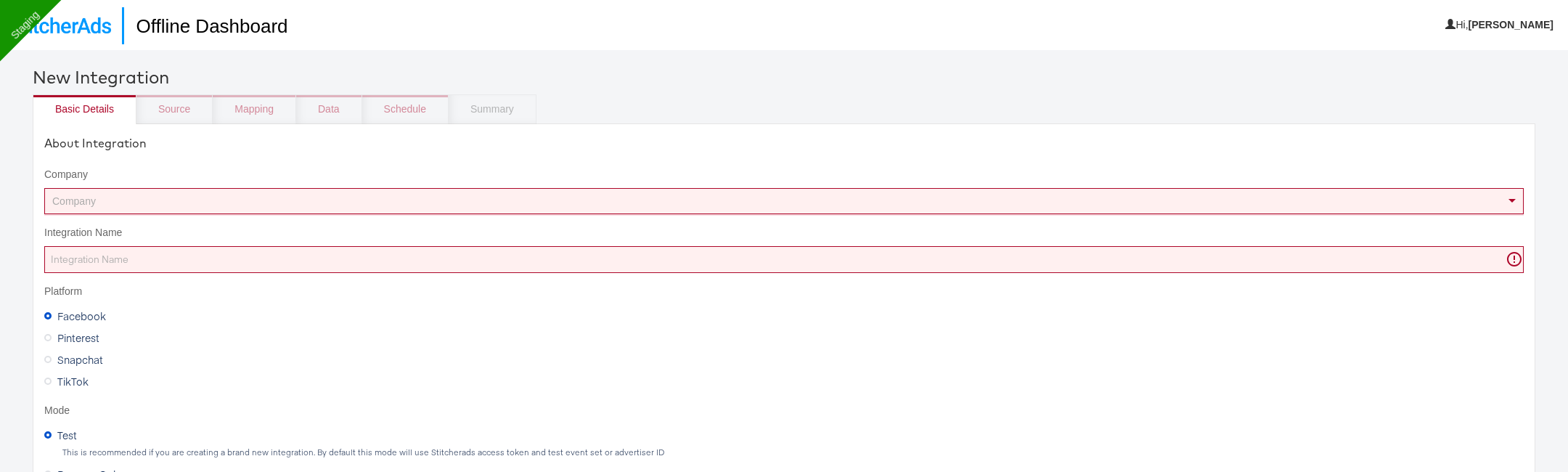
scroll to position [49, 0]
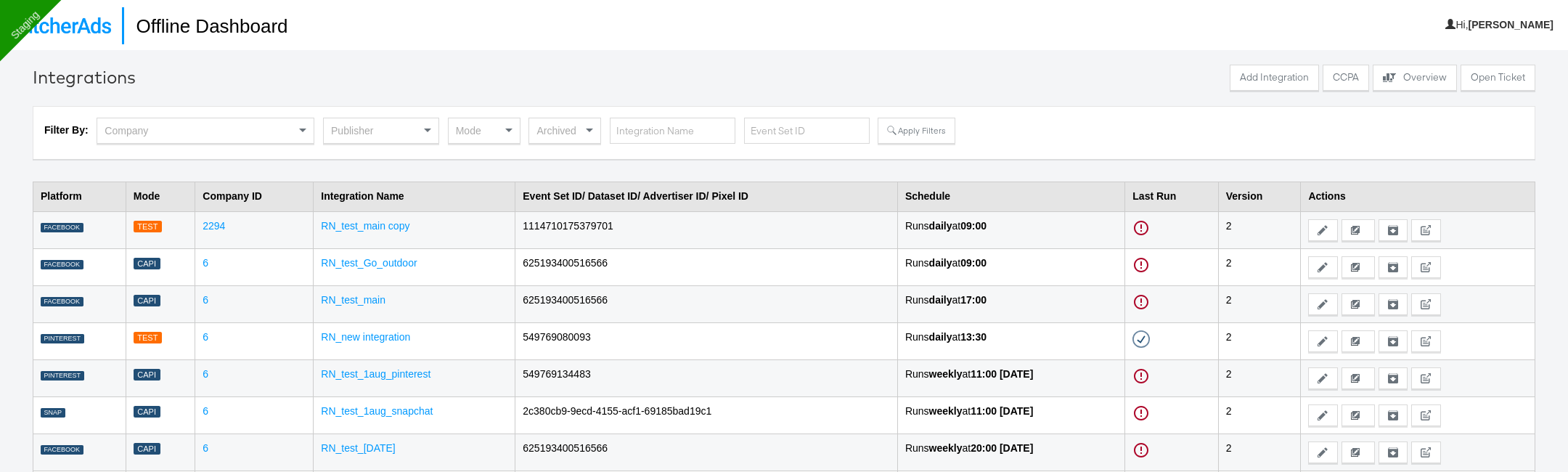
click at [565, 127] on div "Archived" at bounding box center [565, 130] width 71 height 24
click at [914, 125] on button "Apply Filters" at bounding box center [916, 130] width 77 height 26
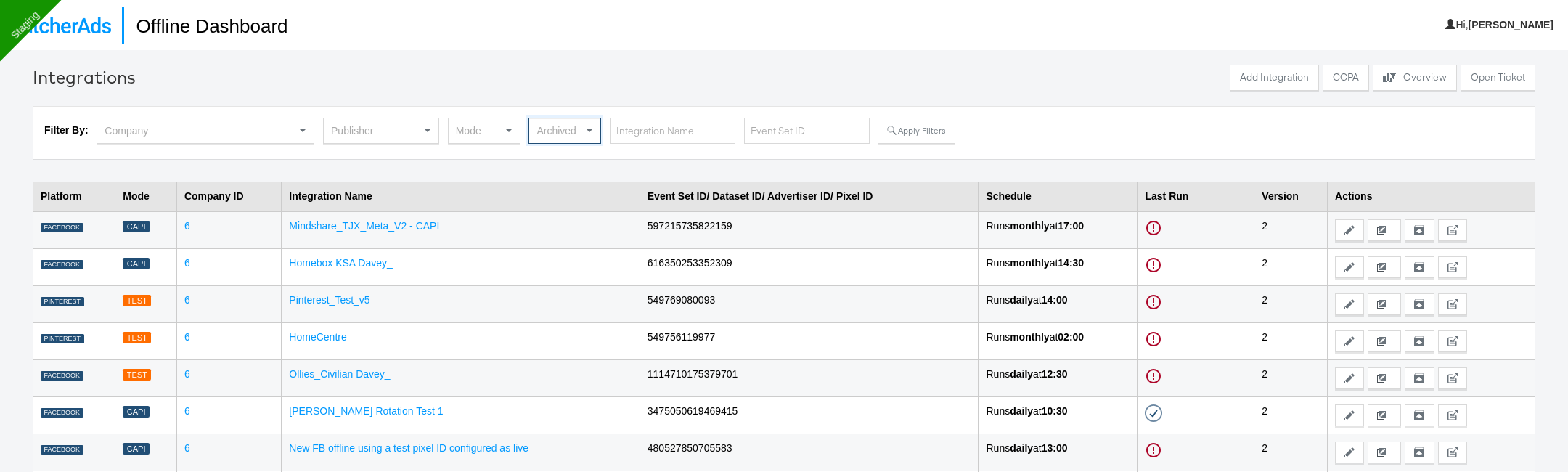
click at [575, 130] on div "Archived" at bounding box center [565, 130] width 71 height 24
click at [890, 128] on button "Apply Filters" at bounding box center [916, 130] width 77 height 26
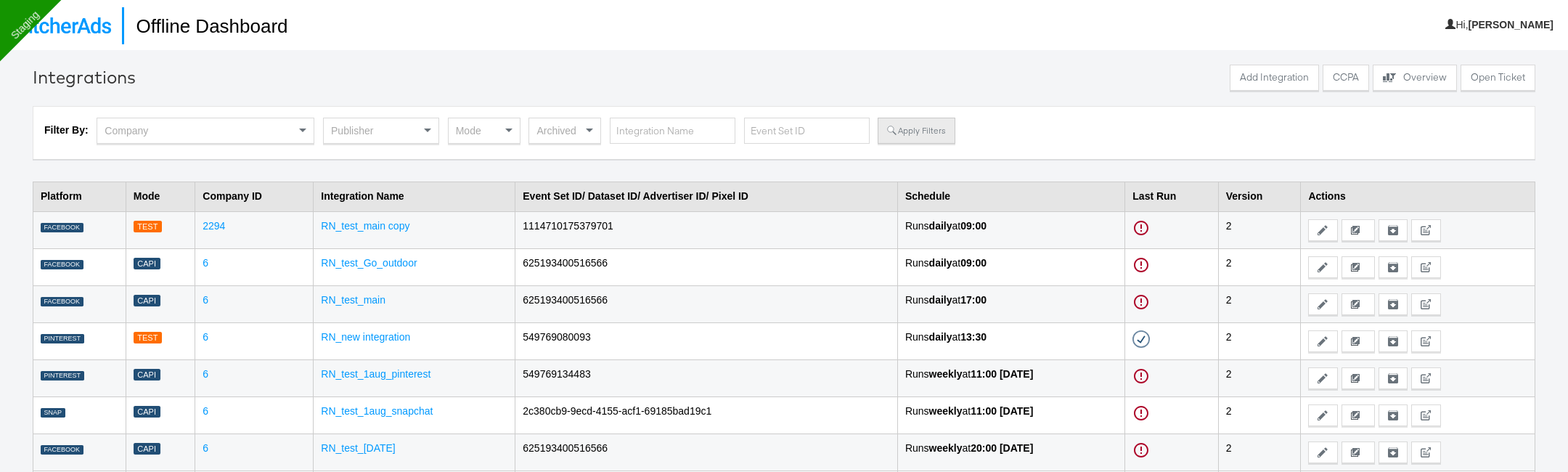
click at [933, 129] on button "Apply Filters" at bounding box center [916, 130] width 77 height 26
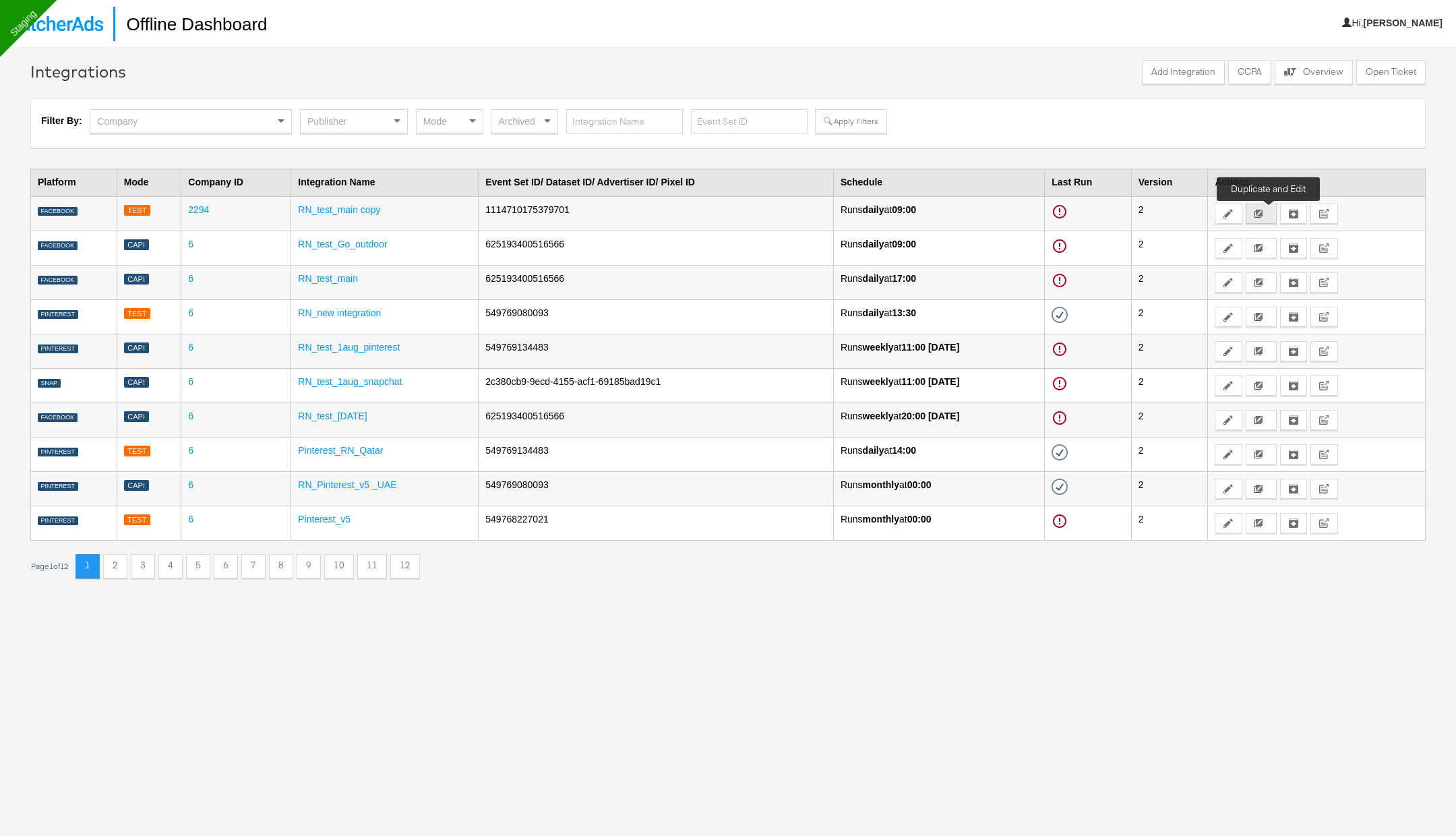
click at [1263, 213] on icon at bounding box center [1259, 214] width 8 height 8
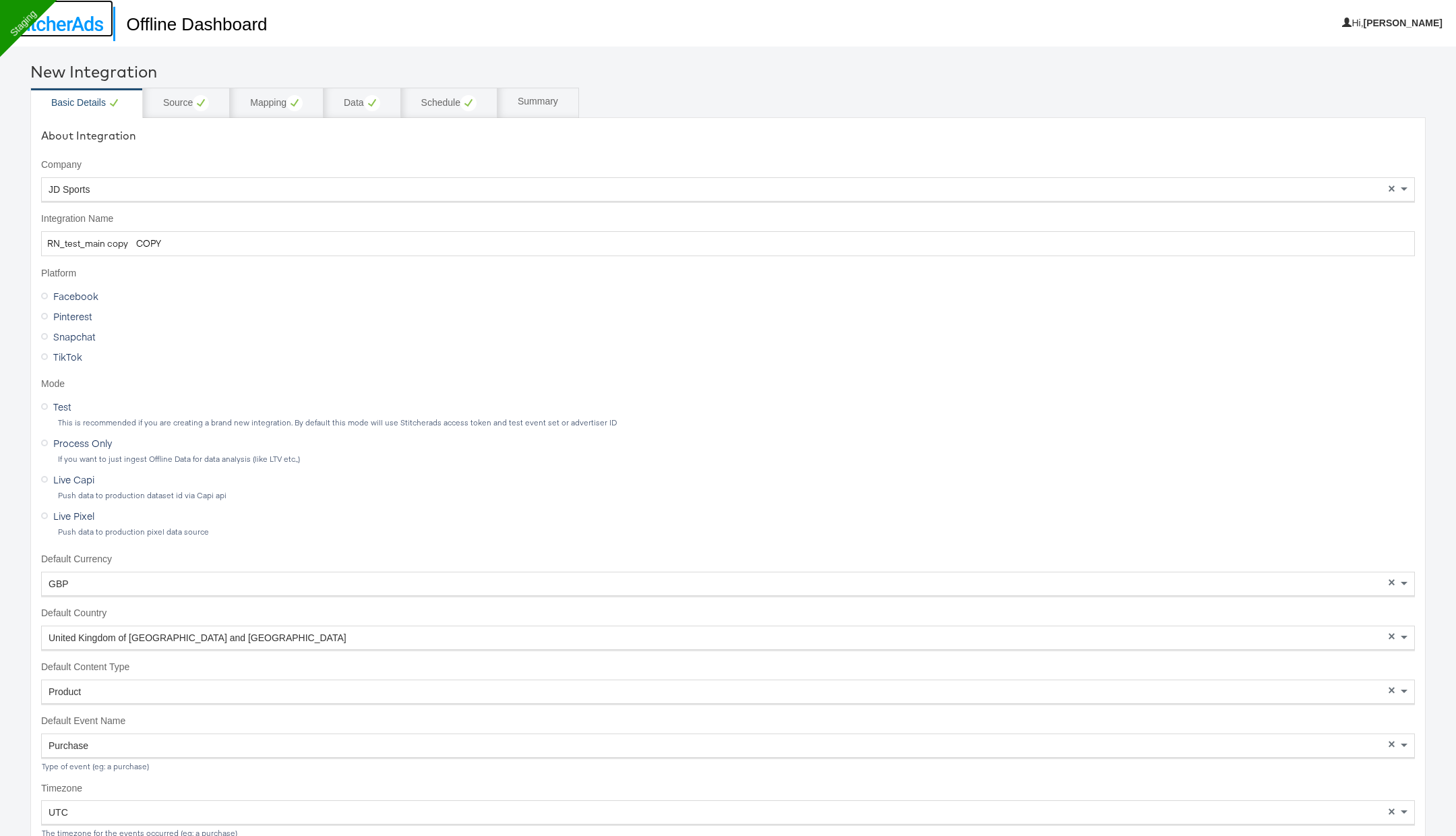
click at [79, 29] on img at bounding box center [57, 24] width 93 height 15
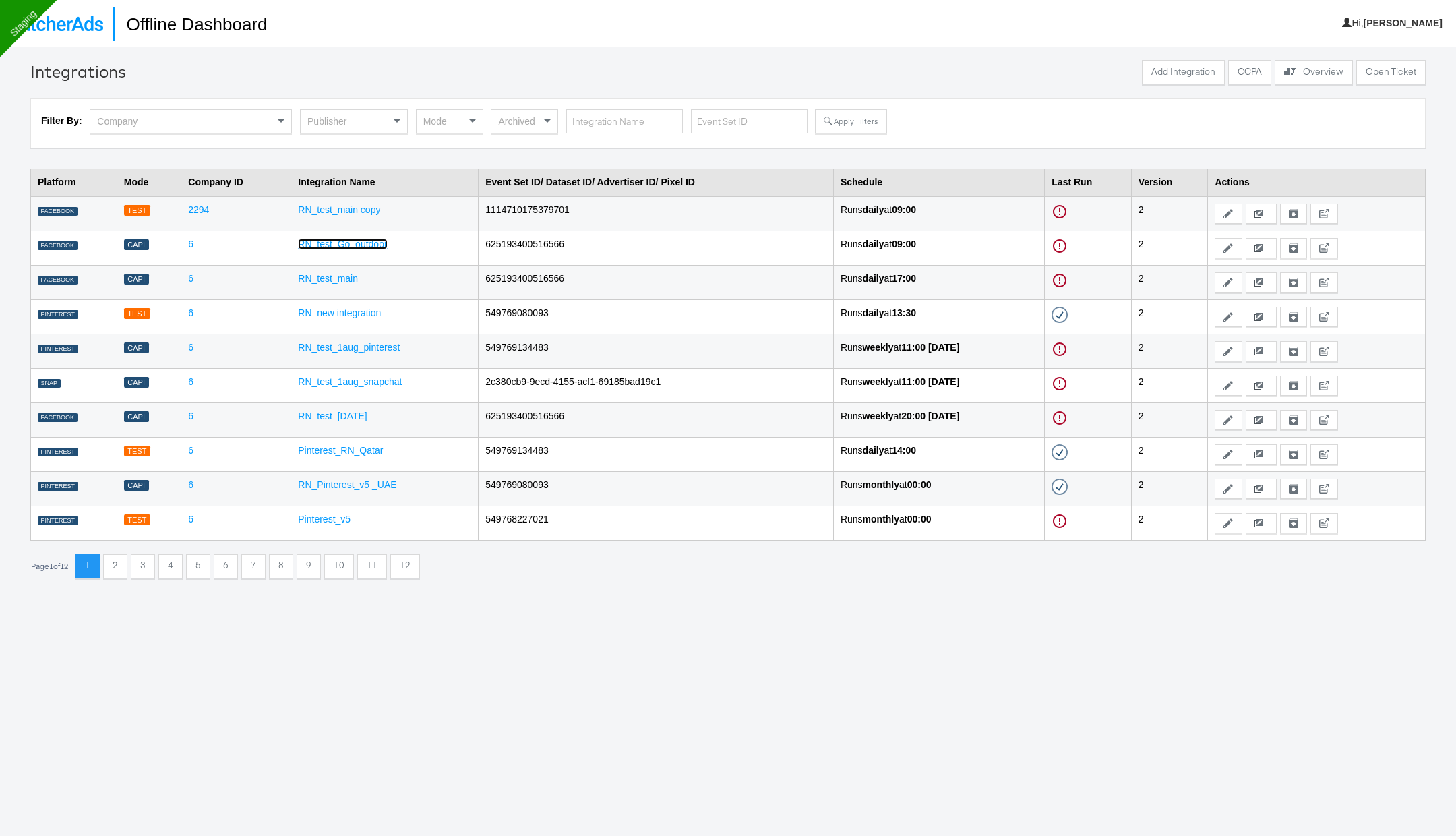
click at [368, 241] on link "RN_test_Go_outdoor" at bounding box center [342, 244] width 89 height 11
click at [1263, 248] on icon at bounding box center [1259, 248] width 8 height 8
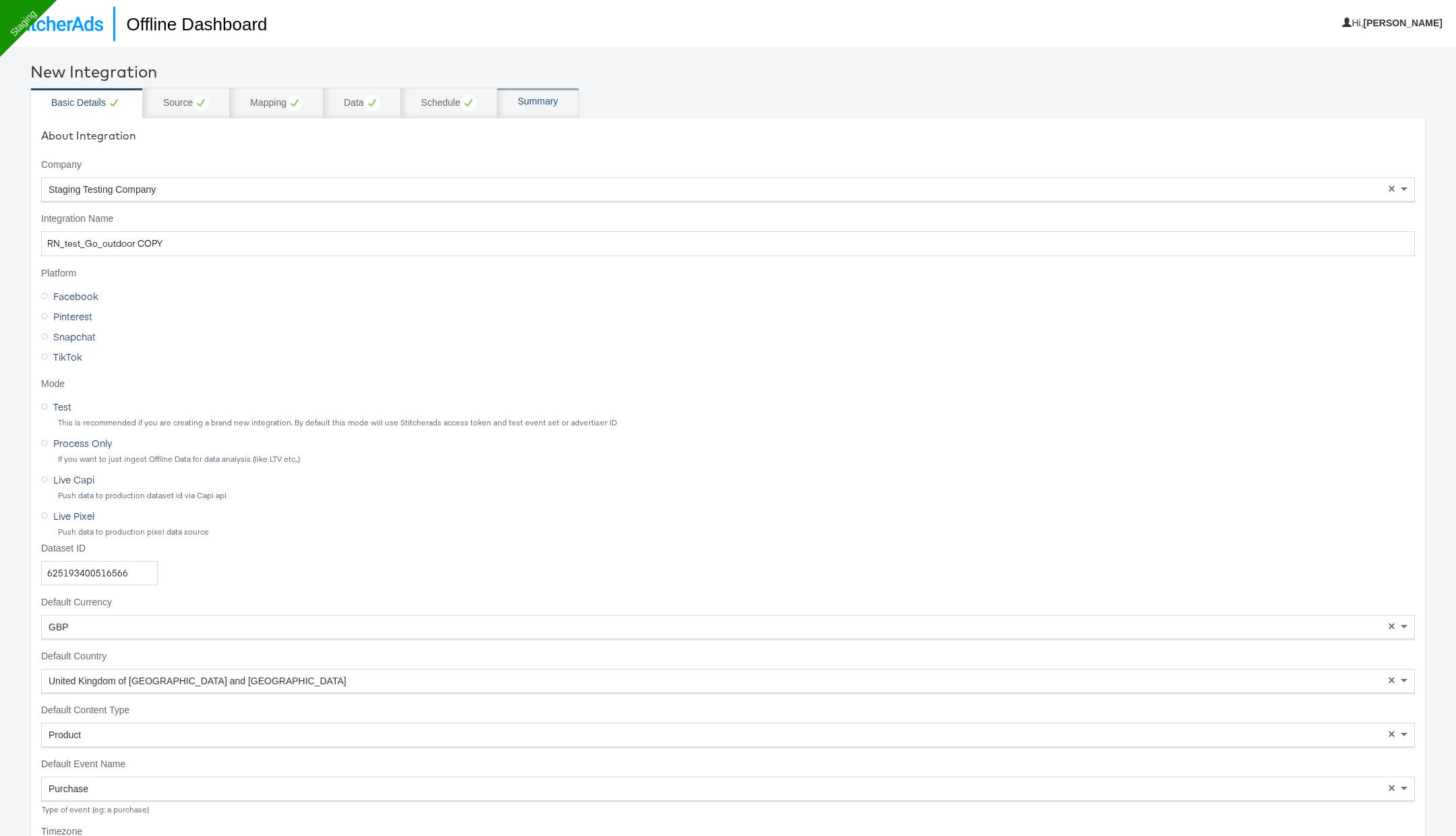
click at [534, 113] on div "Summary" at bounding box center [538, 103] width 81 height 30
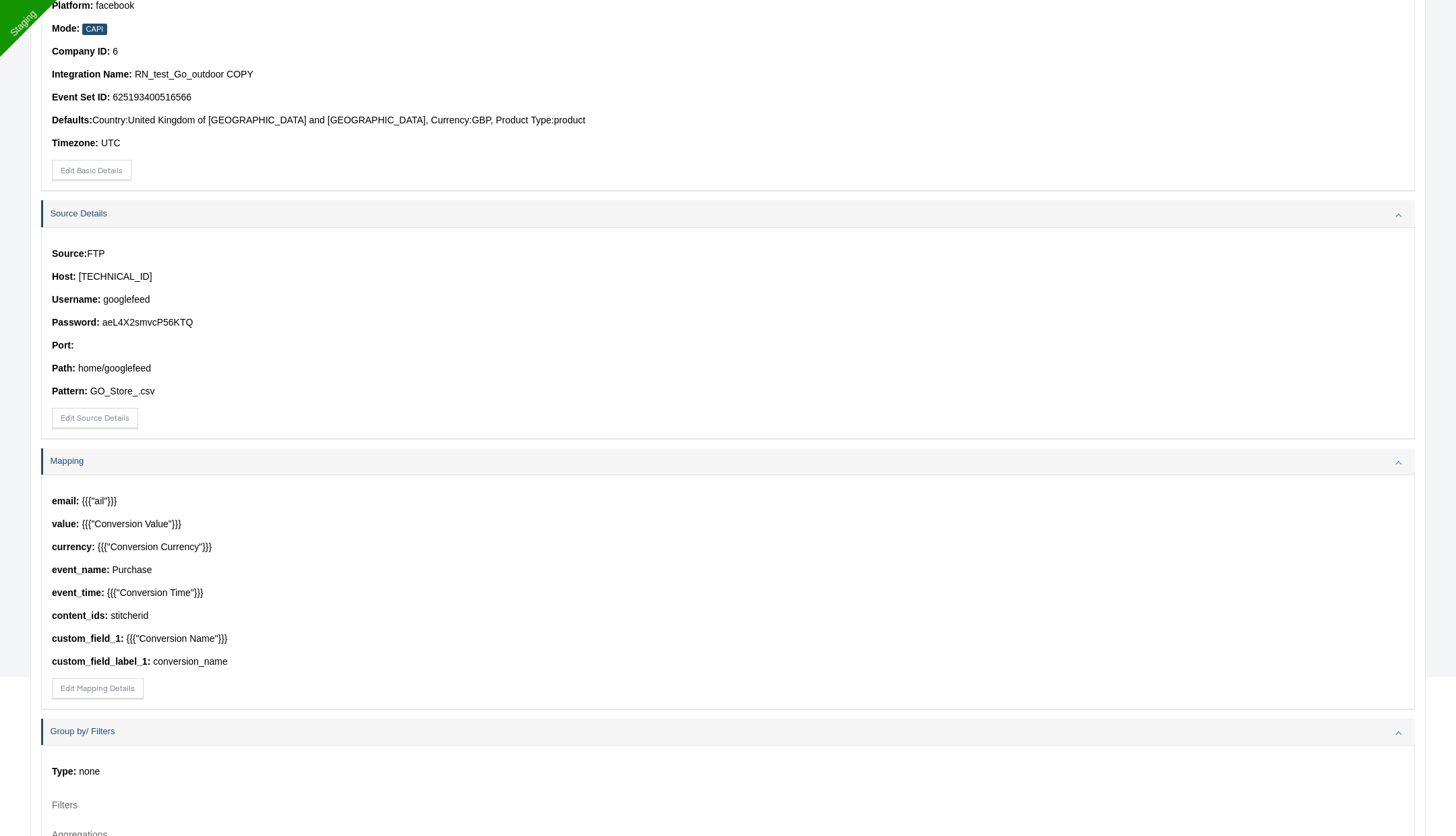
scroll to position [430, 0]
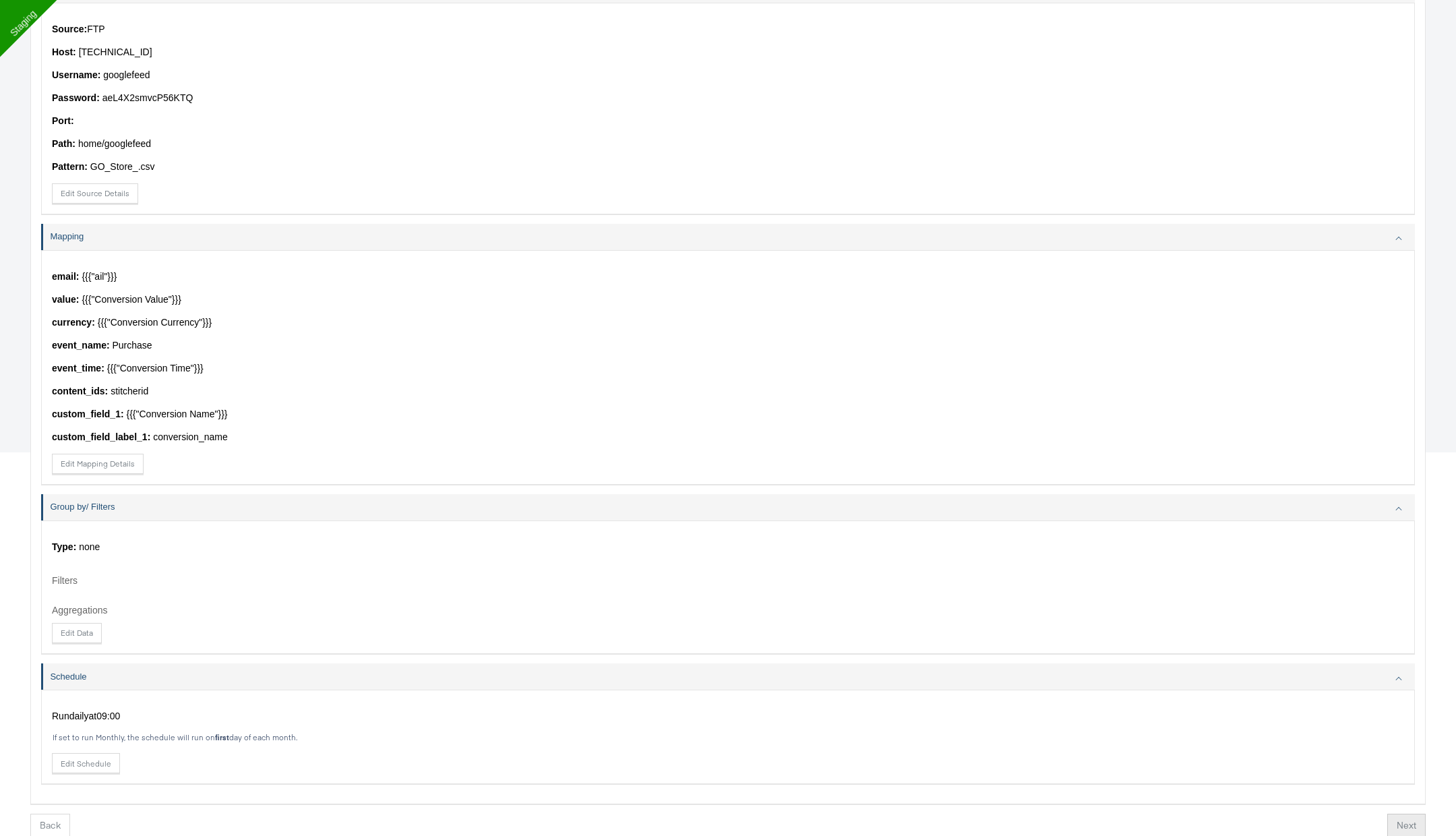
click at [1406, 824] on button "Next" at bounding box center [1407, 825] width 38 height 24
click at [1406, 824] on button "Finish" at bounding box center [1401, 825] width 44 height 24
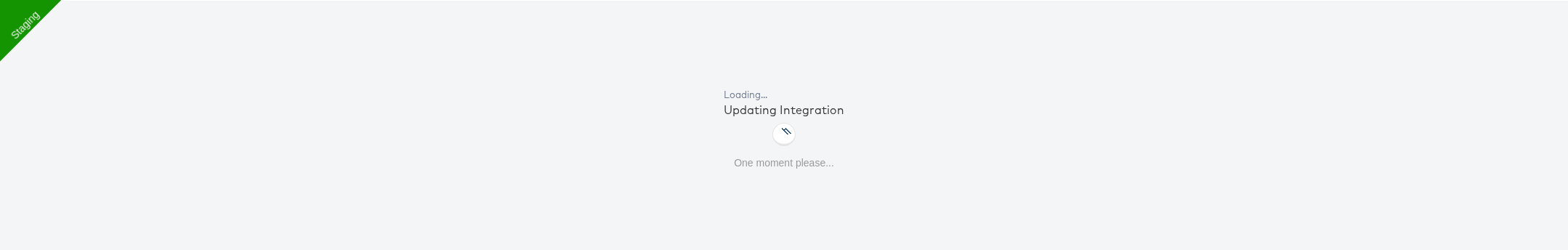
scroll to position [0, 0]
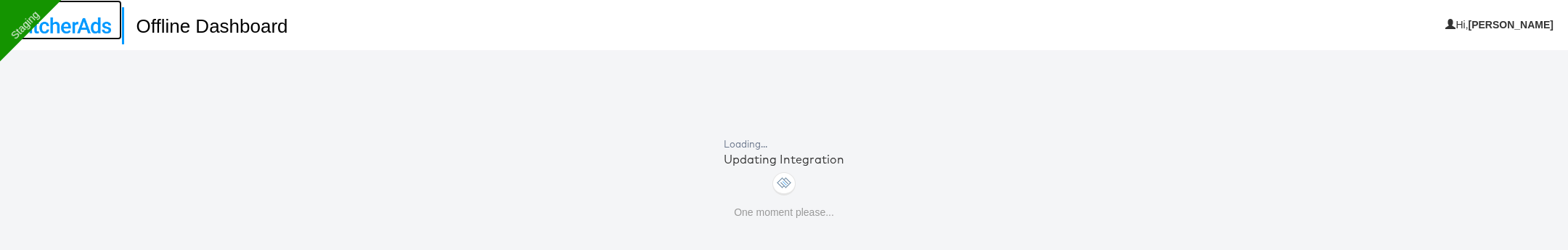
click at [78, 35] on link at bounding box center [60, 20] width 122 height 40
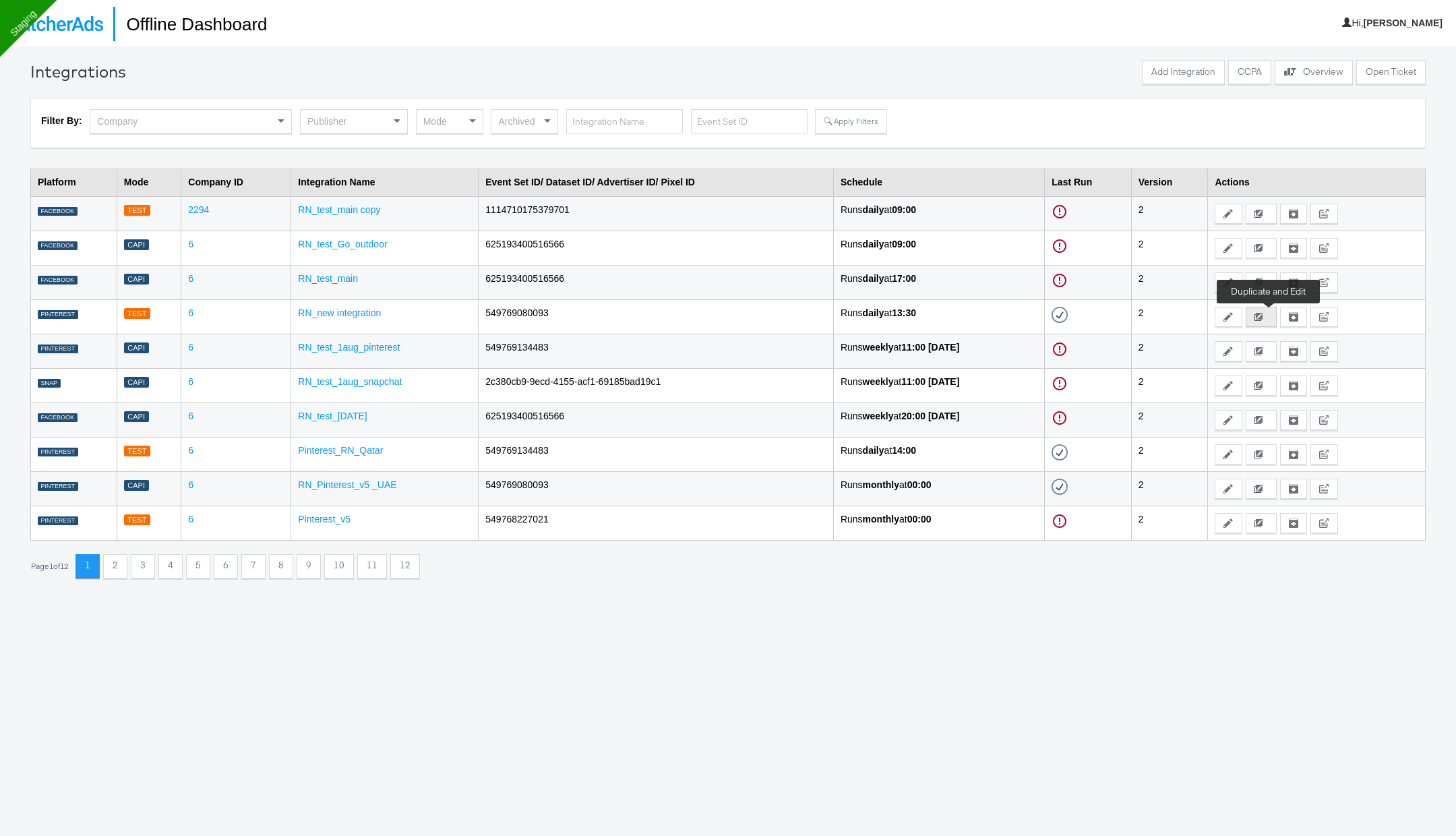
click at [1263, 231] on icon at bounding box center [1259, 317] width 8 height 8
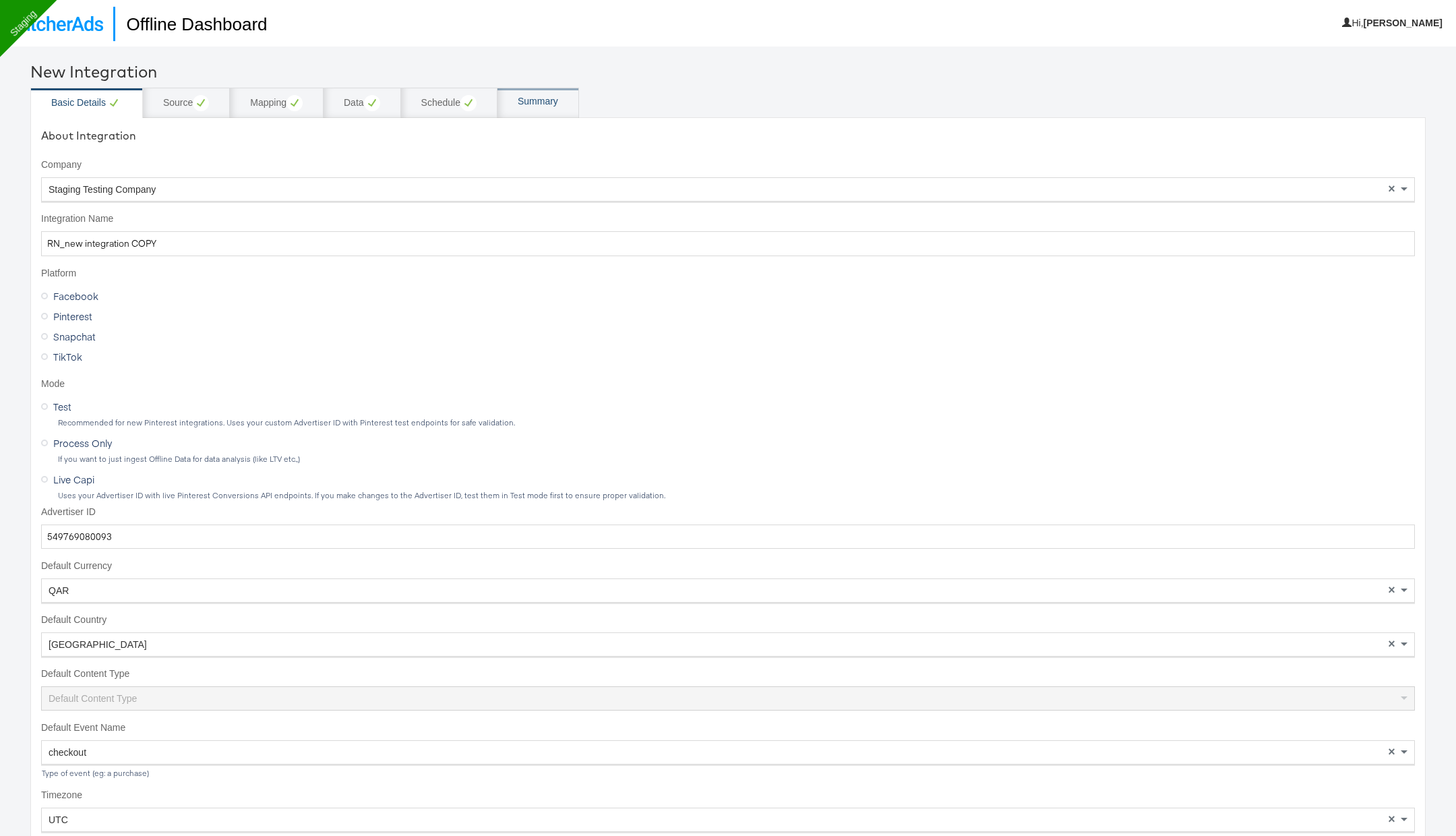
click at [547, 116] on div "Summary" at bounding box center [538, 103] width 81 height 30
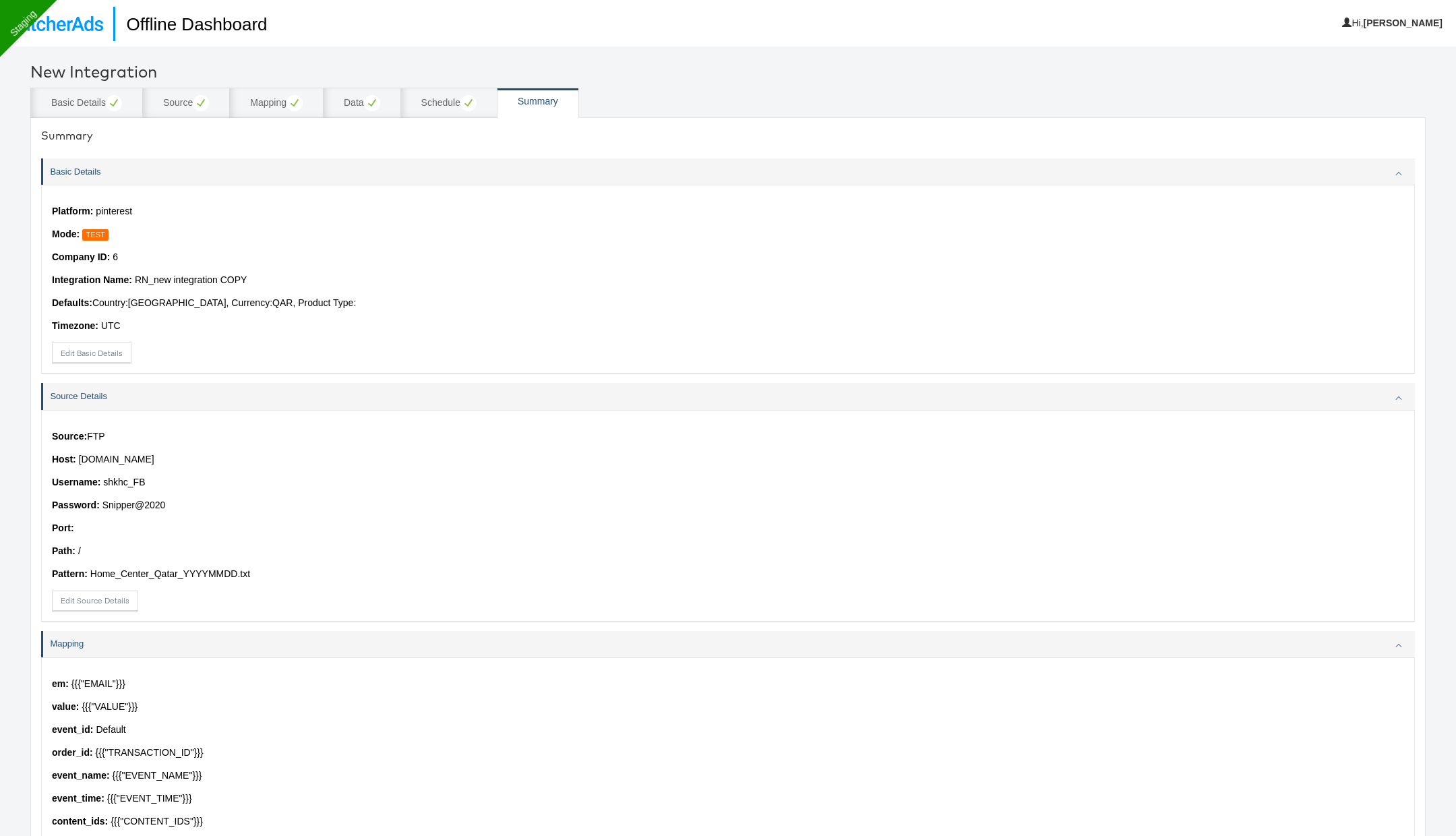
scroll to position [435, 0]
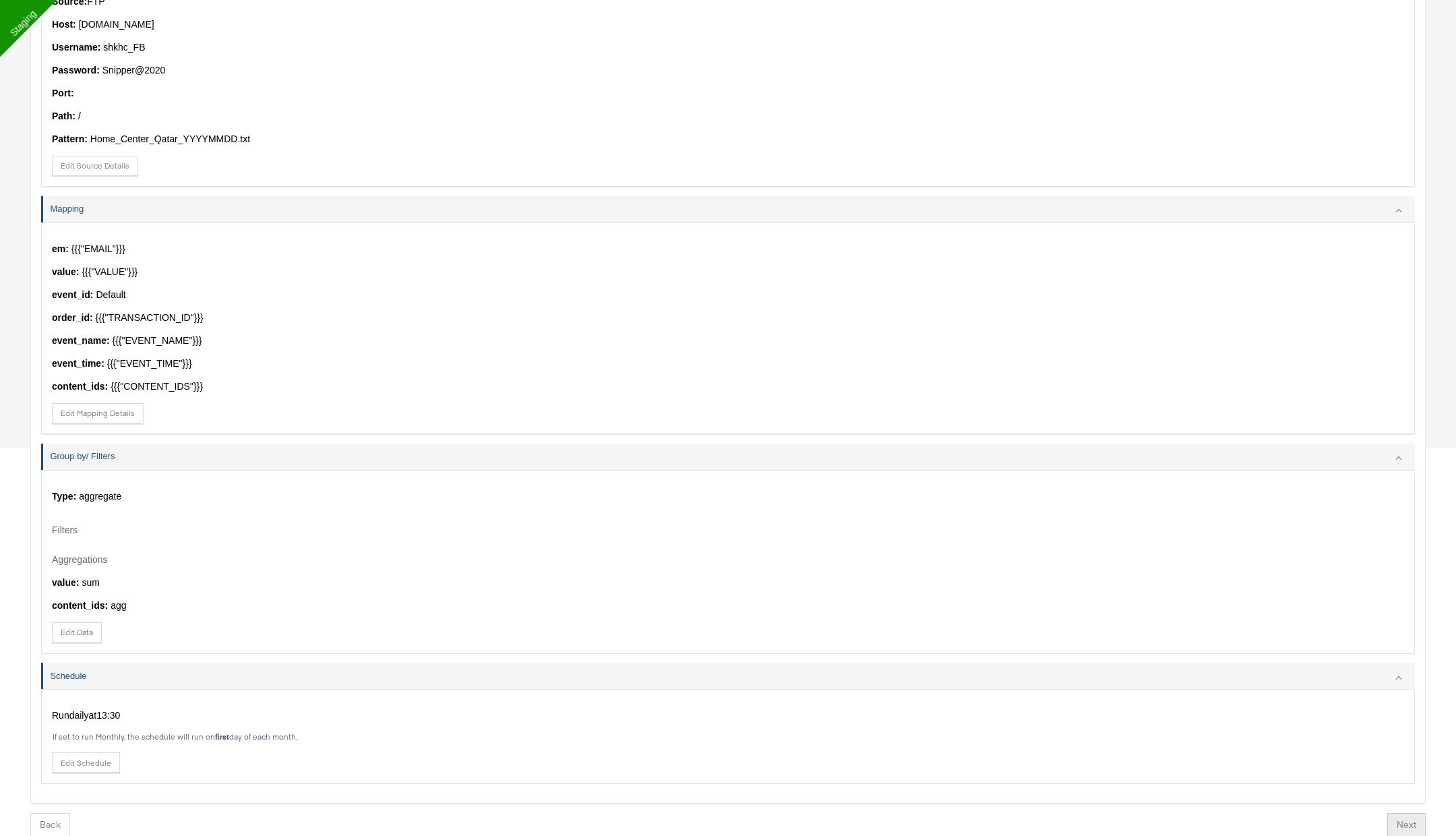
click at [1412, 231] on button "Next" at bounding box center [1407, 824] width 38 height 24
click at [1414, 231] on button "Finish" at bounding box center [1401, 824] width 44 height 24
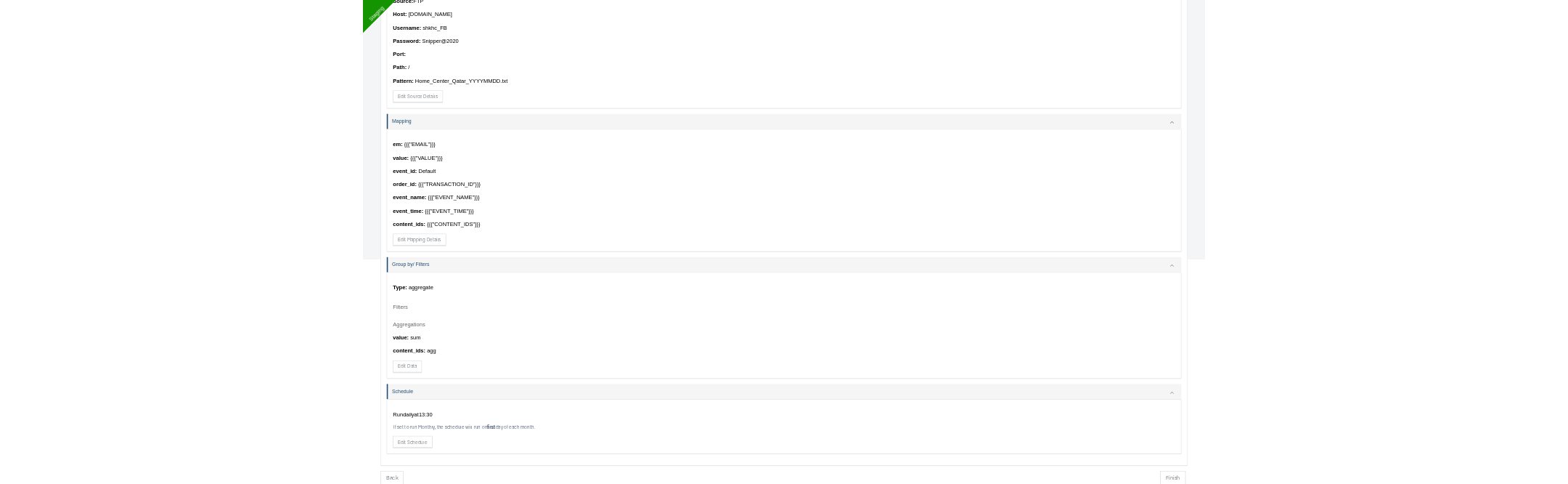
scroll to position [49, 0]
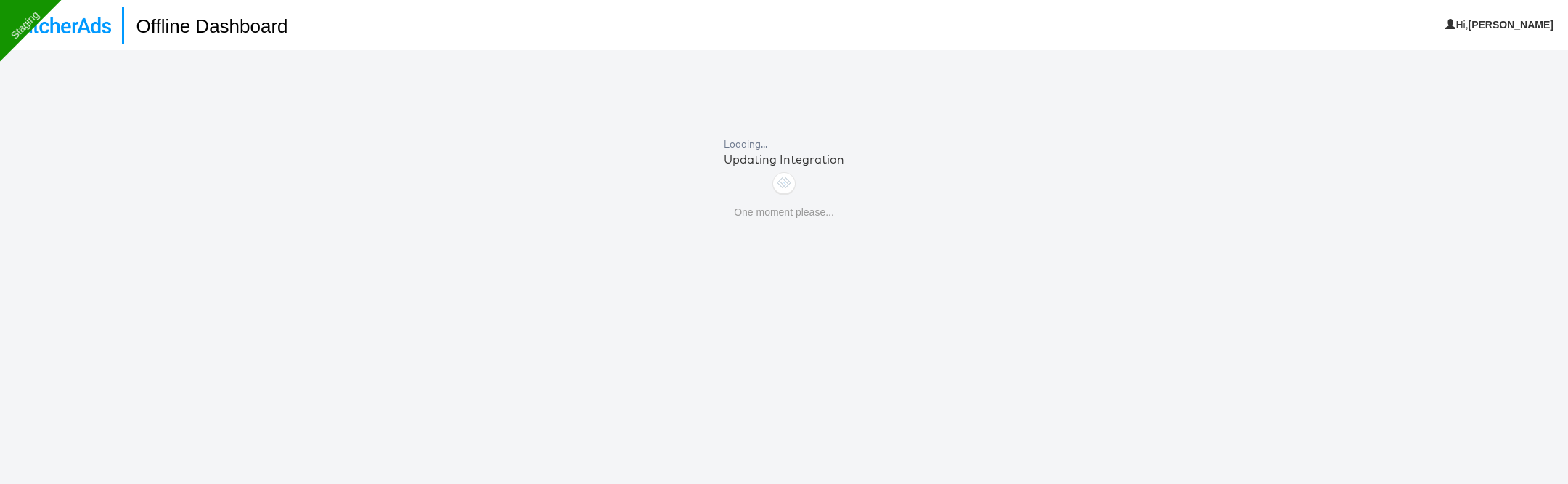
scroll to position [49, 0]
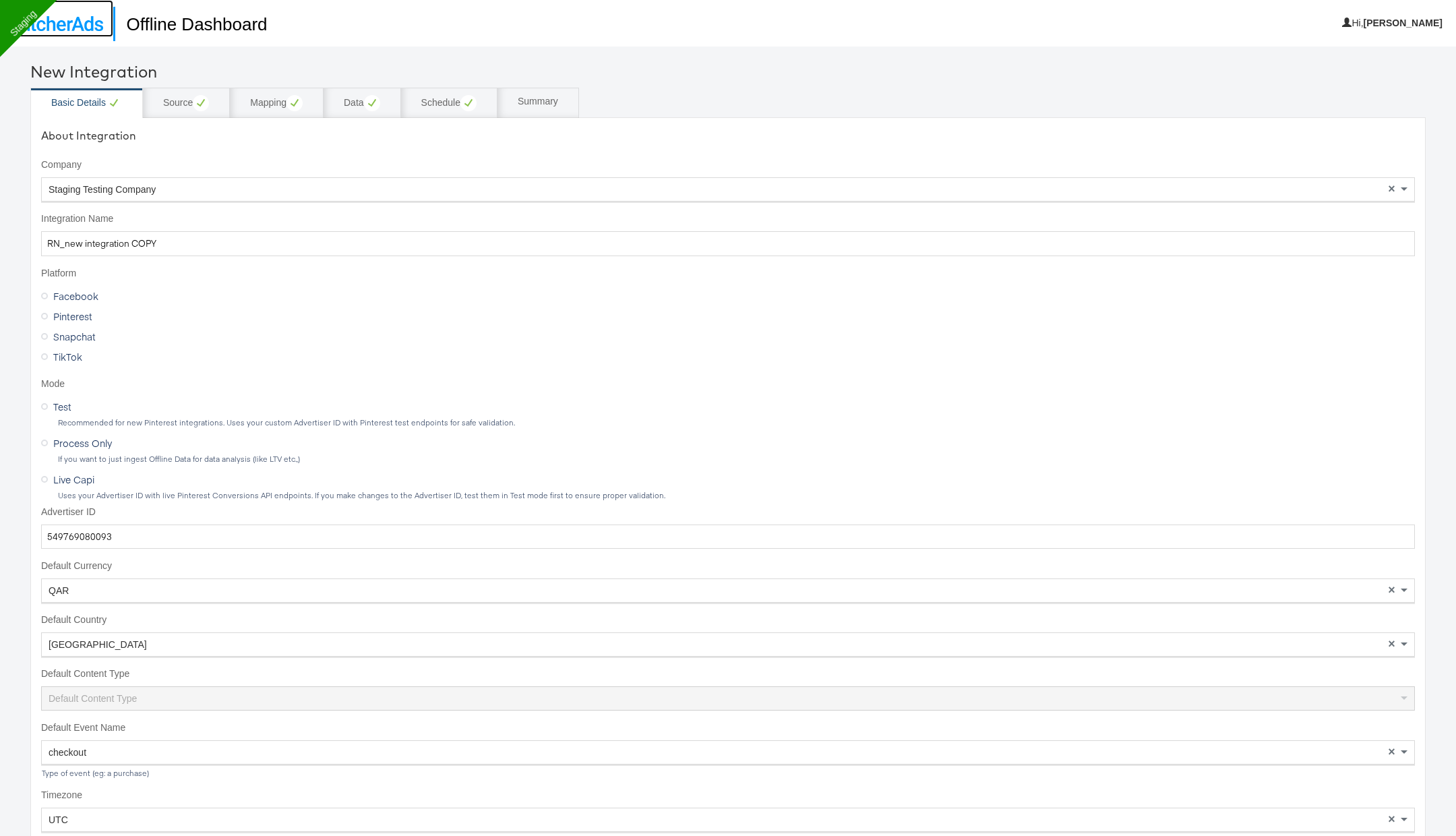
click at [86, 21] on img at bounding box center [57, 24] width 93 height 15
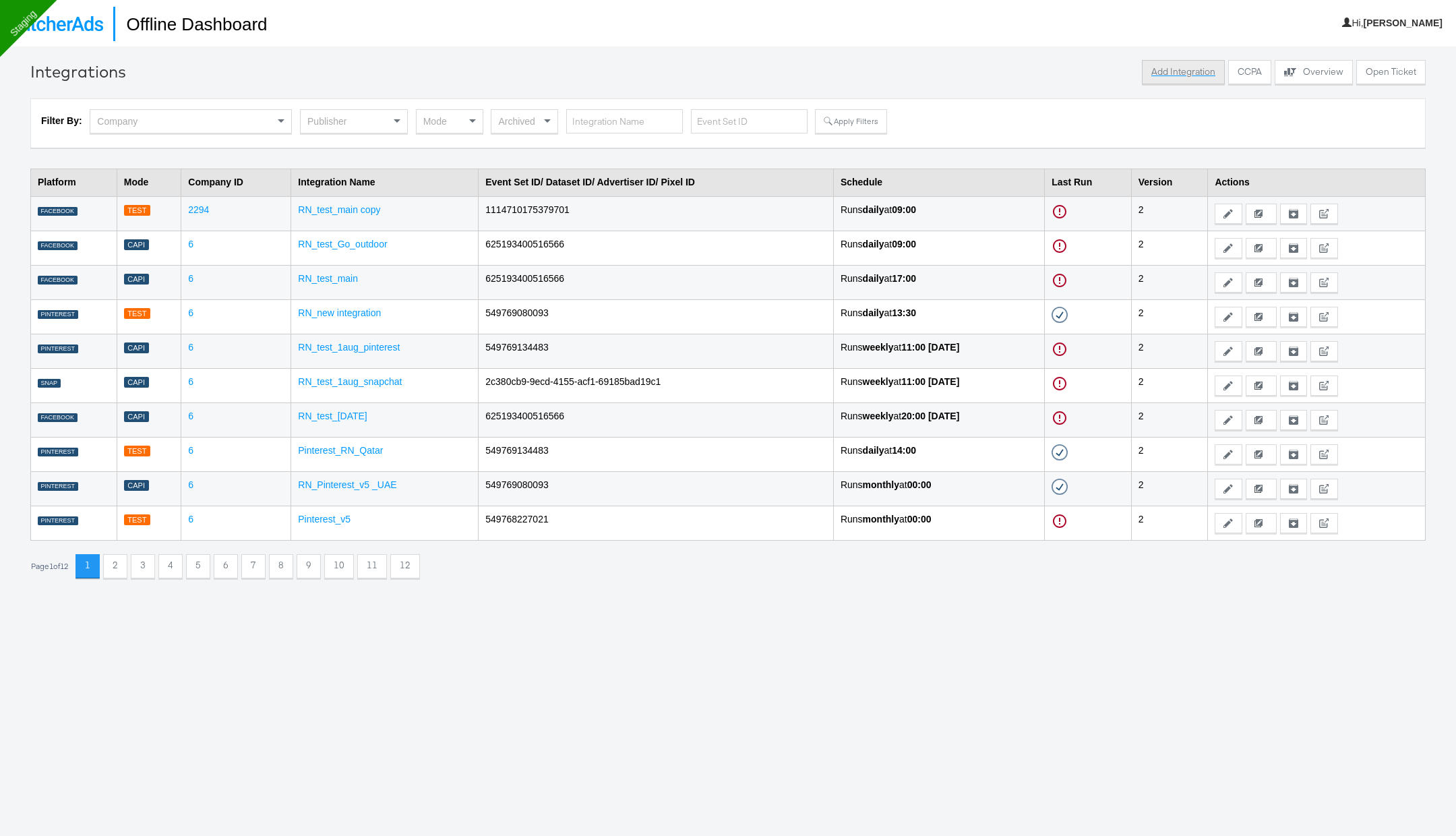
click at [1185, 70] on button "Add Integration" at bounding box center [1183, 72] width 83 height 24
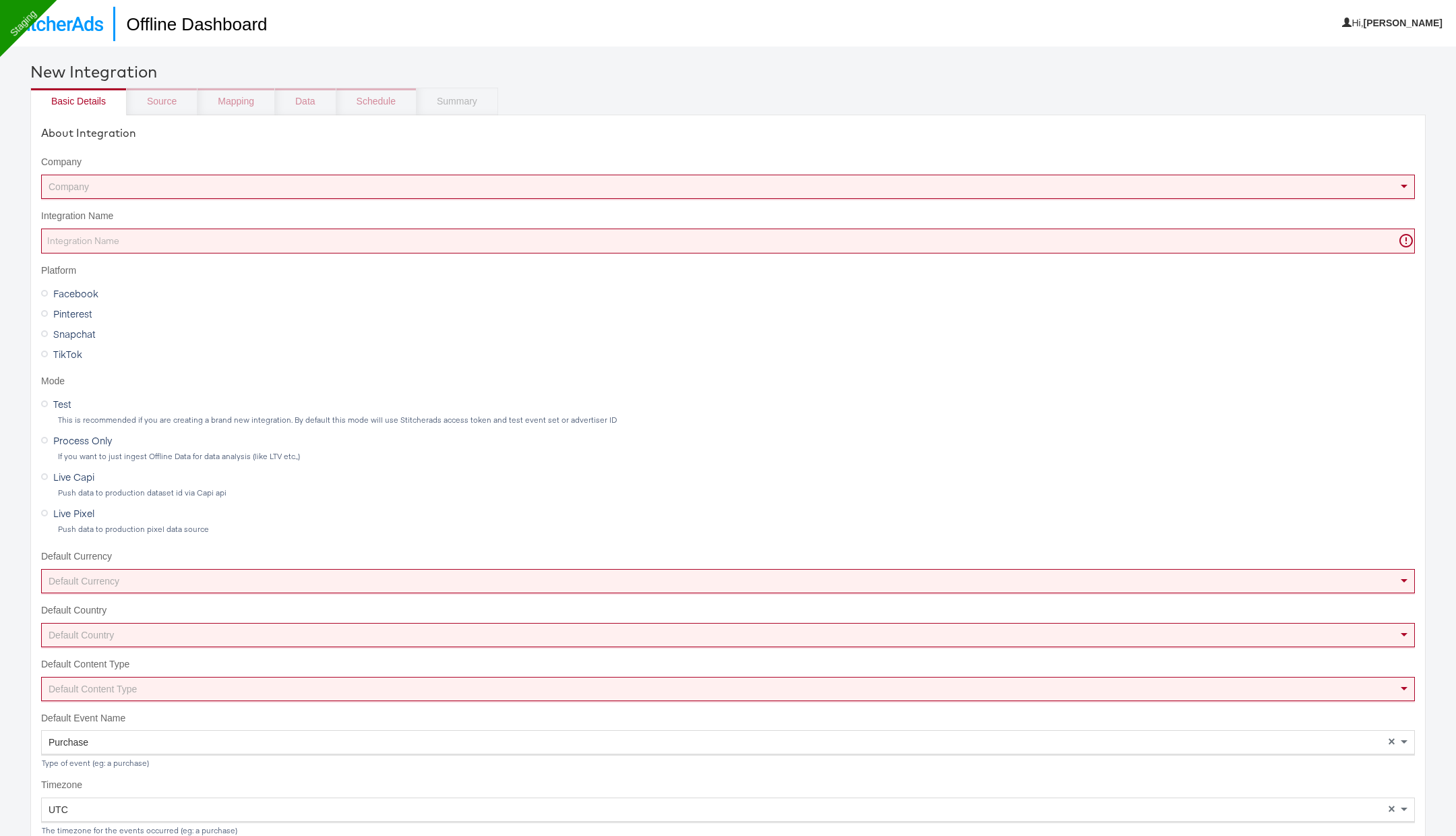
click at [464, 188] on div "Company" at bounding box center [728, 186] width 1372 height 23
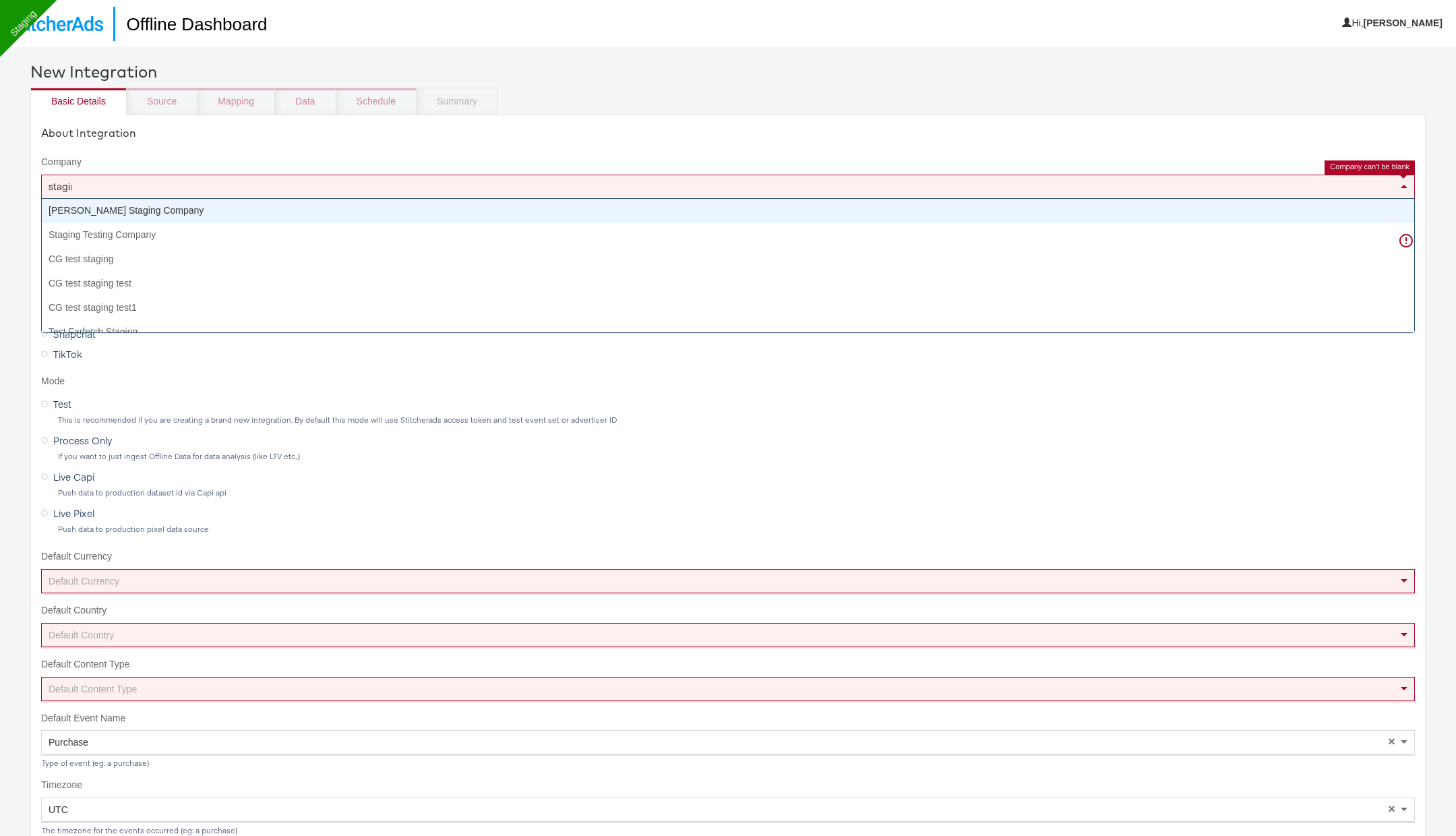
type input "staging"
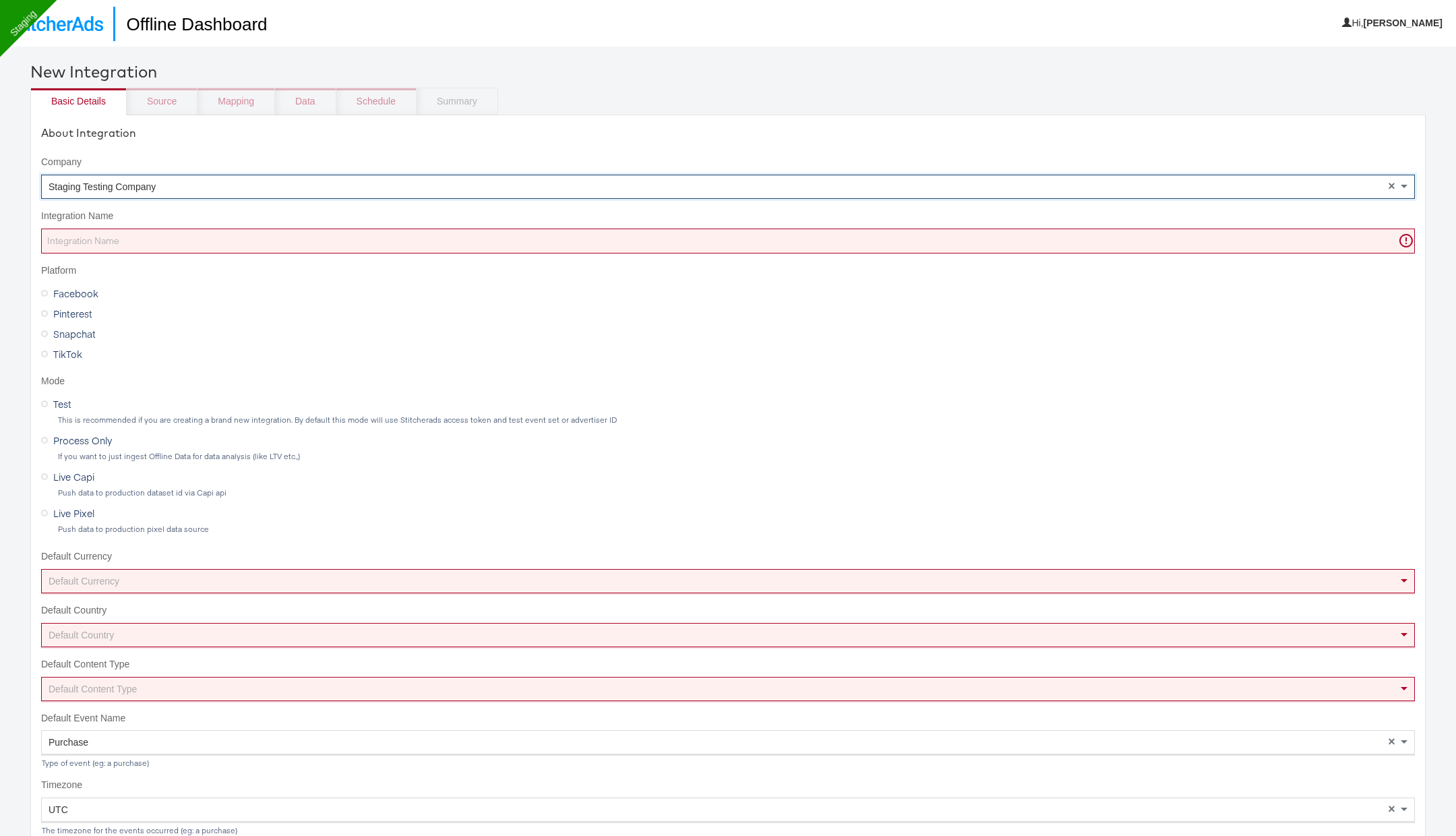
click at [417, 241] on input "Integration Name" at bounding box center [728, 241] width 1374 height 25
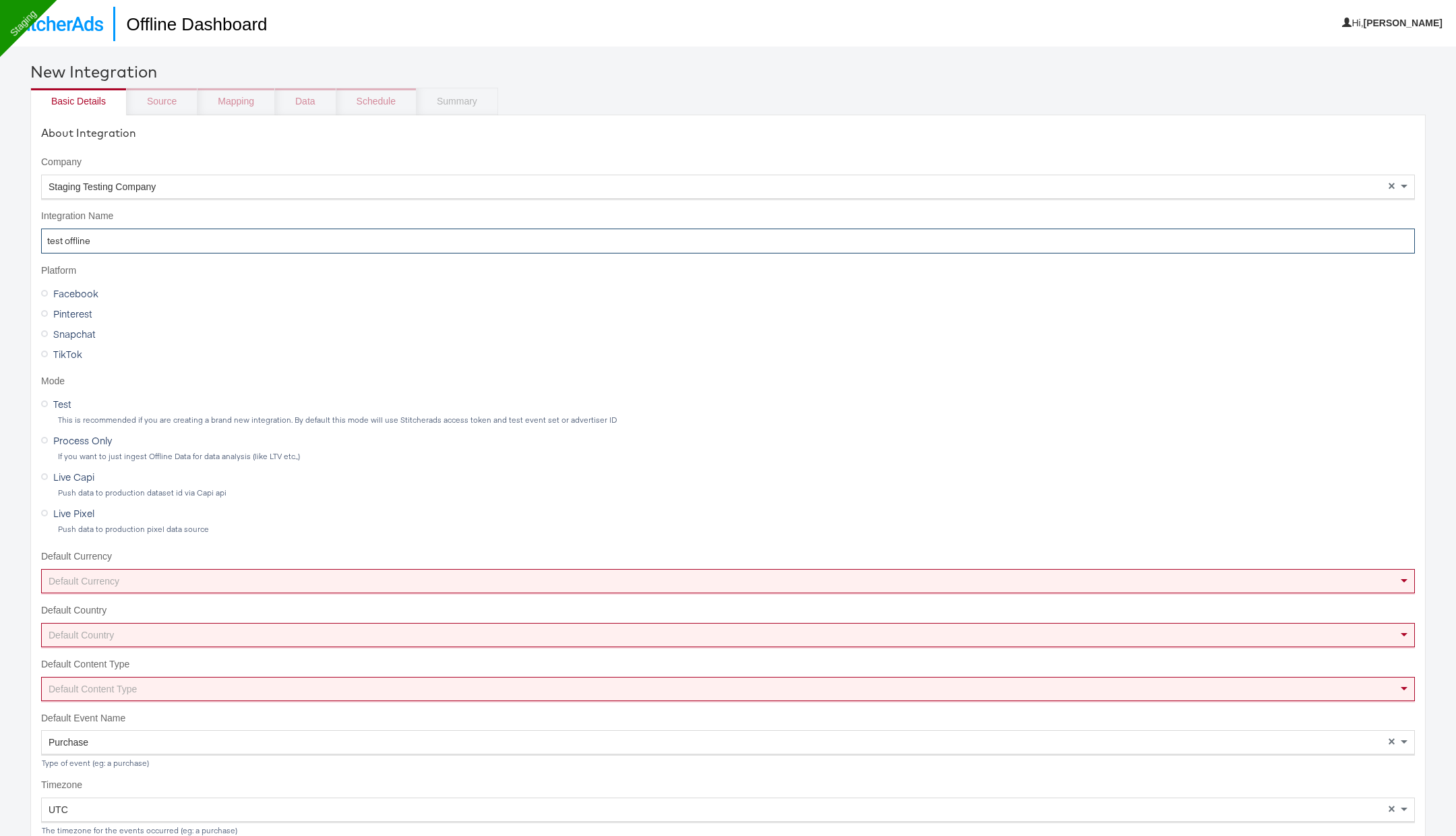
type input "test offline"
click at [135, 239] on input "test offline" at bounding box center [728, 241] width 1374 height 25
click at [71, 470] on span "Live Capi" at bounding box center [74, 477] width 41 height 14
click at [0, 0] on input "Live Capi" at bounding box center [0, 0] width 0 height 0
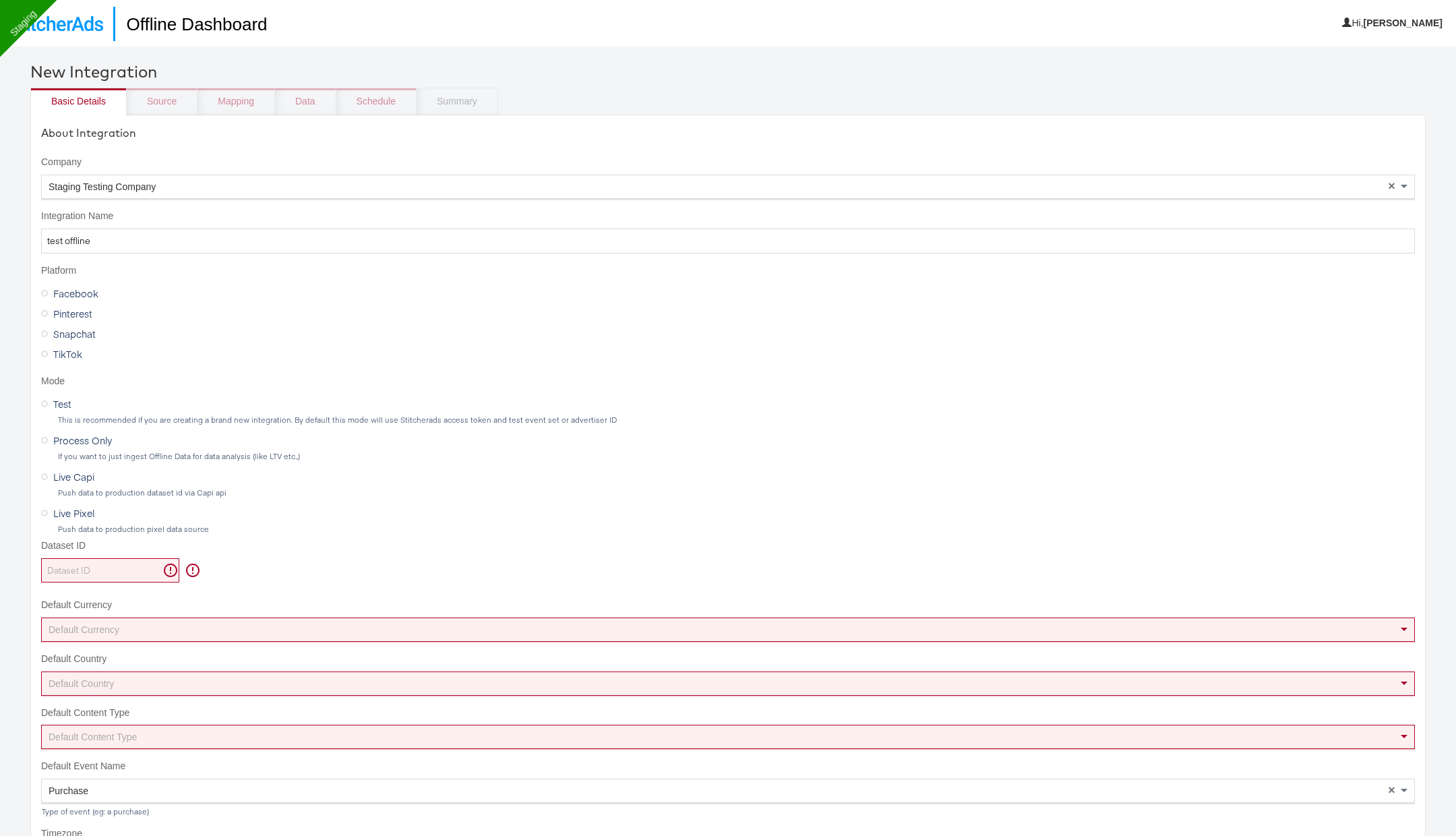
click at [89, 570] on input "Dataset ID" at bounding box center [110, 570] width 138 height 25
paste input "625193400516566"
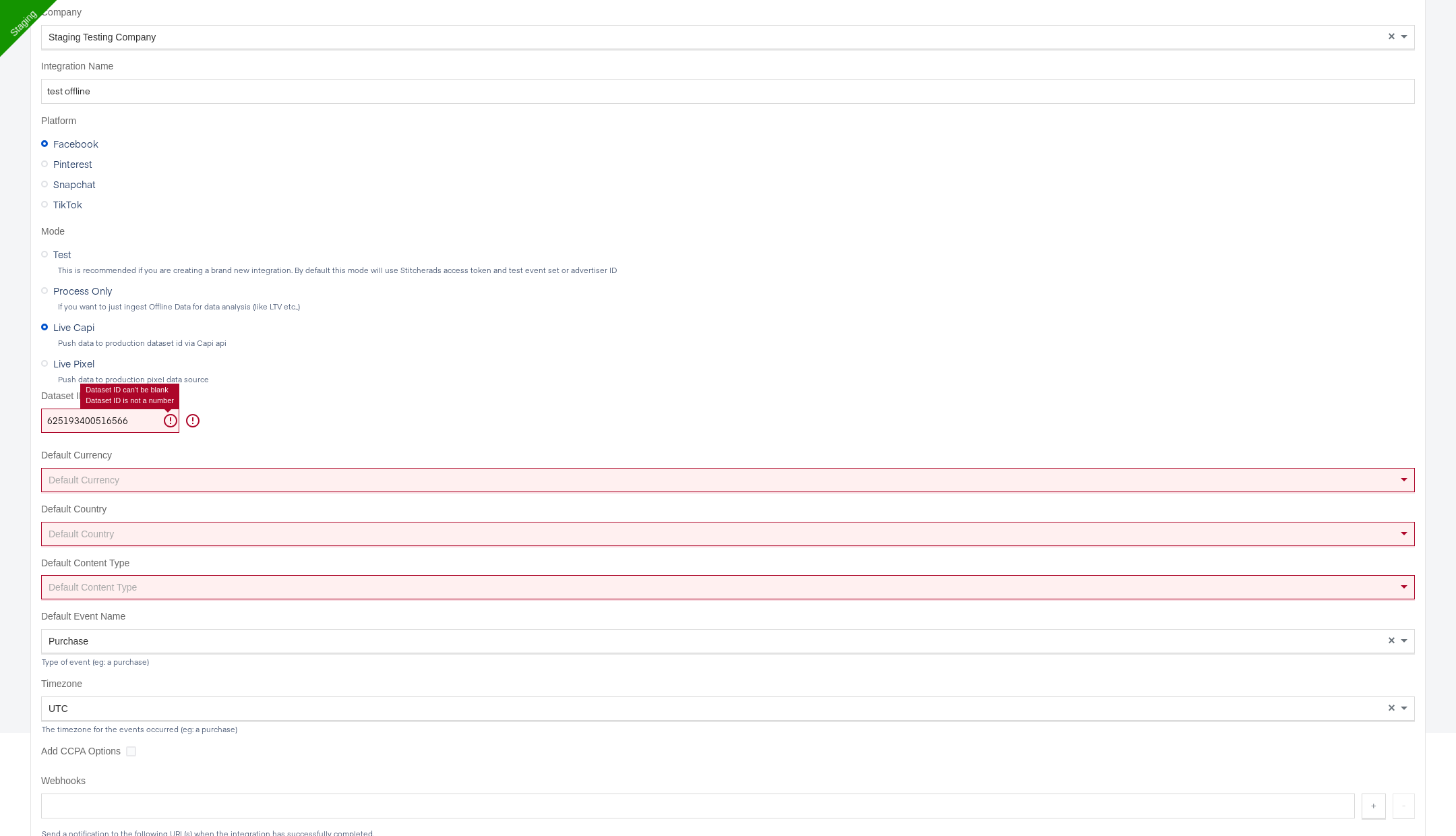
scroll to position [199, 0]
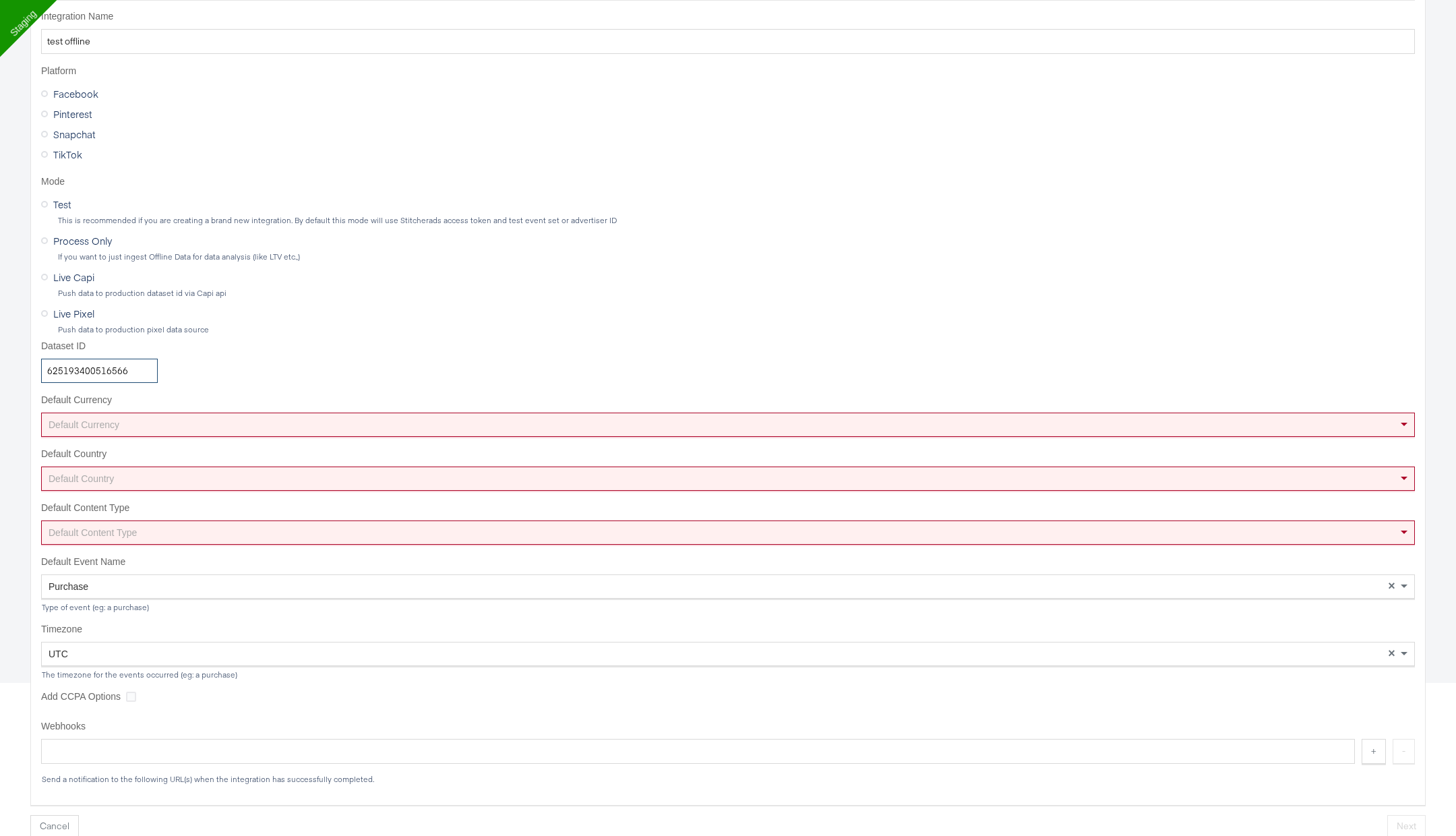
type input "625193400516566"
click at [151, 421] on div "Default Currency" at bounding box center [728, 424] width 1372 height 23
click at [358, 433] on div "Default Currency" at bounding box center [728, 424] width 1374 height 24
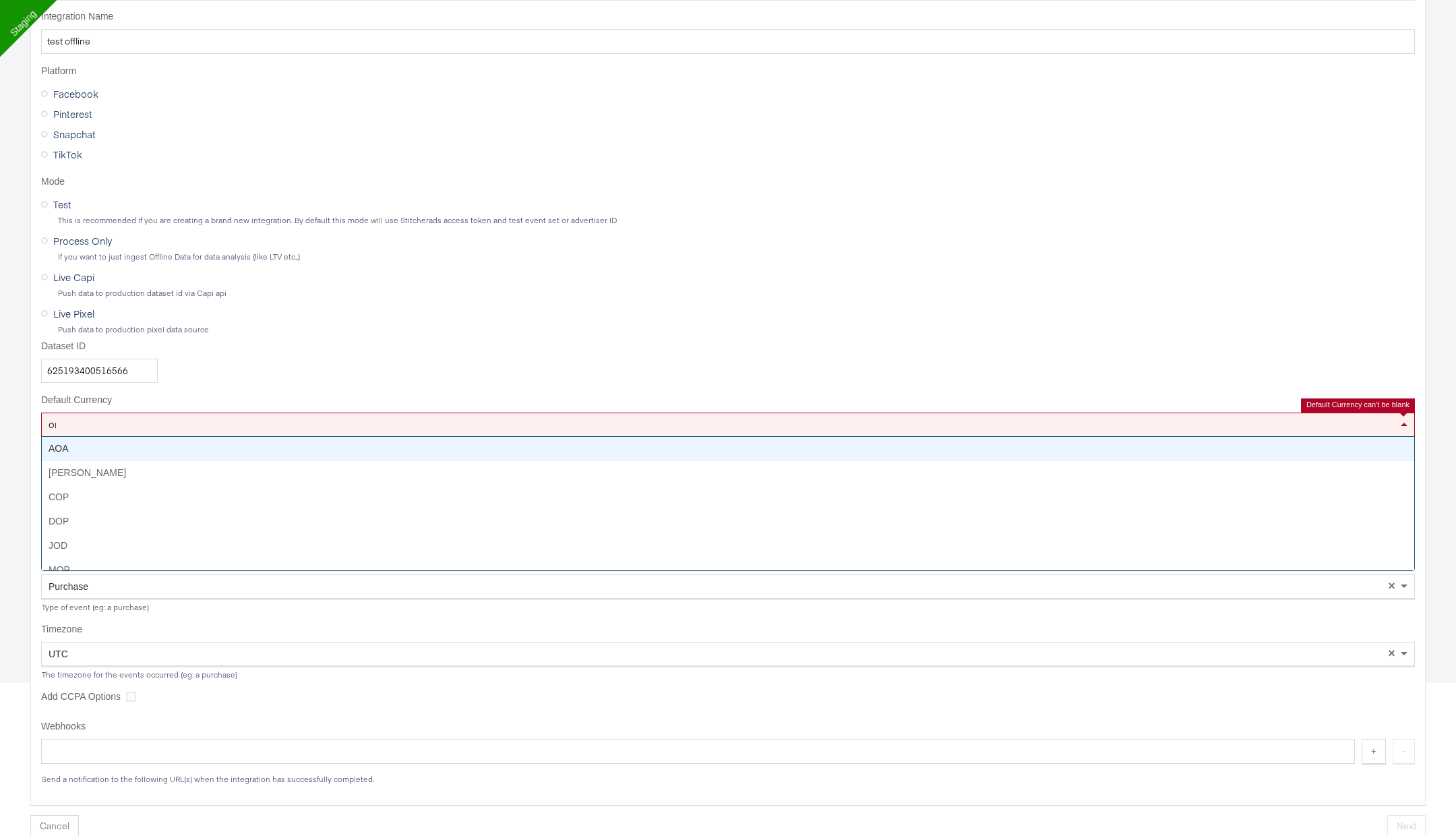
type input "omr"
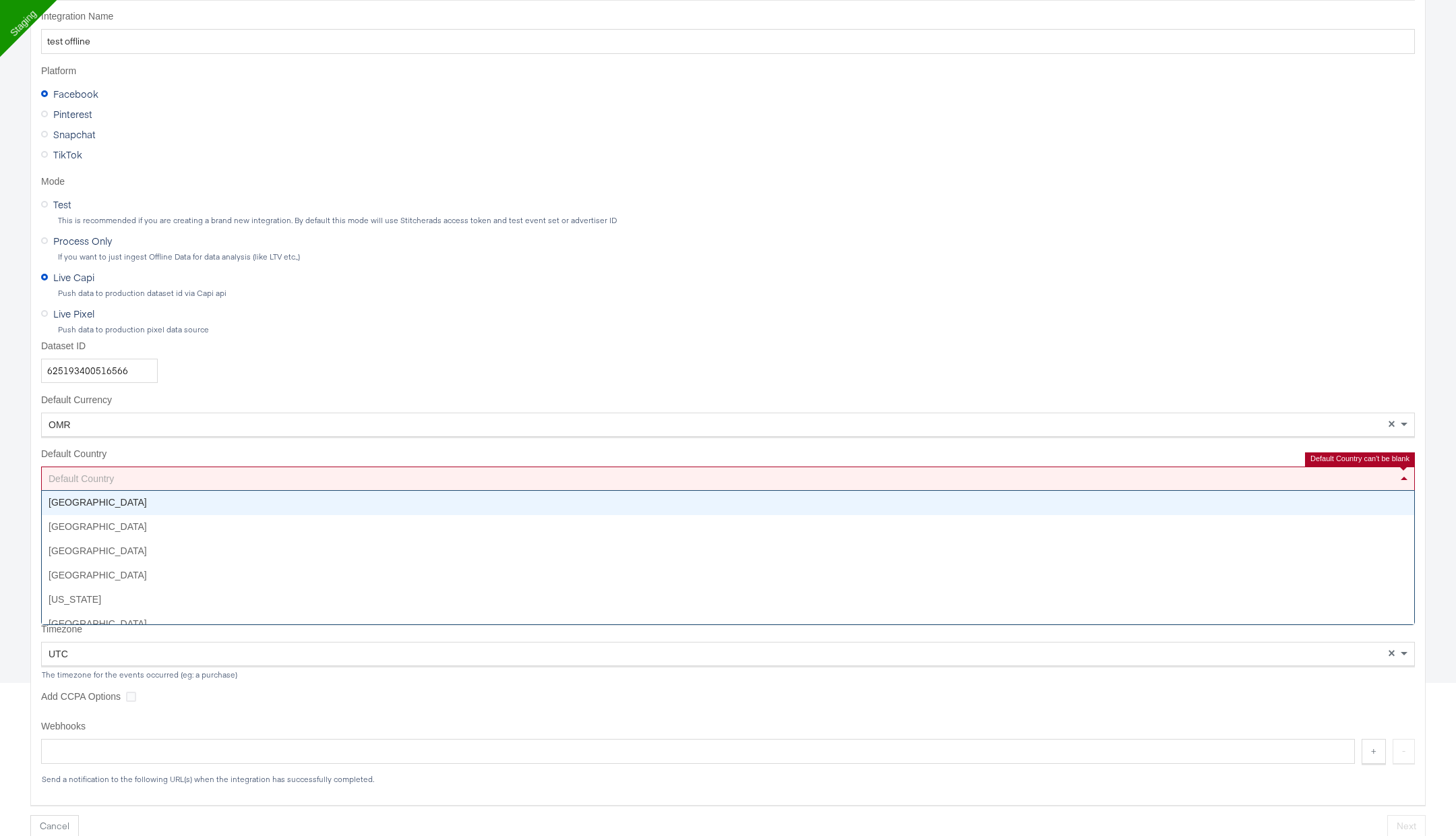
click at [302, 477] on div "Default Country" at bounding box center [728, 478] width 1372 height 23
type input "oman"
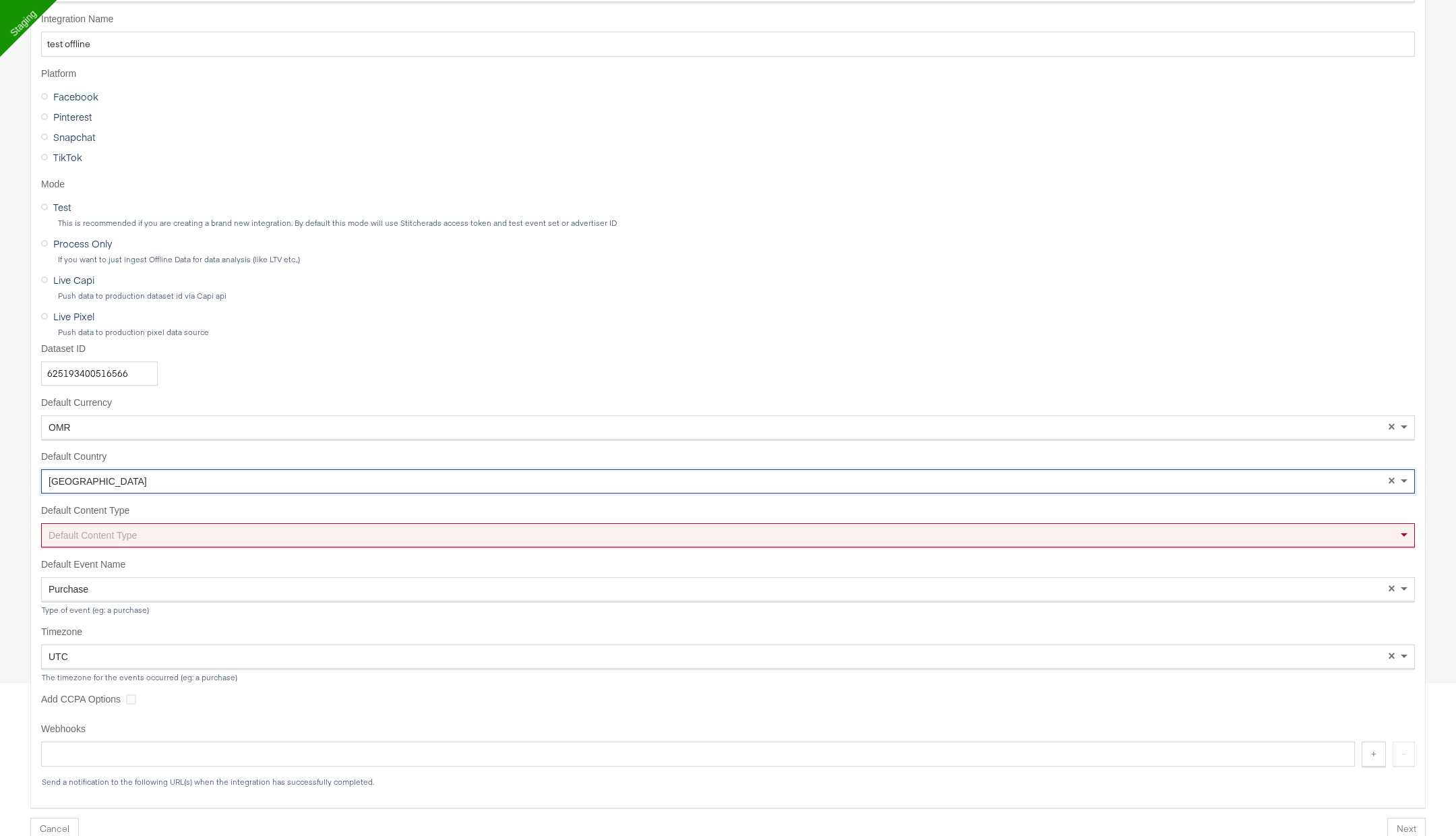
scroll to position [202, 0]
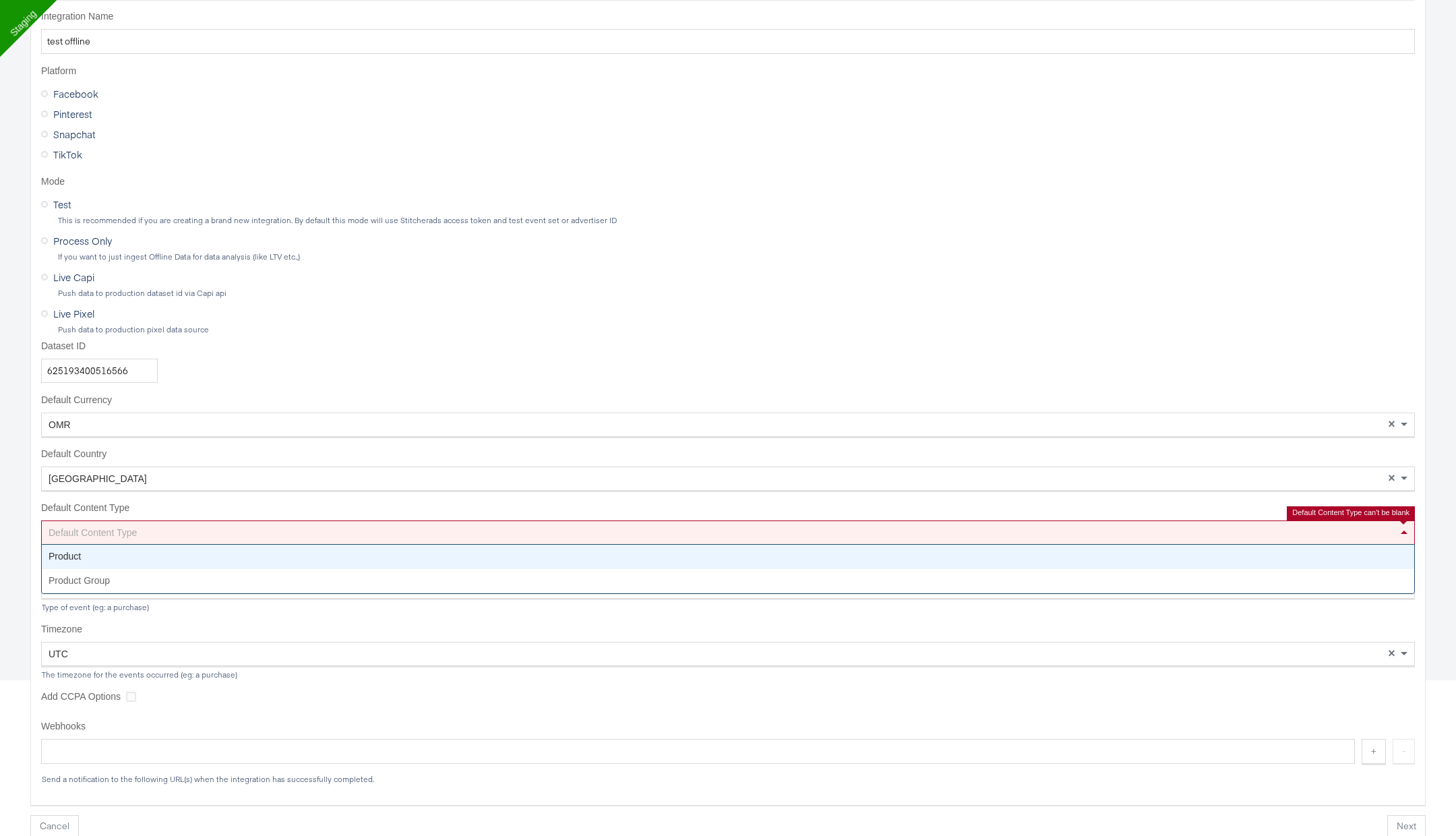
click at [268, 533] on div "Default Content Type" at bounding box center [728, 532] width 1372 height 23
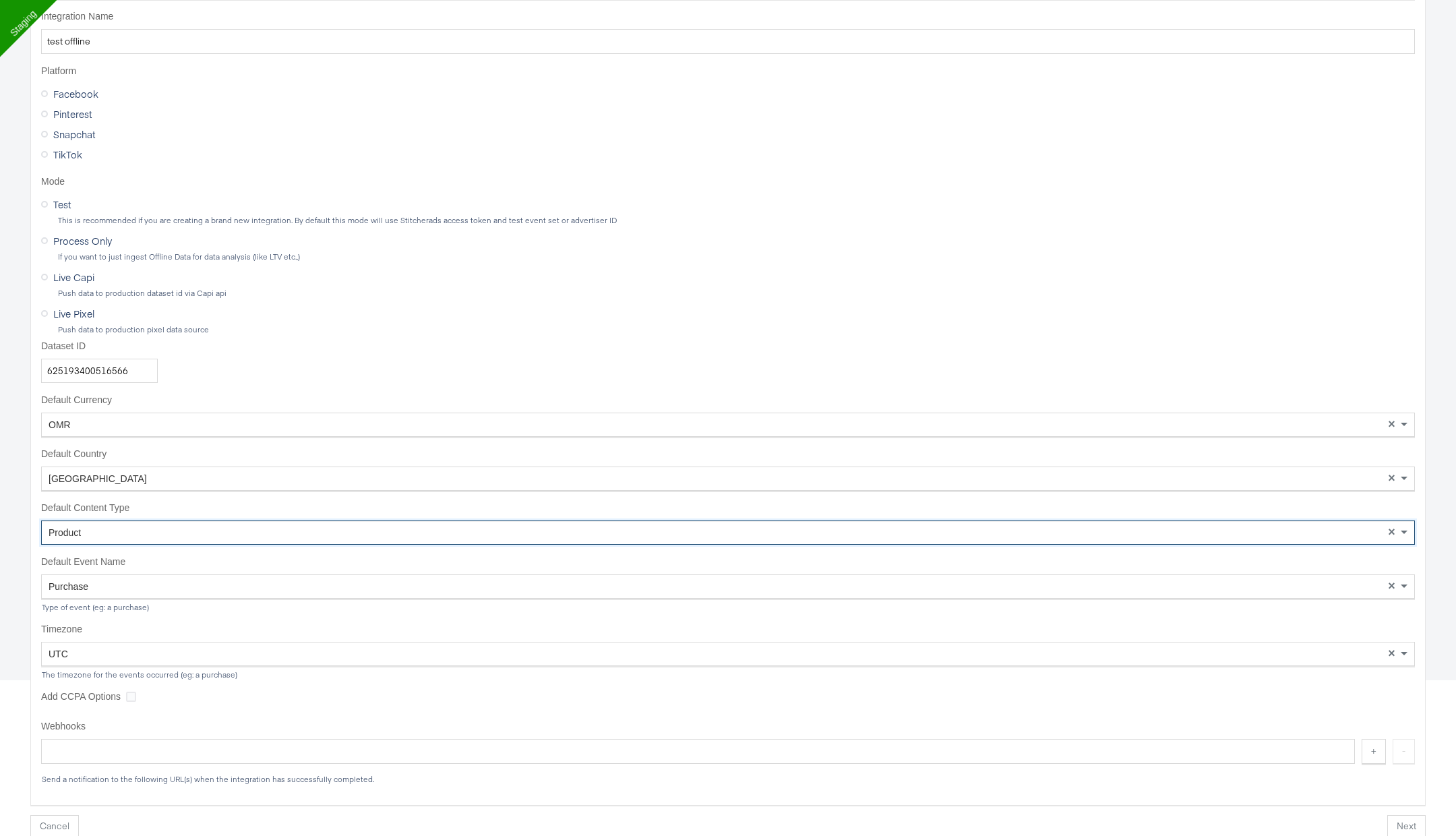
scroll to position [0, 0]
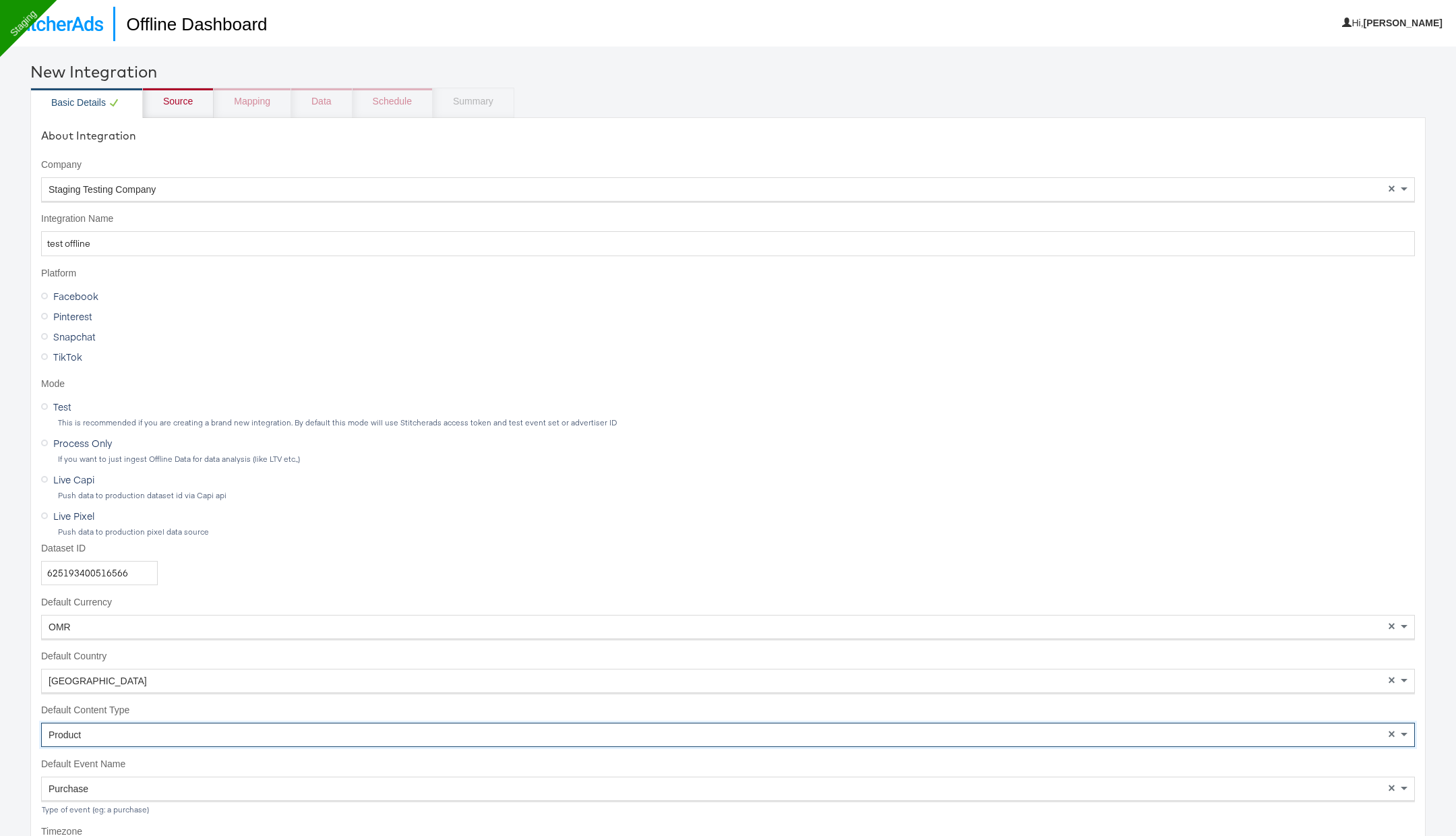
click at [185, 99] on div "Source" at bounding box center [177, 102] width 29 height 14
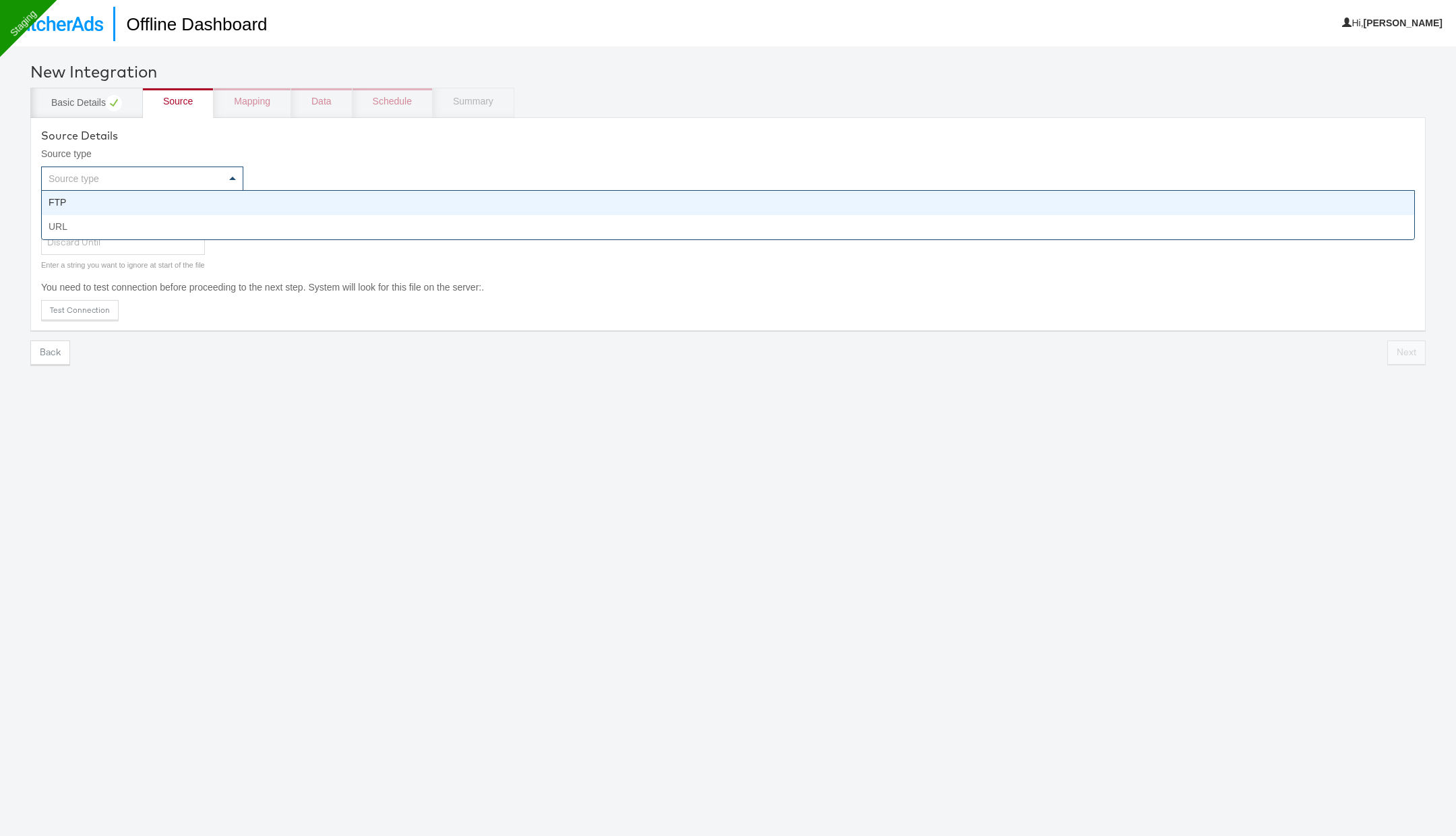
click at [225, 170] on div "Source type" at bounding box center [142, 178] width 201 height 23
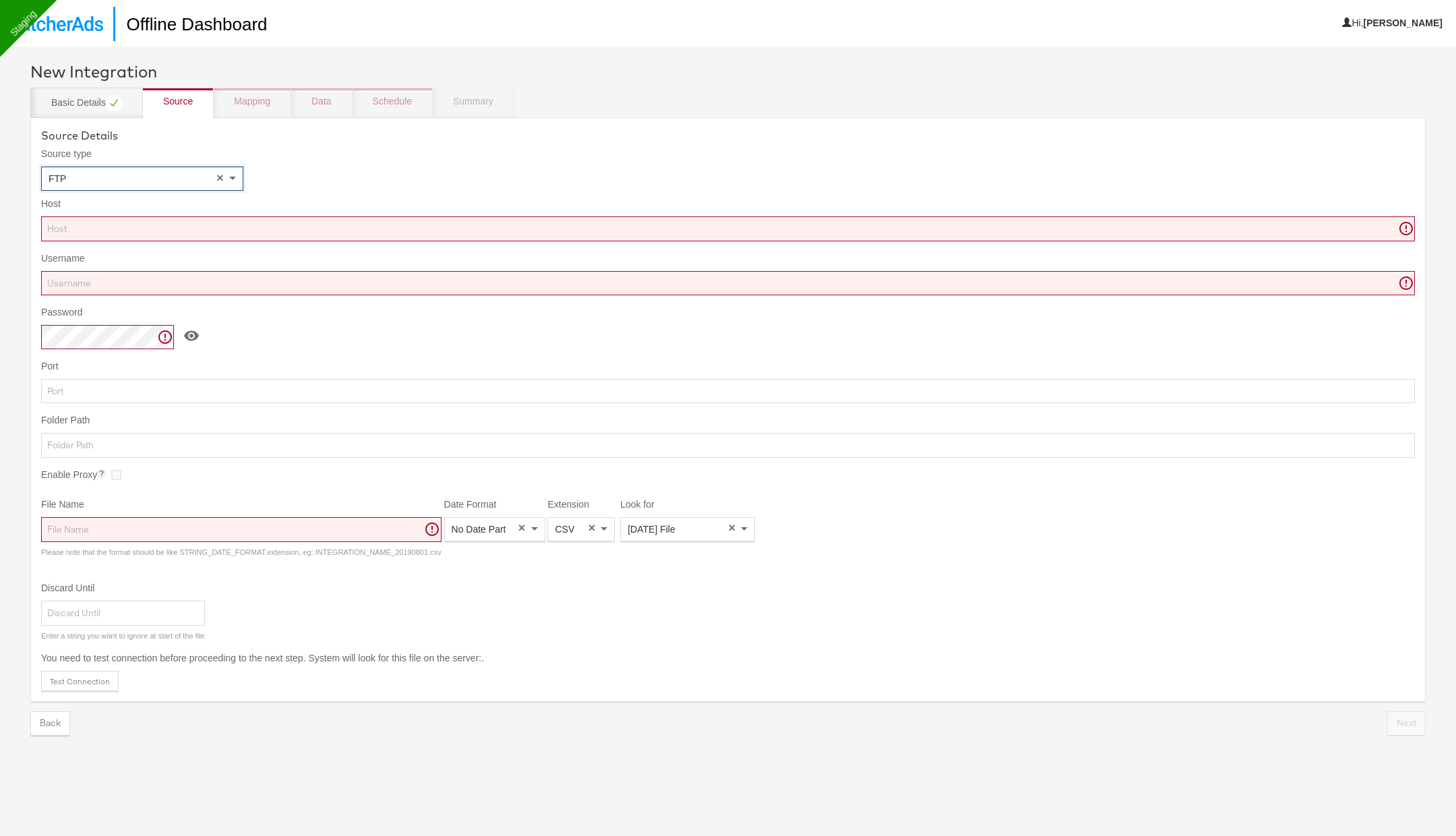
click at [162, 222] on input "Host" at bounding box center [728, 229] width 1374 height 25
click at [310, 212] on div "Host Host can't be blank" at bounding box center [728, 219] width 1374 height 44
click at [316, 229] on input "Host" at bounding box center [728, 229] width 1374 height 25
paste input "ftp.wip.cplmg.com"
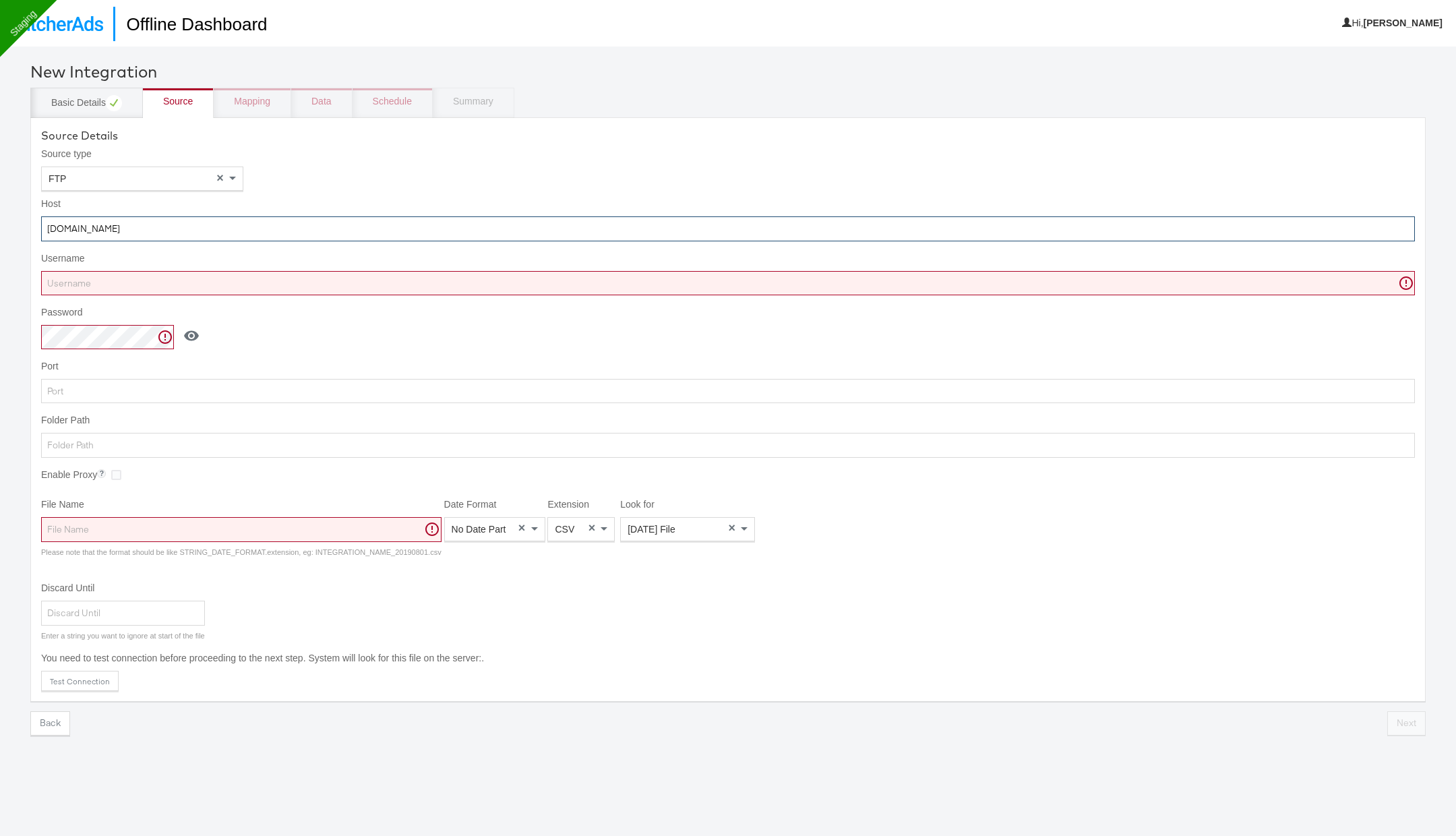
type input "ftp.wip.cplmg.com"
click at [289, 283] on input "Username" at bounding box center [728, 283] width 1374 height 25
paste input "shkcp_fb"
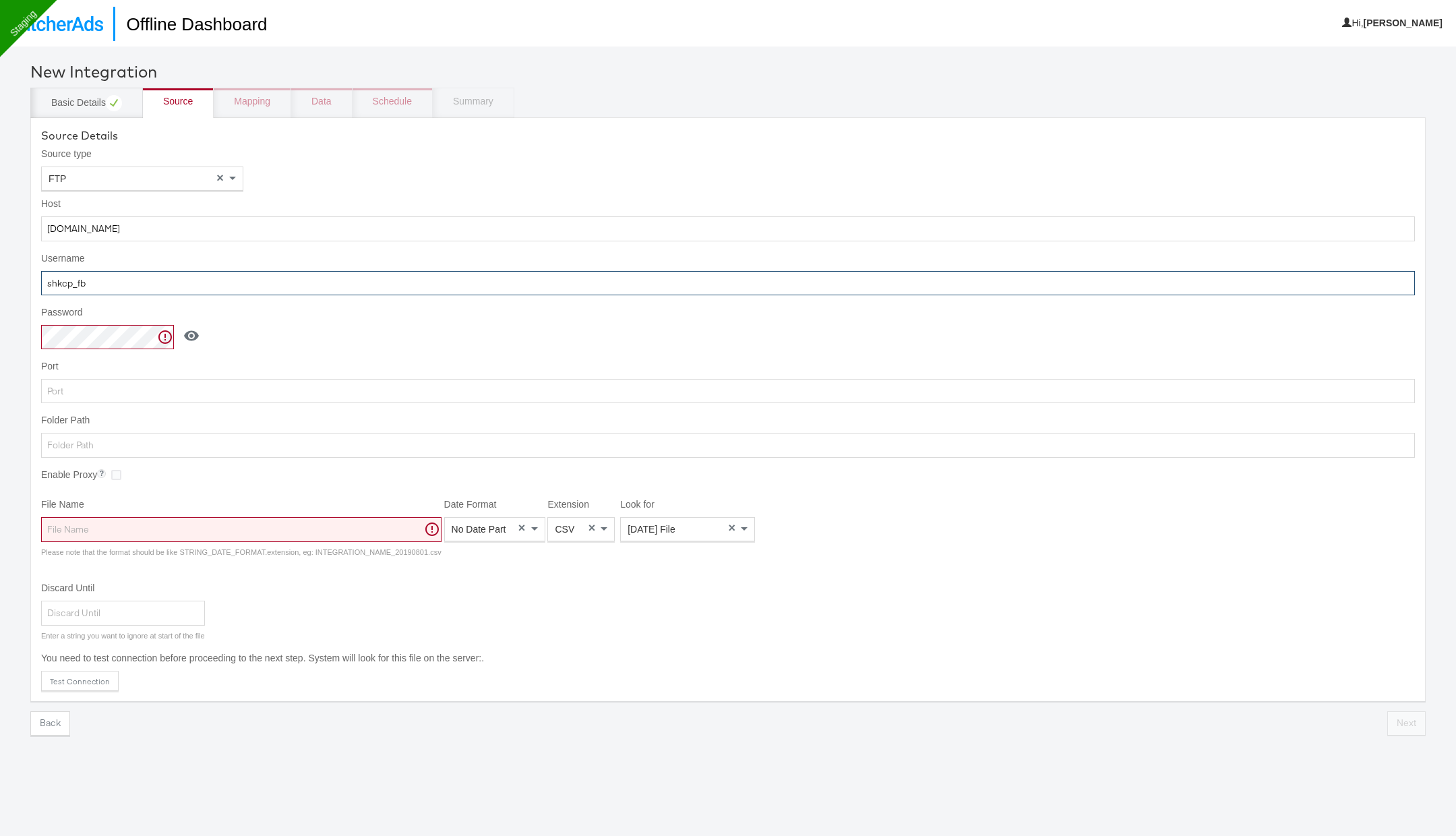
type input "shkcp_fb"
click at [225, 438] on input "Folder Path" at bounding box center [728, 445] width 1374 height 25
type input "/"
click at [221, 531] on input "File Name" at bounding box center [241, 529] width 401 height 25
paste input "Center_Point_Oman"
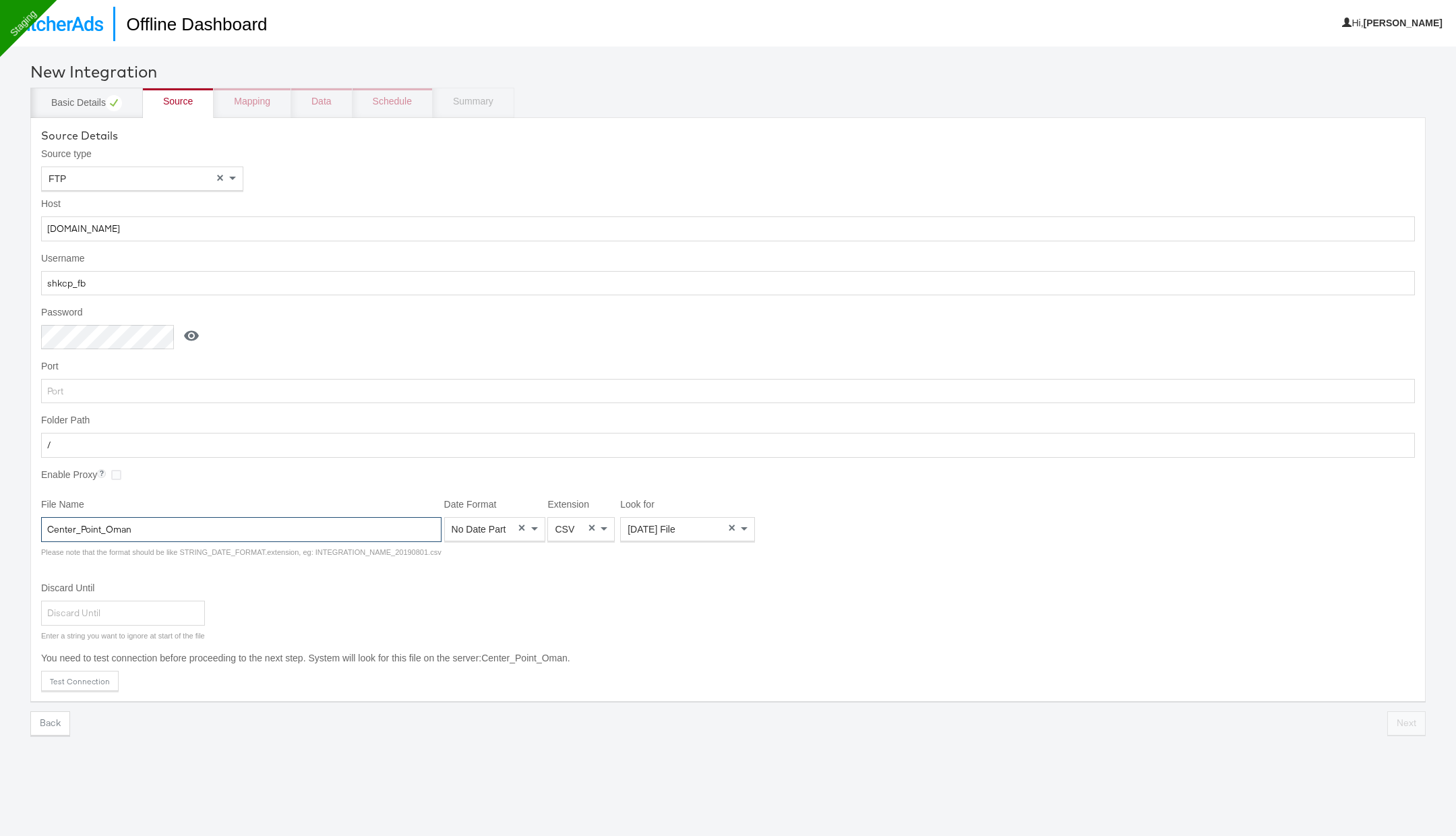
type input "Center_Point_Oman"
click at [490, 524] on span "No Date Part" at bounding box center [479, 529] width 55 height 11
click at [555, 526] on span "CSV" at bounding box center [564, 529] width 20 height 11
click at [658, 527] on span "Today's File" at bounding box center [652, 529] width 48 height 11
click at [101, 674] on button "Test Connection" at bounding box center [79, 681] width 77 height 21
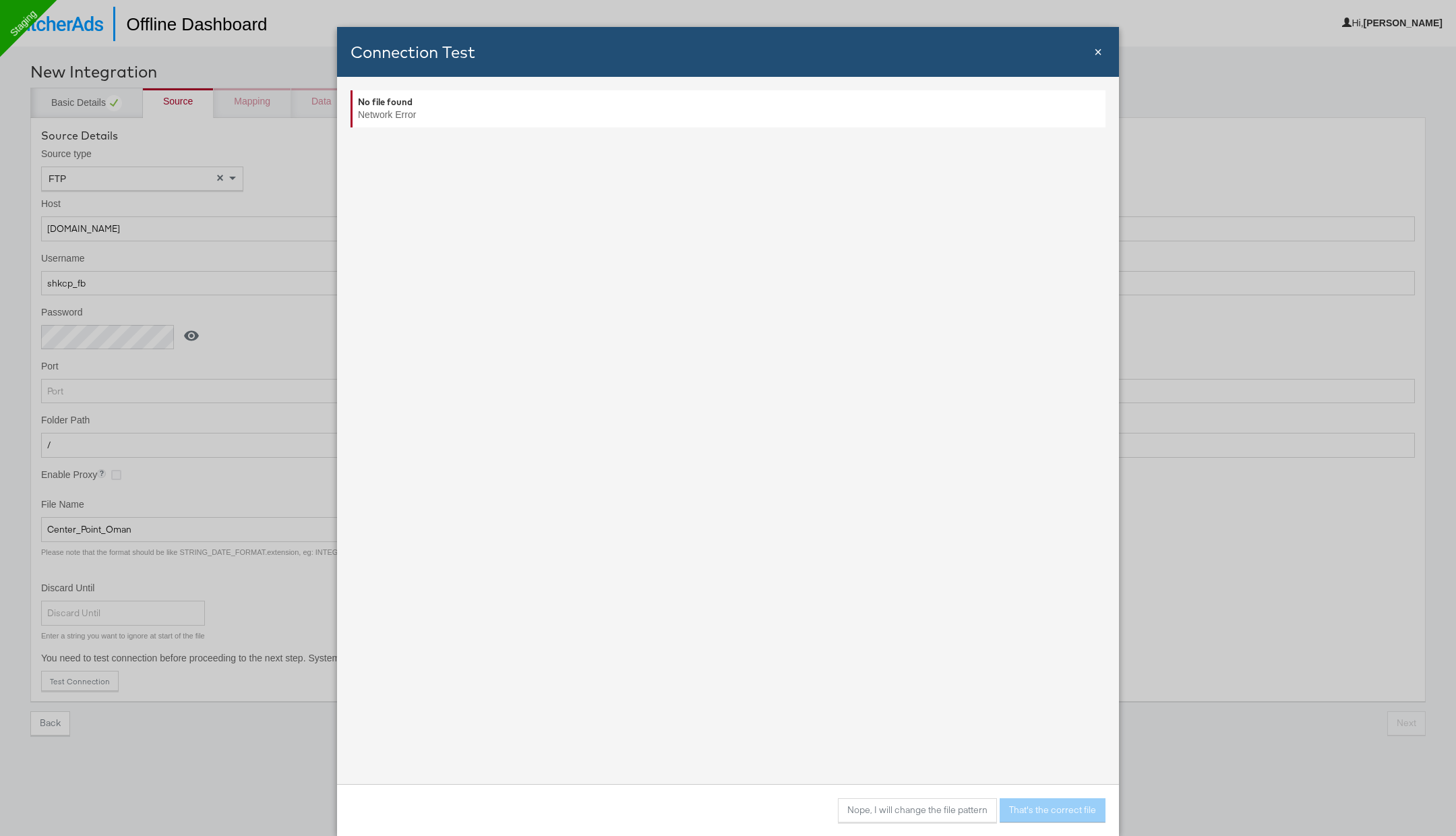
click at [1095, 55] on span "×" at bounding box center [1099, 52] width 8 height 15
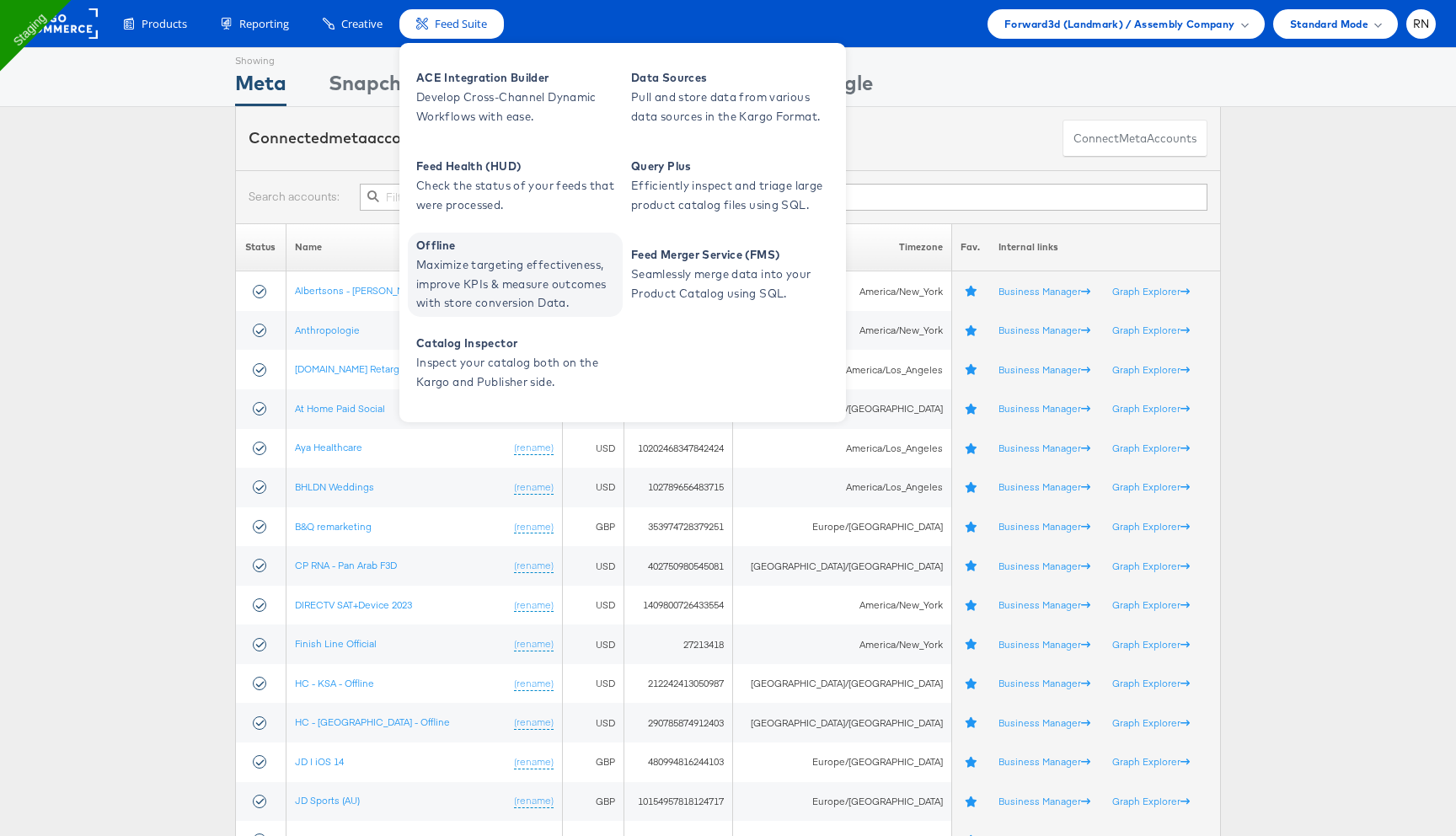
click at [497, 258] on span "Maximize targeting effectiveness, improve KPIs & measure outcomes with store co…" at bounding box center [517, 283] width 202 height 57
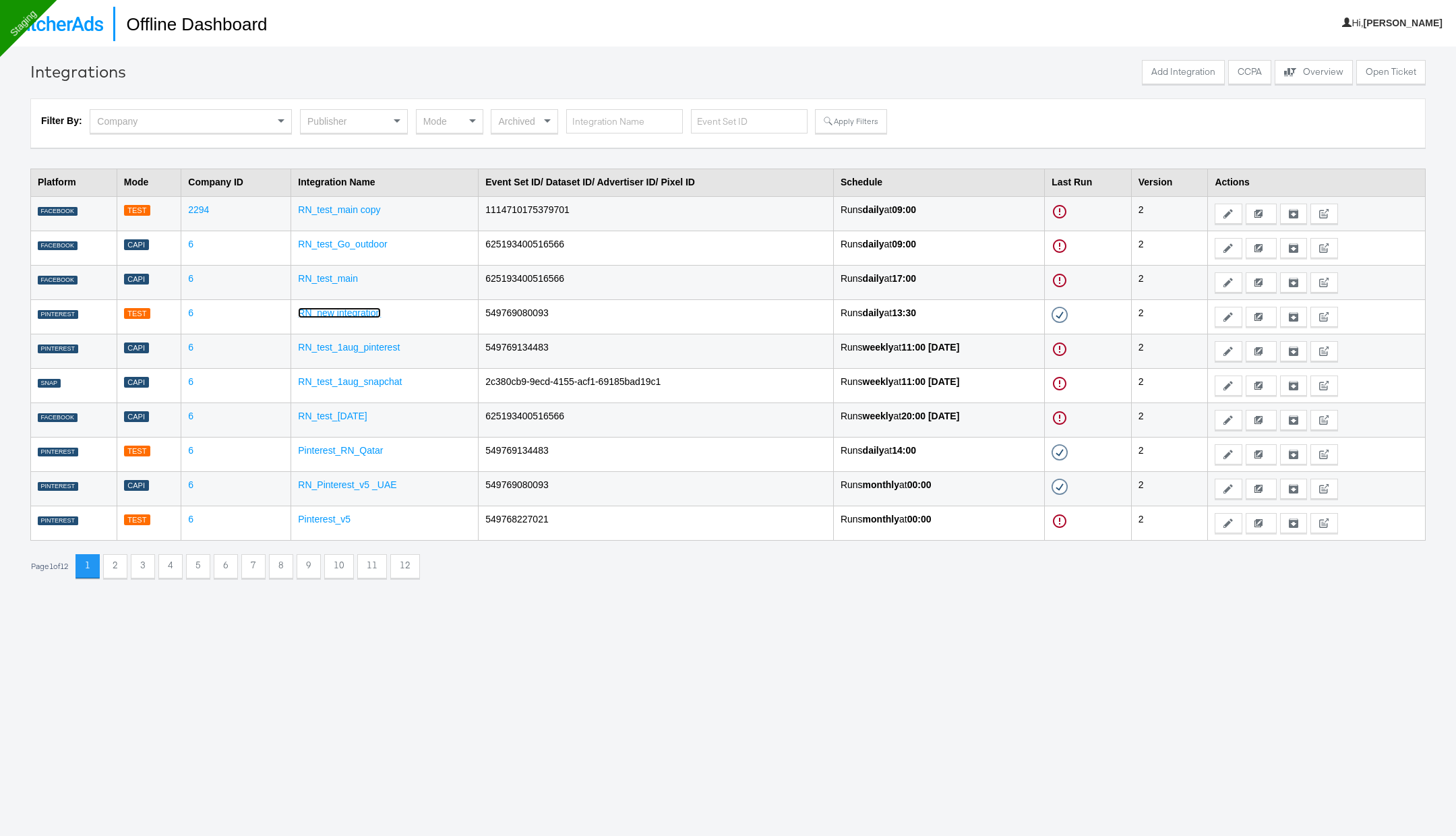
click at [355, 312] on link "RN_new integration" at bounding box center [339, 313] width 83 height 11
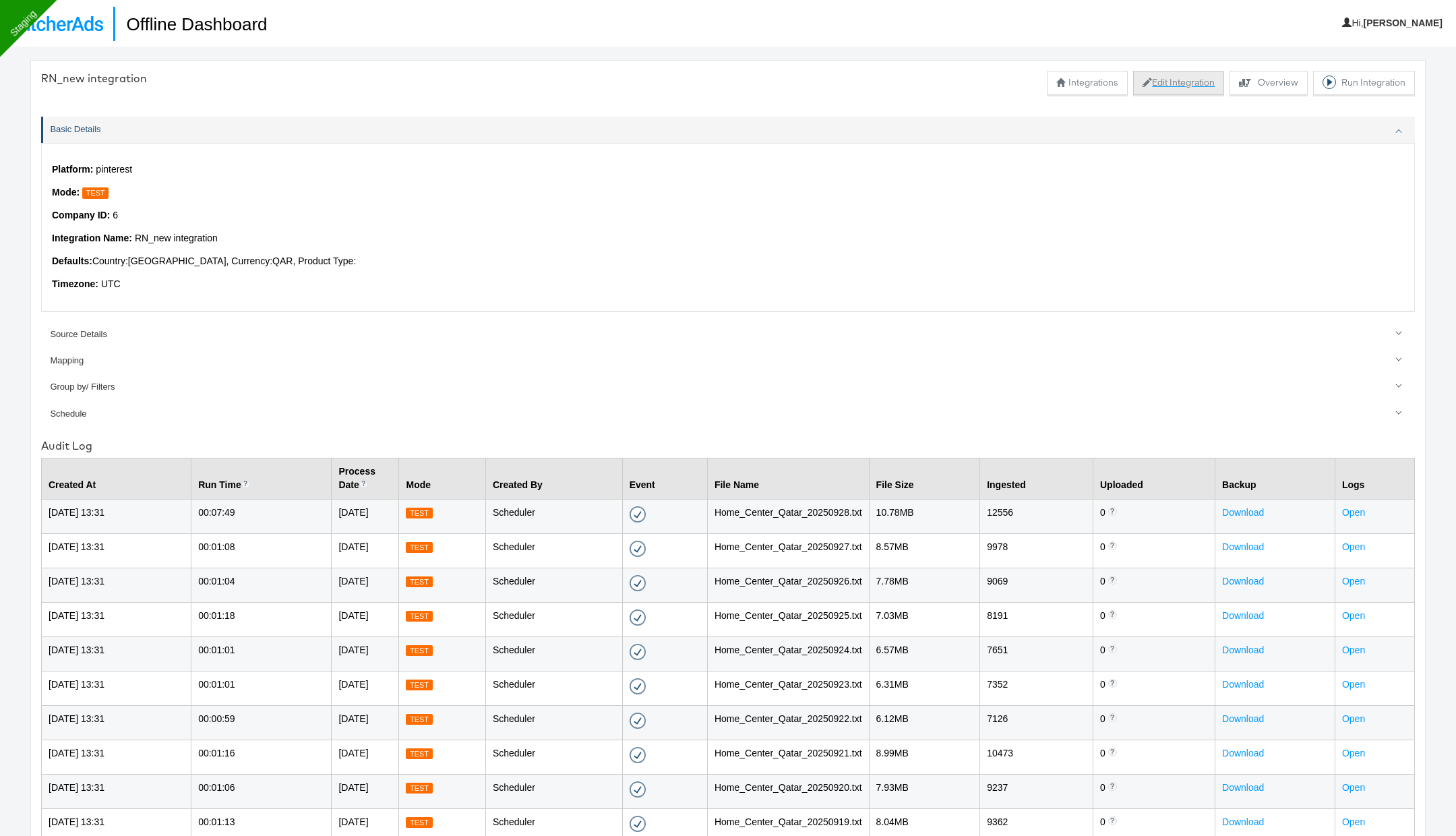
click at [1159, 84] on button "Edit Integration" at bounding box center [1179, 82] width 91 height 24
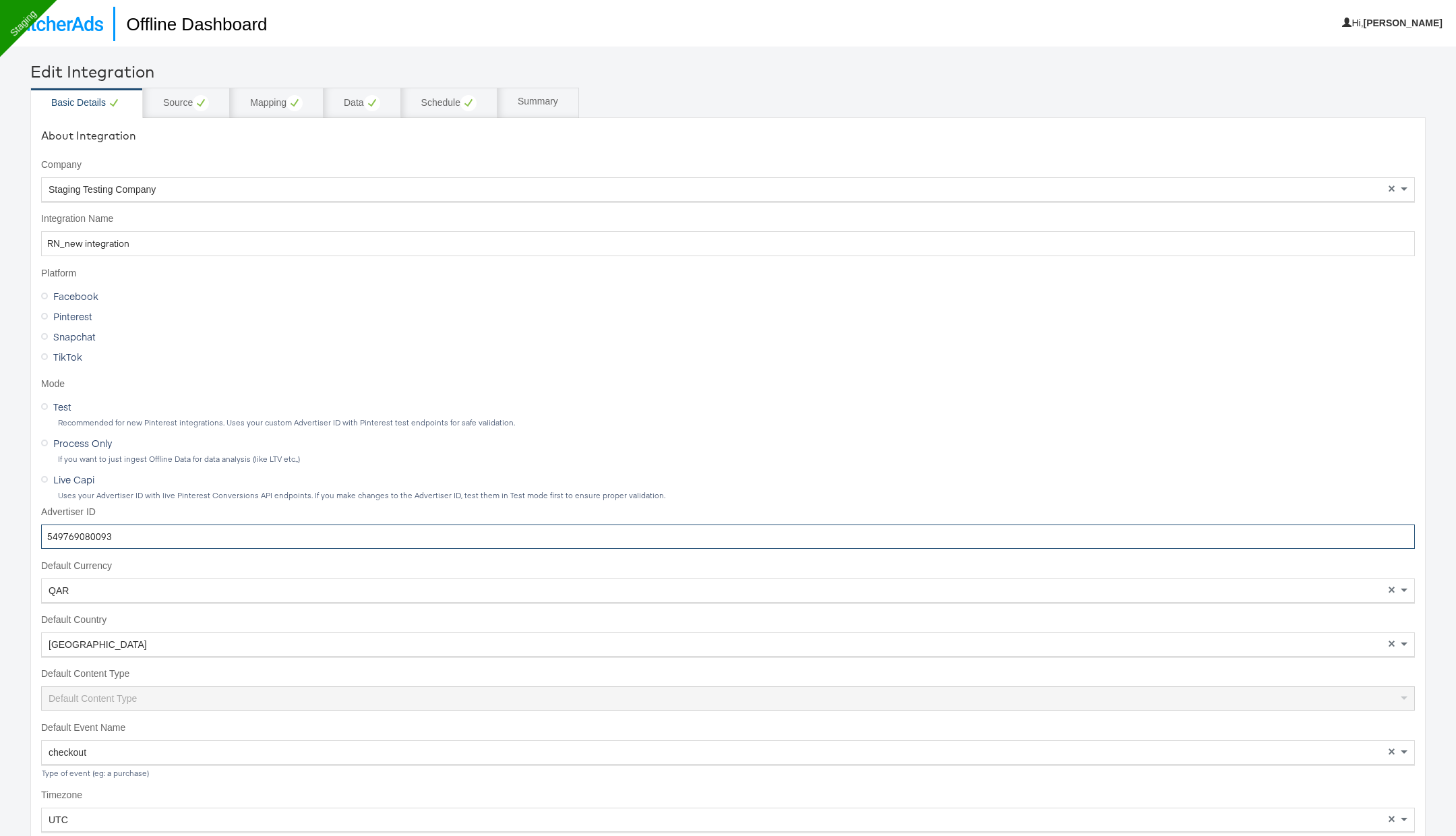
click at [259, 539] on input "549769080093" at bounding box center [728, 537] width 1374 height 25
click at [86, 18] on img at bounding box center [57, 24] width 93 height 15
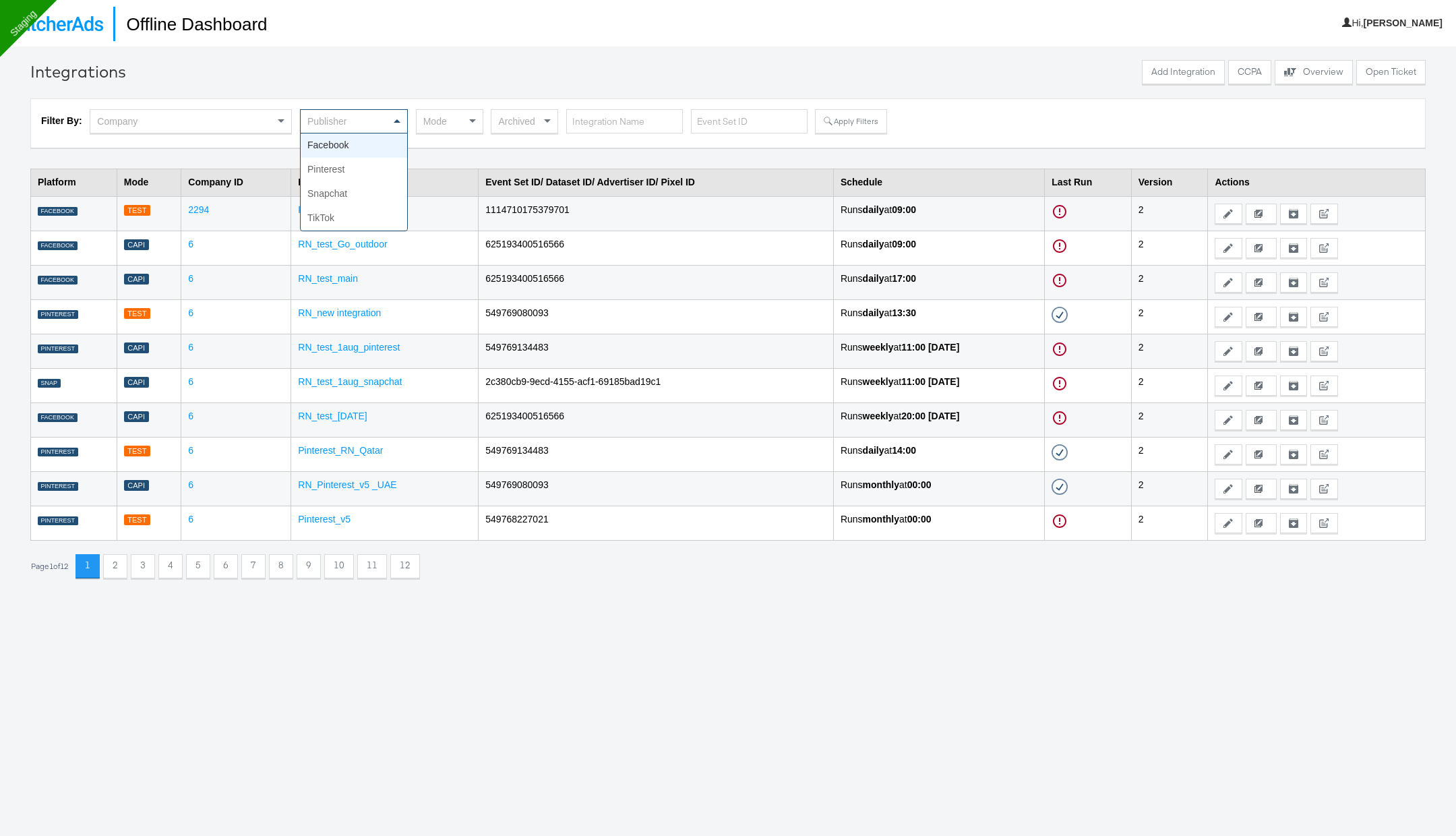
click at [381, 123] on div "Publisher" at bounding box center [354, 121] width 107 height 23
click at [804, 129] on div "Filter By: Company Facebook × Mode Archived Apply Filters" at bounding box center [728, 123] width 1374 height 28
click at [834, 123] on button "Apply Filters" at bounding box center [851, 121] width 71 height 24
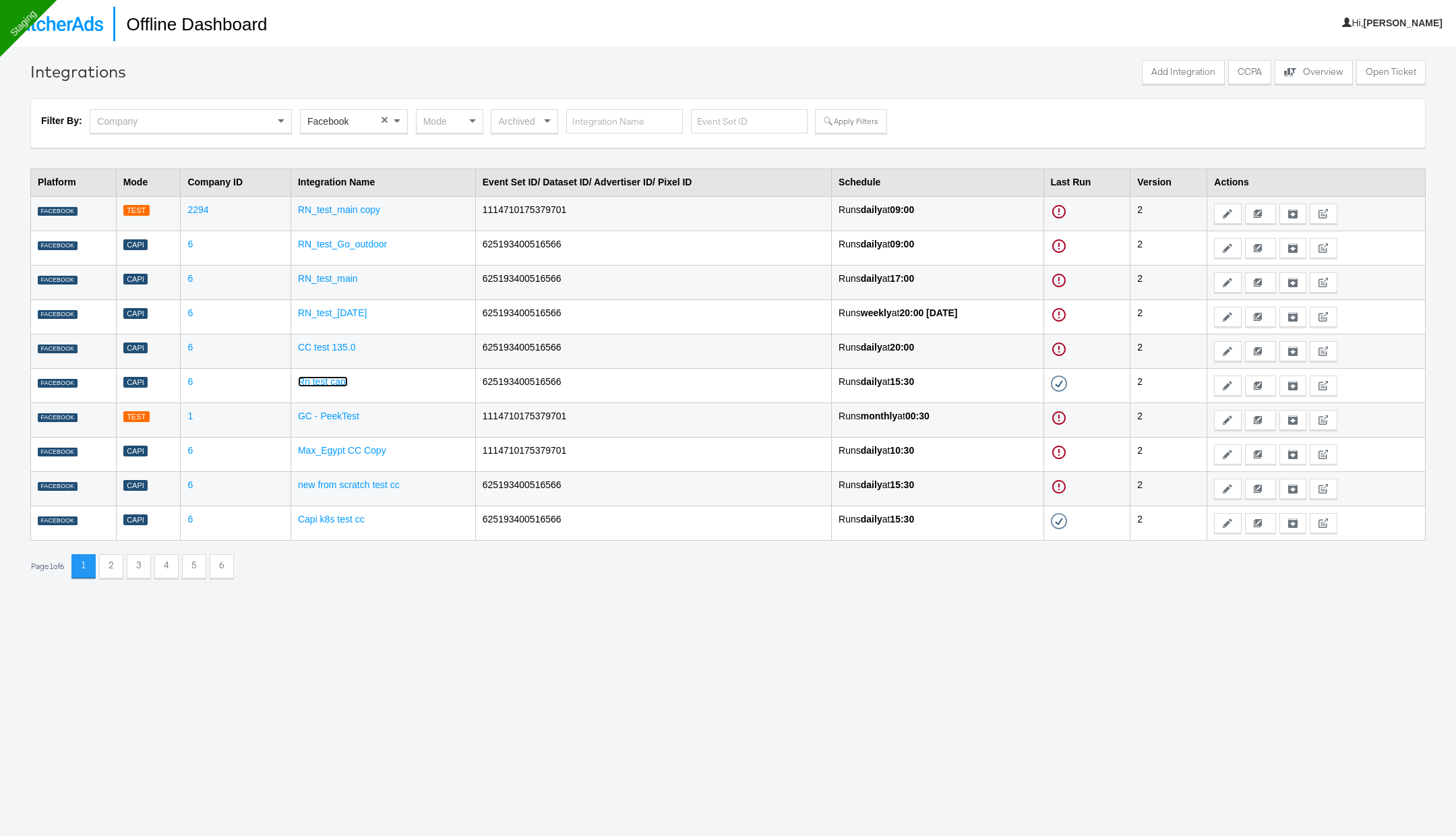
click at [326, 376] on link "Rn test capi" at bounding box center [323, 381] width 50 height 11
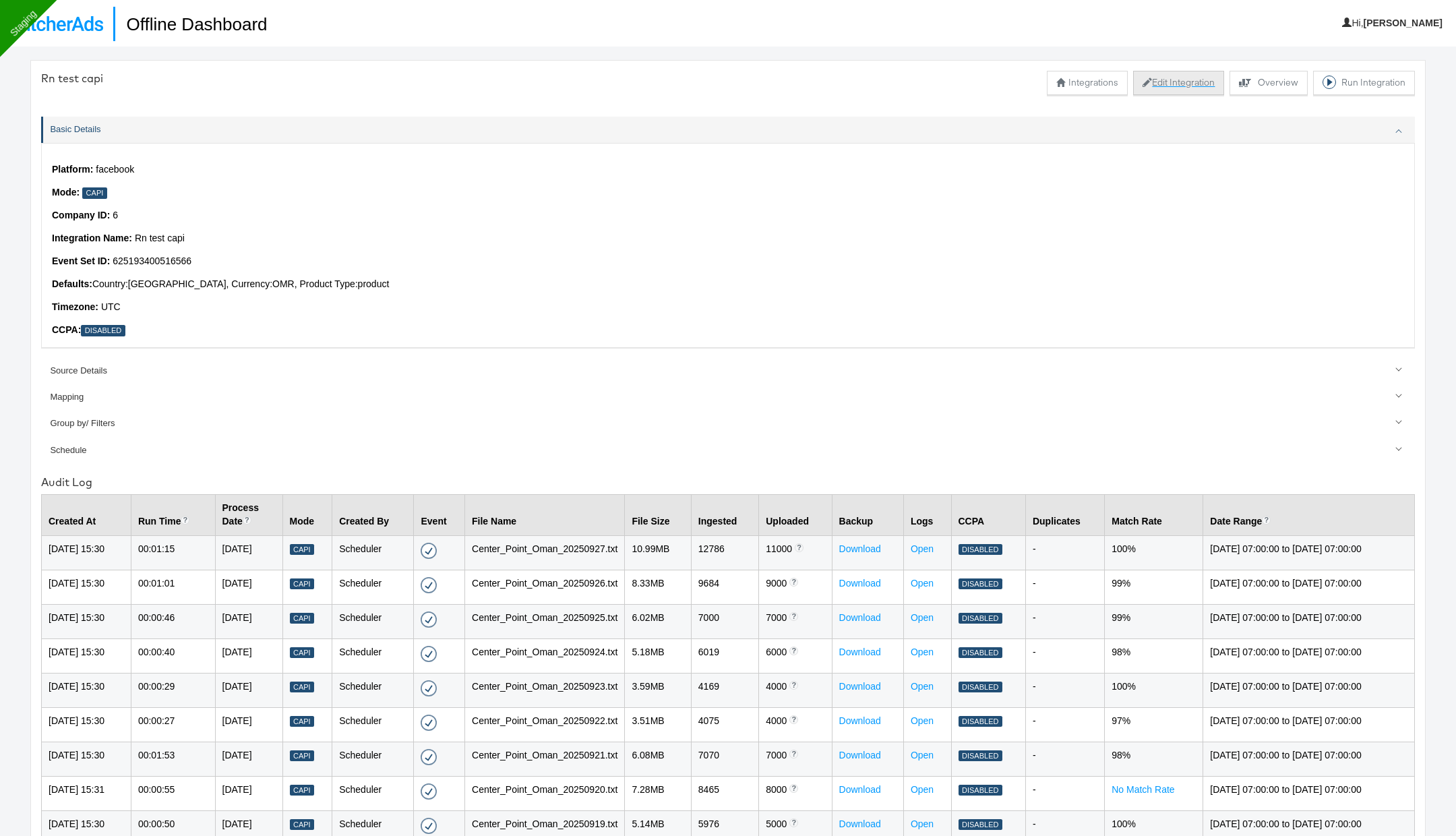
click at [1159, 83] on button "Edit Integration" at bounding box center [1179, 82] width 91 height 24
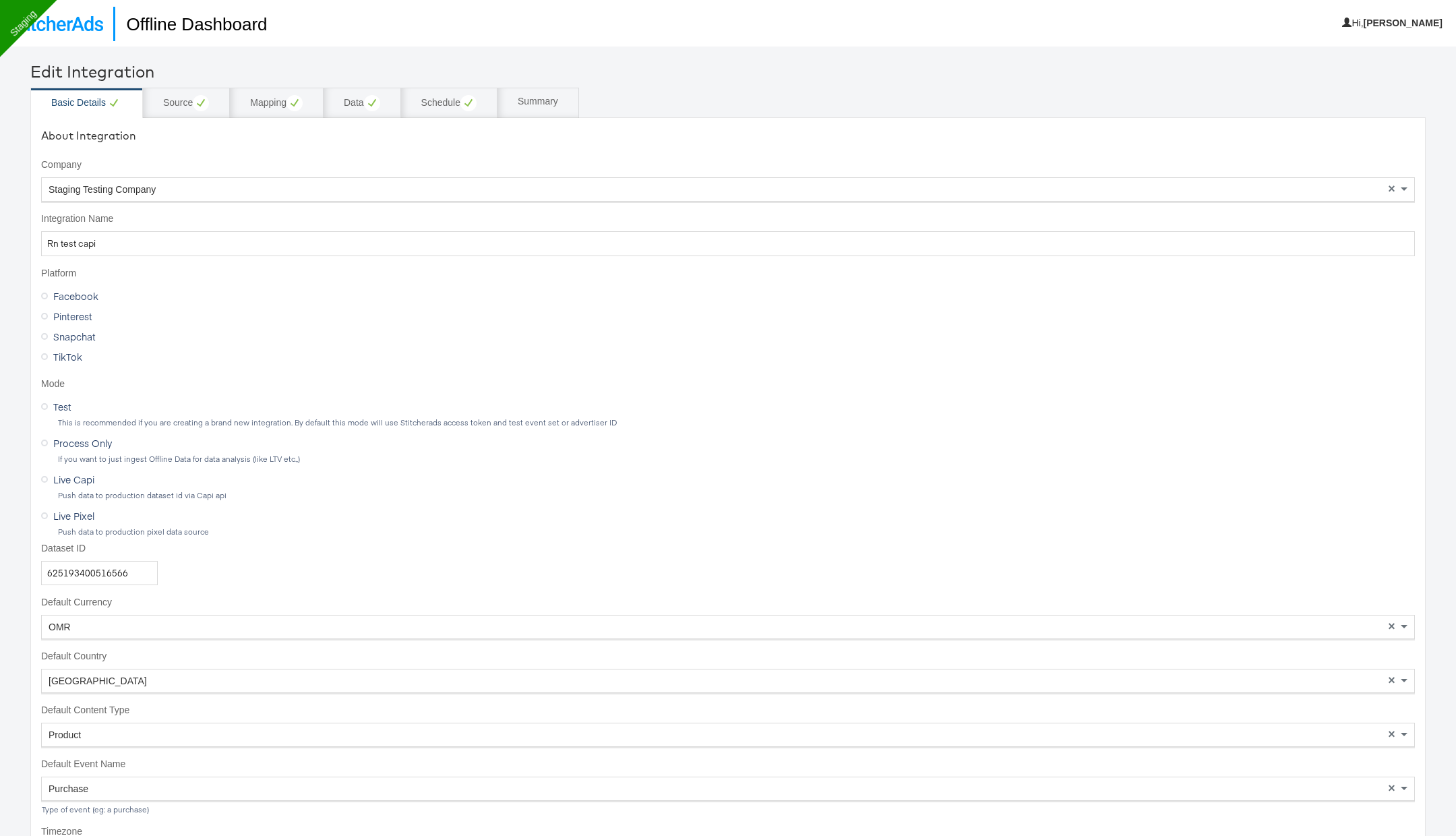
scroll to position [31, 0]
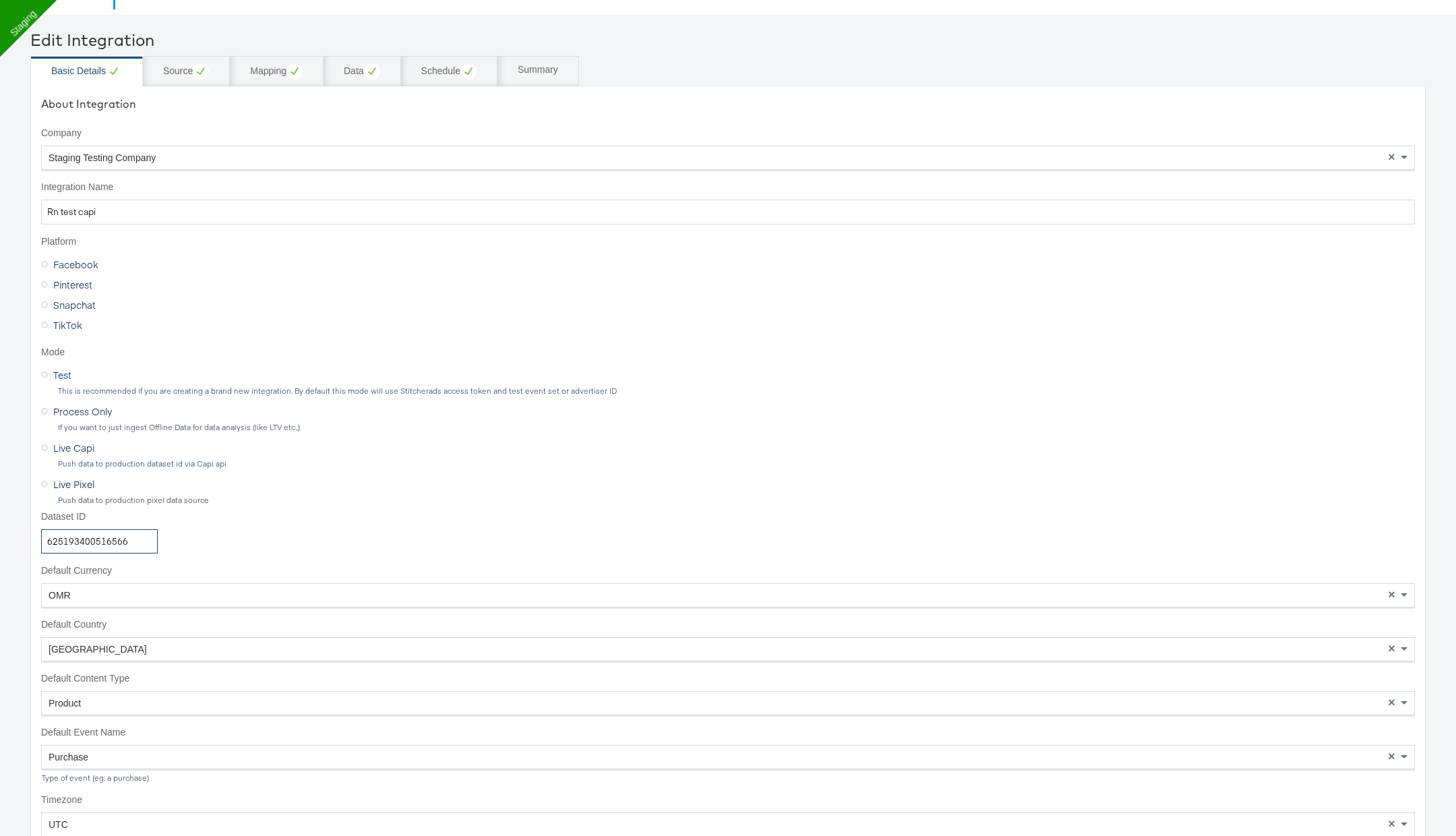
click at [65, 546] on input "625193400516566" at bounding box center [99, 542] width 116 height 25
click at [185, 77] on div "Source" at bounding box center [186, 72] width 46 height 16
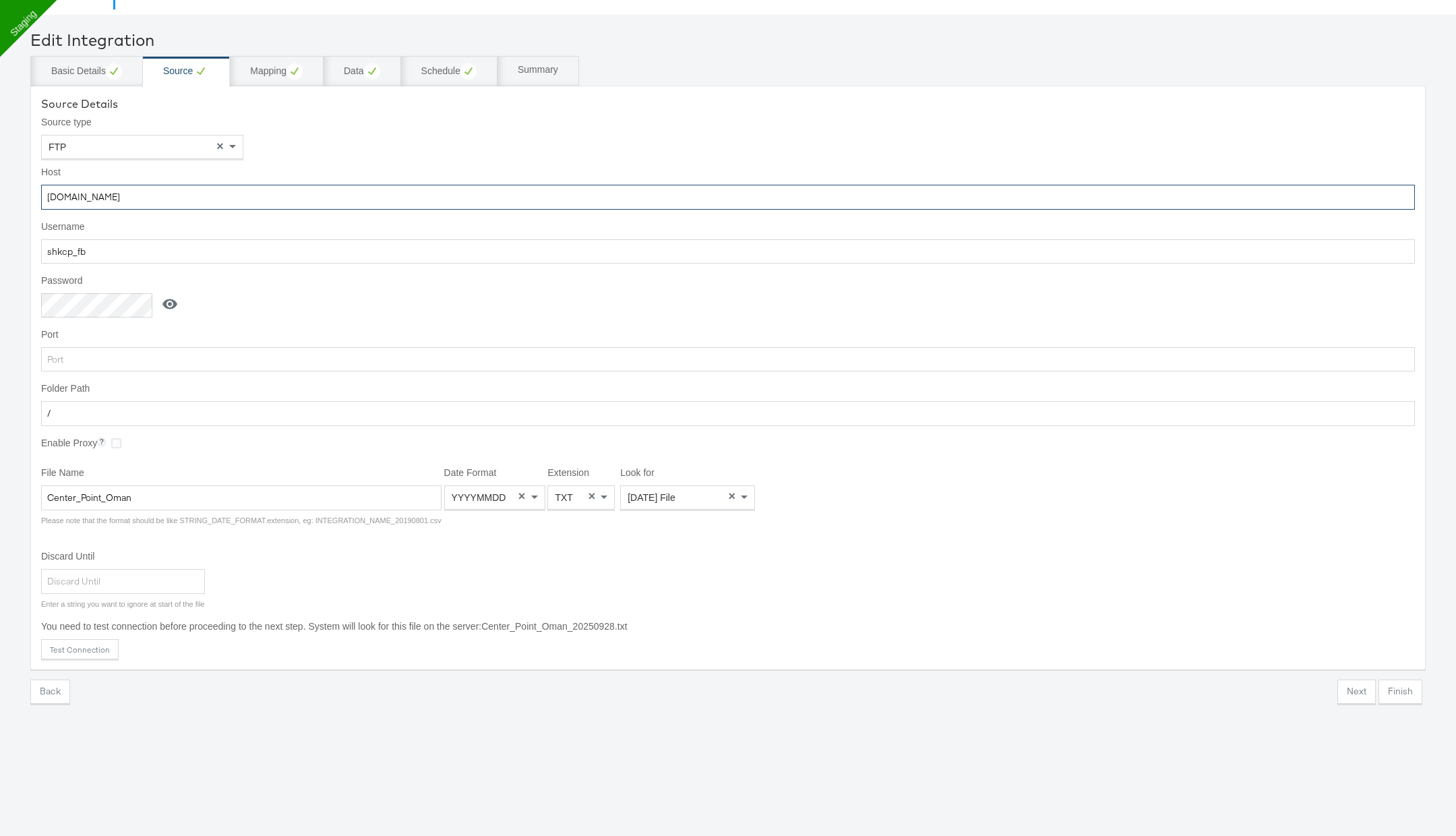
click at [233, 198] on input "ftp.wip.cplmg.com" at bounding box center [728, 197] width 1374 height 25
click at [223, 243] on input "shkcp_fb" at bounding box center [728, 251] width 1374 height 25
click at [161, 306] on button at bounding box center [169, 305] width 35 height 25
click at [110, 308] on input "1R*u7Eh{" at bounding box center [99, 305] width 116 height 25
click at [179, 501] on input "Center_Point_Oman" at bounding box center [241, 498] width 401 height 25
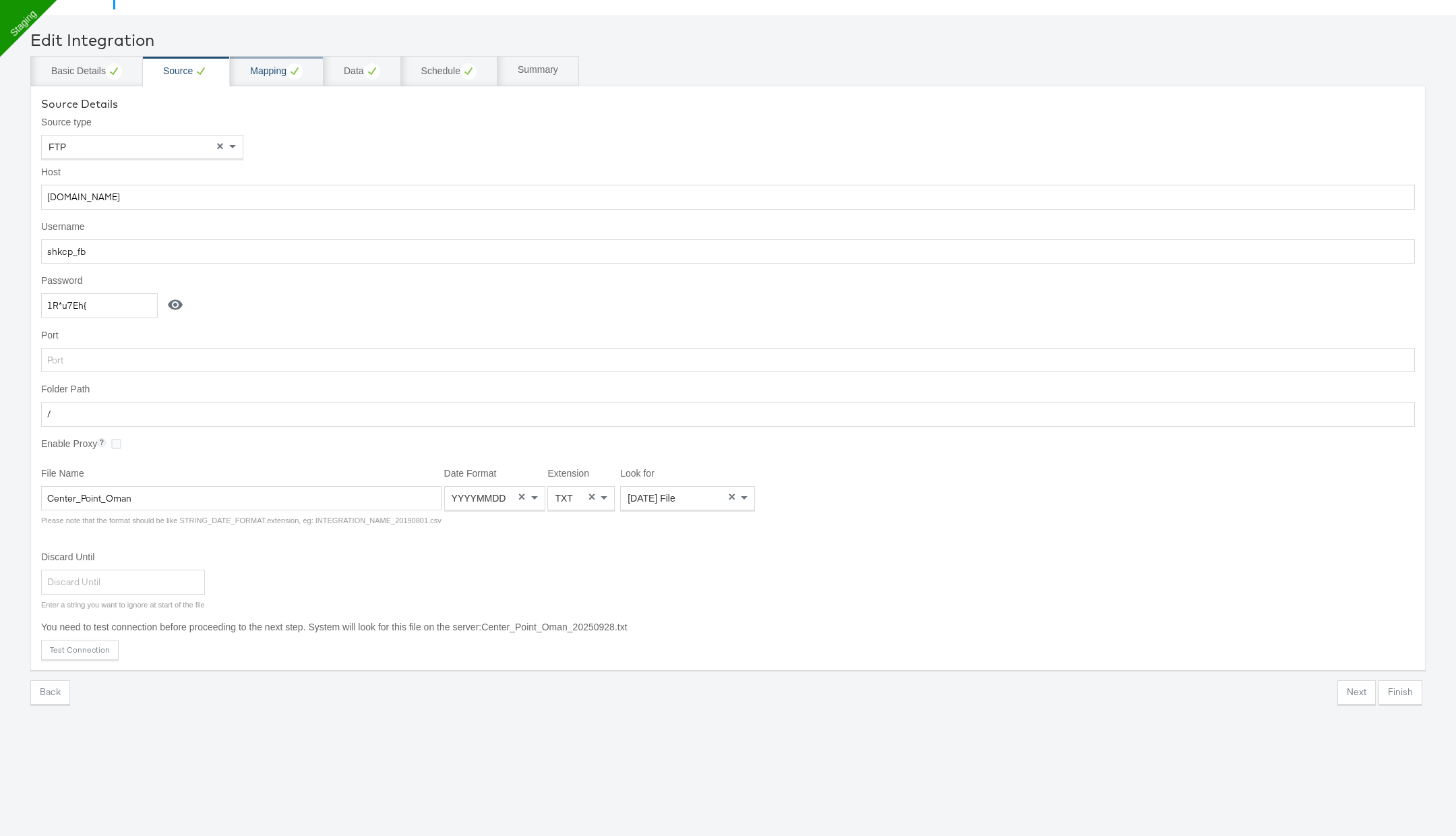
click at [256, 71] on div "Mapping" at bounding box center [276, 72] width 53 height 16
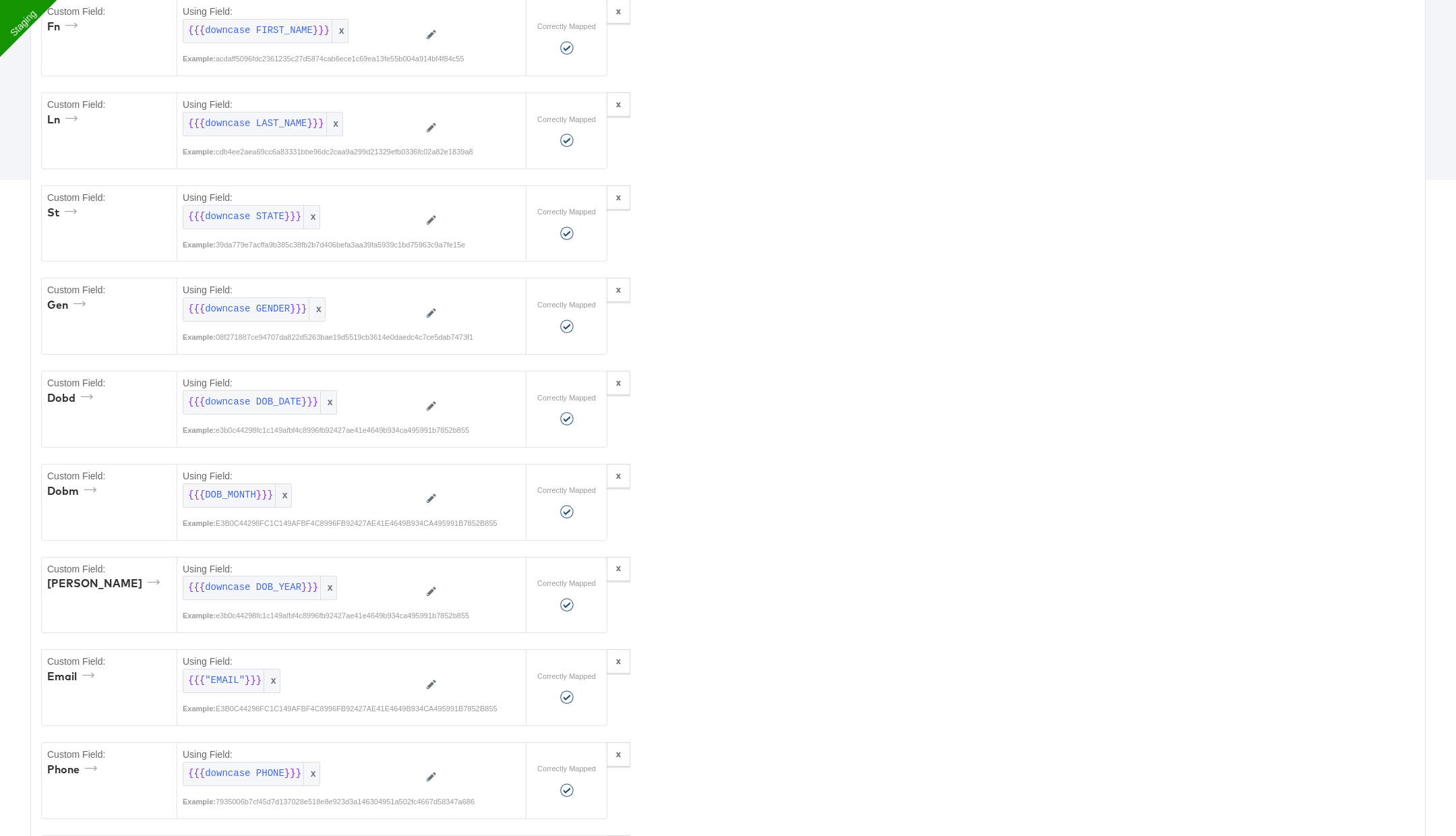
scroll to position [0, 0]
